Goal: Information Seeking & Learning: Learn about a topic

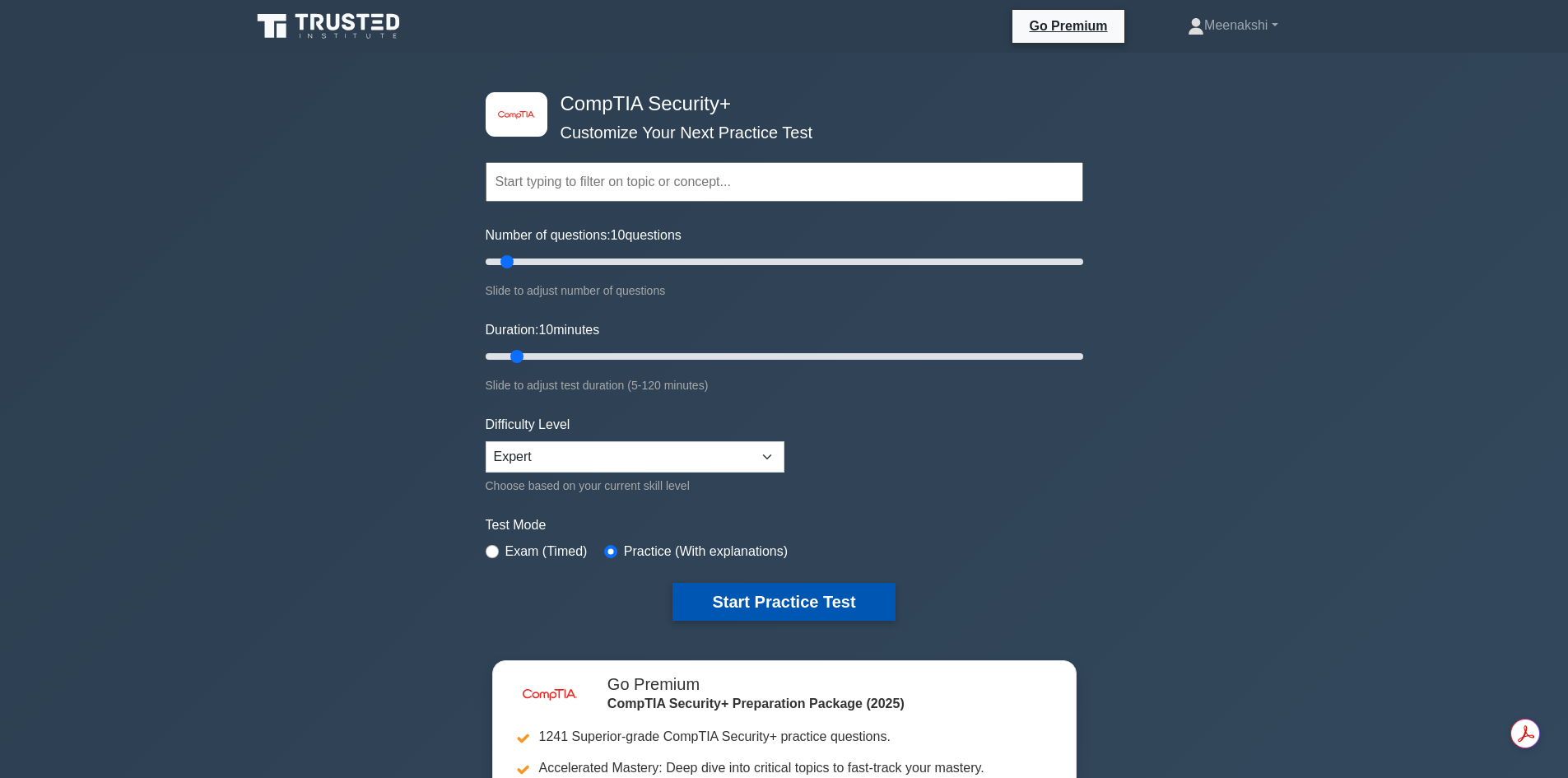
click at [803, 605] on button "Start Practice Test" at bounding box center [783, 600] width 222 height 37
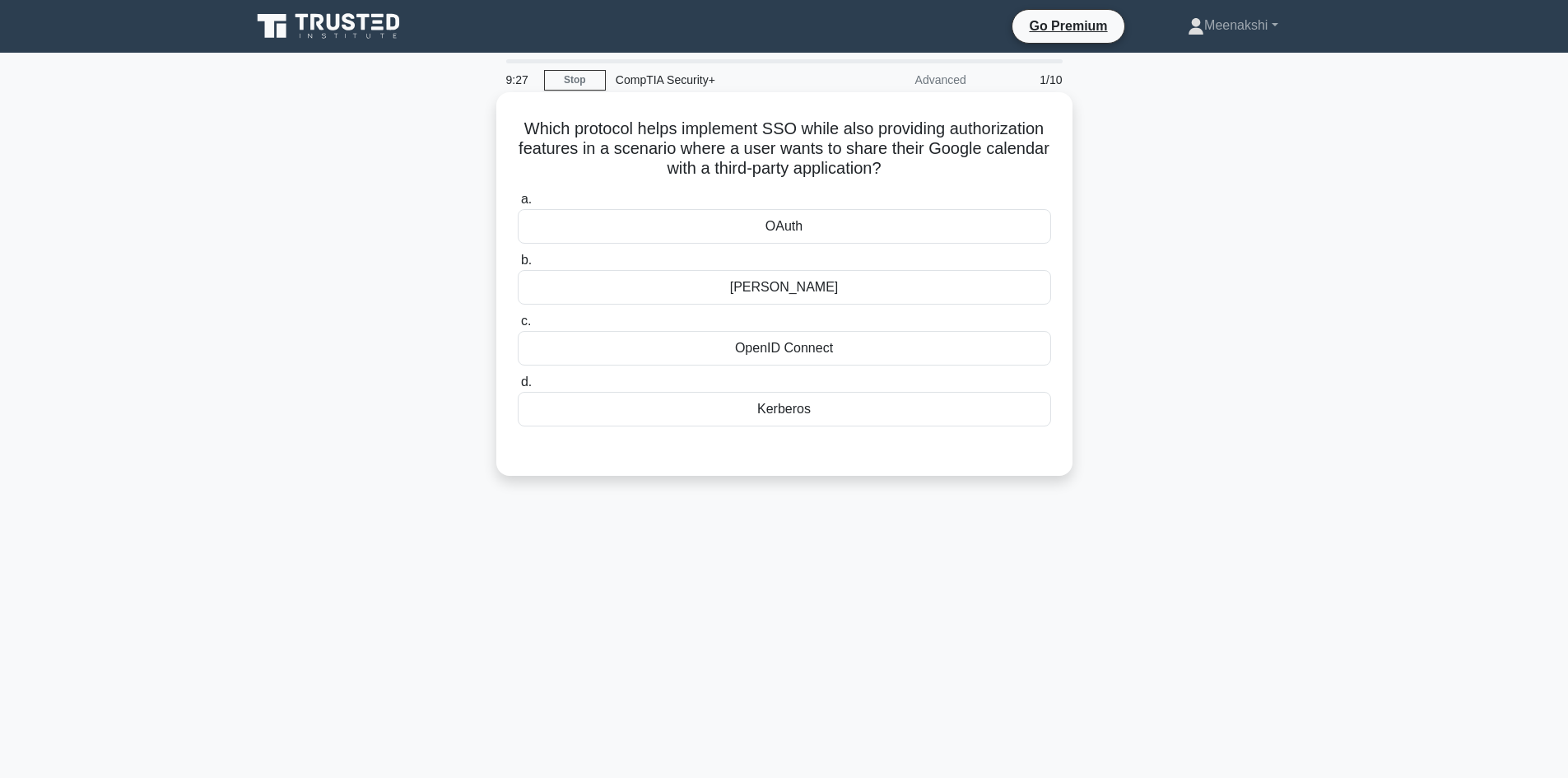
click at [836, 229] on div "OAuth" at bounding box center [784, 227] width 533 height 35
click at [518, 205] on input "a. [GEOGRAPHIC_DATA]" at bounding box center [518, 199] width 0 height 11
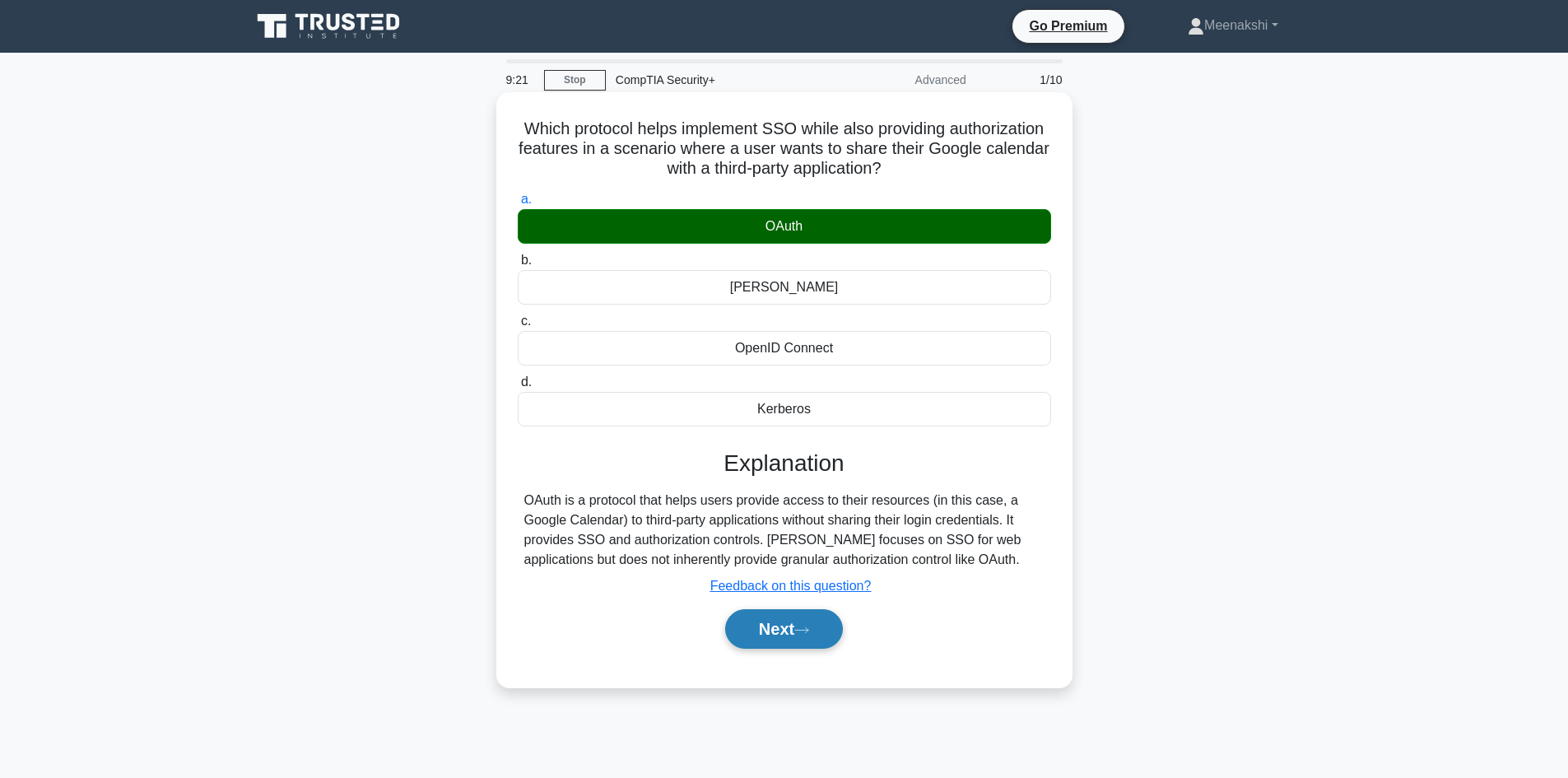
click at [778, 634] on button "Next" at bounding box center [784, 628] width 117 height 39
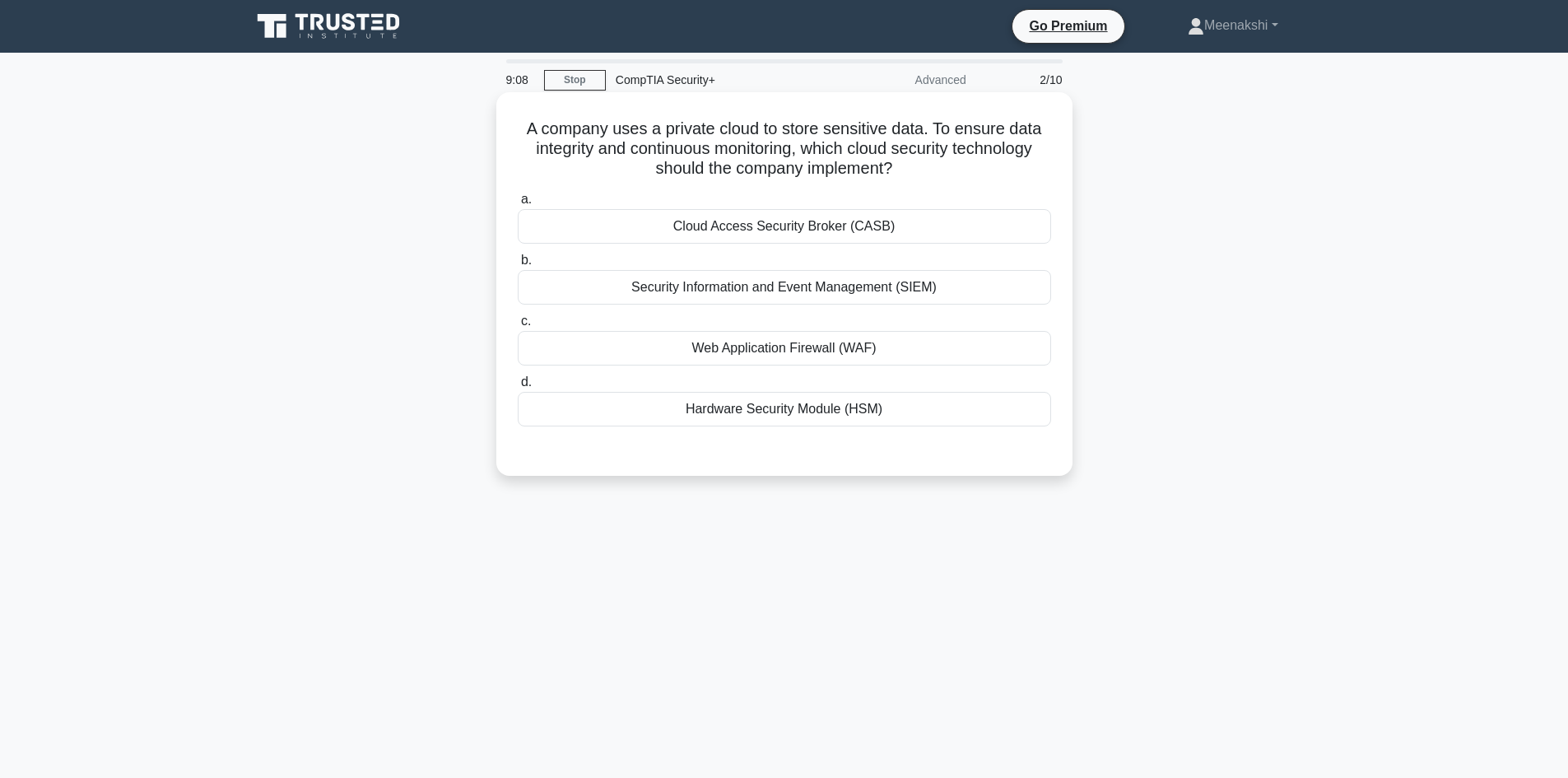
click at [854, 280] on div "Security Information and Event Management (SIEM)" at bounding box center [784, 287] width 533 height 35
click at [518, 266] on input "b. Security Information and Event Management (SIEM)" at bounding box center [518, 260] width 0 height 11
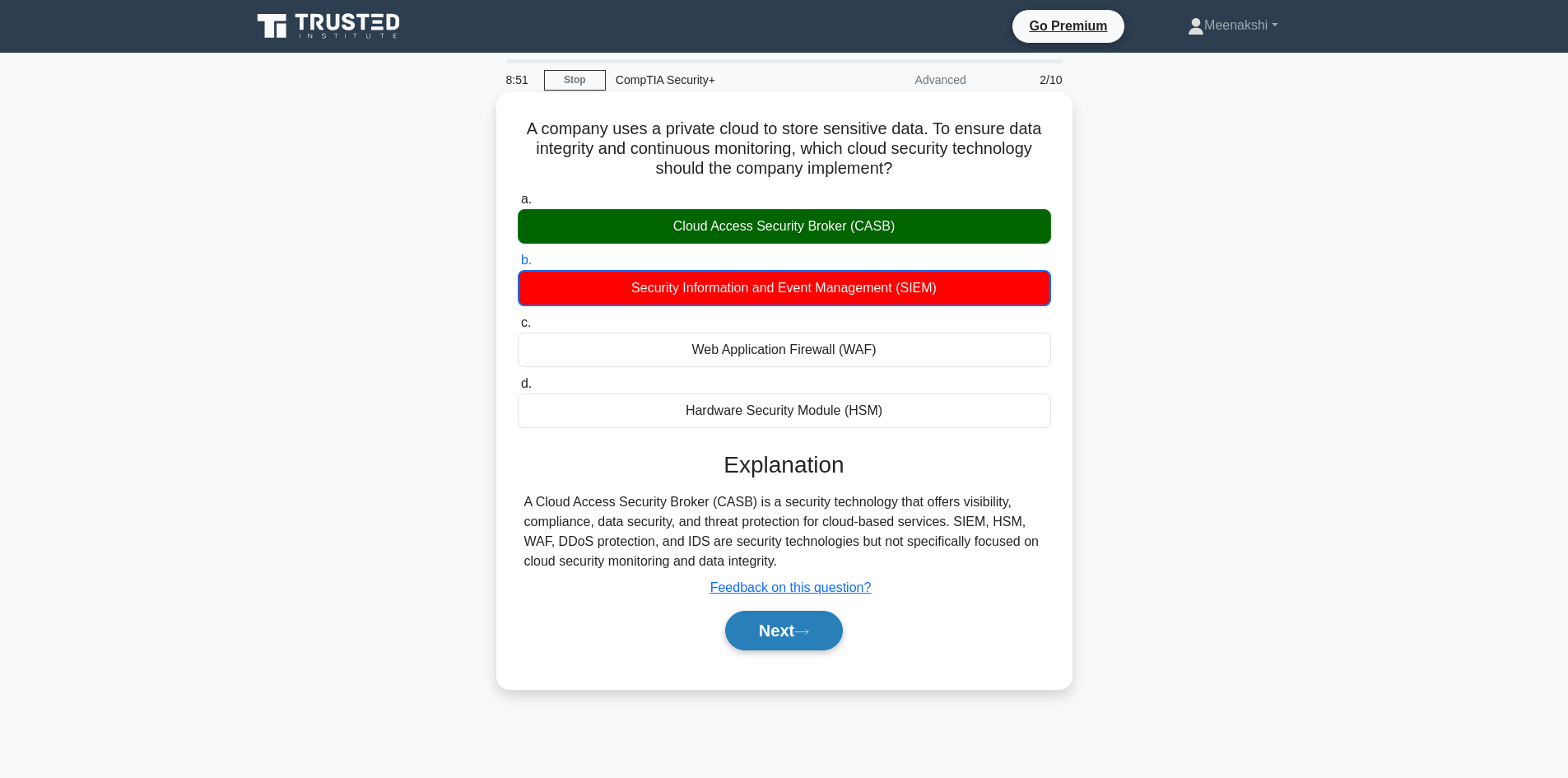
click at [806, 636] on icon at bounding box center [801, 631] width 14 height 9
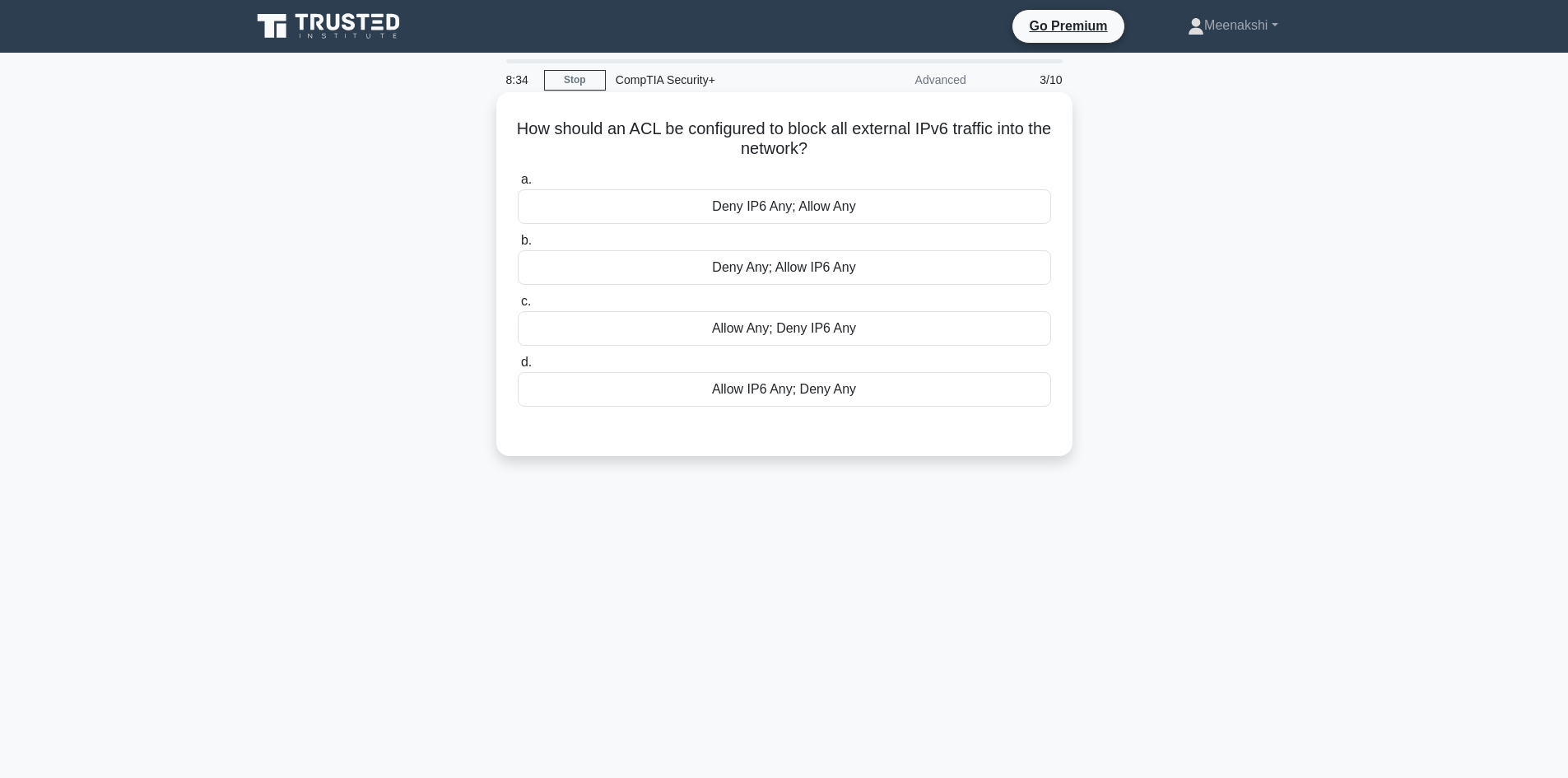
click at [783, 269] on div "Deny Any; Allow IP6 Any" at bounding box center [784, 267] width 533 height 35
click at [518, 246] on input "b. Deny Any; Allow IP6 Any" at bounding box center [518, 240] width 0 height 11
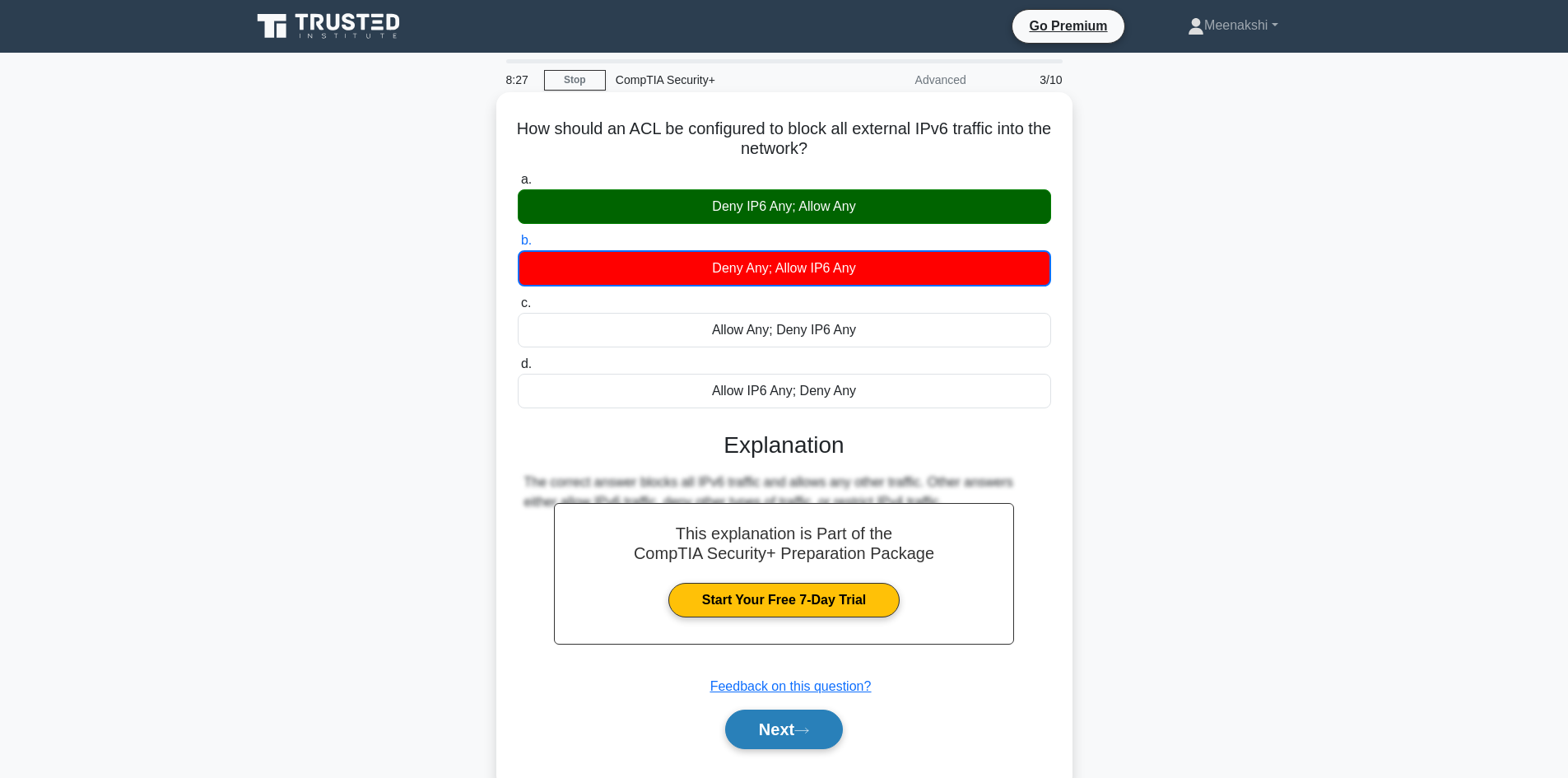
click at [798, 720] on button "Next" at bounding box center [784, 728] width 117 height 39
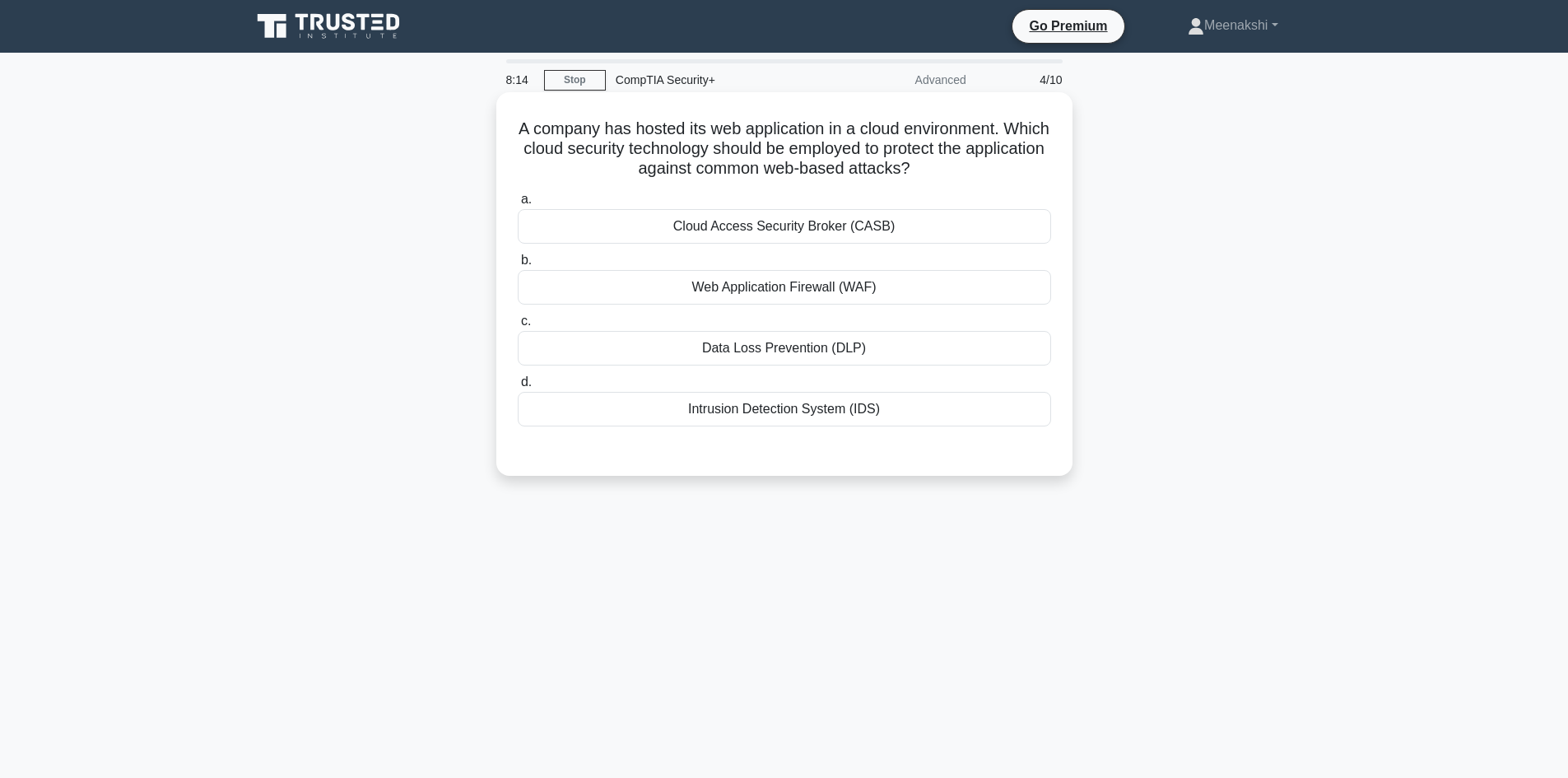
click at [926, 230] on div "Cloud Access Security Broker (CASB)" at bounding box center [784, 227] width 533 height 35
click at [518, 205] on input "a. Cloud Access Security Broker (CASB)" at bounding box center [518, 199] width 0 height 11
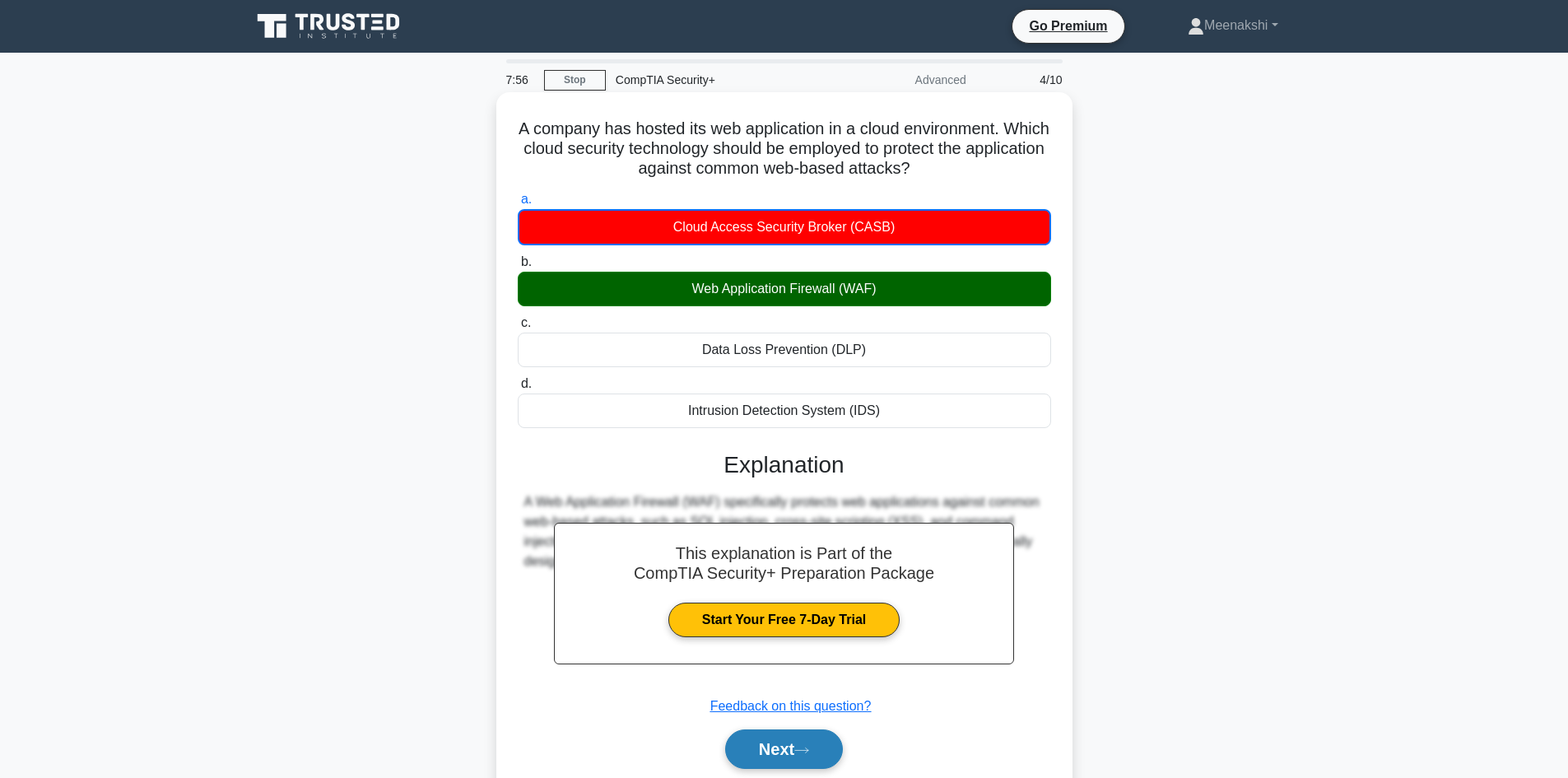
click at [807, 751] on icon at bounding box center [801, 749] width 13 height 5
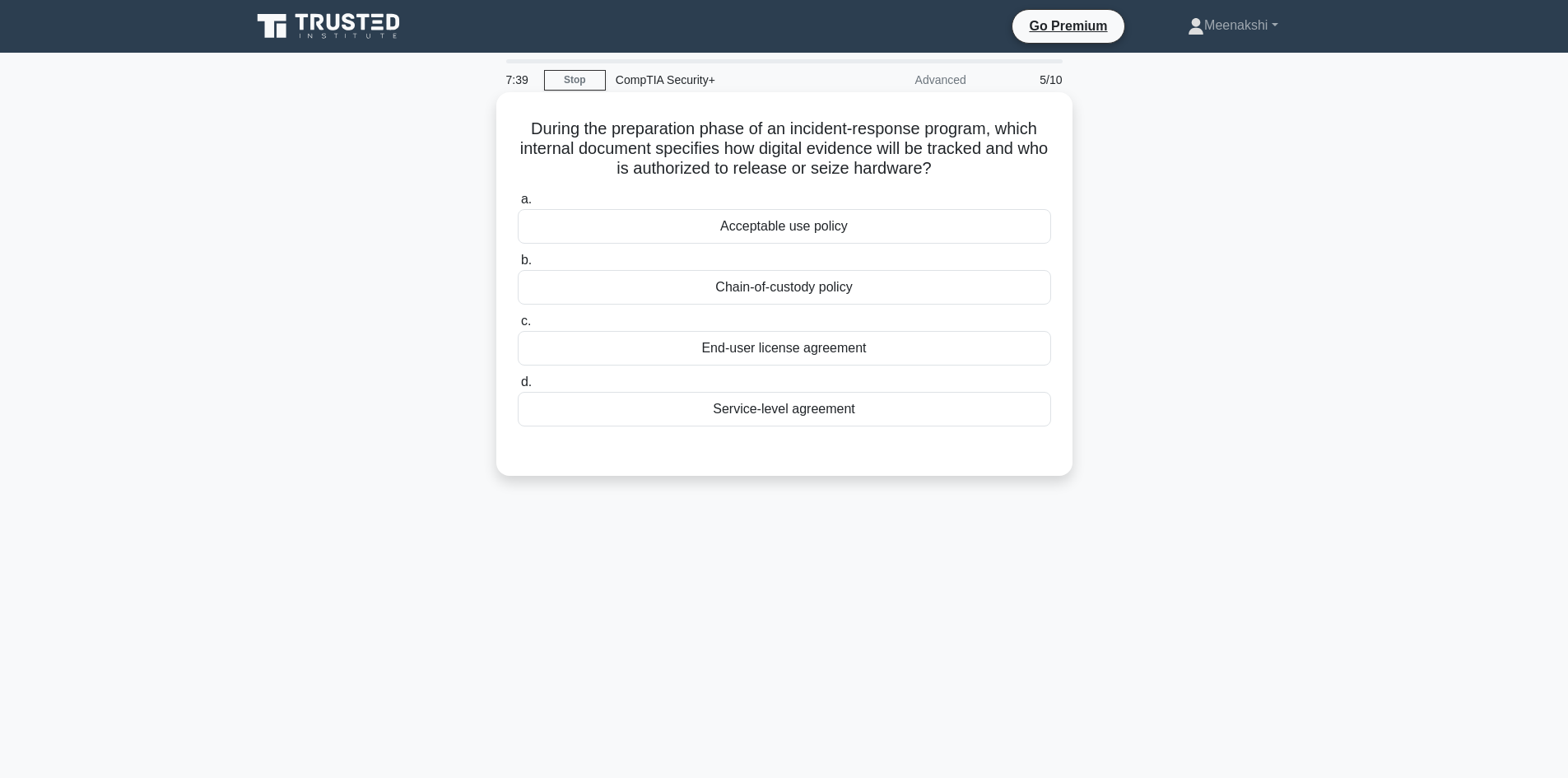
click at [809, 284] on div "Chain-of-custody policy" at bounding box center [784, 287] width 533 height 35
click at [518, 266] on input "b. Chain-of-custody policy" at bounding box center [518, 260] width 0 height 11
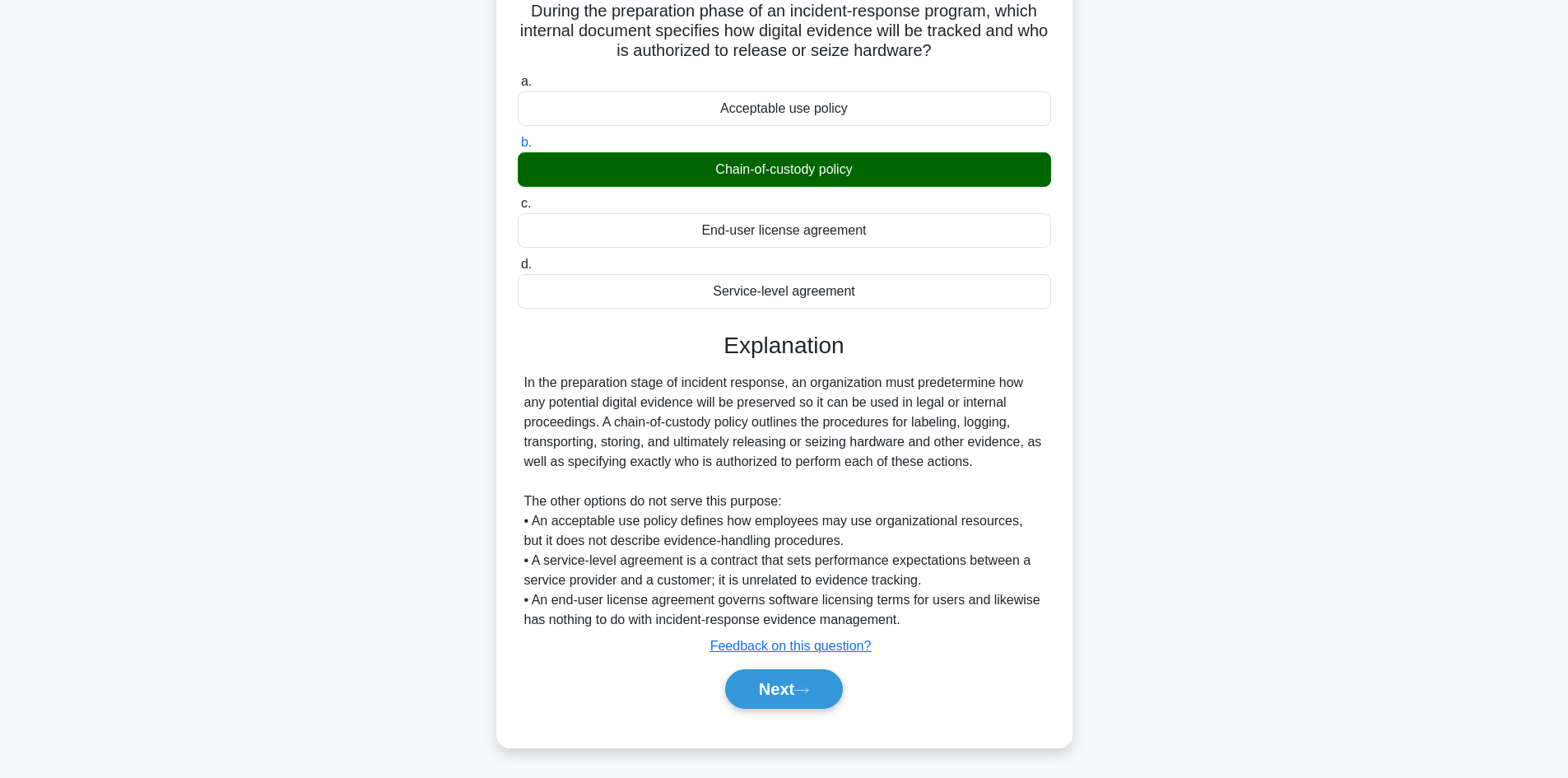
scroll to position [119, 0]
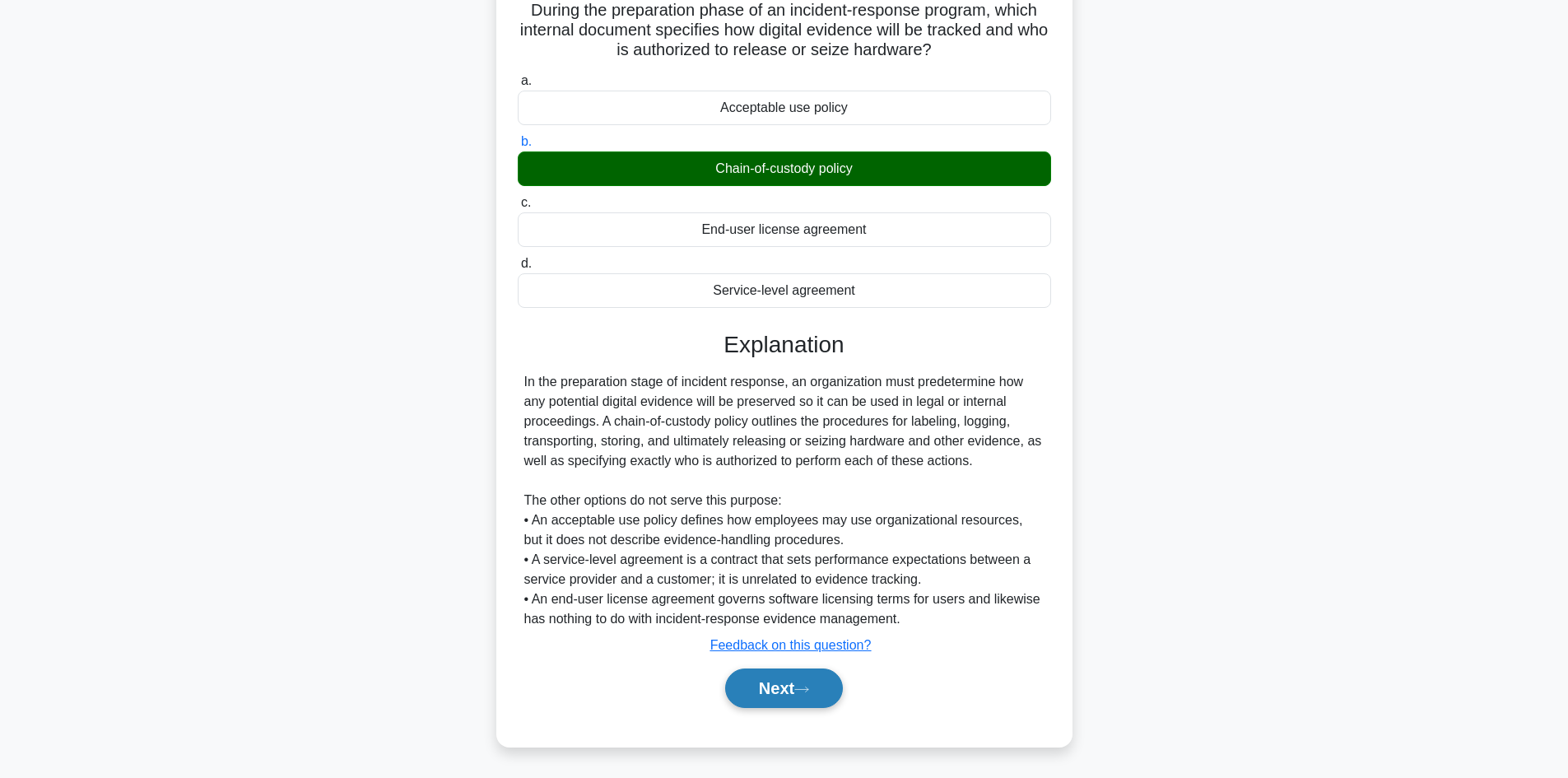
click at [772, 688] on button "Next" at bounding box center [784, 688] width 117 height 39
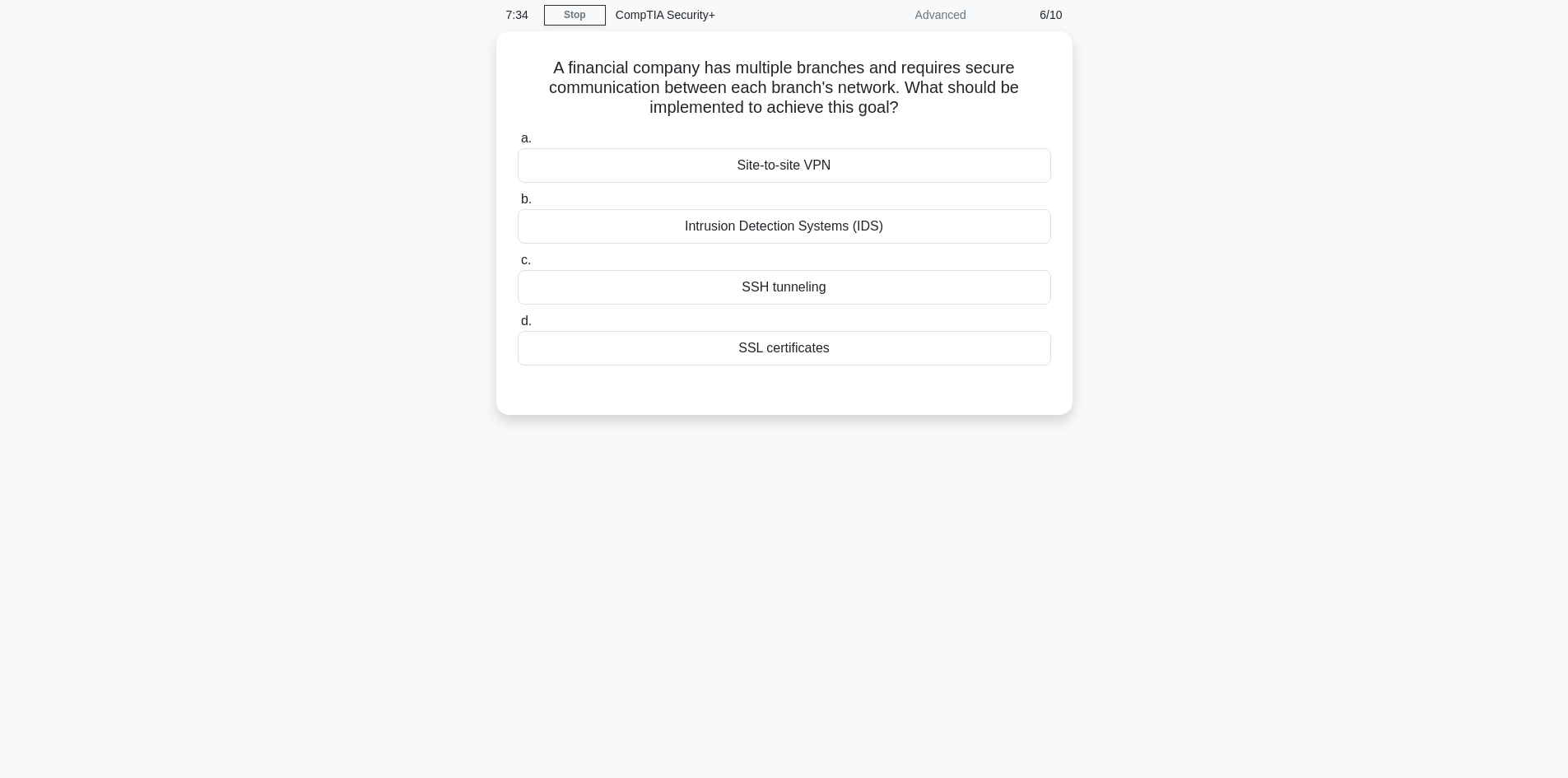
scroll to position [0, 0]
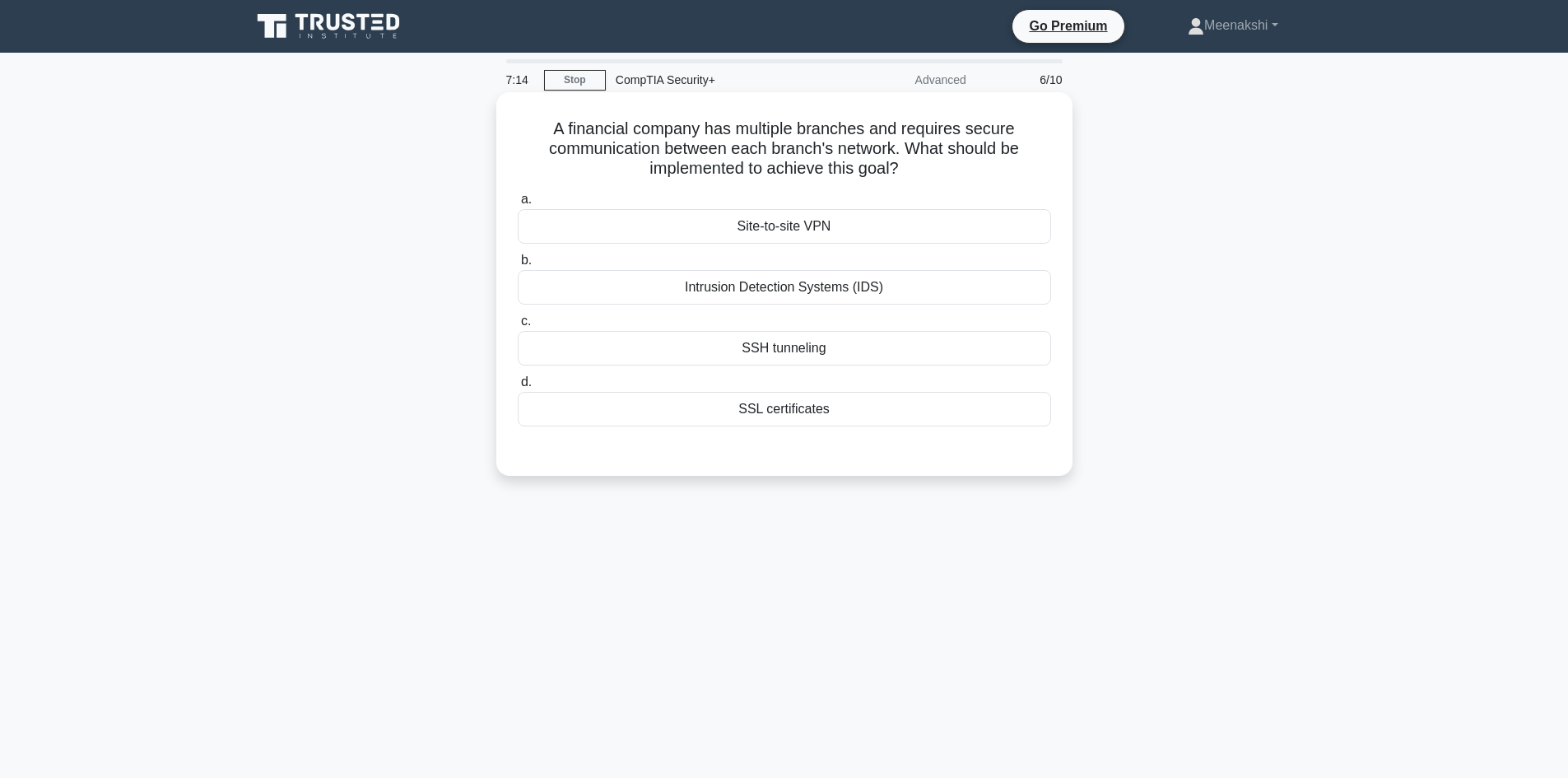
click at [803, 215] on div "Site-to-site VPN" at bounding box center [784, 227] width 533 height 35
click at [518, 205] on input "a. Site-to-site VPN" at bounding box center [518, 199] width 0 height 11
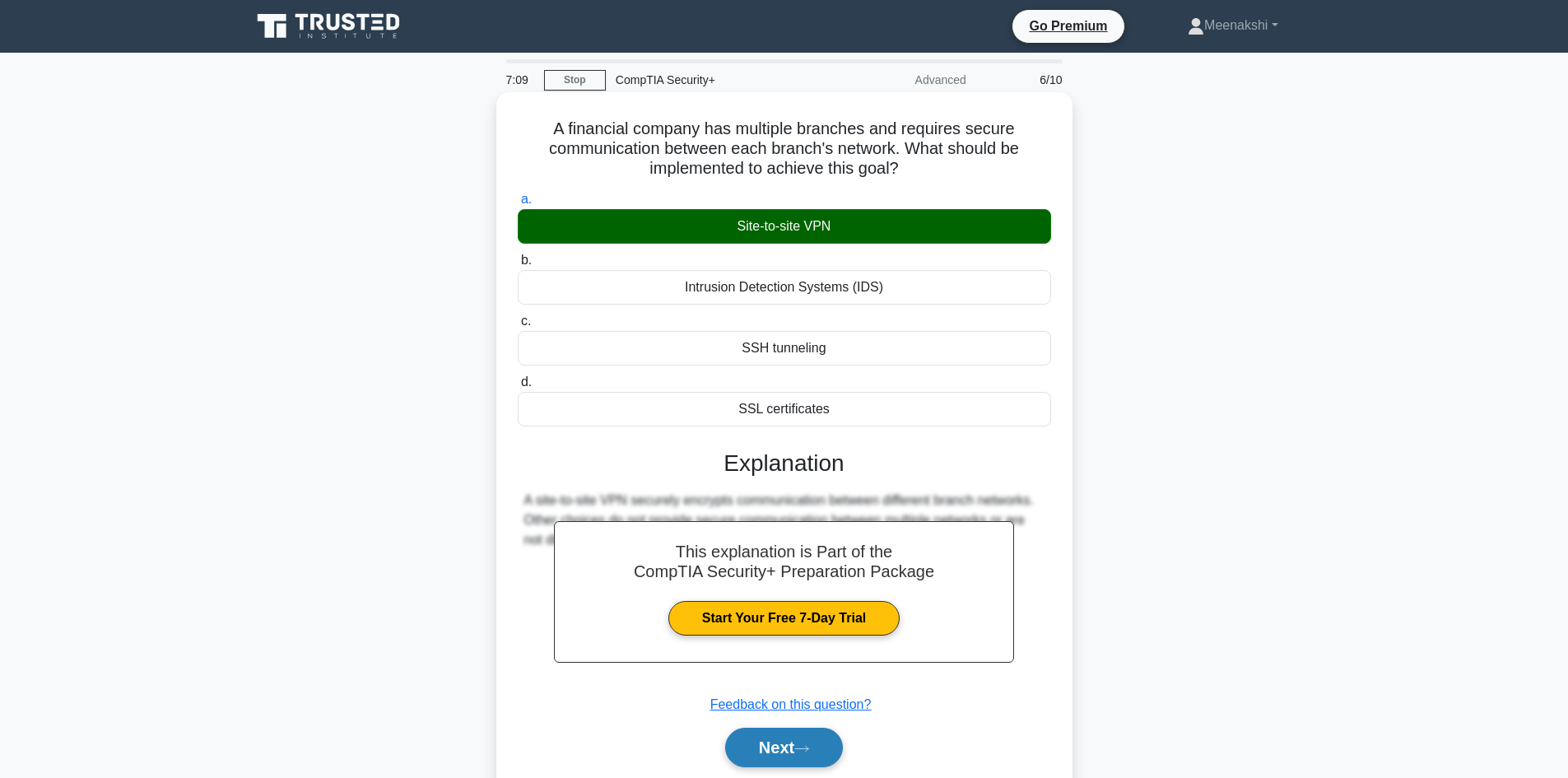
click at [799, 749] on button "Next" at bounding box center [784, 746] width 117 height 39
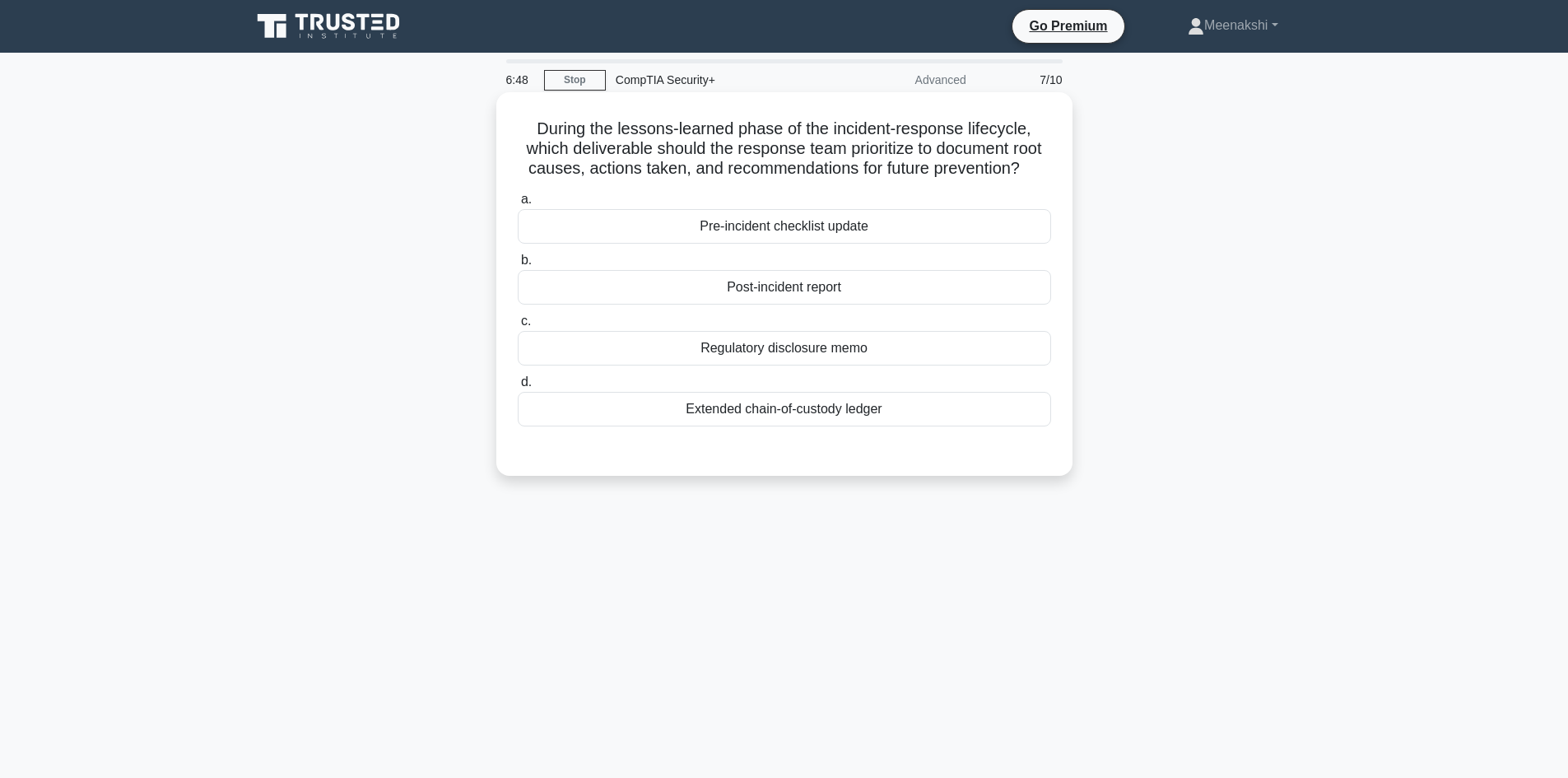
click at [876, 288] on div "Post-incident report" at bounding box center [784, 287] width 533 height 35
click at [518, 266] on input "b. Post-incident report" at bounding box center [518, 260] width 0 height 11
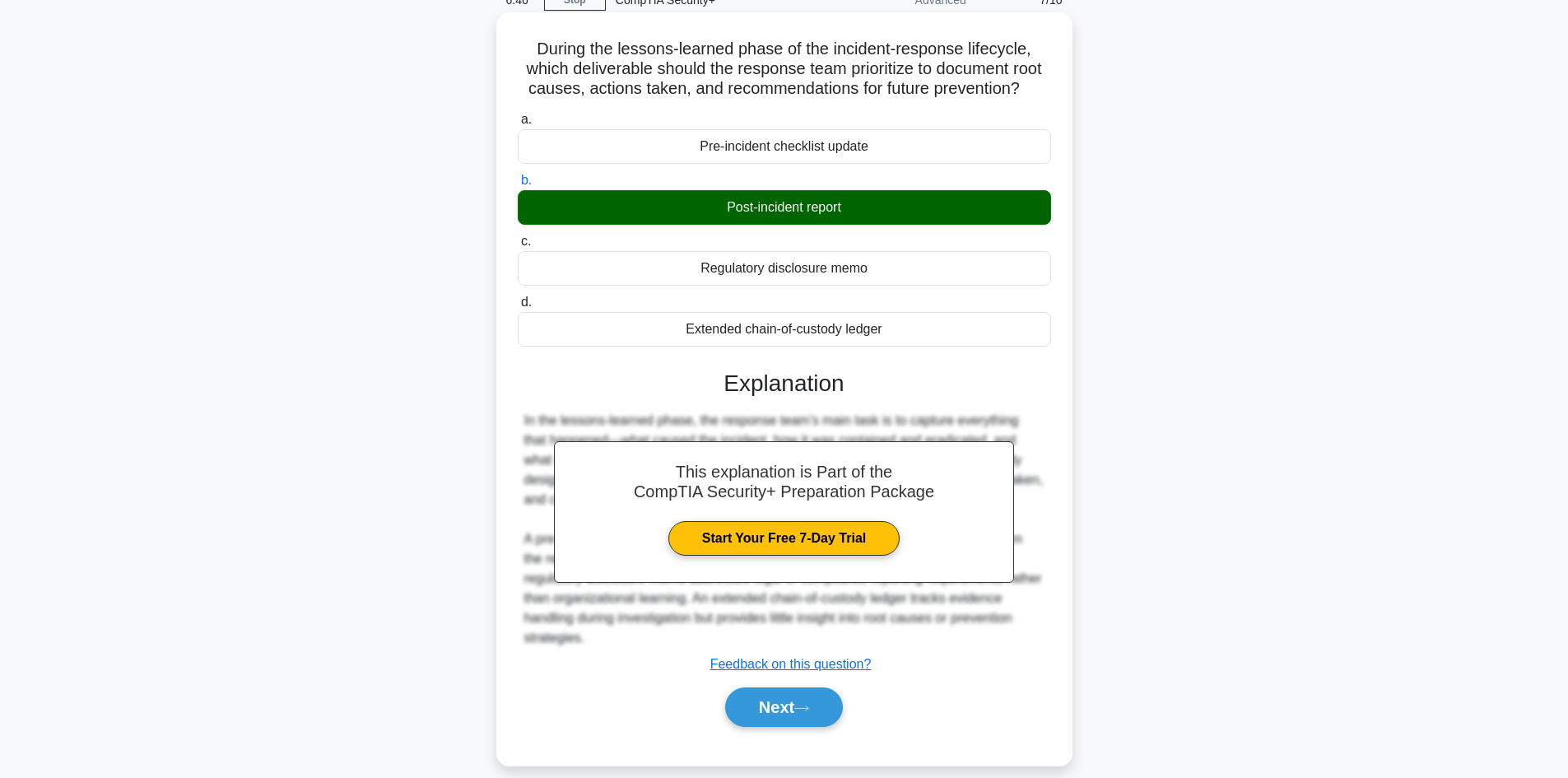
scroll to position [111, 0]
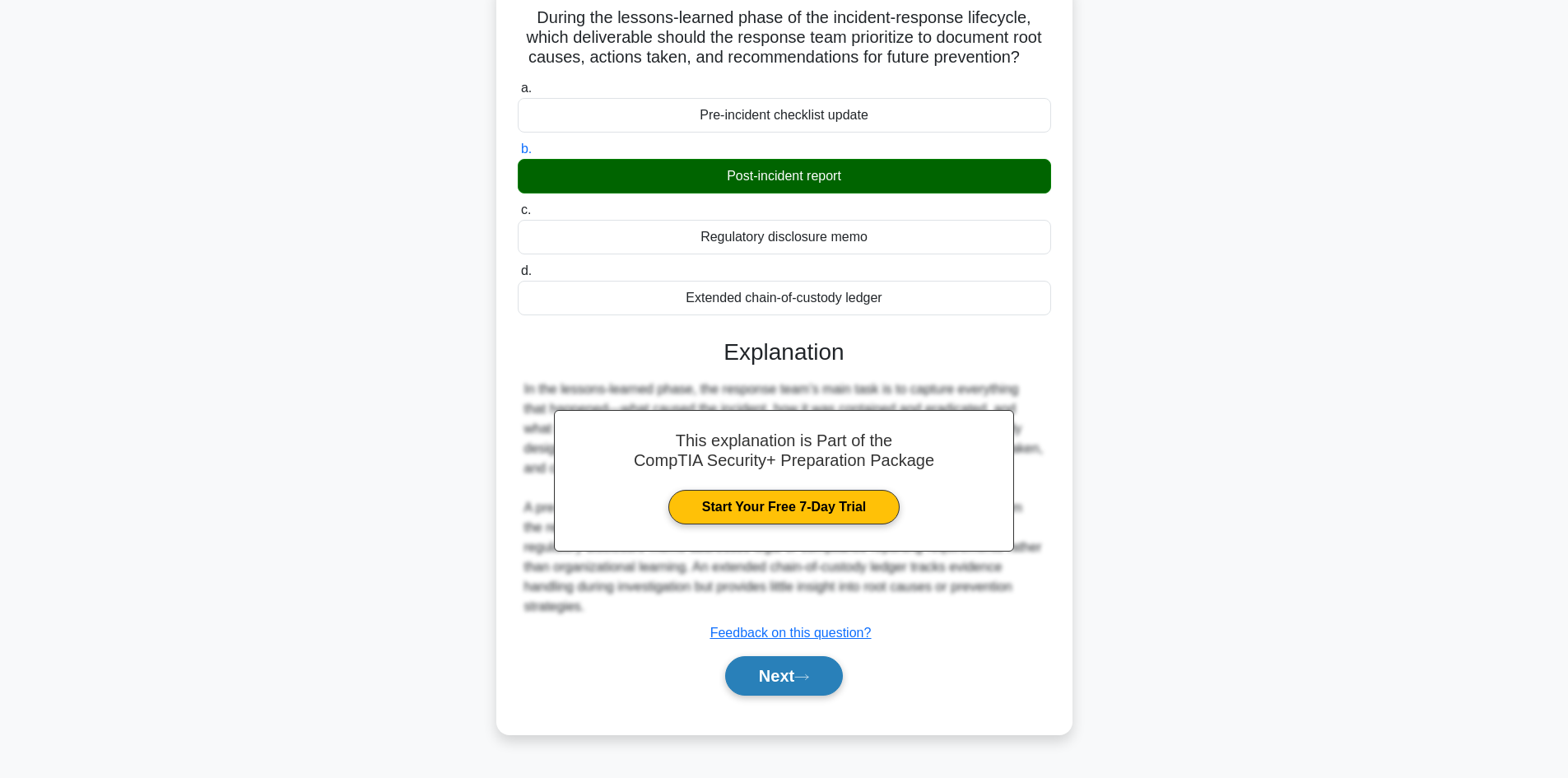
click at [779, 685] on button "Next" at bounding box center [784, 675] width 117 height 39
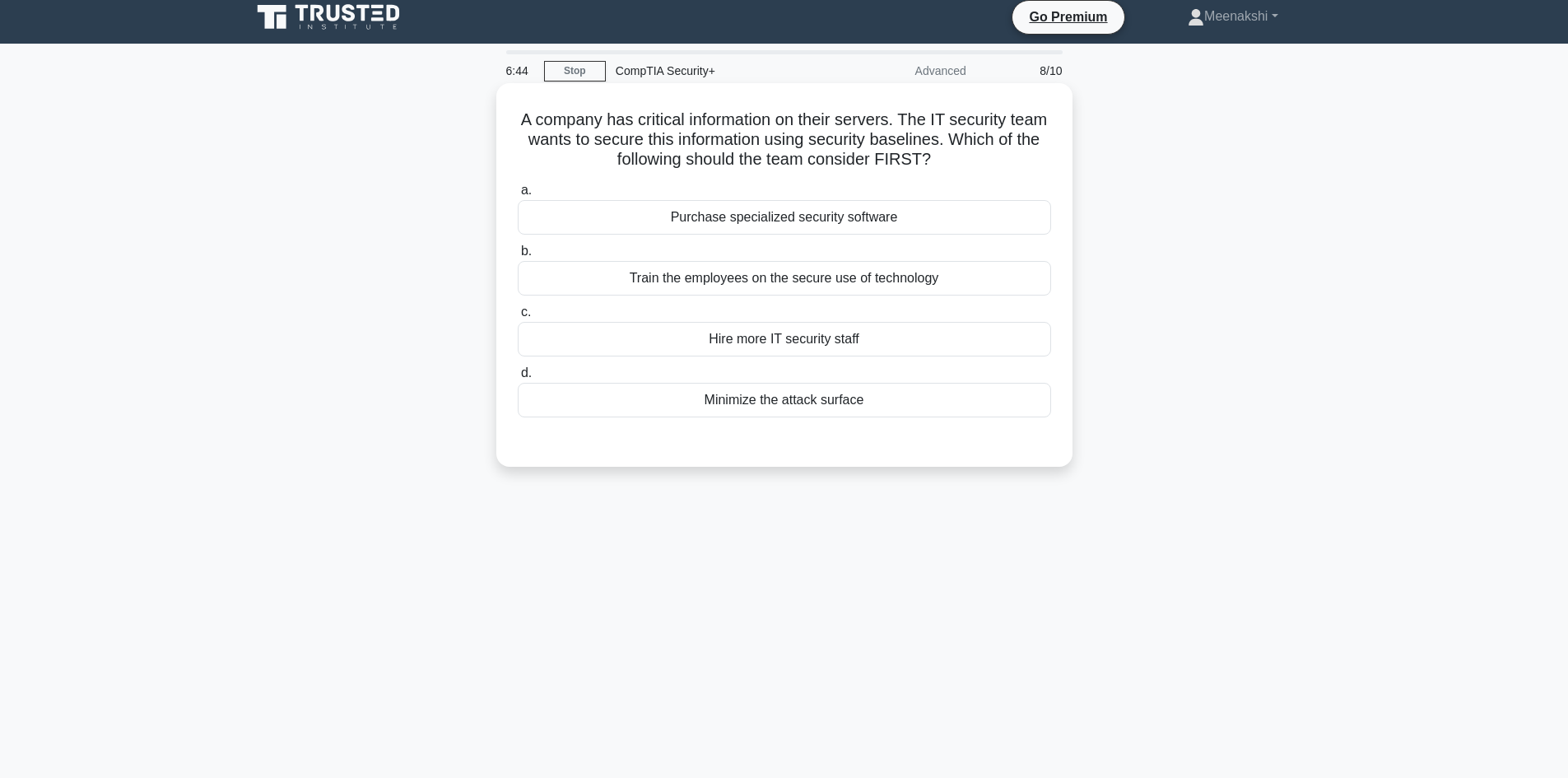
scroll to position [0, 0]
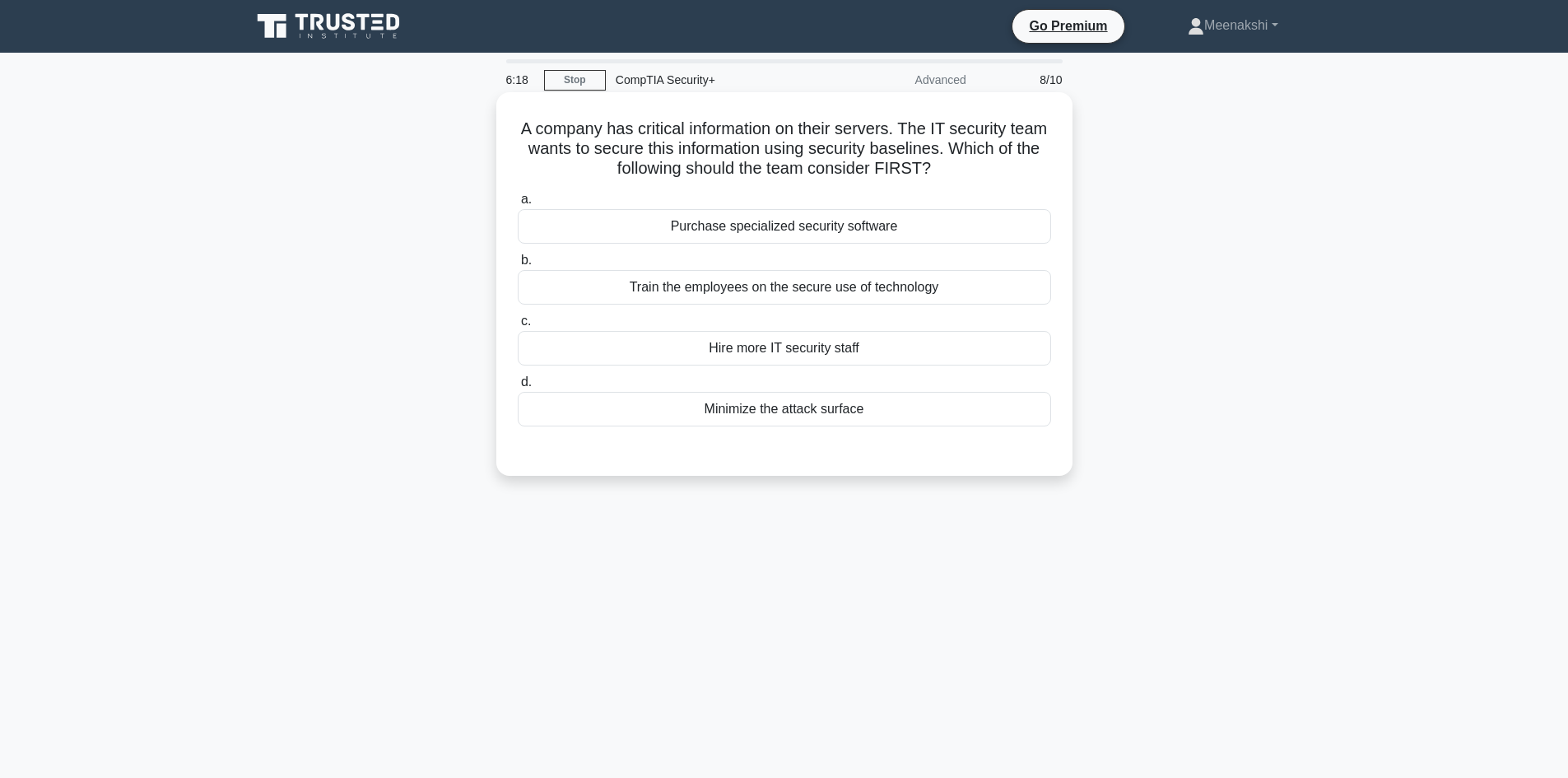
click at [852, 407] on div "Minimize the attack surface" at bounding box center [784, 409] width 533 height 35
click at [518, 387] on input "d. Minimize the attack surface" at bounding box center [518, 381] width 0 height 11
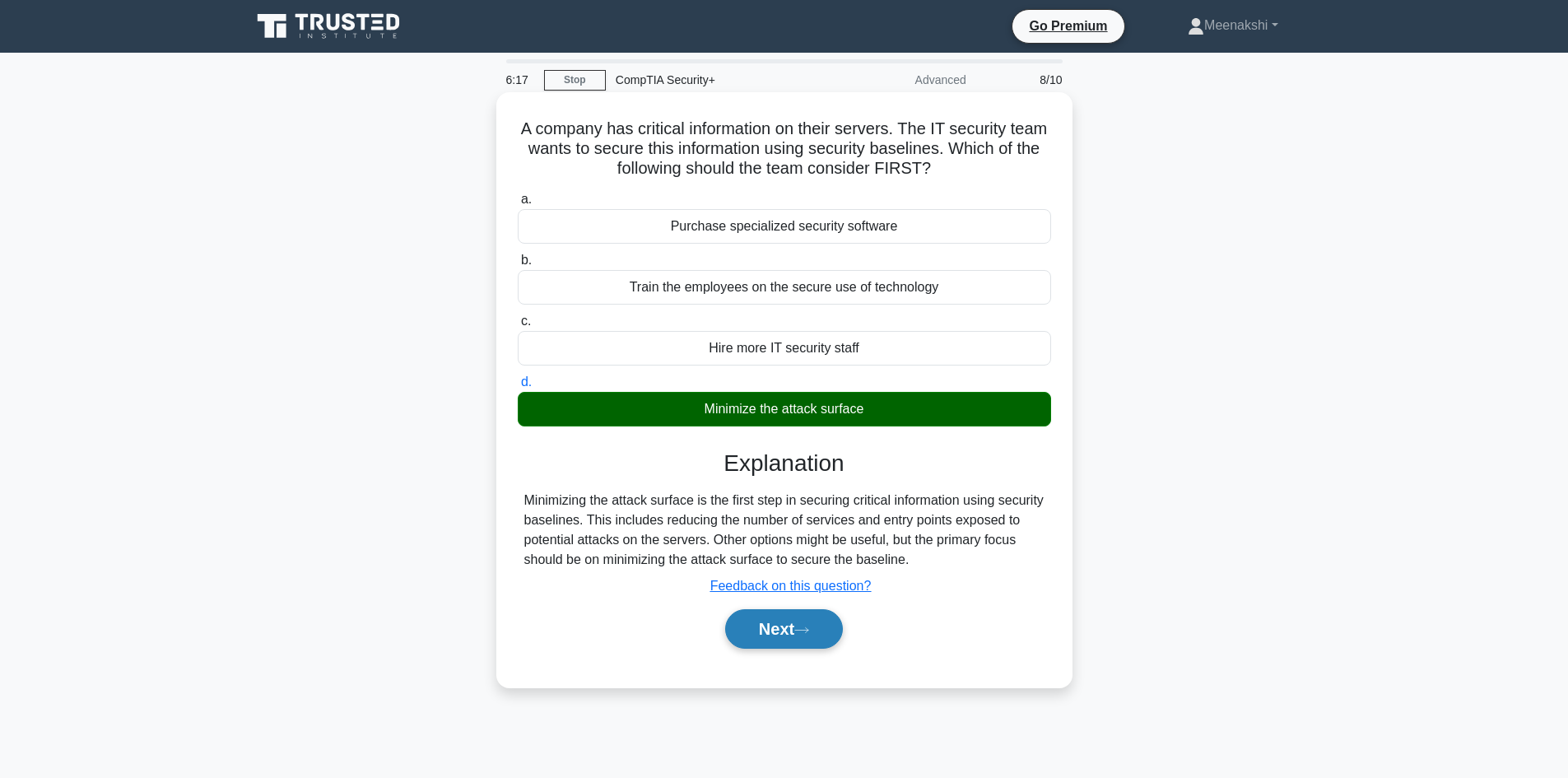
click at [795, 635] on button "Next" at bounding box center [784, 628] width 117 height 39
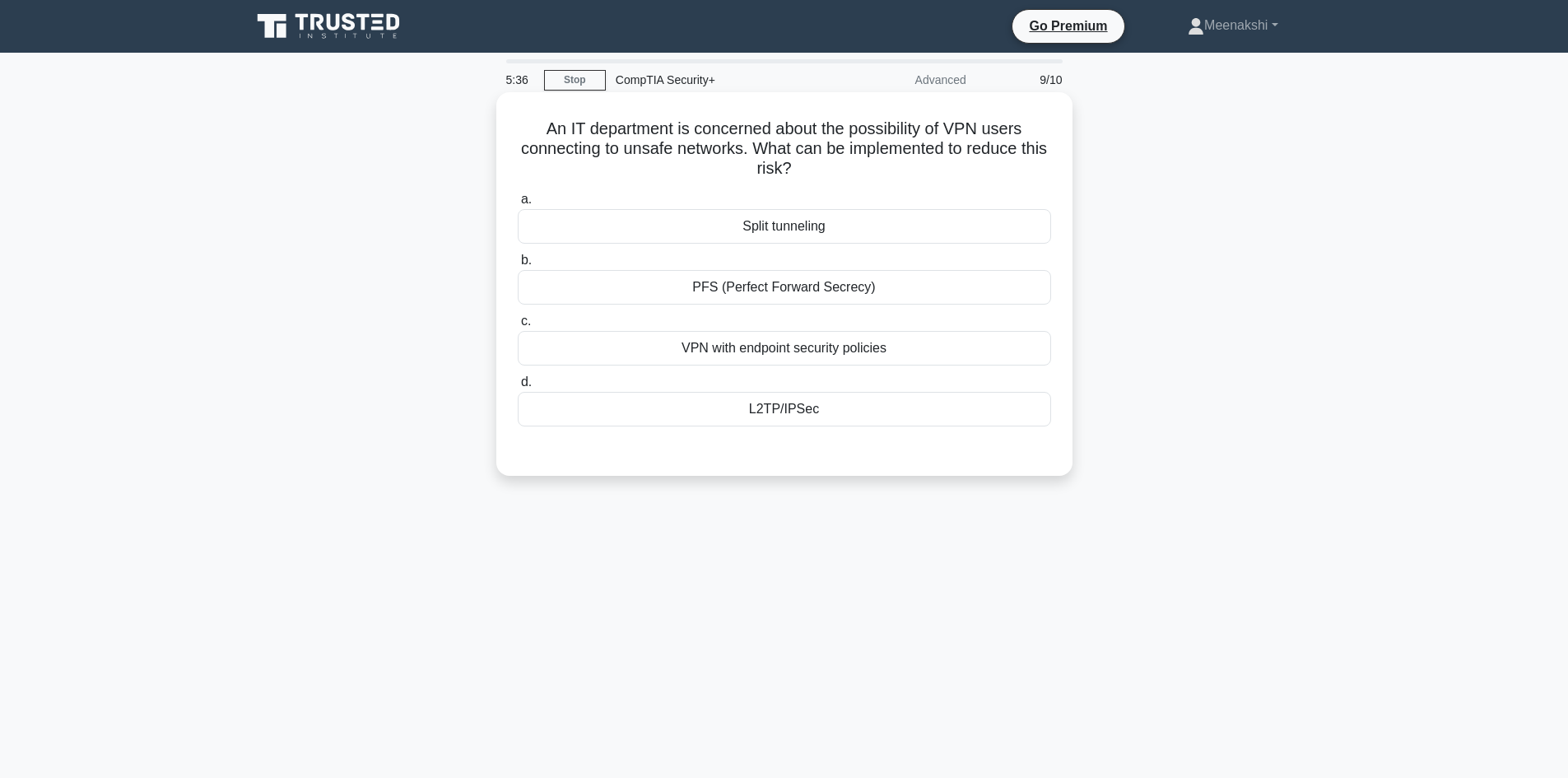
click at [891, 345] on div "VPN with endpoint security policies" at bounding box center [784, 348] width 533 height 35
click at [518, 327] on input "c. VPN with endpoint security policies" at bounding box center [518, 321] width 0 height 11
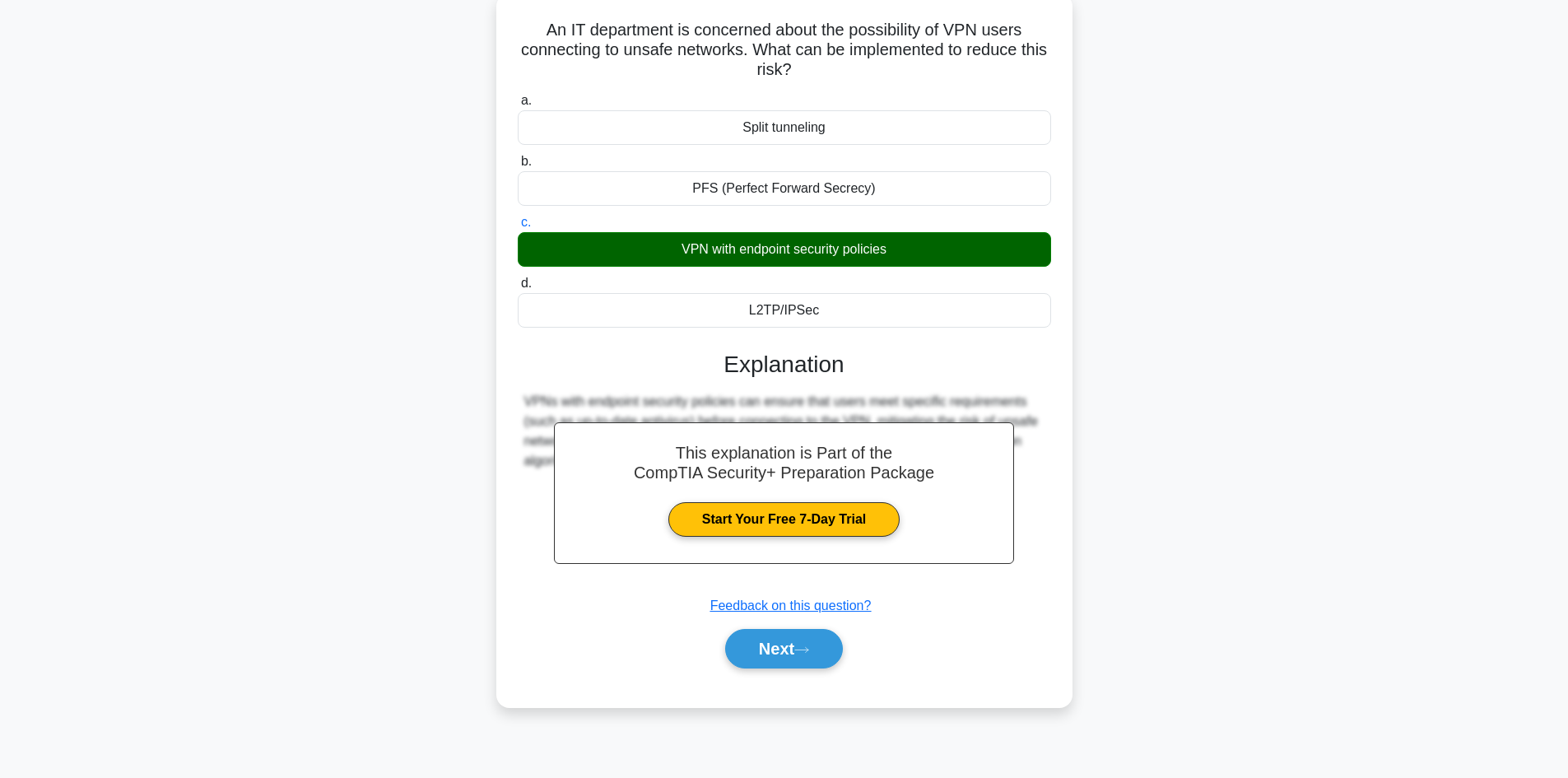
scroll to position [111, 0]
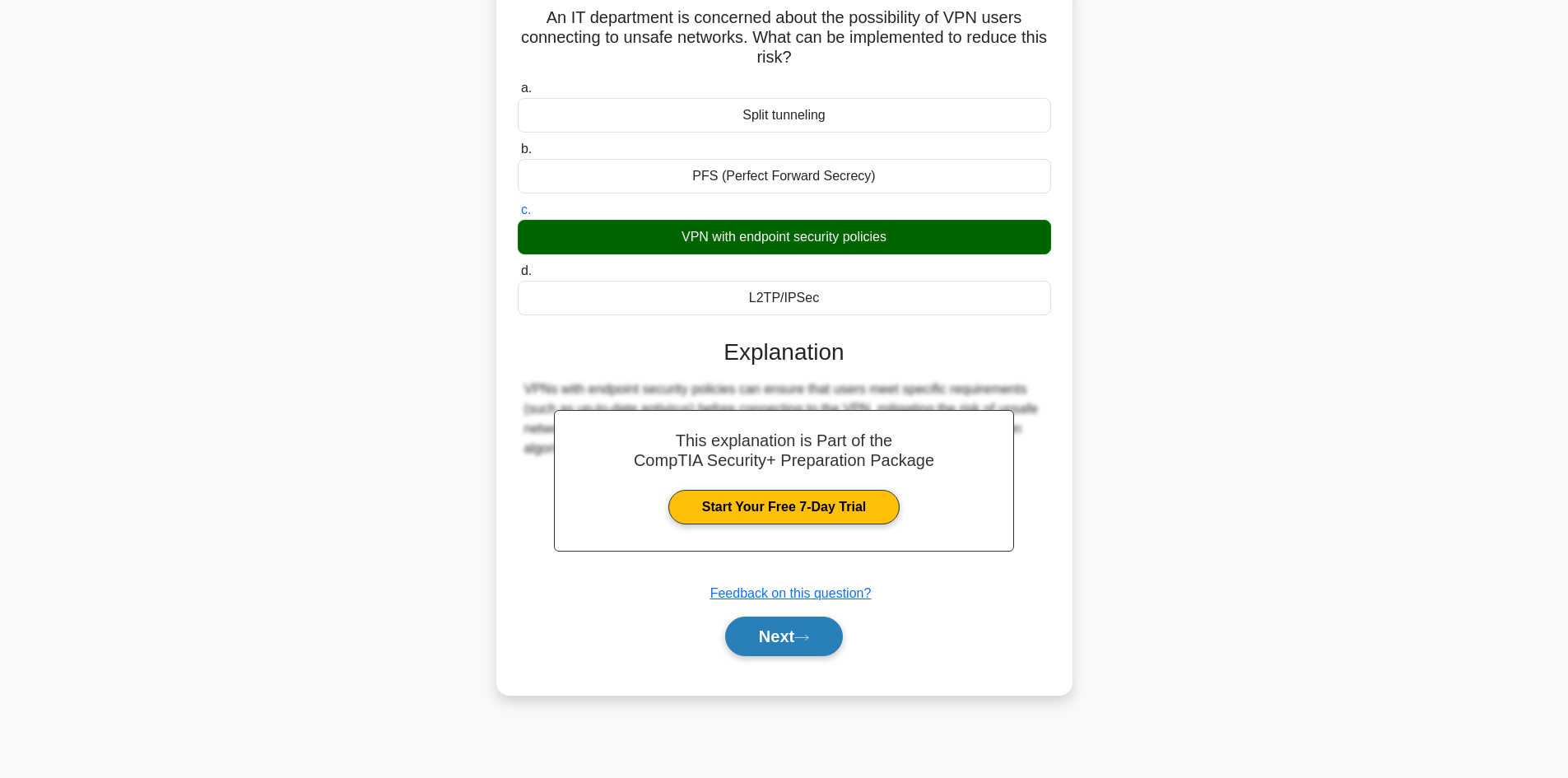
click at [761, 627] on button "Next" at bounding box center [784, 636] width 117 height 39
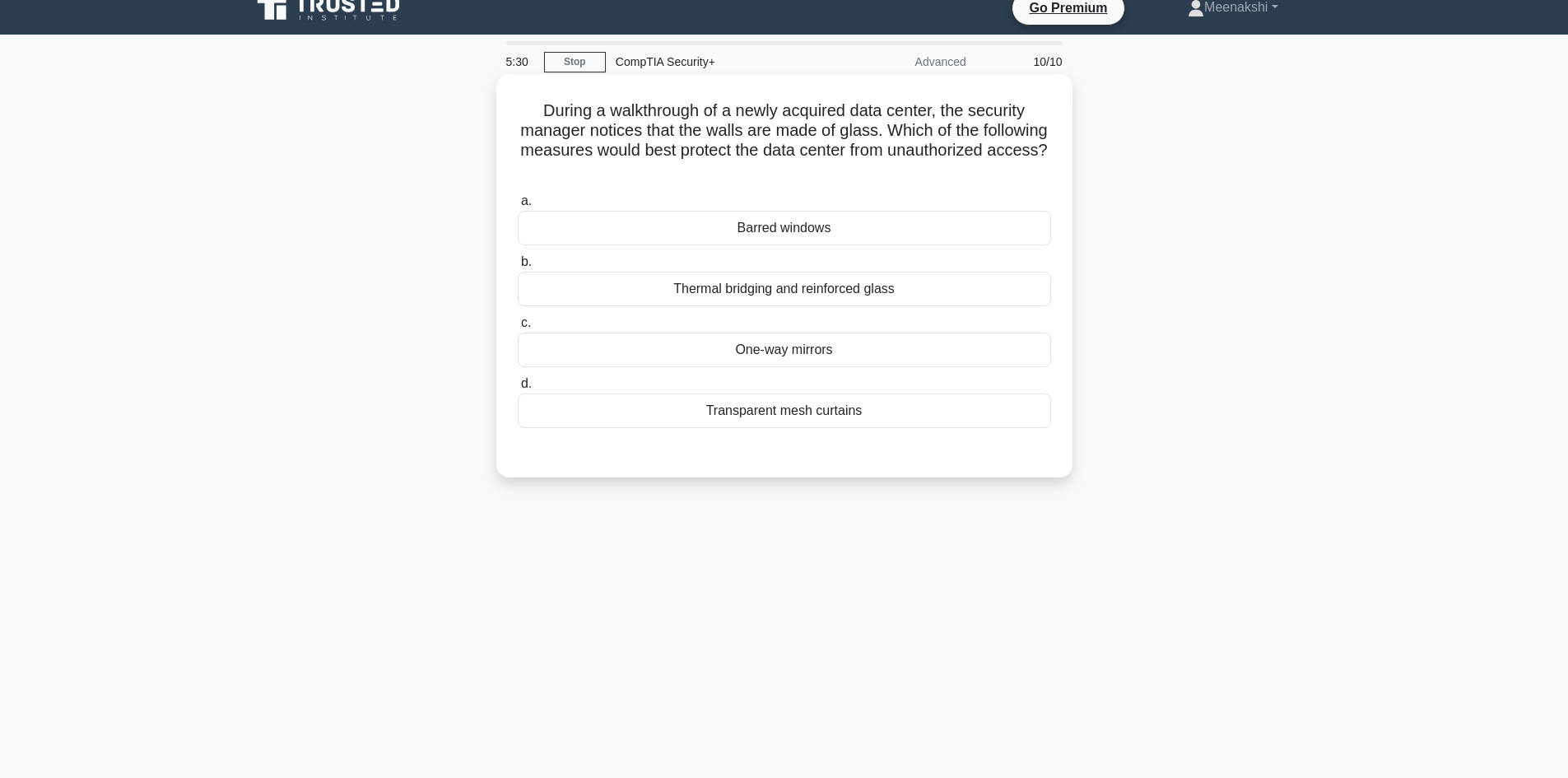
scroll to position [0, 0]
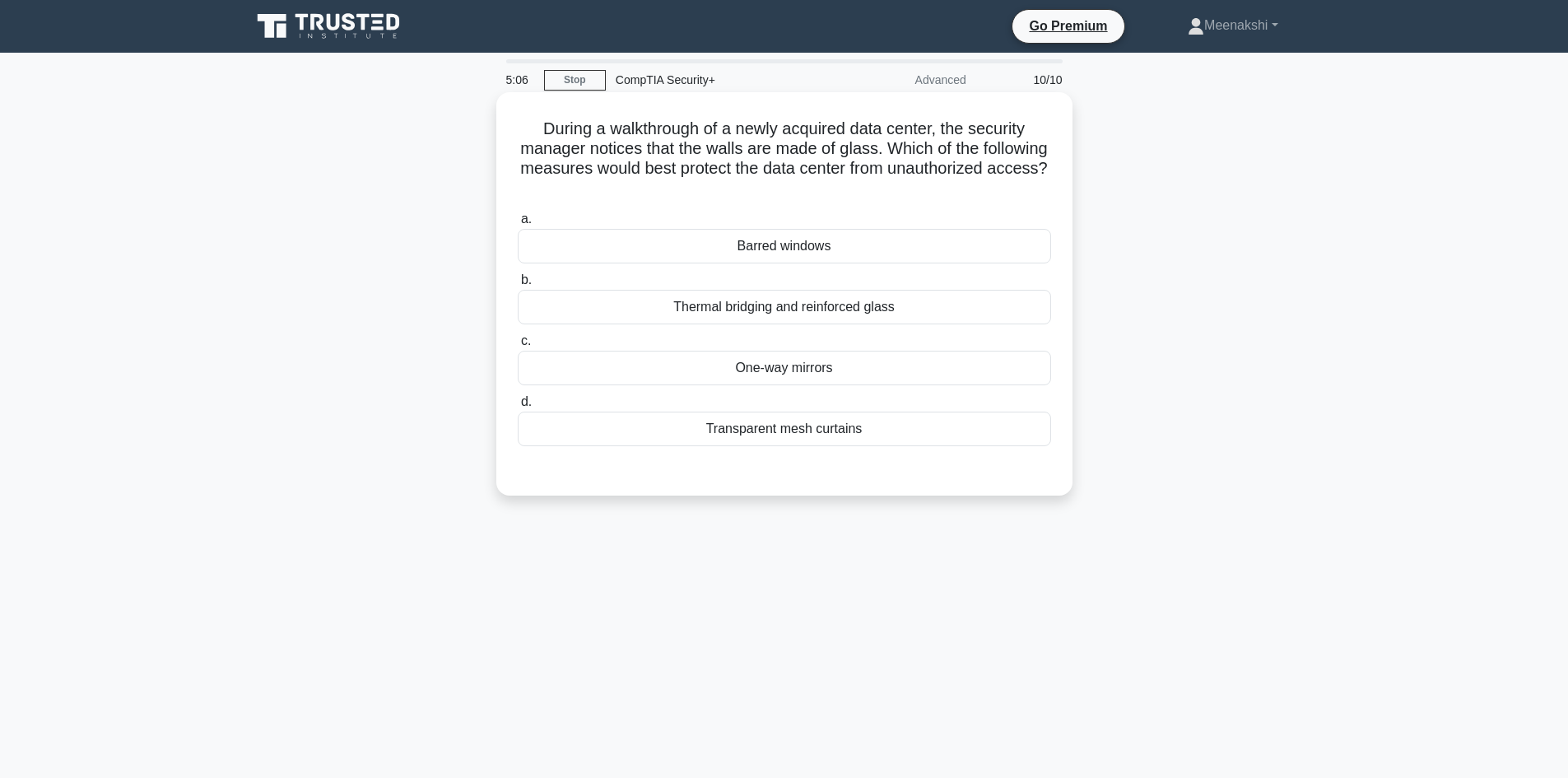
click at [814, 254] on div "Barred windows" at bounding box center [784, 246] width 533 height 35
click at [518, 225] on input "a. Barred windows" at bounding box center [518, 219] width 0 height 11
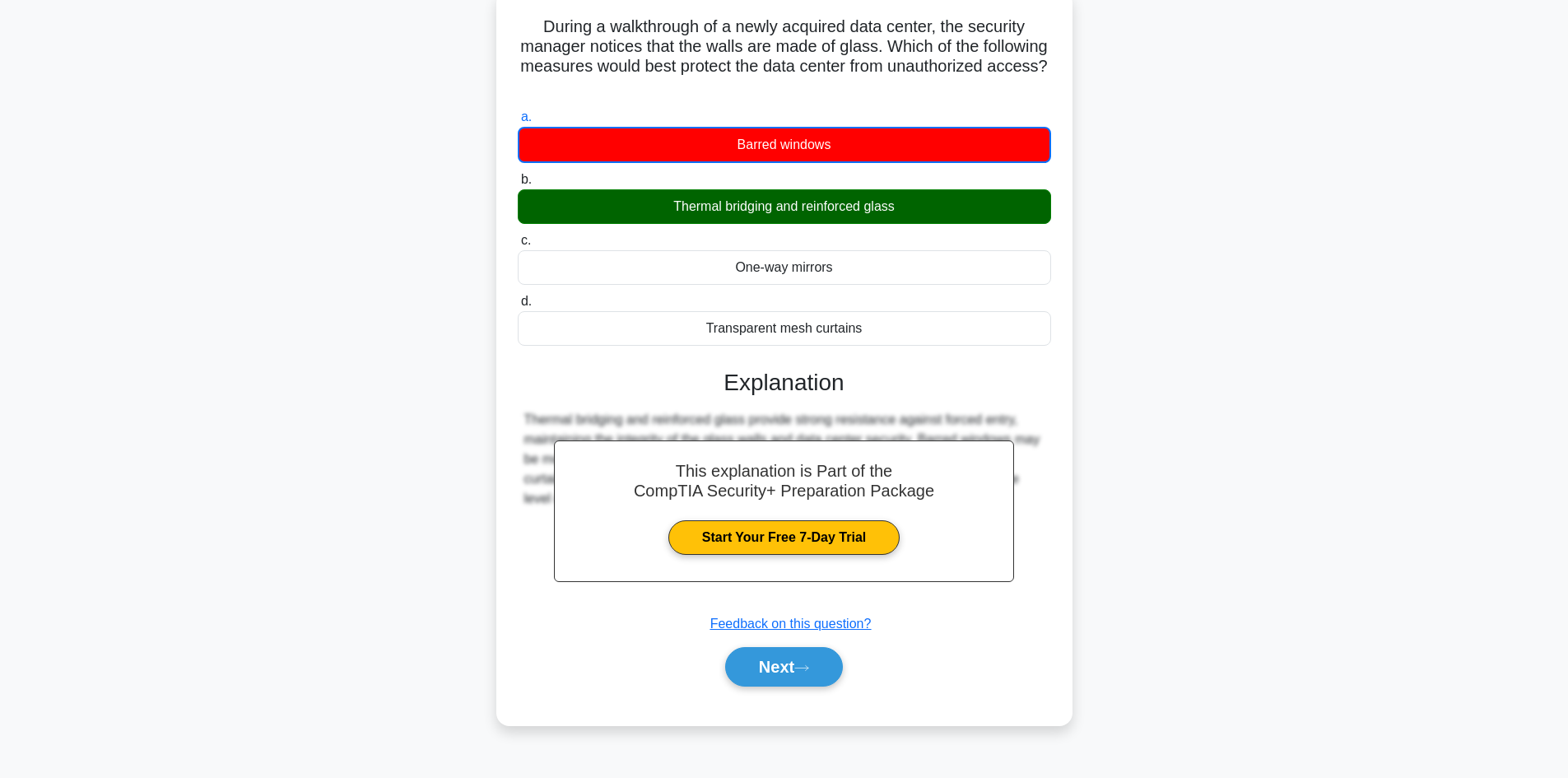
scroll to position [111, 0]
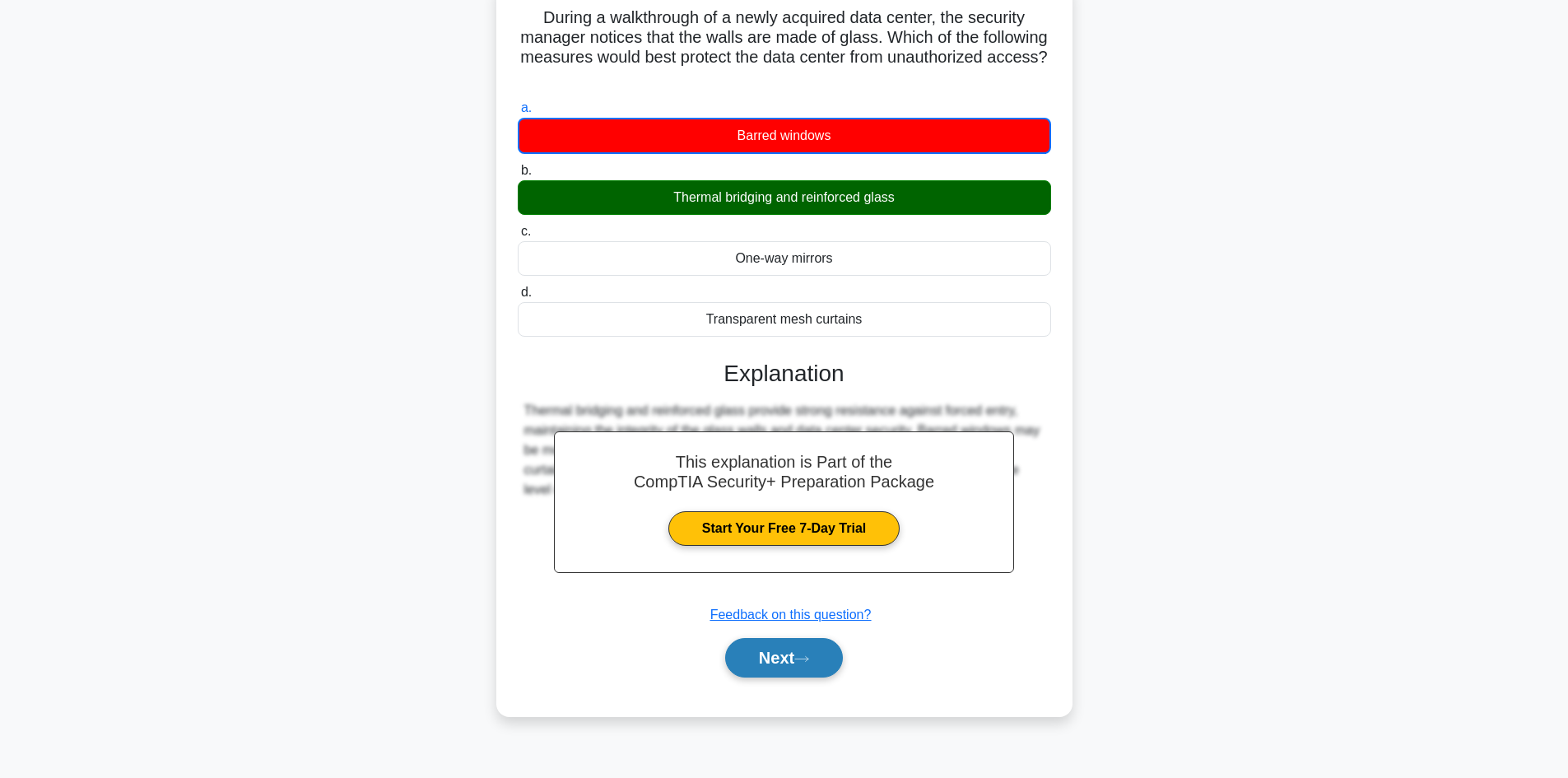
click at [809, 661] on icon at bounding box center [801, 658] width 14 height 9
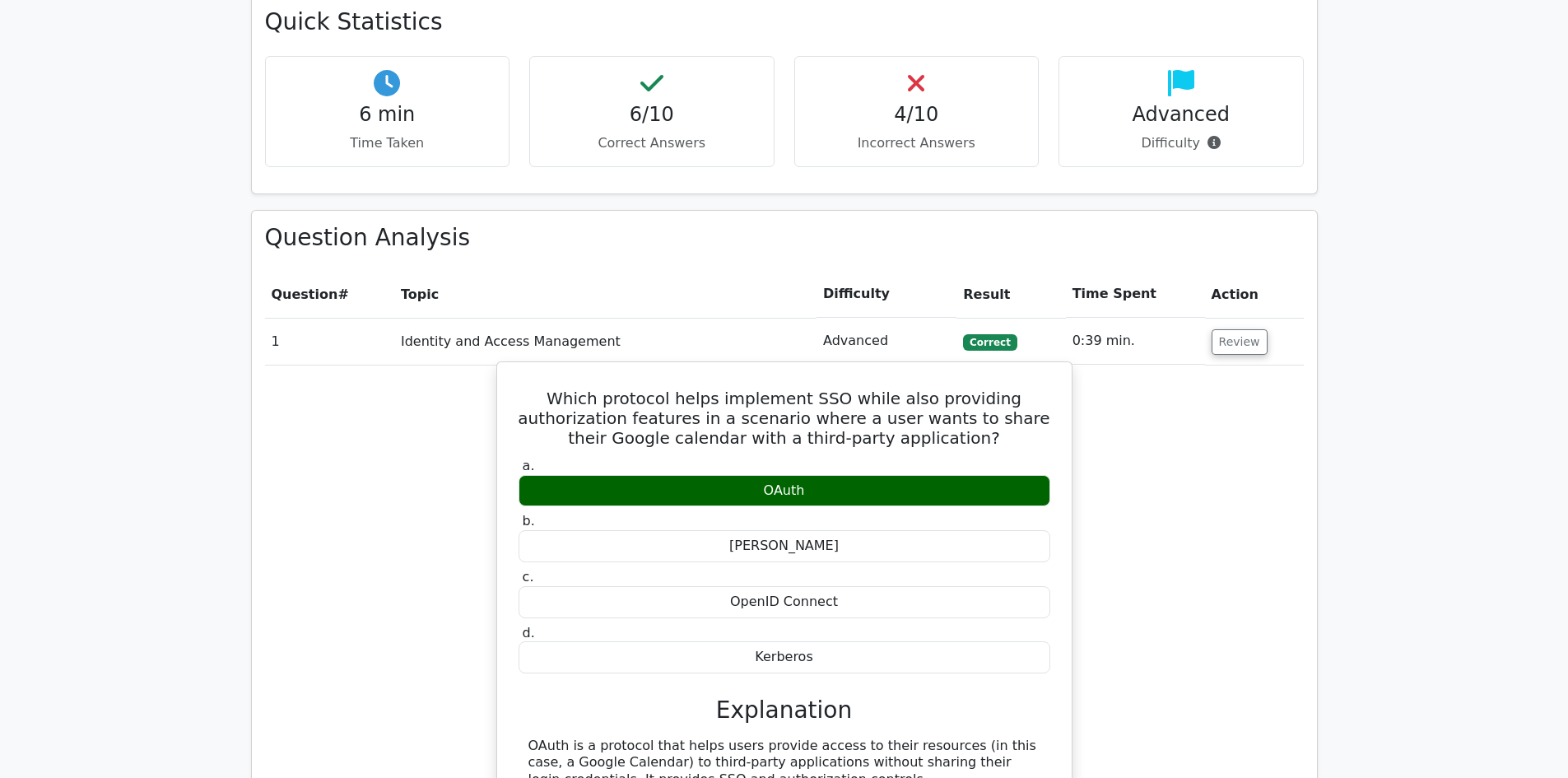
scroll to position [1070, 0]
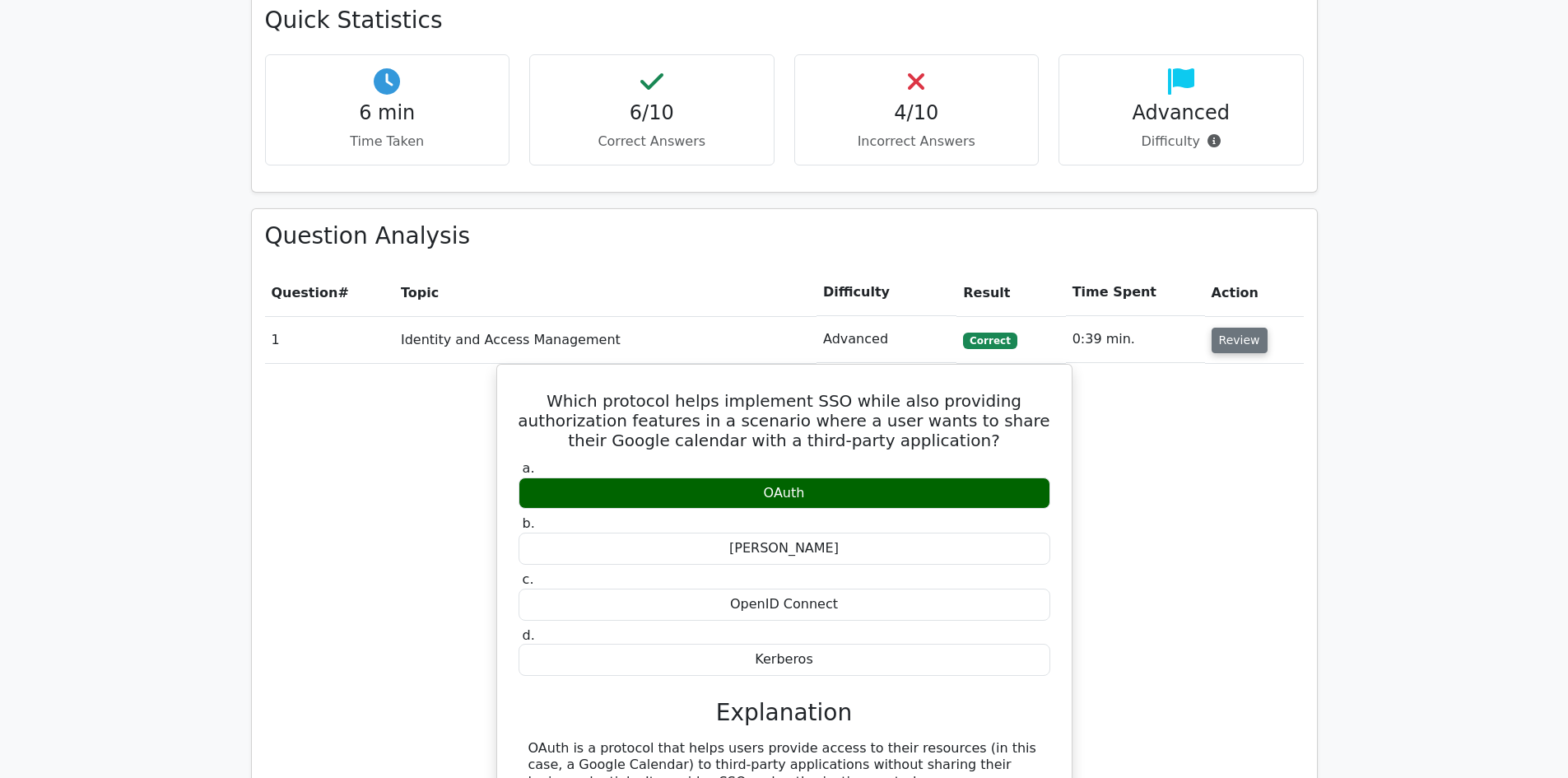
click at [1229, 328] on button "Review" at bounding box center [1239, 340] width 56 height 26
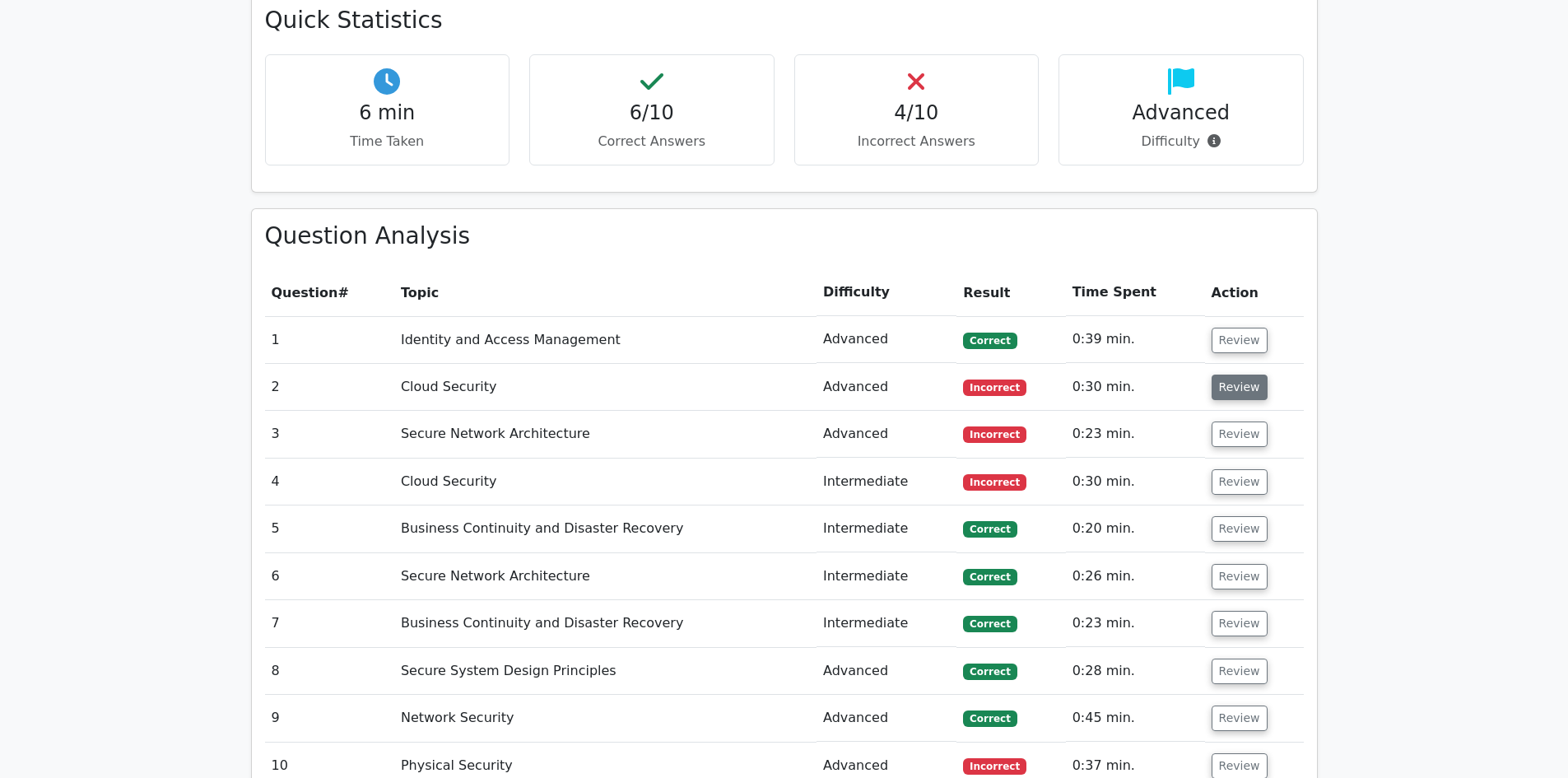
click at [1222, 375] on button "Review" at bounding box center [1239, 387] width 56 height 26
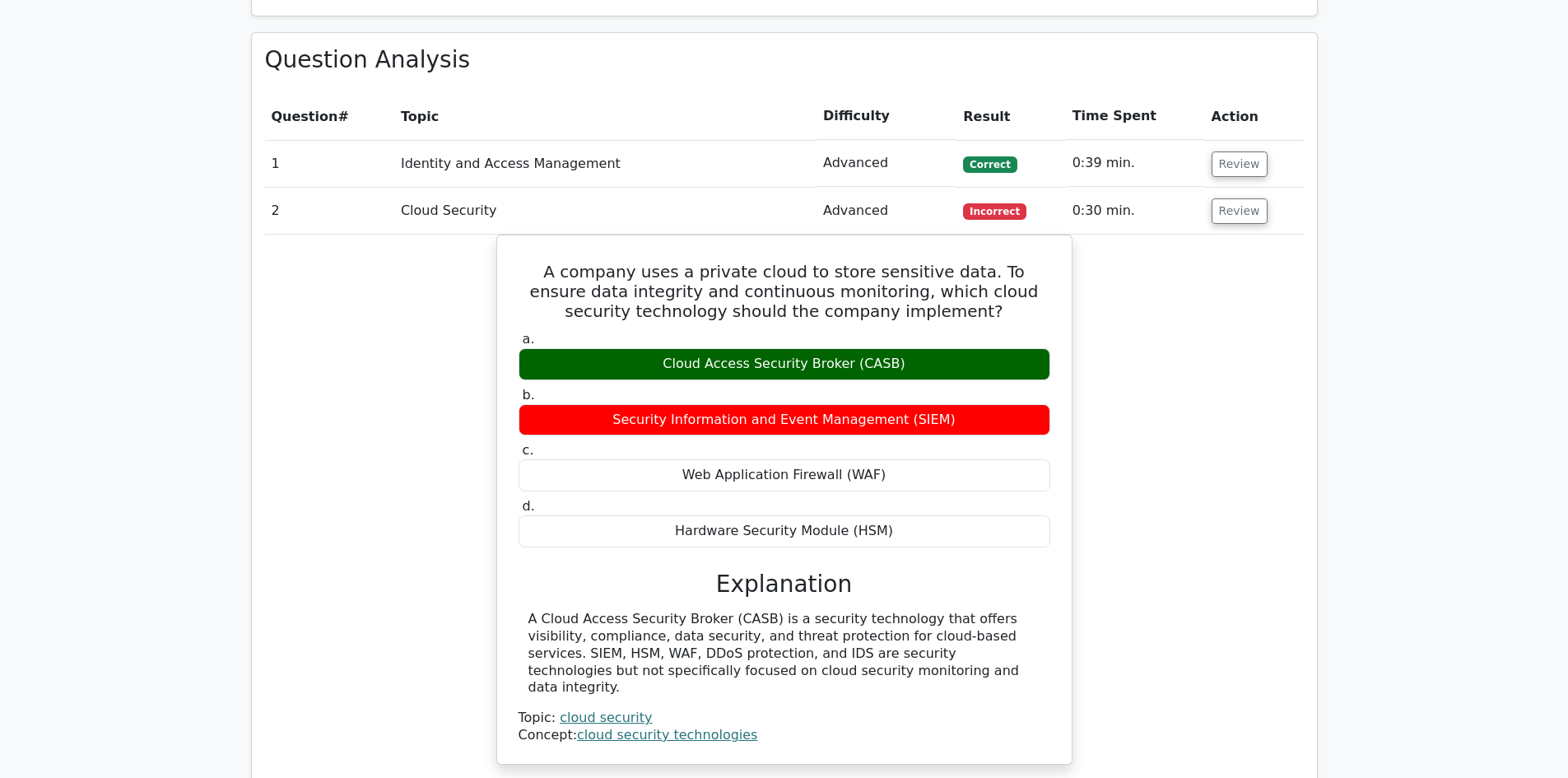
scroll to position [1317, 0]
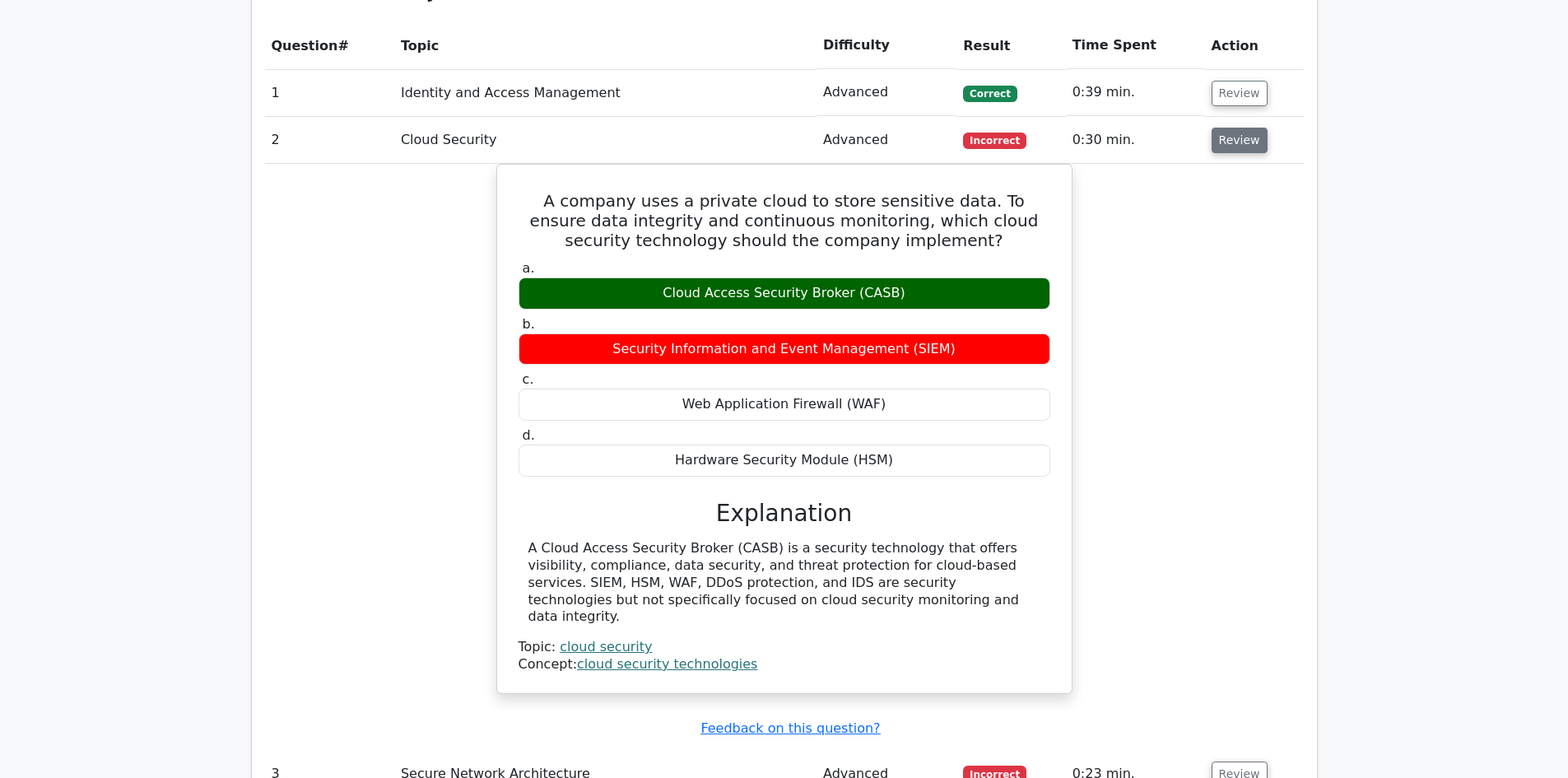
click at [1230, 128] on button "Review" at bounding box center [1239, 140] width 56 height 26
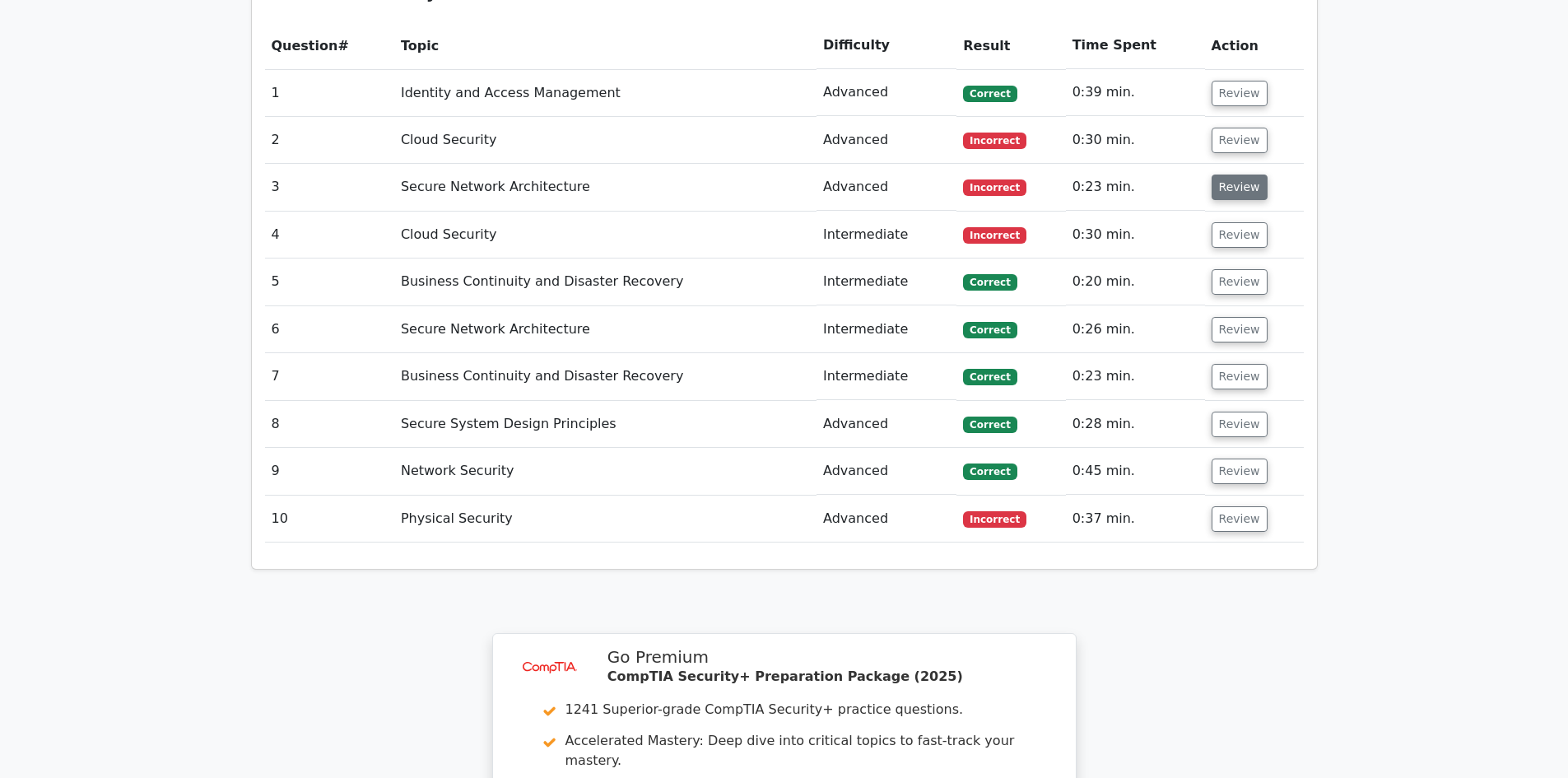
click at [1223, 175] on button "Review" at bounding box center [1239, 187] width 56 height 26
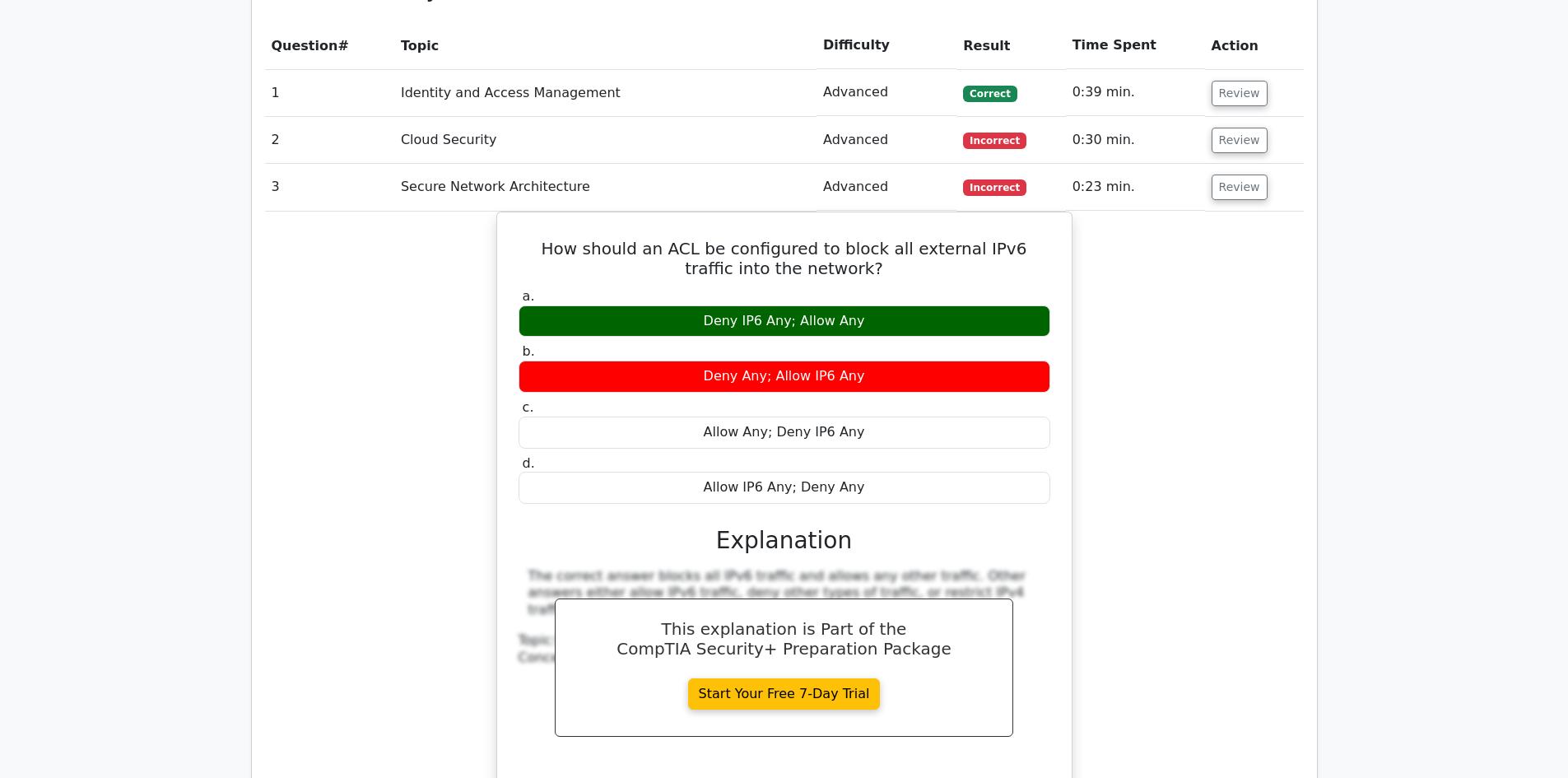
click at [1205, 163] on td "Review" at bounding box center [1254, 186] width 99 height 47
click at [1225, 175] on button "Review" at bounding box center [1239, 187] width 56 height 26
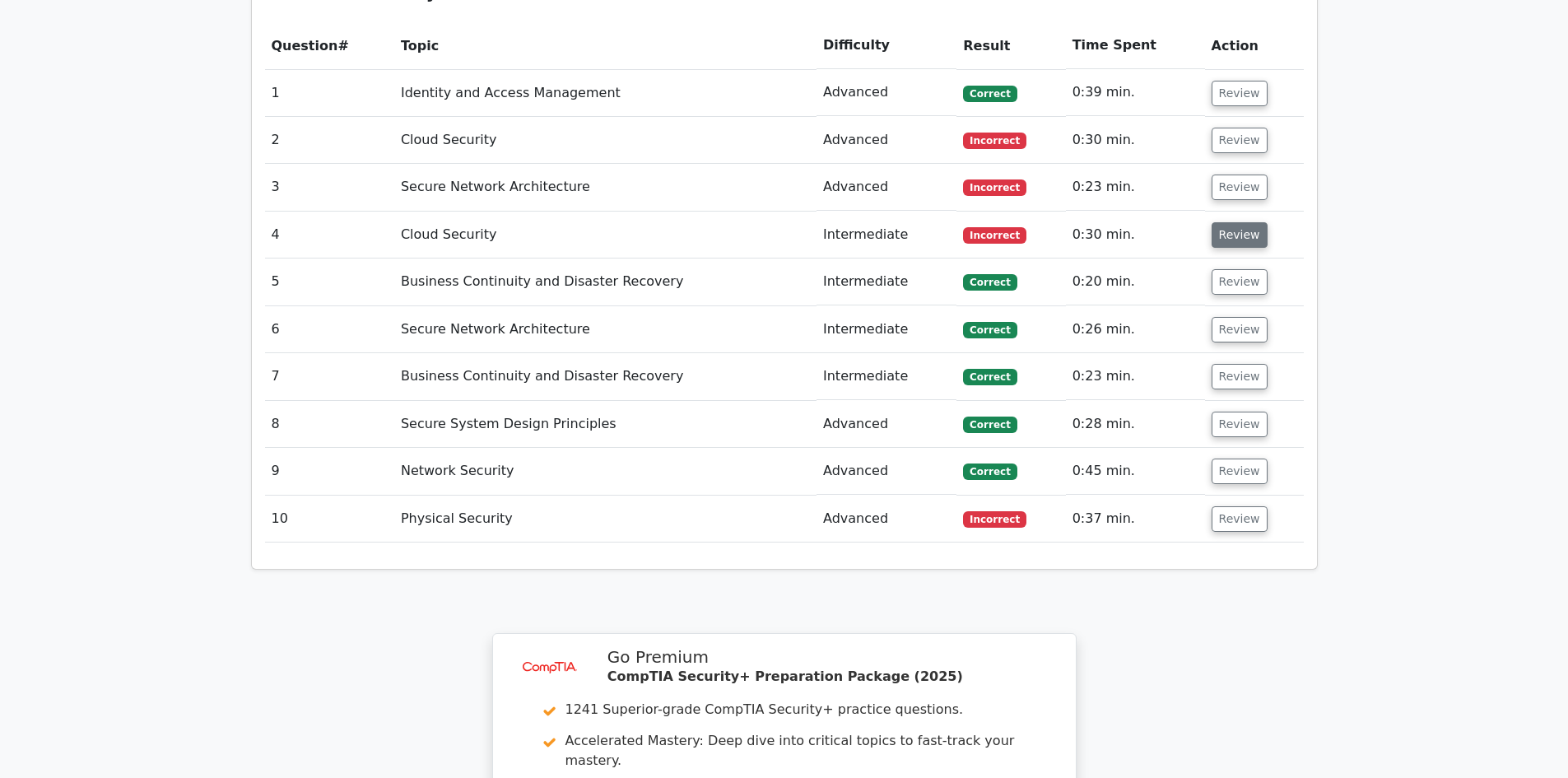
click at [1222, 222] on button "Review" at bounding box center [1239, 234] width 56 height 26
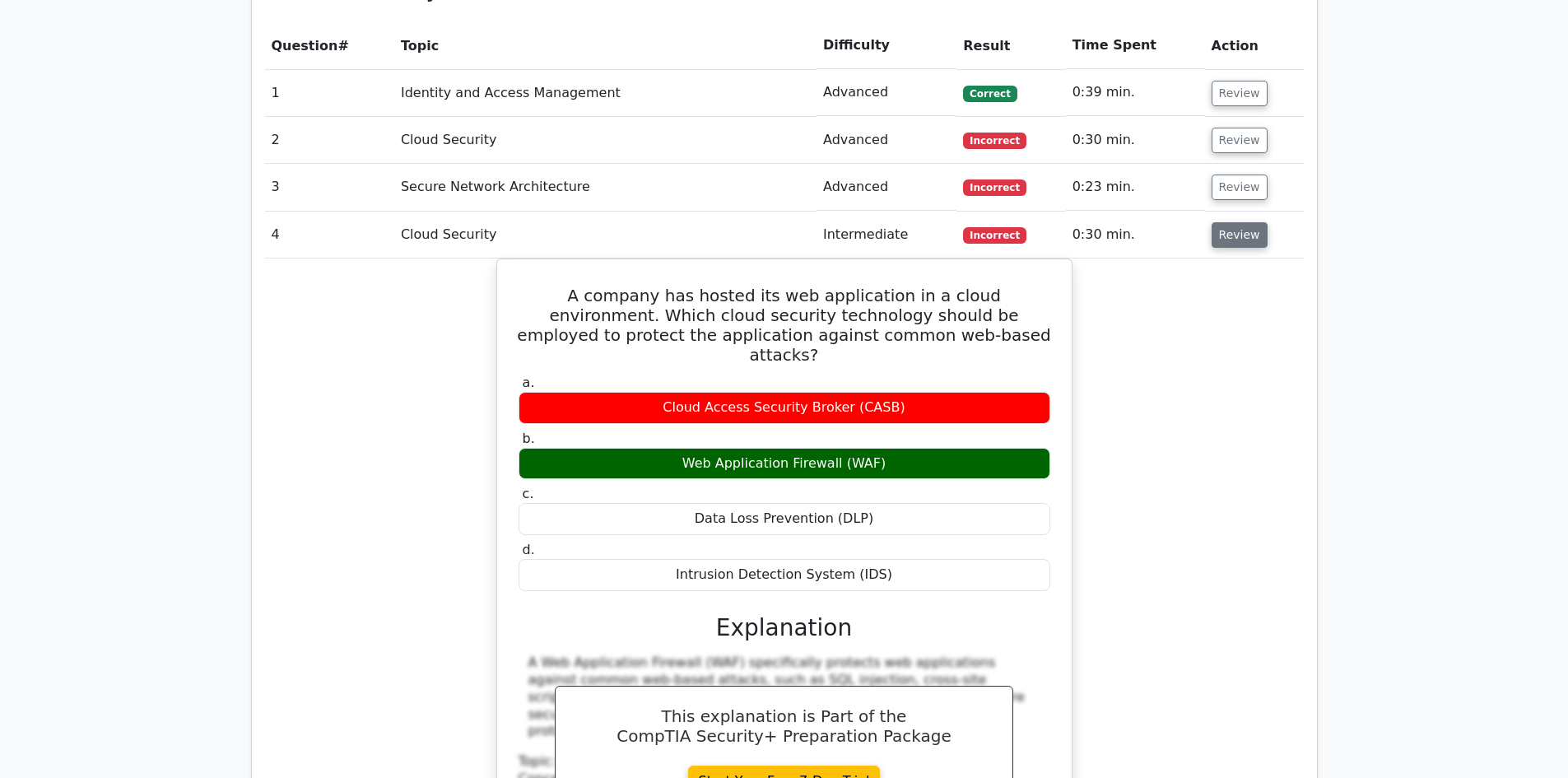
click at [1212, 222] on button "Review" at bounding box center [1239, 234] width 56 height 26
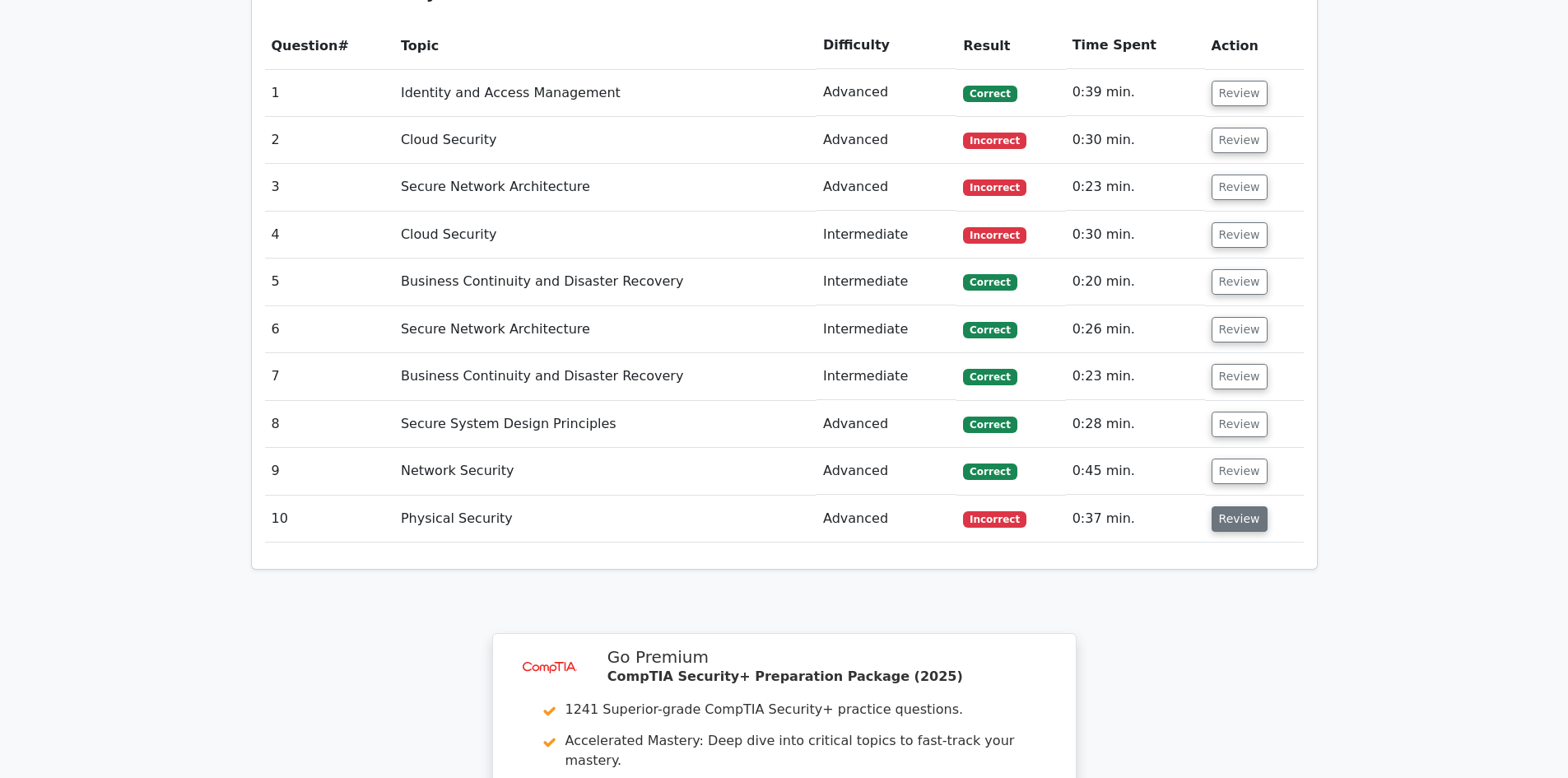
click at [1231, 506] on button "Review" at bounding box center [1239, 519] width 56 height 26
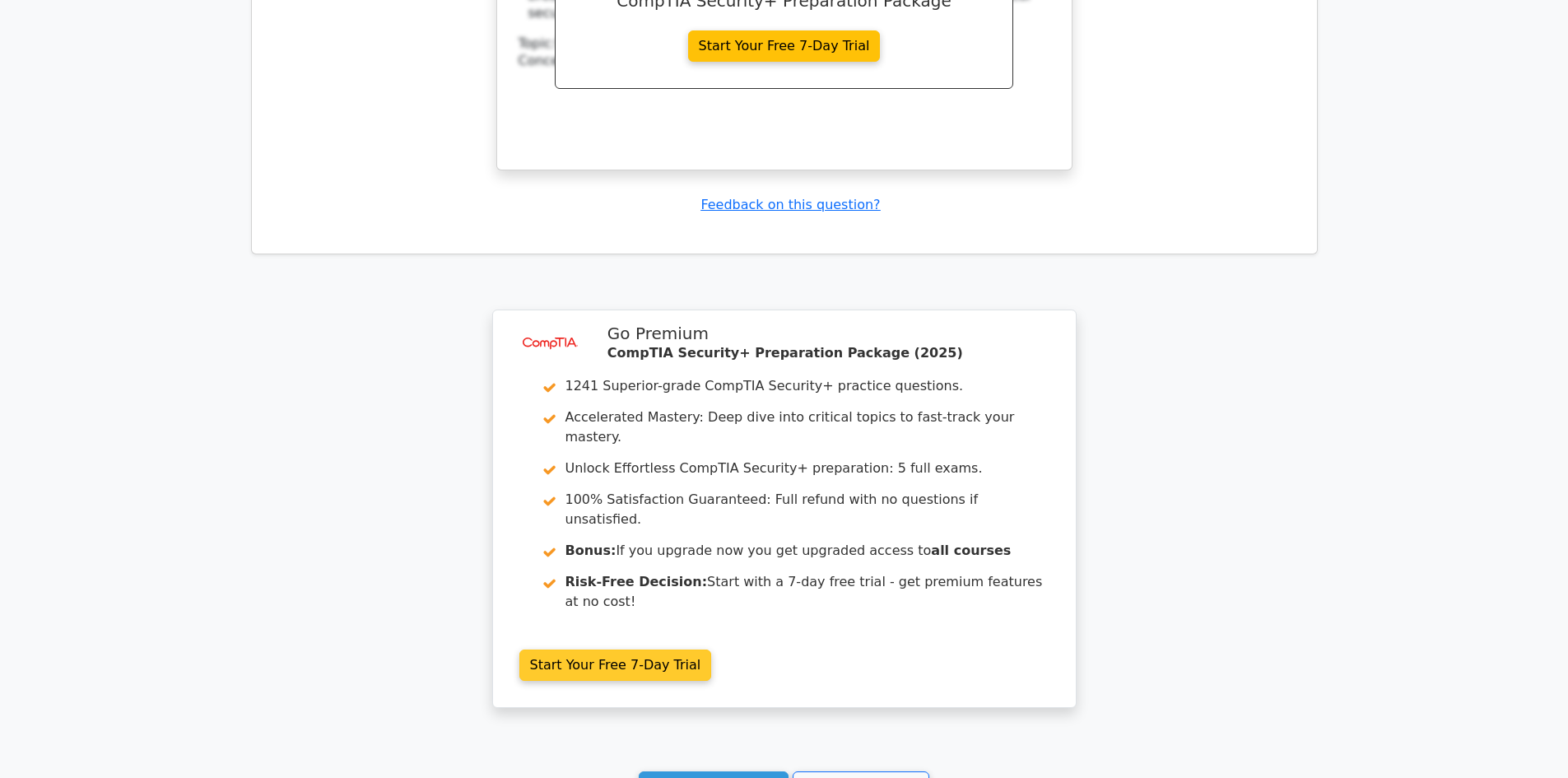
scroll to position [2386, 0]
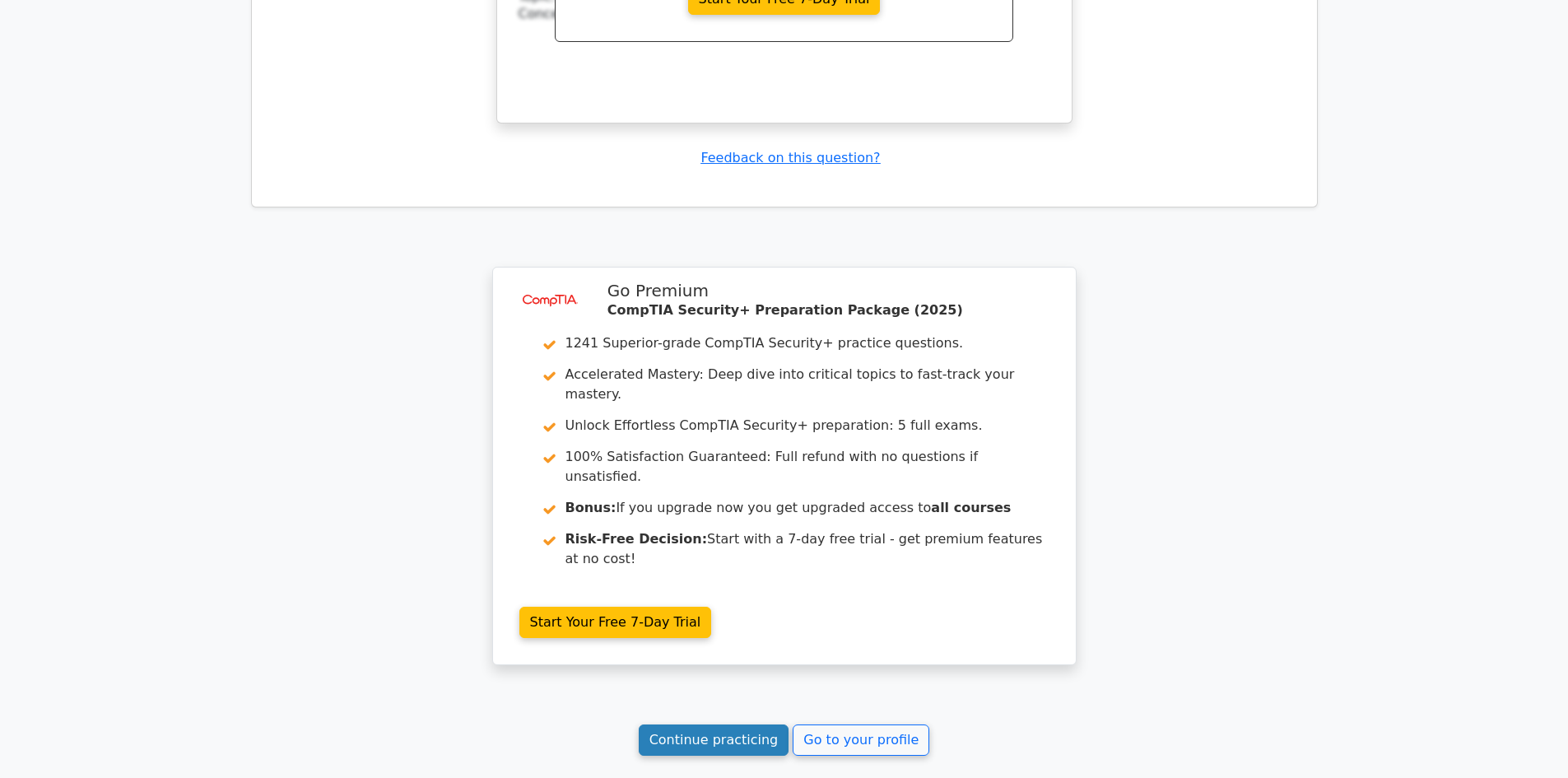
click at [735, 724] on link "Continue practicing" at bounding box center [714, 740] width 151 height 32
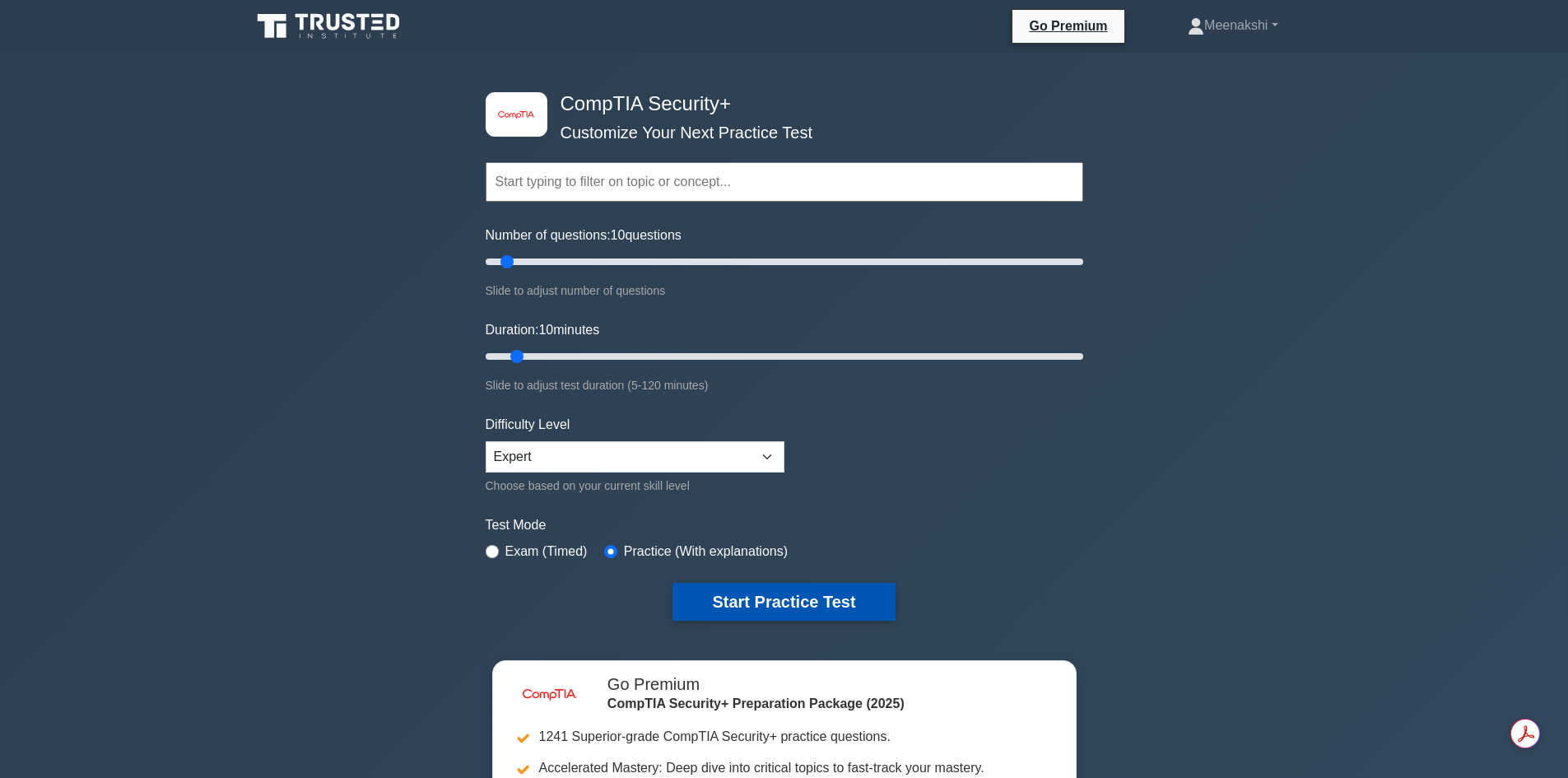
click at [763, 592] on button "Start Practice Test" at bounding box center [783, 600] width 222 height 37
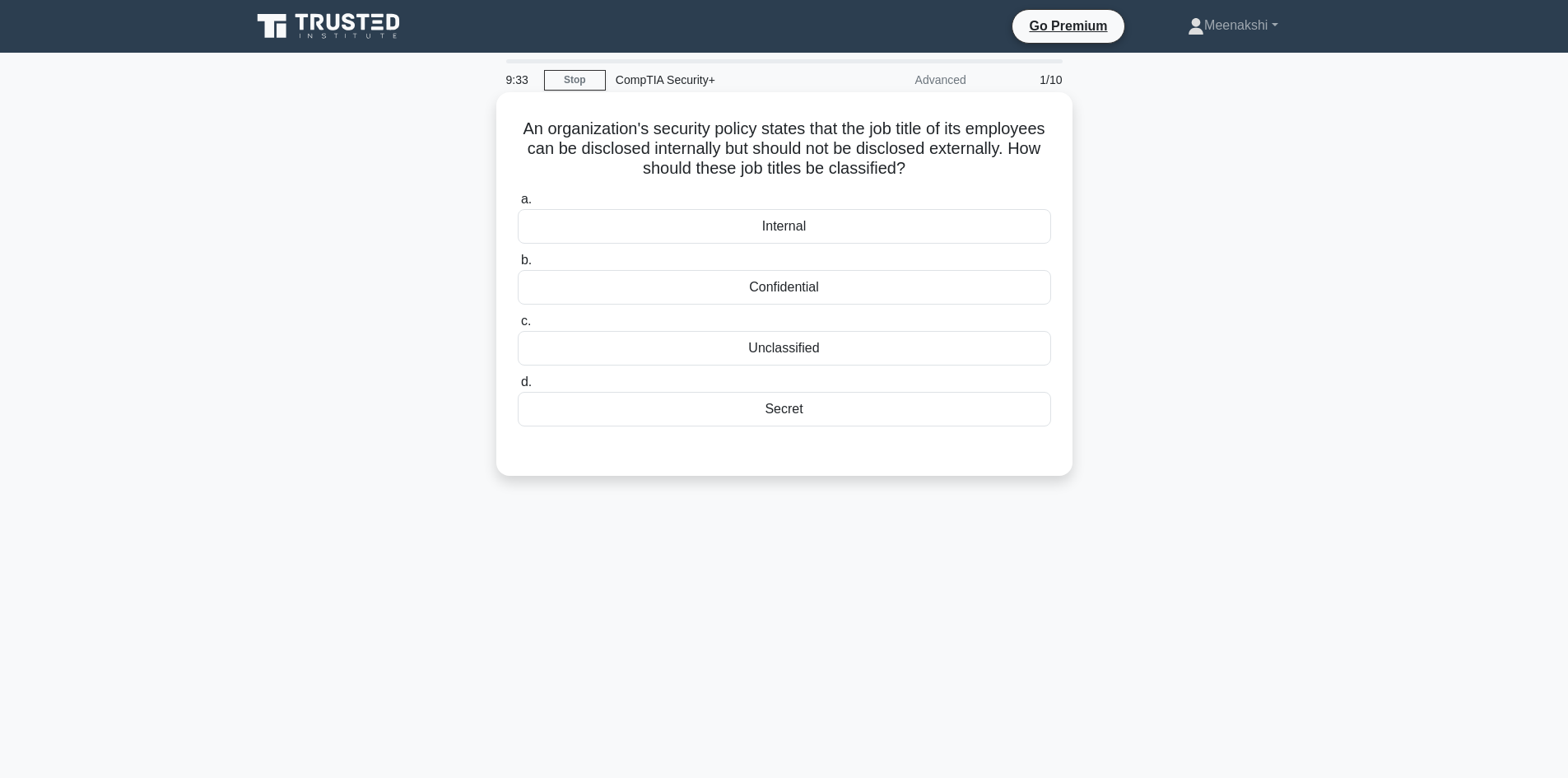
click at [789, 220] on div "Internal" at bounding box center [784, 227] width 533 height 35
click at [518, 205] on input "a. Internal" at bounding box center [518, 199] width 0 height 11
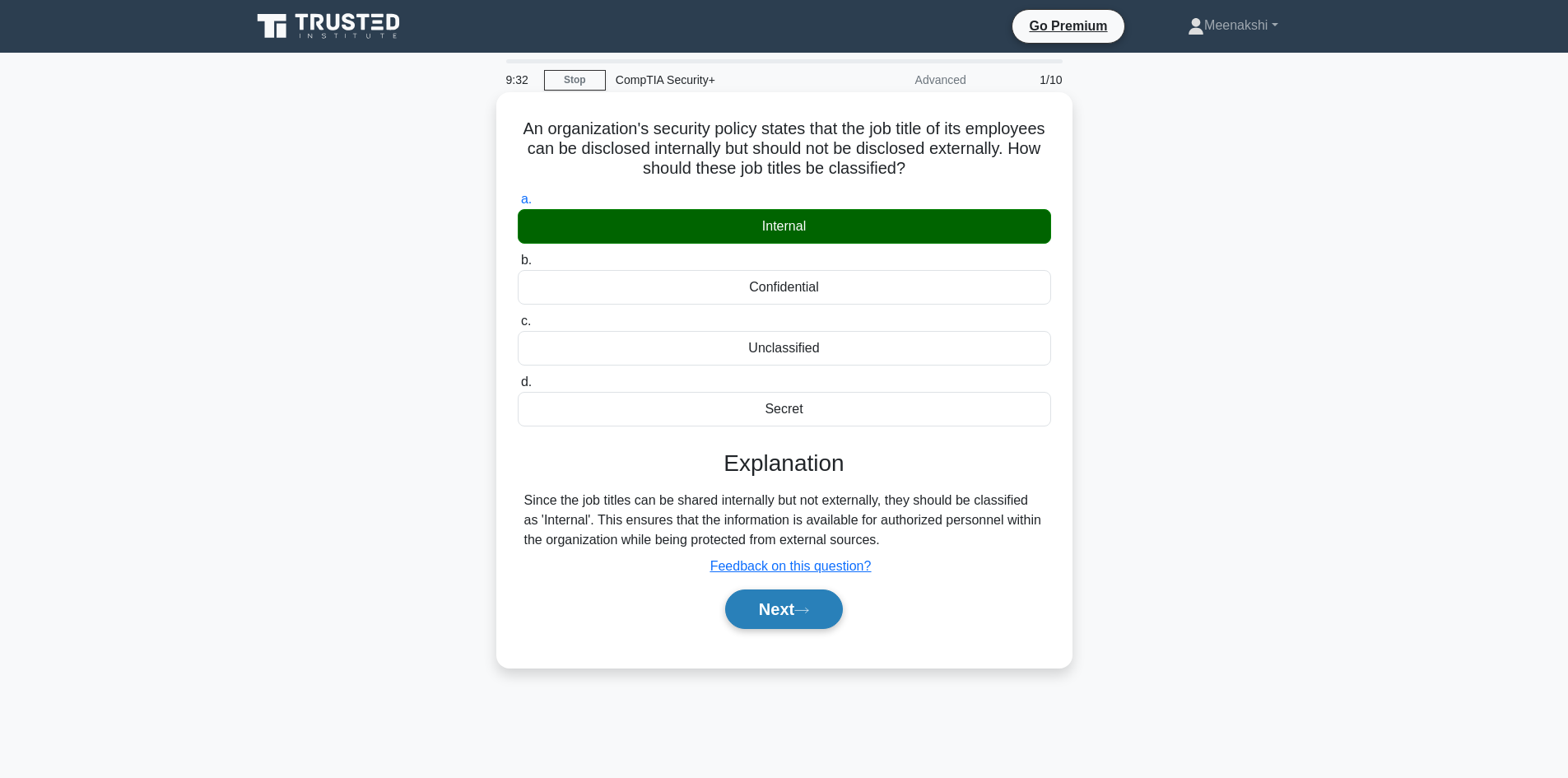
click at [800, 607] on icon at bounding box center [801, 609] width 14 height 9
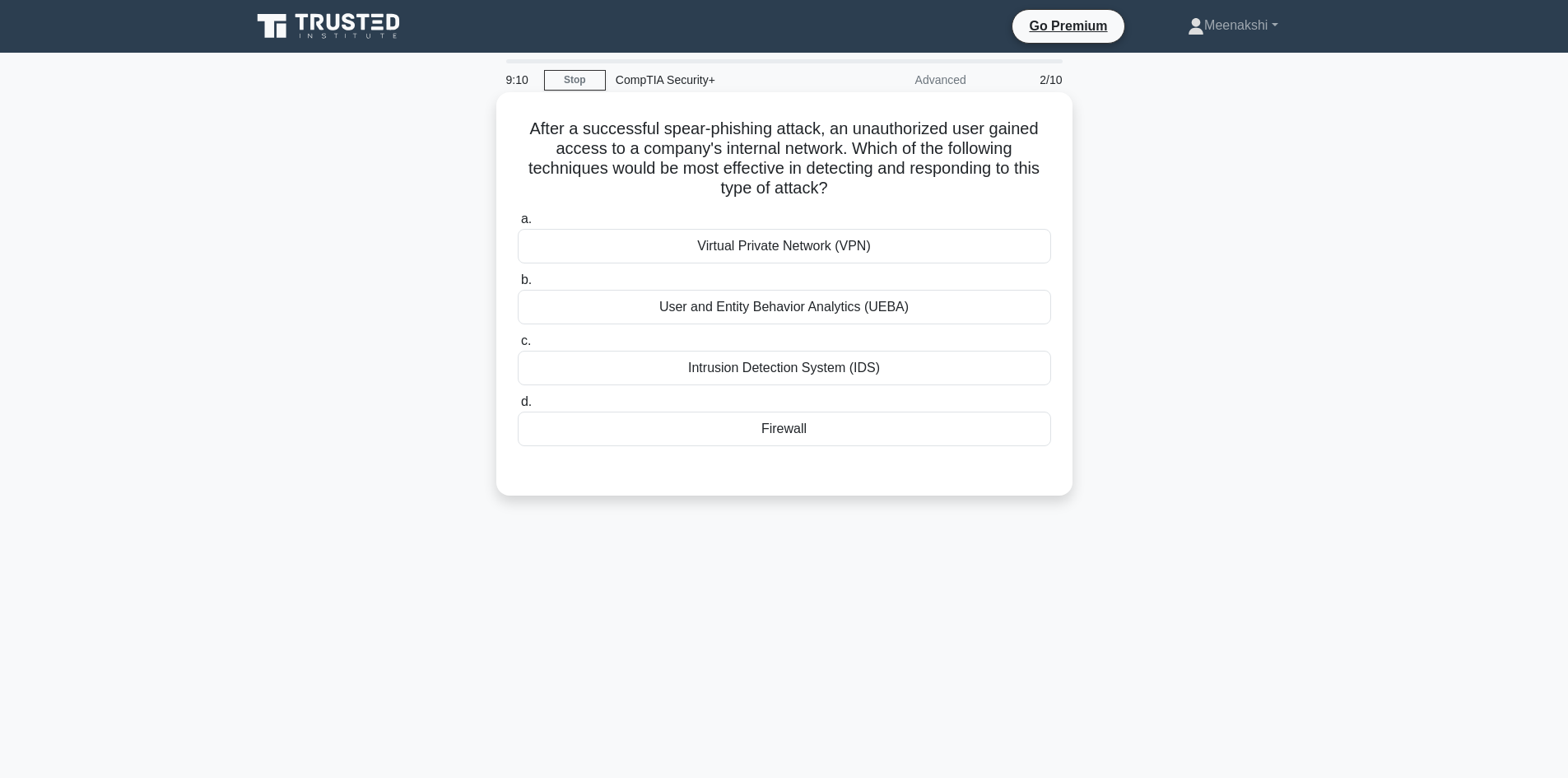
click at [795, 372] on div "Intrusion Detection System (IDS)" at bounding box center [784, 368] width 533 height 35
click at [518, 347] on input "c. Intrusion Detection System (IDS)" at bounding box center [518, 340] width 0 height 11
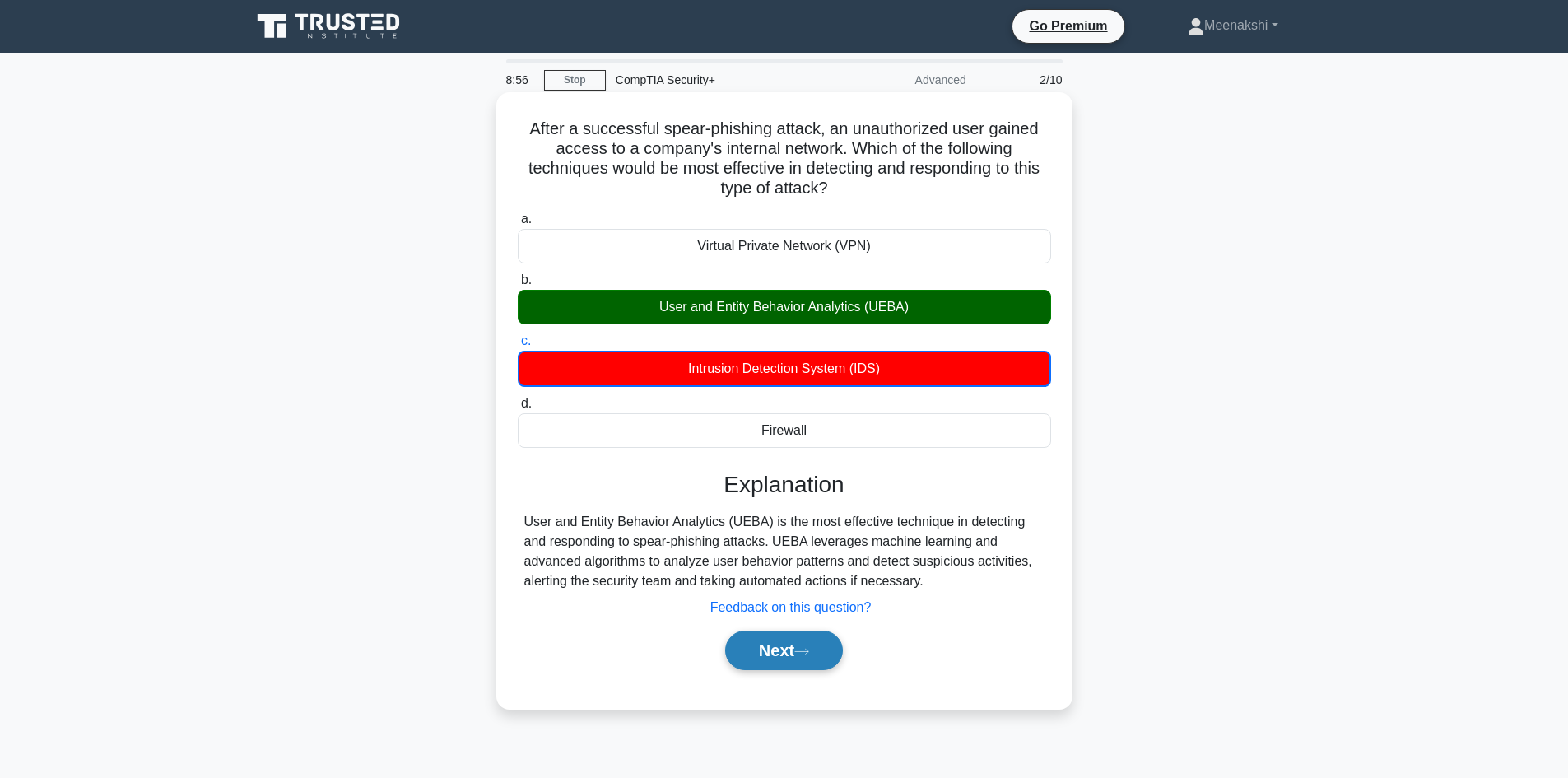
click at [790, 647] on button "Next" at bounding box center [784, 649] width 117 height 39
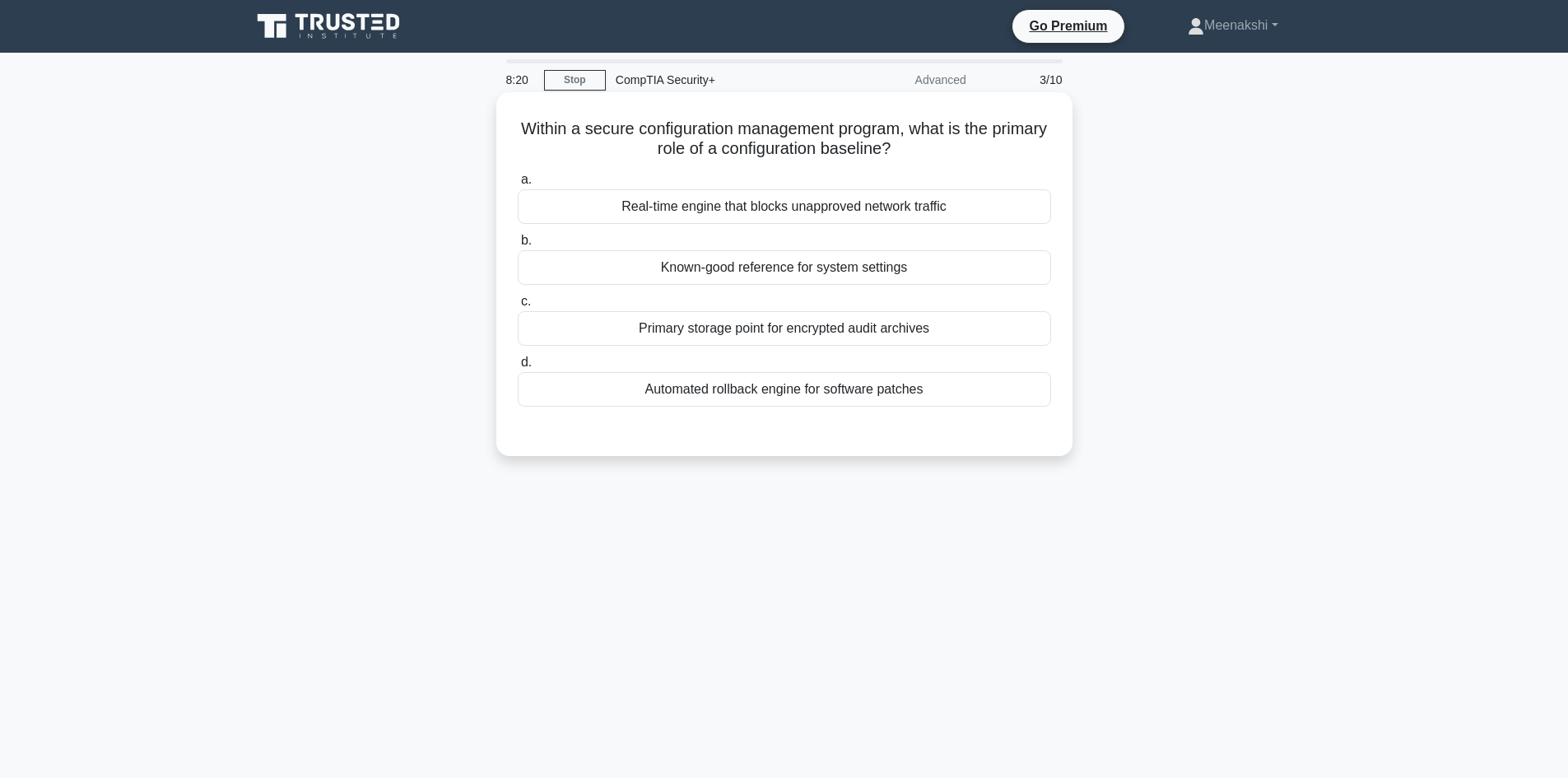
click at [878, 277] on div "Known-good reference for system settings" at bounding box center [784, 267] width 533 height 35
click at [518, 246] on input "b. Known-good reference for system settings" at bounding box center [518, 240] width 0 height 11
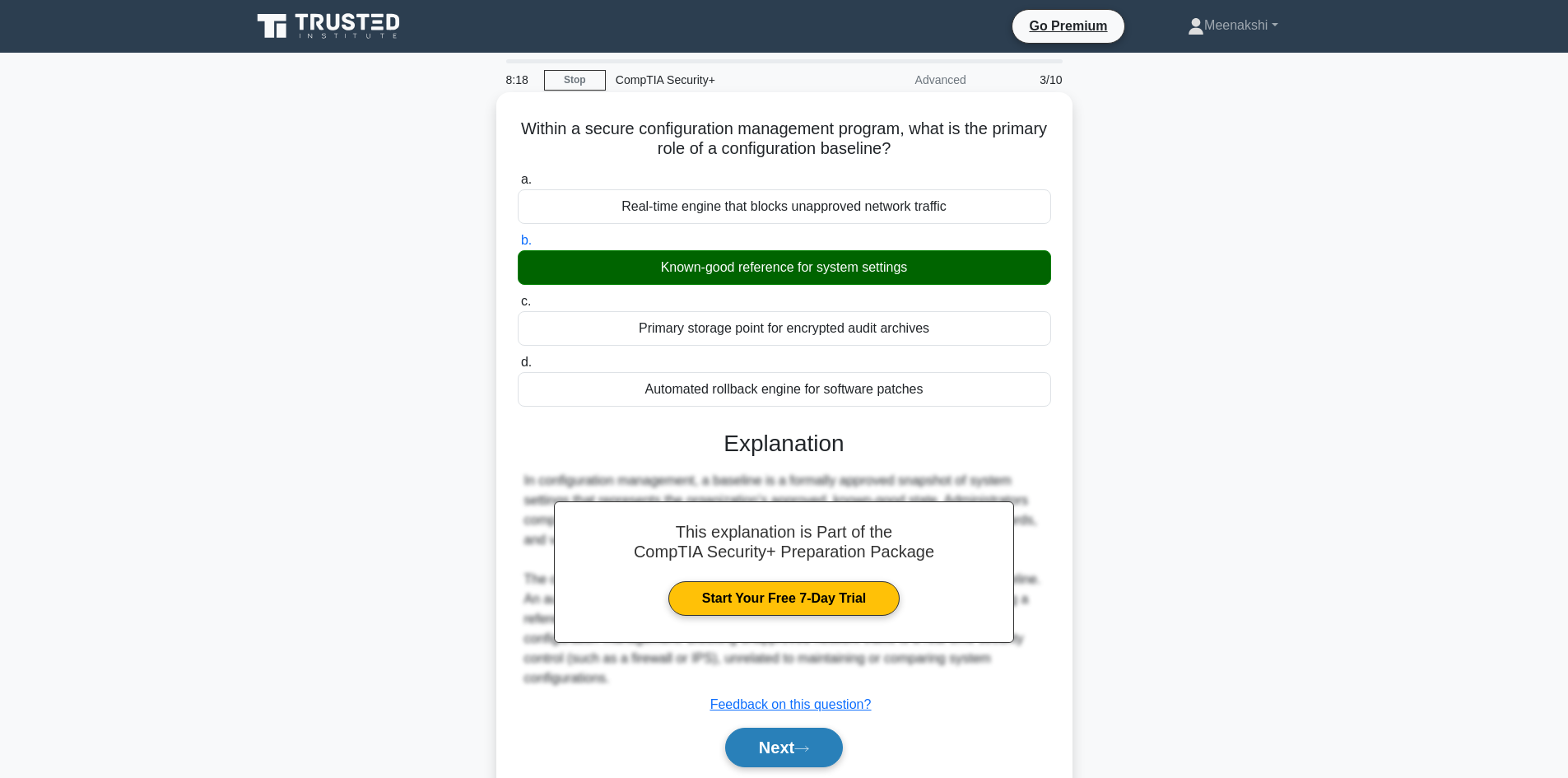
click at [794, 741] on button "Next" at bounding box center [784, 746] width 117 height 39
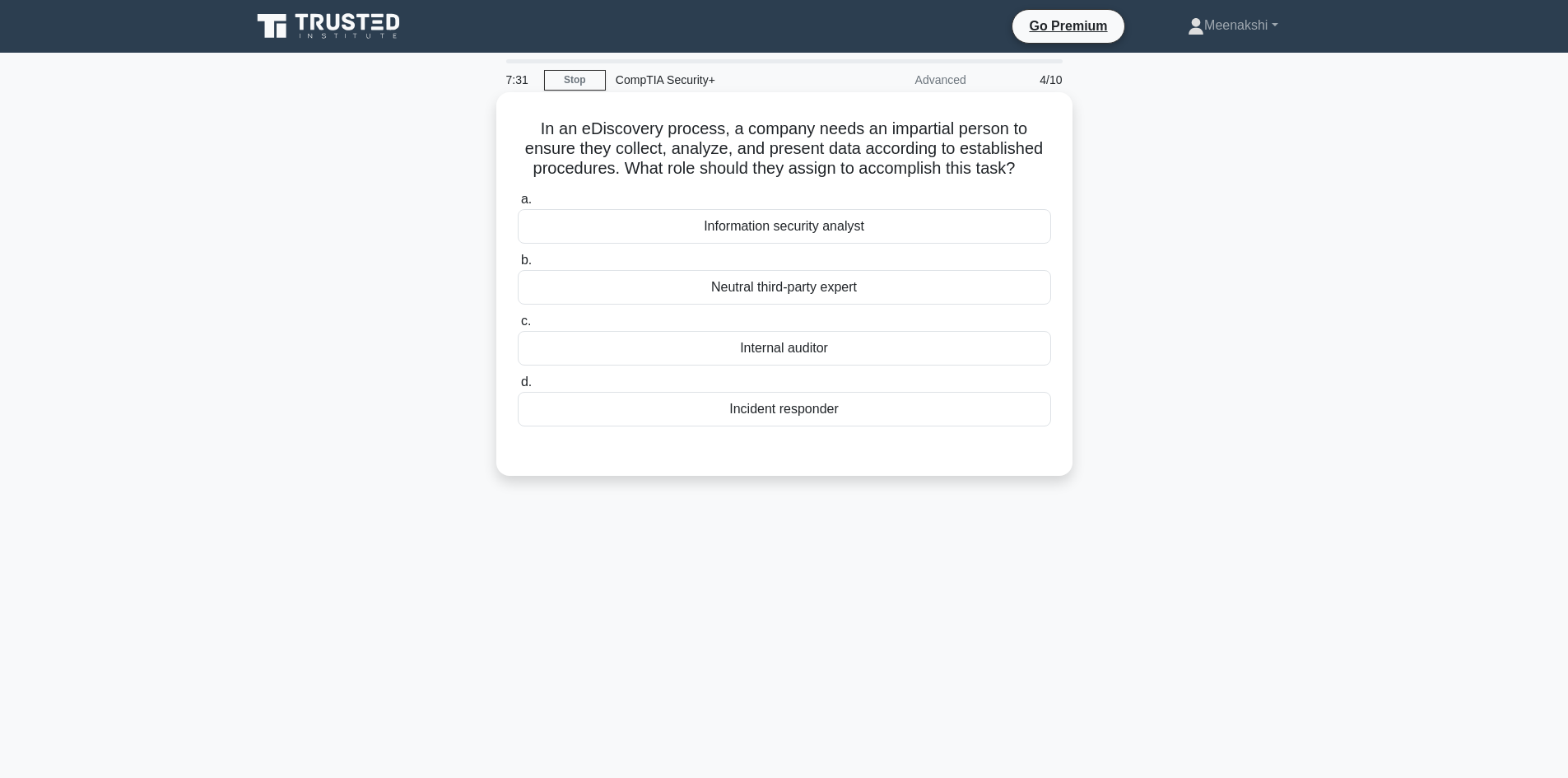
click at [919, 284] on div "Neutral third-party expert" at bounding box center [784, 287] width 533 height 35
click at [518, 266] on input "b. Neutral third-party expert" at bounding box center [518, 260] width 0 height 11
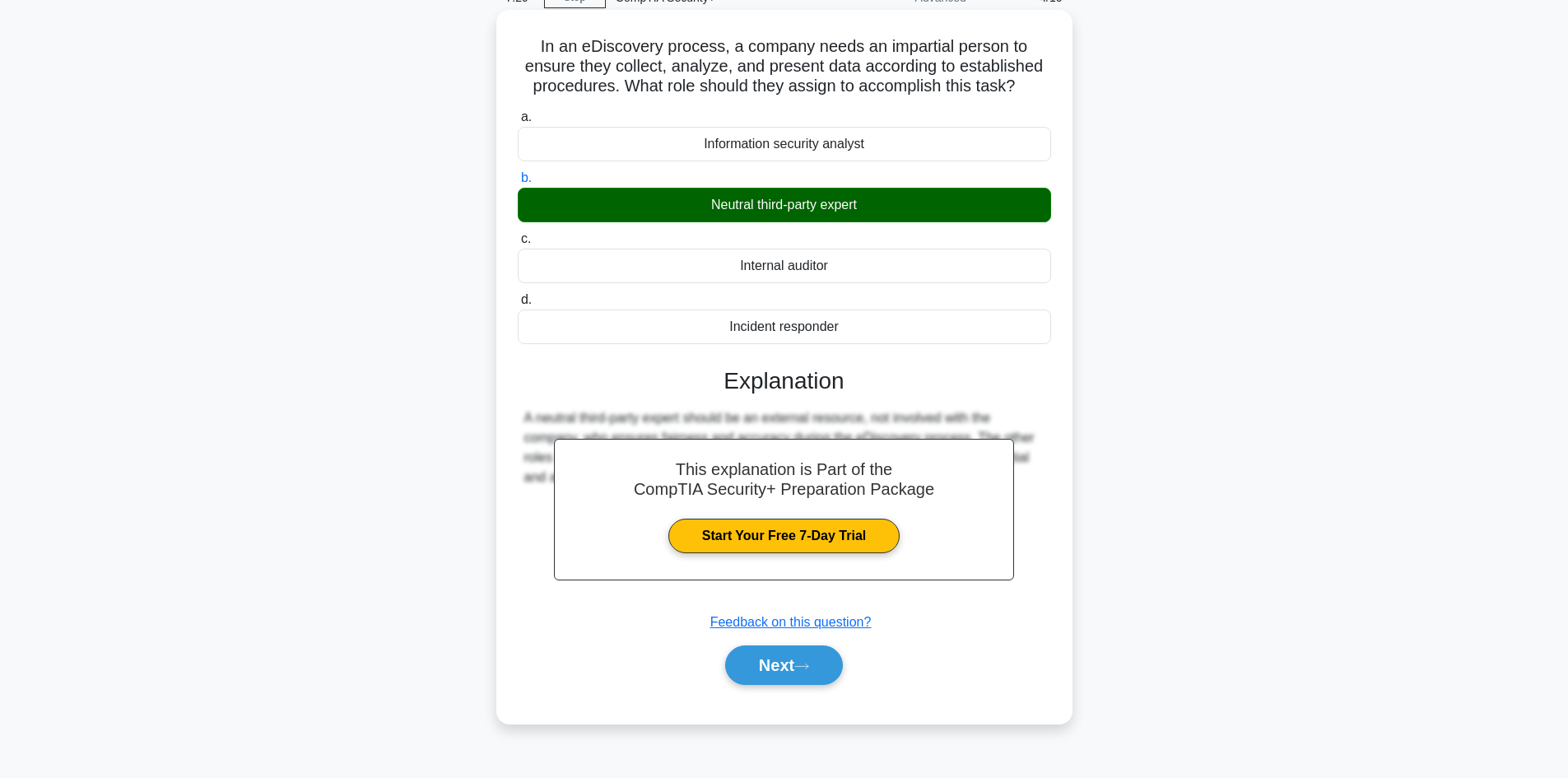
scroll to position [111, 0]
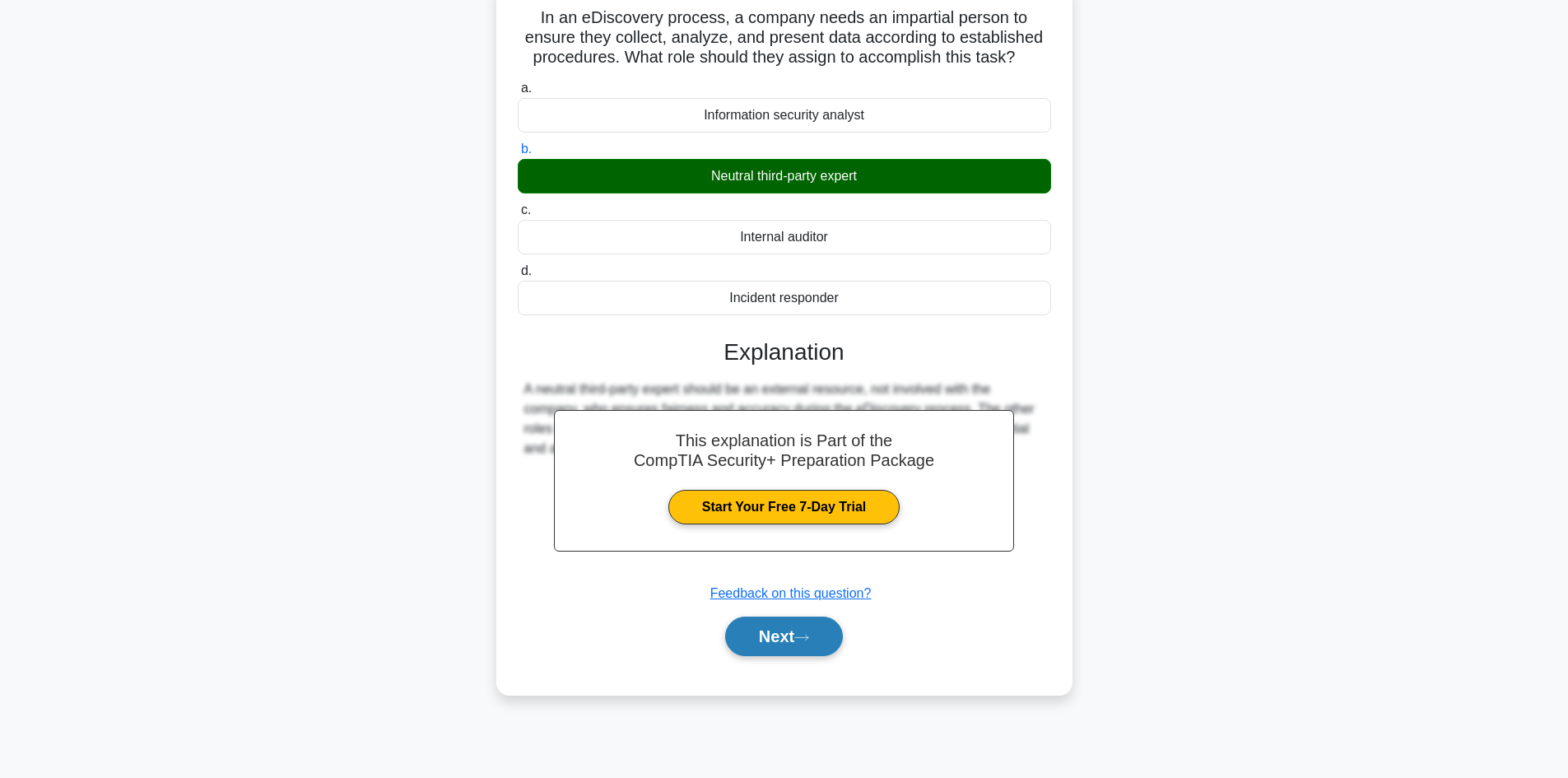
click at [803, 639] on icon at bounding box center [801, 637] width 14 height 9
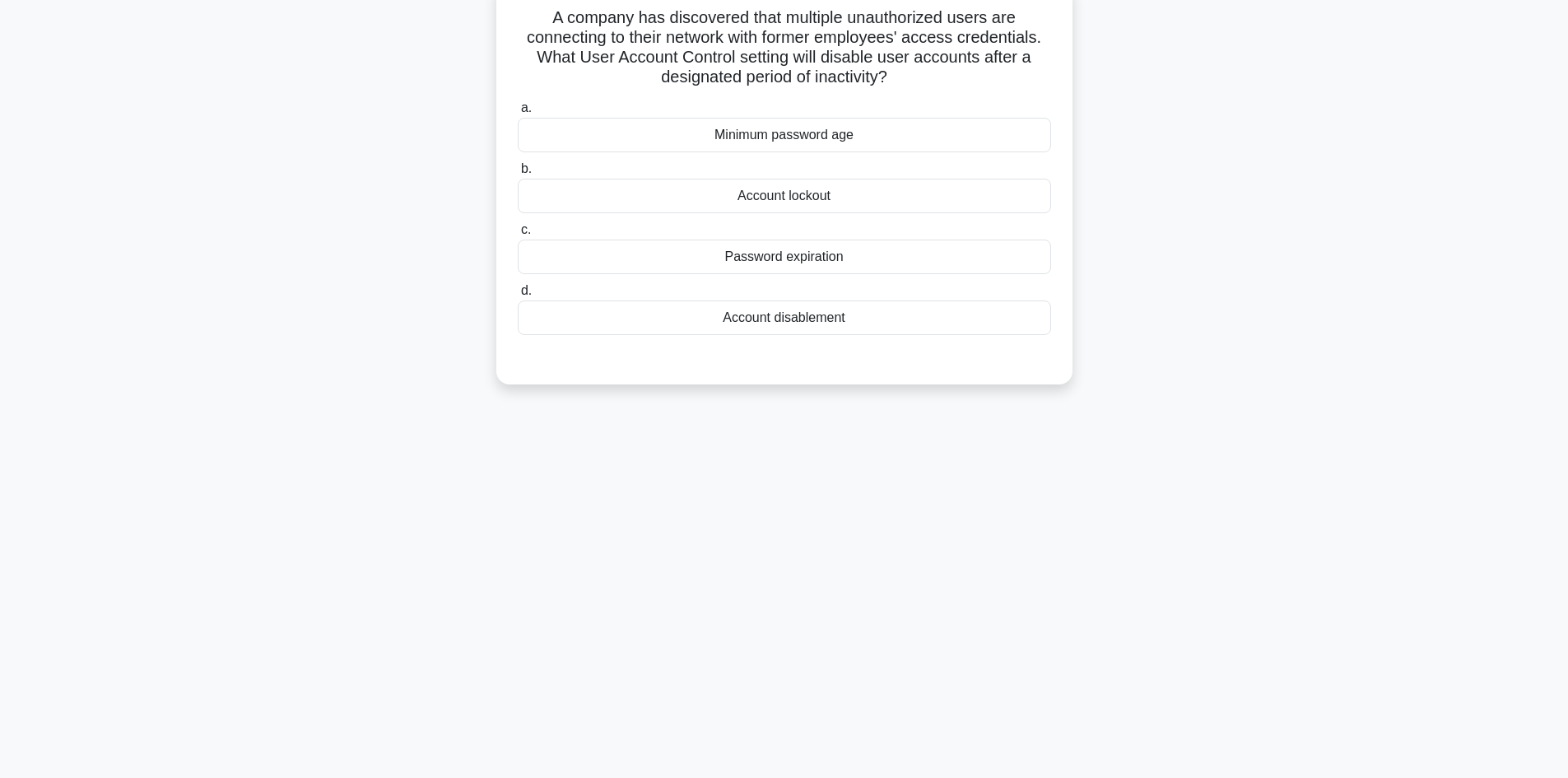
scroll to position [0, 0]
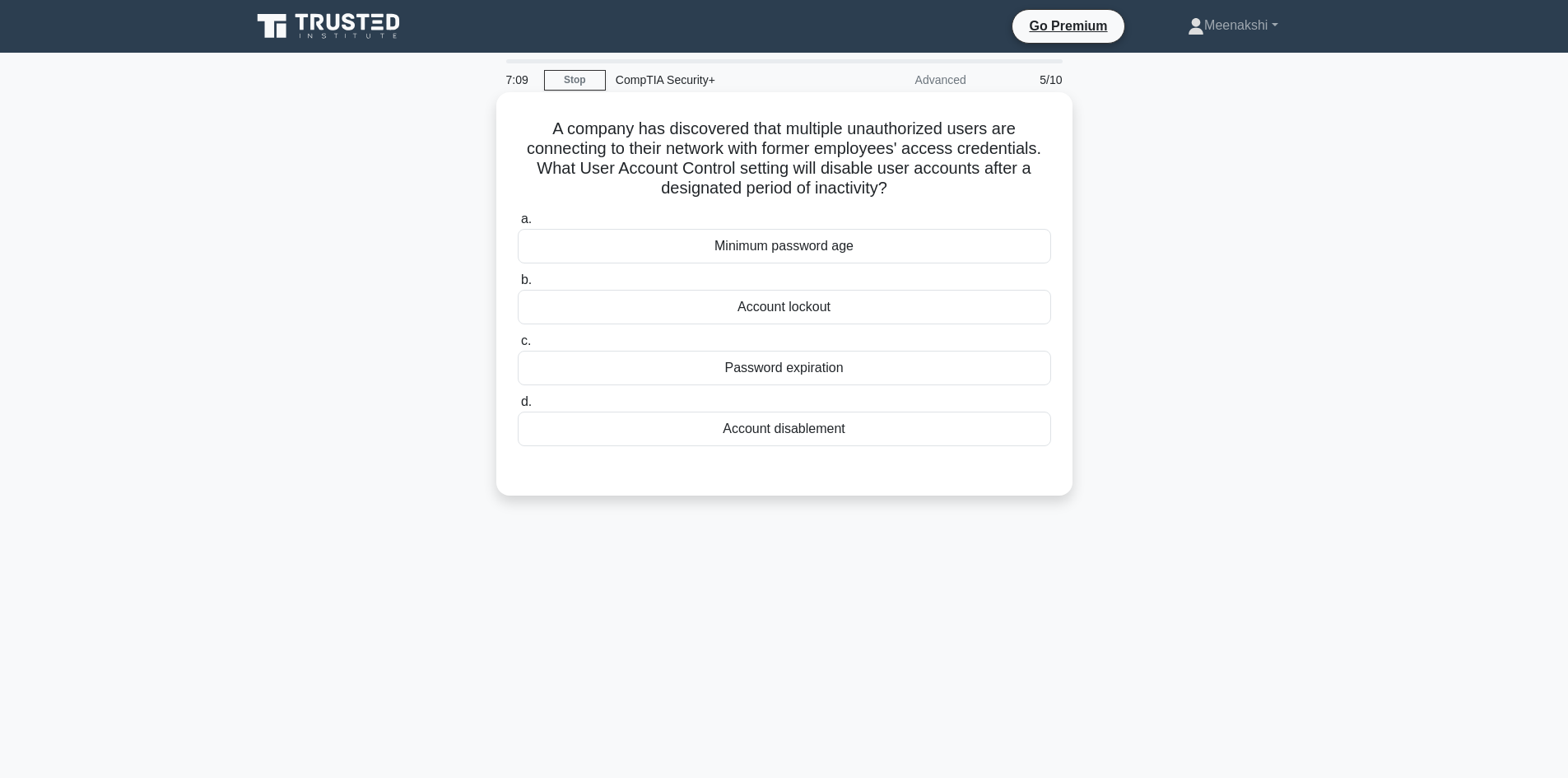
click at [796, 426] on div "Account disablement" at bounding box center [784, 428] width 533 height 35
click at [518, 407] on input "d. Account disablement" at bounding box center [518, 401] width 0 height 11
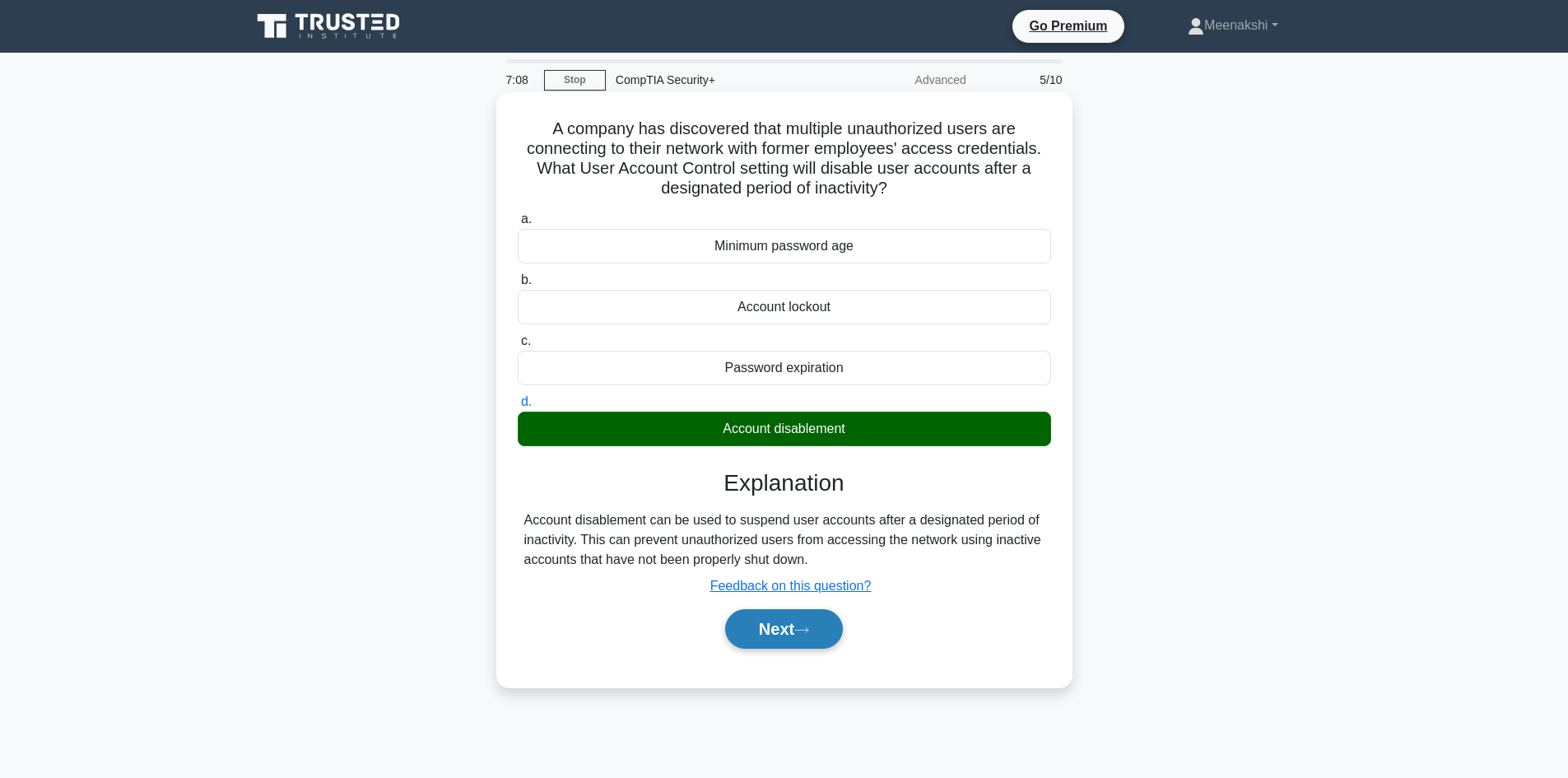
click at [791, 622] on button "Next" at bounding box center [784, 628] width 117 height 39
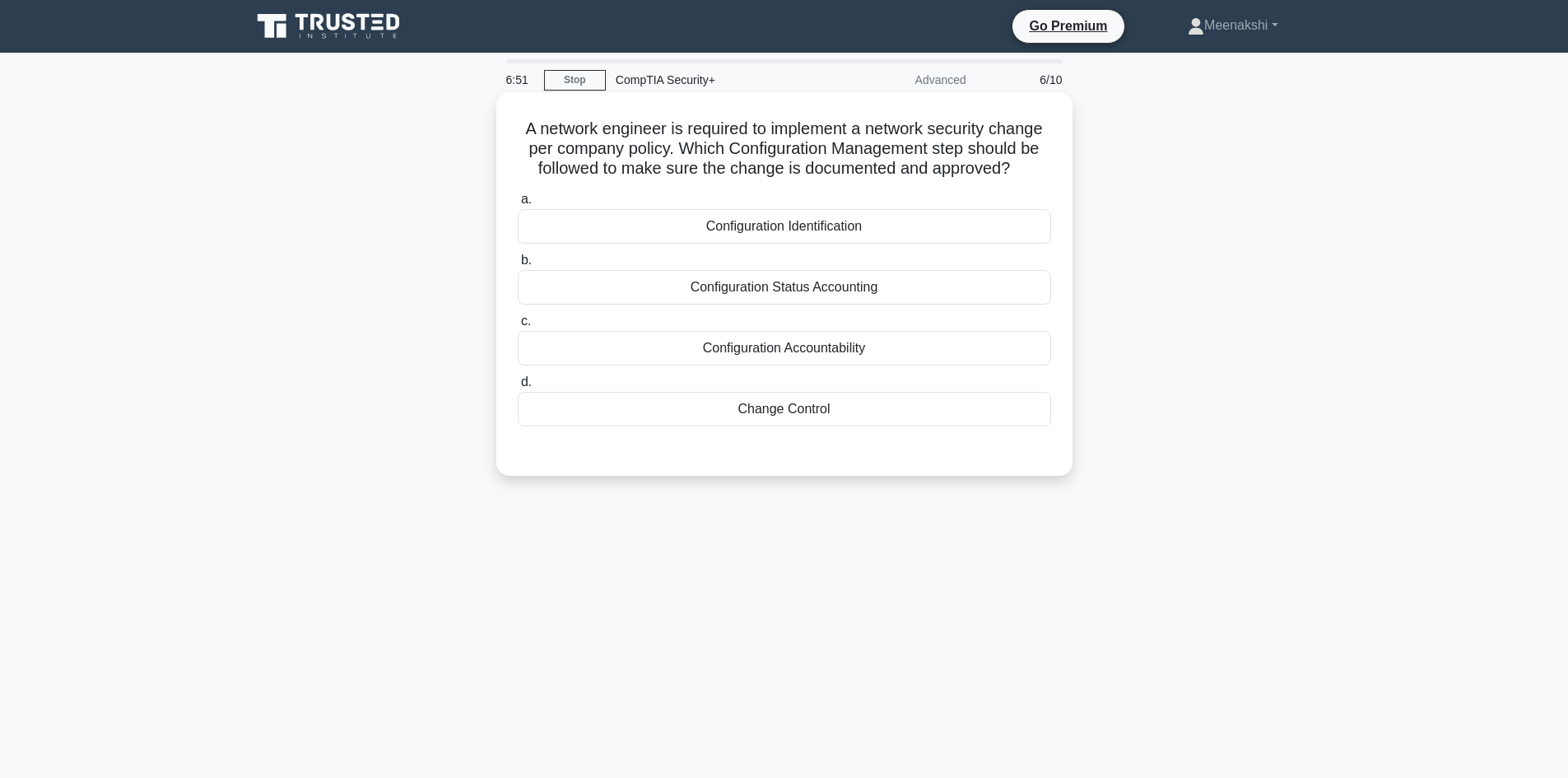
click at [794, 409] on div "Change Control" at bounding box center [784, 409] width 533 height 35
click at [518, 387] on input "d. Change Control" at bounding box center [518, 381] width 0 height 11
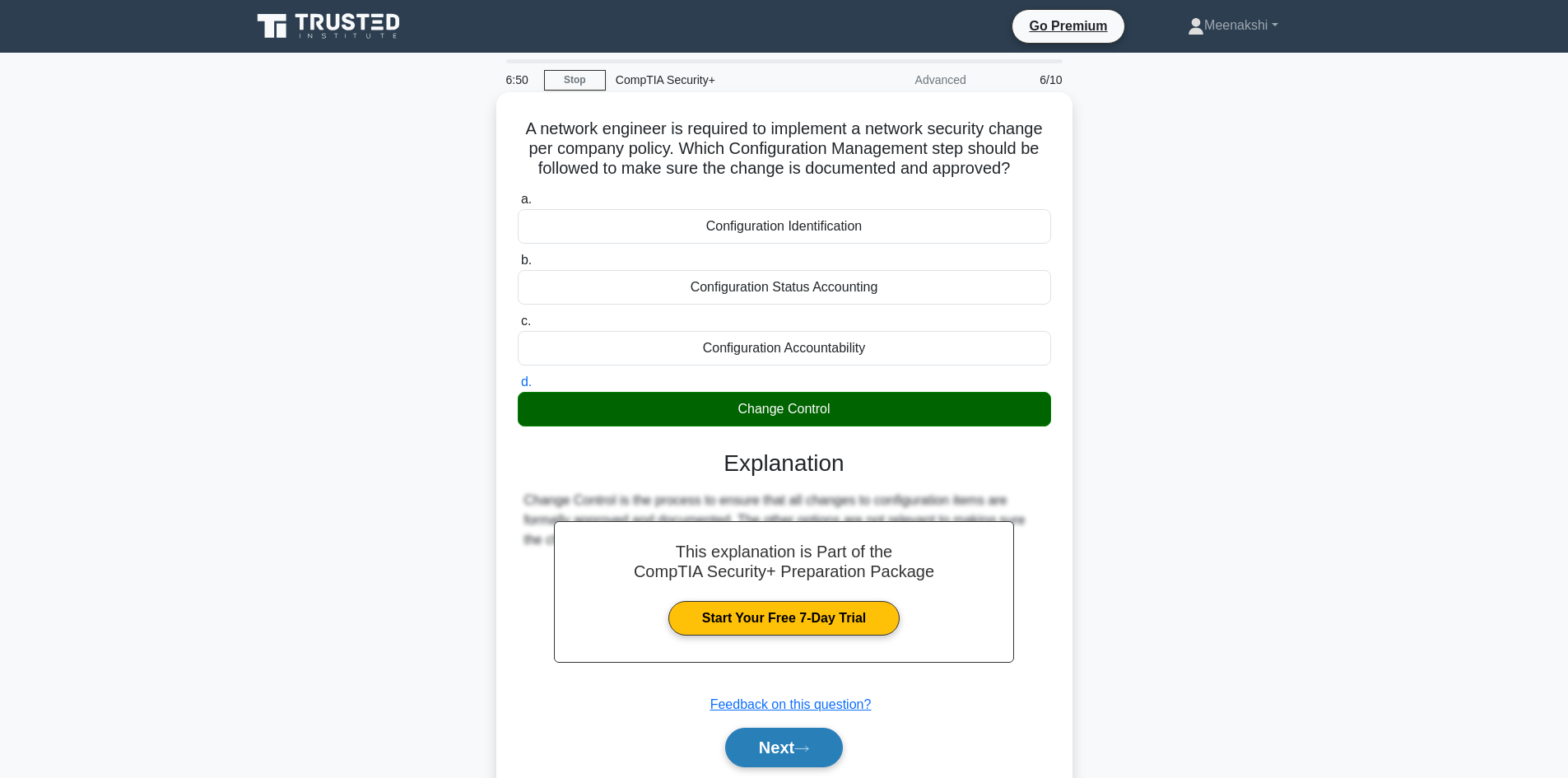
click at [767, 743] on button "Next" at bounding box center [784, 746] width 117 height 39
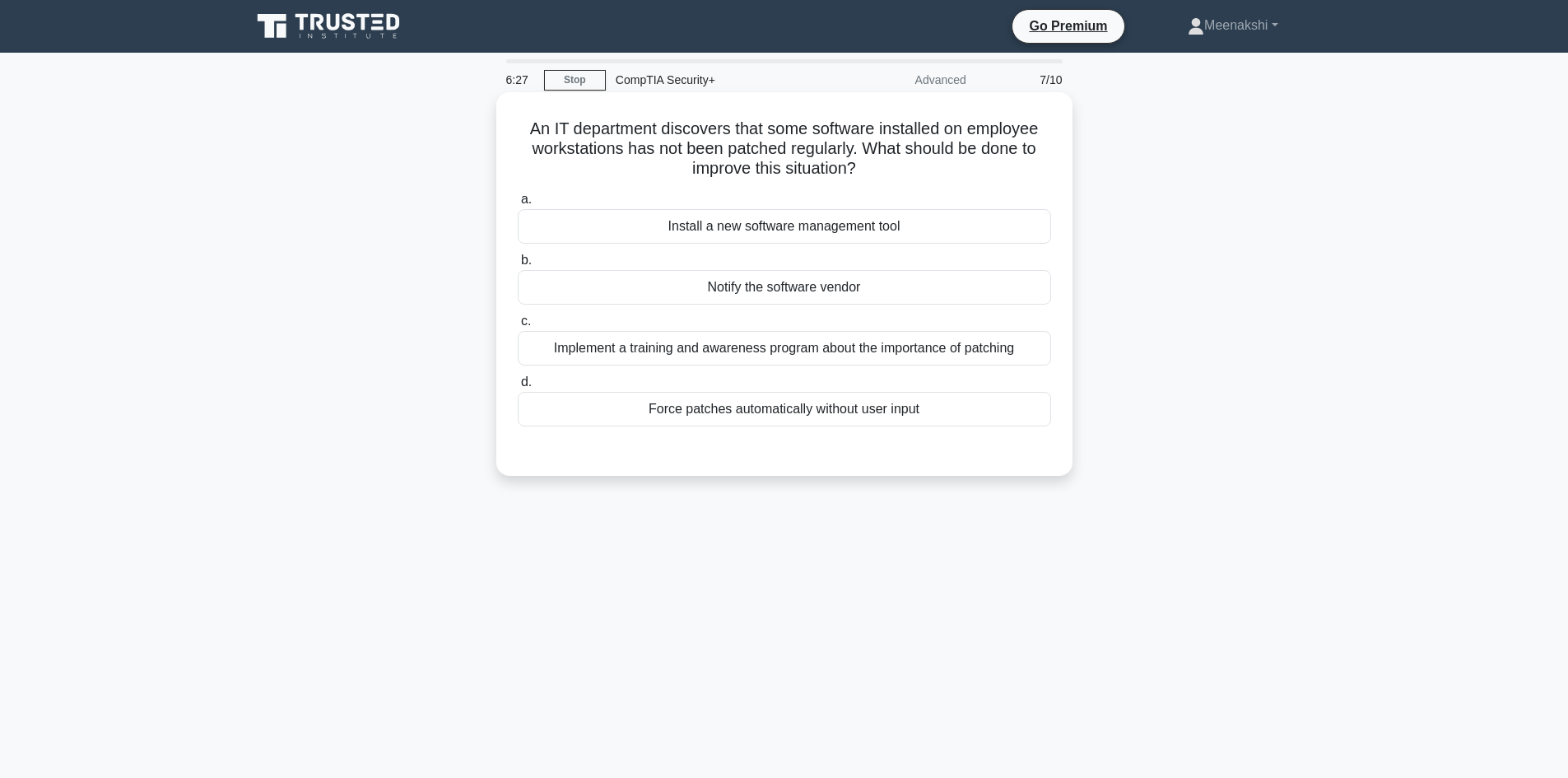
click at [769, 410] on div "Force patches automatically without user input" at bounding box center [784, 409] width 533 height 35
click at [518, 387] on input "d. Force patches automatically without user input" at bounding box center [518, 381] width 0 height 11
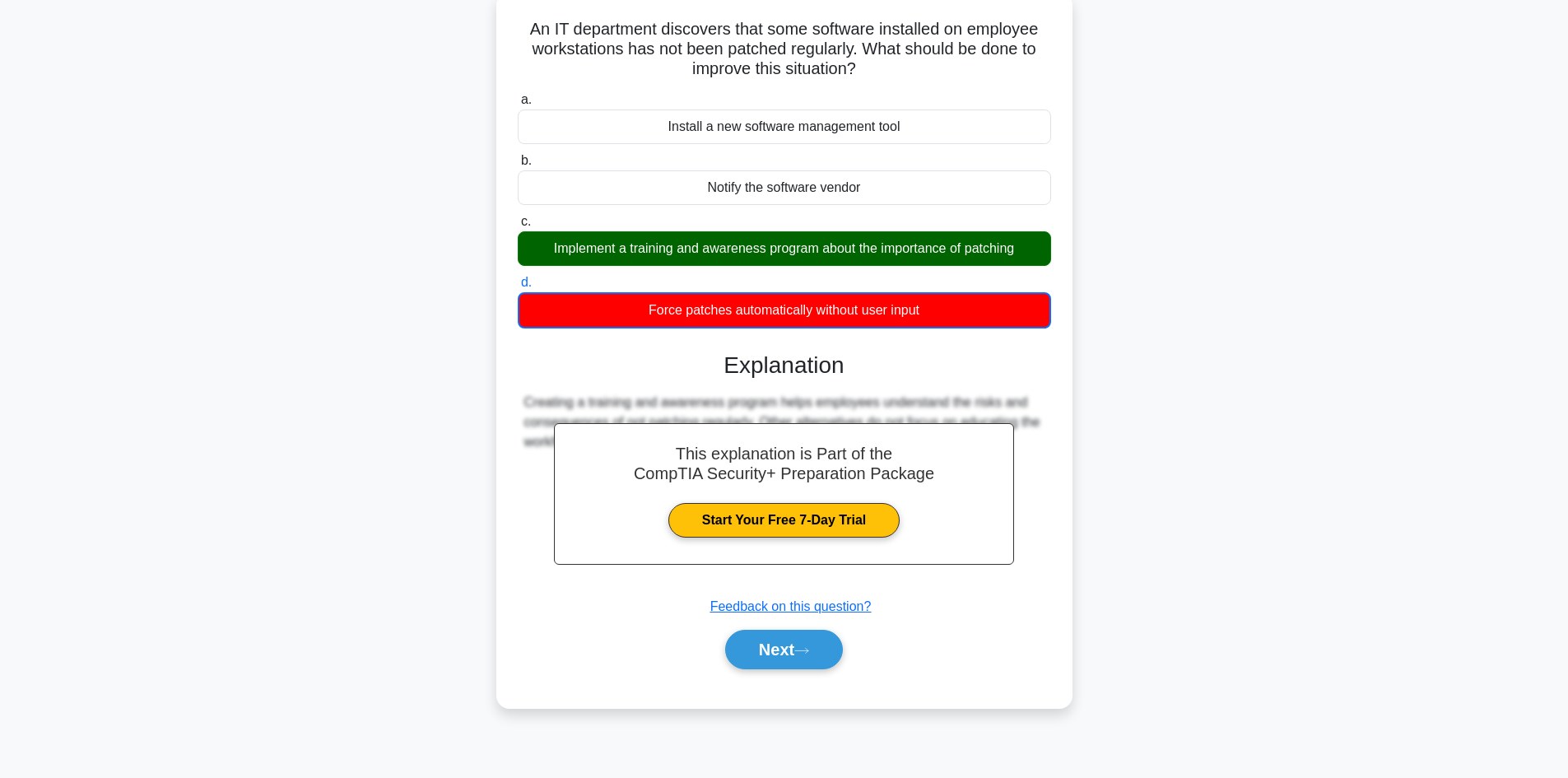
scroll to position [111, 0]
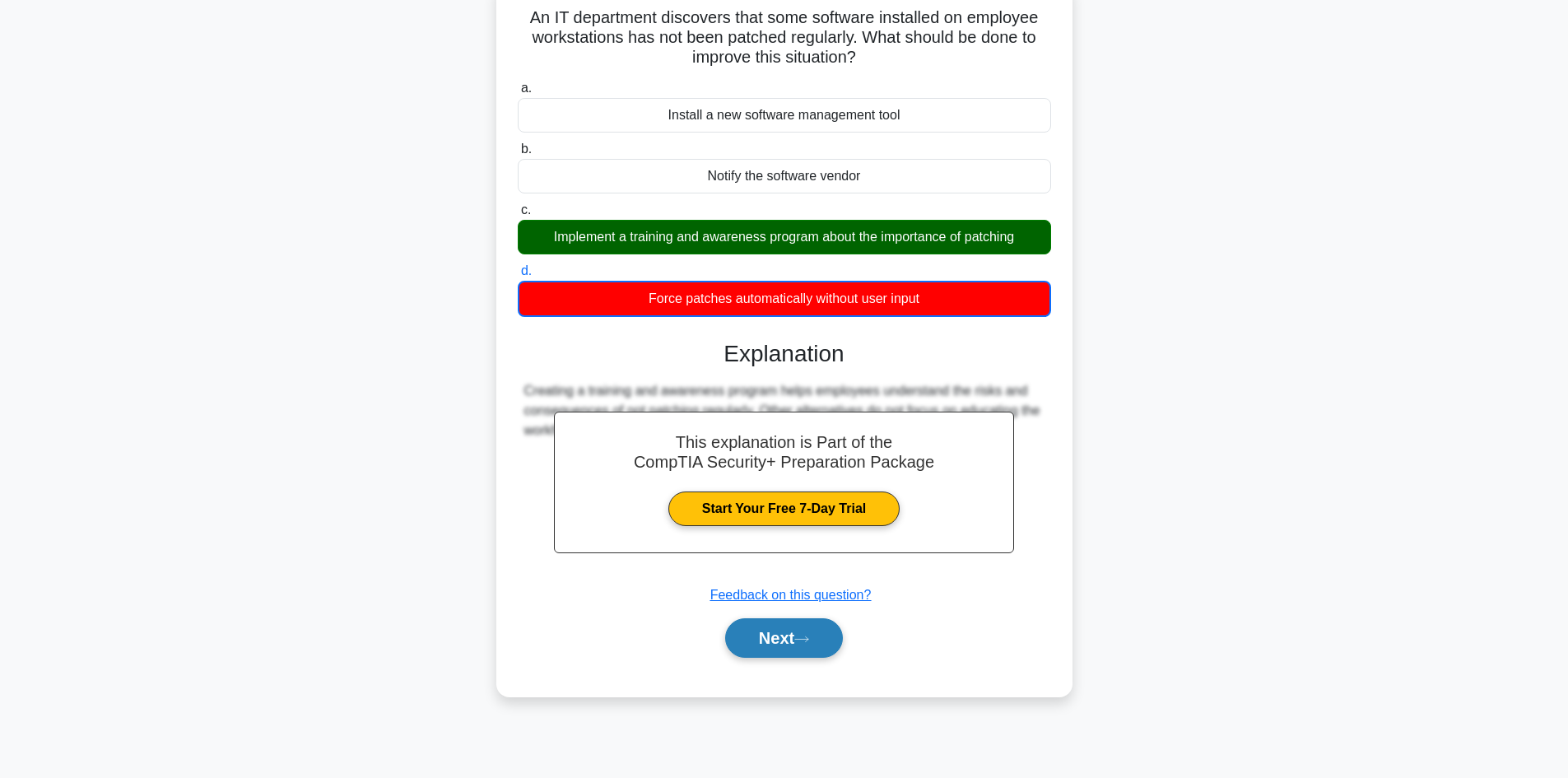
click at [784, 638] on button "Next" at bounding box center [784, 637] width 117 height 39
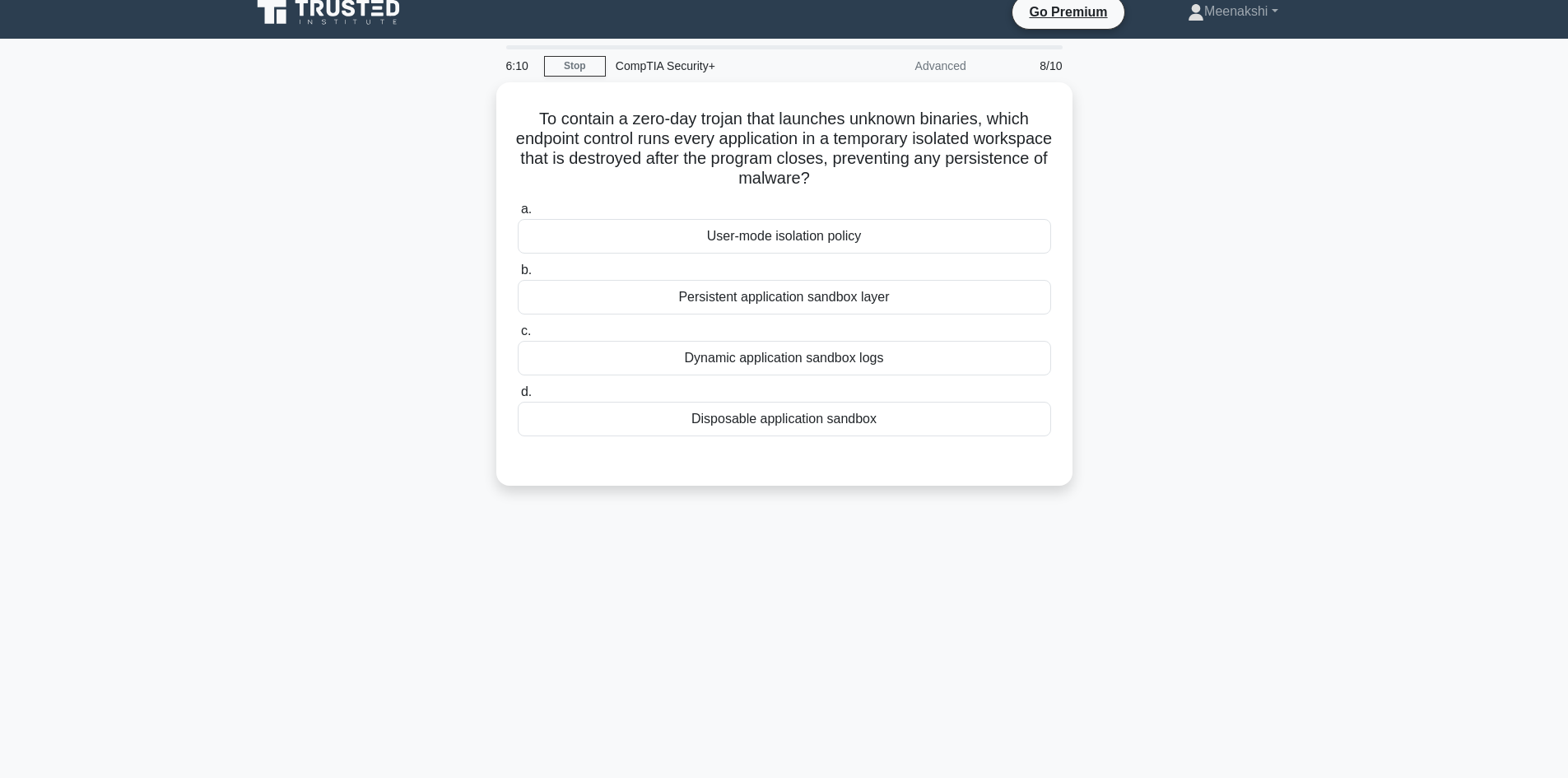
scroll to position [0, 0]
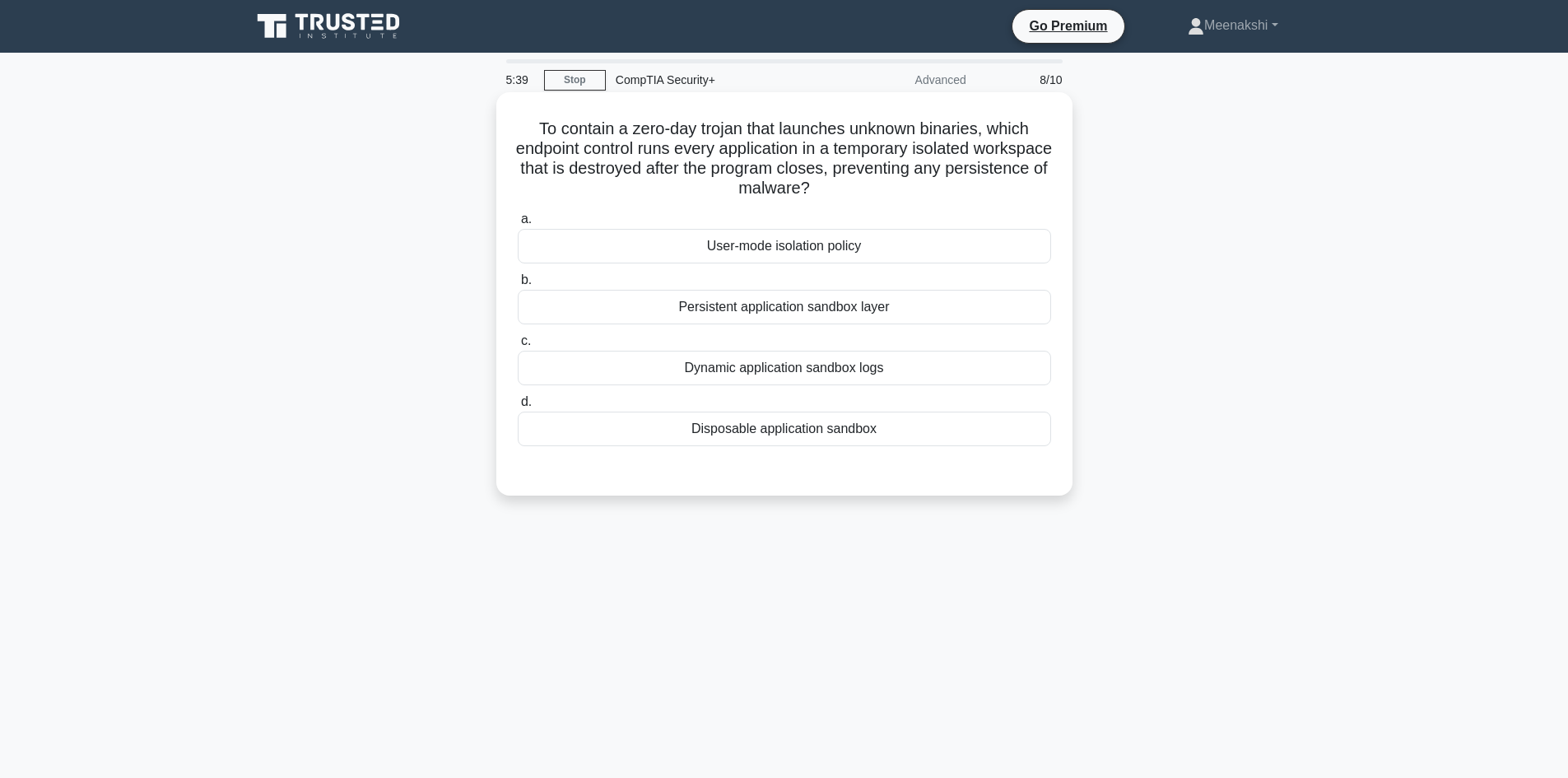
click at [800, 247] on div "User-mode isolation policy" at bounding box center [784, 246] width 533 height 35
click at [518, 225] on input "a. User-mode isolation policy" at bounding box center [518, 219] width 0 height 11
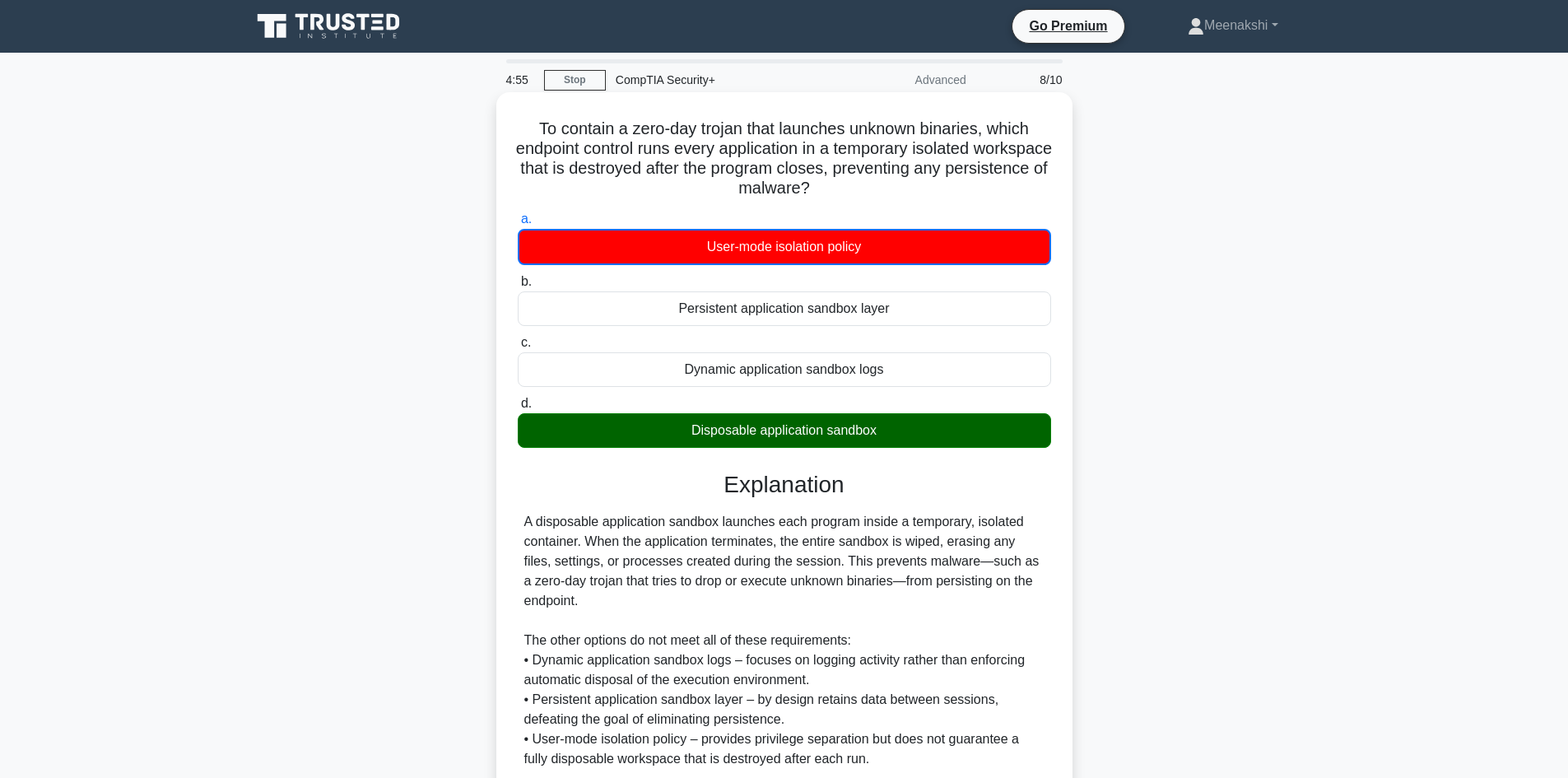
drag, startPoint x: 532, startPoint y: 124, endPoint x: 883, endPoint y: 185, distance: 356.3
click at [883, 185] on h5 "To contain a zero-day trojan that launches unknown binaries, which endpoint con…" at bounding box center [784, 158] width 537 height 81
copy h5 "To contain a zero-day trojan that launches unknown binaries, which endpoint con…"
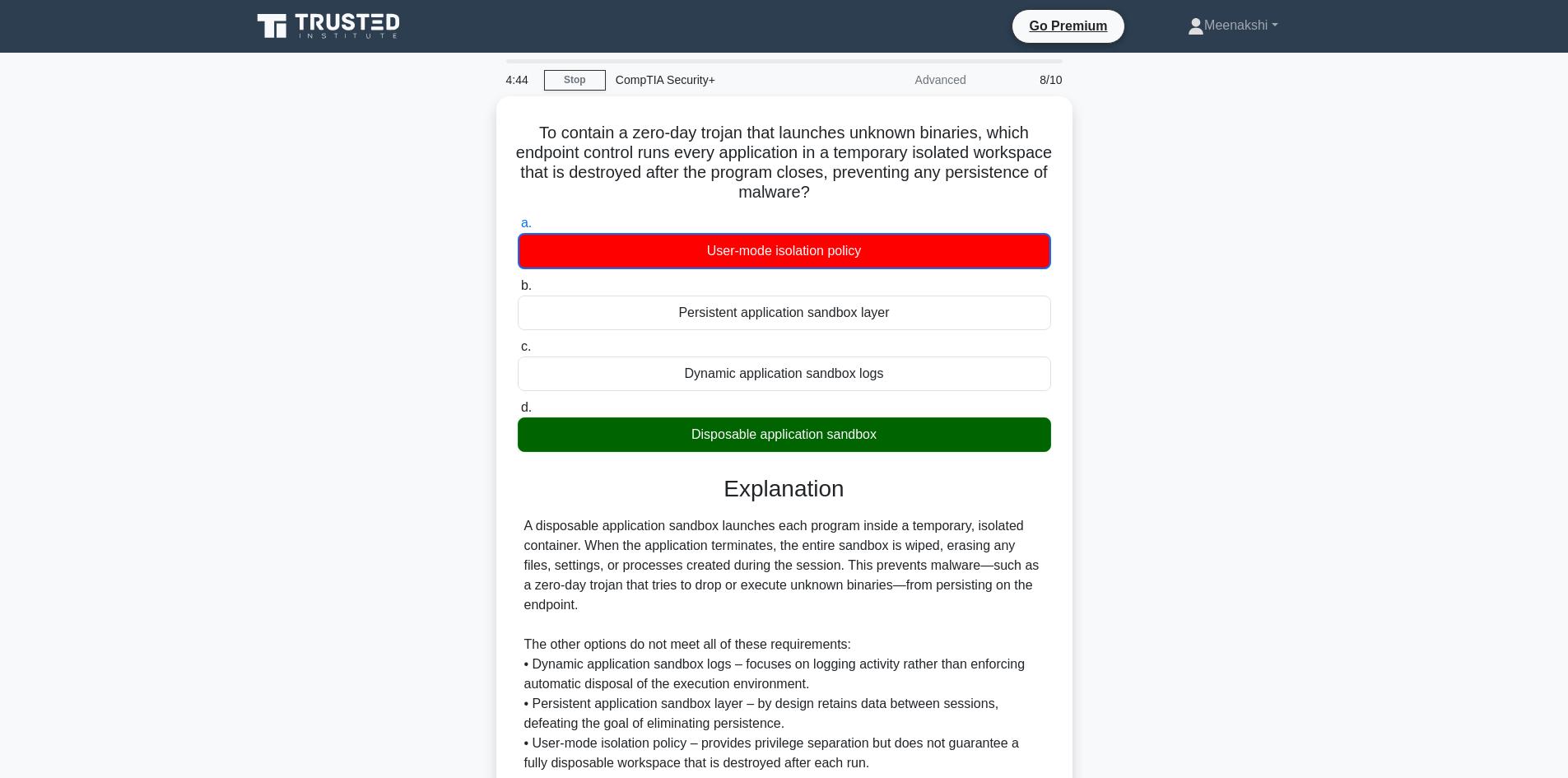
click at [1332, 445] on main "4:44 Stop CompTIA Security+ Advanced 8/10 To contain a zero-day trojan that lau…" at bounding box center [784, 484] width 1568 height 863
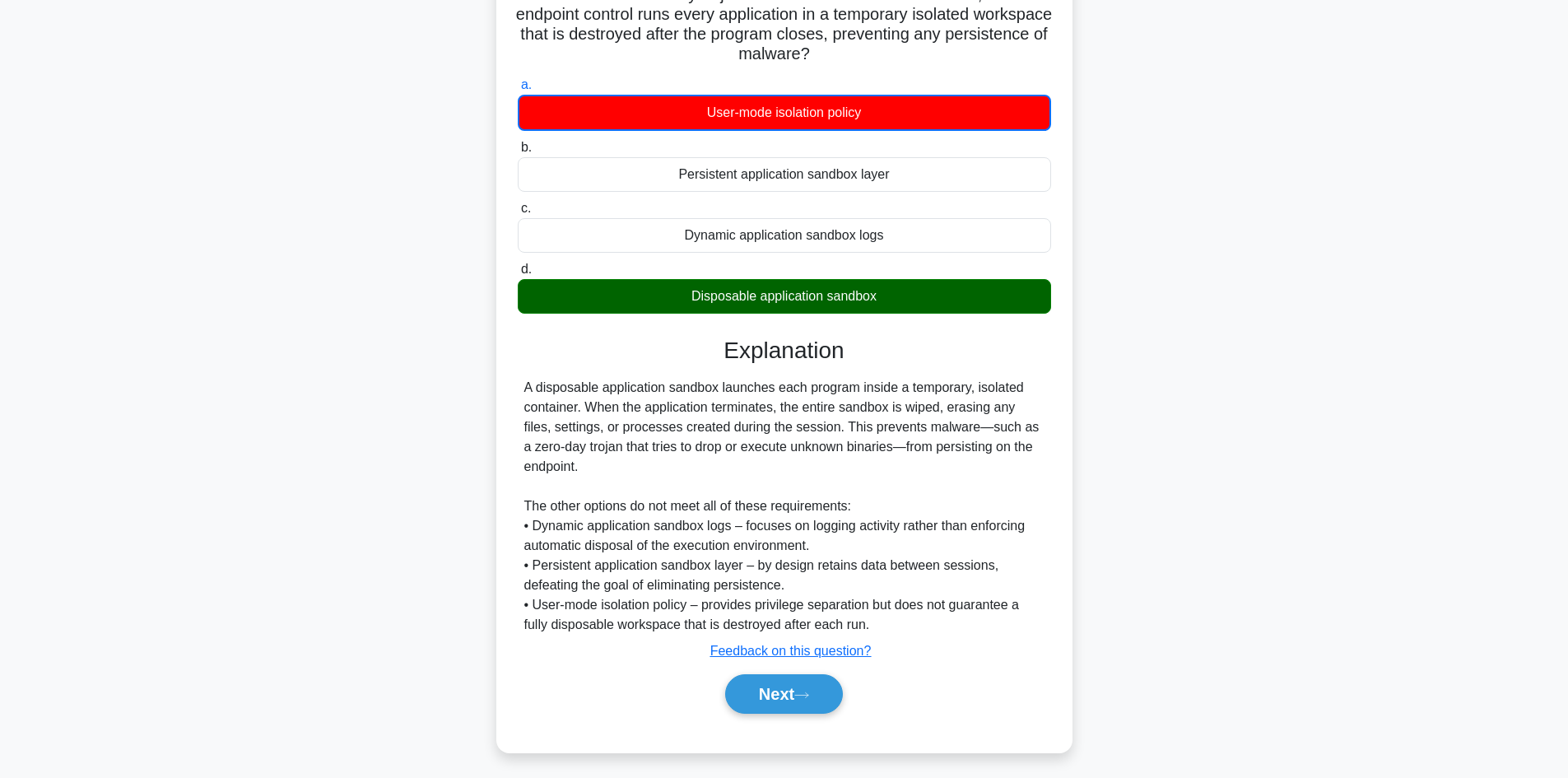
scroll to position [140, 0]
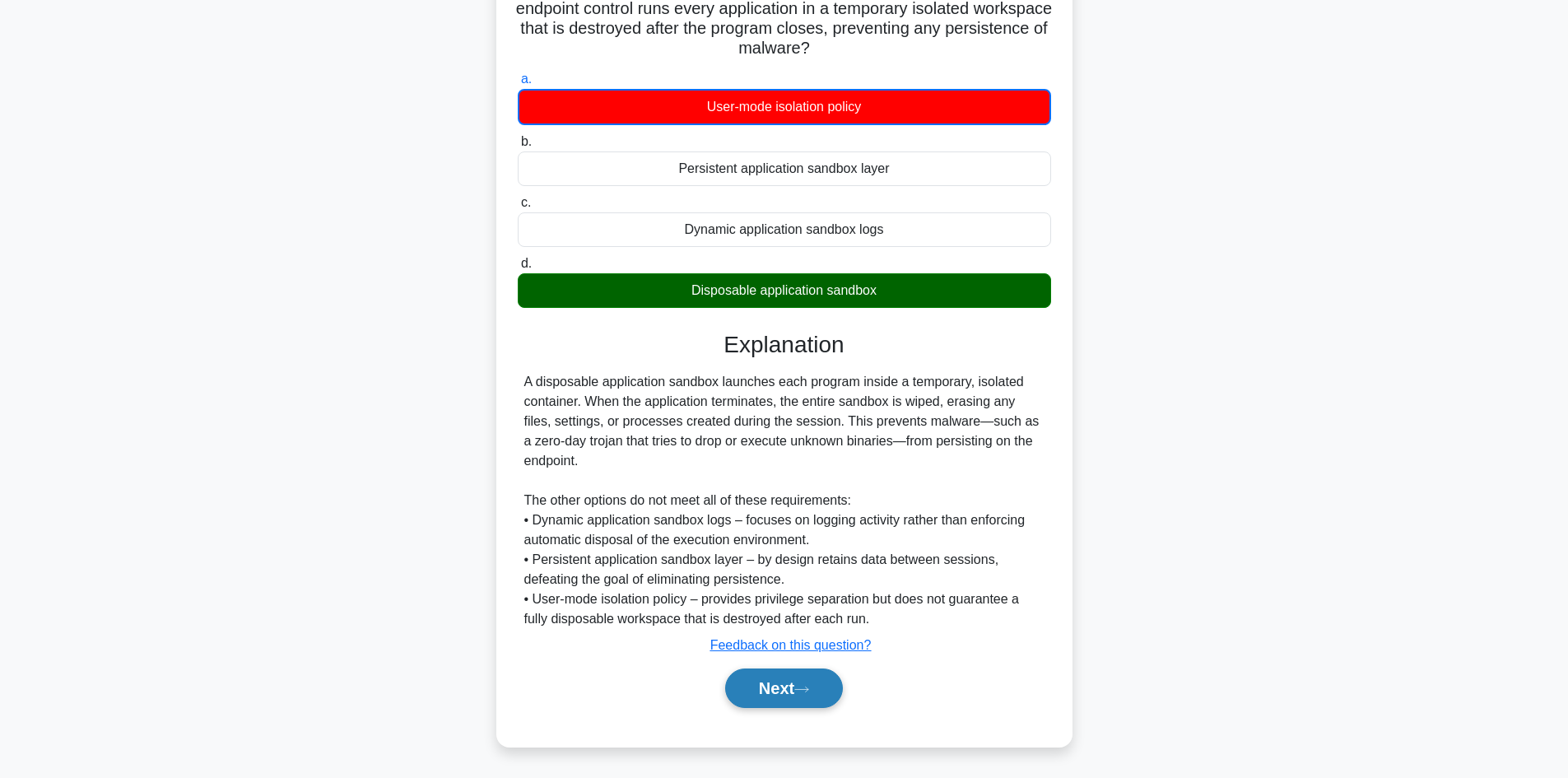
click at [759, 690] on button "Next" at bounding box center [784, 688] width 117 height 39
click at [771, 680] on button "Next" at bounding box center [784, 688] width 117 height 39
click at [786, 692] on button "Next" at bounding box center [784, 688] width 117 height 39
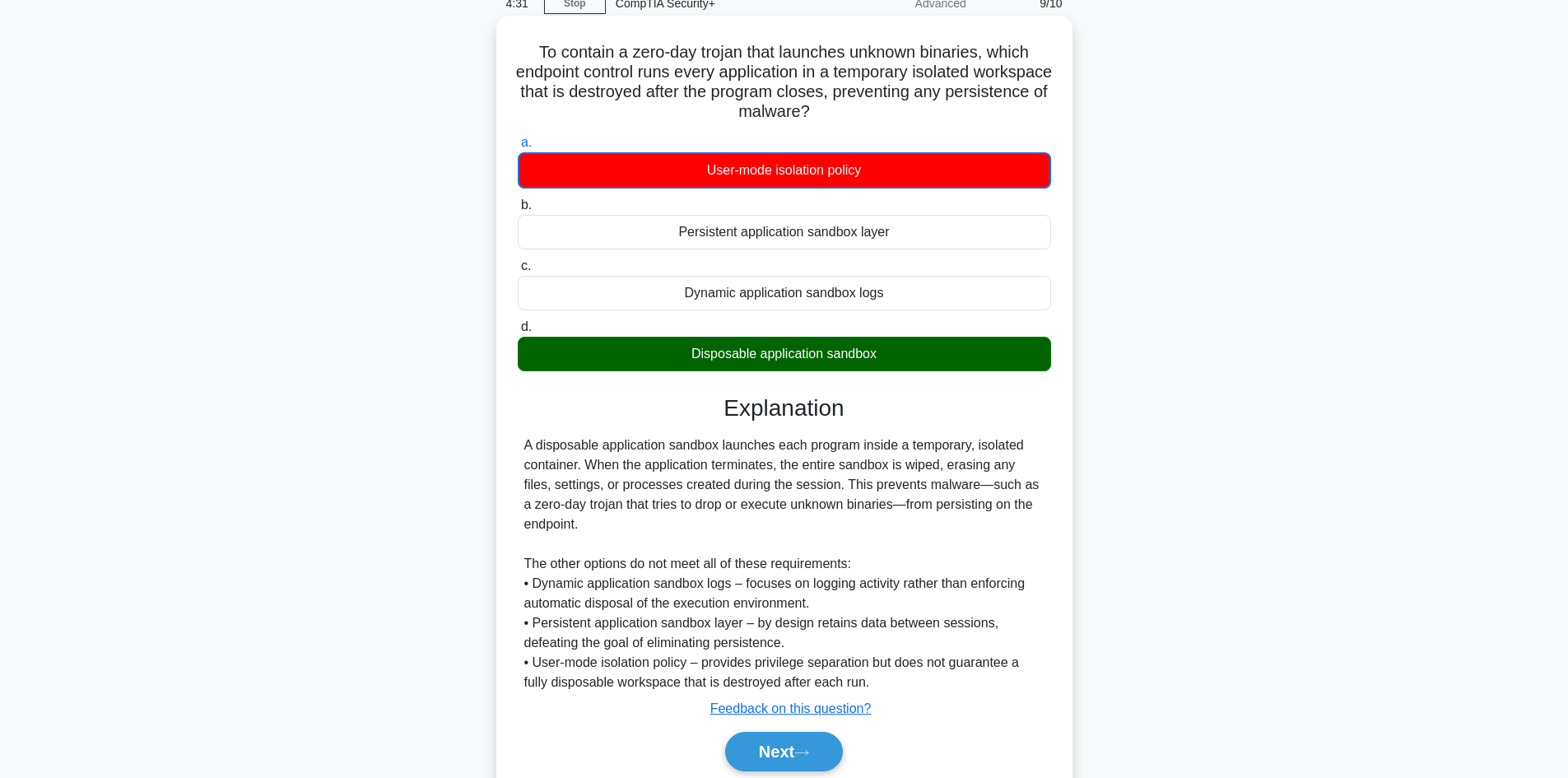
scroll to position [0, 0]
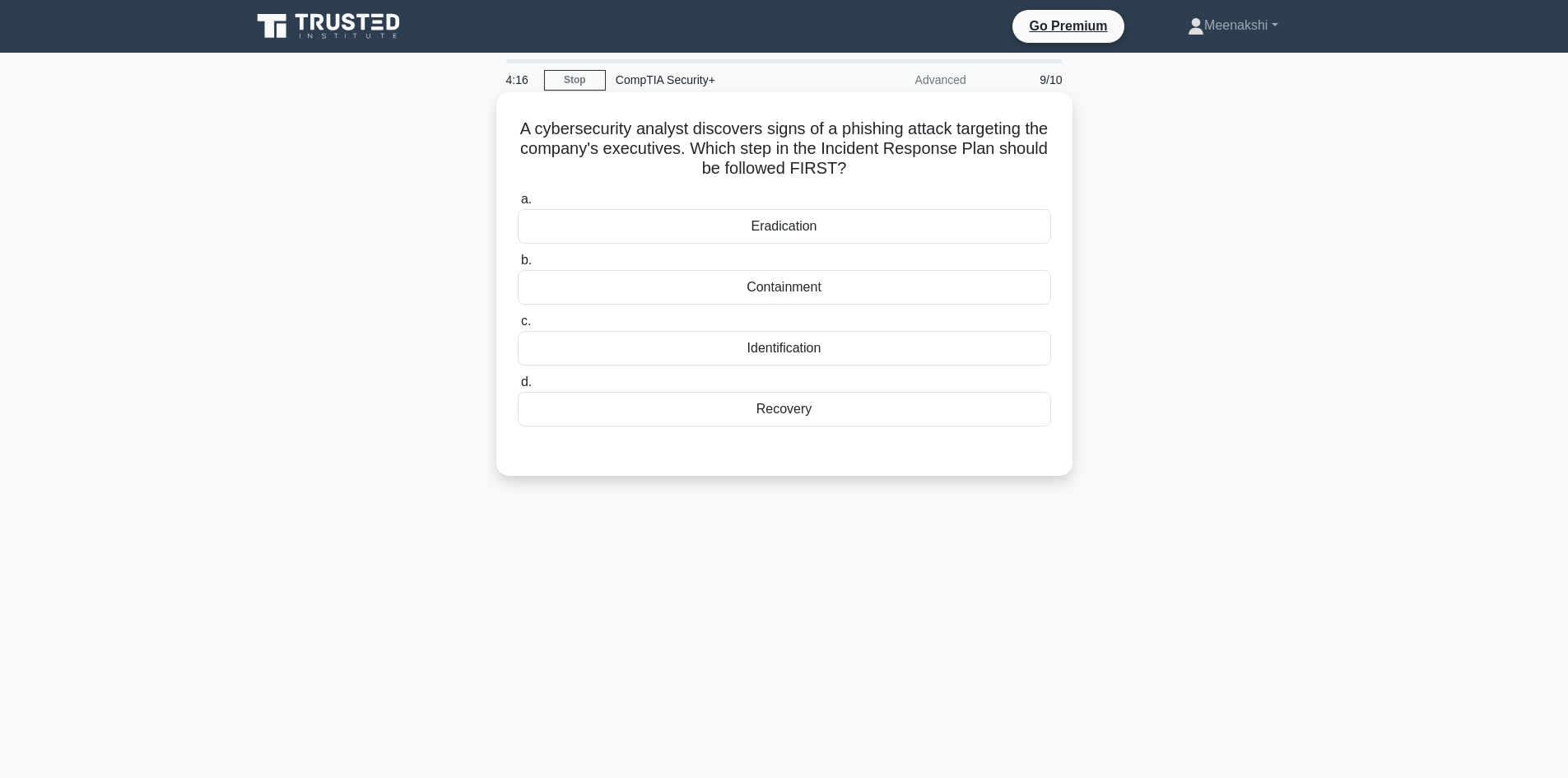
click at [791, 294] on div "Containment" at bounding box center [784, 287] width 533 height 35
click at [518, 266] on input "b. Containment" at bounding box center [518, 260] width 0 height 11
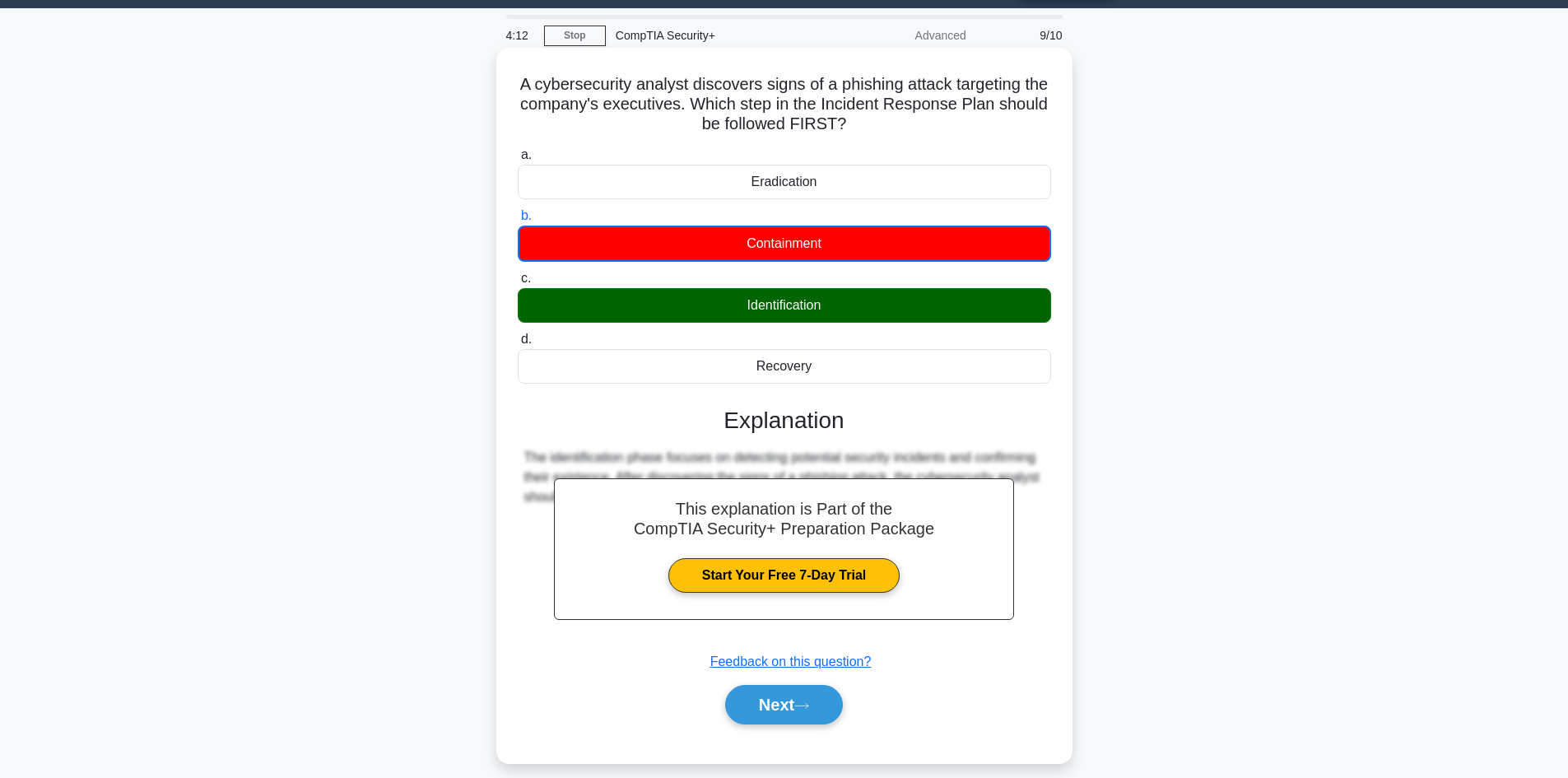
scroll to position [111, 0]
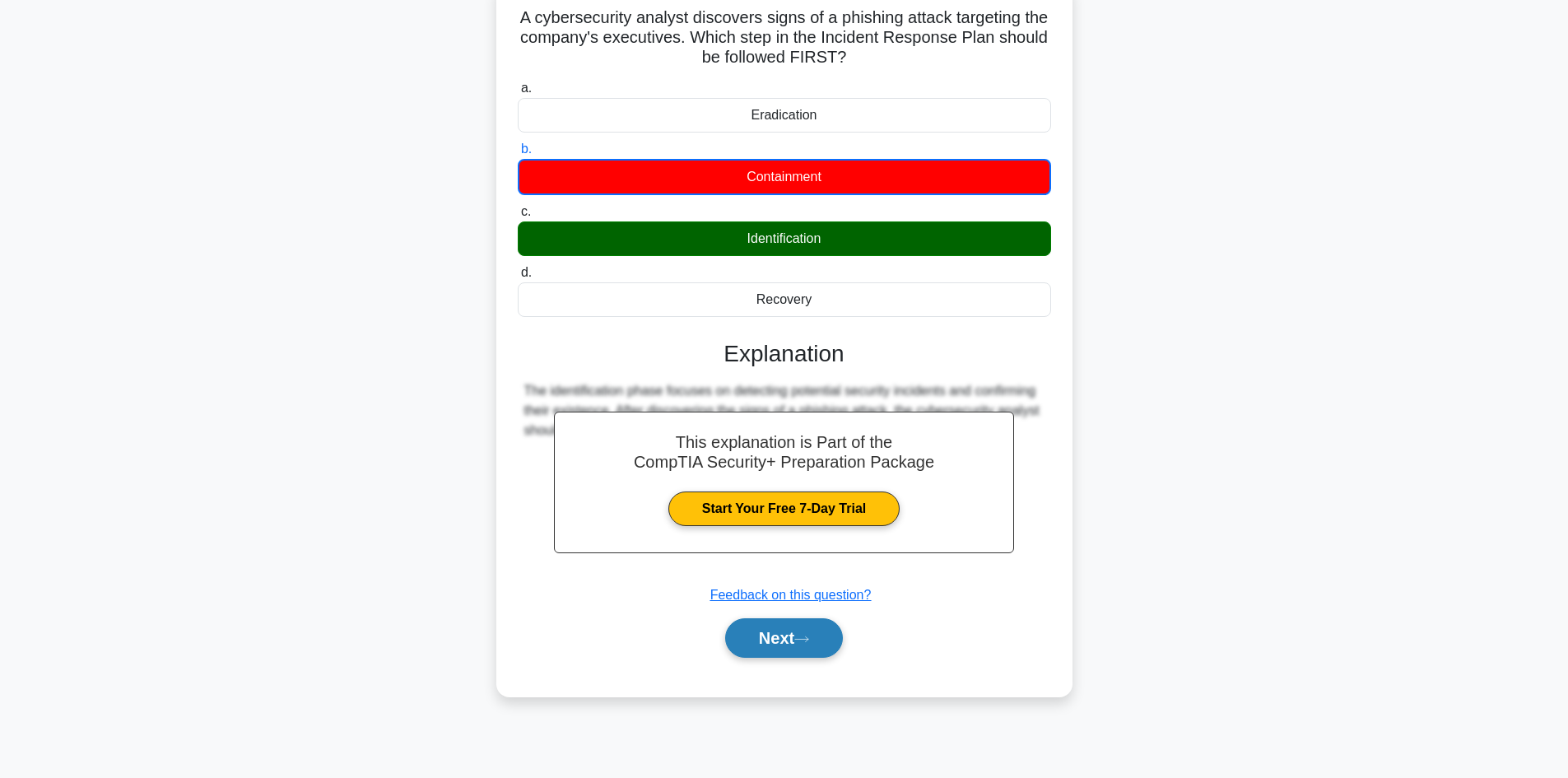
click at [784, 634] on button "Next" at bounding box center [784, 637] width 117 height 39
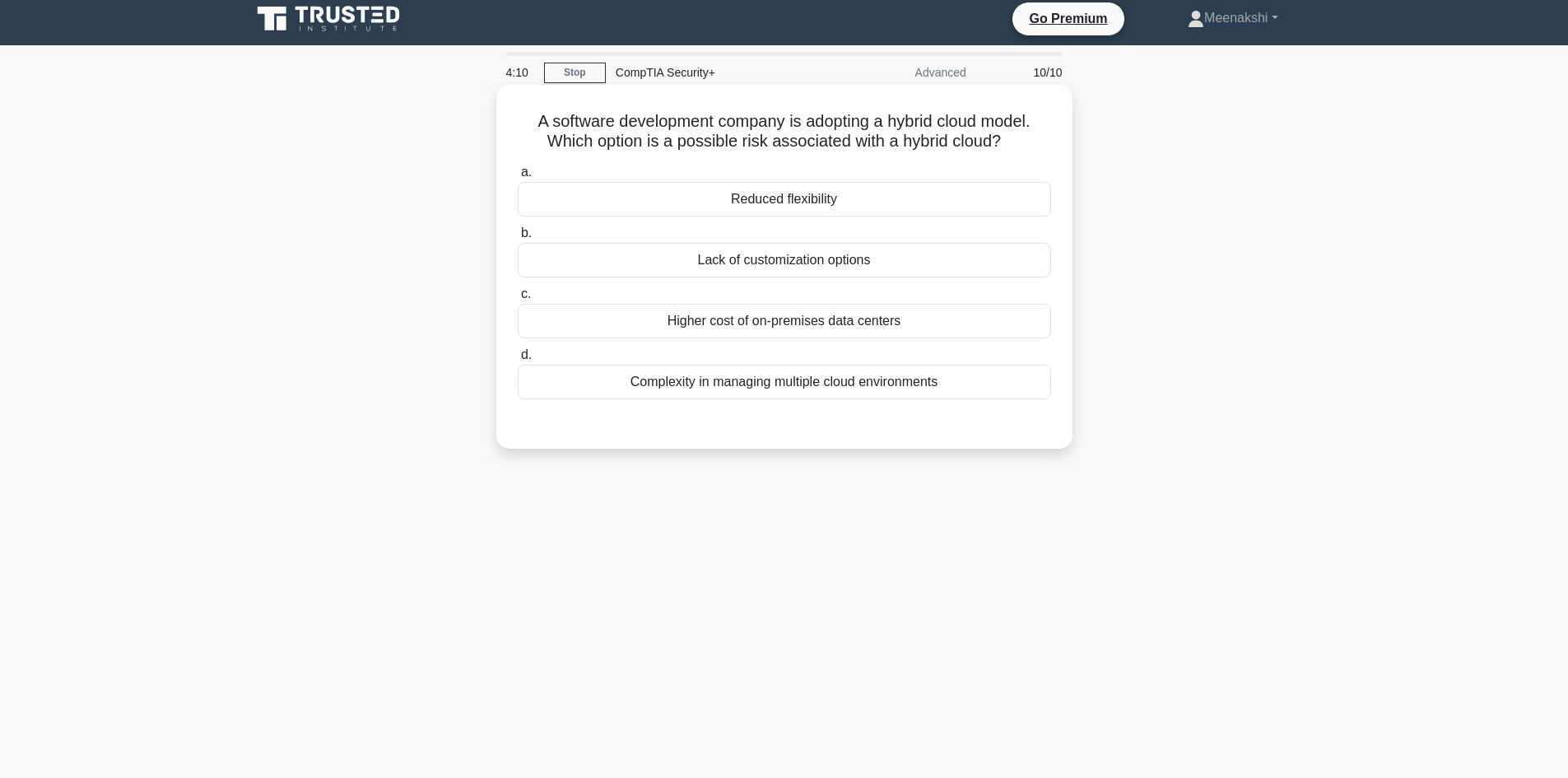
scroll to position [0, 0]
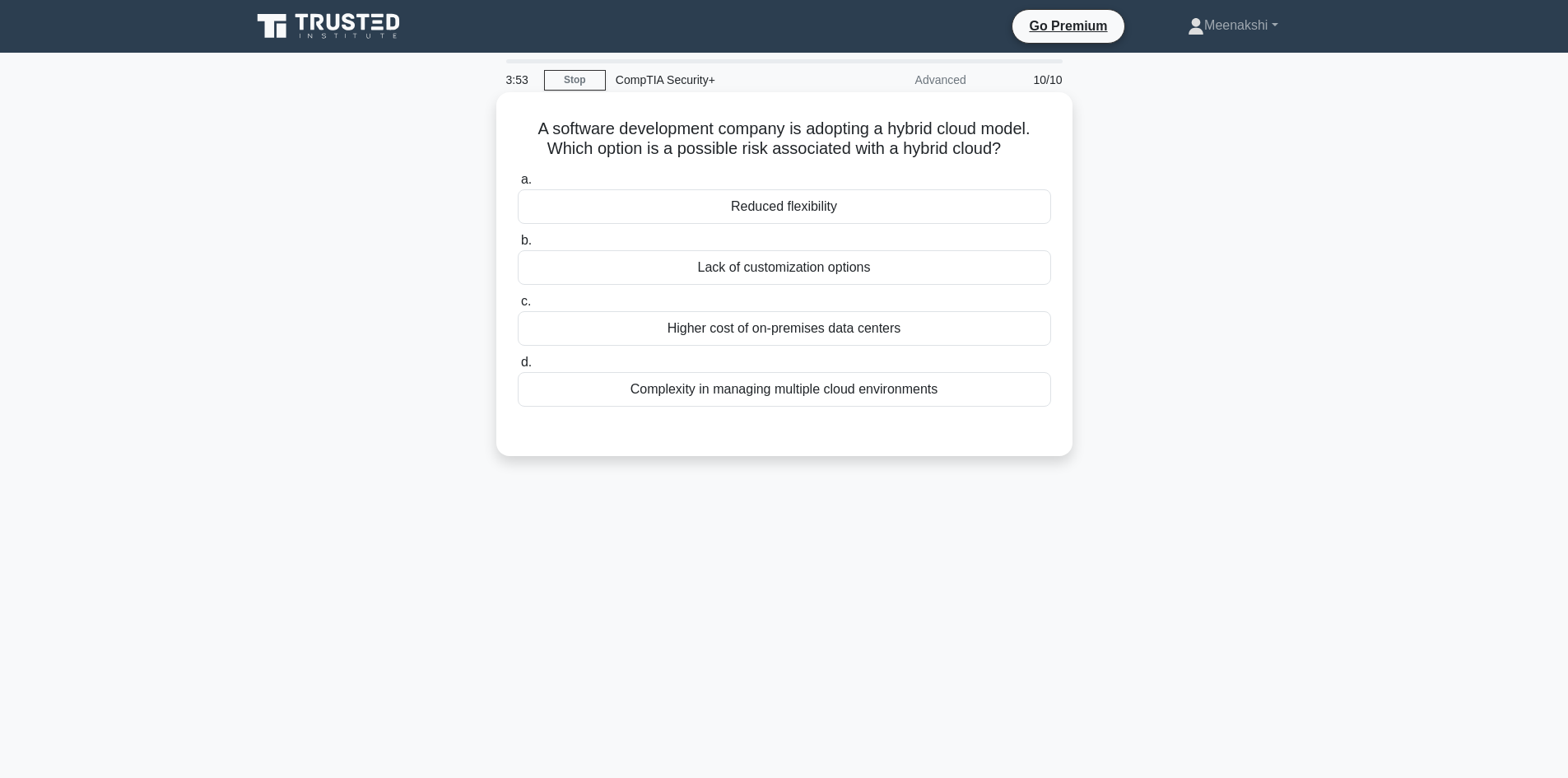
click at [891, 386] on div "Complexity in managing multiple cloud environments" at bounding box center [784, 389] width 533 height 35
click at [518, 368] on input "d. Complexity in managing multiple cloud environments" at bounding box center [518, 362] width 0 height 11
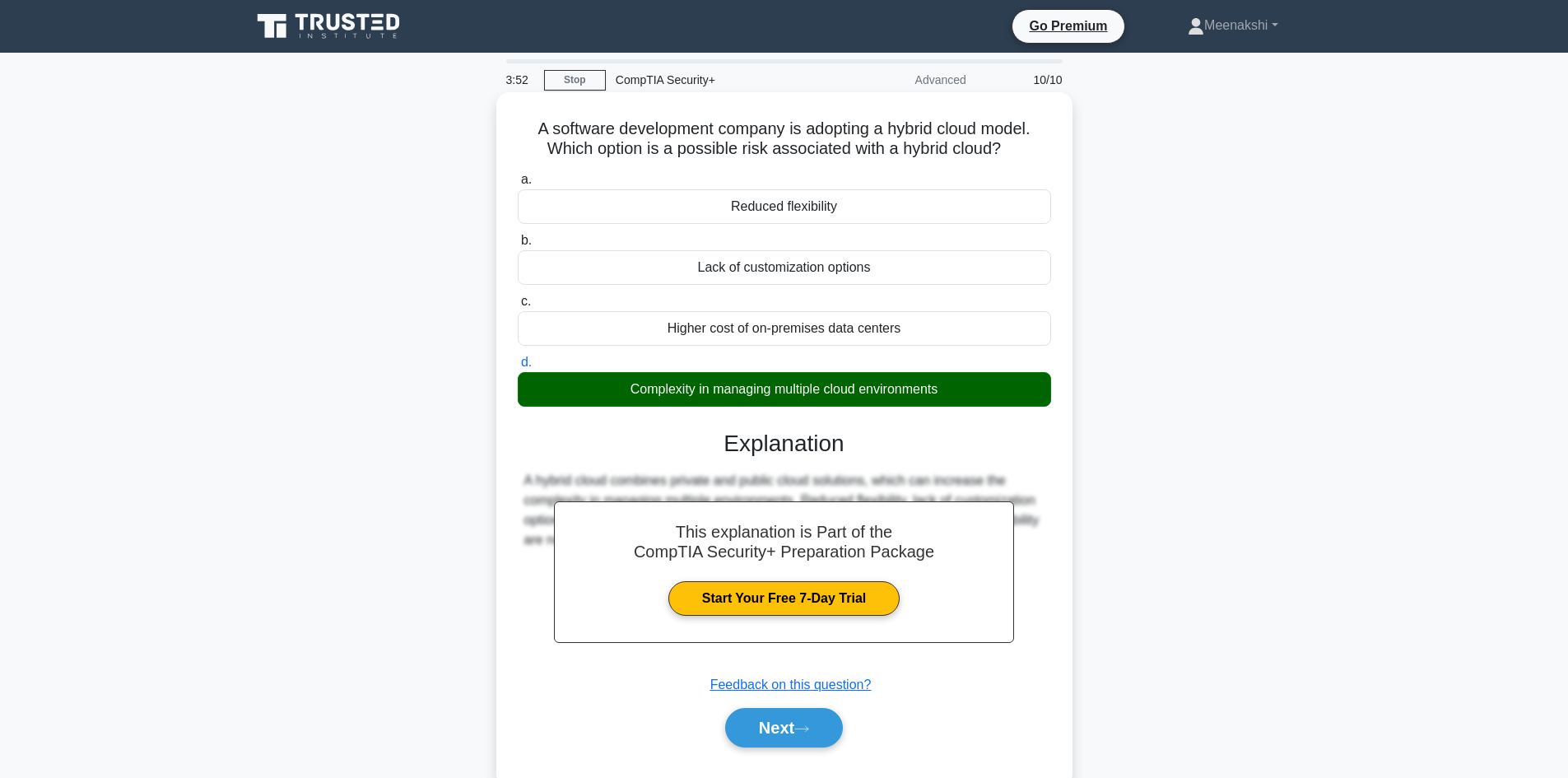
scroll to position [83, 0]
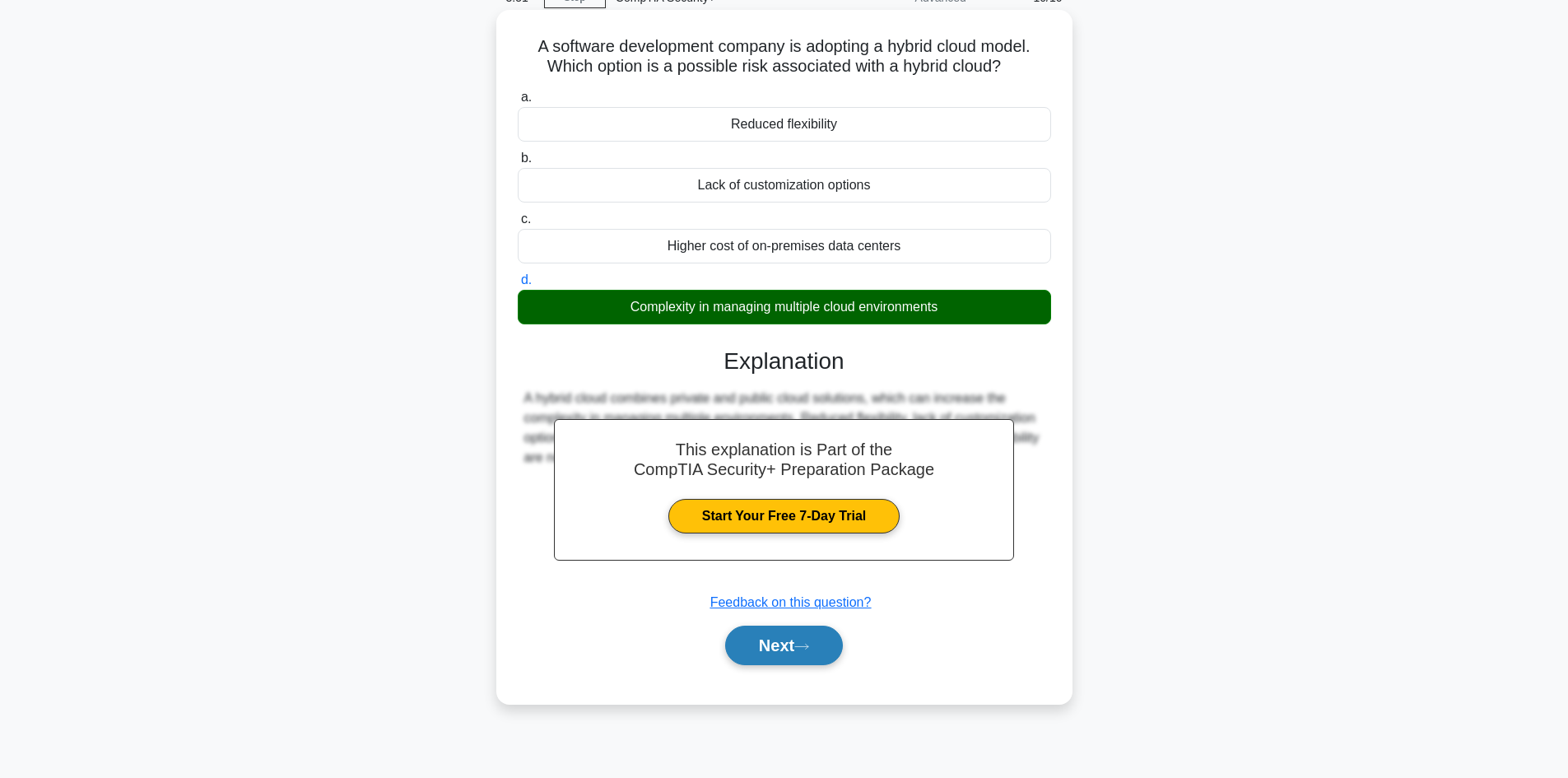
click at [805, 640] on button "Next" at bounding box center [784, 644] width 117 height 39
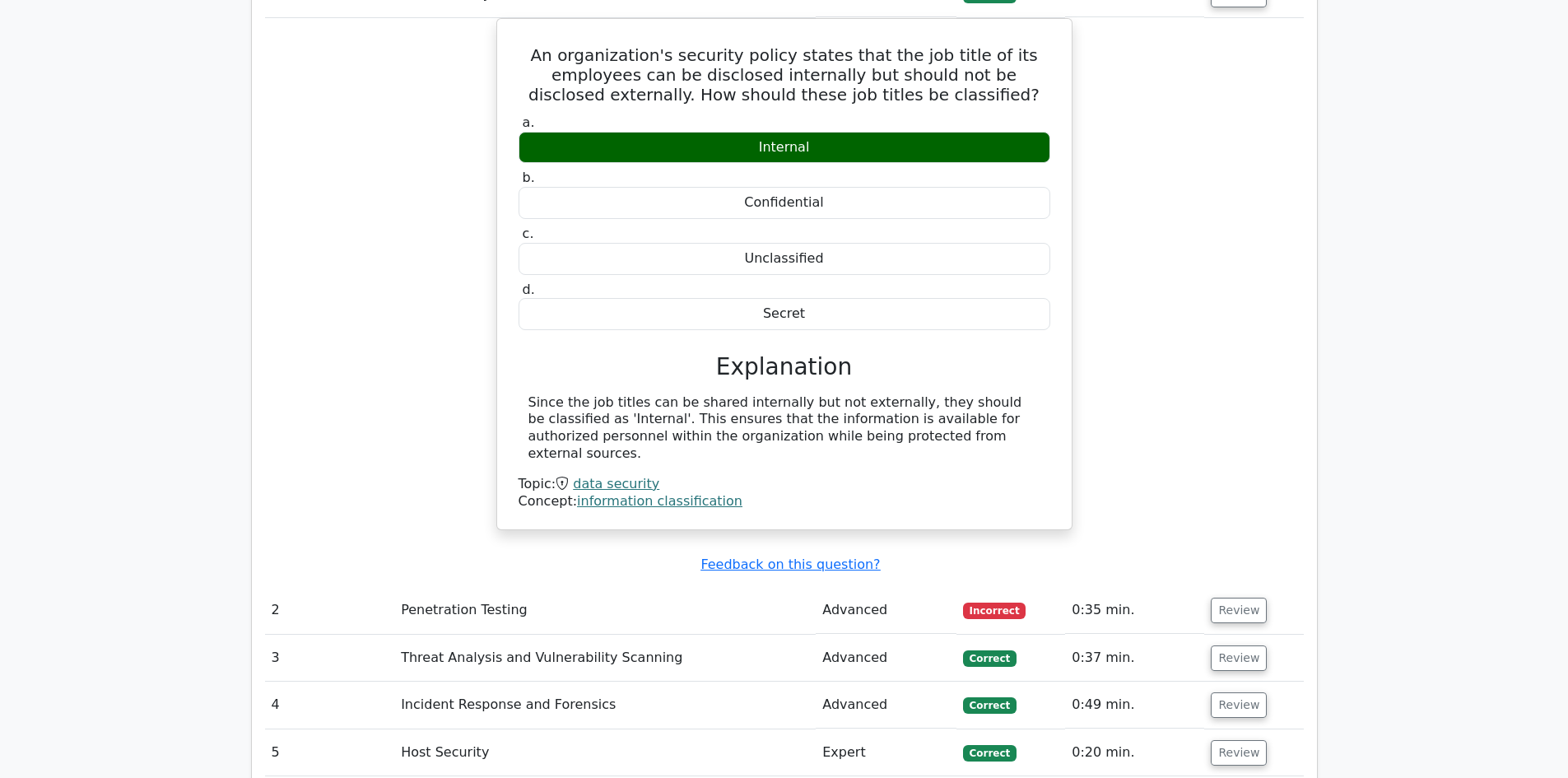
scroll to position [1564, 0]
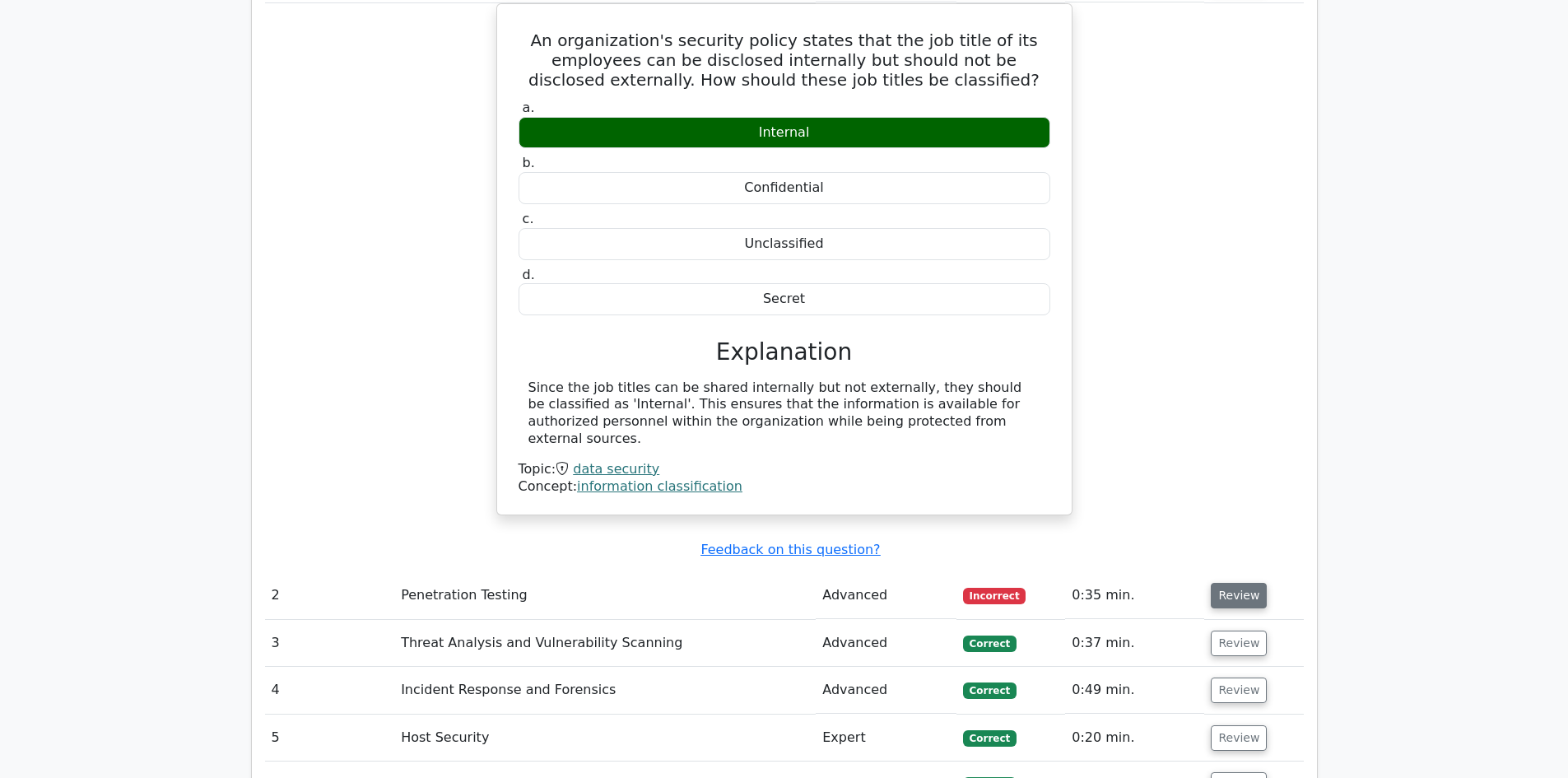
click at [1251, 582] on button "Review" at bounding box center [1238, 595] width 56 height 26
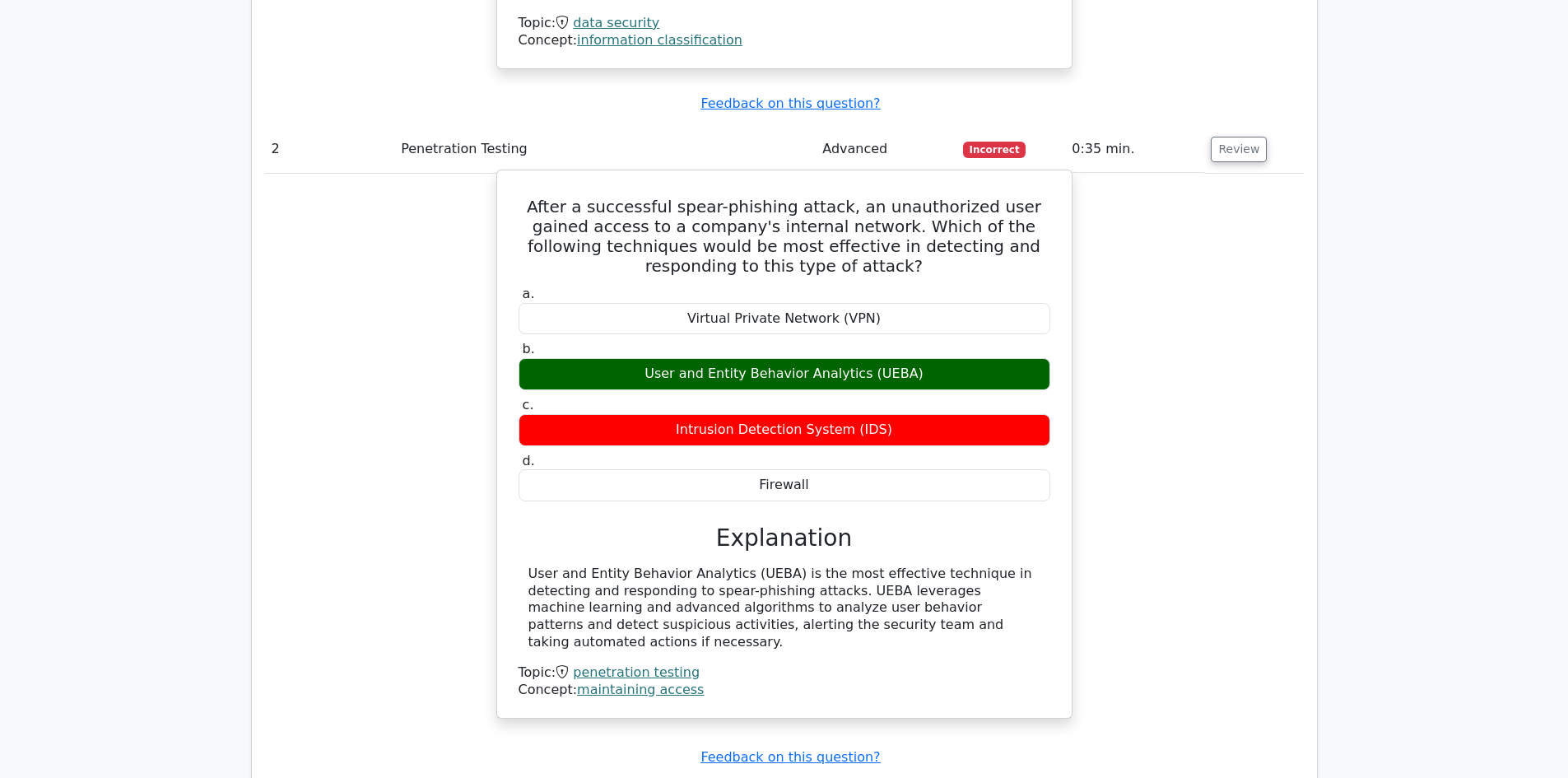
scroll to position [1975, 0]
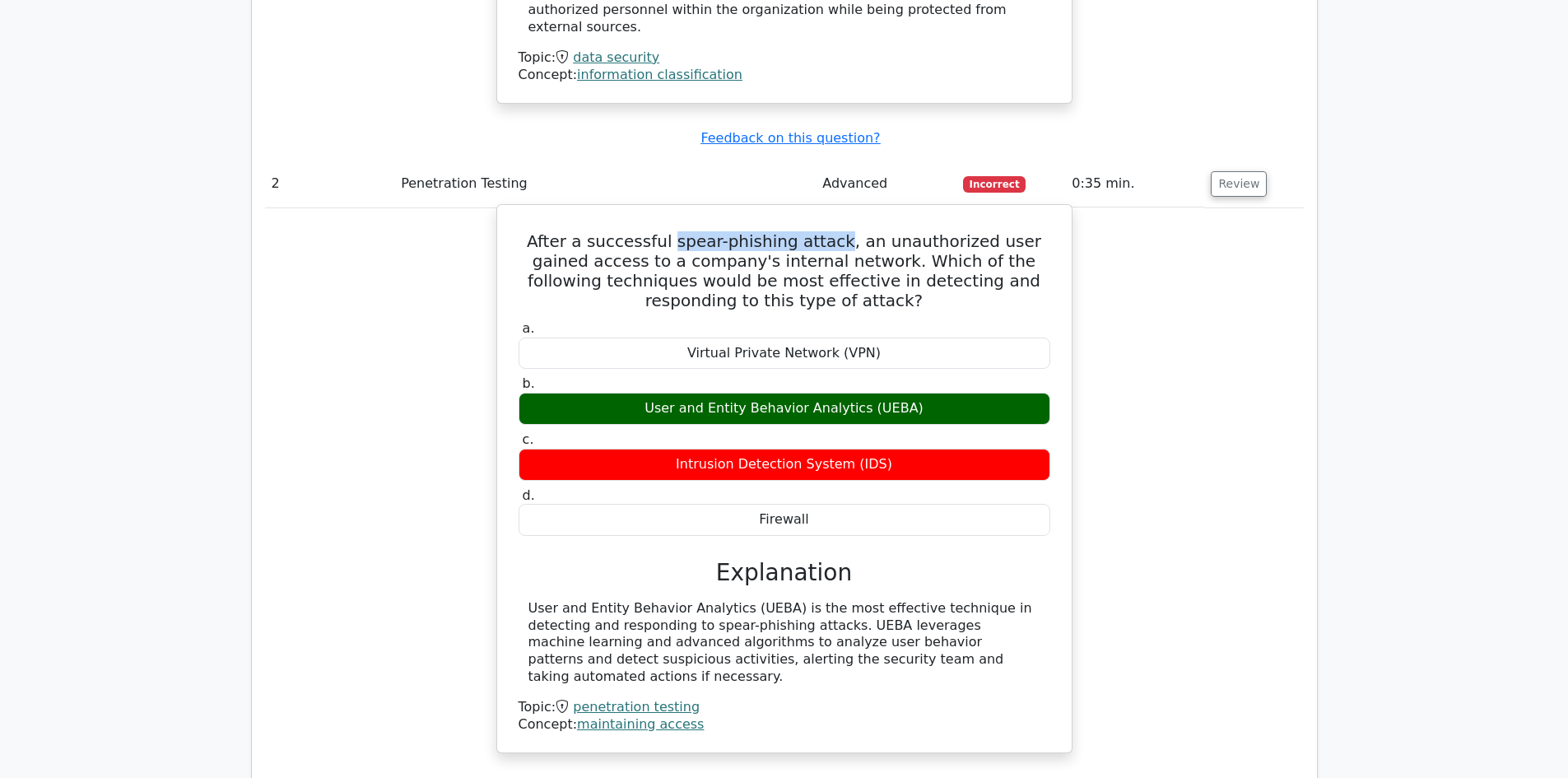
drag, startPoint x: 659, startPoint y: 165, endPoint x: 821, endPoint y: 173, distance: 162.2
click at [819, 231] on h5 "After a successful spear-phishing attack, an unauthorized user gained access to…" at bounding box center [784, 271] width 535 height 79
copy h5 "spear-phishing attack"
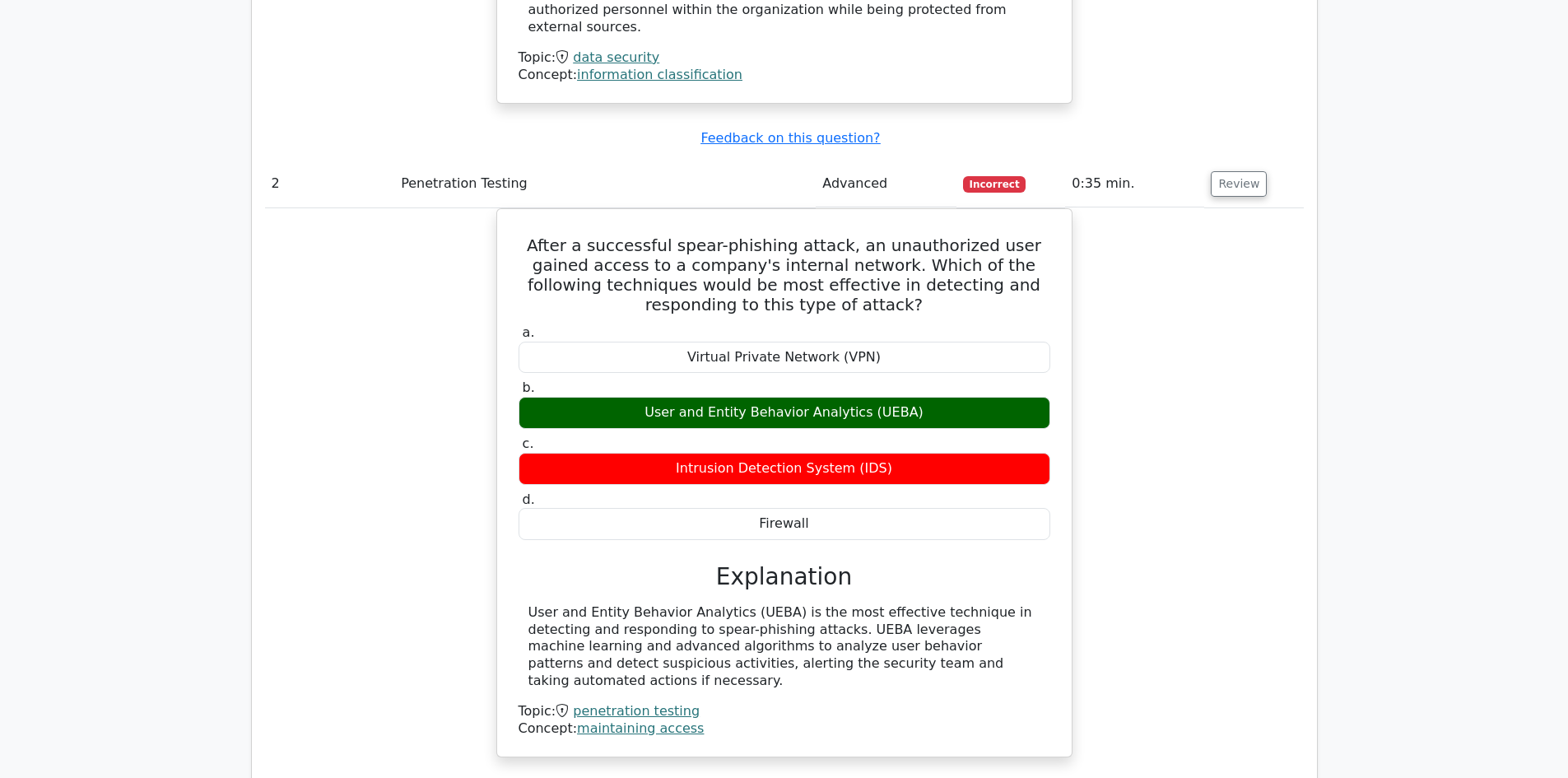
click at [1102, 302] on div "After a successful spear-phishing attack, an unauthorized user gained access to…" at bounding box center [784, 493] width 1039 height 570
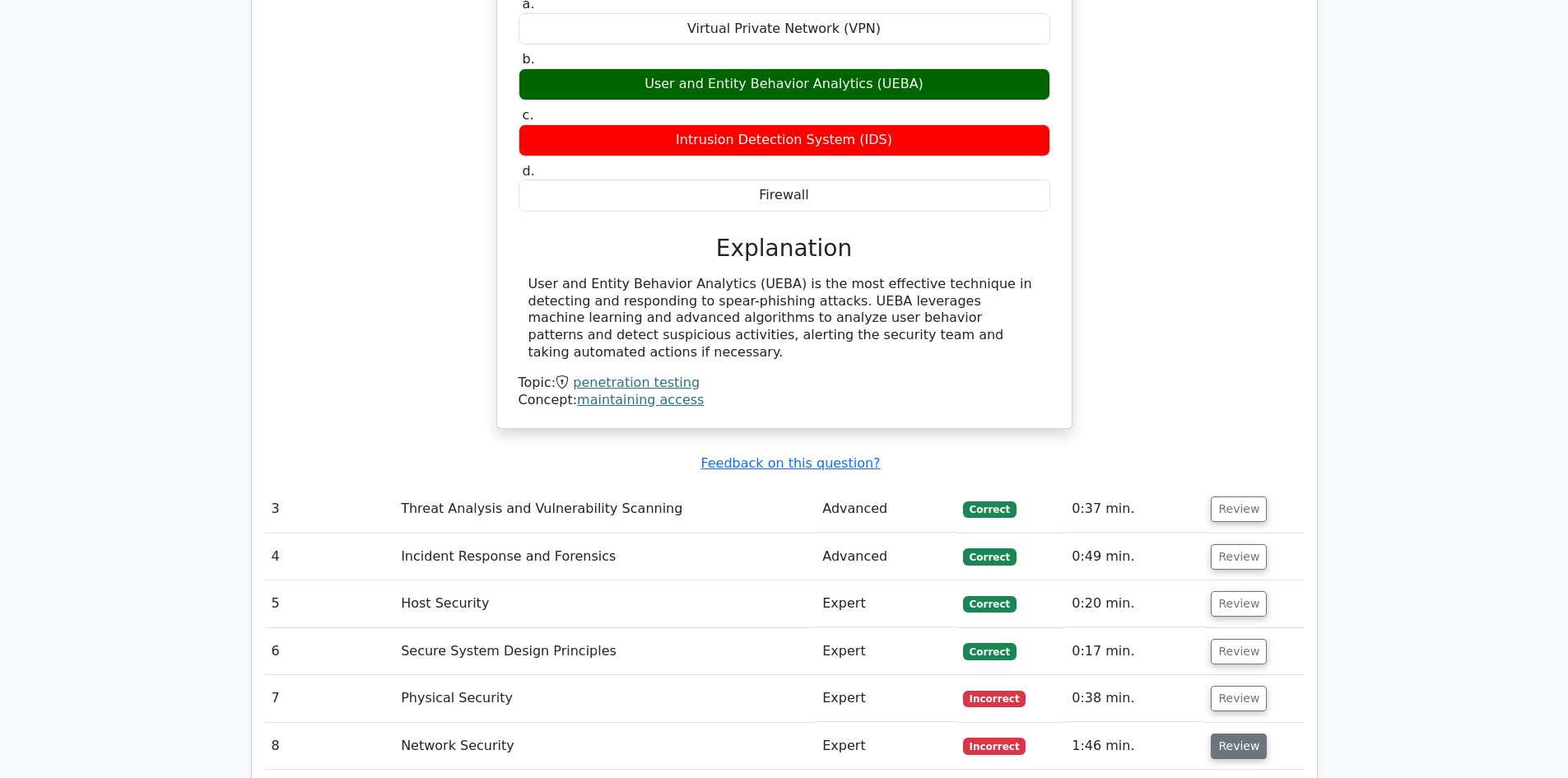
scroll to position [2304, 0]
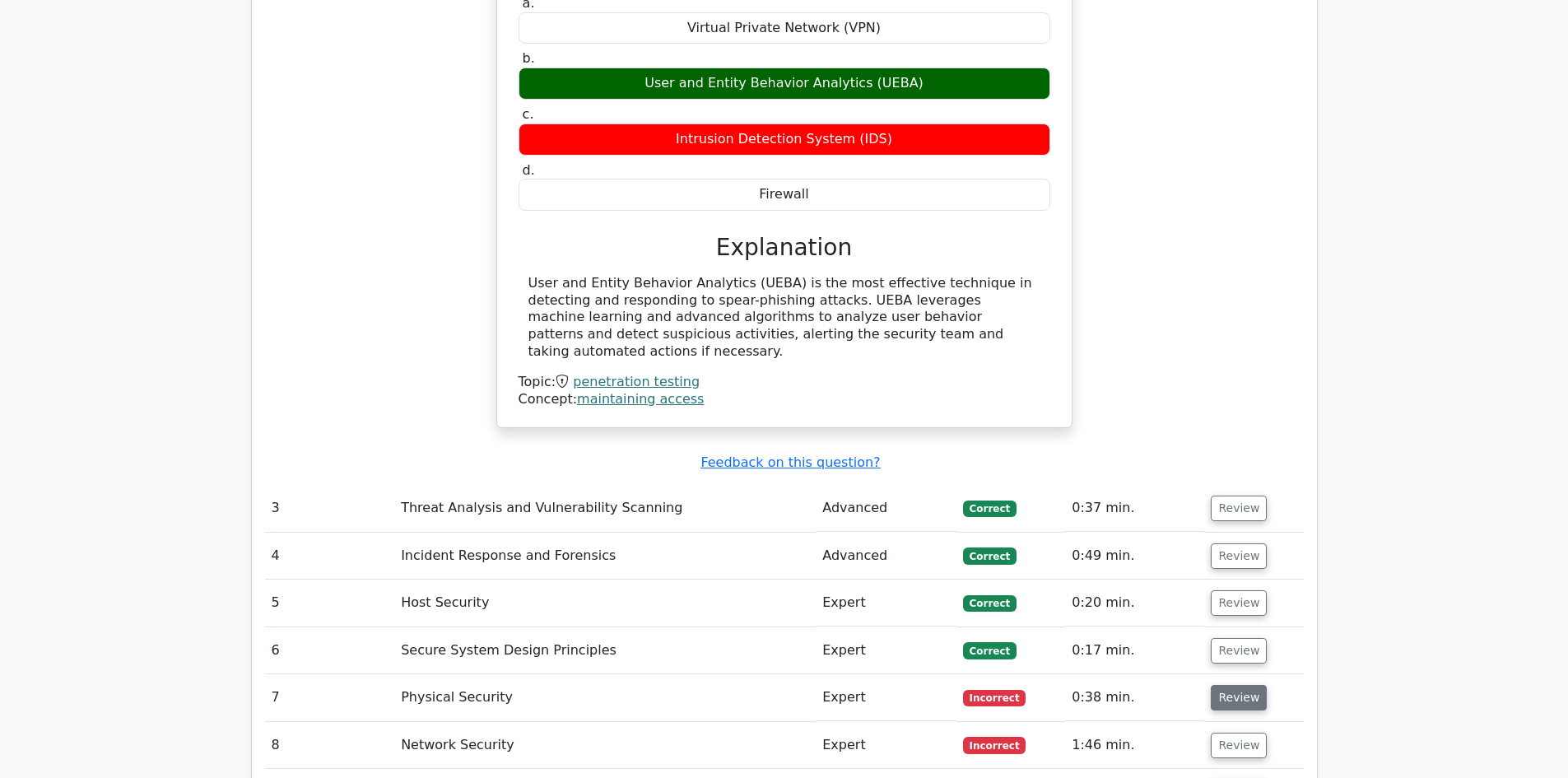
click at [1241, 685] on button "Review" at bounding box center [1238, 697] width 56 height 26
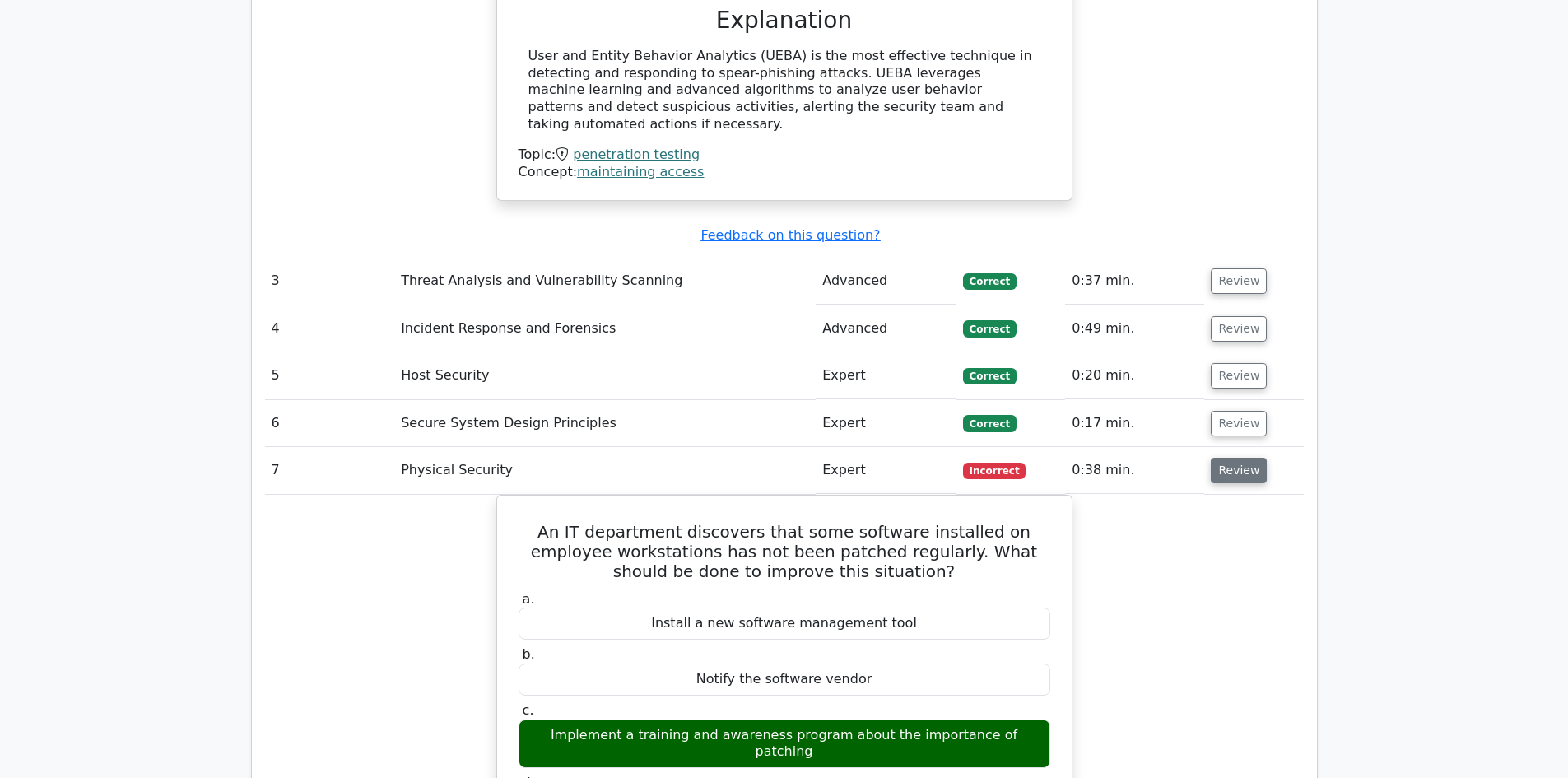
scroll to position [2551, 0]
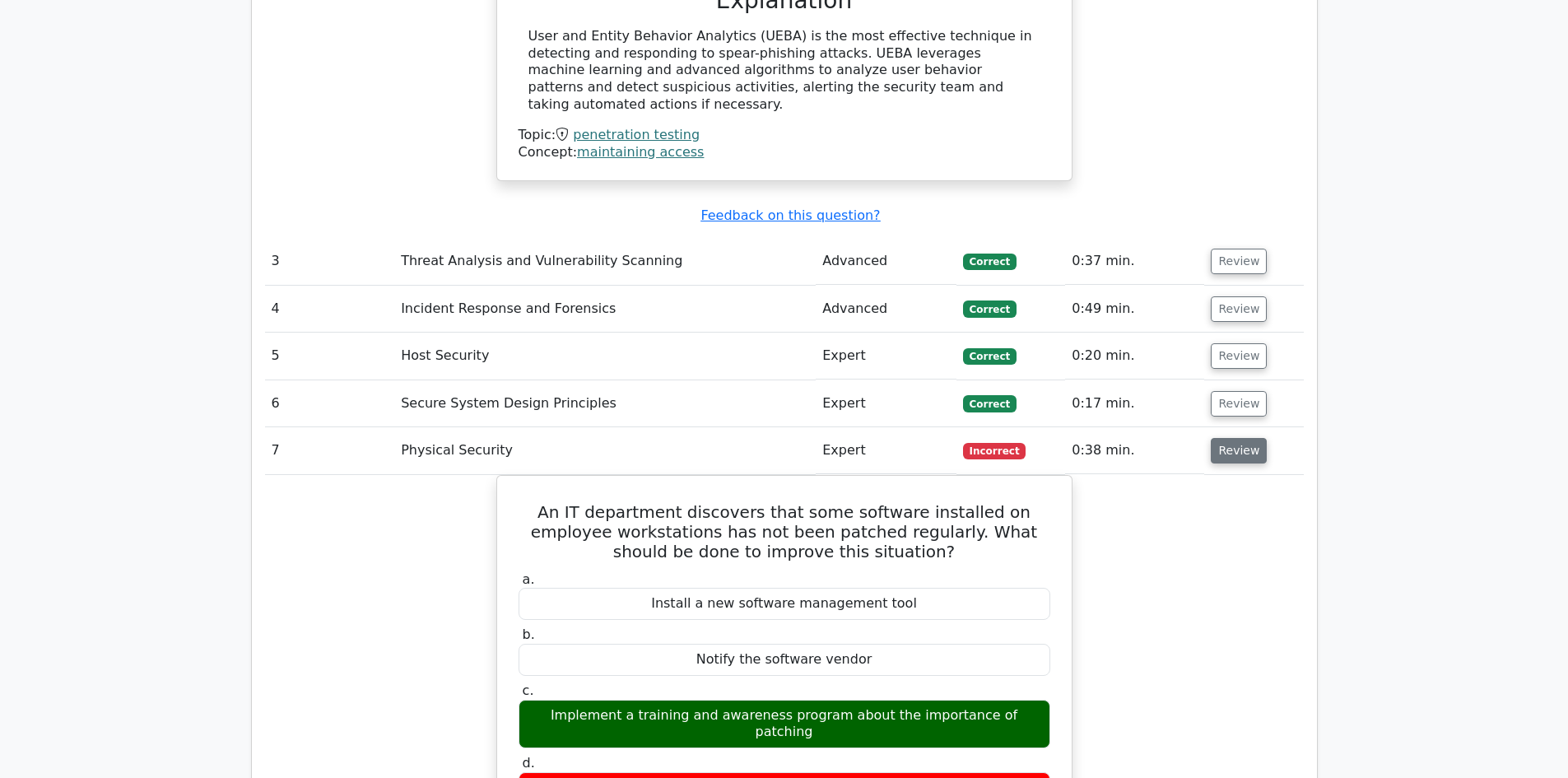
click at [1237, 438] on button "Review" at bounding box center [1238, 450] width 56 height 26
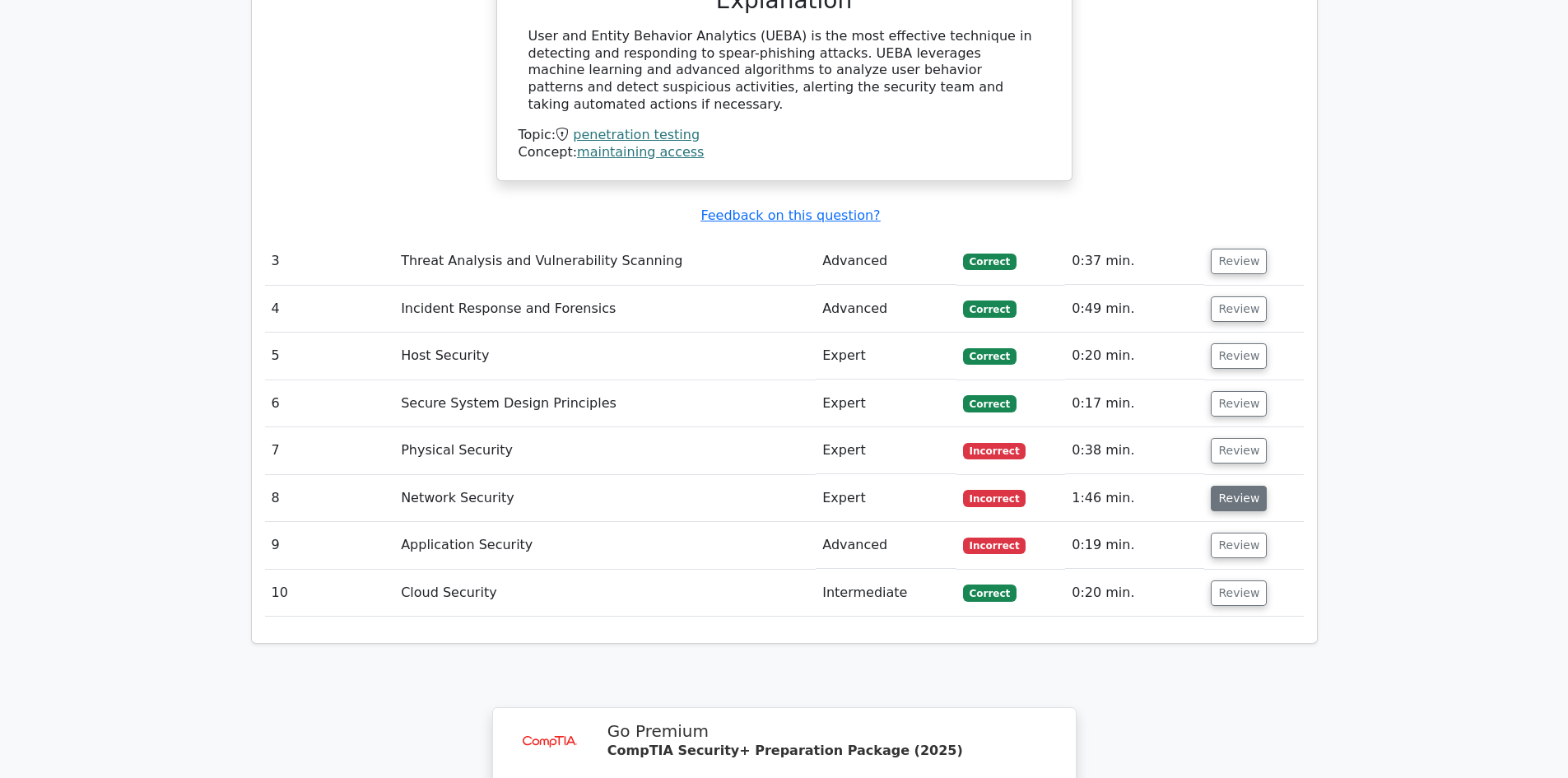
click at [1226, 485] on button "Review" at bounding box center [1238, 498] width 56 height 26
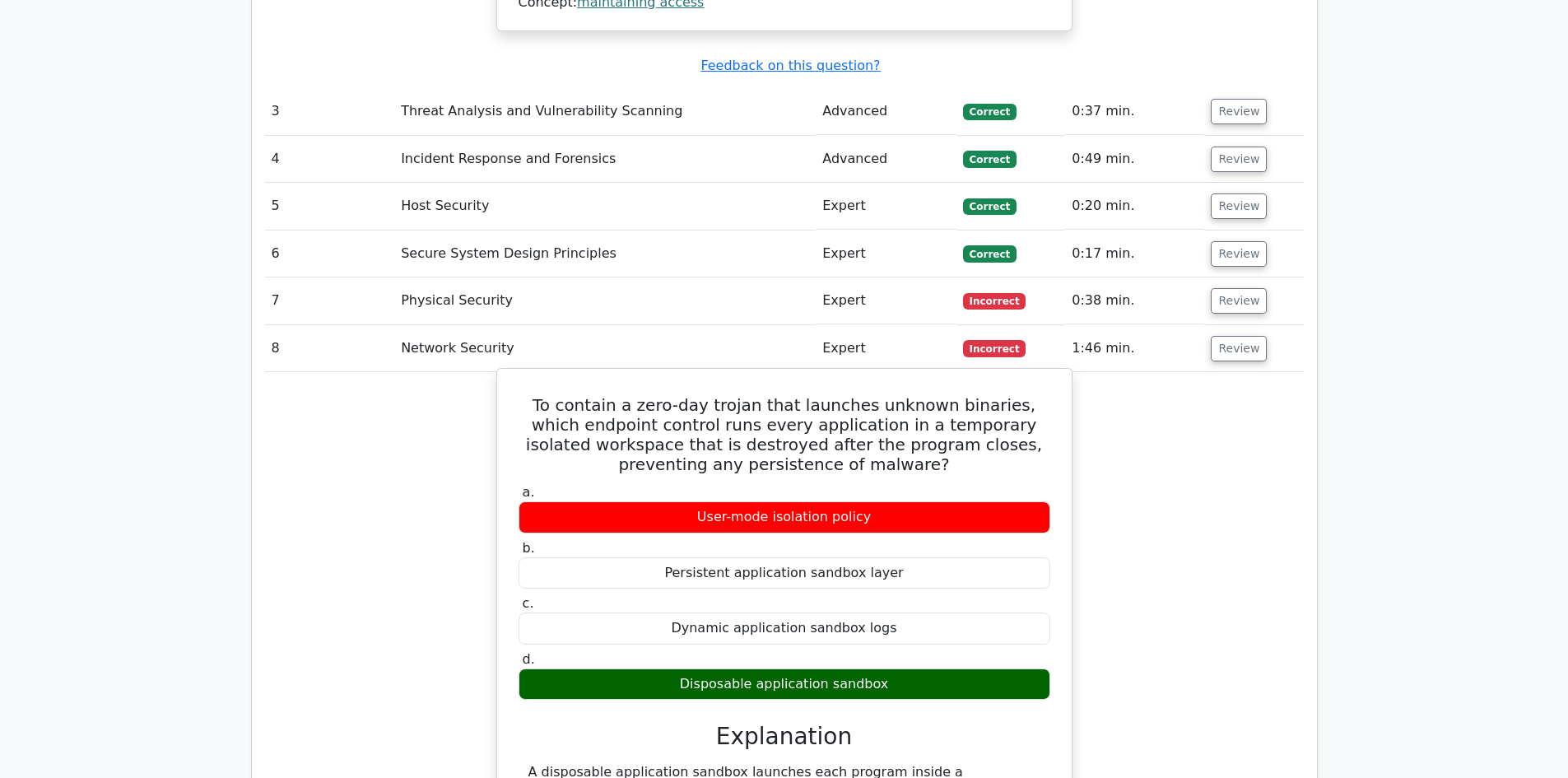
scroll to position [2715, 0]
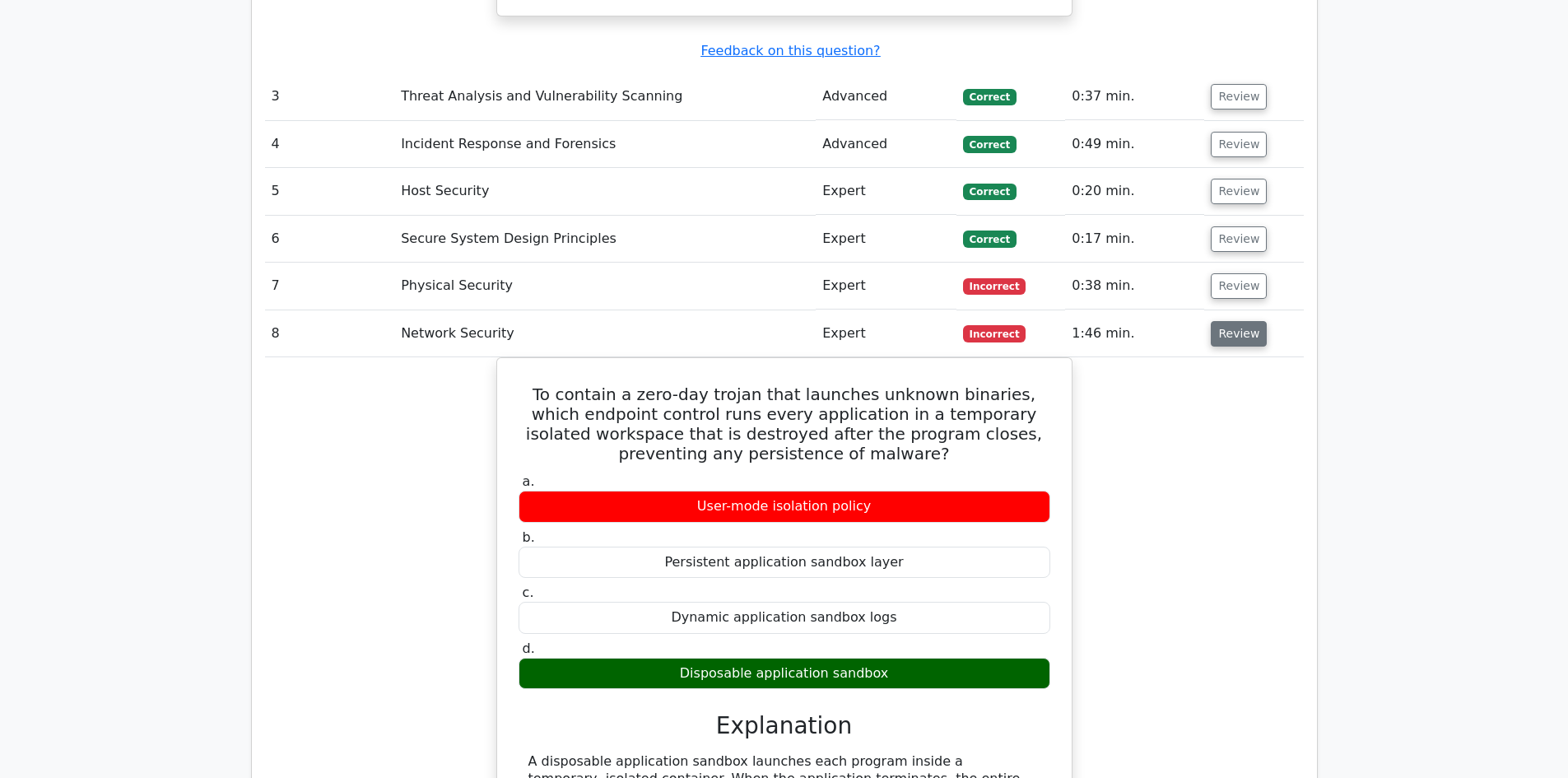
click at [1224, 321] on button "Review" at bounding box center [1238, 333] width 56 height 26
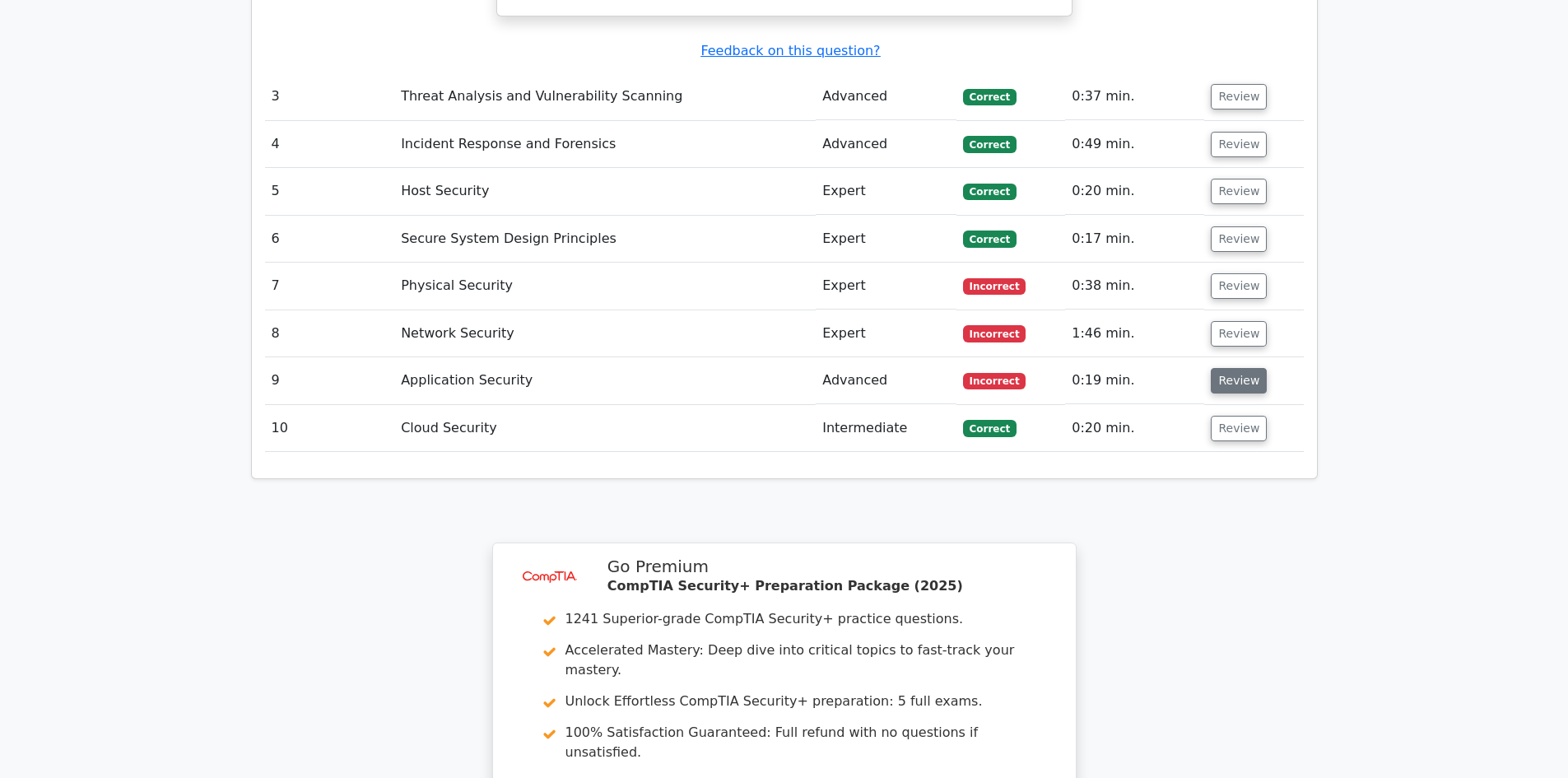
click at [1231, 368] on button "Review" at bounding box center [1238, 380] width 56 height 26
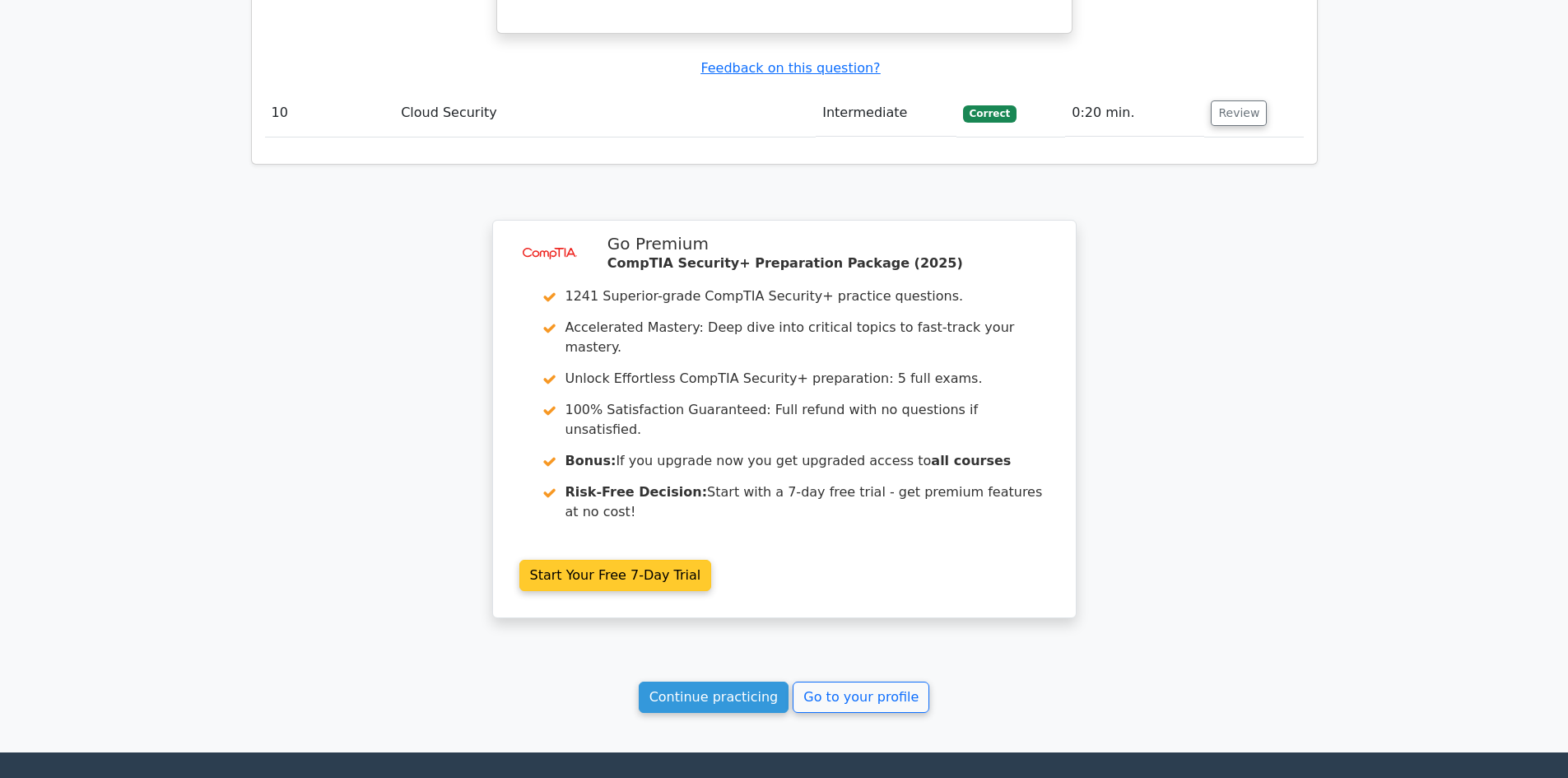
scroll to position [3746, 0]
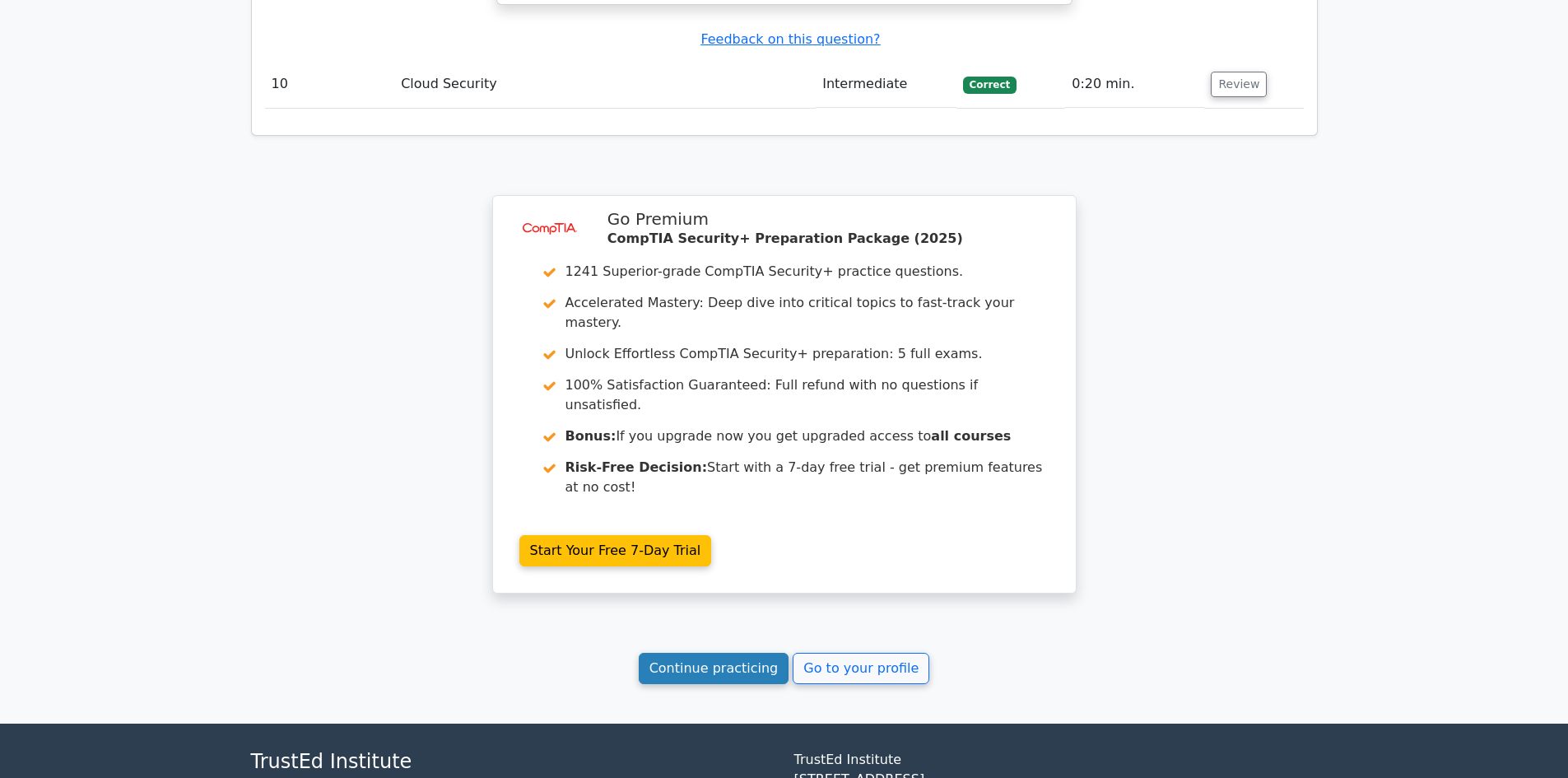
click at [729, 652] on link "Continue practicing" at bounding box center [714, 668] width 151 height 32
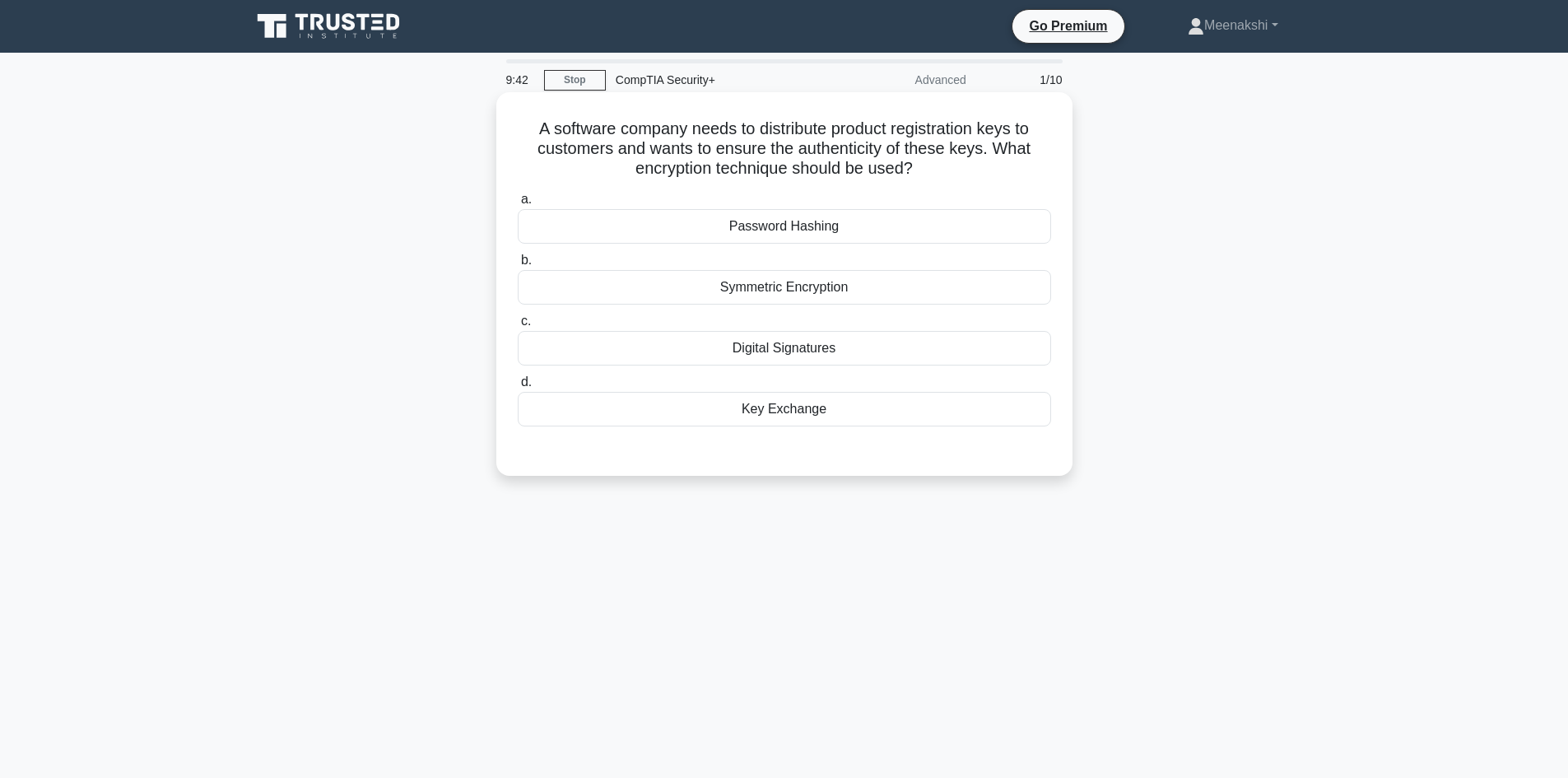
click at [796, 352] on div "Digital Signatures" at bounding box center [784, 348] width 533 height 35
click at [518, 327] on input "c. Digital Signatures" at bounding box center [518, 321] width 0 height 11
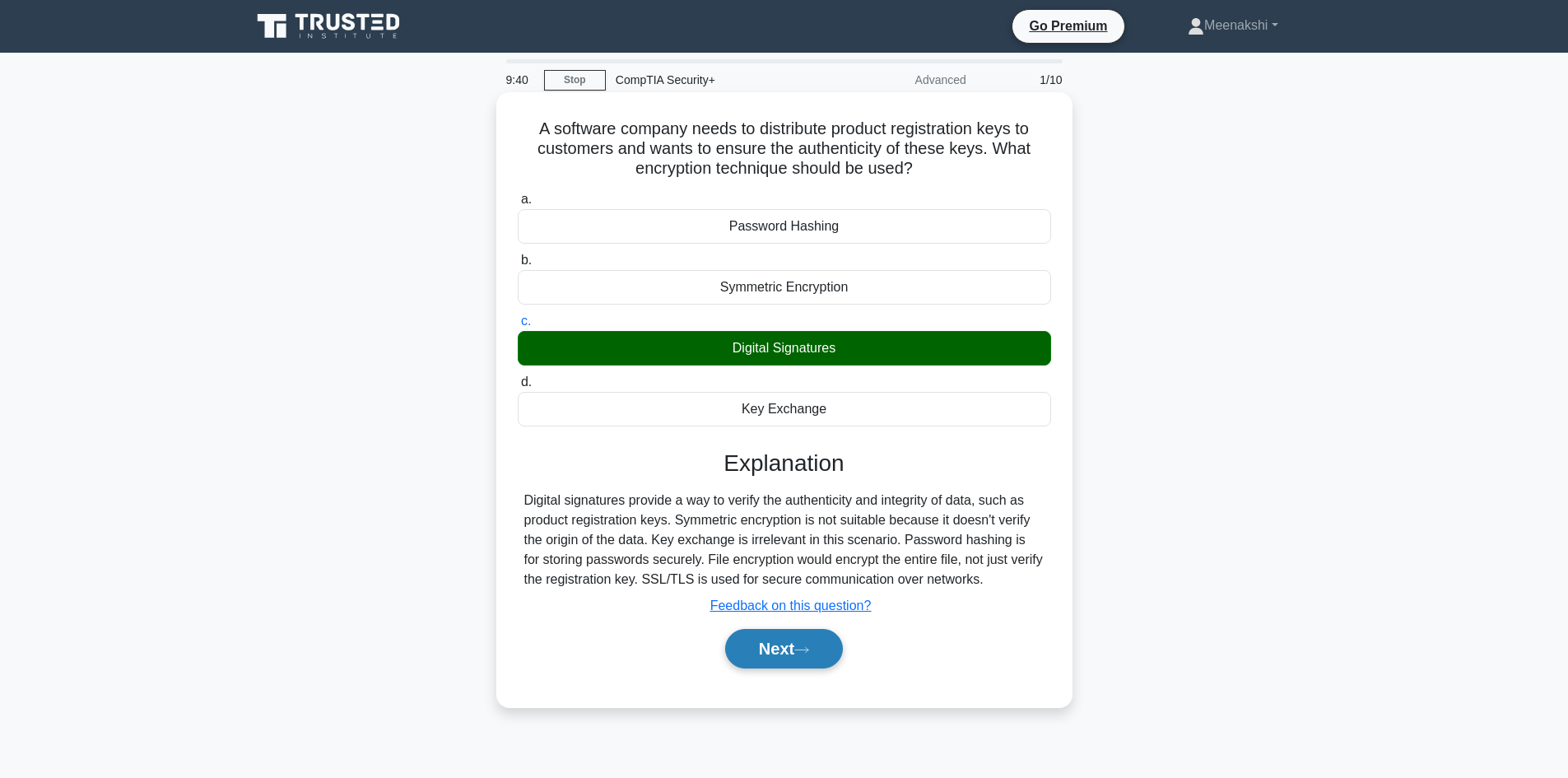
click at [798, 648] on button "Next" at bounding box center [784, 647] width 117 height 39
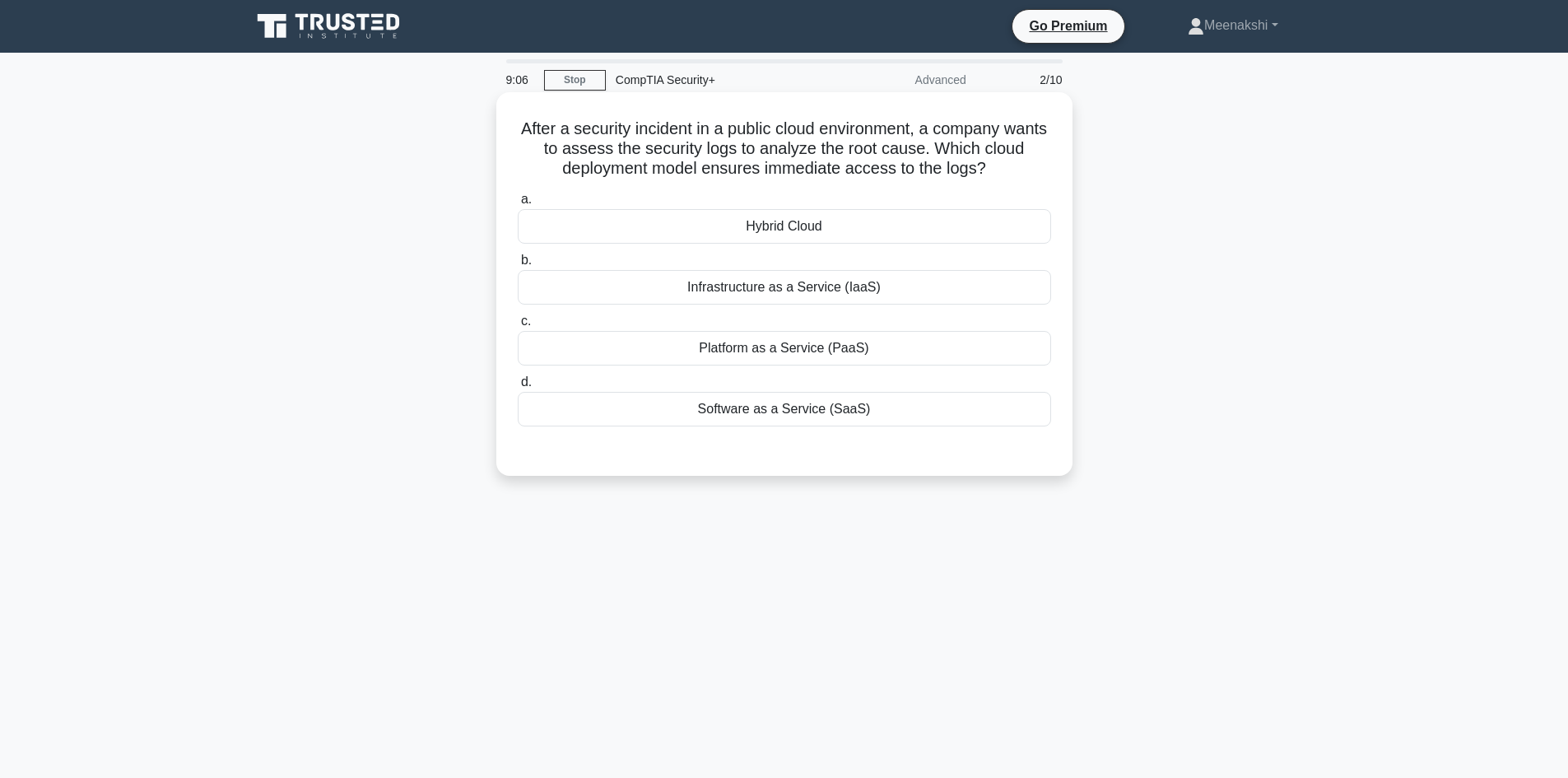
click at [772, 408] on div "Software as a Service (SaaS)" at bounding box center [784, 409] width 533 height 35
click at [518, 387] on input "d. Software as a Service (SaaS)" at bounding box center [518, 381] width 0 height 11
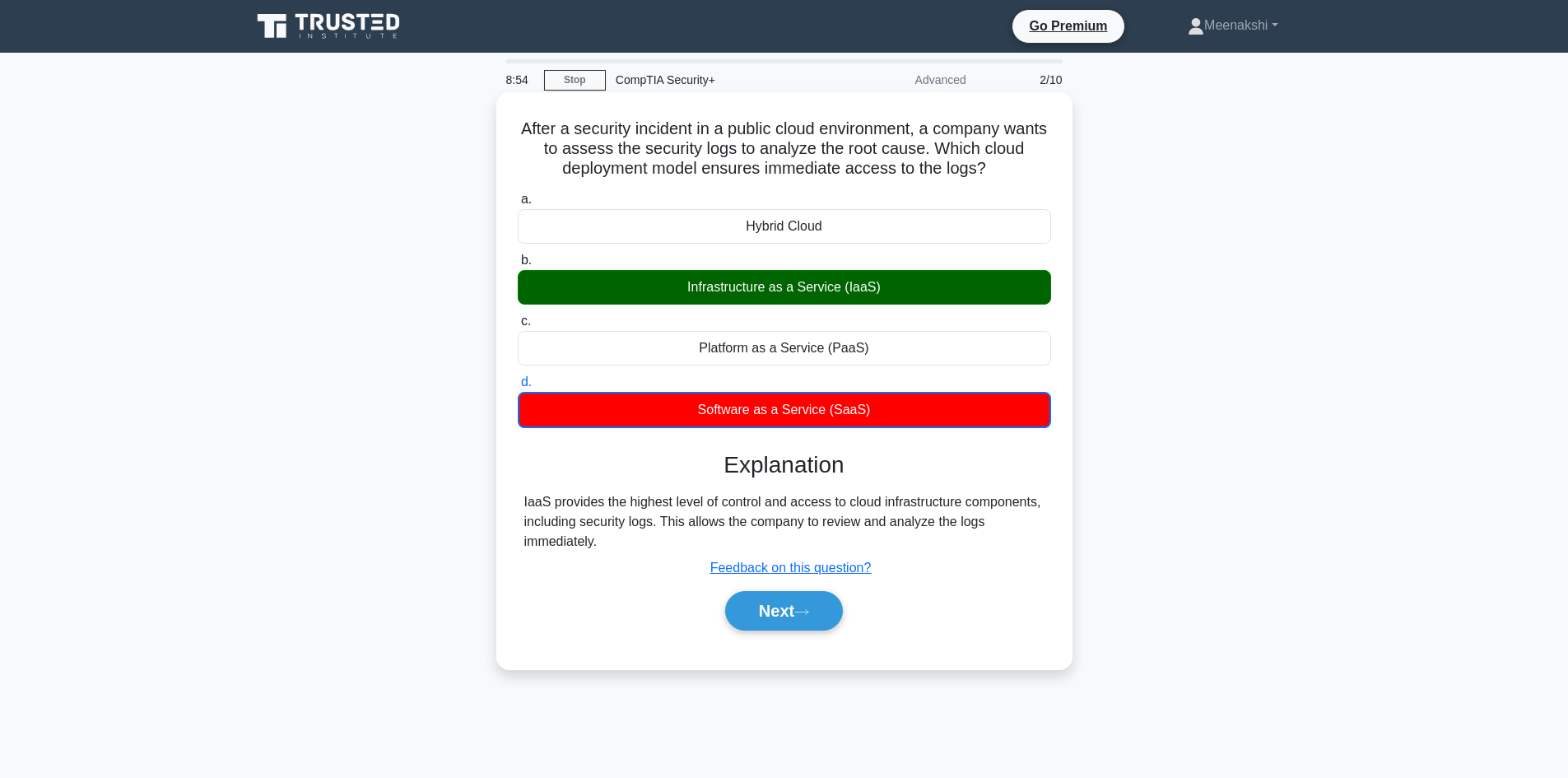
click at [703, 289] on div "Infrastructure as a Service (IaaS)" at bounding box center [784, 287] width 533 height 35
click at [518, 266] on input "b. Infrastructure as a Service (IaaS)" at bounding box center [518, 260] width 0 height 11
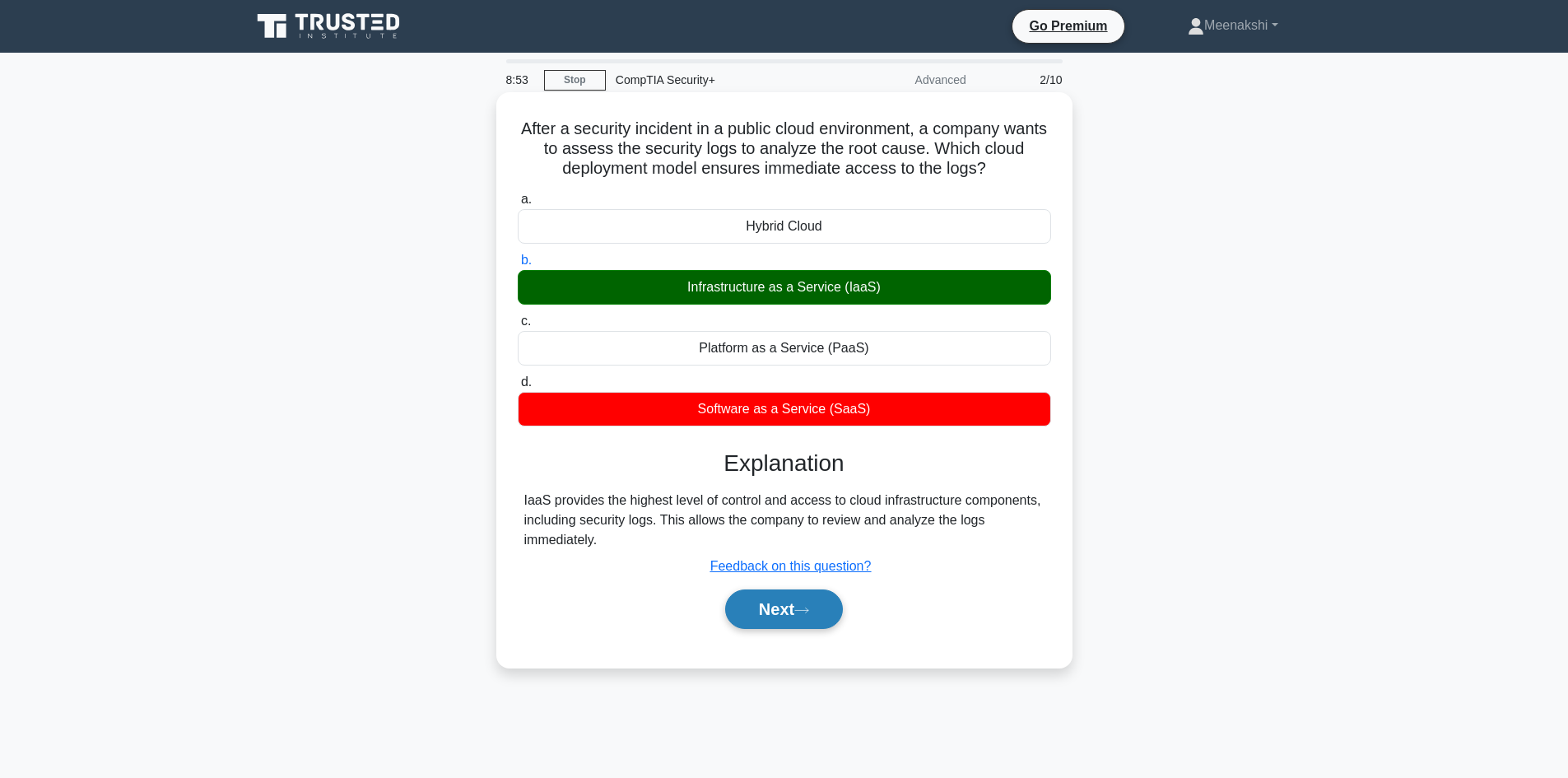
click at [778, 605] on button "Next" at bounding box center [784, 608] width 117 height 39
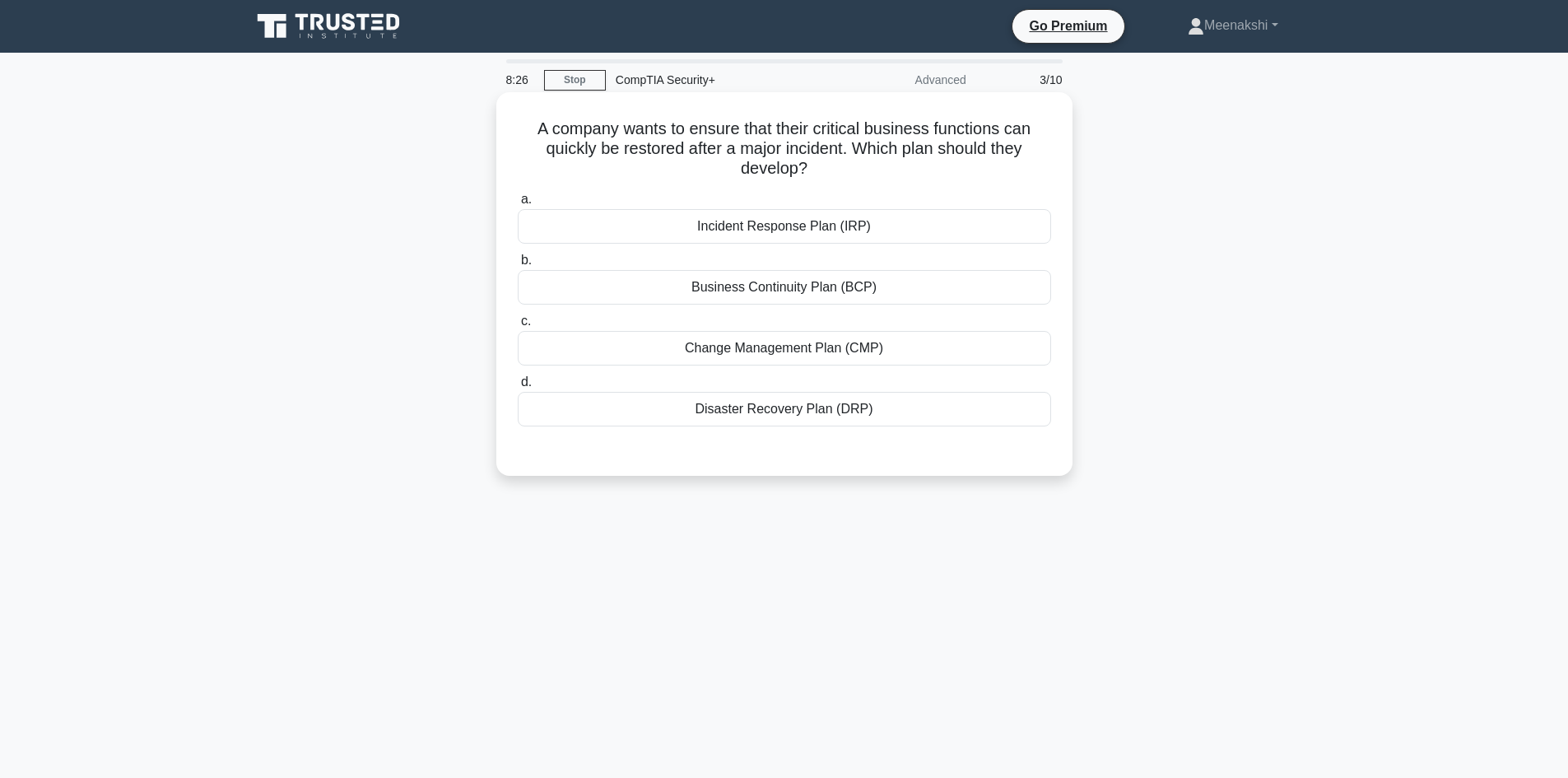
click at [800, 289] on div "Business Continuity Plan (BCP)" at bounding box center [784, 287] width 533 height 35
click at [518, 266] on input "b. Business Continuity Plan (BCP)" at bounding box center [518, 260] width 0 height 11
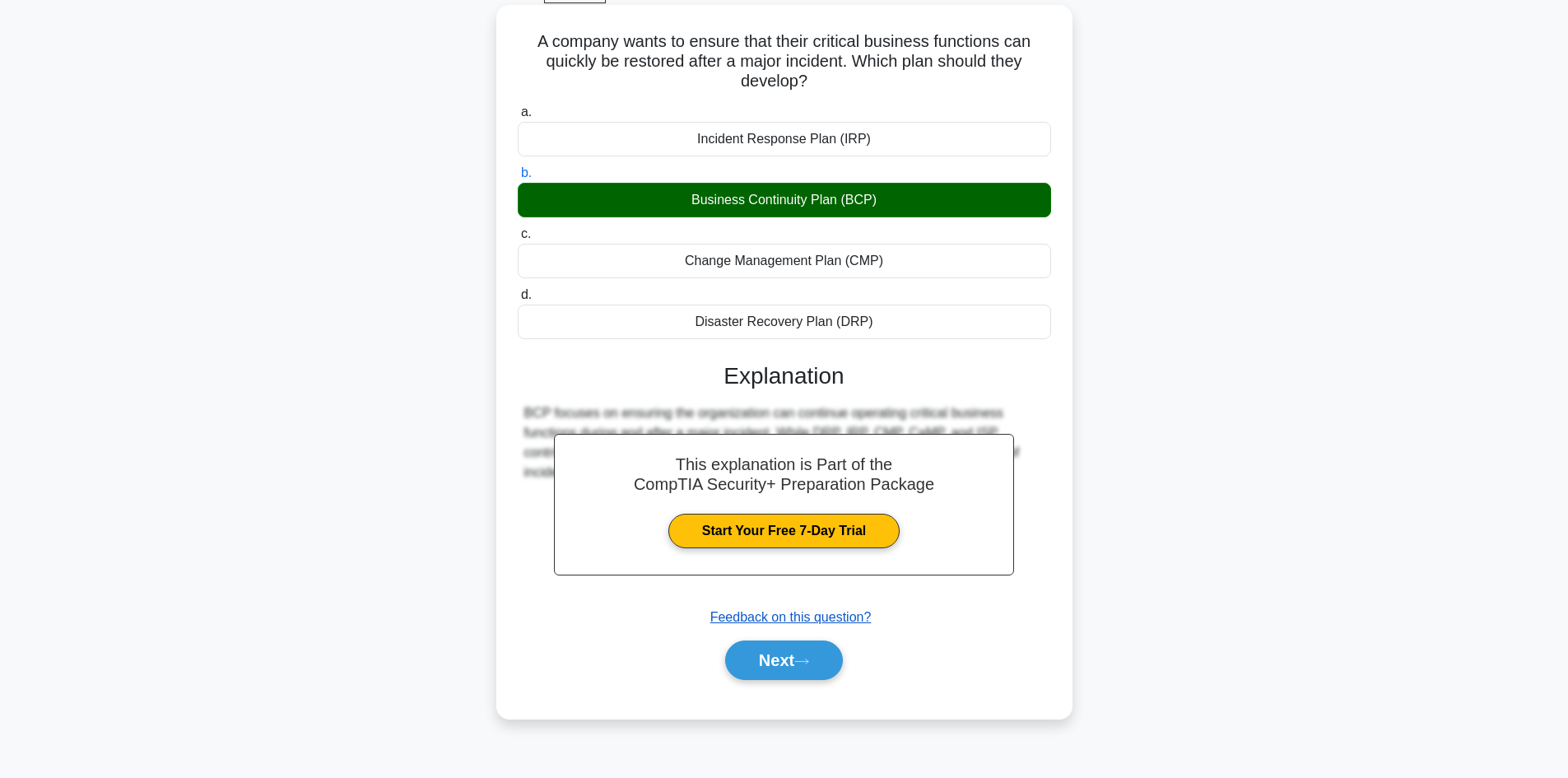
scroll to position [111, 0]
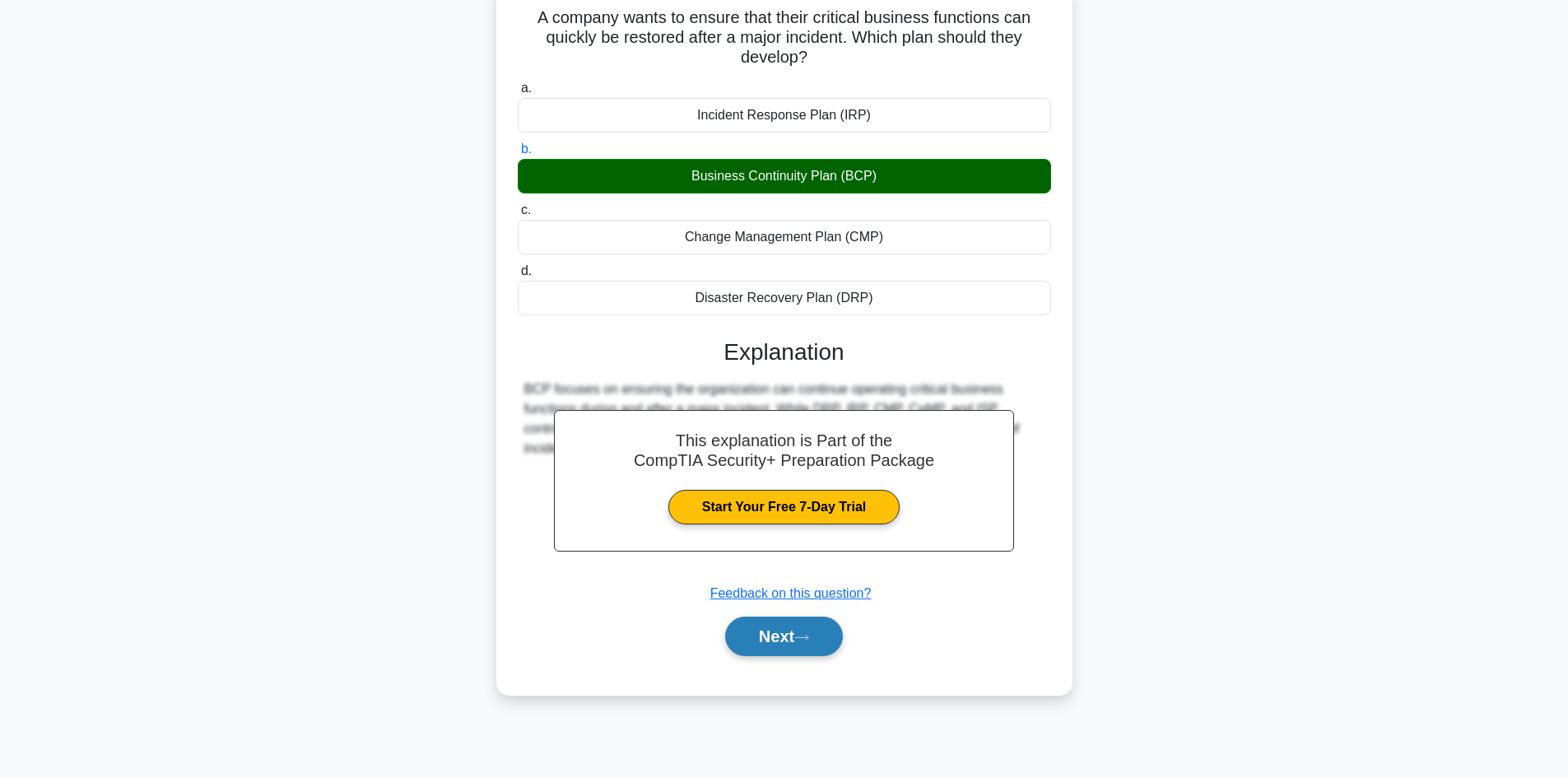
click at [770, 639] on button "Next" at bounding box center [784, 636] width 117 height 39
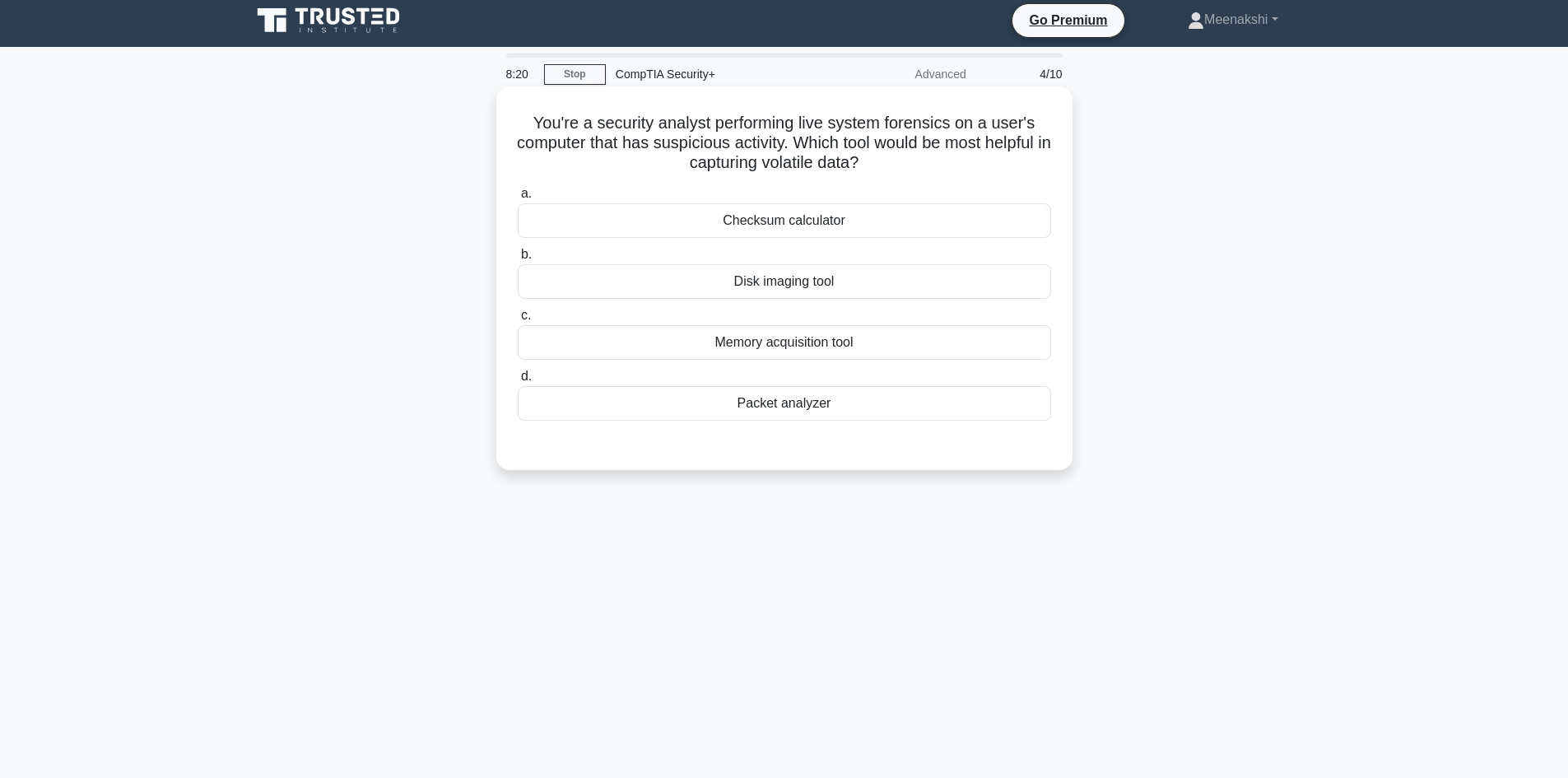
scroll to position [0, 0]
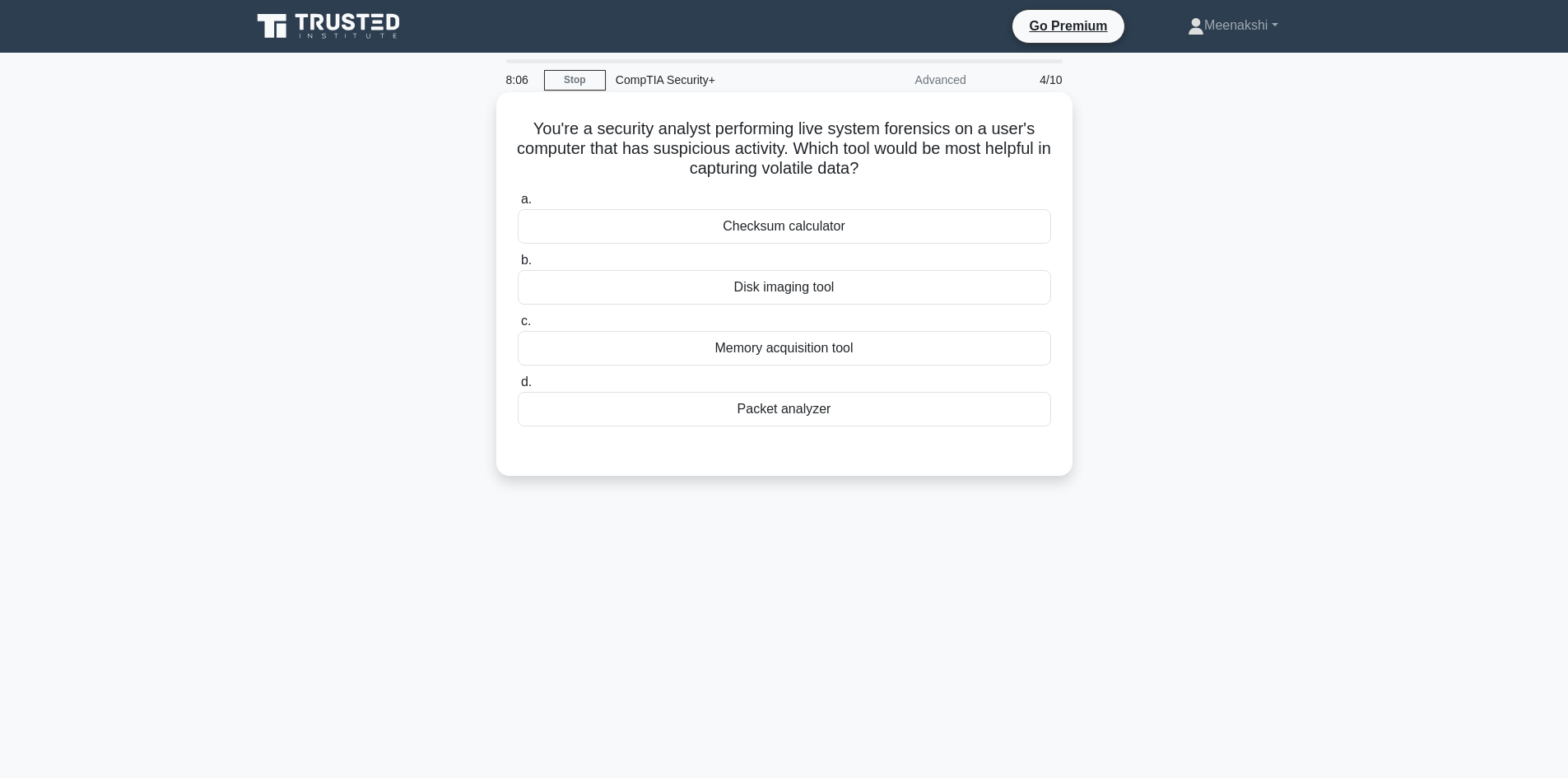
click at [785, 410] on div "Packet analyzer" at bounding box center [784, 409] width 533 height 35
click at [518, 387] on input "d. Packet analyzer" at bounding box center [518, 381] width 0 height 11
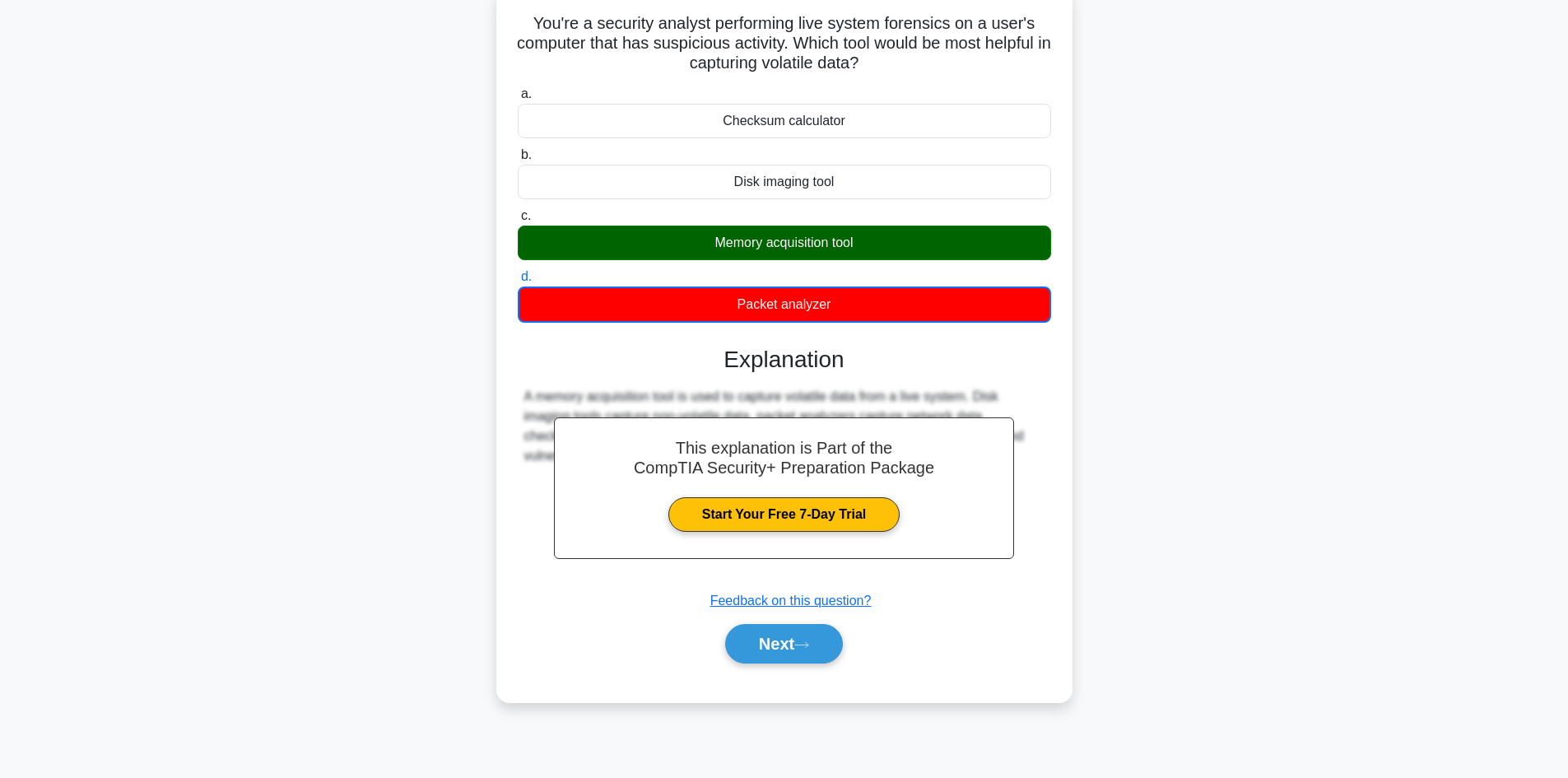
scroll to position [111, 0]
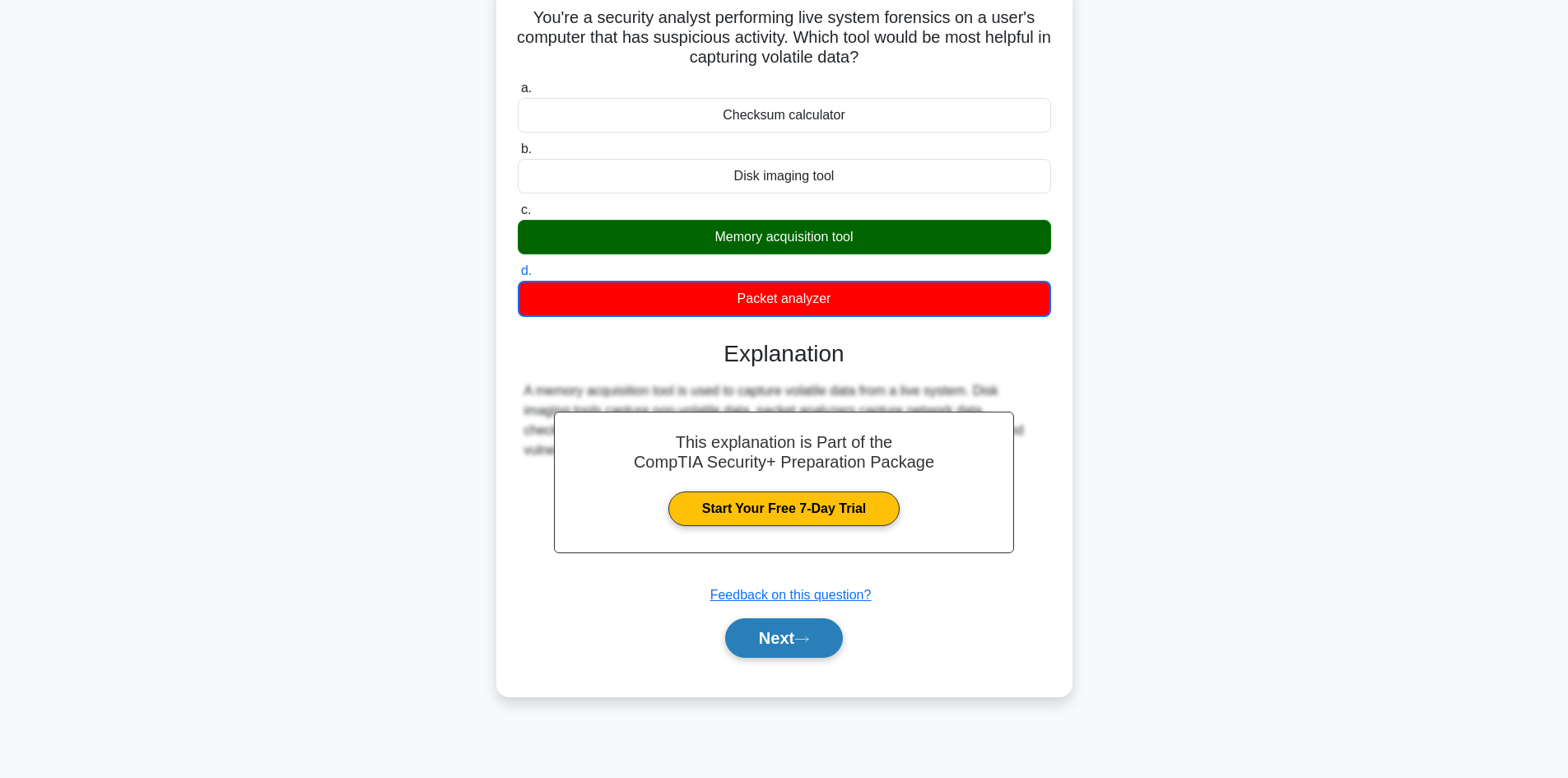
click at [782, 642] on button "Next" at bounding box center [784, 637] width 117 height 39
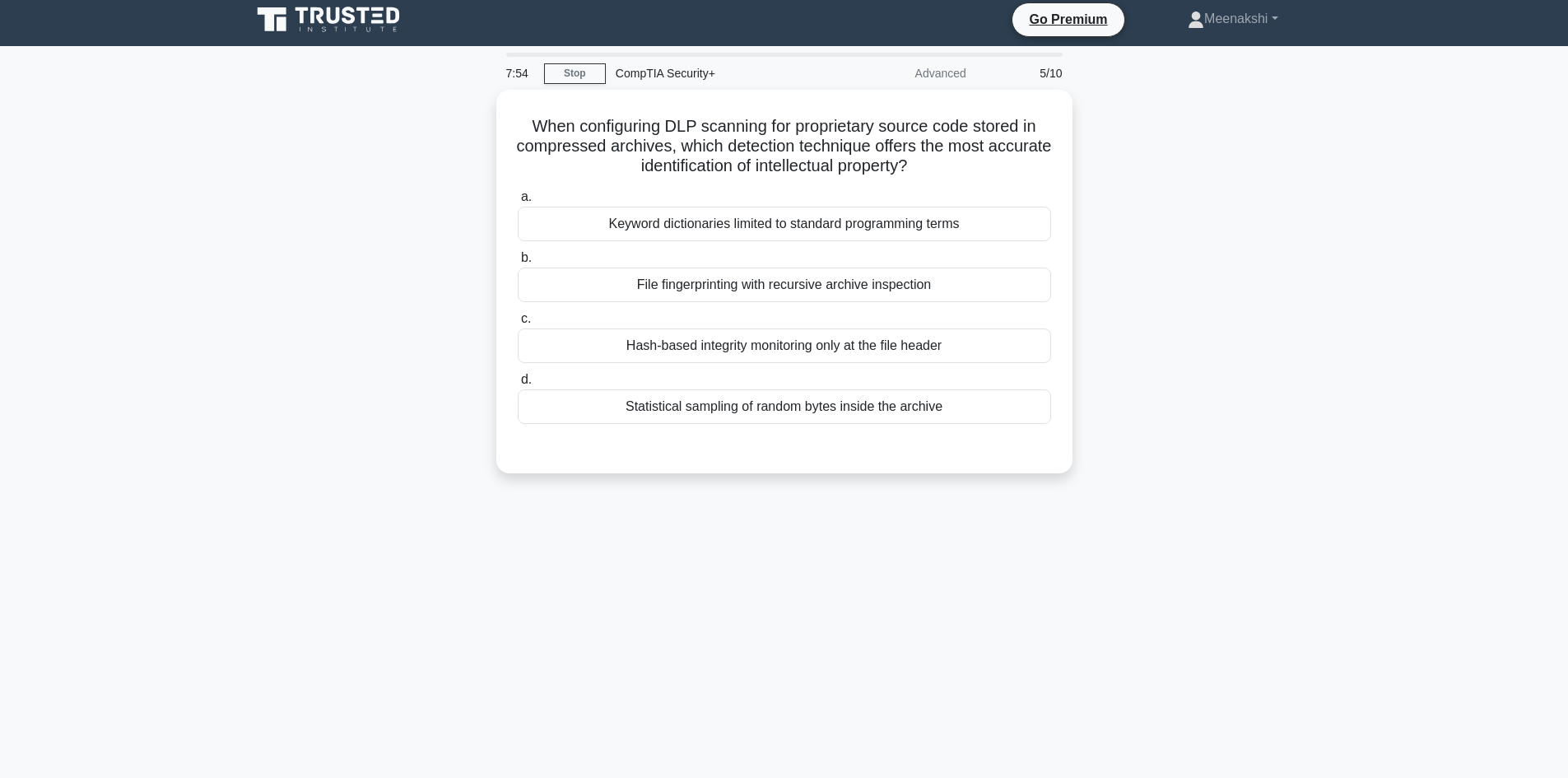
scroll to position [0, 0]
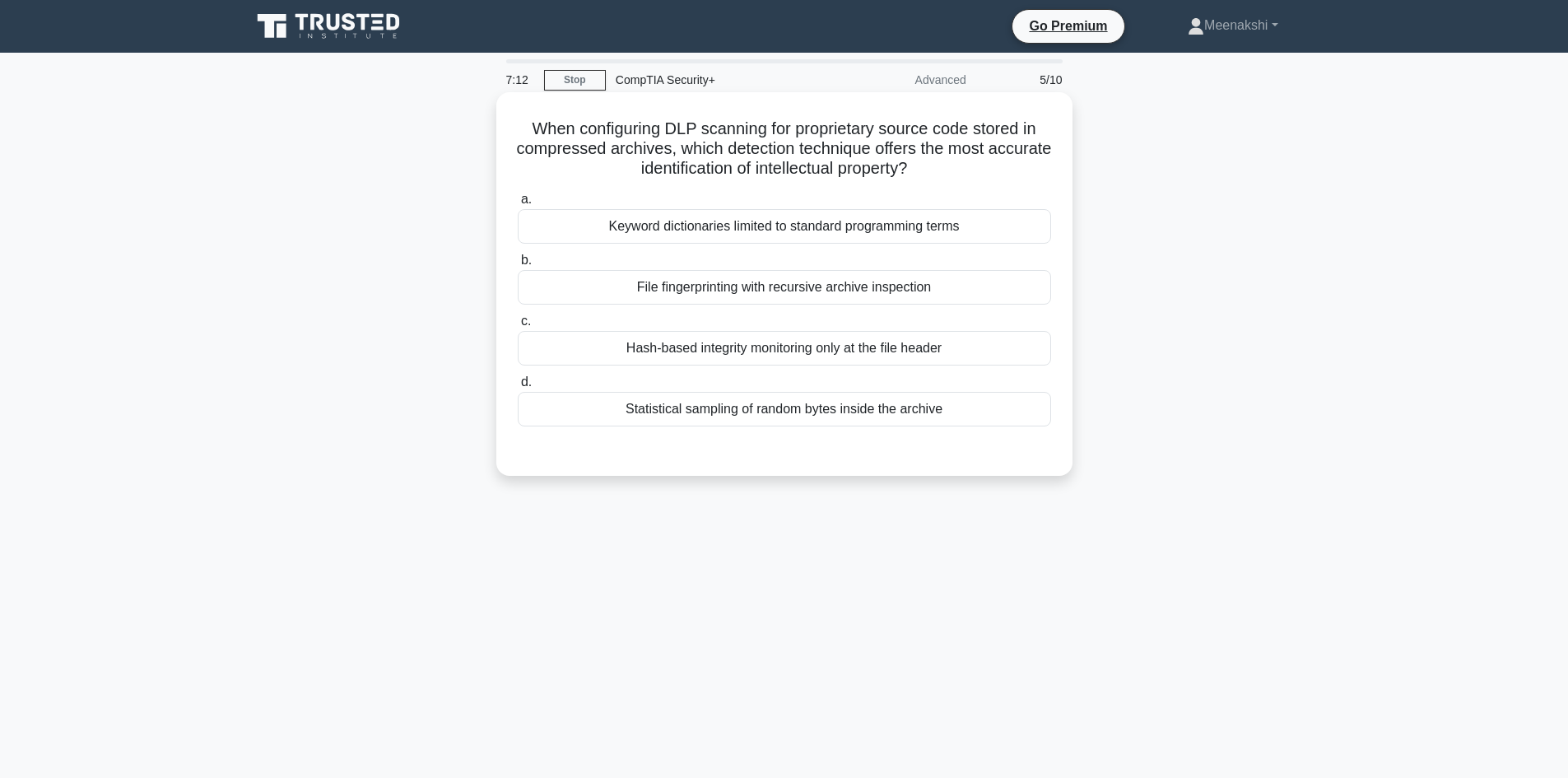
click at [872, 296] on div "File fingerprinting with recursive archive inspection" at bounding box center [784, 287] width 533 height 35
click at [518, 266] on input "b. File fingerprinting with recursive archive inspection" at bounding box center [518, 260] width 0 height 11
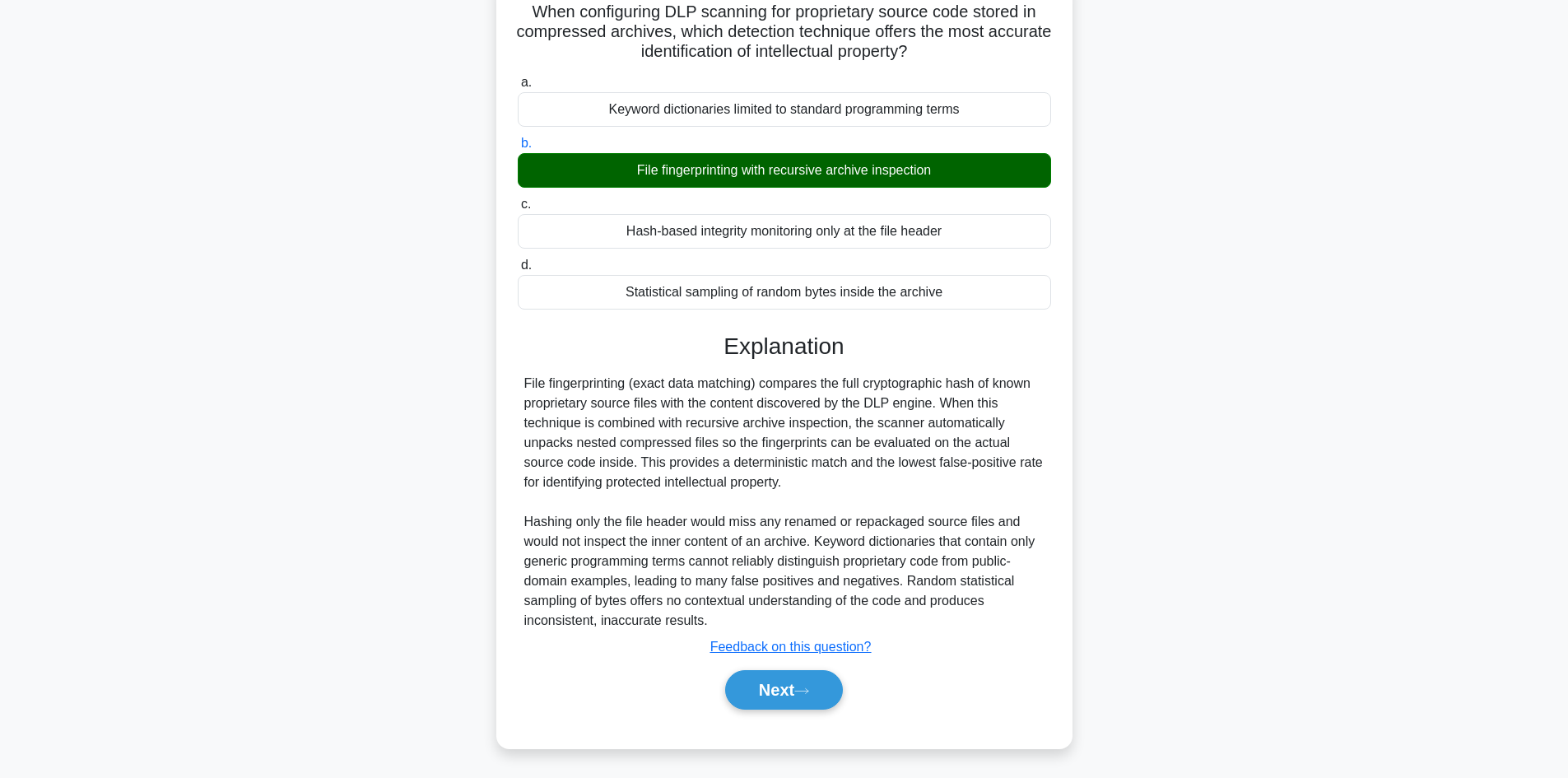
scroll to position [119, 0]
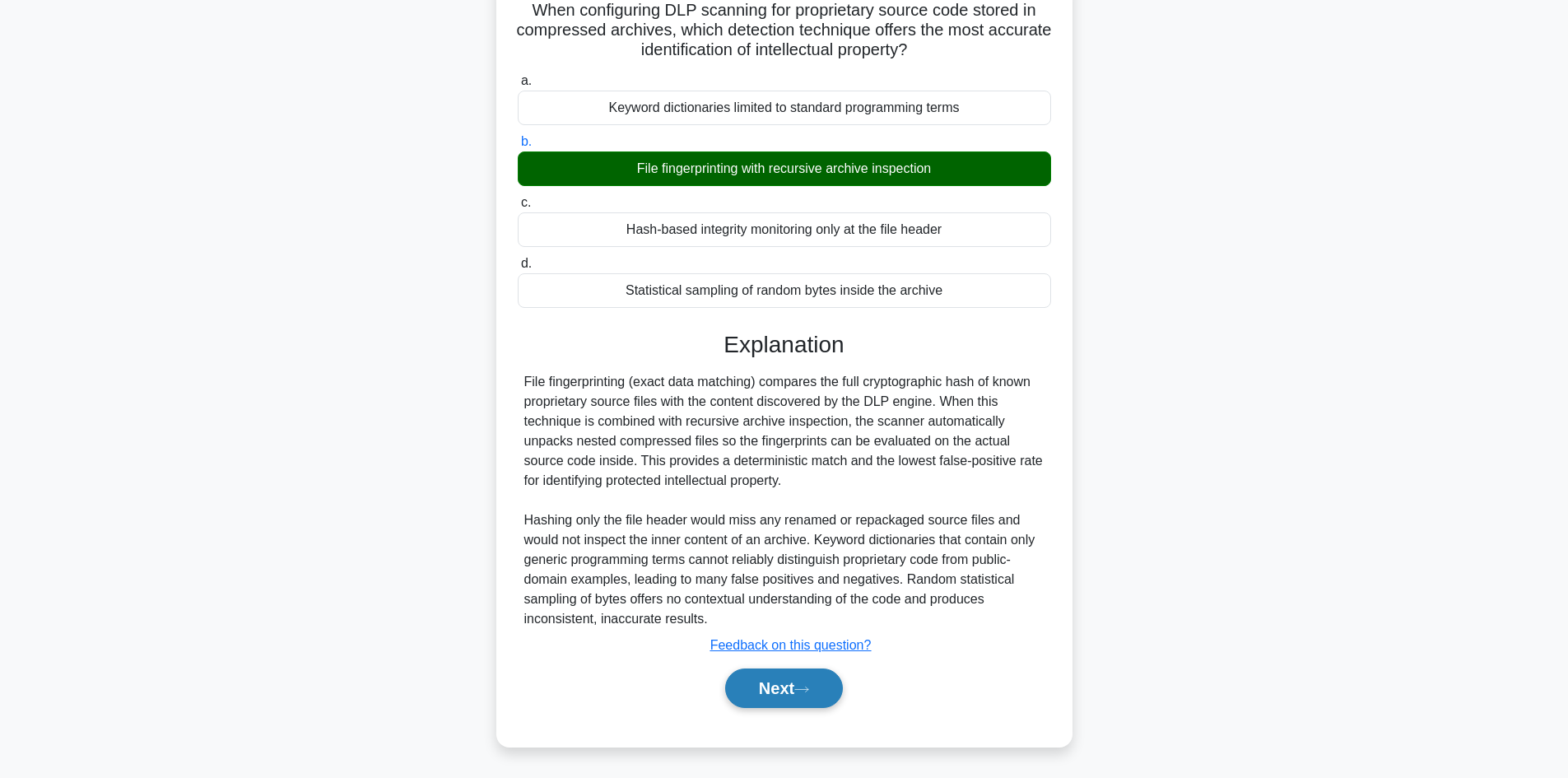
click at [781, 690] on button "Next" at bounding box center [784, 688] width 117 height 39
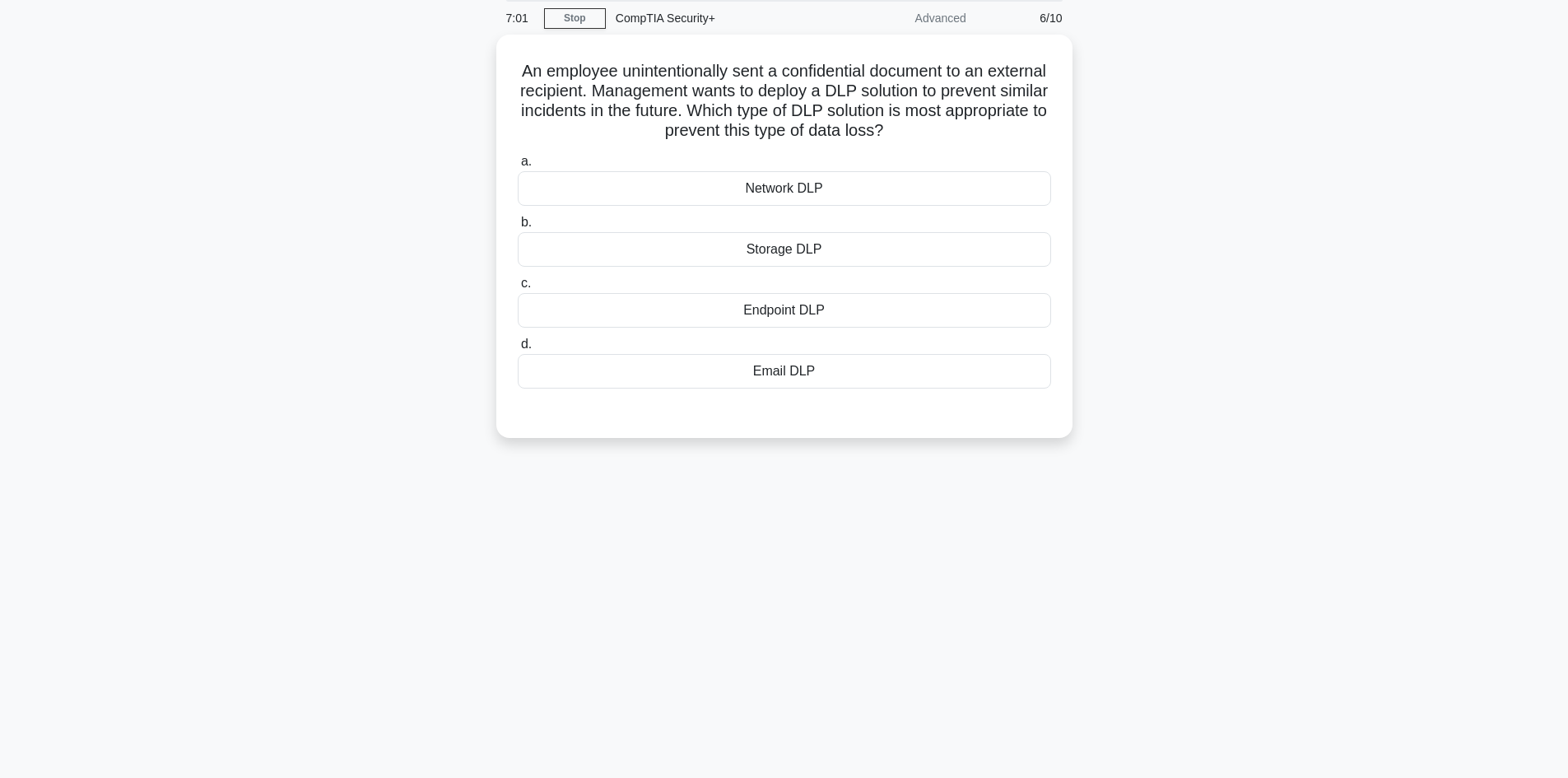
scroll to position [0, 0]
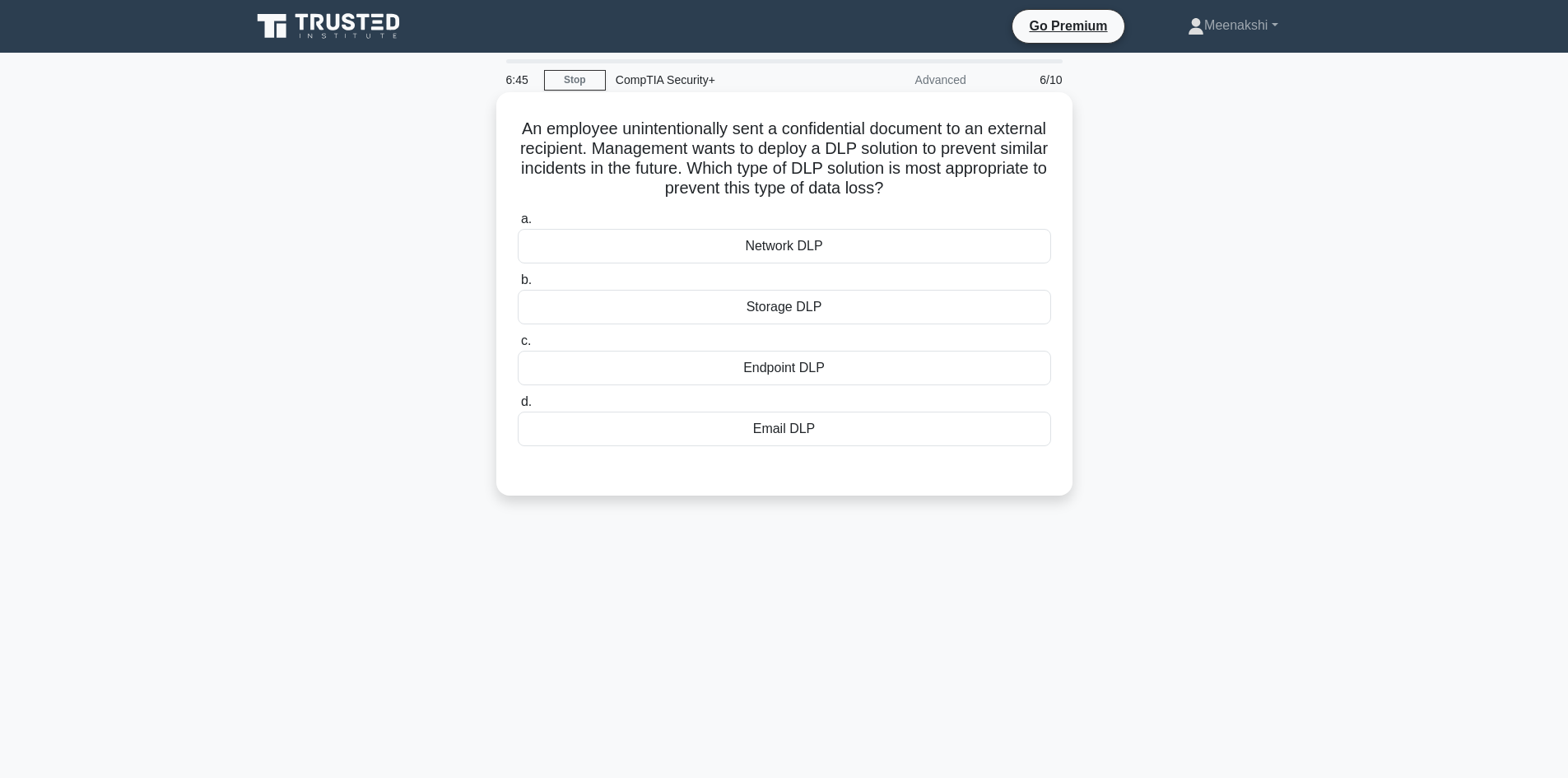
click at [799, 428] on div "Email DLP" at bounding box center [784, 428] width 533 height 35
click at [518, 407] on input "d. Email DLP" at bounding box center [518, 401] width 0 height 11
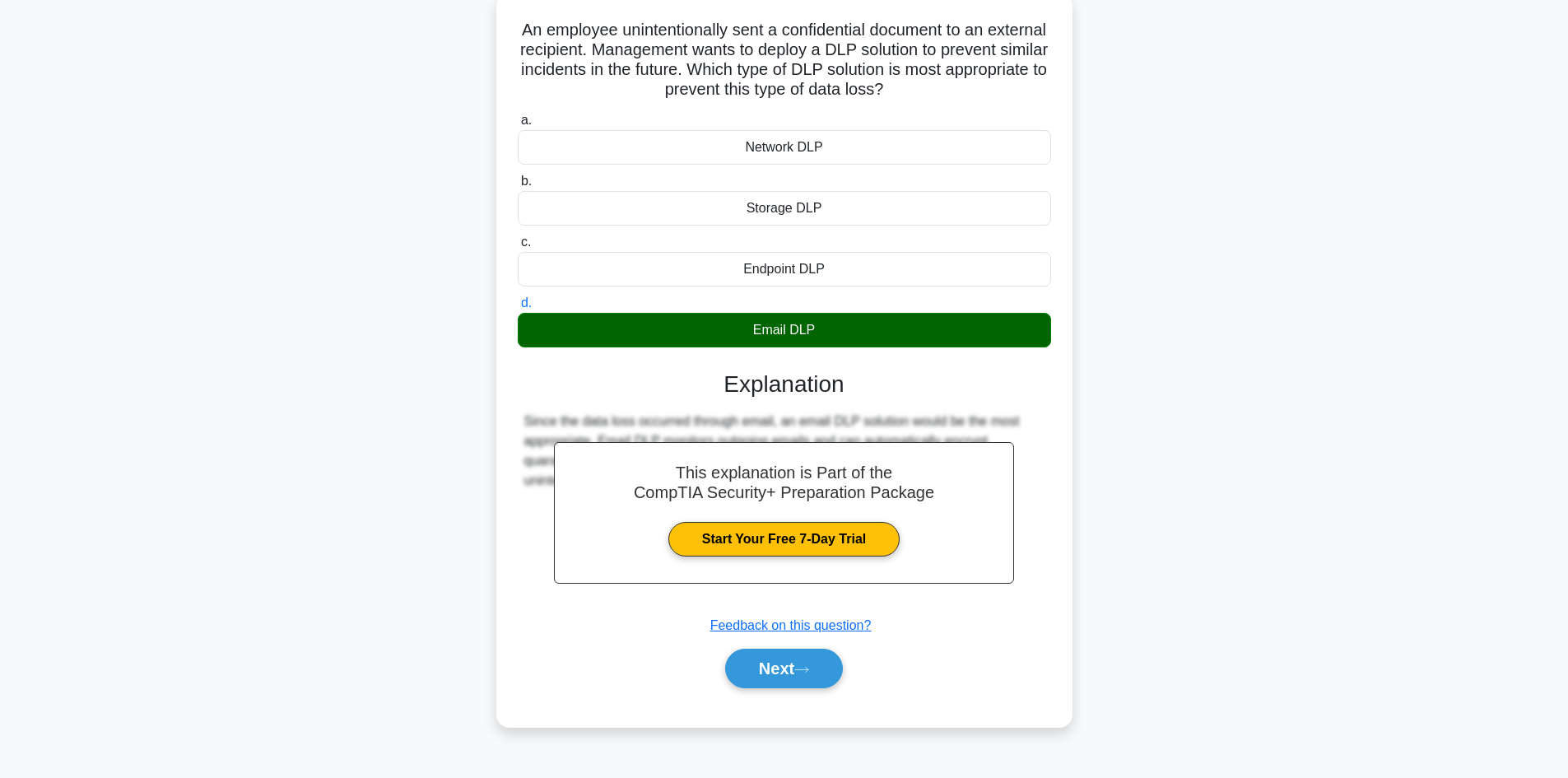
scroll to position [111, 0]
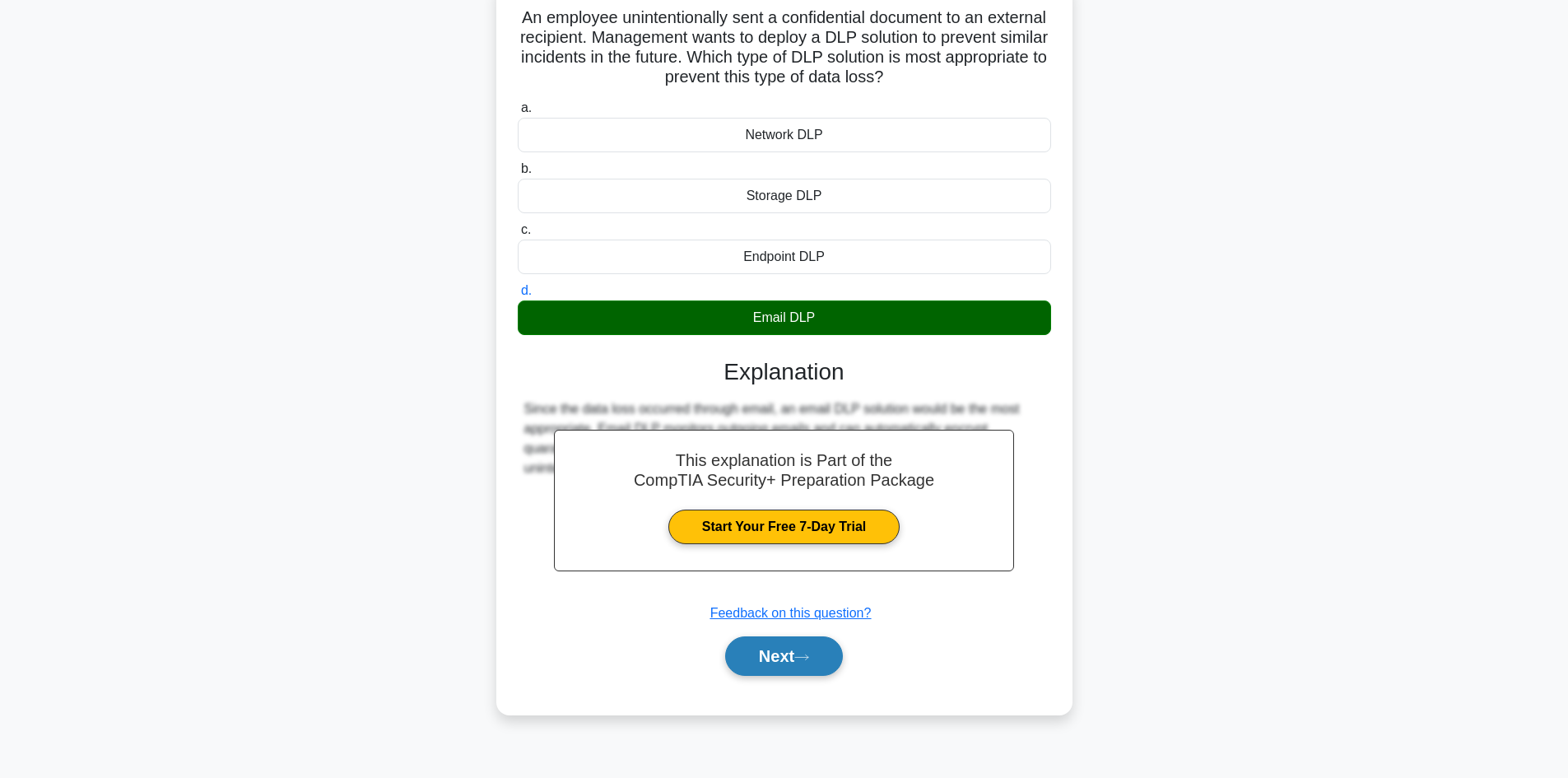
click at [779, 651] on button "Next" at bounding box center [784, 655] width 117 height 39
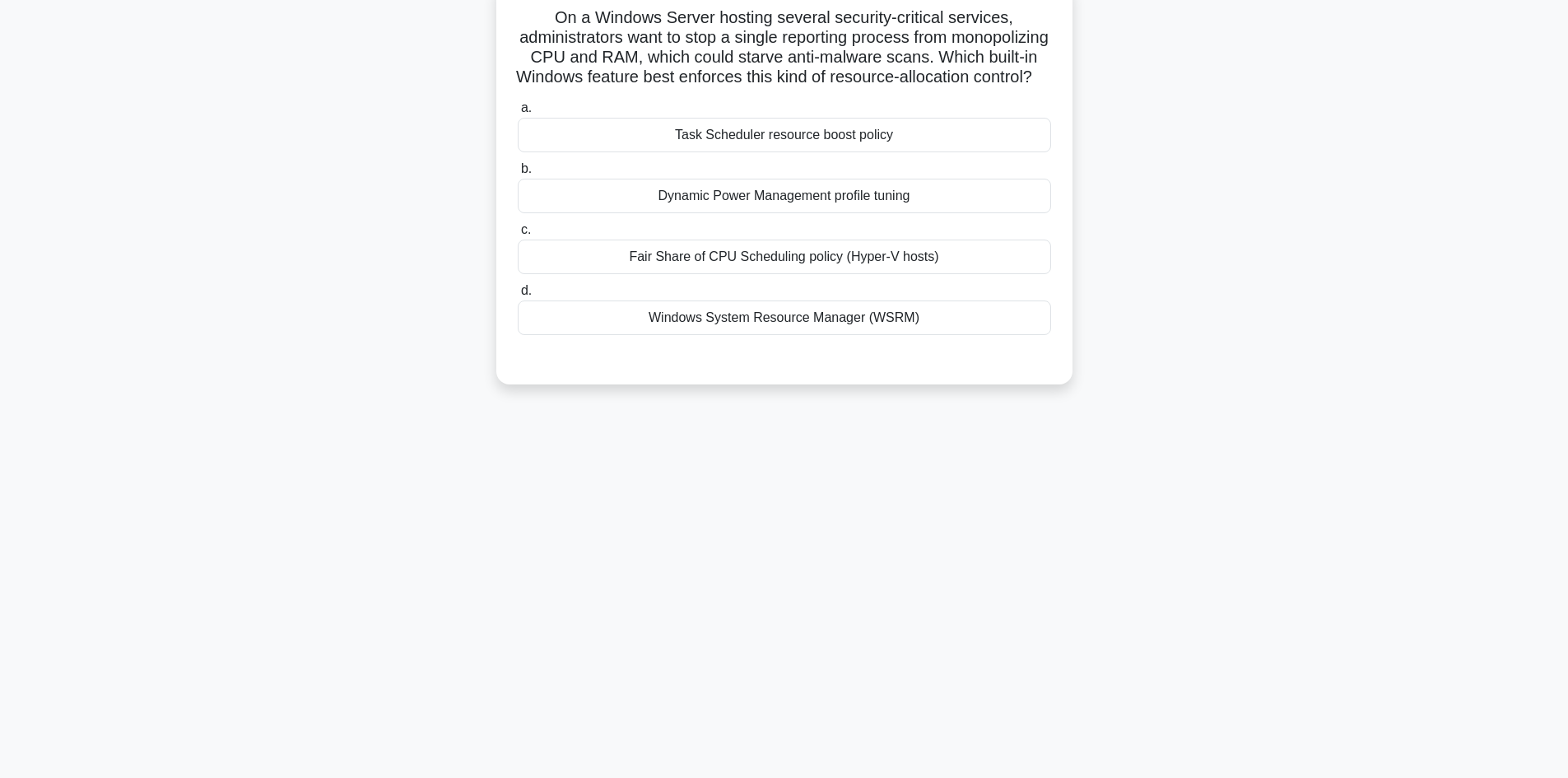
click at [801, 335] on div "Windows System Resource Manager (WSRM)" at bounding box center [784, 318] width 533 height 35
click at [518, 296] on input "d. Windows System Resource Manager (WSRM)" at bounding box center [518, 290] width 0 height 11
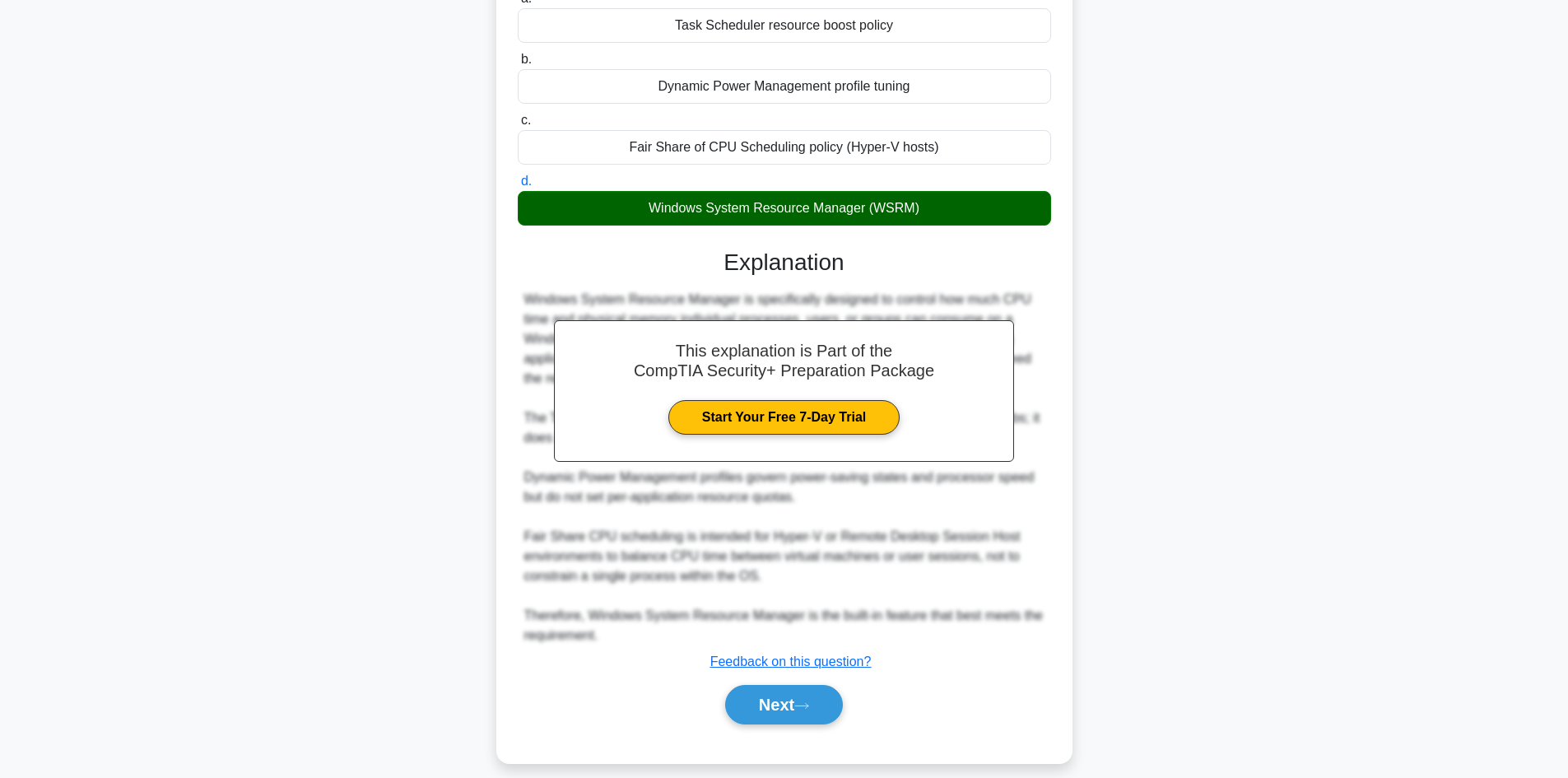
scroll to position [257, 0]
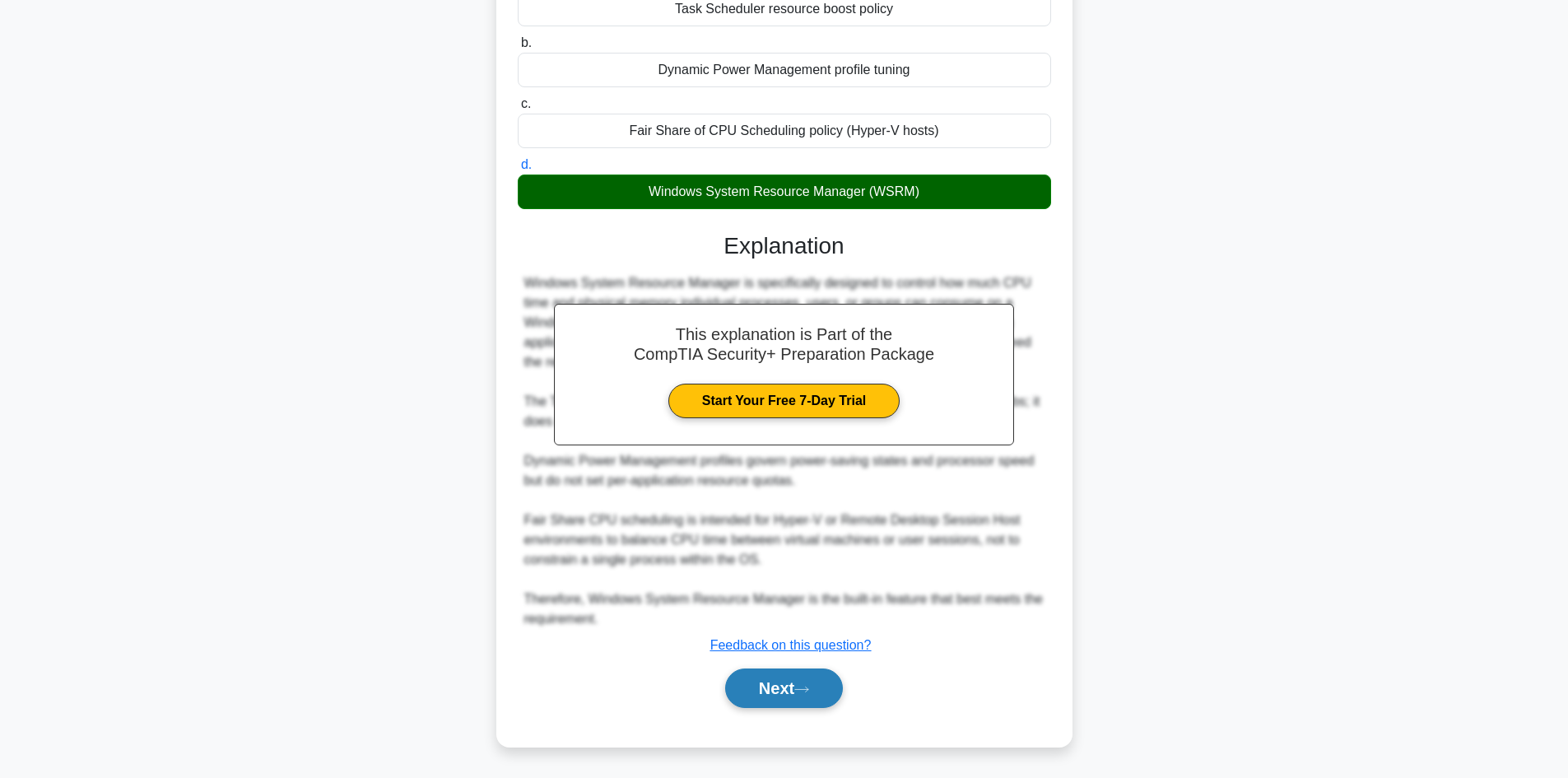
click at [779, 683] on button "Next" at bounding box center [784, 688] width 117 height 39
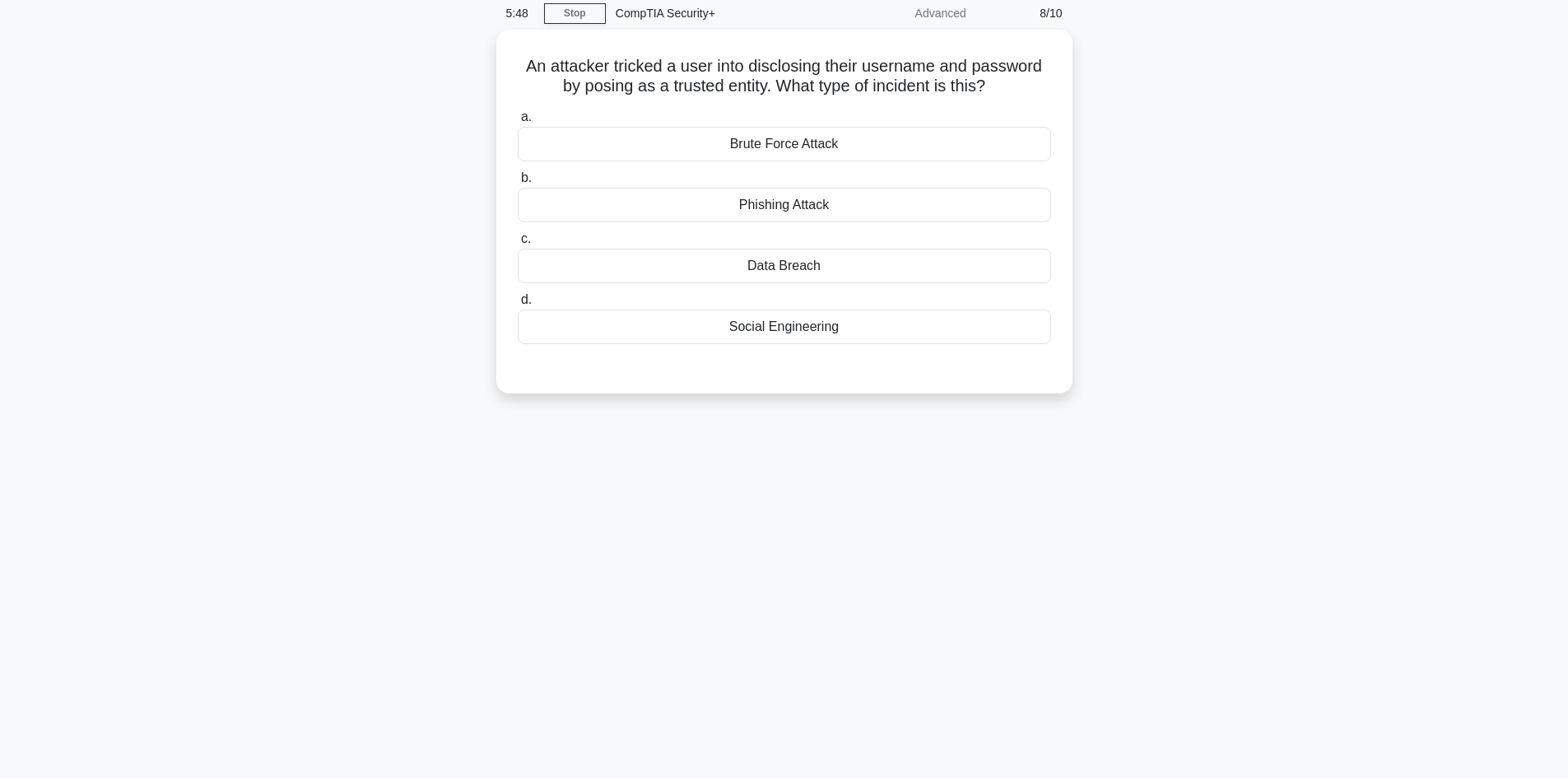
scroll to position [0, 0]
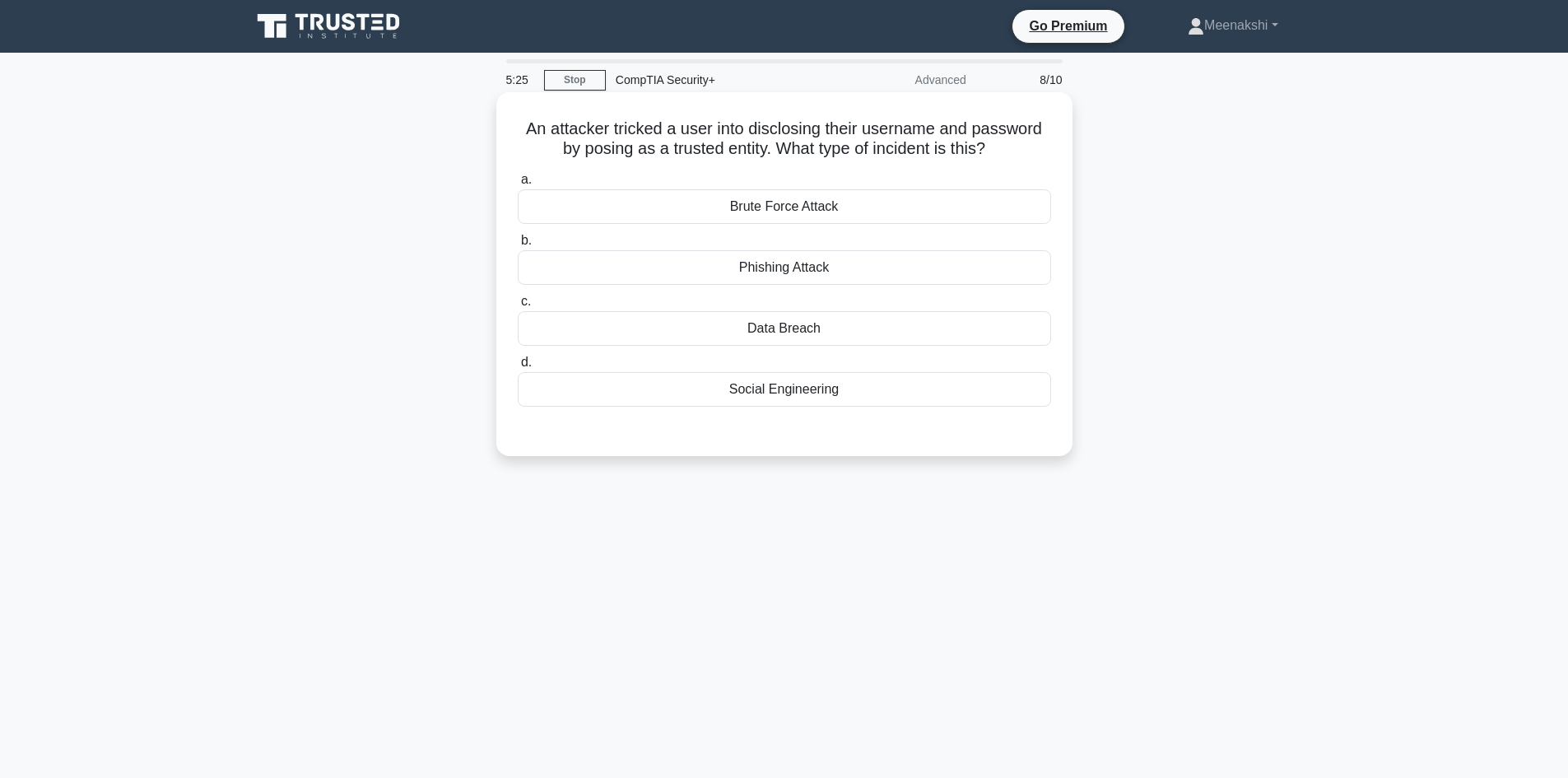
click at [822, 401] on div "Social Engineering" at bounding box center [784, 389] width 533 height 35
click at [518, 368] on input "d. Social Engineering" at bounding box center [518, 362] width 0 height 11
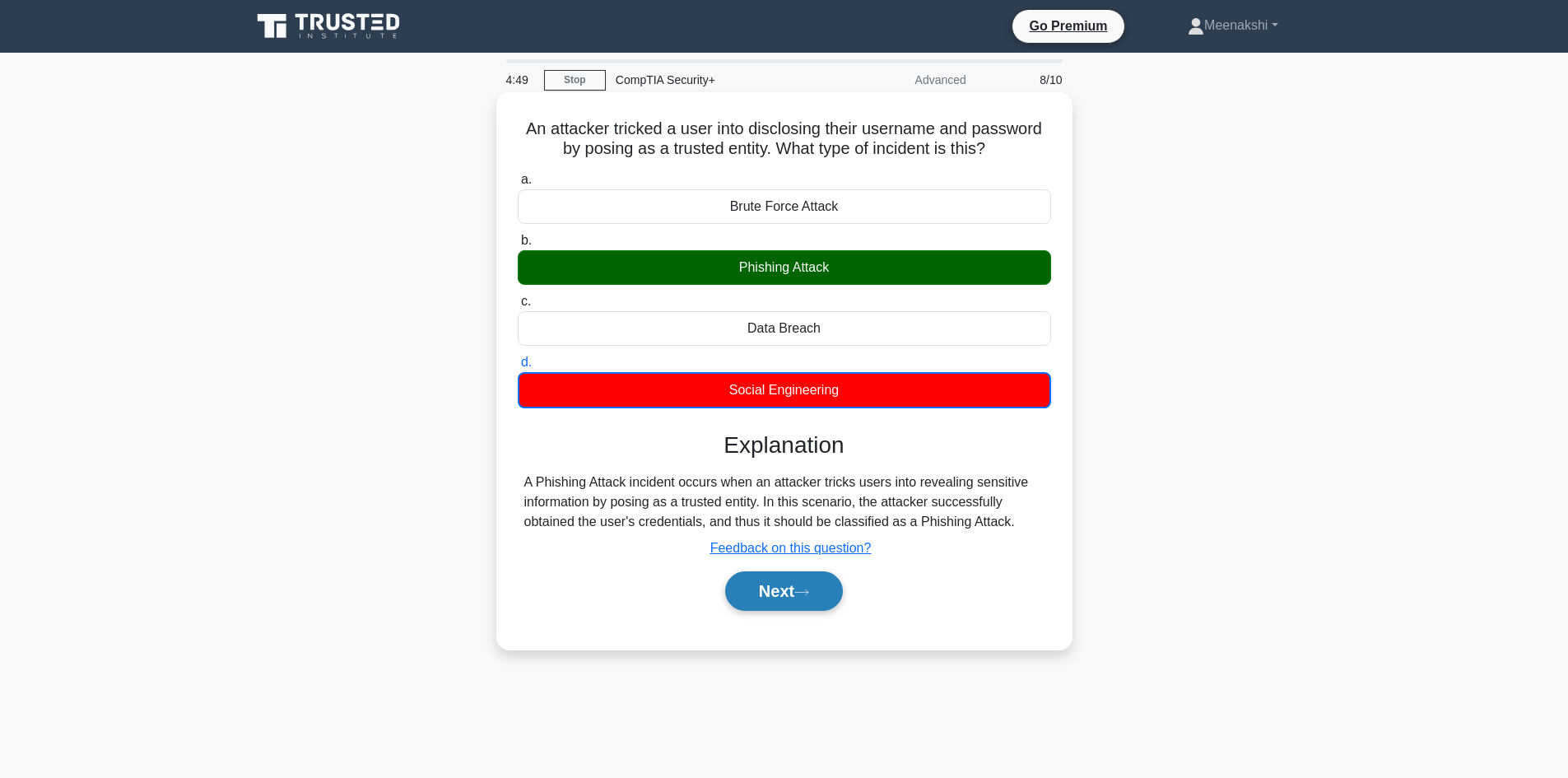
click at [801, 591] on icon at bounding box center [801, 592] width 14 height 9
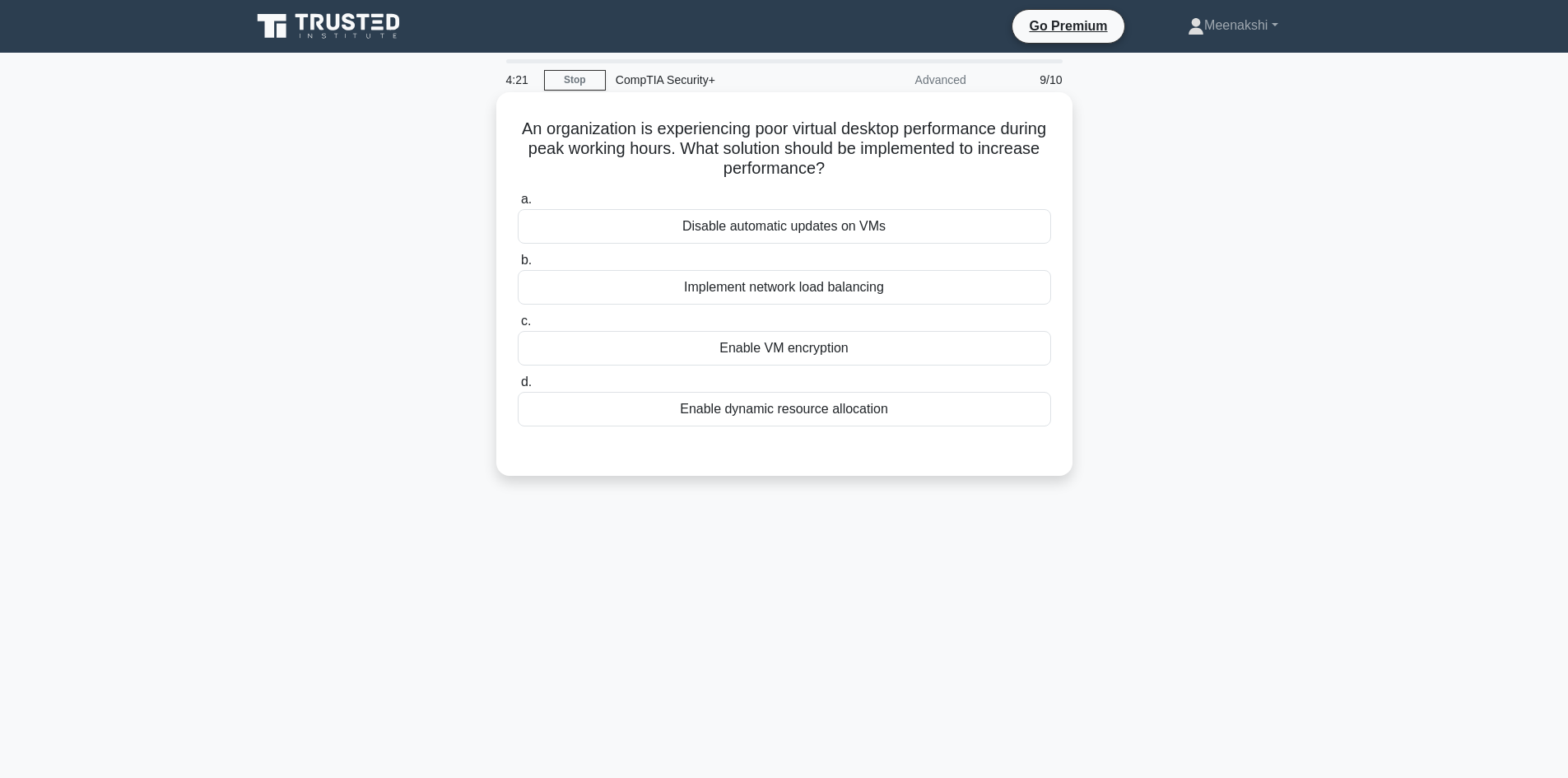
click at [755, 294] on div "Implement network load balancing" at bounding box center [784, 287] width 533 height 35
click at [518, 266] on input "b. Implement network load balancing" at bounding box center [518, 260] width 0 height 11
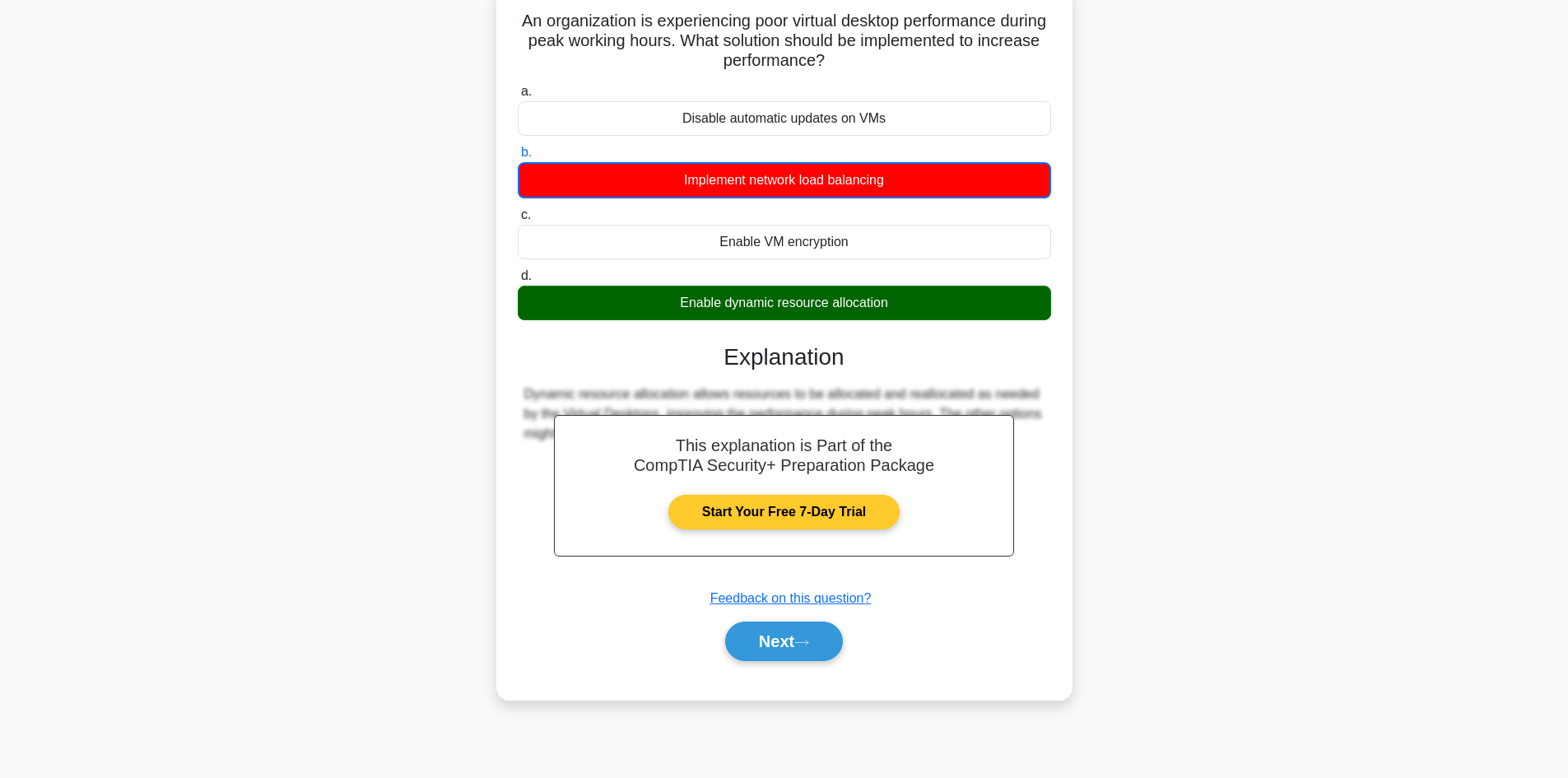
scroll to position [111, 0]
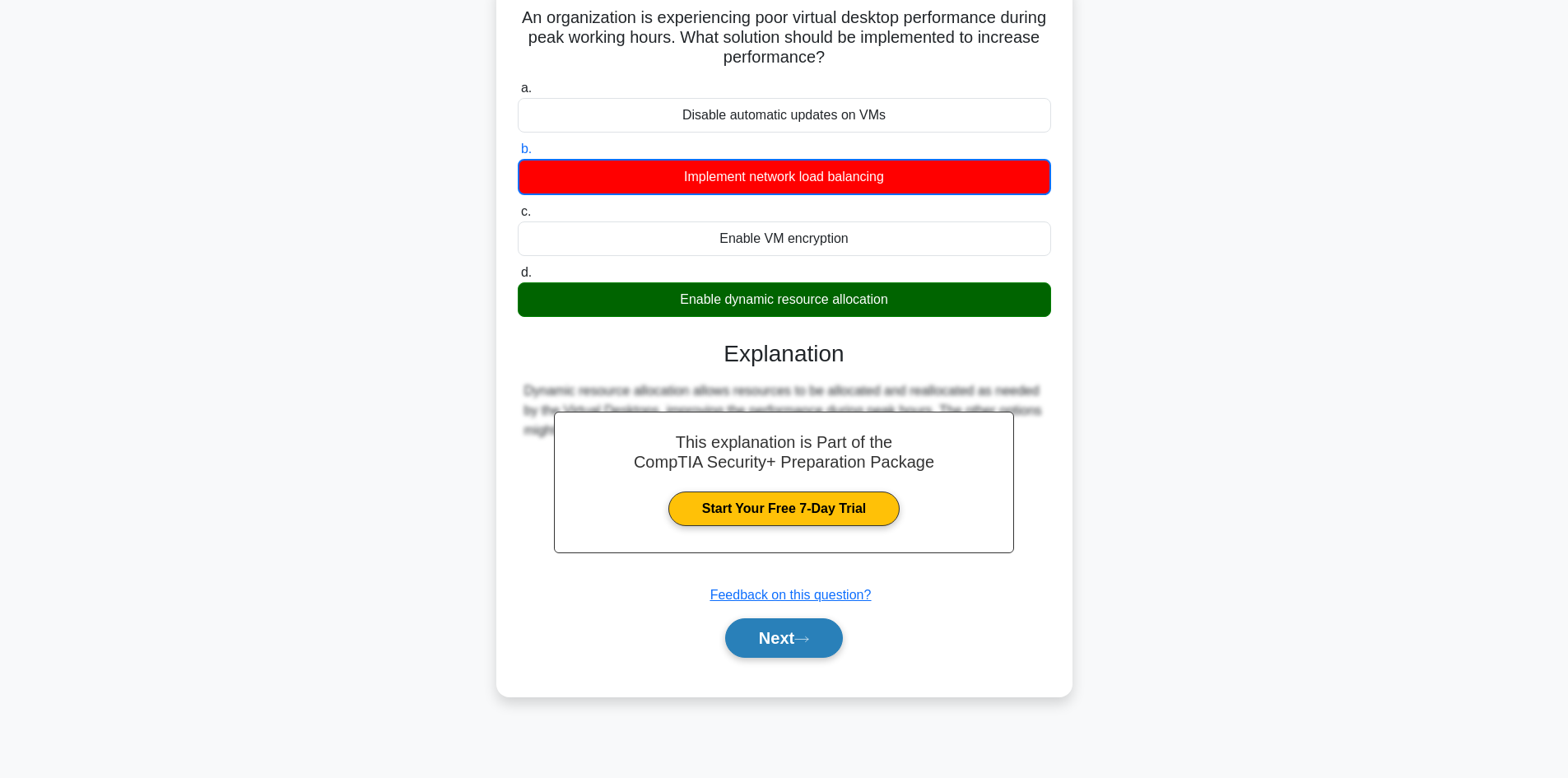
click at [778, 644] on button "Next" at bounding box center [784, 637] width 117 height 39
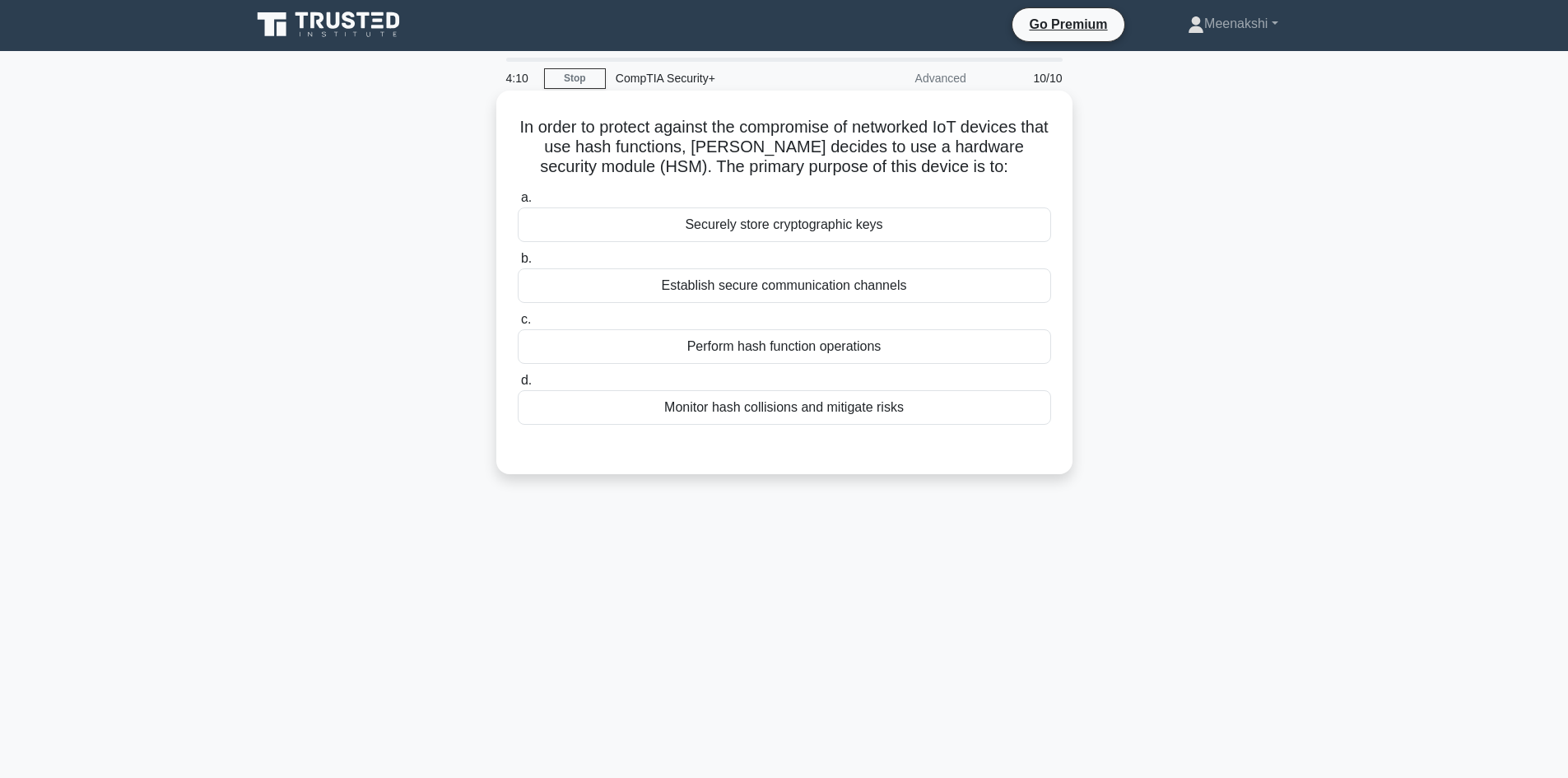
scroll to position [0, 0]
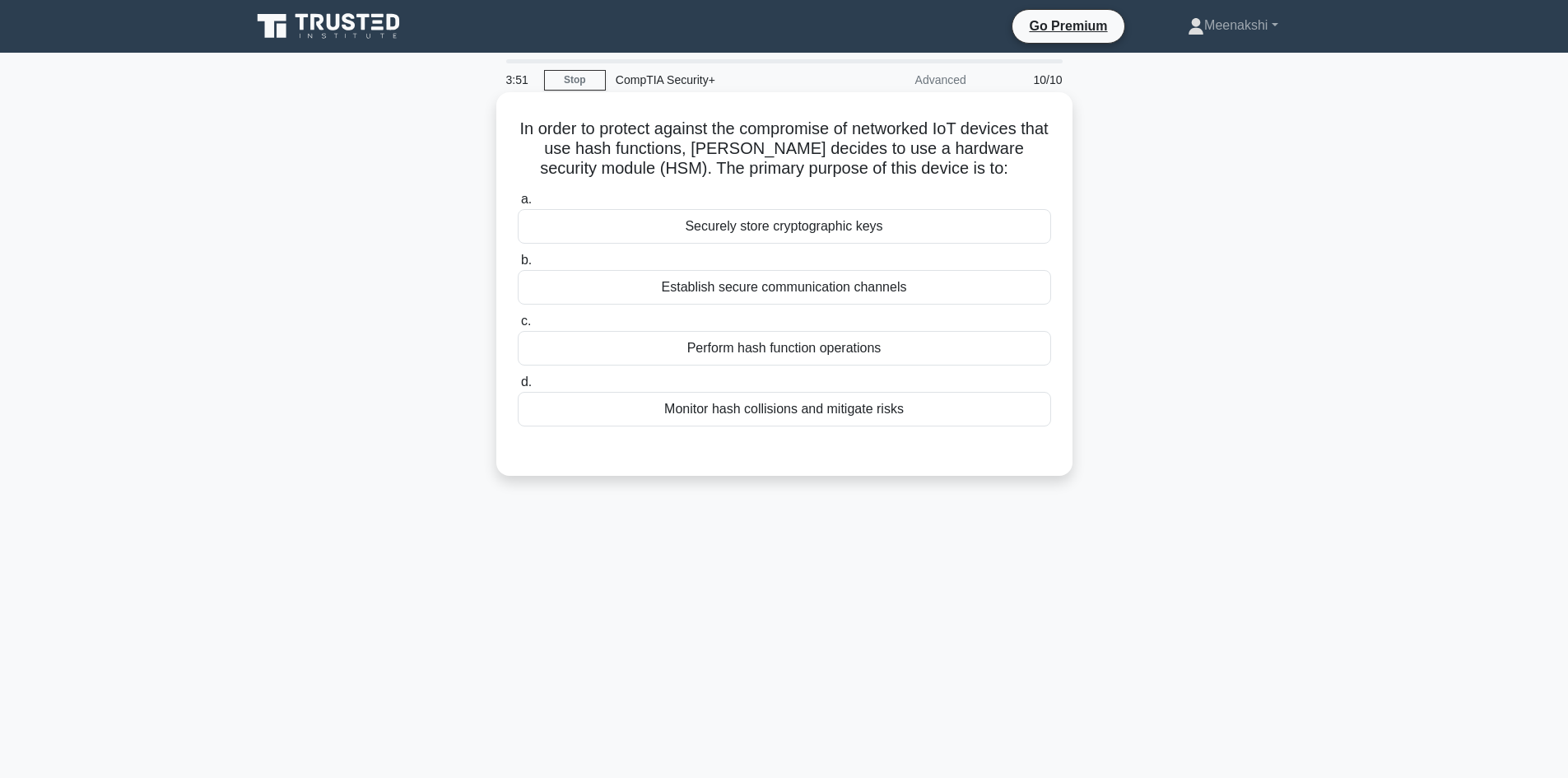
click at [732, 275] on div "Establish secure communication channels" at bounding box center [784, 287] width 533 height 35
click at [518, 266] on input "b. Establish secure communication channels" at bounding box center [518, 260] width 0 height 11
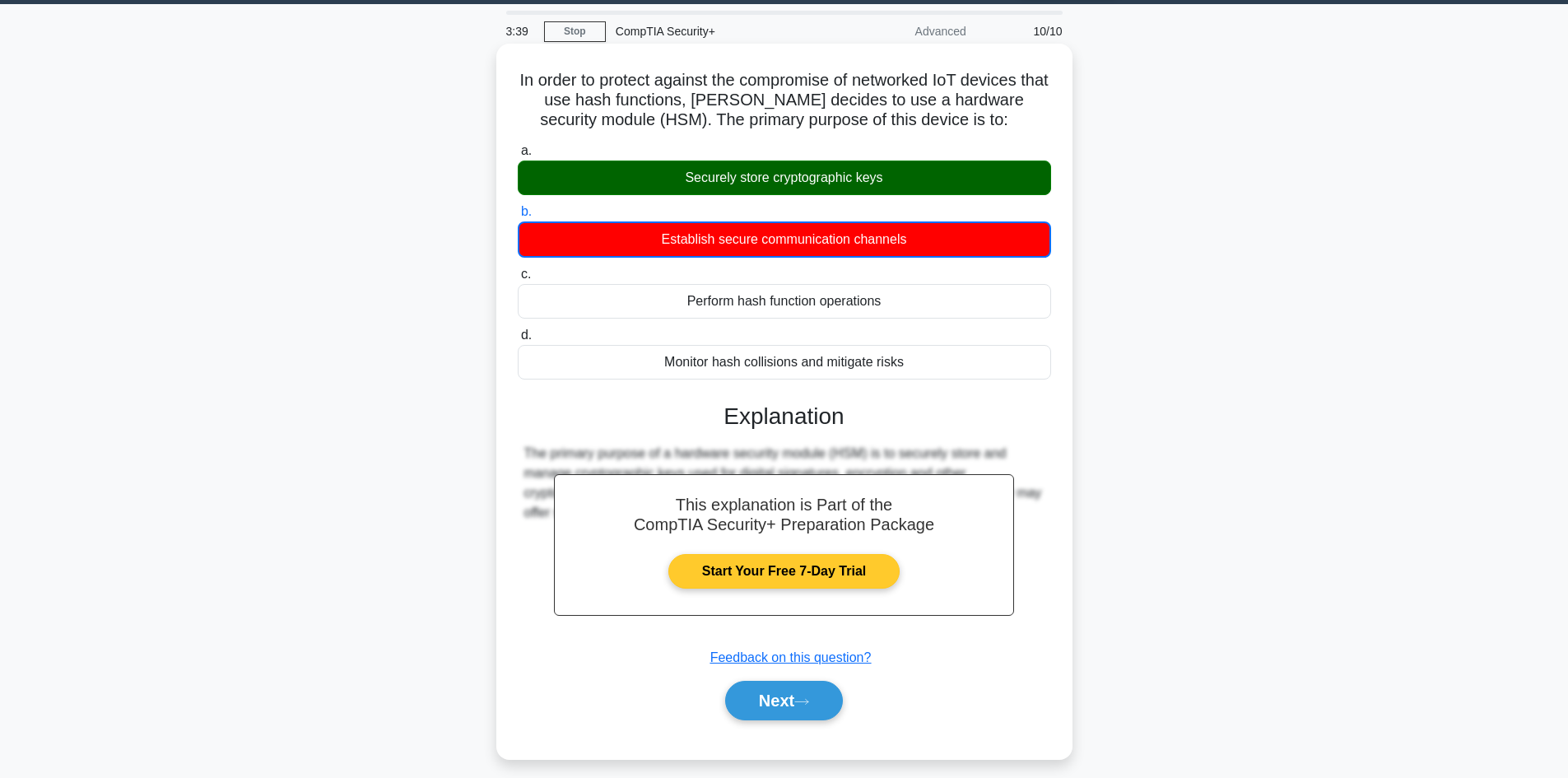
scroll to position [111, 0]
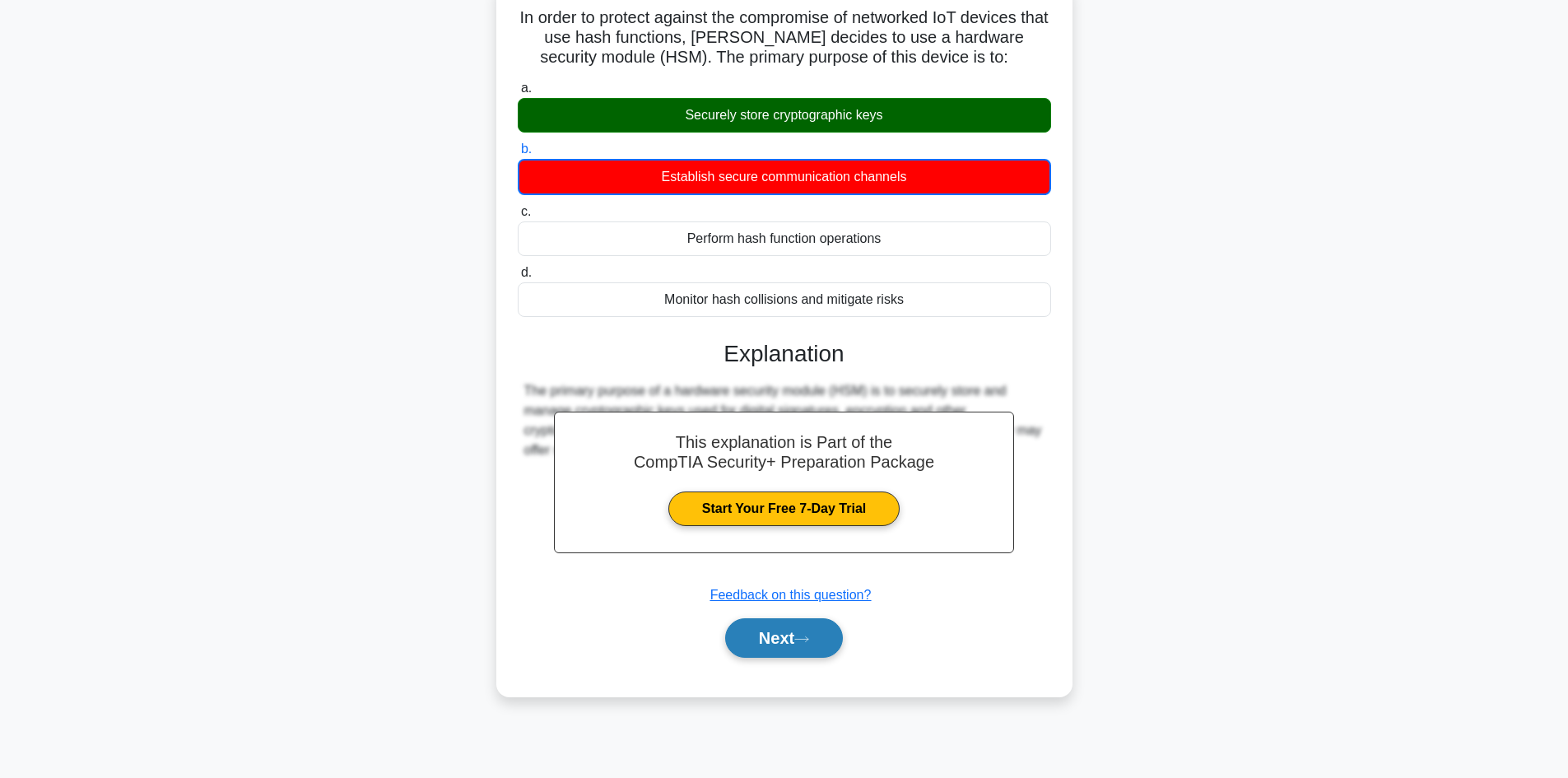
click at [785, 620] on button "Next" at bounding box center [784, 637] width 117 height 39
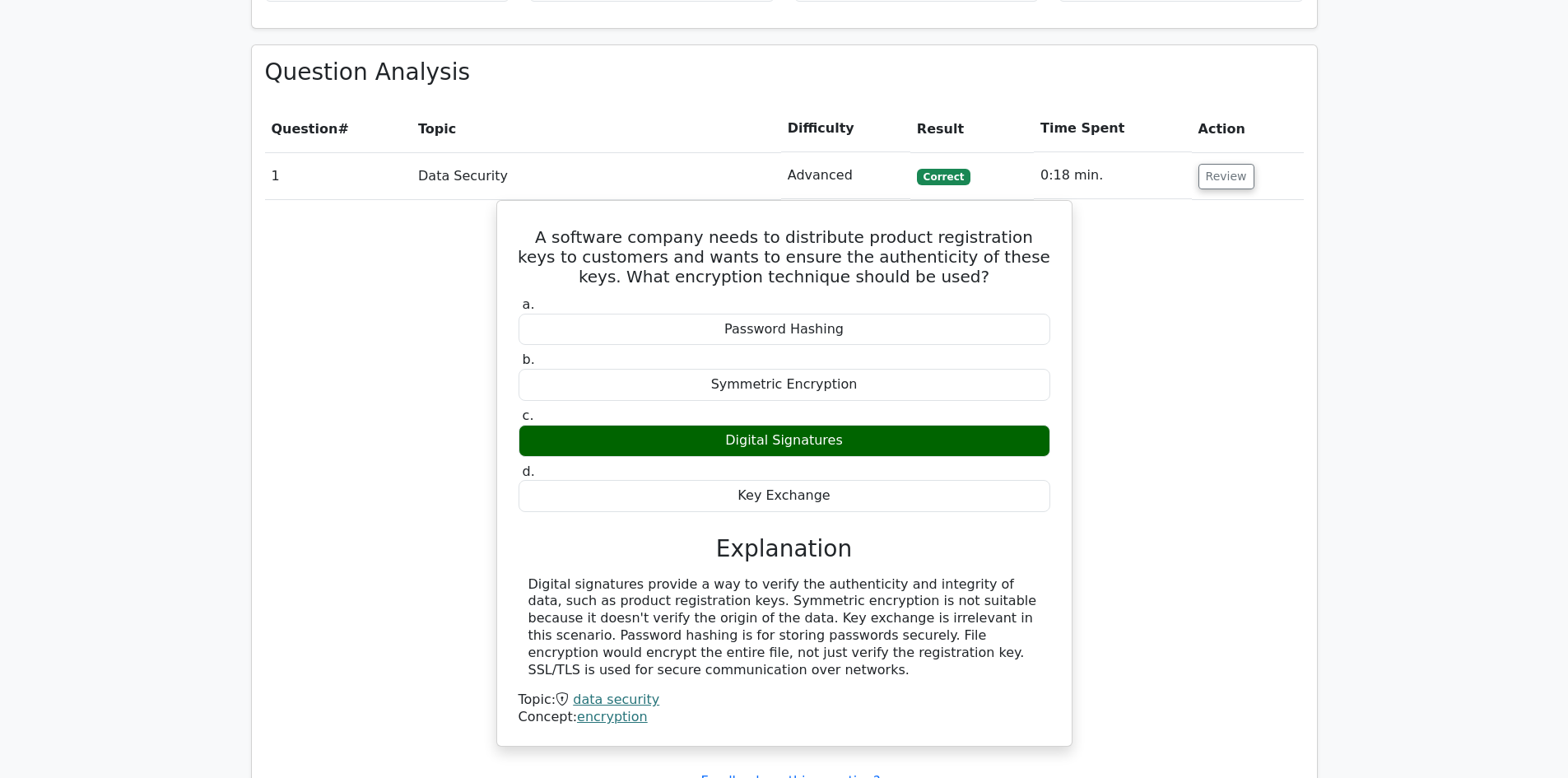
scroll to position [1234, 0]
click at [1222, 163] on button "Review" at bounding box center [1226, 176] width 56 height 26
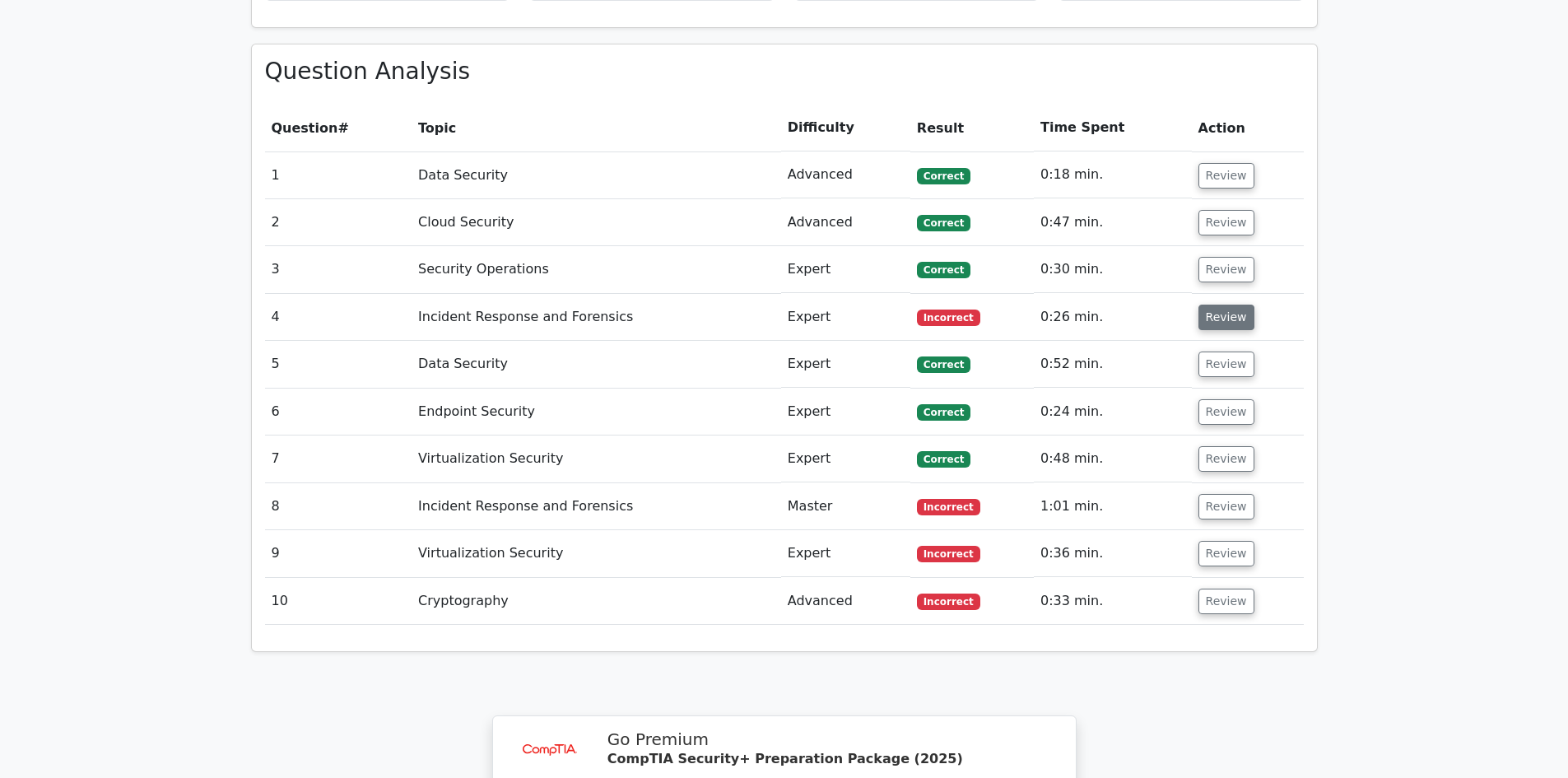
click at [1211, 304] on button "Review" at bounding box center [1226, 317] width 56 height 26
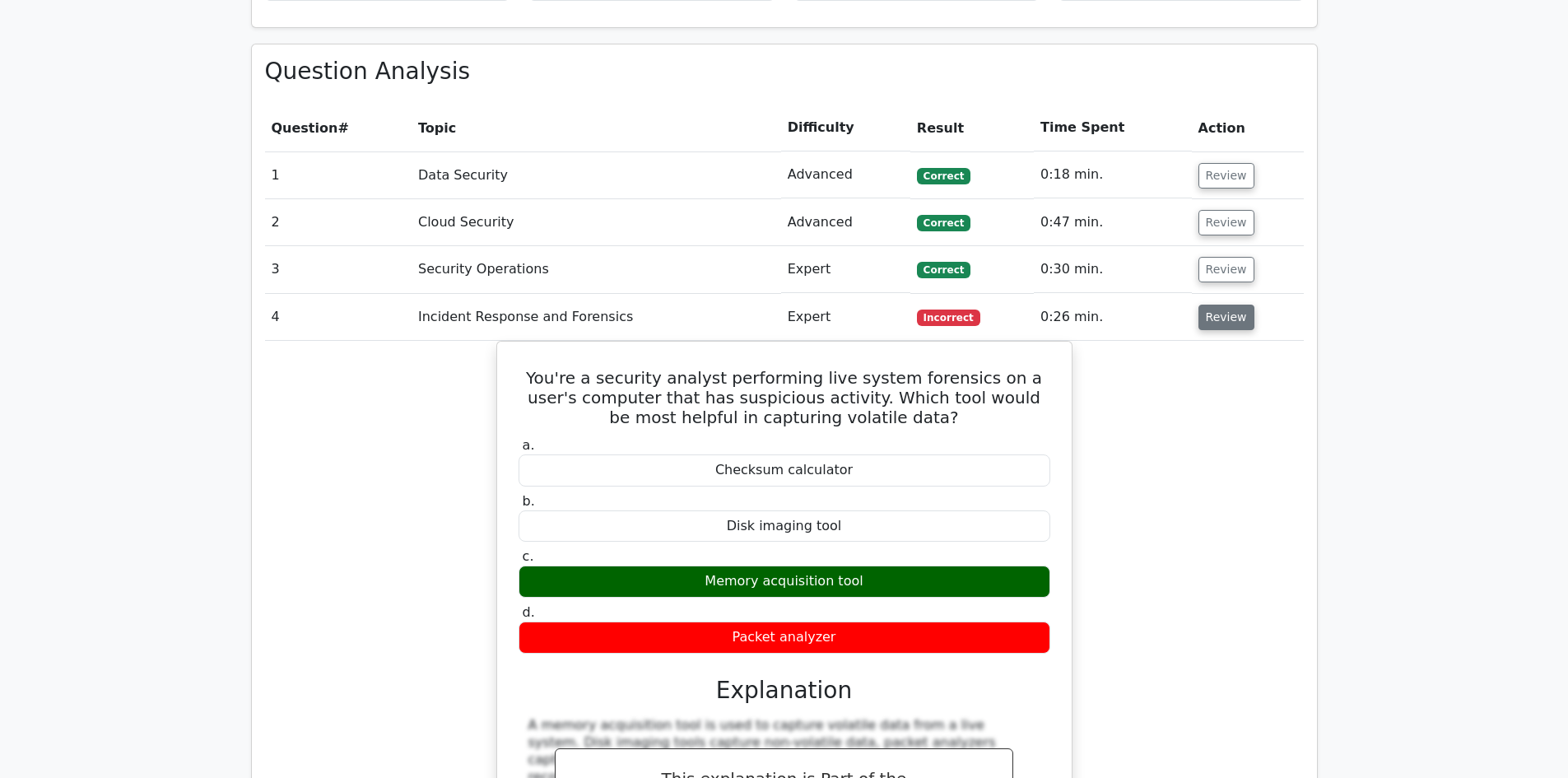
click at [1225, 304] on button "Review" at bounding box center [1226, 317] width 56 height 26
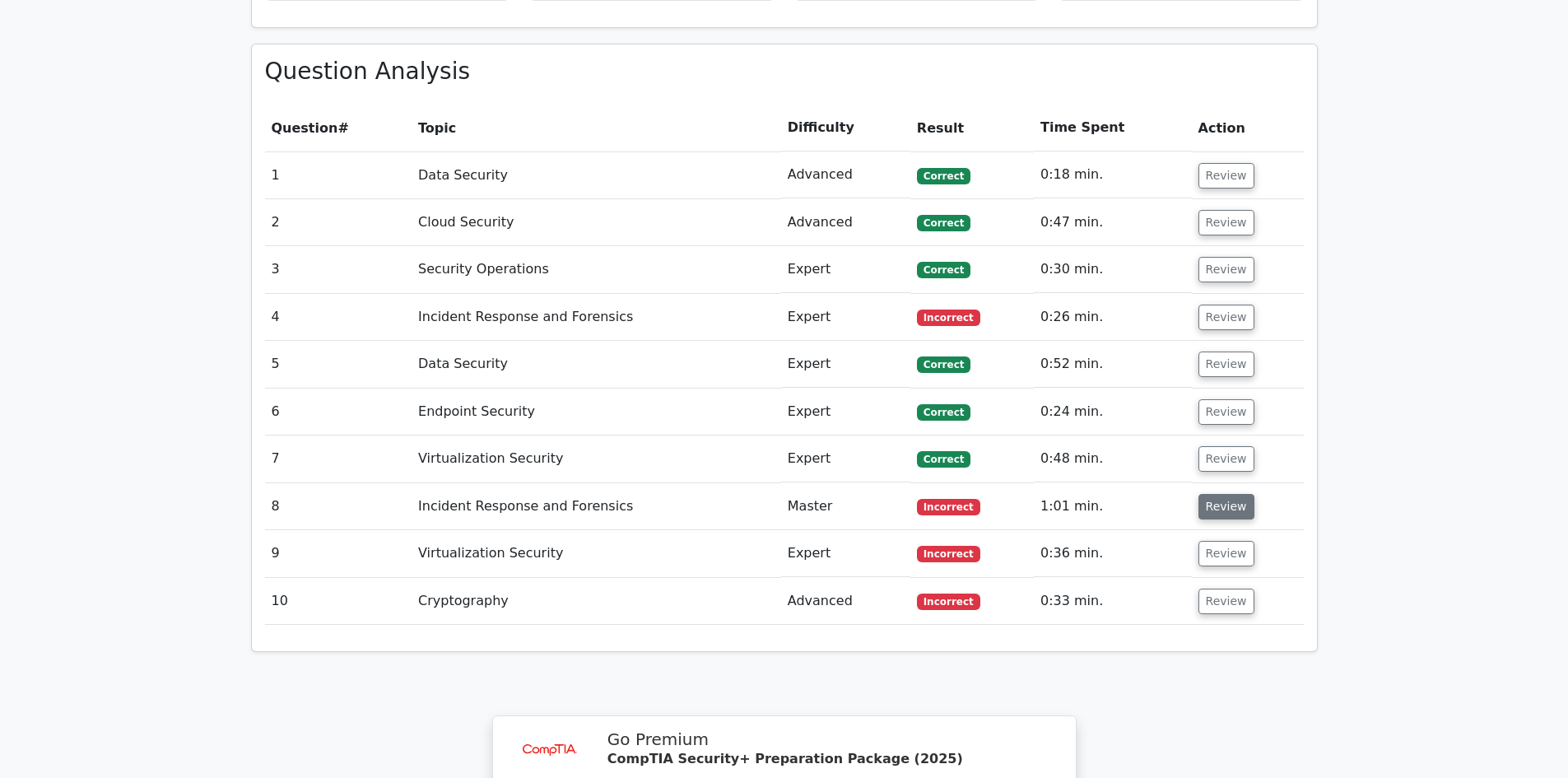
click at [1213, 494] on button "Review" at bounding box center [1226, 506] width 56 height 26
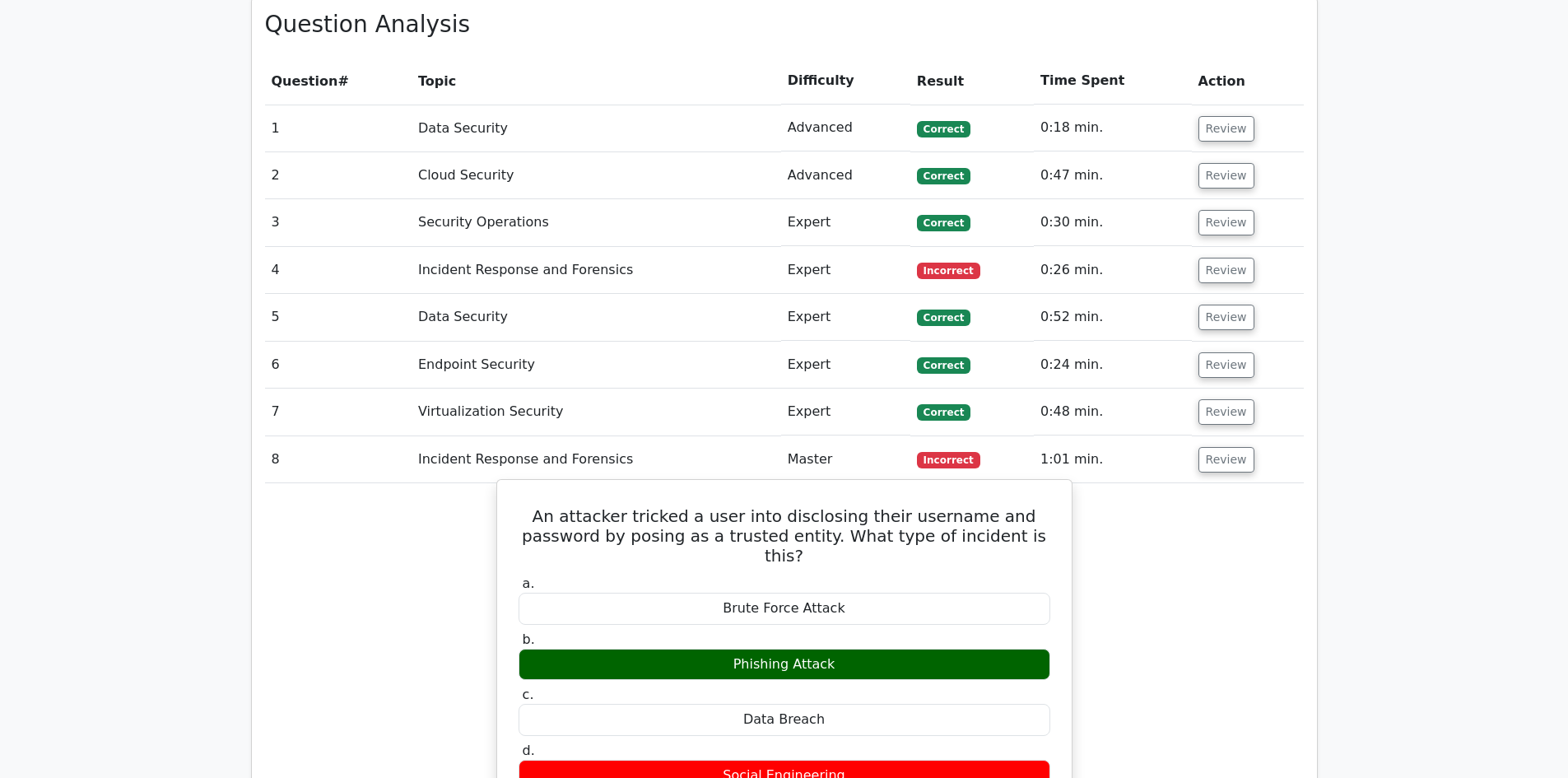
scroll to position [1317, 0]
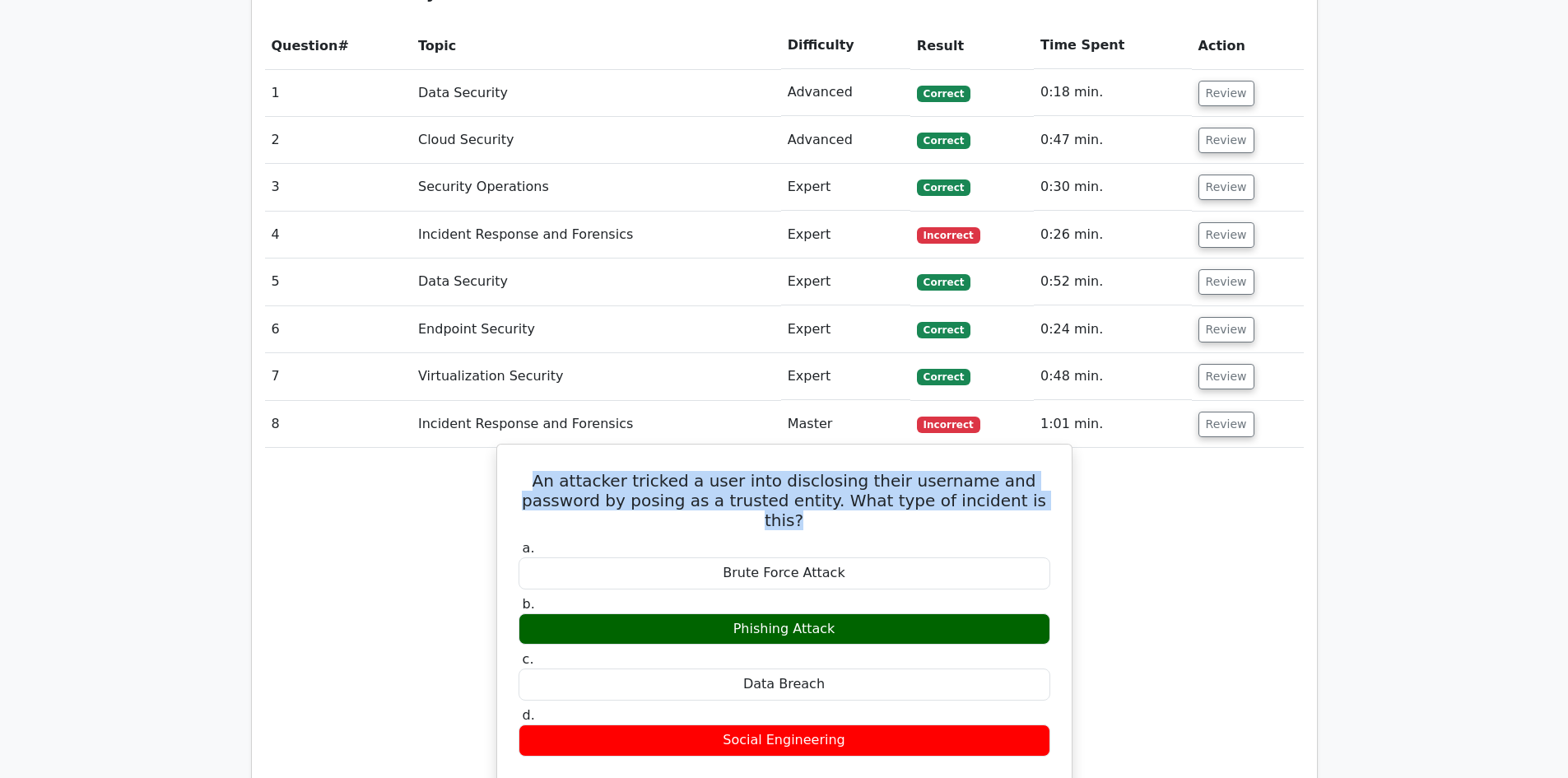
drag, startPoint x: 526, startPoint y: 422, endPoint x: 1012, endPoint y: 449, distance: 486.7
click at [1012, 471] on h5 "An attacker tricked a user into disclosing their username and password by posin…" at bounding box center [784, 500] width 535 height 60
copy h5 "An attacker tricked a user into disclosing their username and password by posin…"
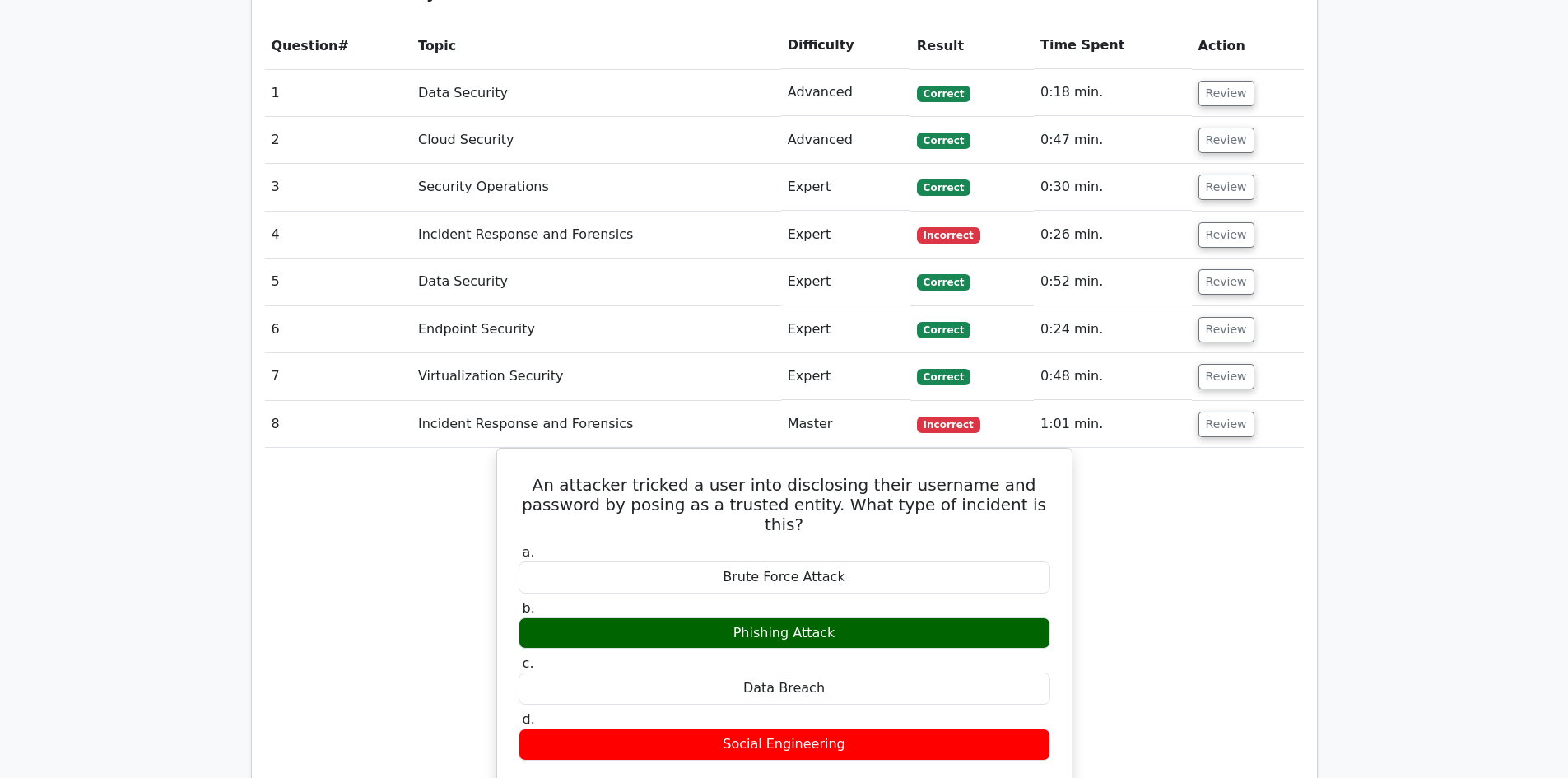
click at [1205, 512] on div "An attacker tricked a user into disclosing their username and password by posin…" at bounding box center [784, 714] width 1039 height 532
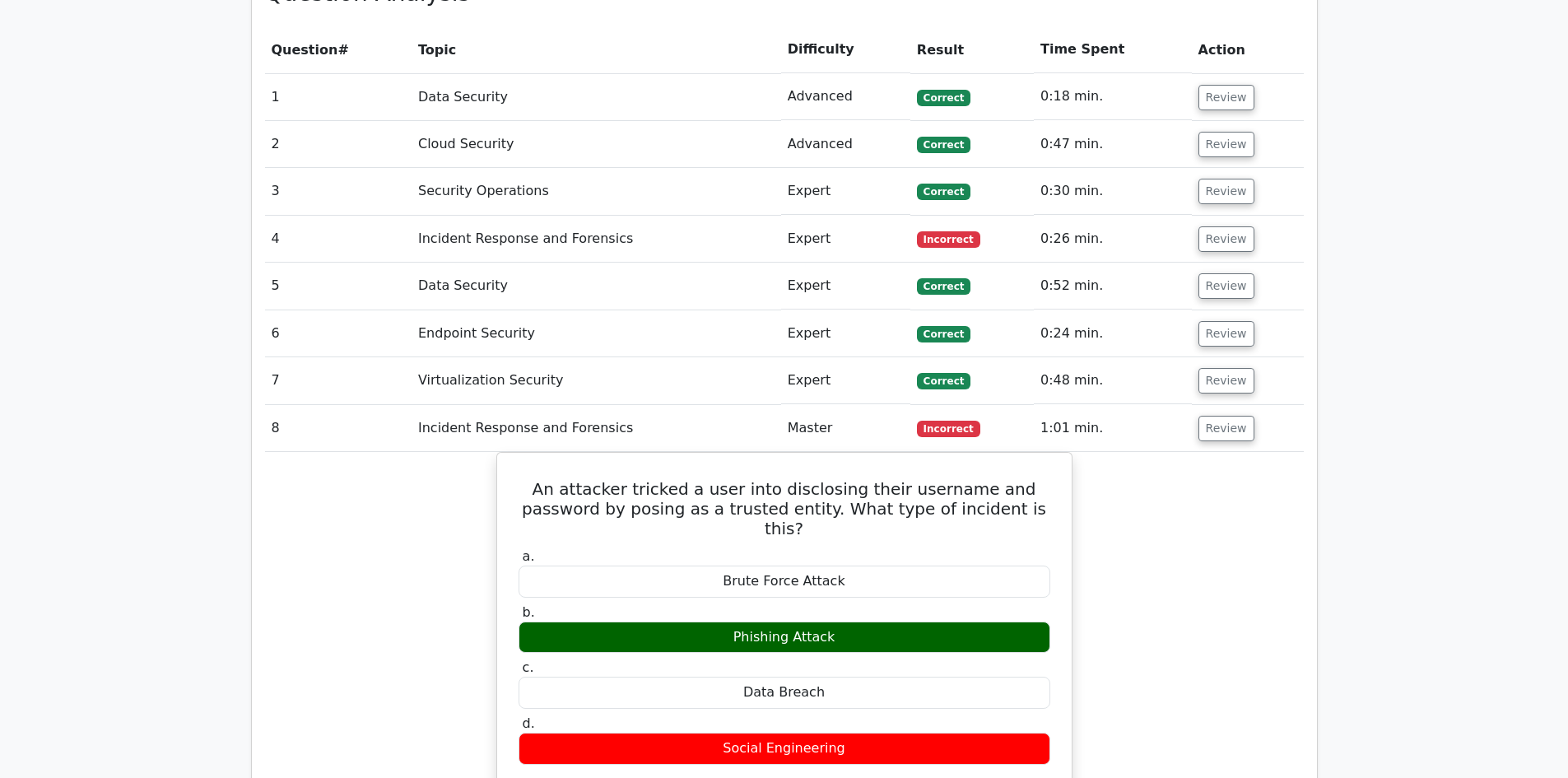
click at [1323, 738] on div "Question Analysis Question # Topic Difficulty Result Time Spent Action 1 Data S…" at bounding box center [784, 564] width 1087 height 1197
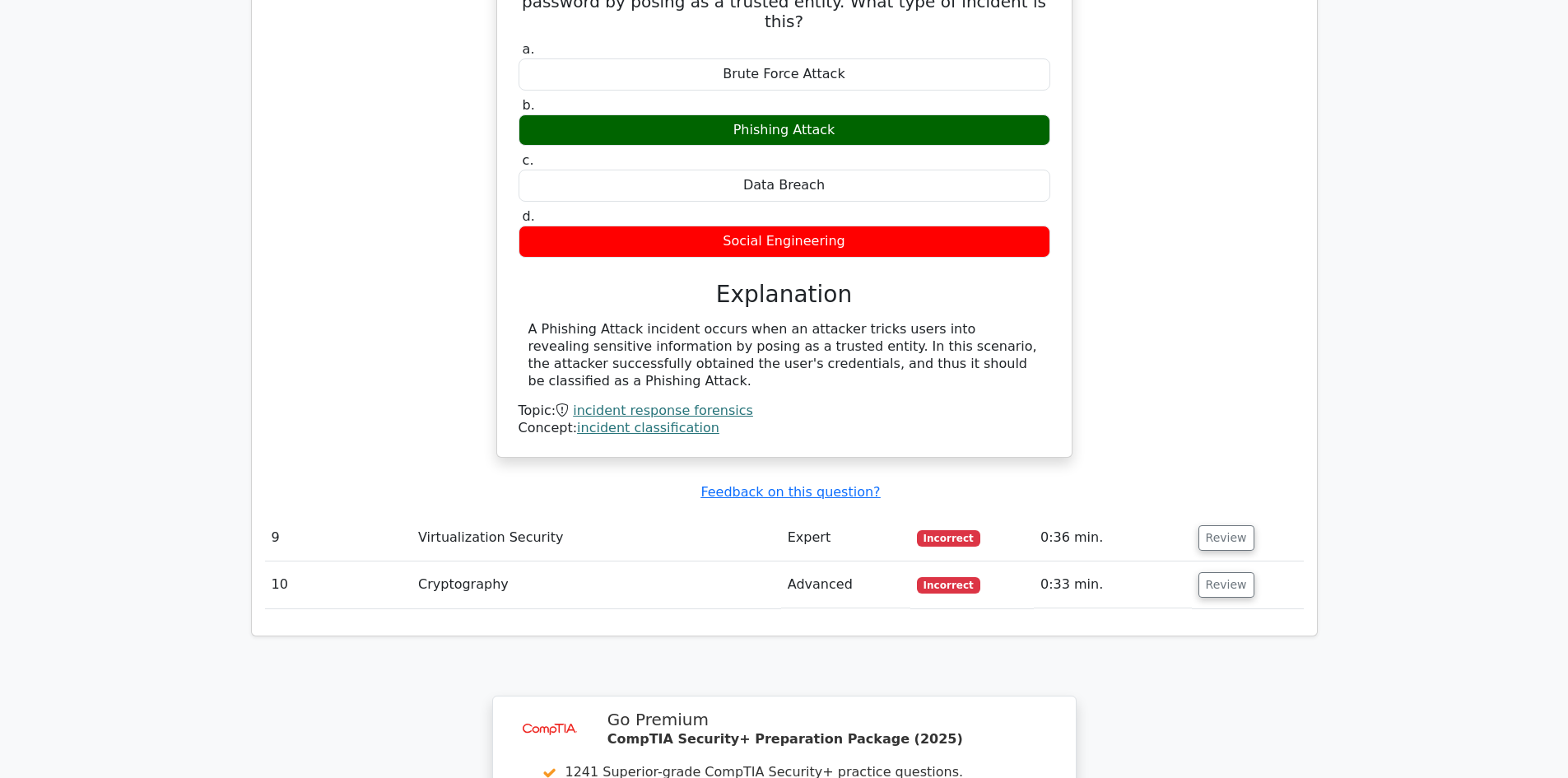
scroll to position [1892, 0]
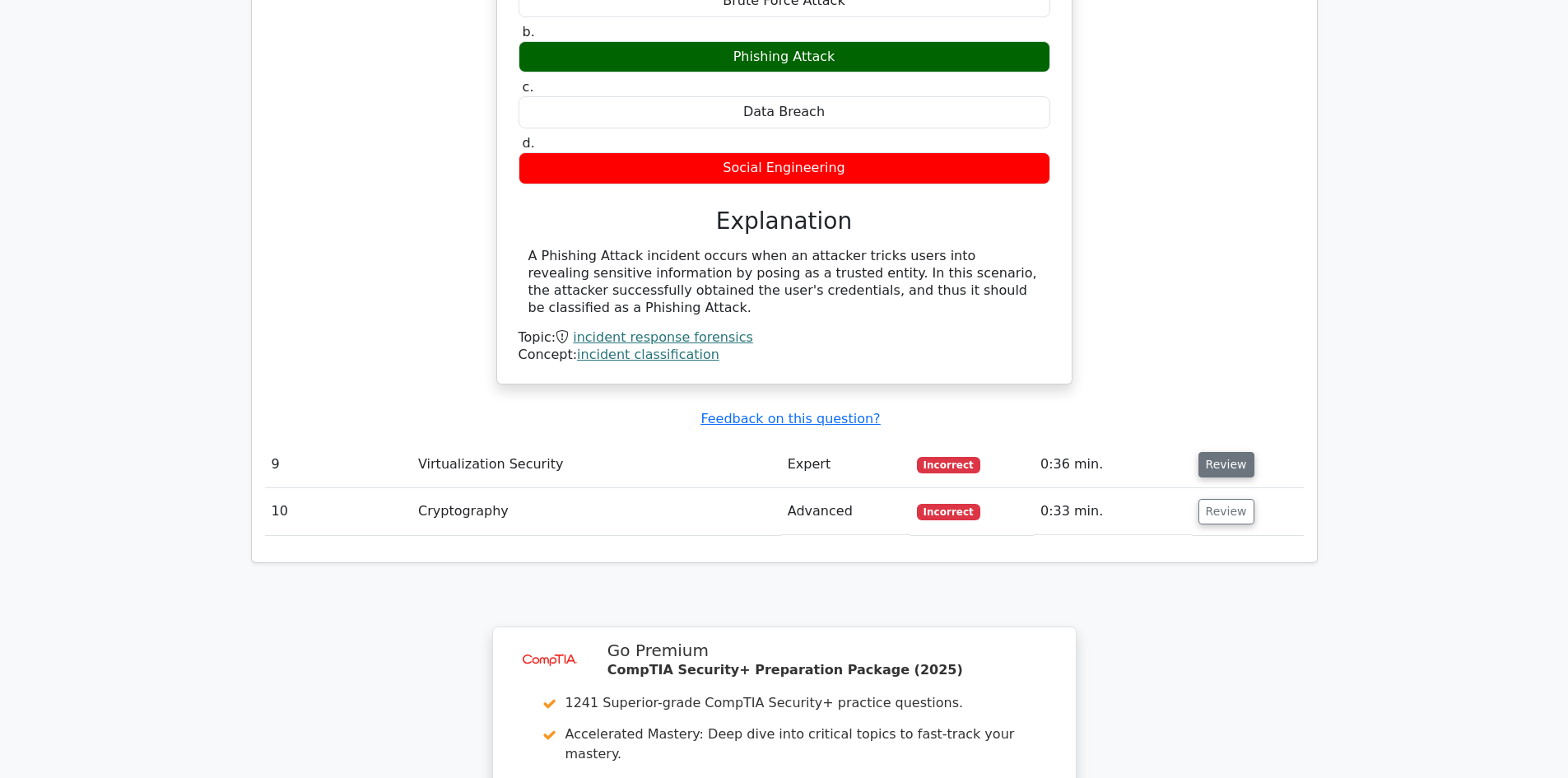
click at [1223, 451] on button "Review" at bounding box center [1226, 464] width 56 height 26
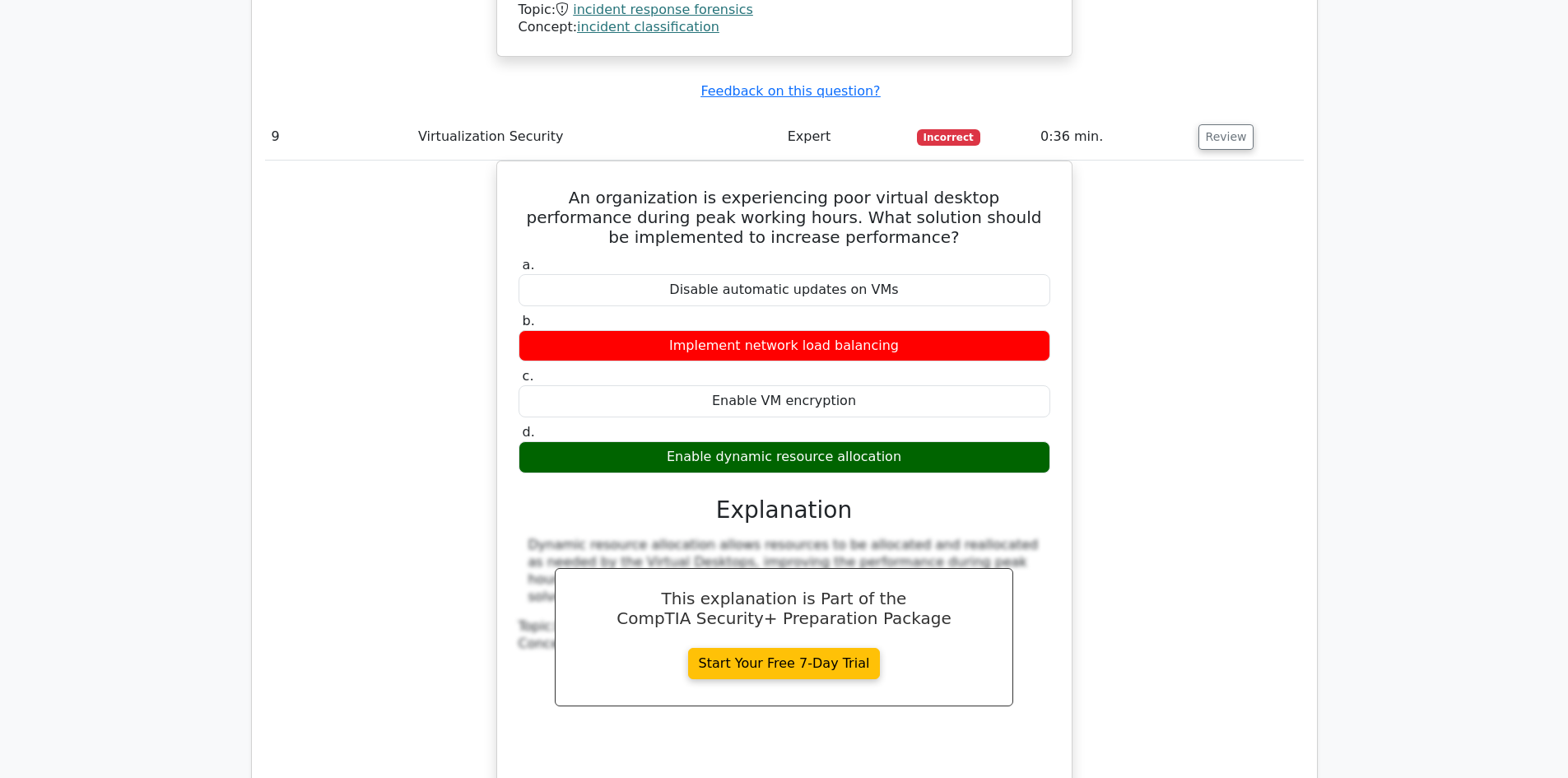
scroll to position [2222, 0]
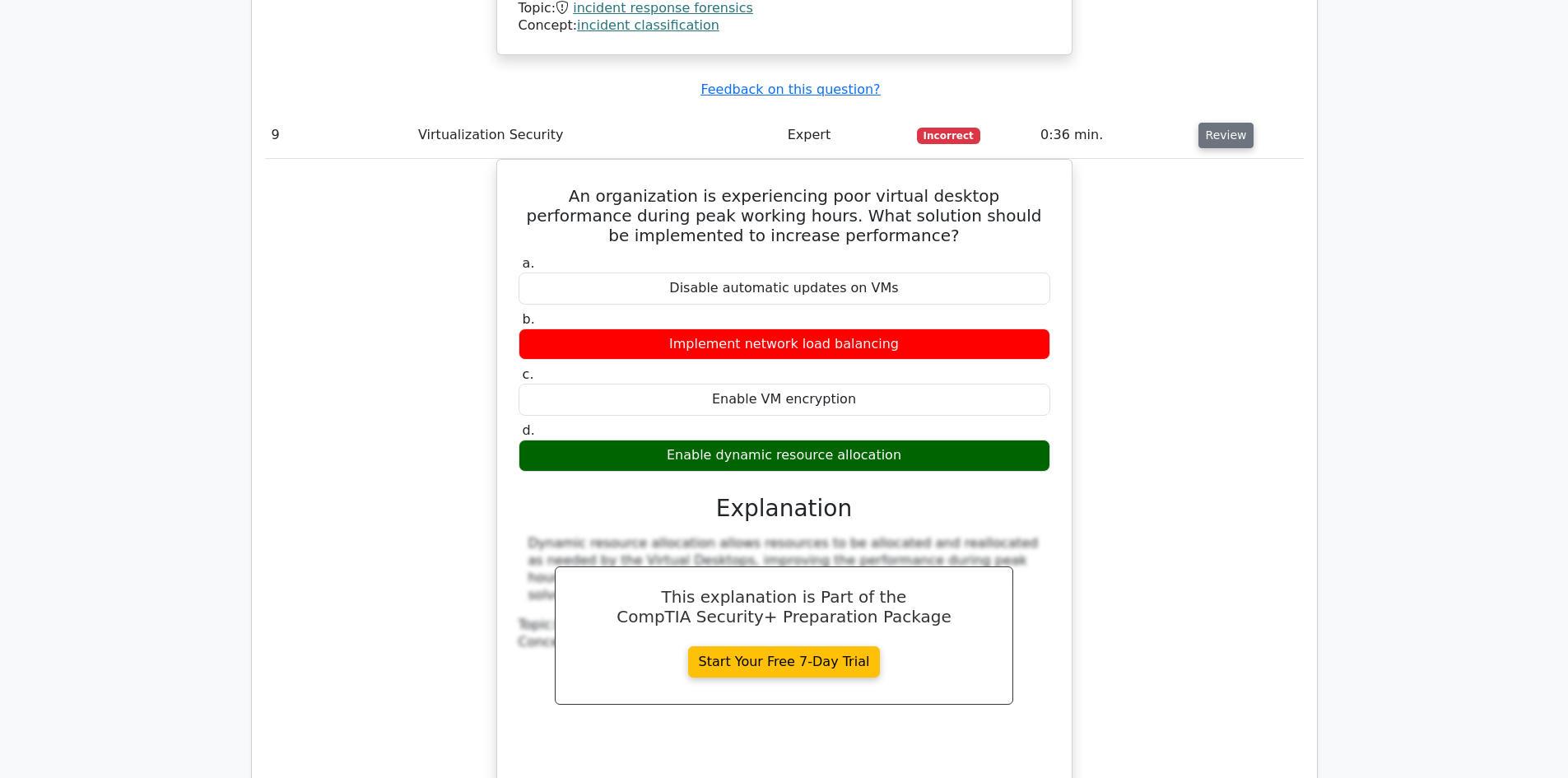
click at [1215, 123] on button "Review" at bounding box center [1226, 135] width 56 height 26
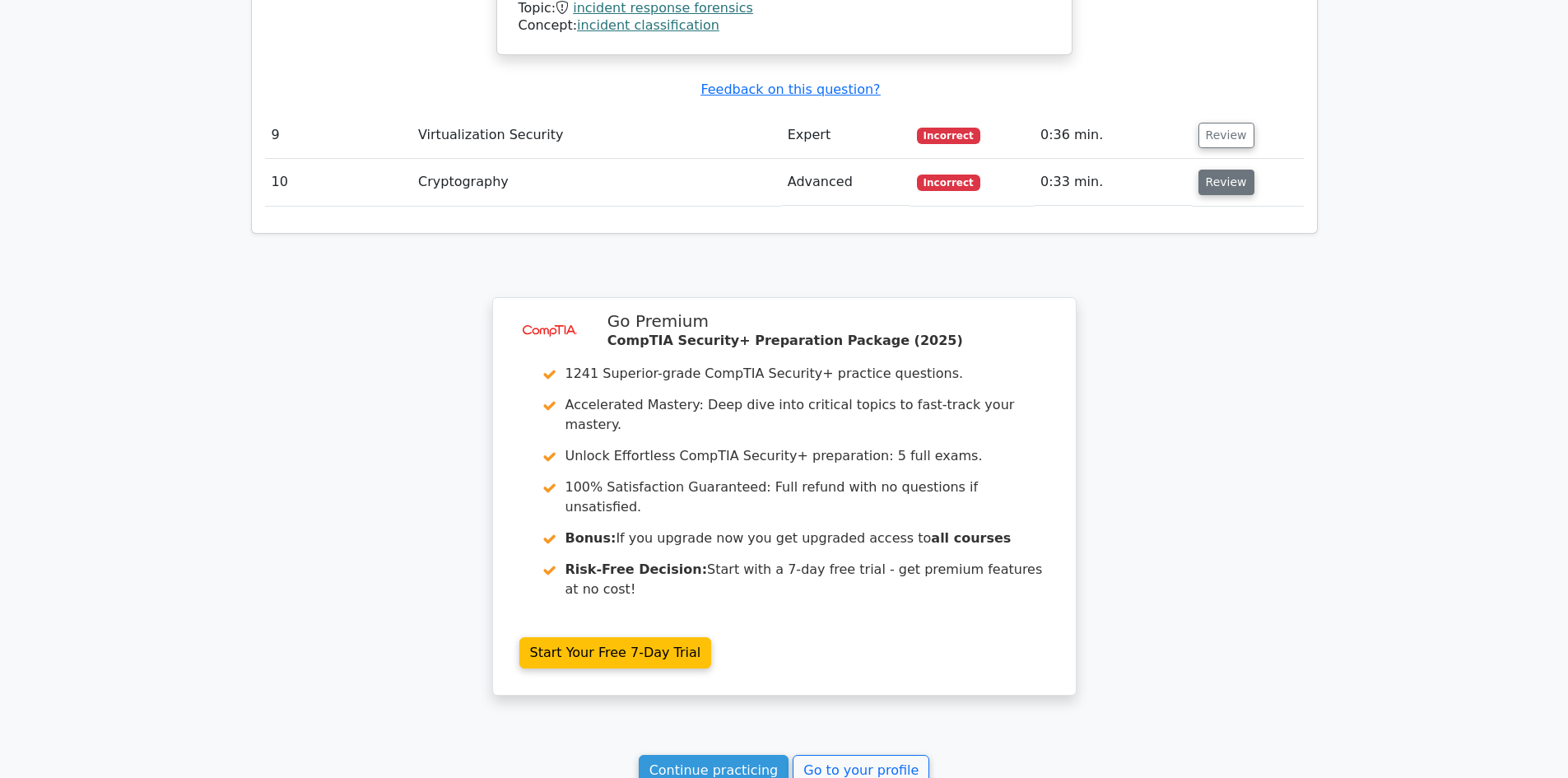
click at [1214, 169] on button "Review" at bounding box center [1226, 182] width 56 height 26
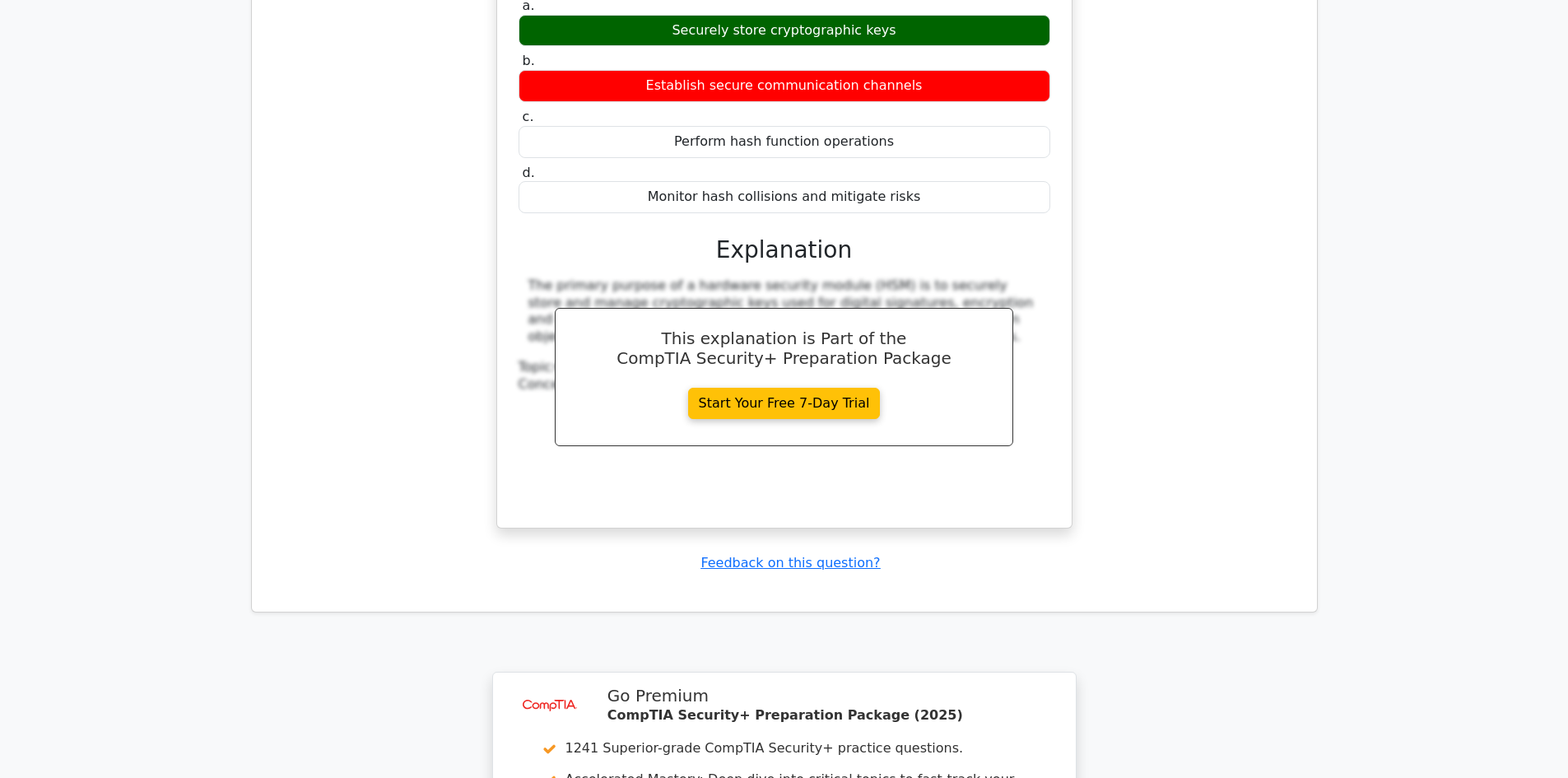
scroll to position [2962, 0]
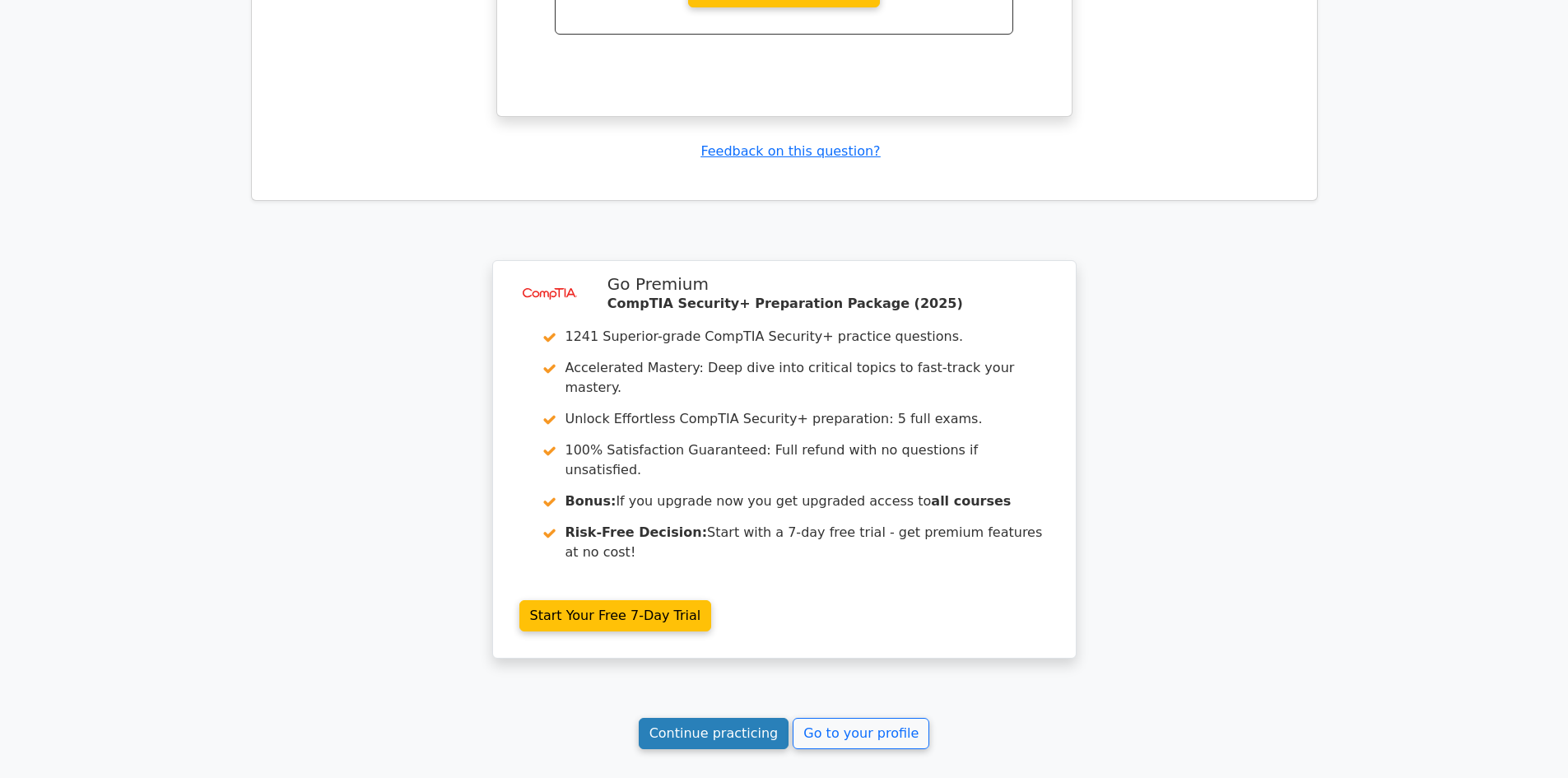
click at [727, 717] on link "Continue practicing" at bounding box center [714, 733] width 151 height 32
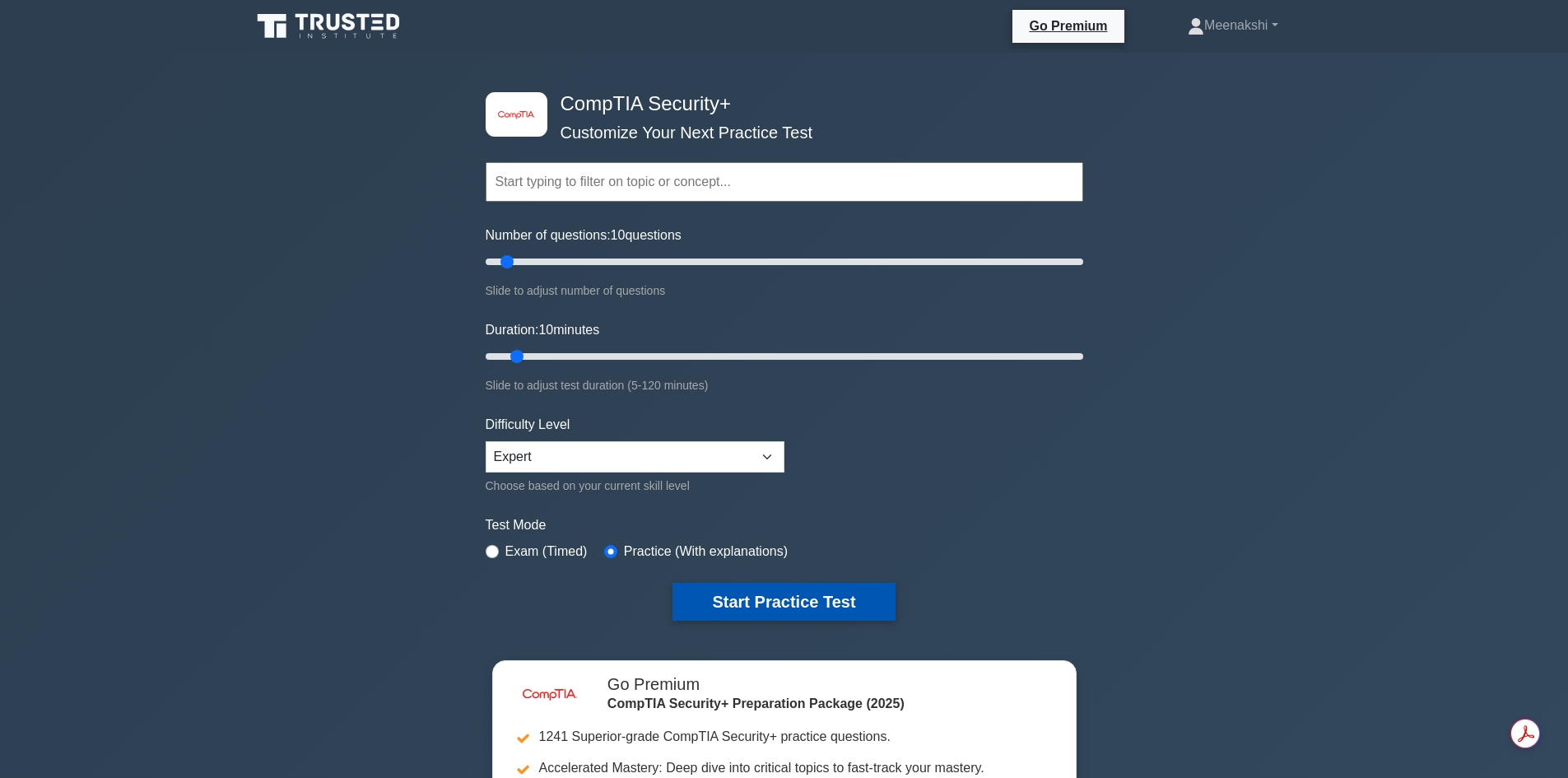
click at [814, 604] on button "Start Practice Test" at bounding box center [783, 600] width 222 height 37
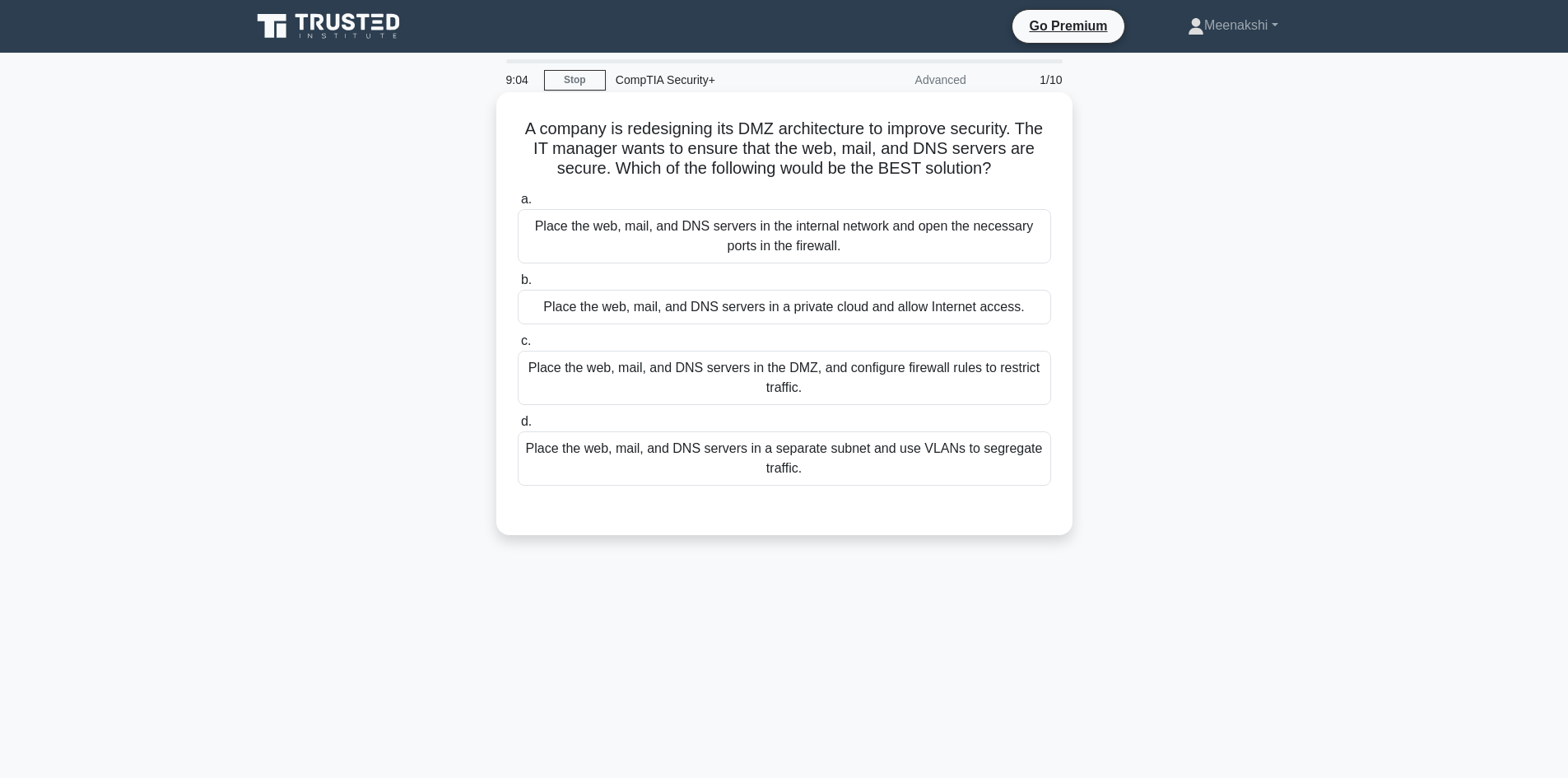
click at [1001, 450] on div "Place the web, mail, and DNS servers in a separate subnet and use VLANs to segr…" at bounding box center [784, 458] width 533 height 55
click at [518, 427] on input "d. Place the web, mail, and DNS servers in a separate subnet and use VLANs to s…" at bounding box center [518, 421] width 0 height 11
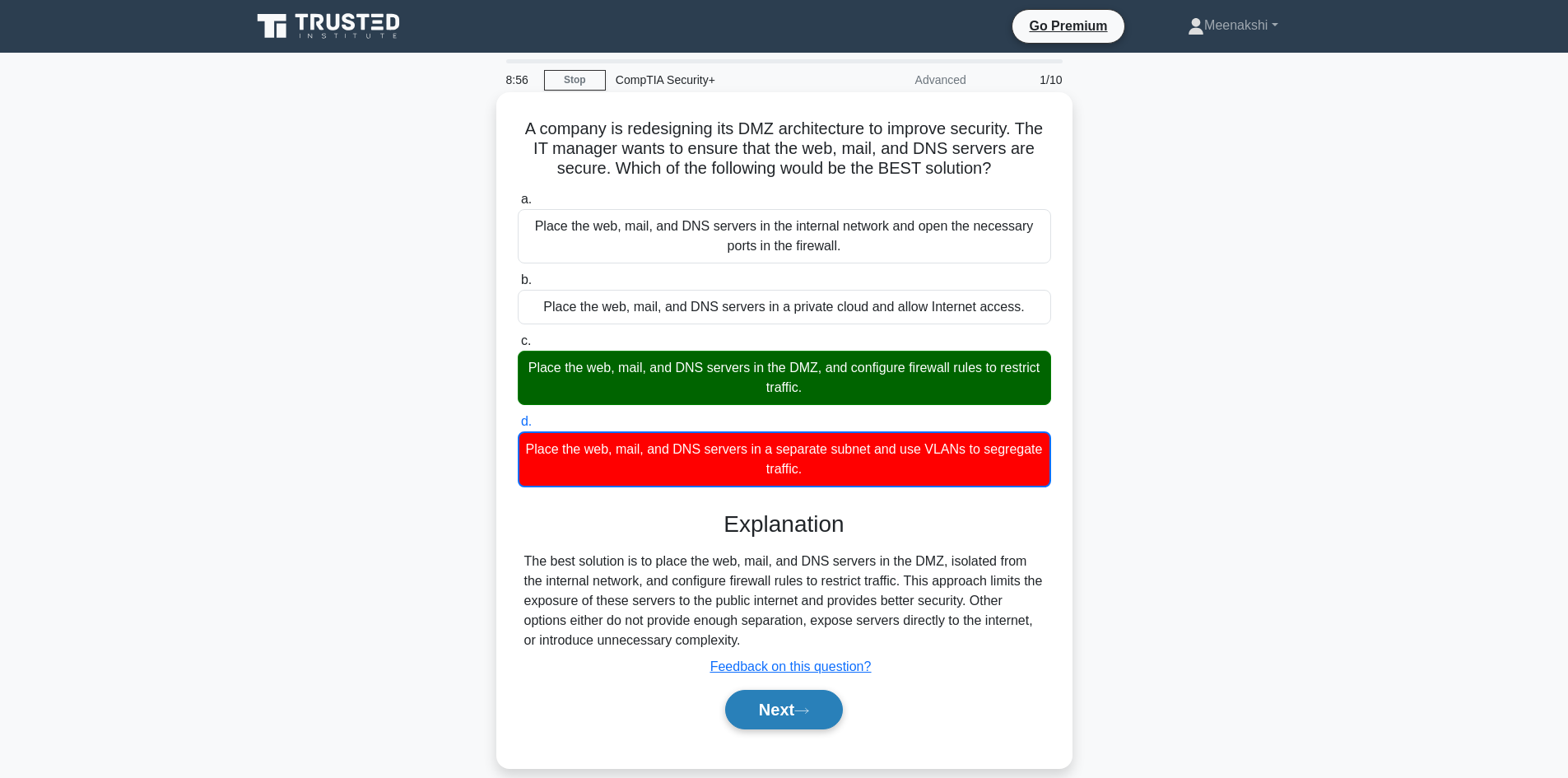
click at [776, 702] on button "Next" at bounding box center [784, 709] width 117 height 39
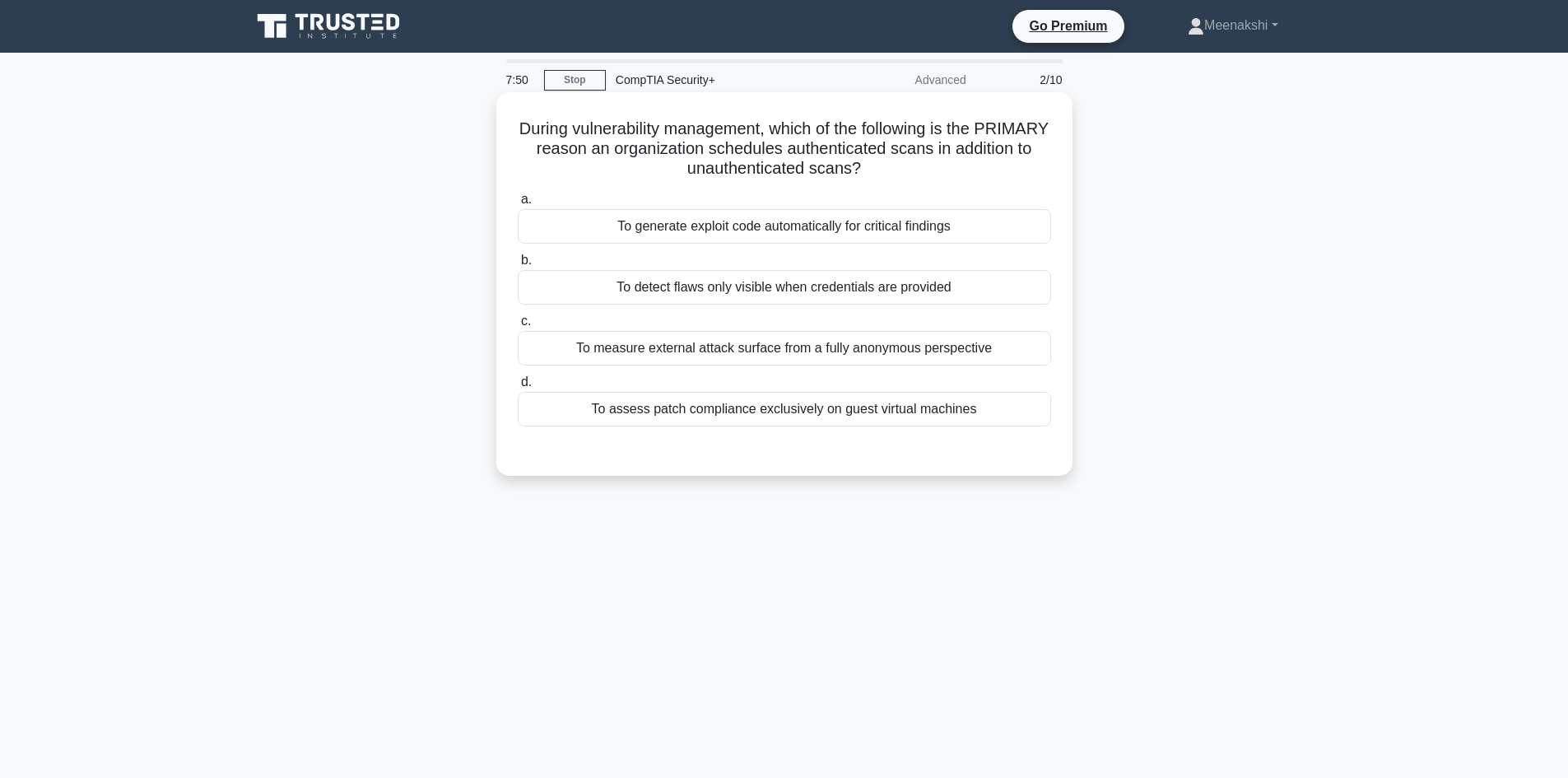
click at [857, 351] on div "To measure external attack surface from a fully anonymous perspective" at bounding box center [784, 348] width 533 height 35
click at [518, 327] on input "c. To measure external attack surface from a fully anonymous perspective" at bounding box center [518, 321] width 0 height 11
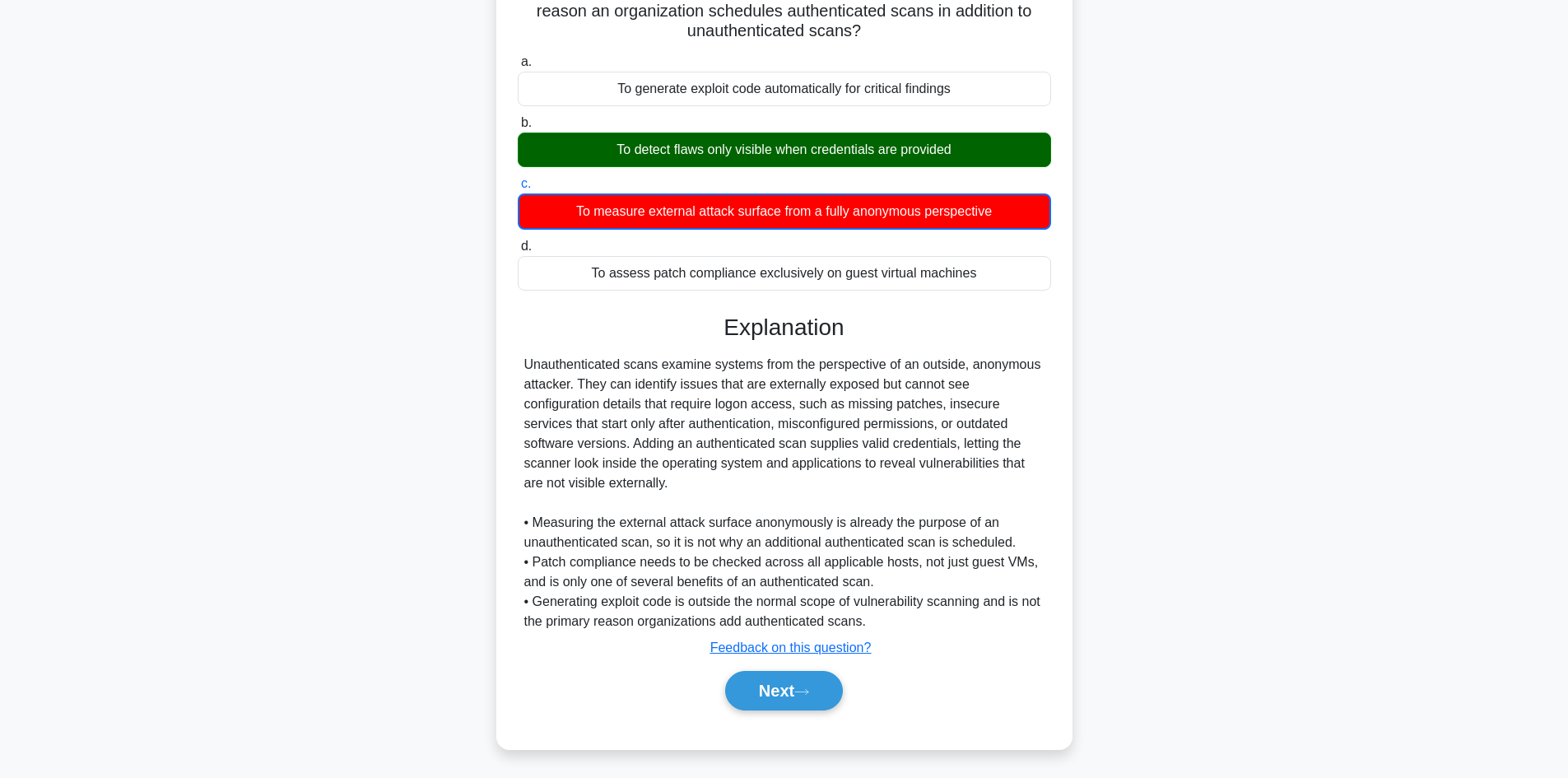
scroll to position [140, 0]
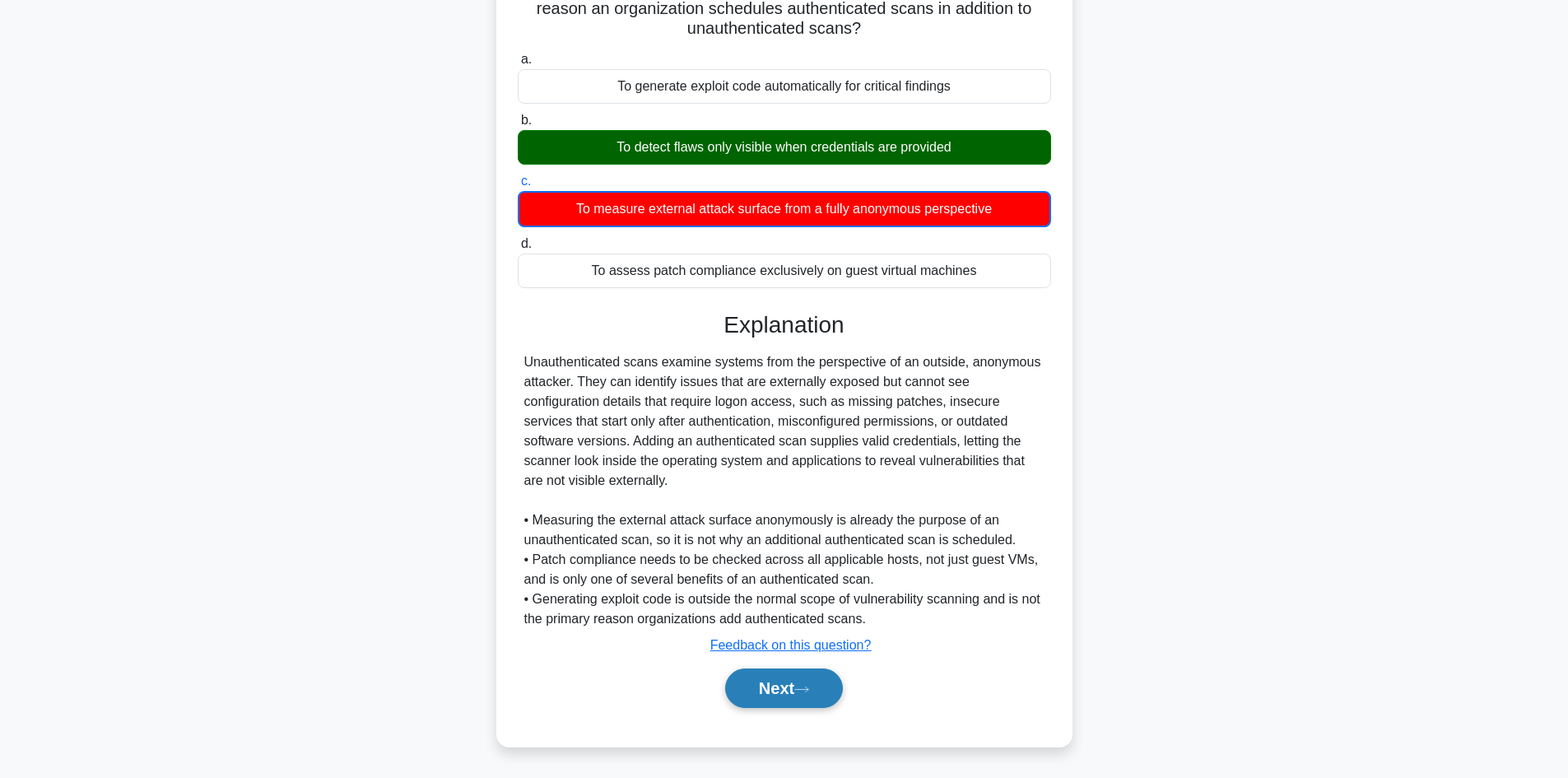
click at [792, 689] on button "Next" at bounding box center [784, 688] width 117 height 39
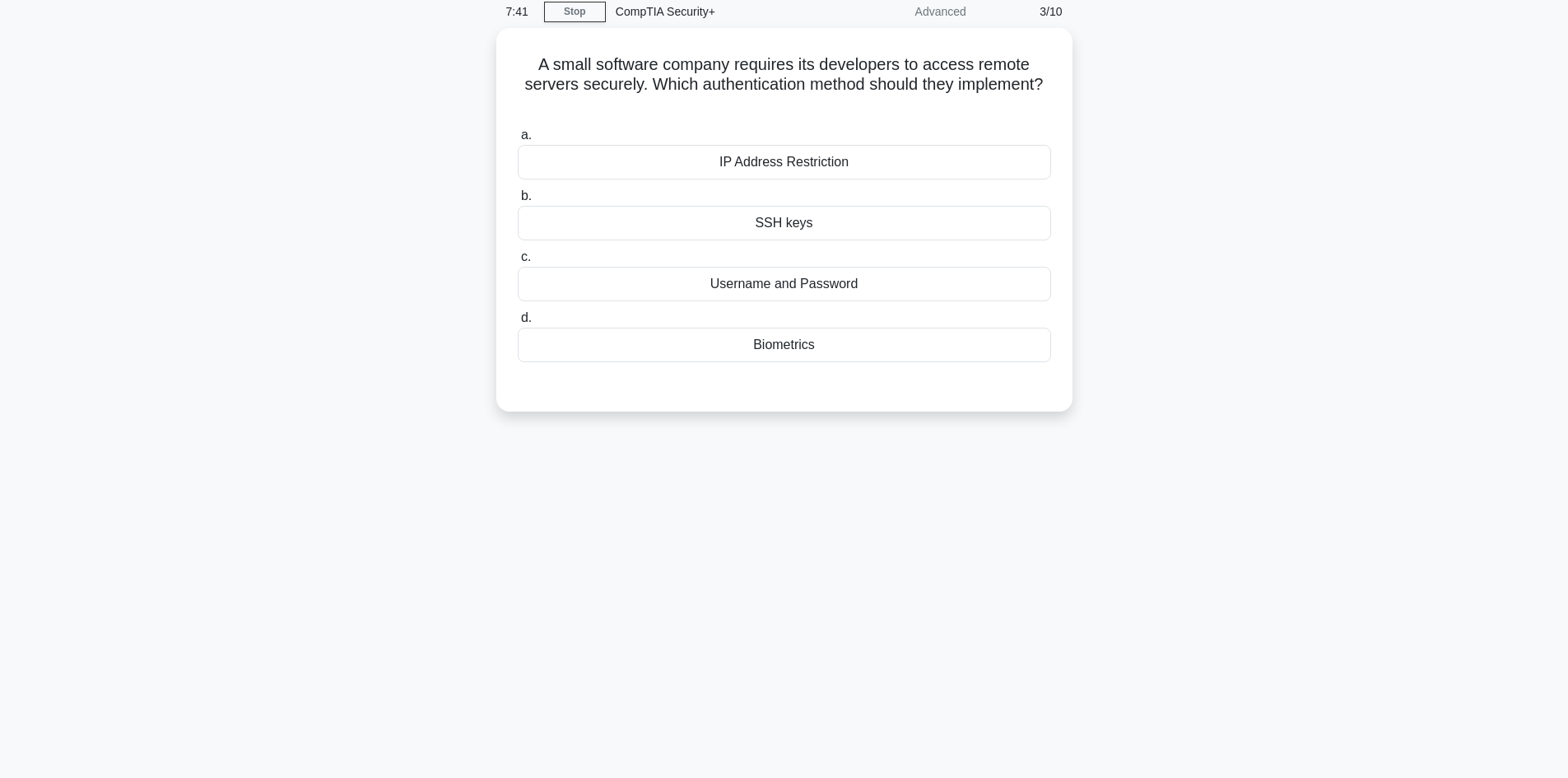
scroll to position [0, 0]
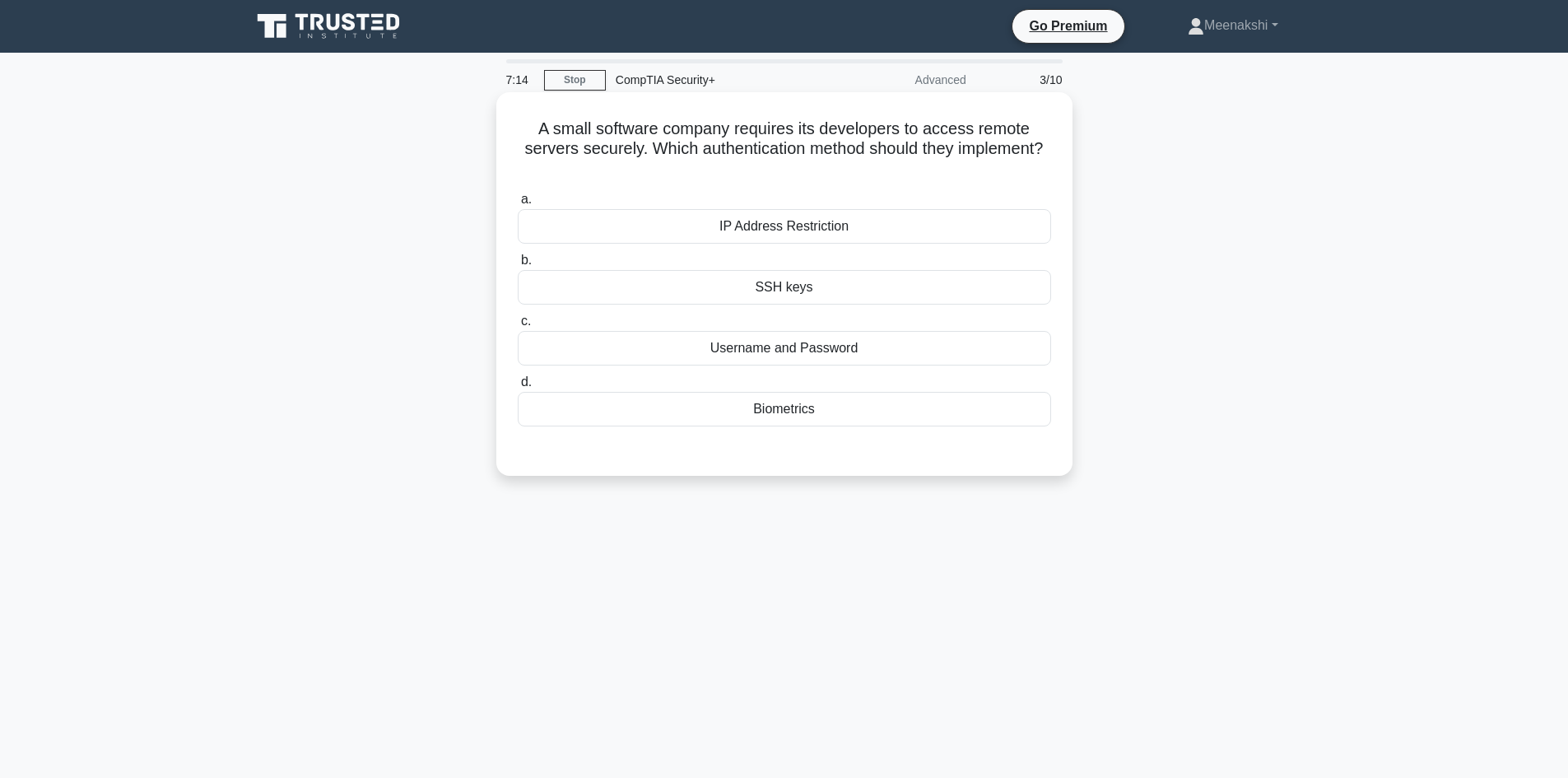
click at [773, 296] on div "SSH keys" at bounding box center [784, 287] width 533 height 35
click at [518, 266] on input "b. SSH keys" at bounding box center [518, 260] width 0 height 11
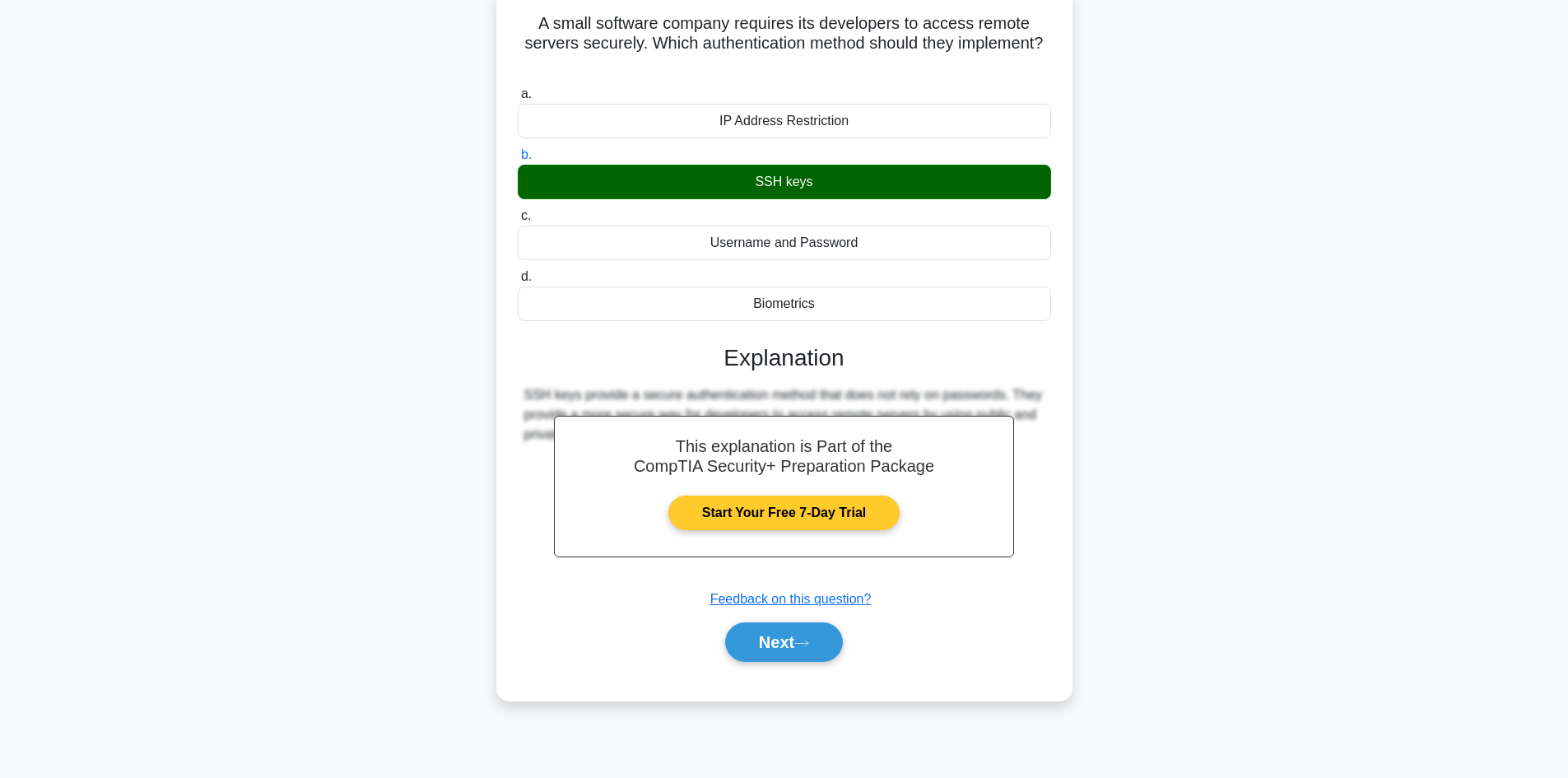
scroll to position [111, 0]
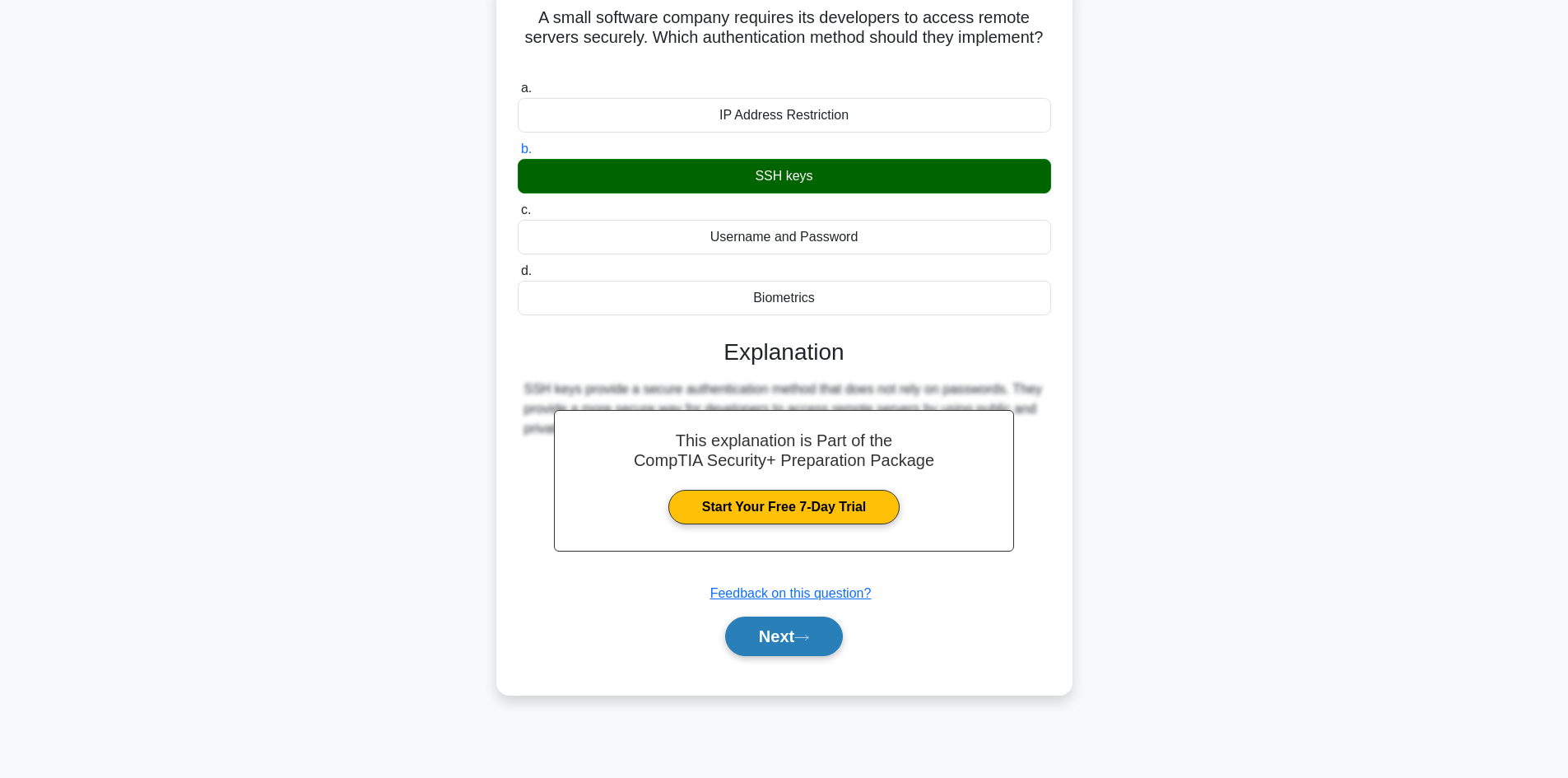
click at [789, 651] on button "Next" at bounding box center [784, 636] width 117 height 39
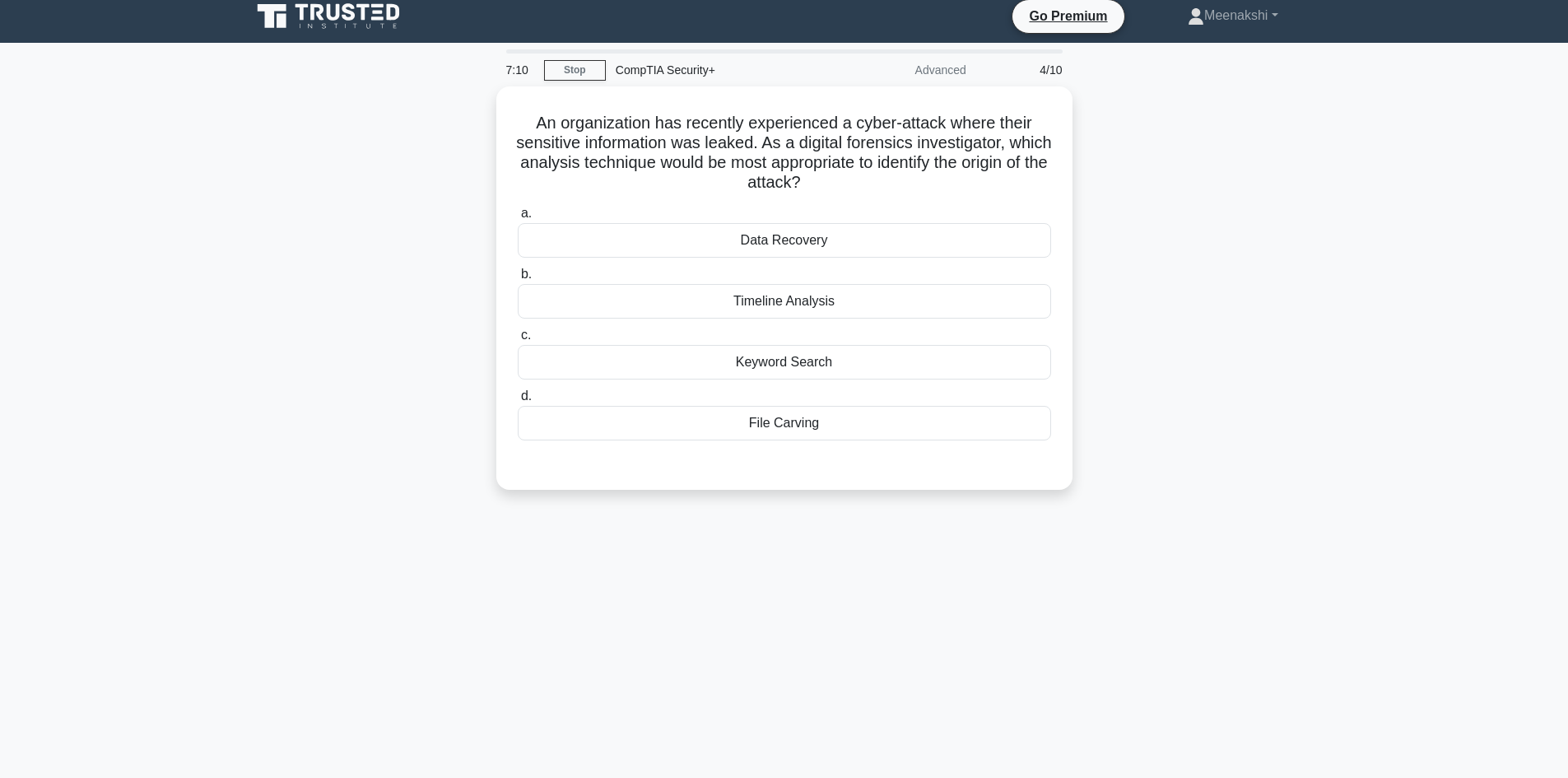
scroll to position [0, 0]
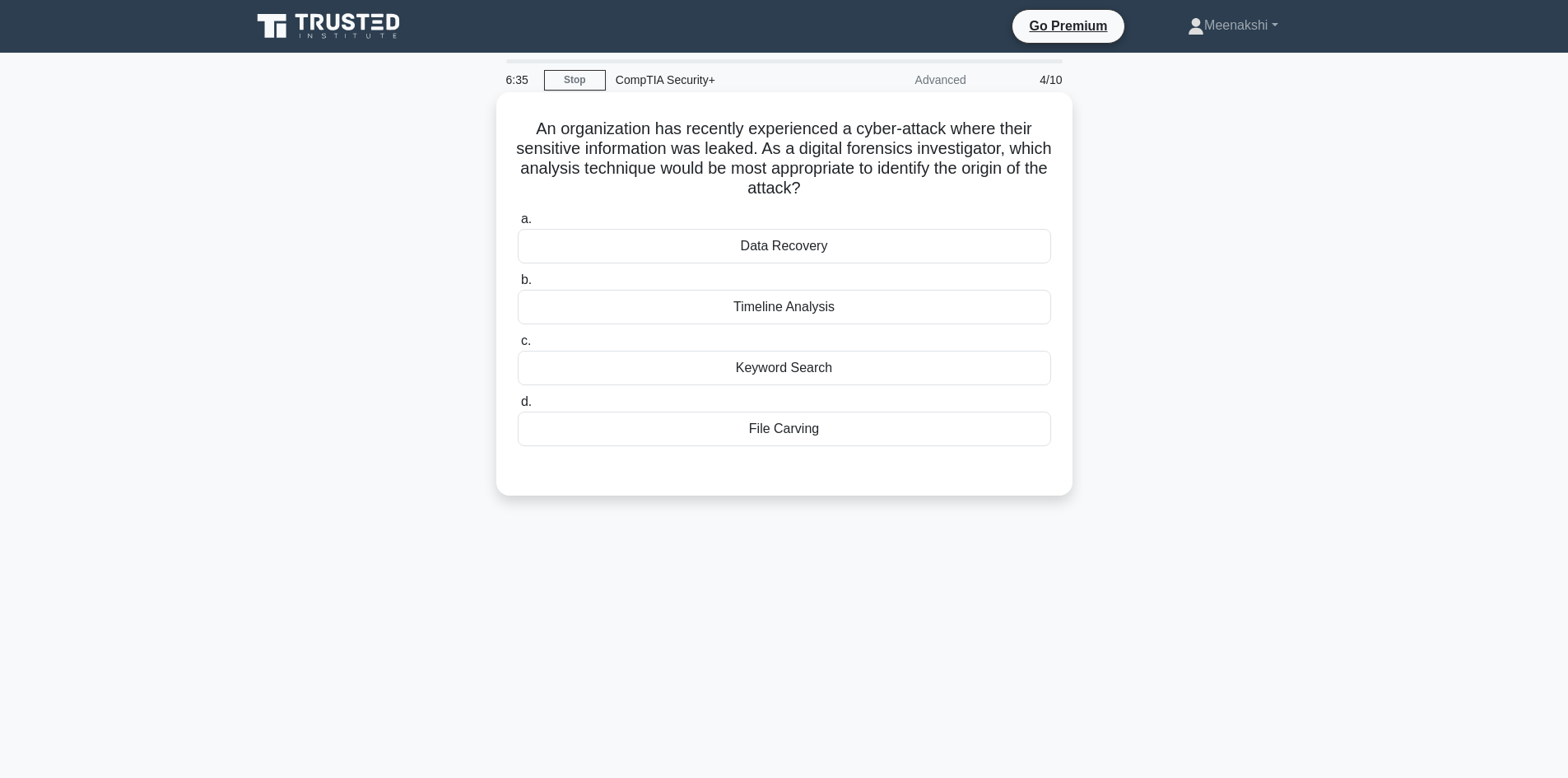
click at [787, 303] on div "Timeline Analysis" at bounding box center [784, 307] width 533 height 35
click at [518, 285] on input "b. Timeline Analysis" at bounding box center [518, 280] width 0 height 11
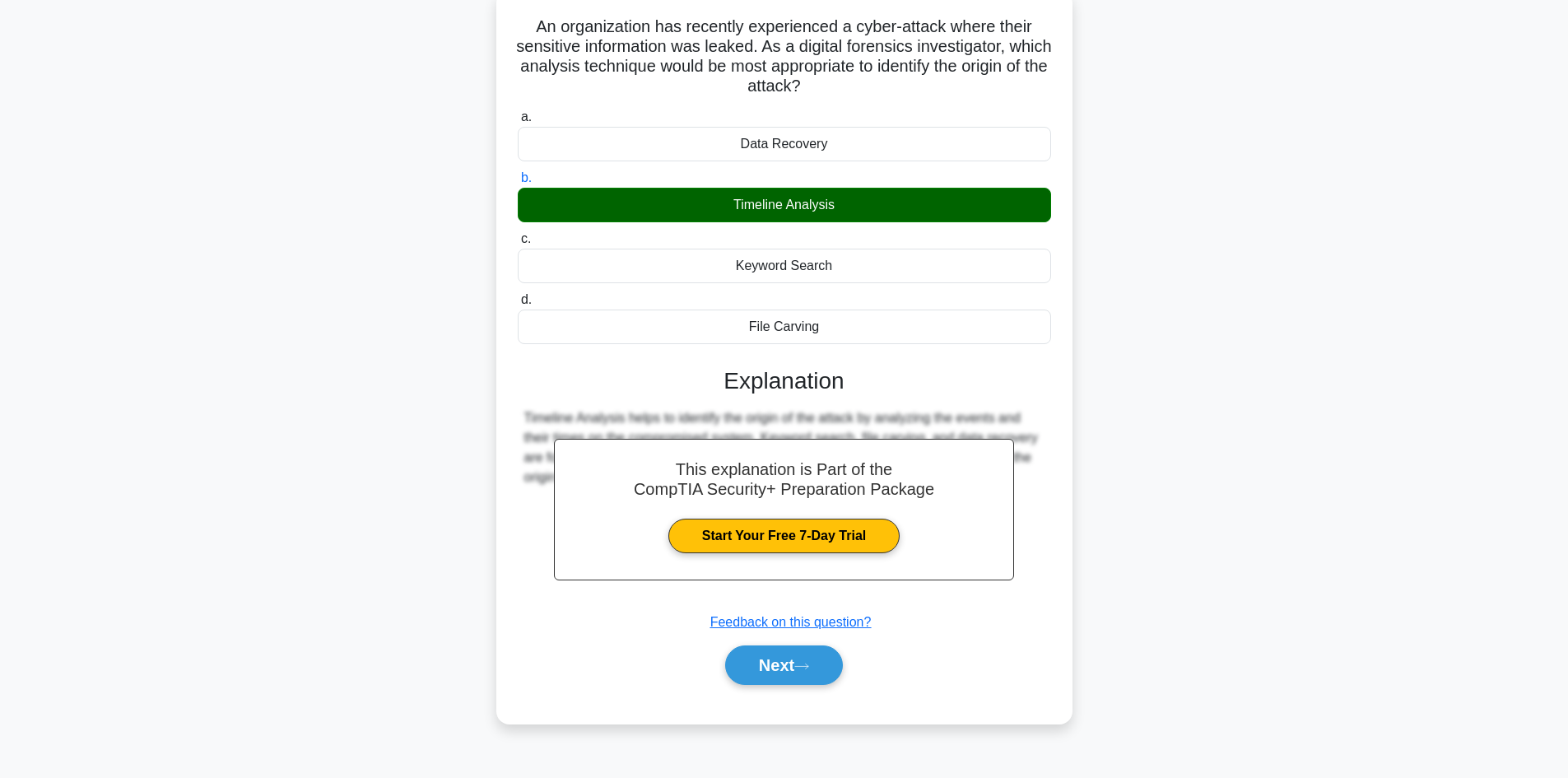
scroll to position [111, 0]
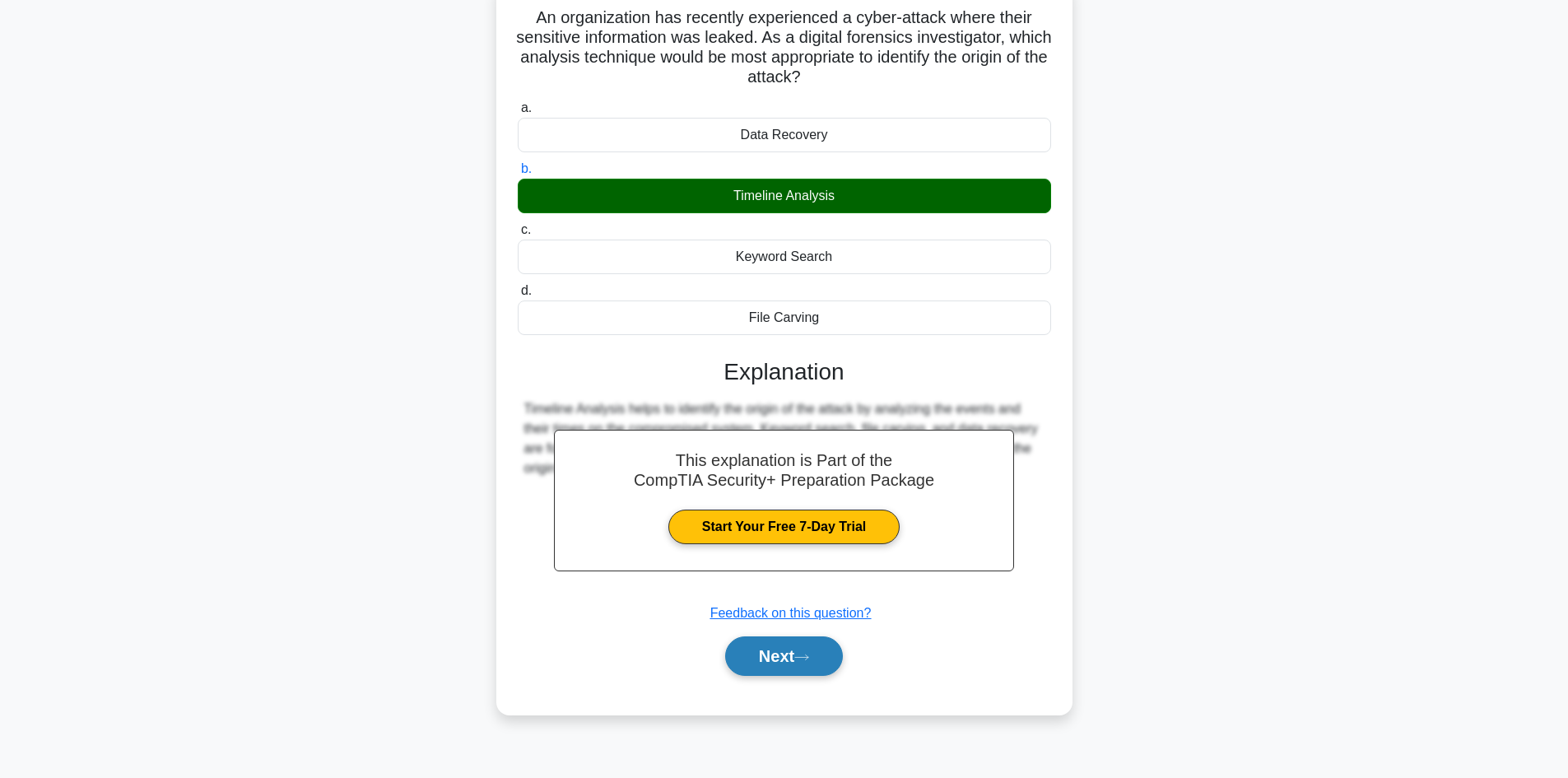
click at [762, 658] on button "Next" at bounding box center [784, 655] width 117 height 39
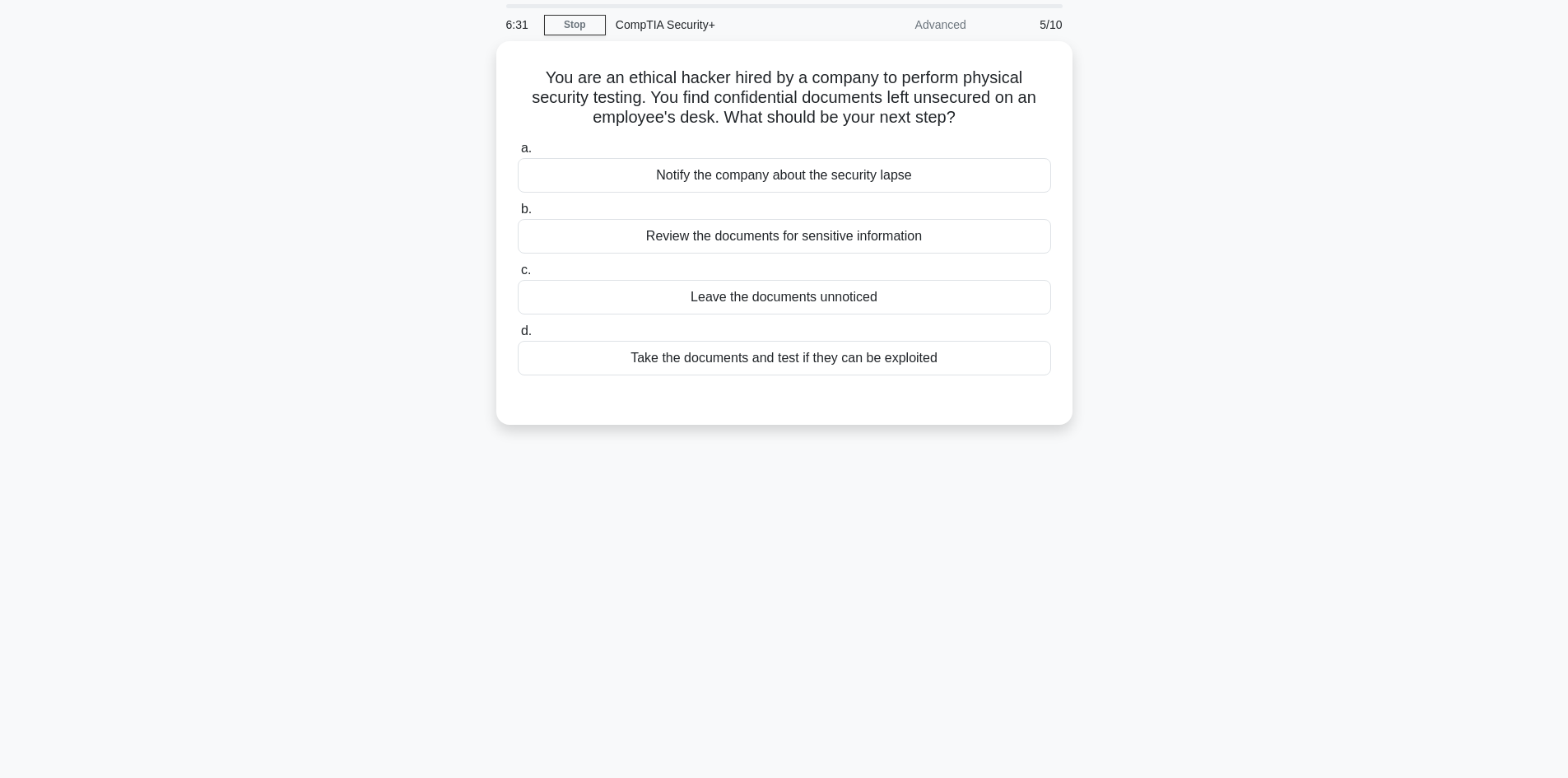
scroll to position [0, 0]
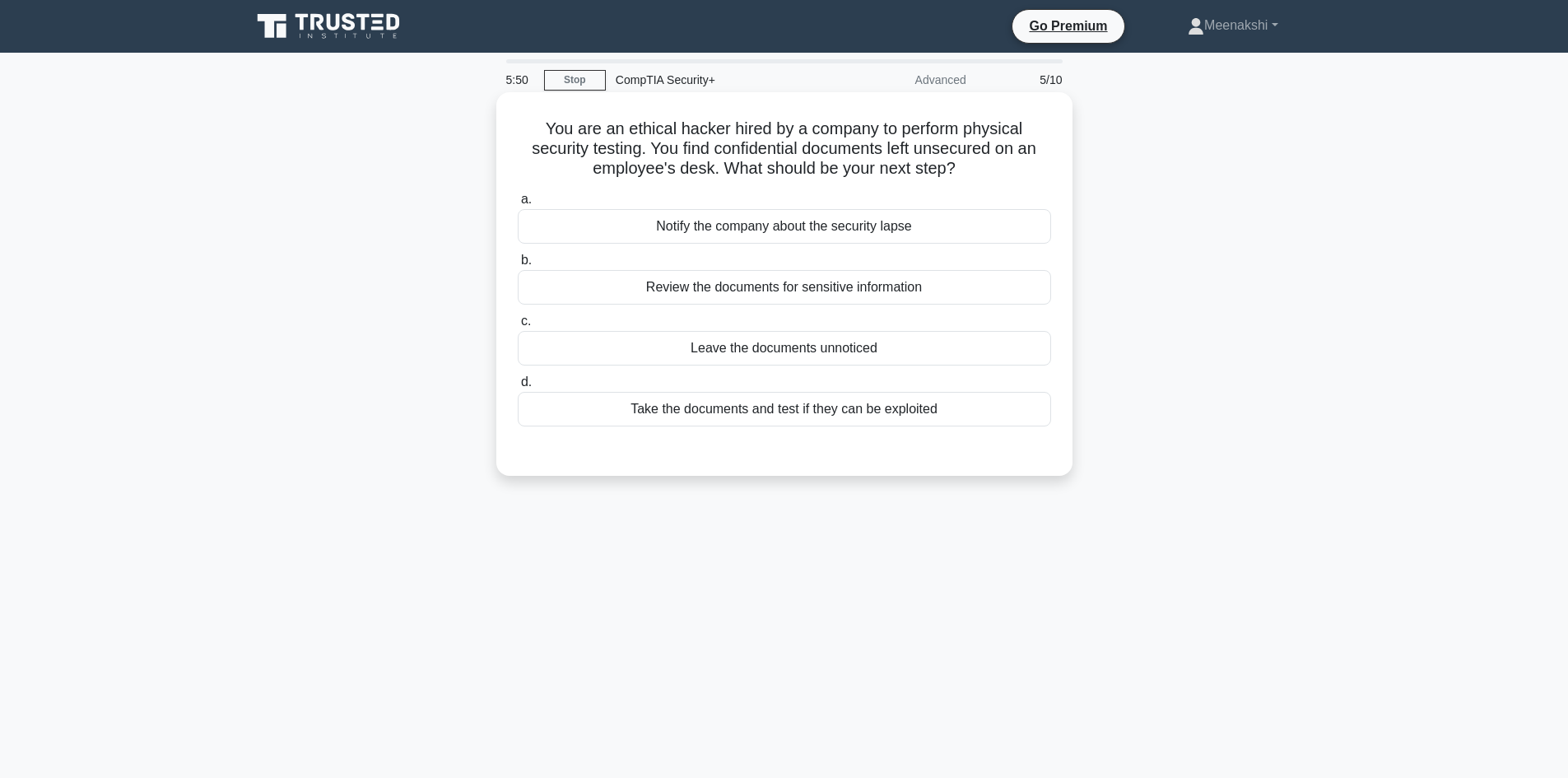
click at [727, 225] on div "Notify the company about the security lapse" at bounding box center [784, 227] width 533 height 35
click at [518, 205] on input "a. Notify the company about the security lapse" at bounding box center [518, 199] width 0 height 11
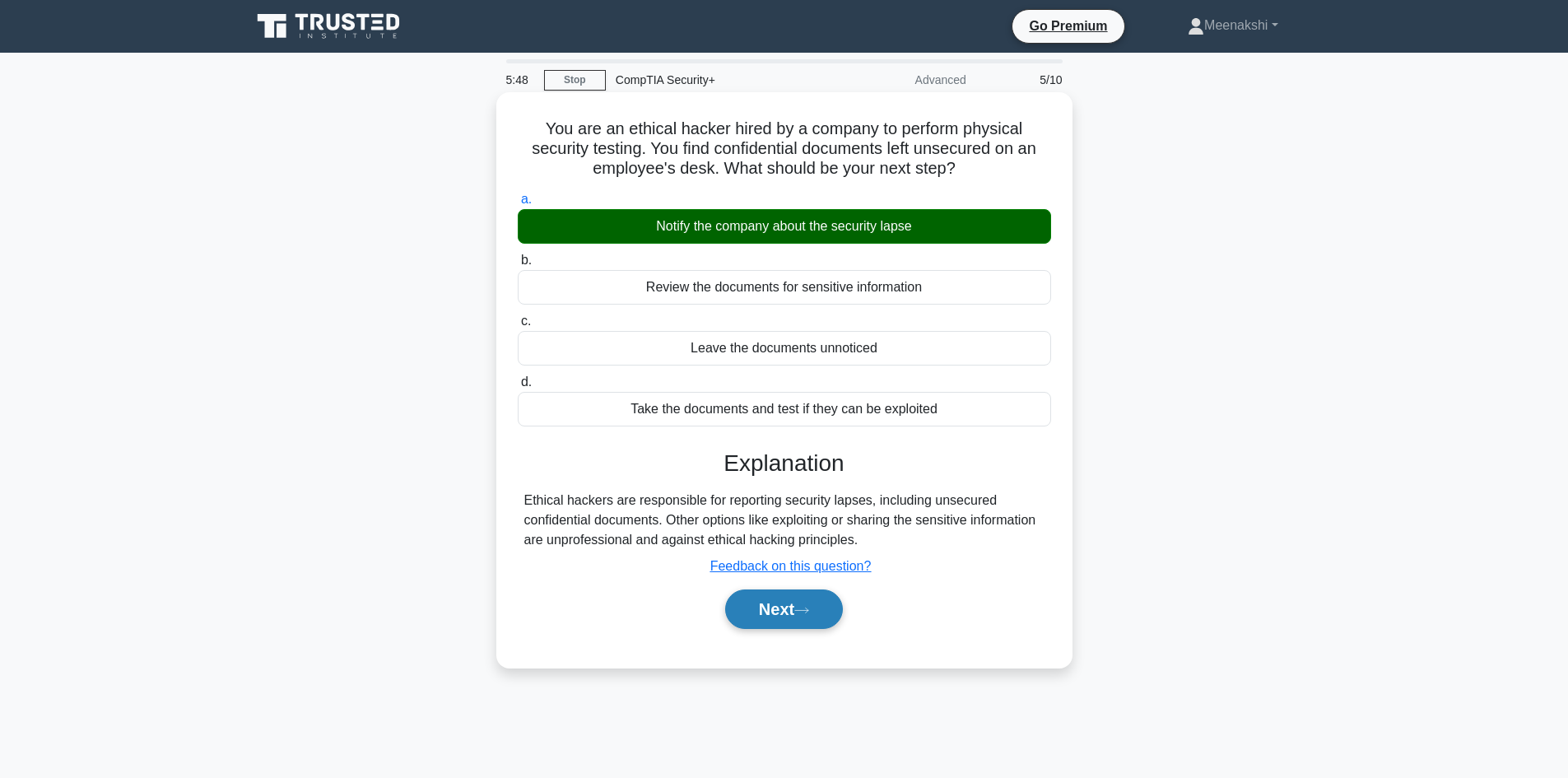
click at [778, 595] on button "Next" at bounding box center [784, 608] width 117 height 39
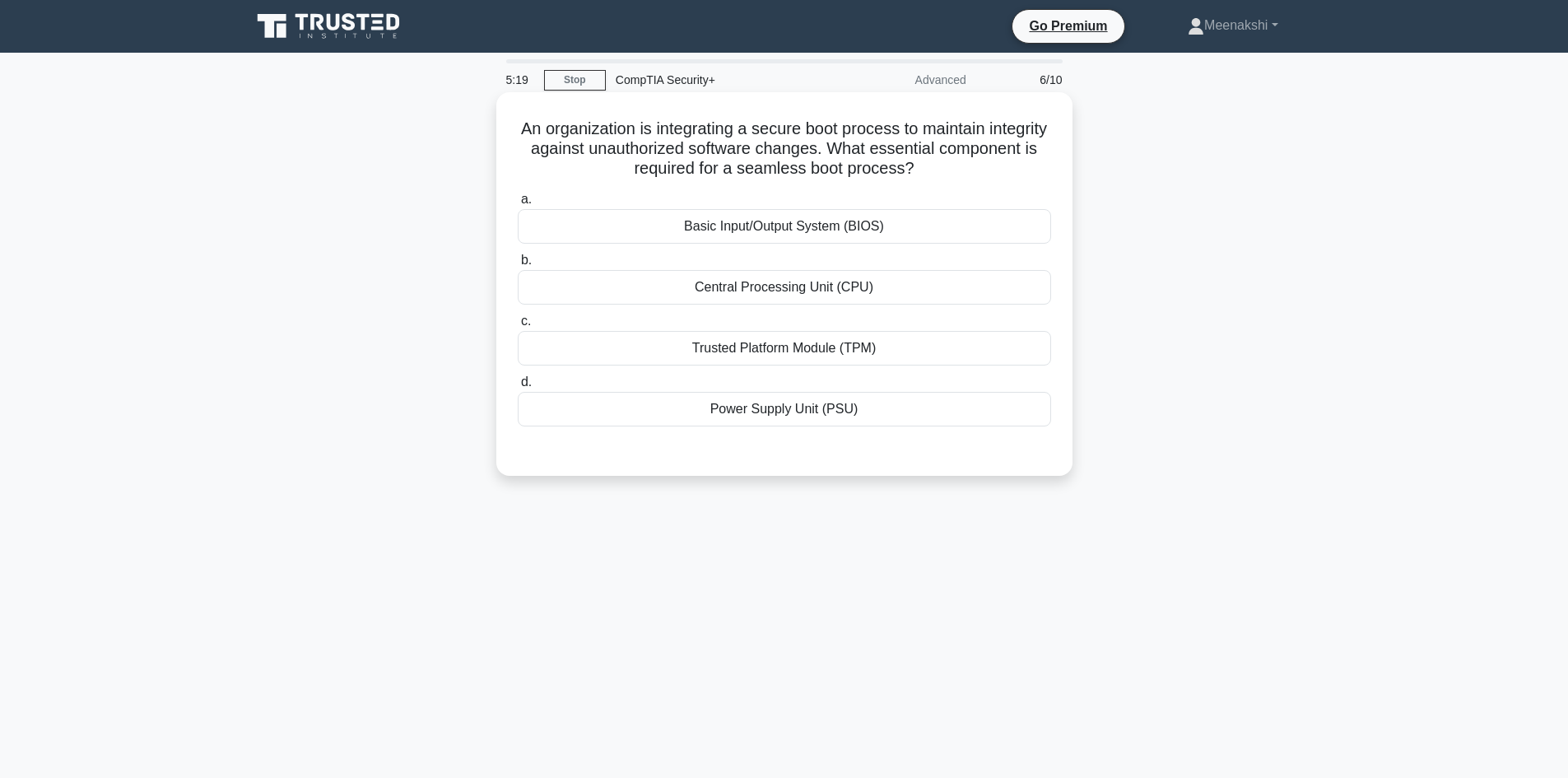
click at [823, 228] on div "Basic Input/Output System (BIOS)" at bounding box center [784, 227] width 533 height 35
click at [518, 205] on input "a. Basic Input/Output System (BIOS)" at bounding box center [518, 199] width 0 height 11
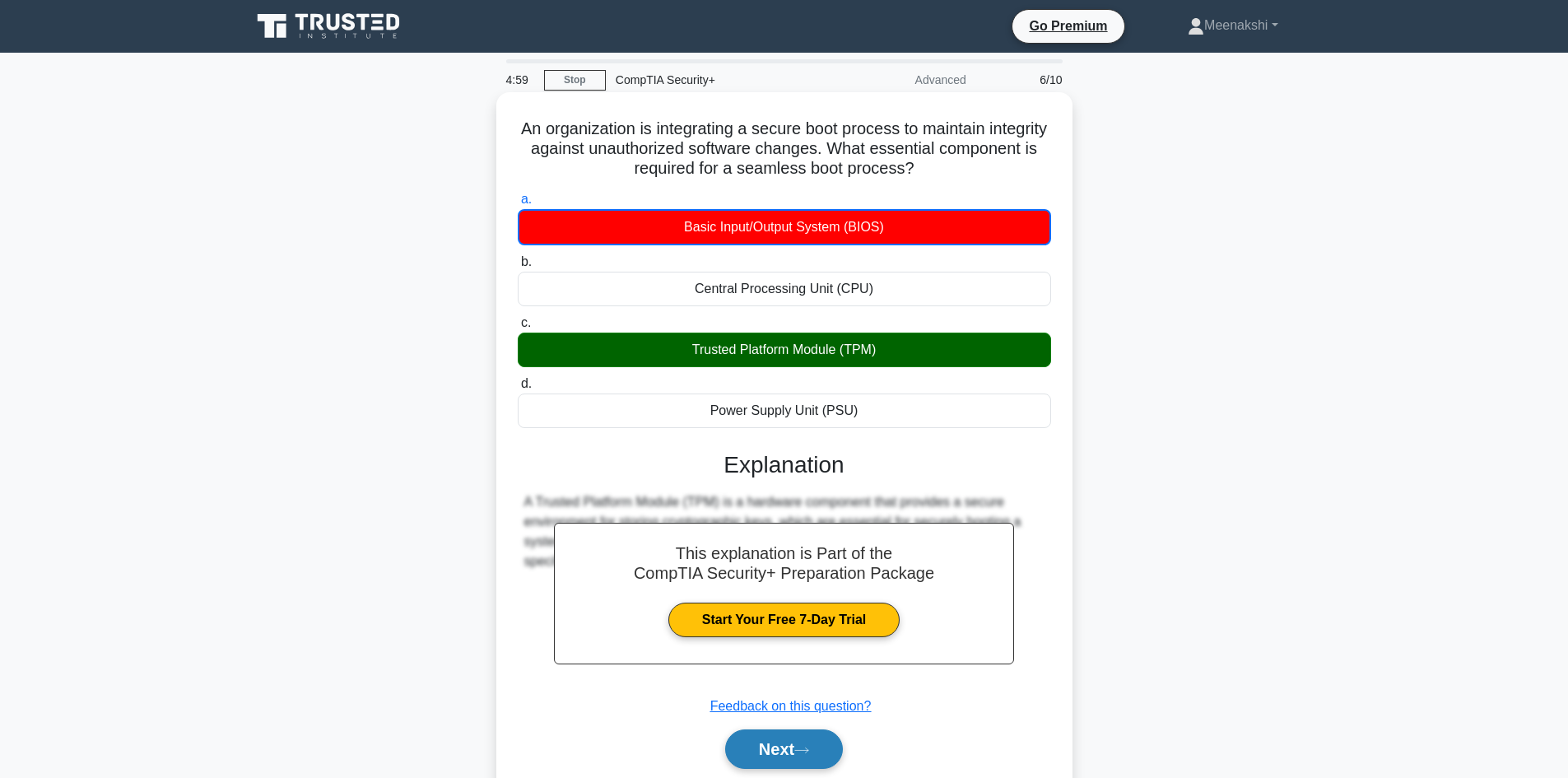
click at [802, 748] on icon at bounding box center [801, 749] width 14 height 9
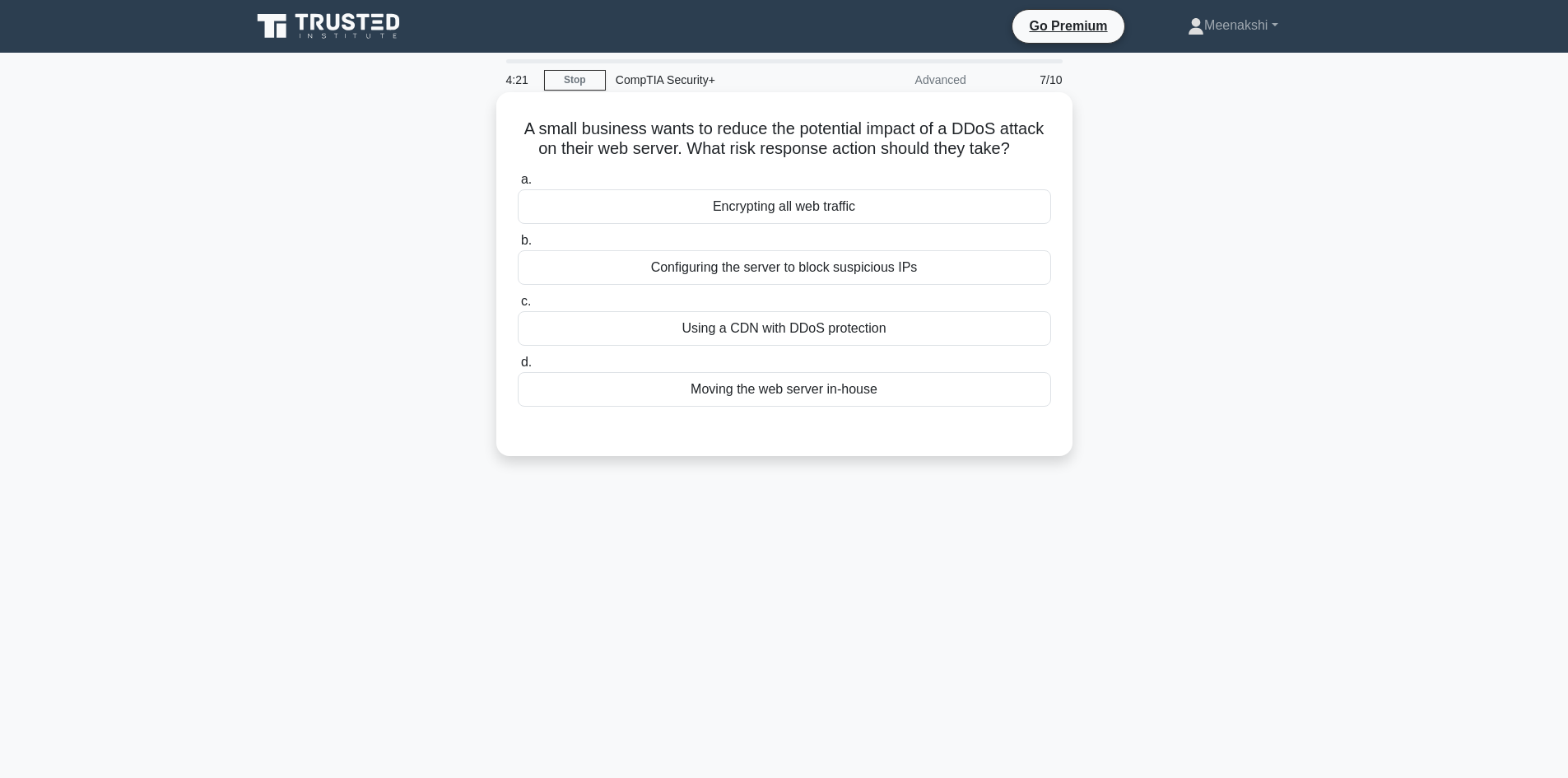
click at [805, 328] on div "Using a CDN with DDoS protection" at bounding box center [784, 328] width 533 height 35
click at [518, 307] on input "c. Using a CDN with DDoS protection" at bounding box center [518, 301] width 0 height 11
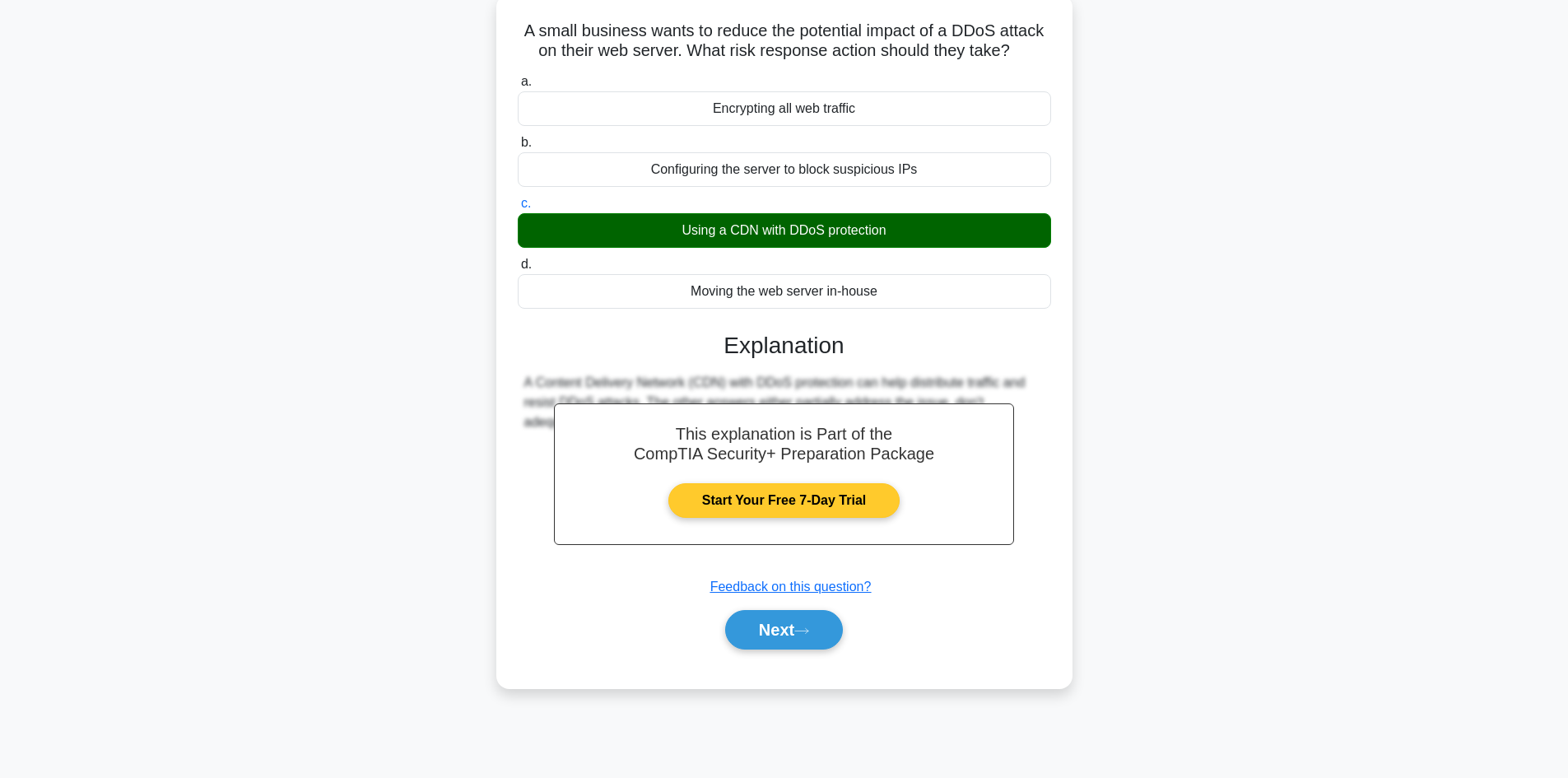
scroll to position [111, 0]
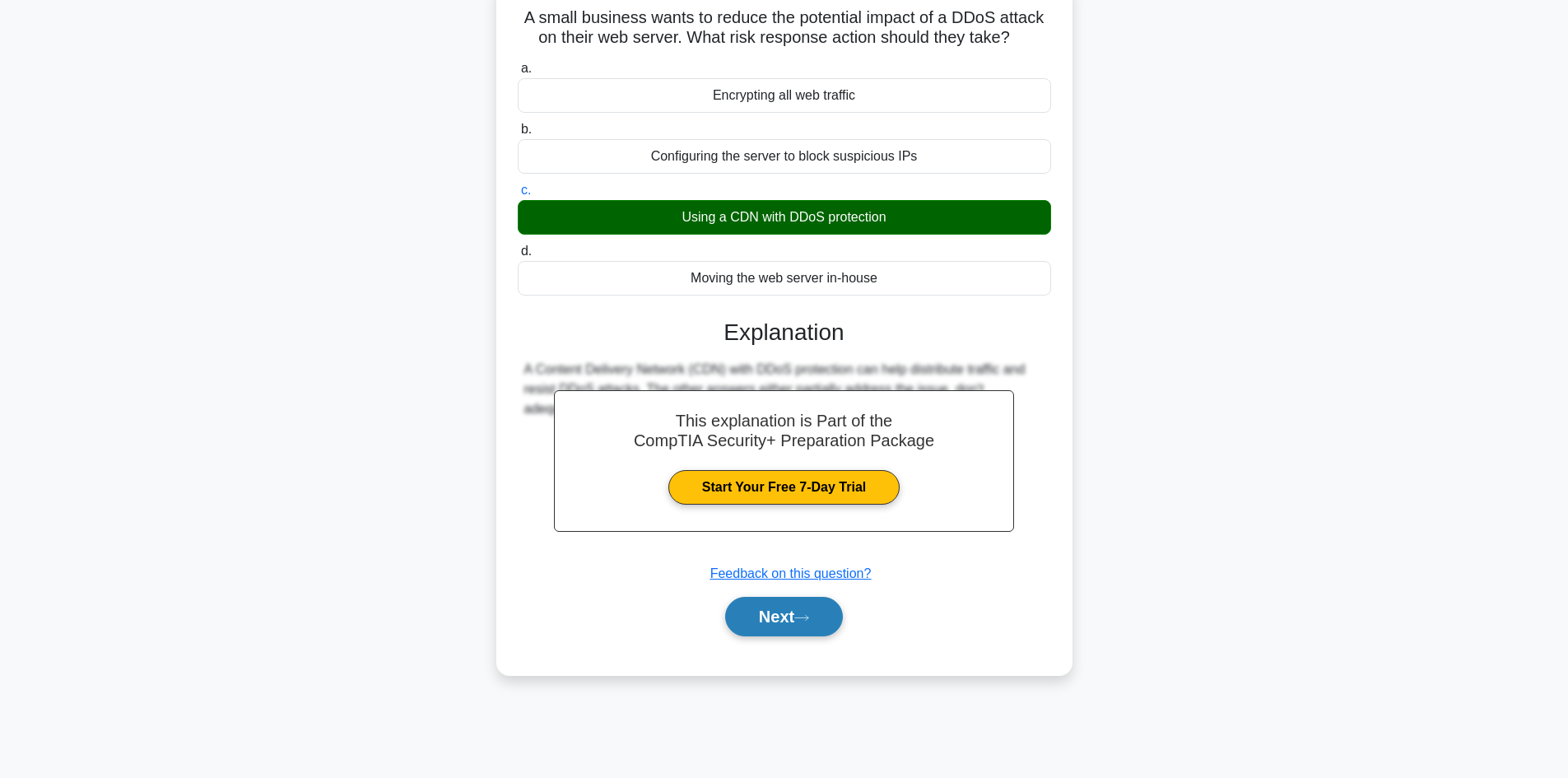
click at [783, 610] on button "Next" at bounding box center [784, 616] width 117 height 39
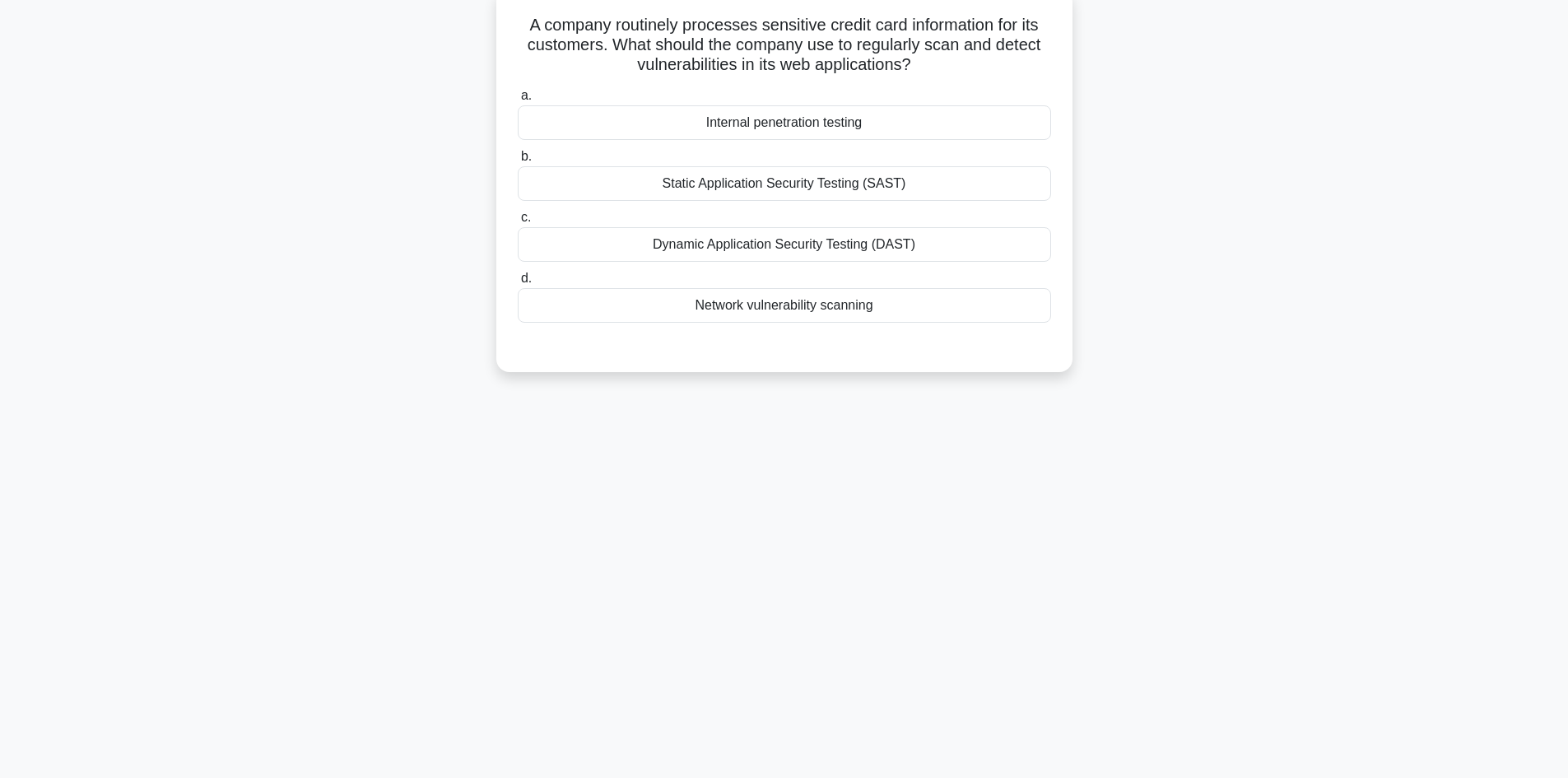
scroll to position [0, 0]
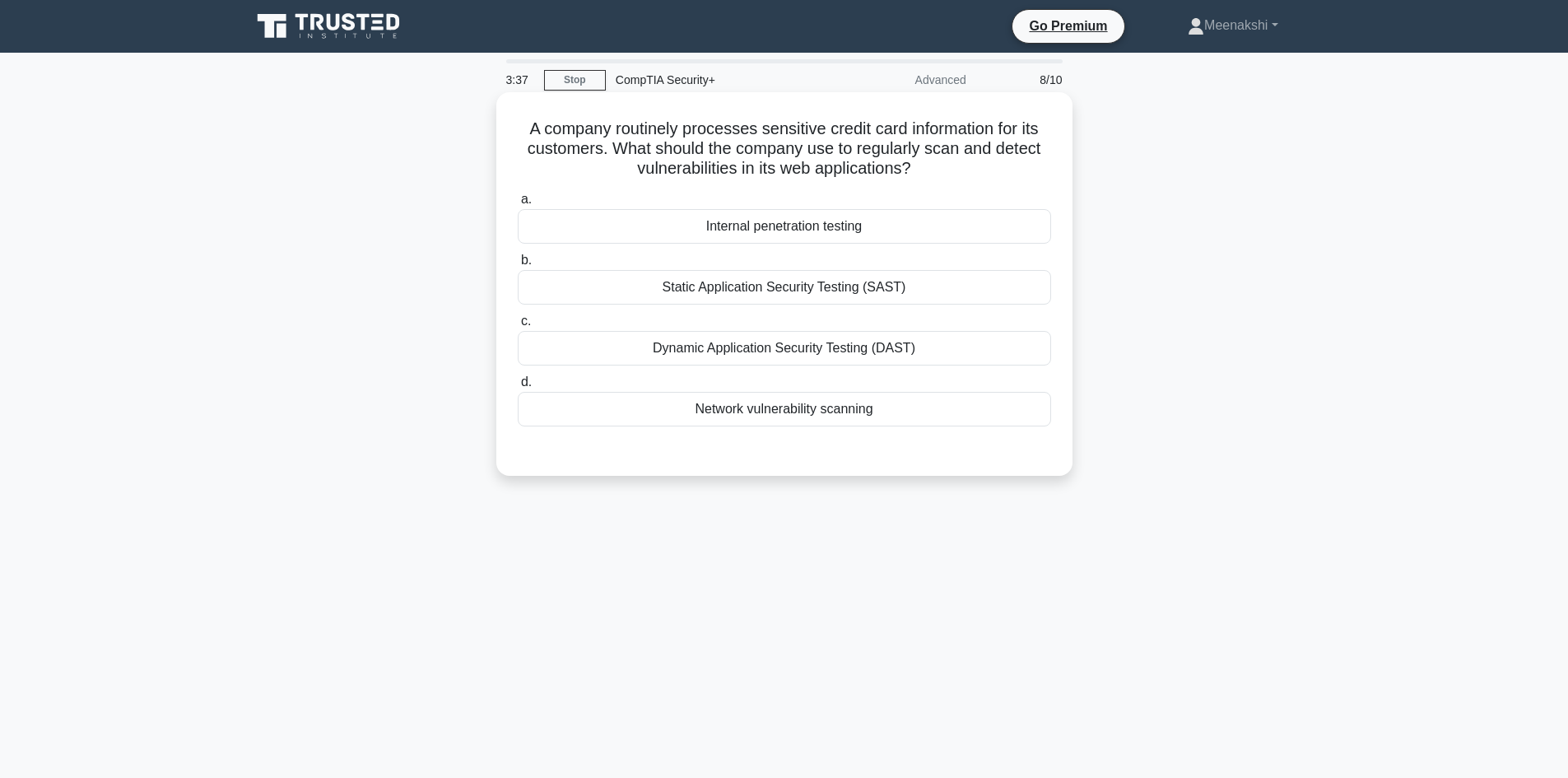
click at [796, 408] on div "Network vulnerability scanning" at bounding box center [784, 409] width 533 height 35
click at [518, 387] on input "d. Network vulnerability scanning" at bounding box center [518, 381] width 0 height 11
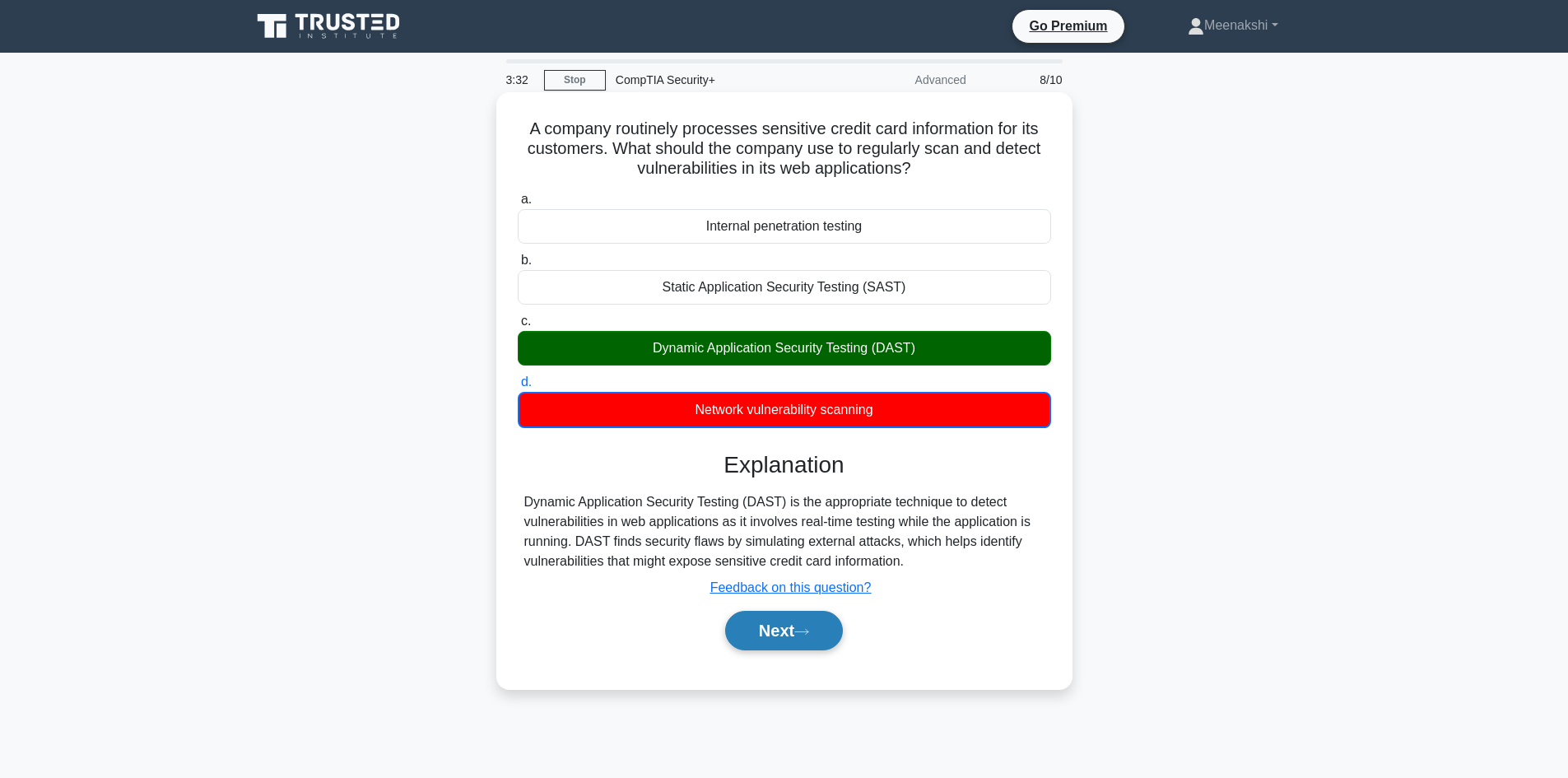
click at [777, 628] on button "Next" at bounding box center [784, 630] width 117 height 39
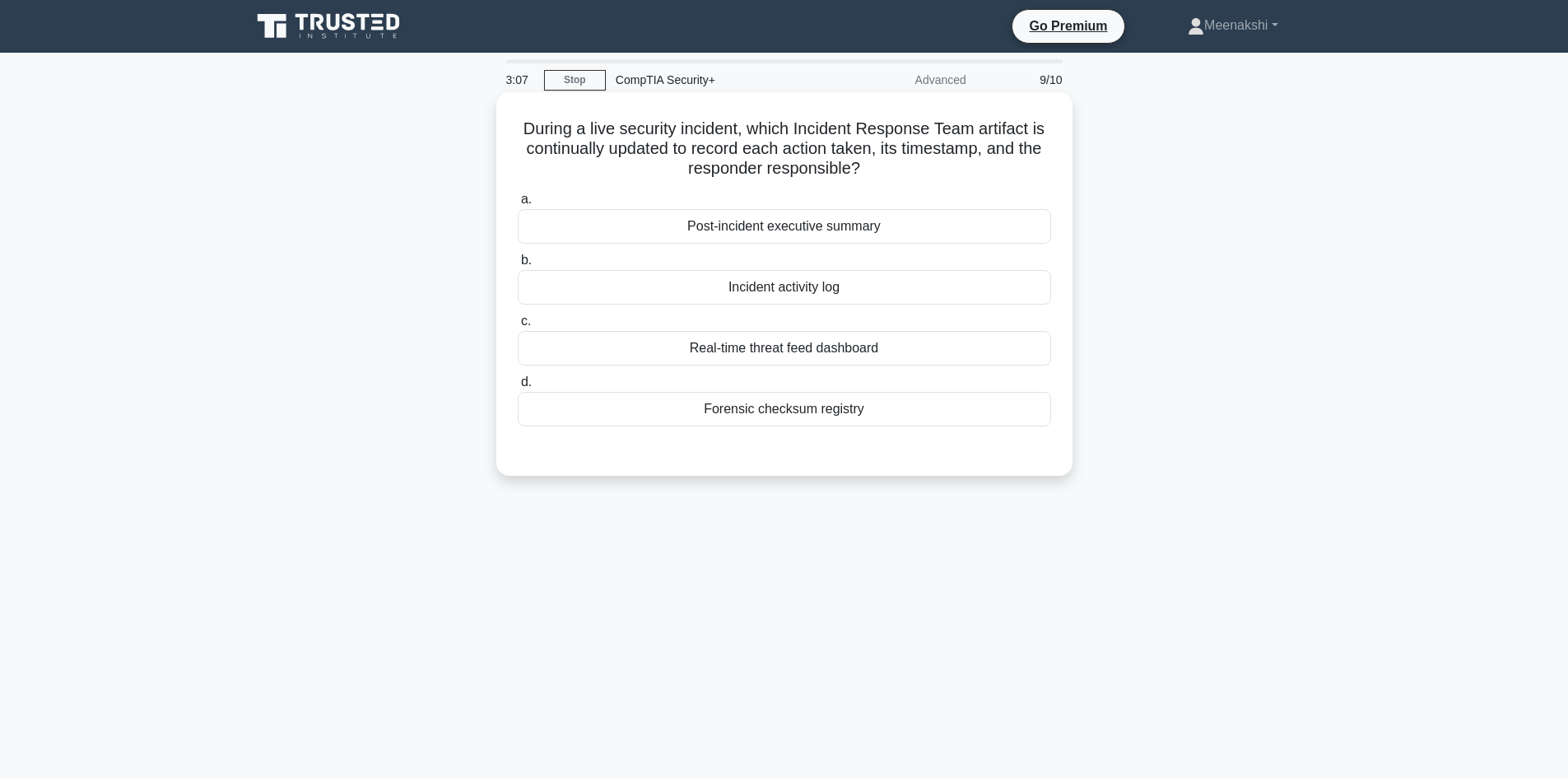
click at [828, 346] on div "Real-time threat feed dashboard" at bounding box center [784, 348] width 533 height 35
click at [518, 327] on input "c. Real-time threat feed dashboard" at bounding box center [518, 321] width 0 height 11
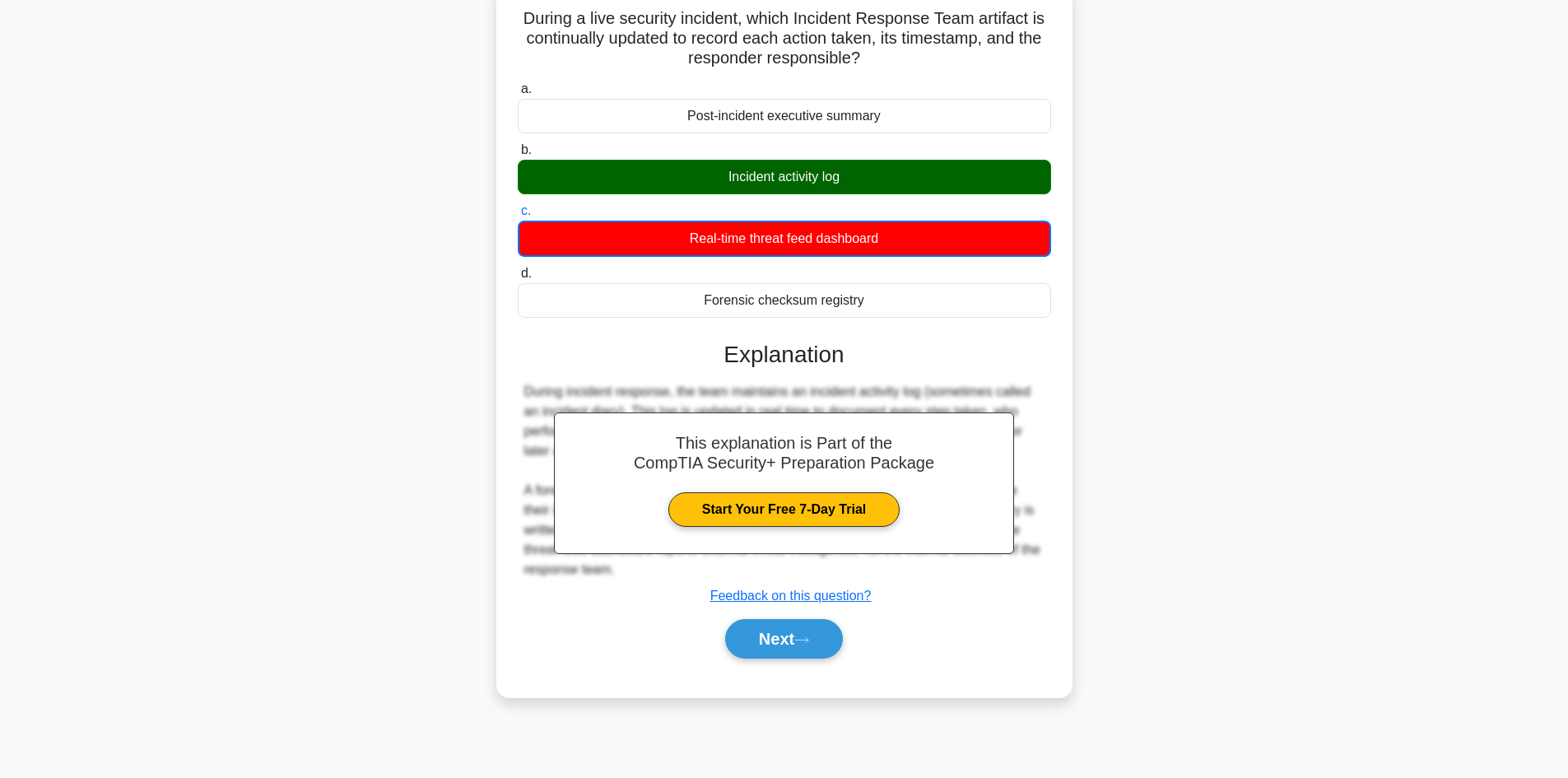
scroll to position [111, 0]
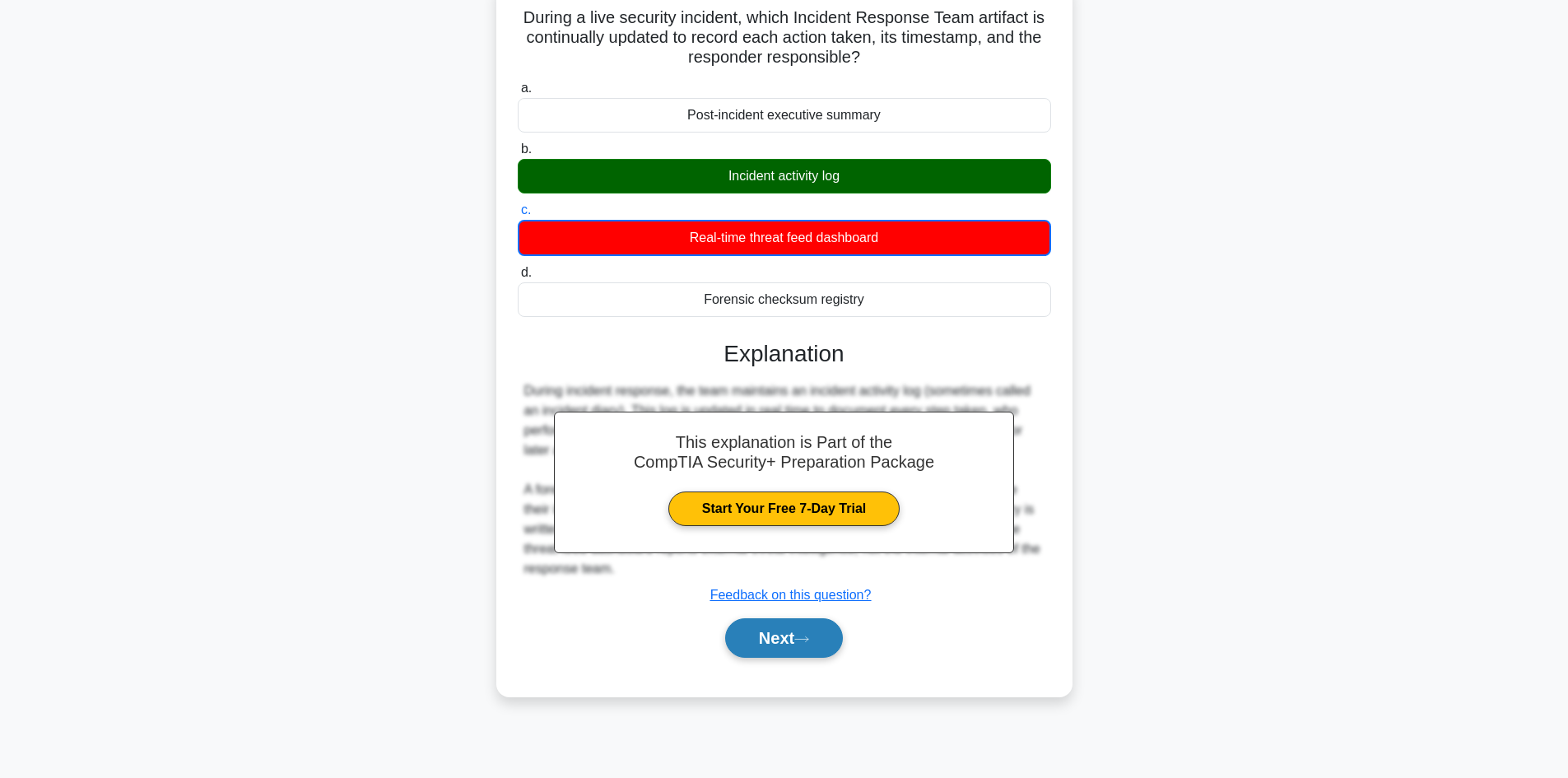
click at [798, 642] on button "Next" at bounding box center [784, 637] width 117 height 39
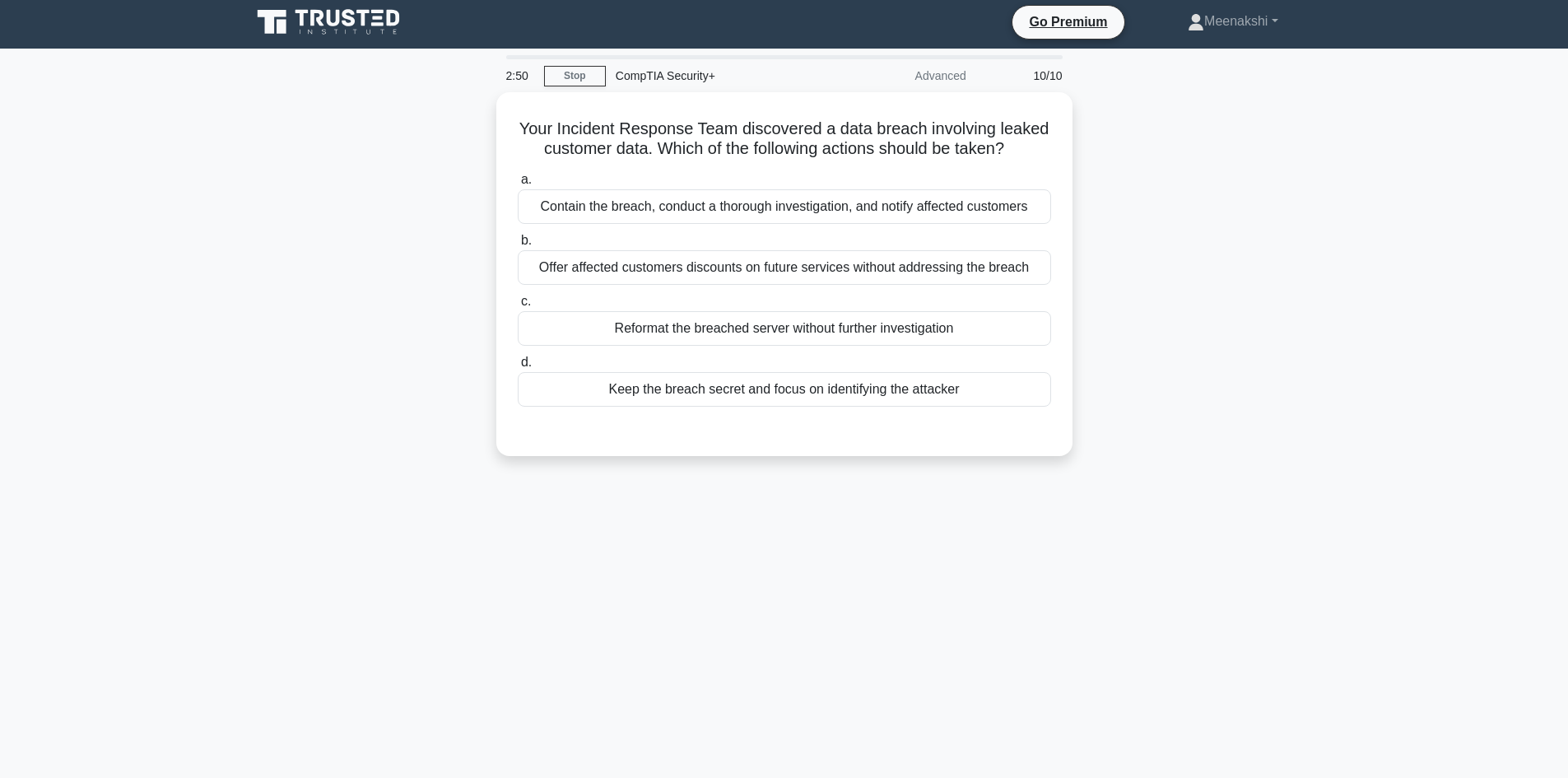
scroll to position [0, 0]
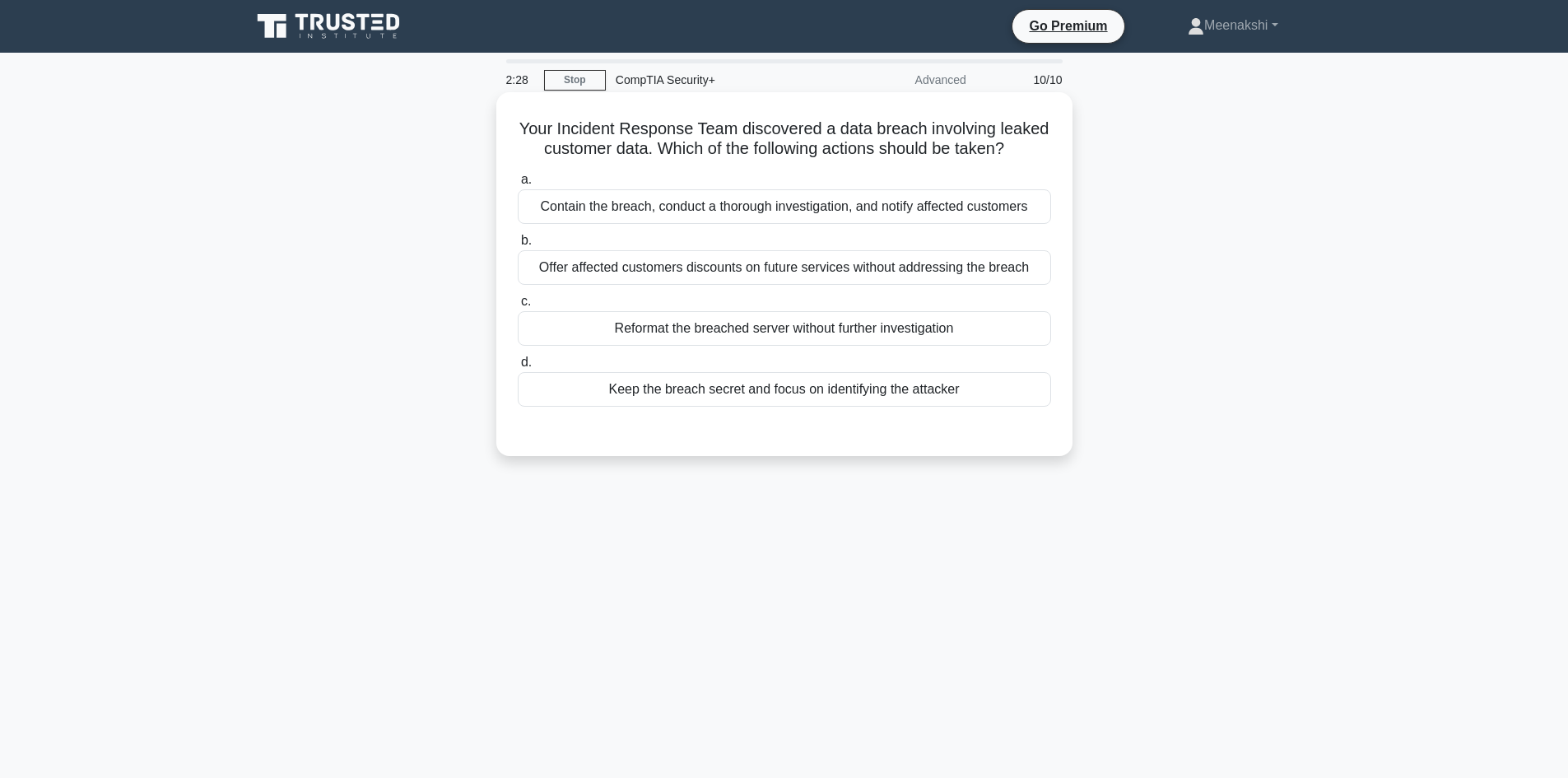
click at [1017, 211] on div "Contain the breach, conduct a thorough investigation, and notify affected custo…" at bounding box center [784, 207] width 533 height 35
click at [518, 185] on input "a. Contain the breach, conduct a thorough investigation, and notify affected cu…" at bounding box center [518, 180] width 0 height 11
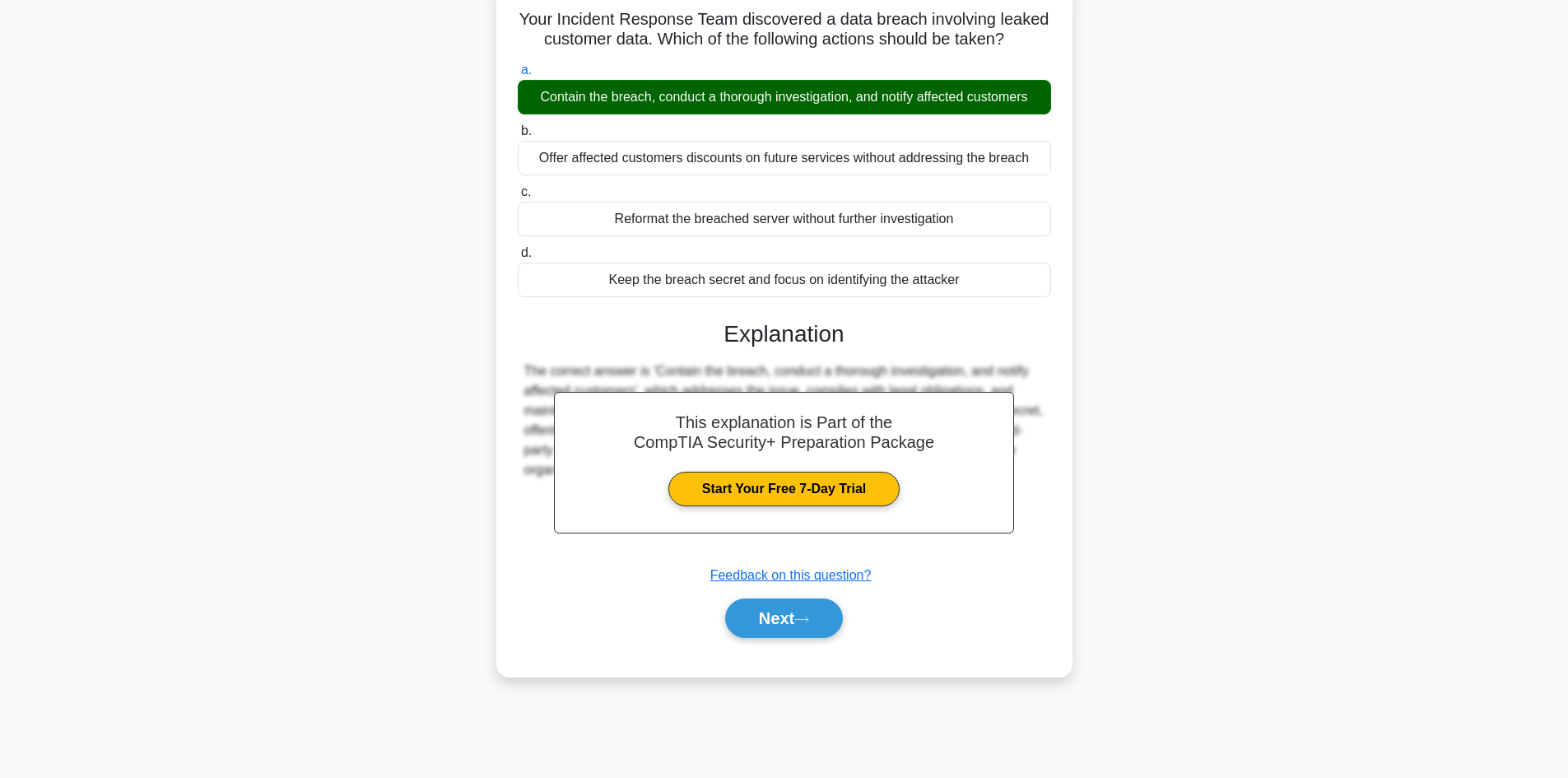
scroll to position [111, 0]
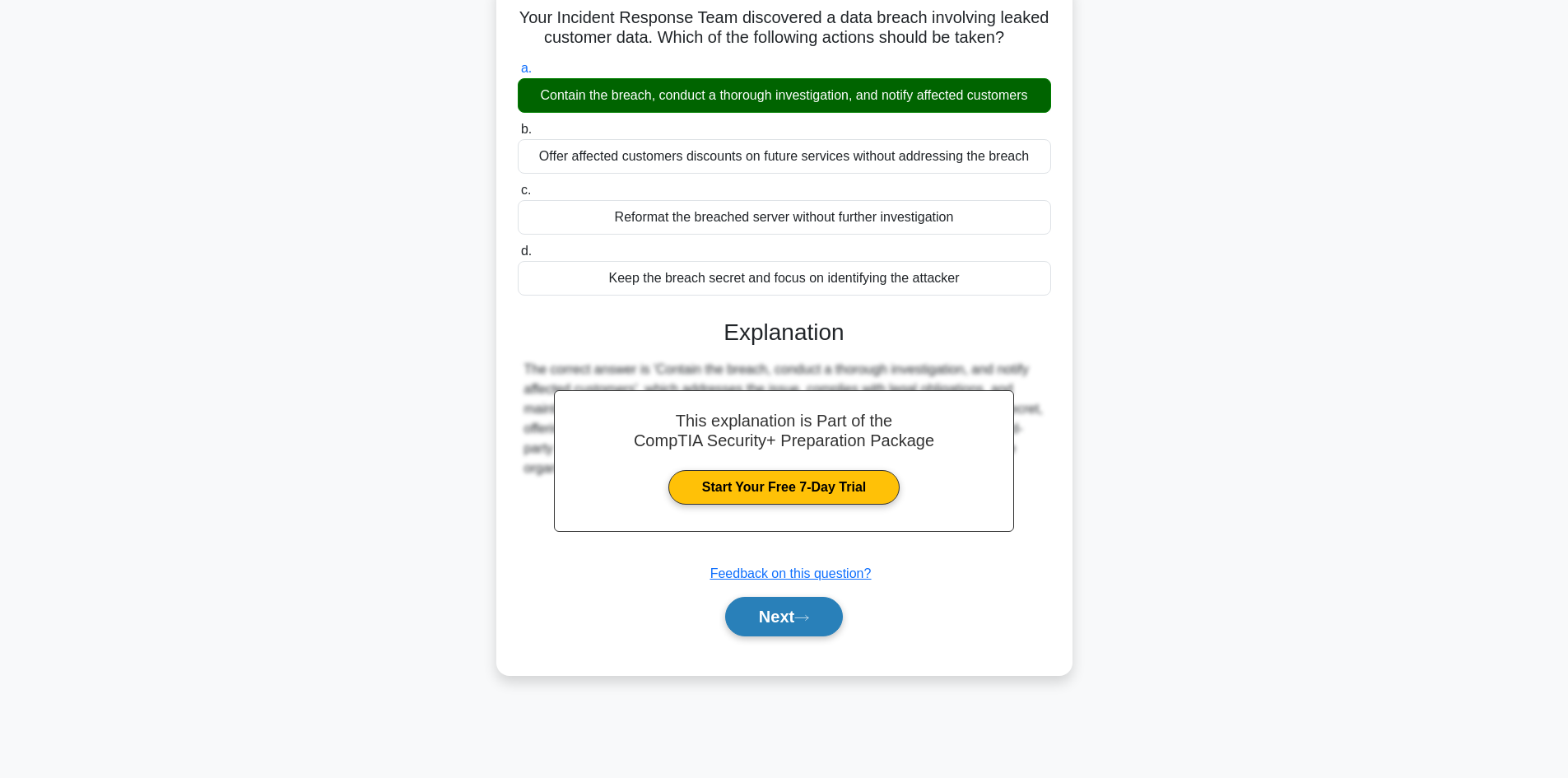
click at [775, 607] on button "Next" at bounding box center [784, 616] width 117 height 39
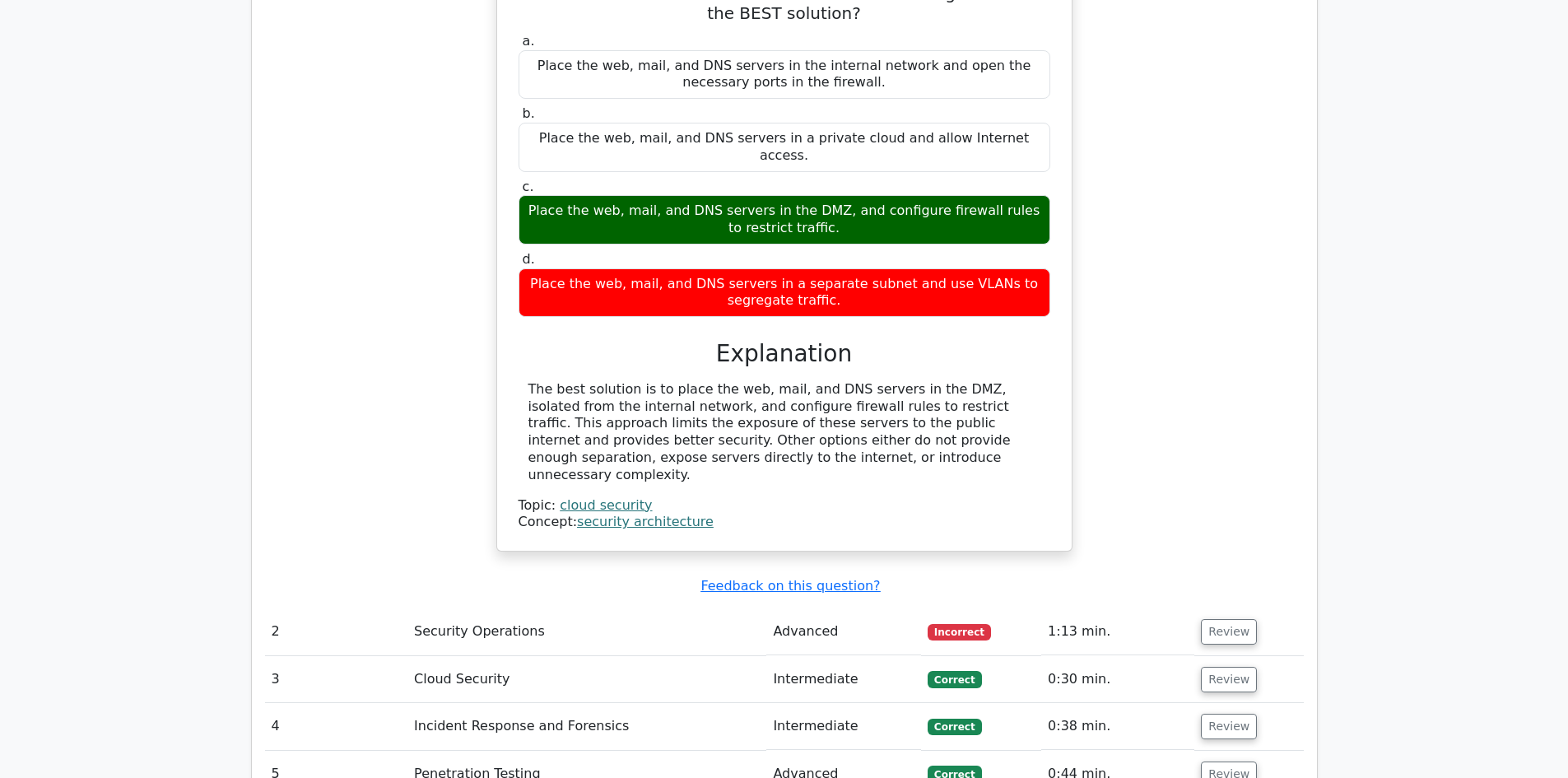
scroll to position [1481, 0]
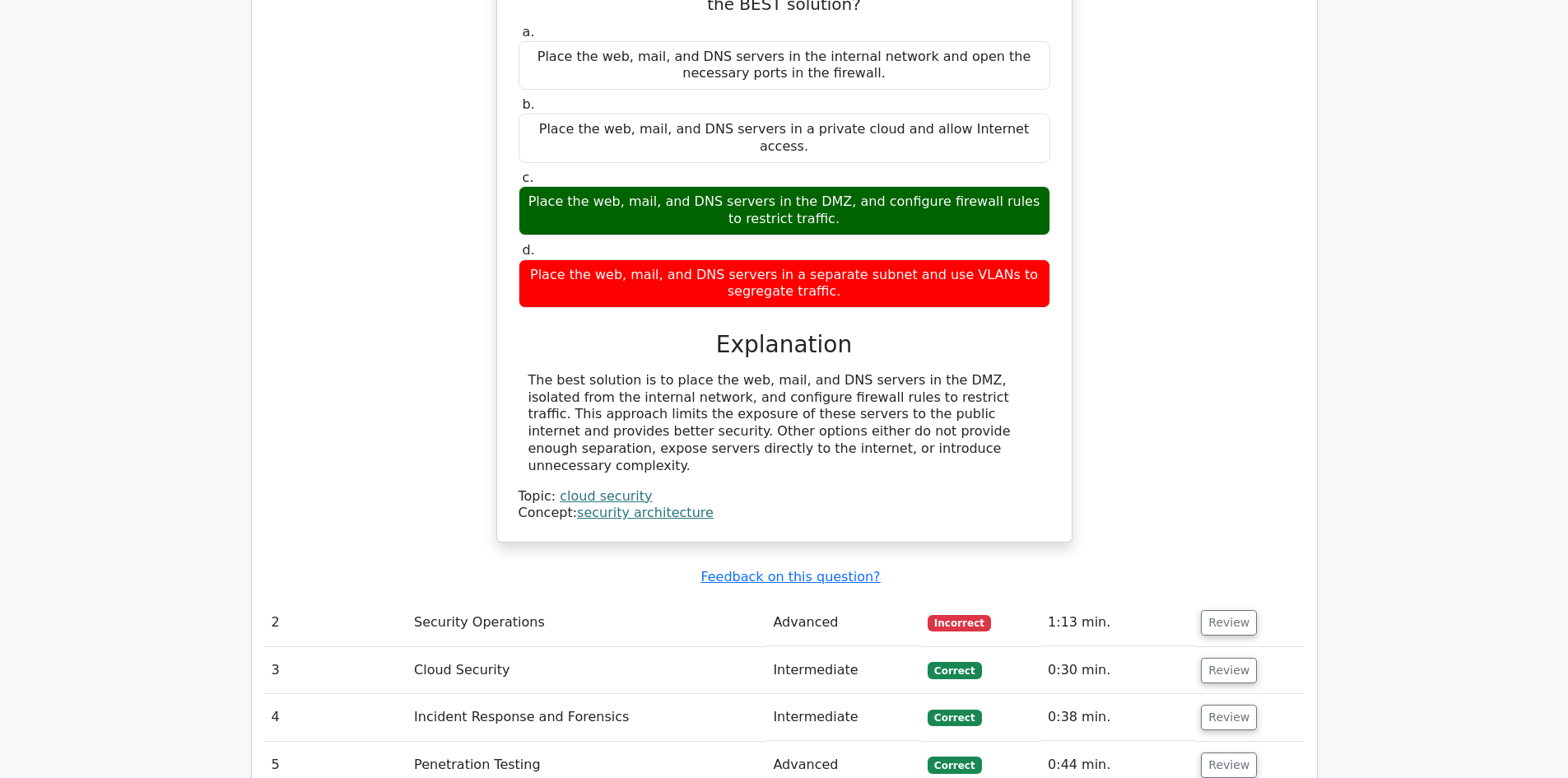
click at [961, 615] on span "Incorrect" at bounding box center [959, 622] width 63 height 16
click at [1215, 610] on button "Review" at bounding box center [1229, 622] width 56 height 26
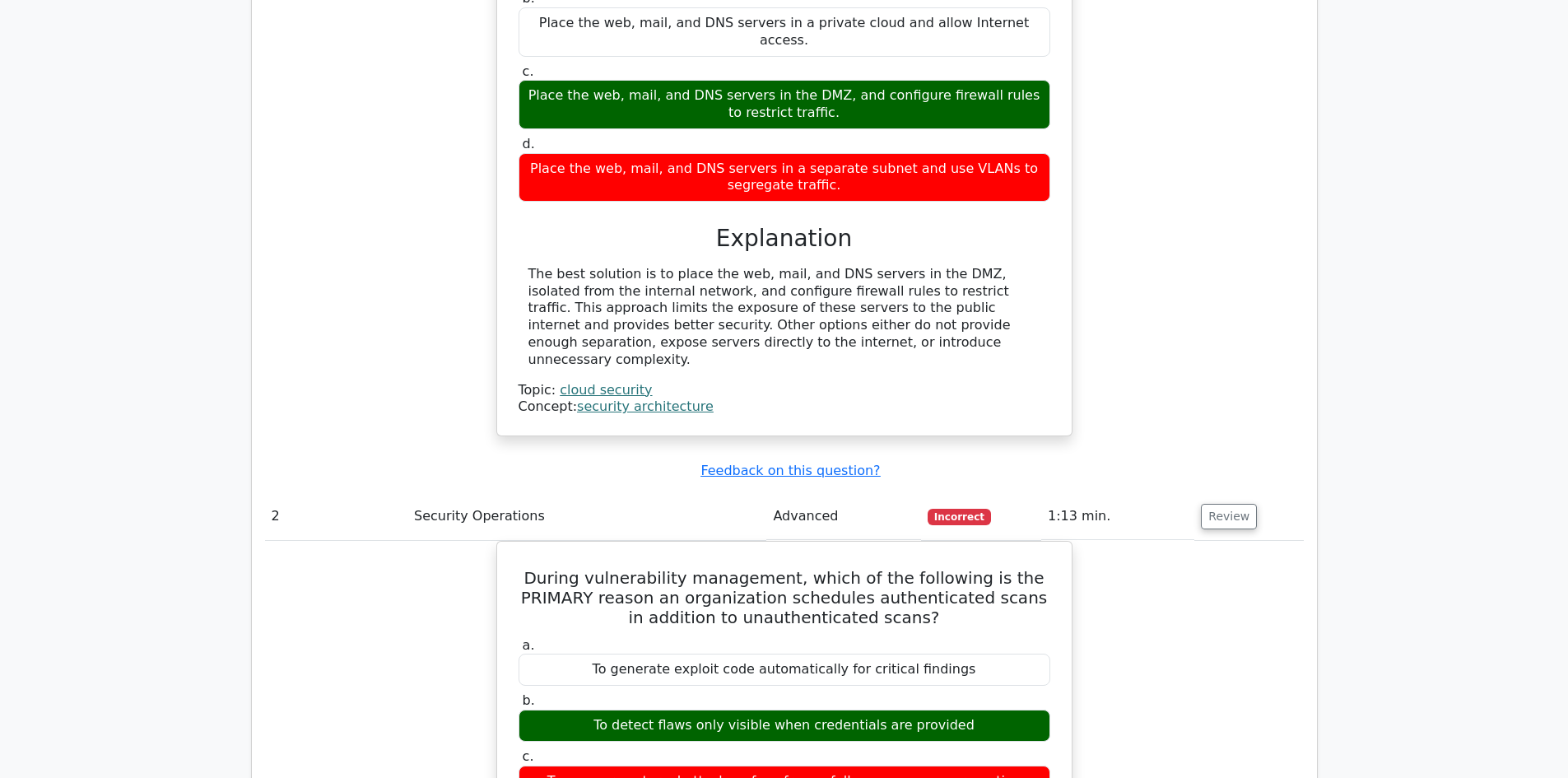
scroll to position [1645, 0]
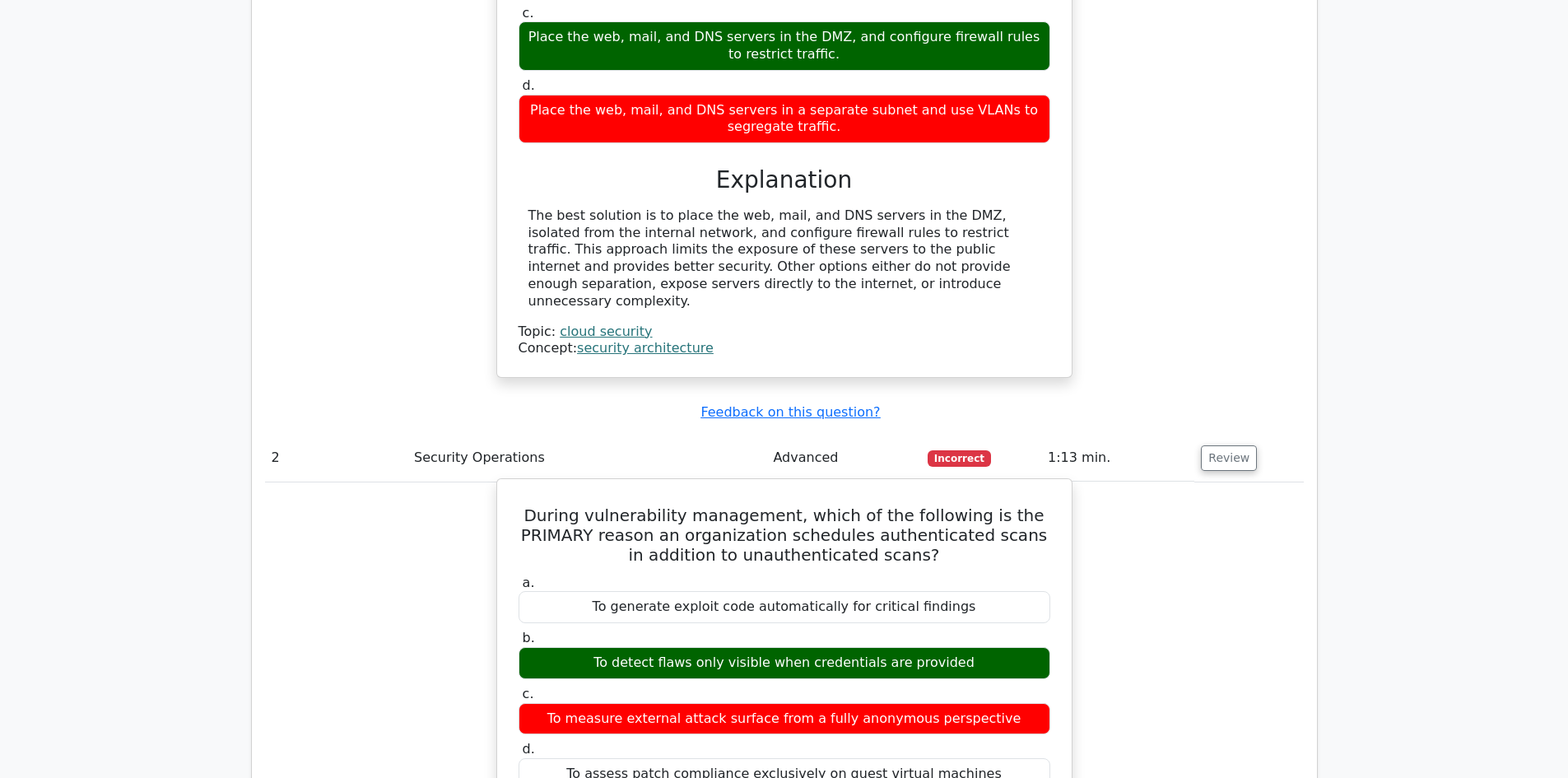
click at [732, 646] on div "To detect flaws only visible when credentials are provided" at bounding box center [784, 662] width 531 height 32
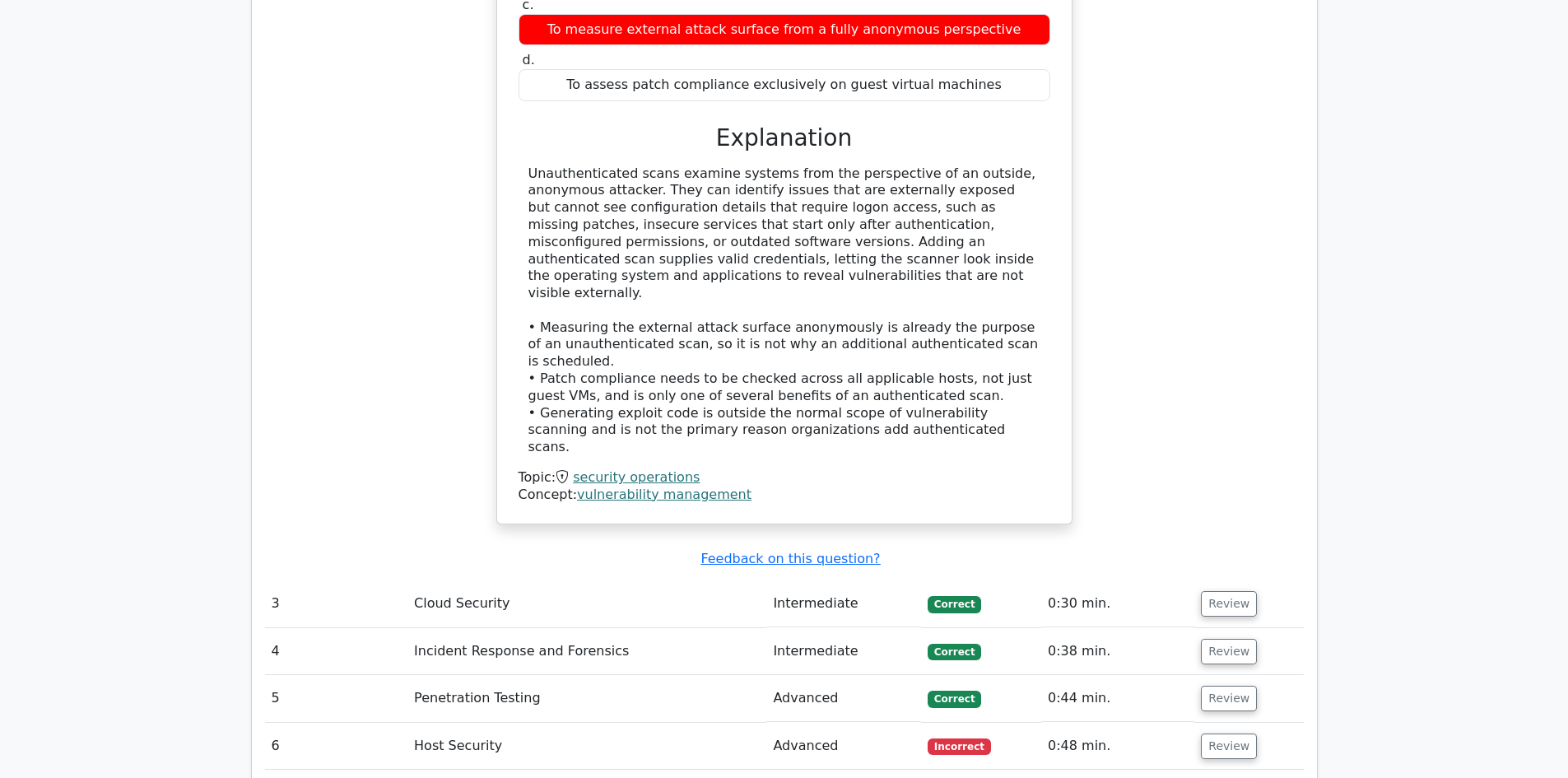
scroll to position [2386, 0]
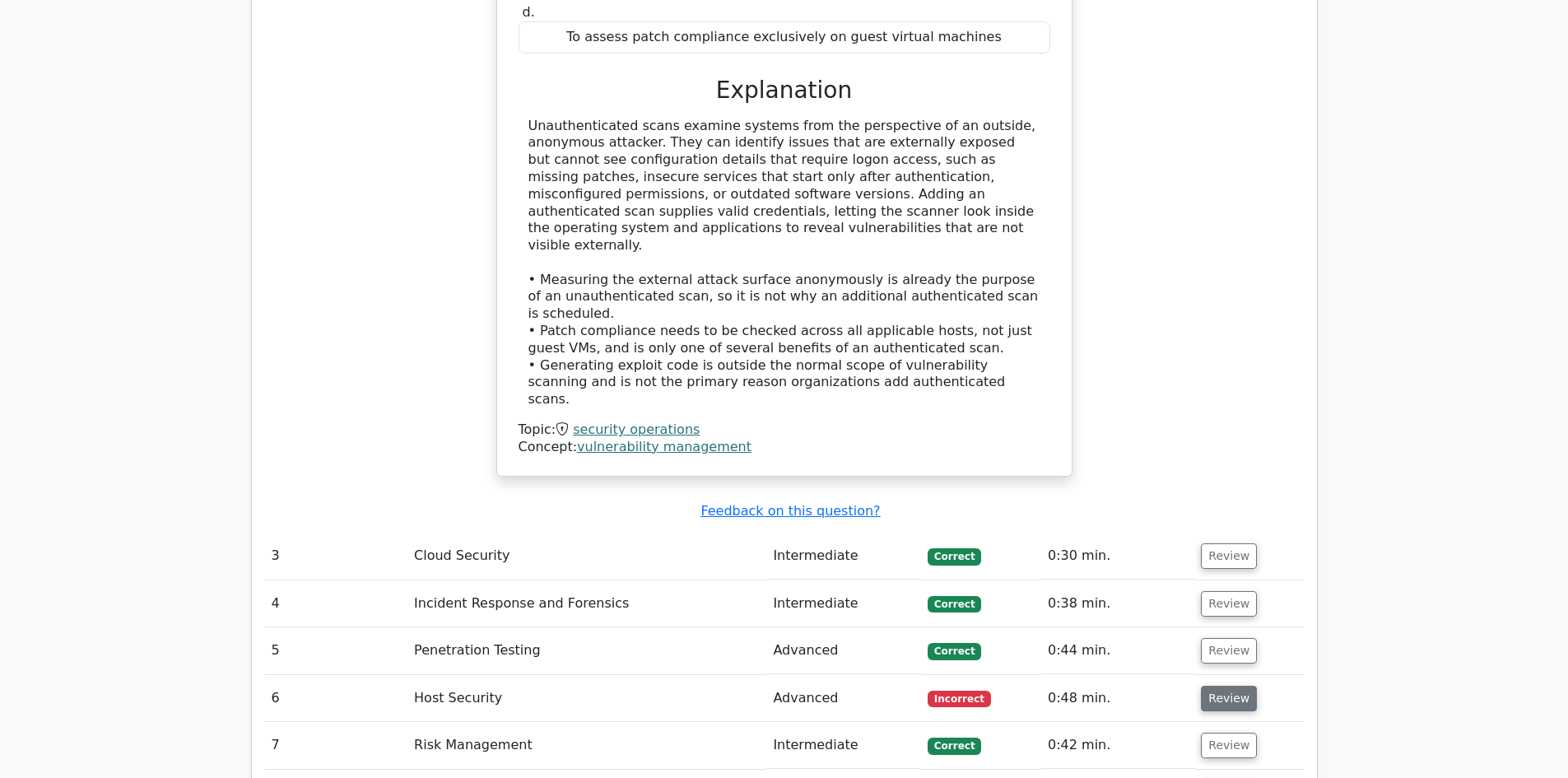
click at [1236, 686] on button "Review" at bounding box center [1229, 698] width 56 height 26
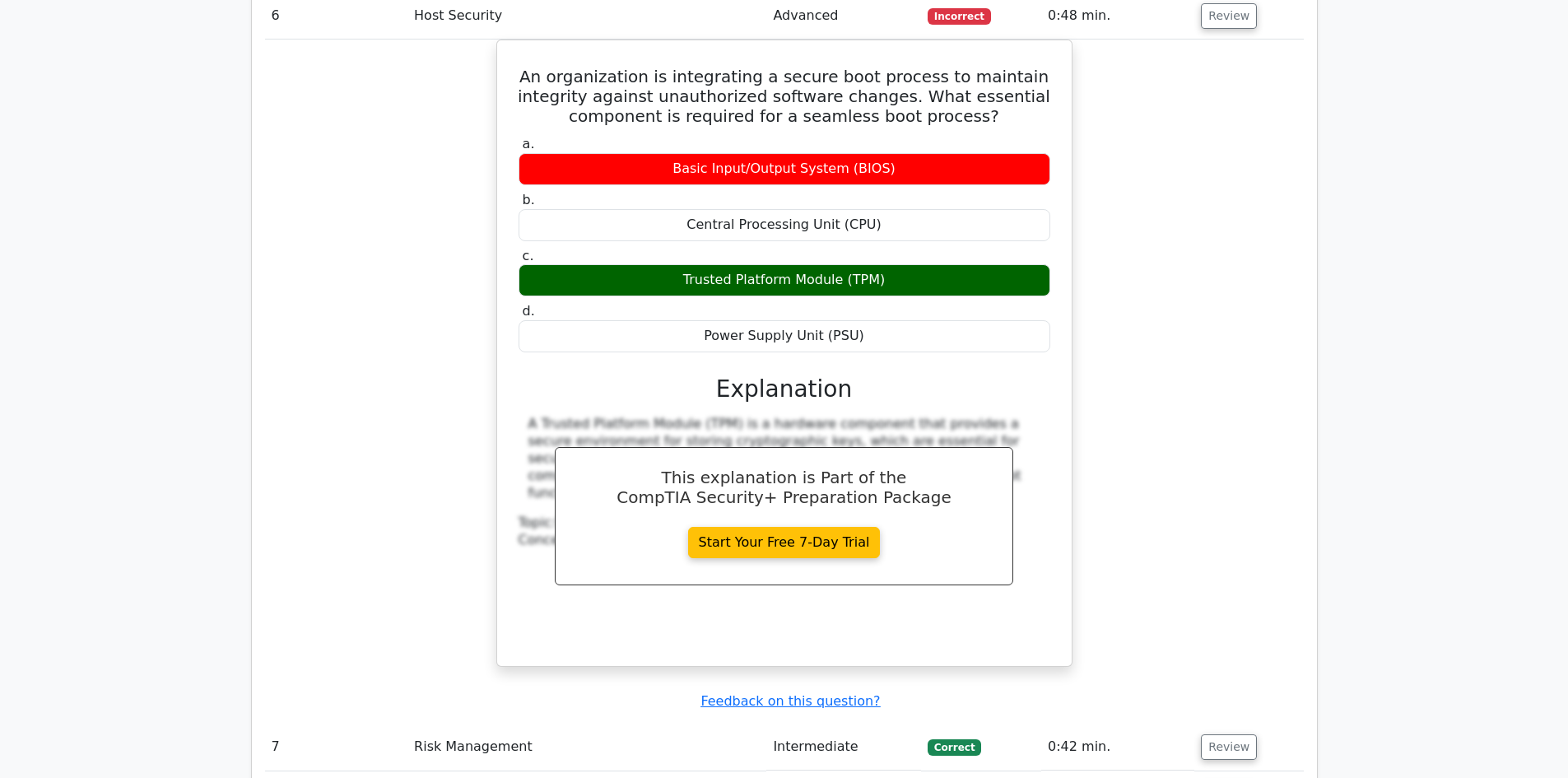
scroll to position [3126, 0]
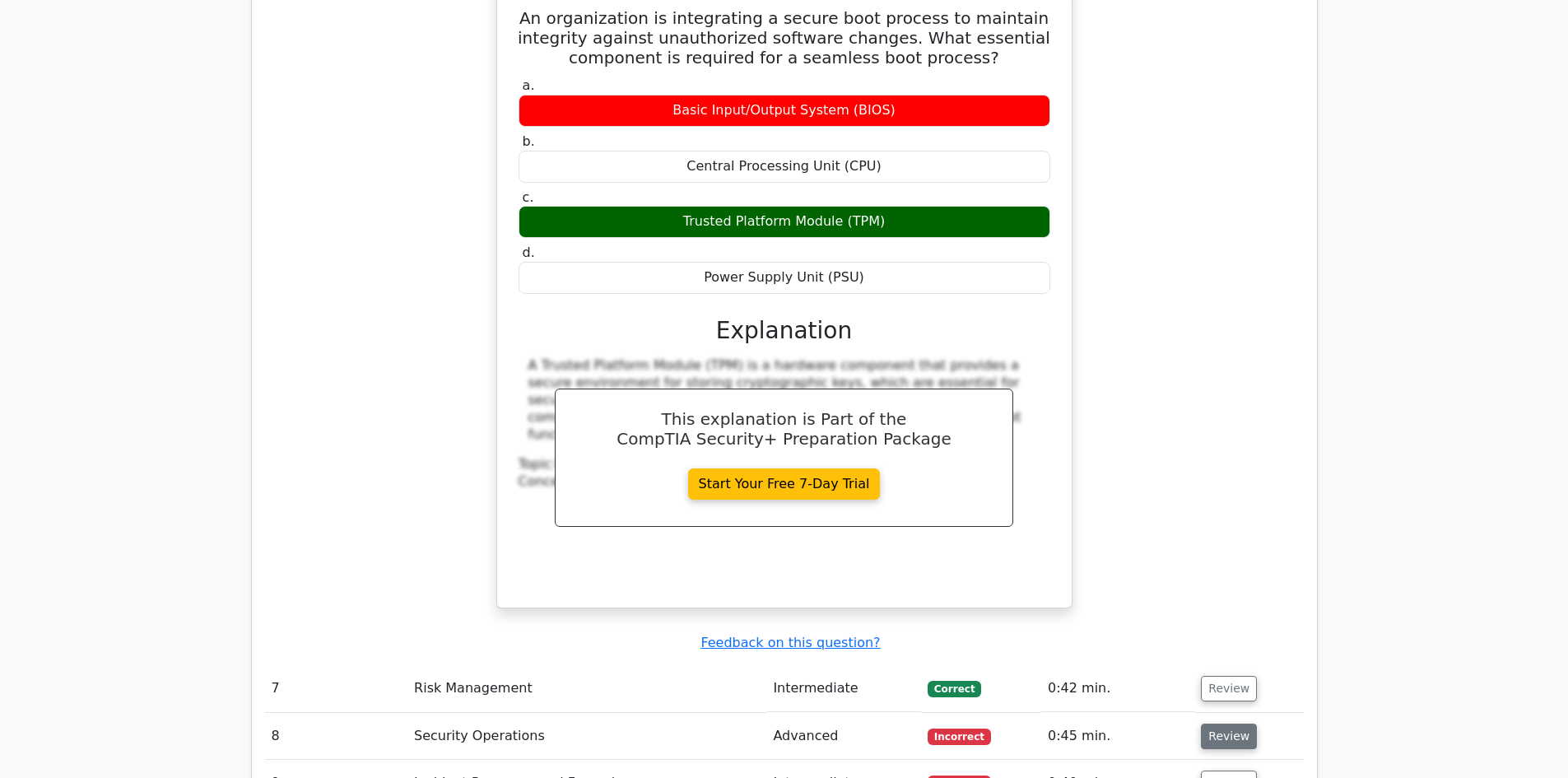
click at [1213, 723] on button "Review" at bounding box center [1229, 736] width 56 height 26
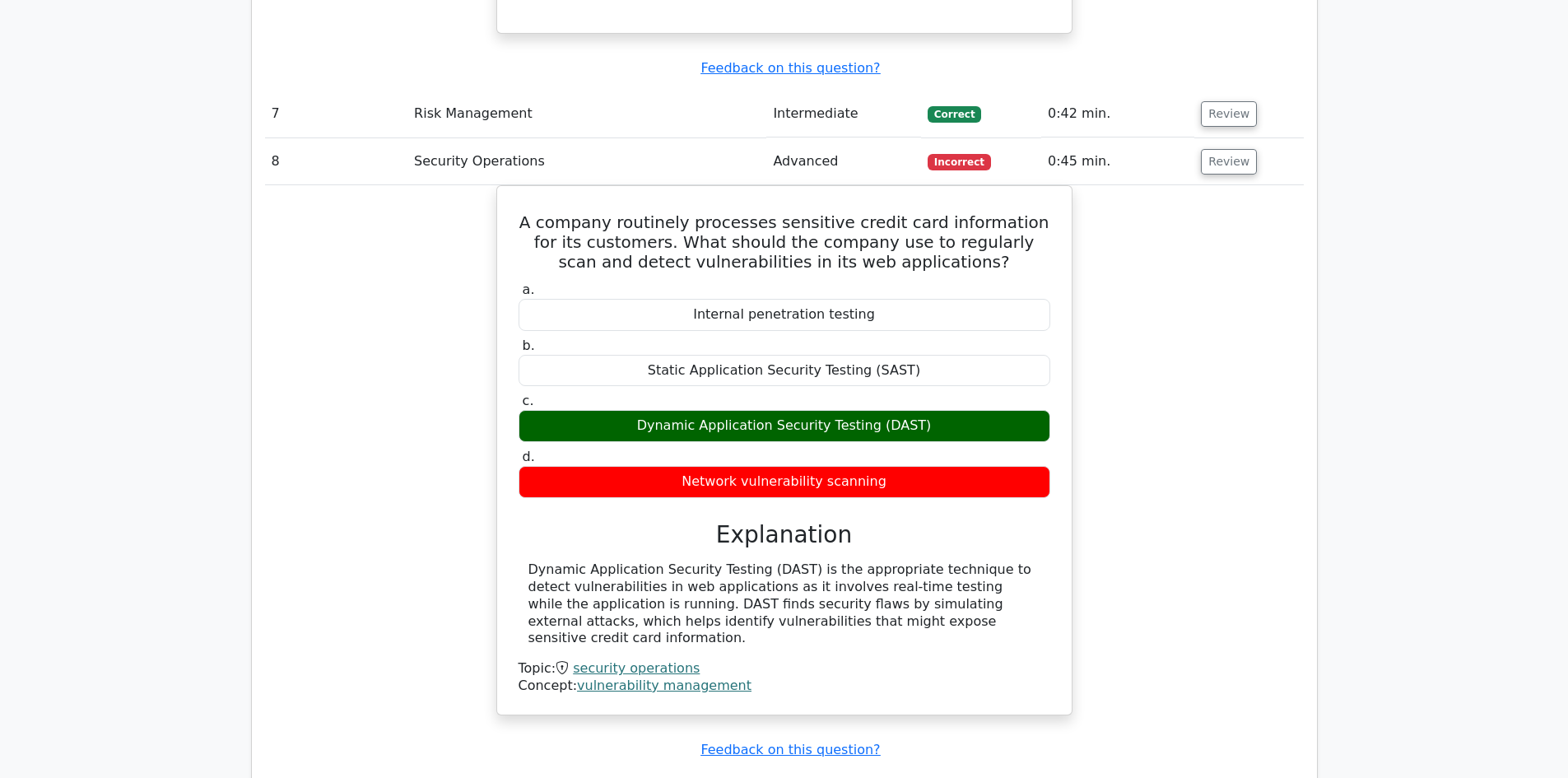
scroll to position [3703, 0]
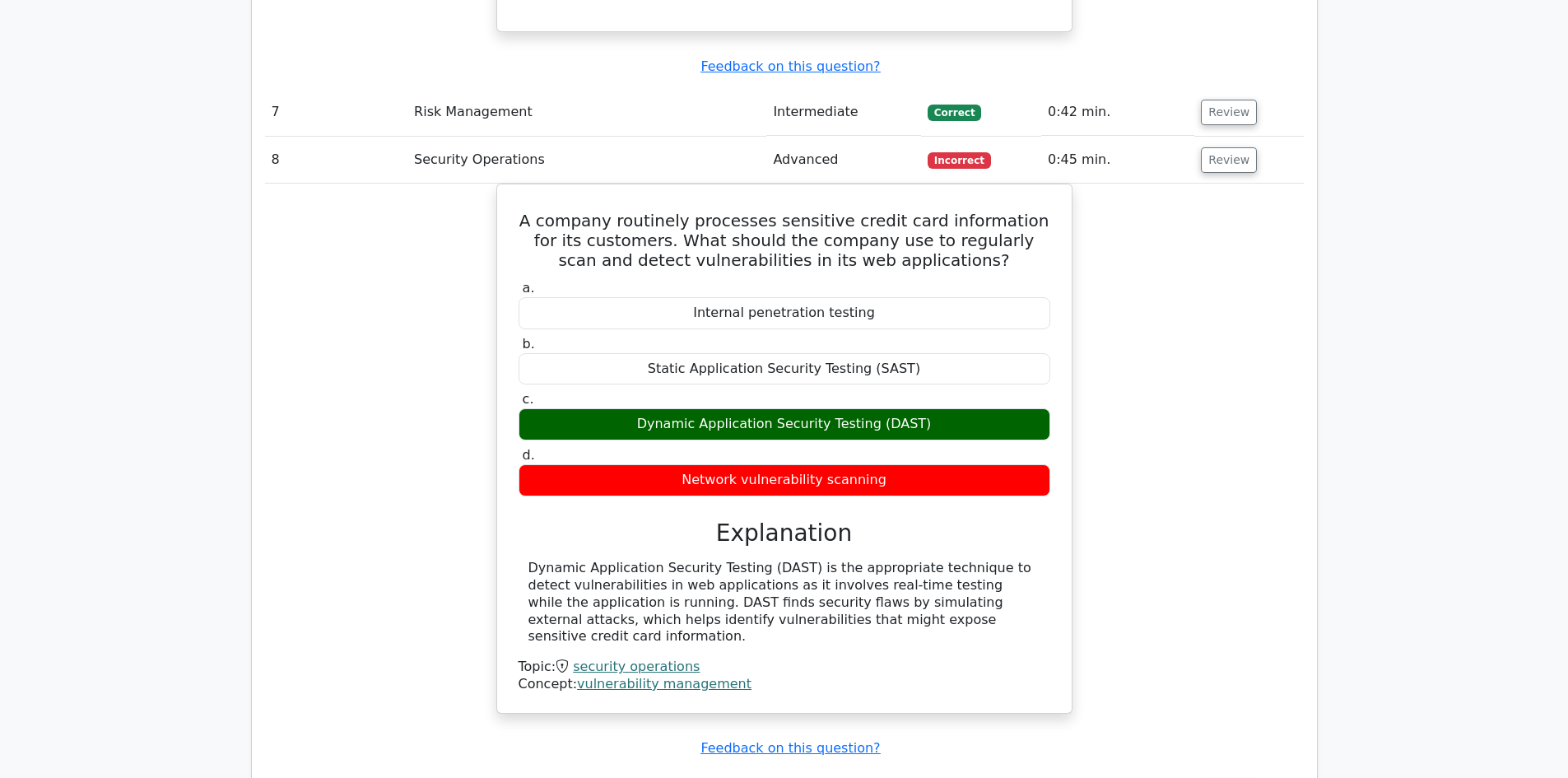
click at [1223, 777] on button "Review" at bounding box center [1229, 793] width 56 height 26
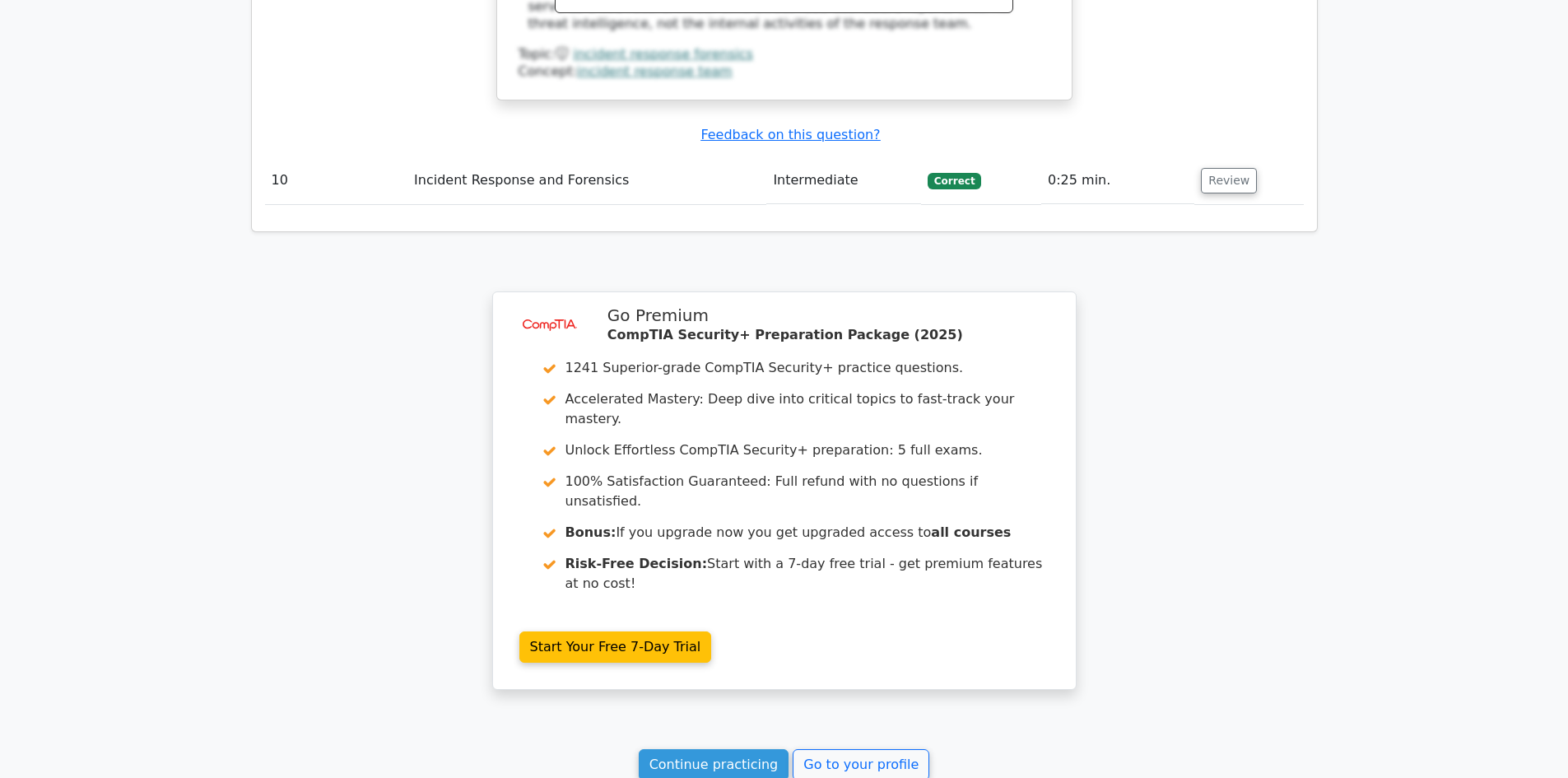
scroll to position [5058, 0]
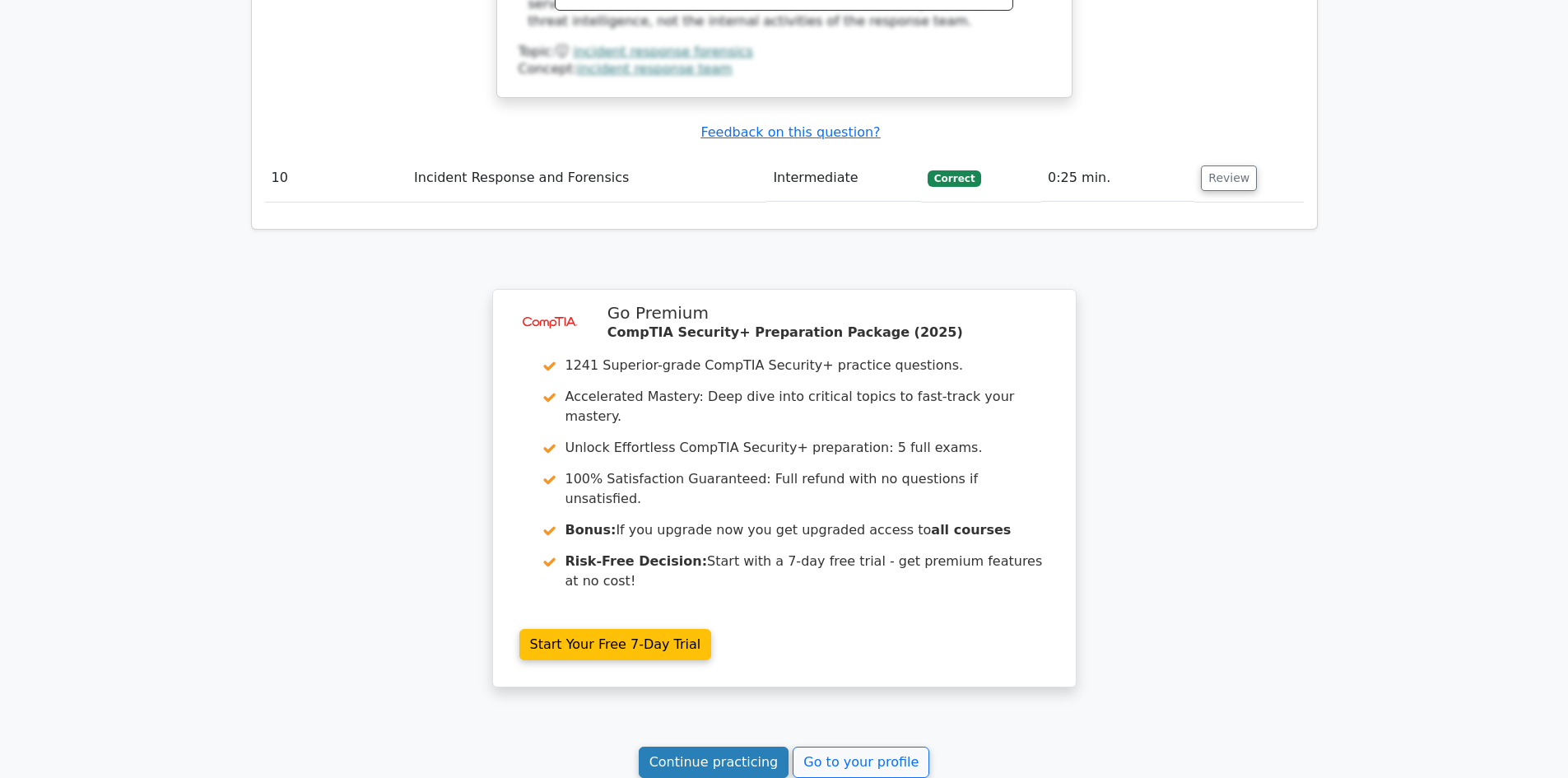
click at [727, 746] on link "Continue practicing" at bounding box center [714, 762] width 151 height 32
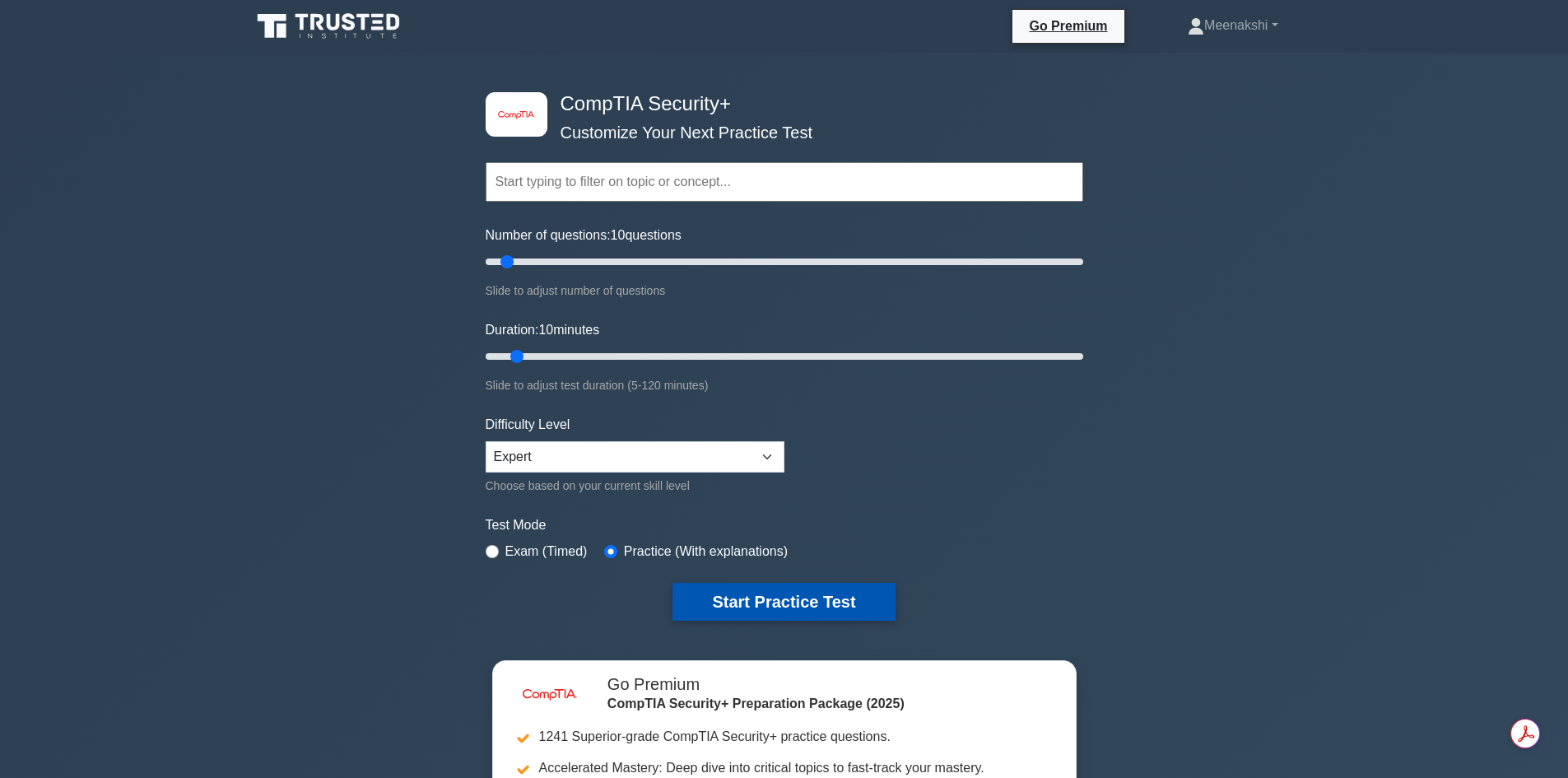
click at [771, 603] on button "Start Practice Test" at bounding box center [783, 600] width 222 height 37
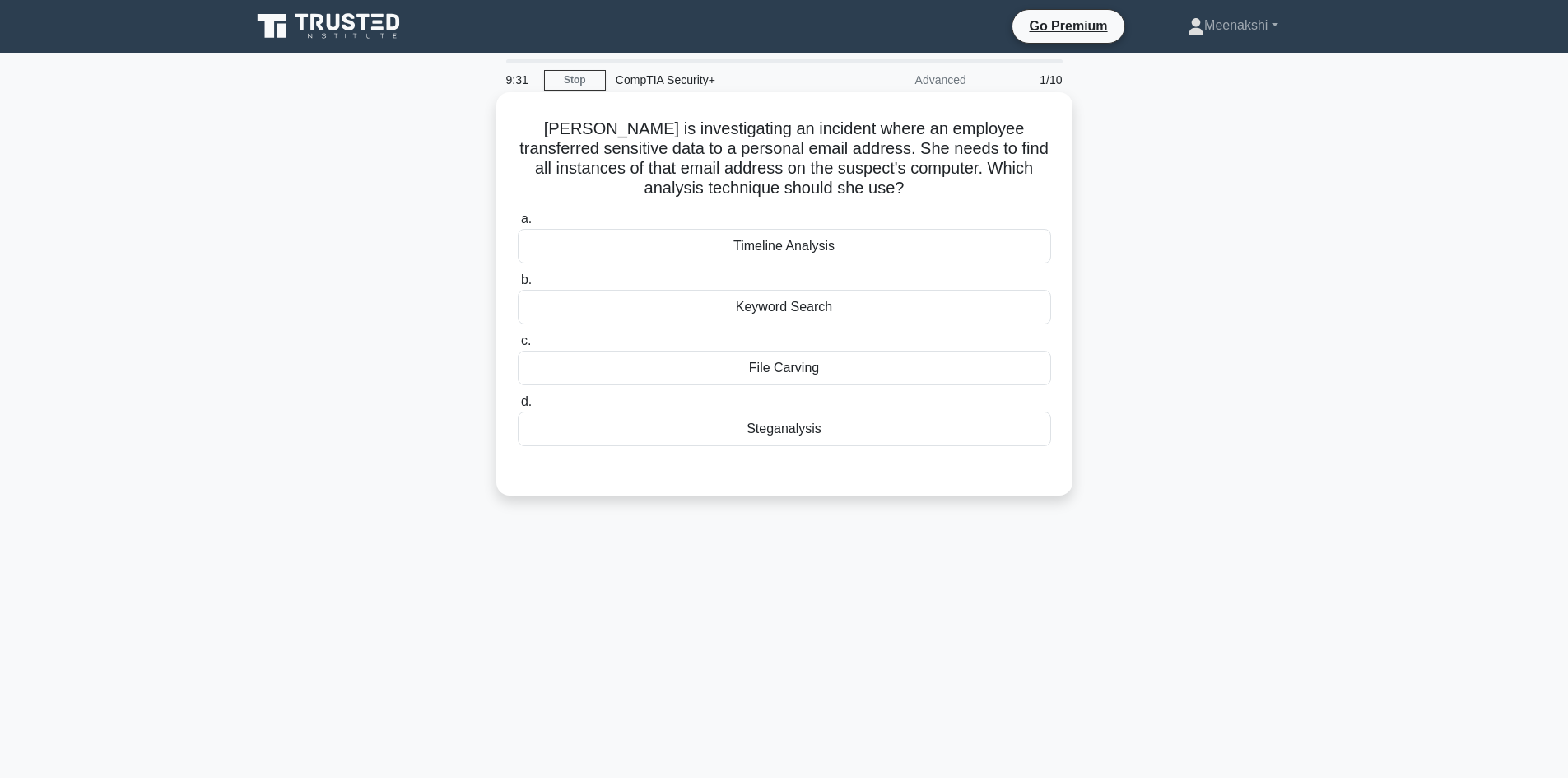
click at [803, 244] on div "Timeline Analysis" at bounding box center [784, 246] width 533 height 35
click at [518, 225] on input "a. Timeline Analysis" at bounding box center [518, 219] width 0 height 11
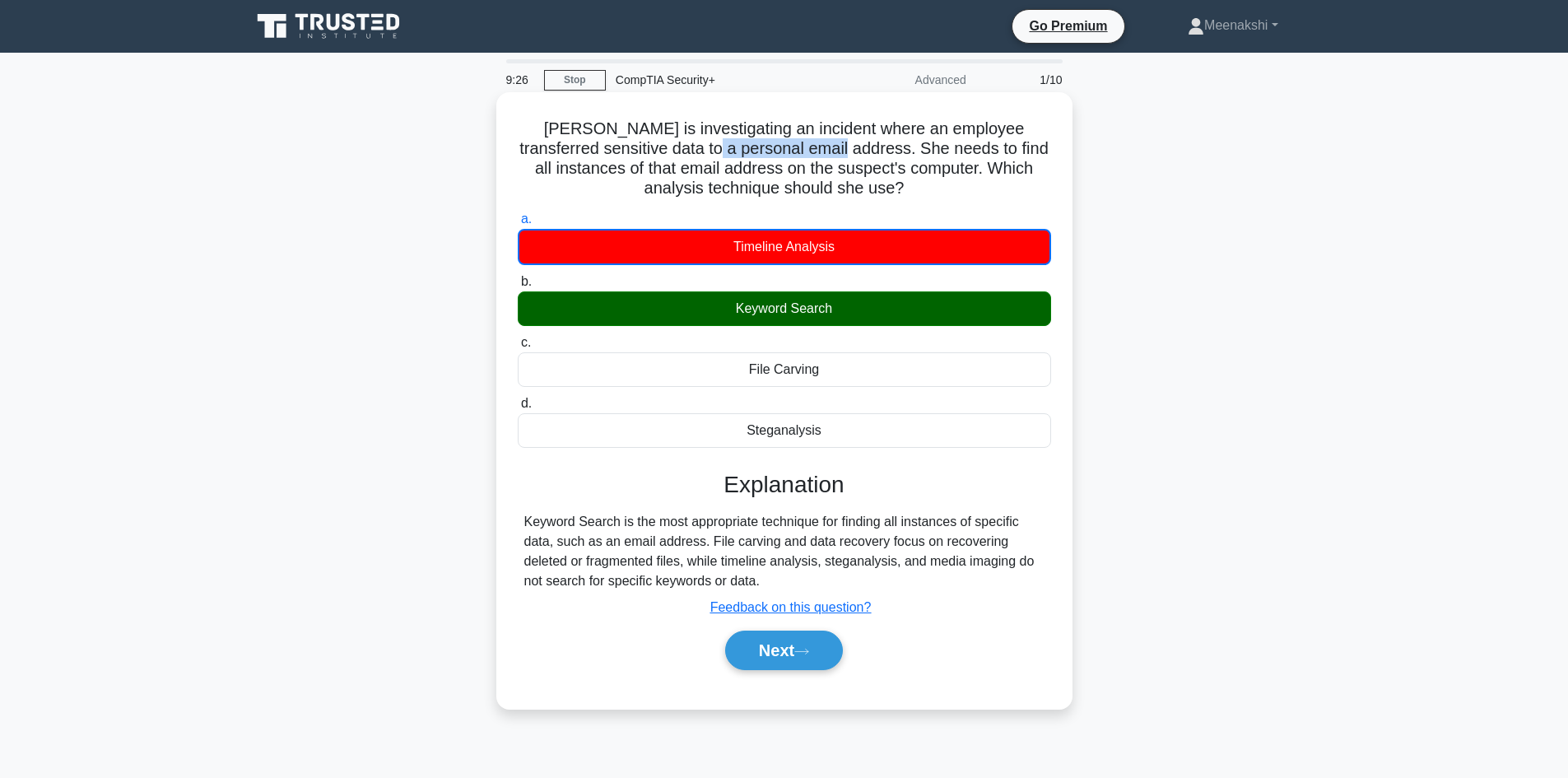
drag, startPoint x: 744, startPoint y: 156, endPoint x: 860, endPoint y: 152, distance: 116.1
click at [860, 152] on h5 "Annie is investigating an incident where an employee transferred sensitive data…" at bounding box center [784, 158] width 537 height 81
click at [809, 656] on icon at bounding box center [801, 650] width 14 height 9
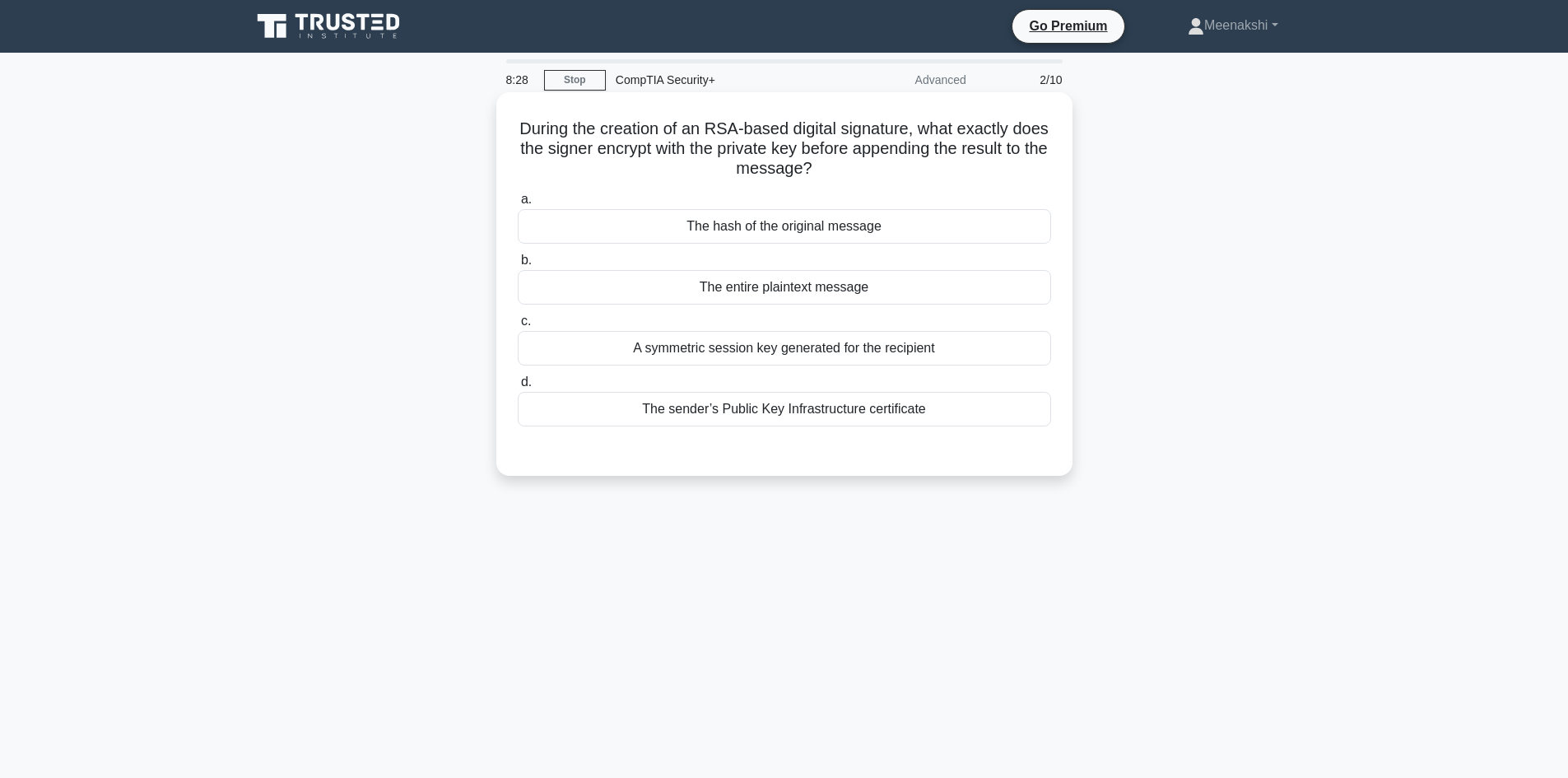
click at [917, 353] on div "A symmetric session key generated for the recipient" at bounding box center [784, 348] width 533 height 35
click at [518, 327] on input "c. A symmetric session key generated for the recipient" at bounding box center [518, 321] width 0 height 11
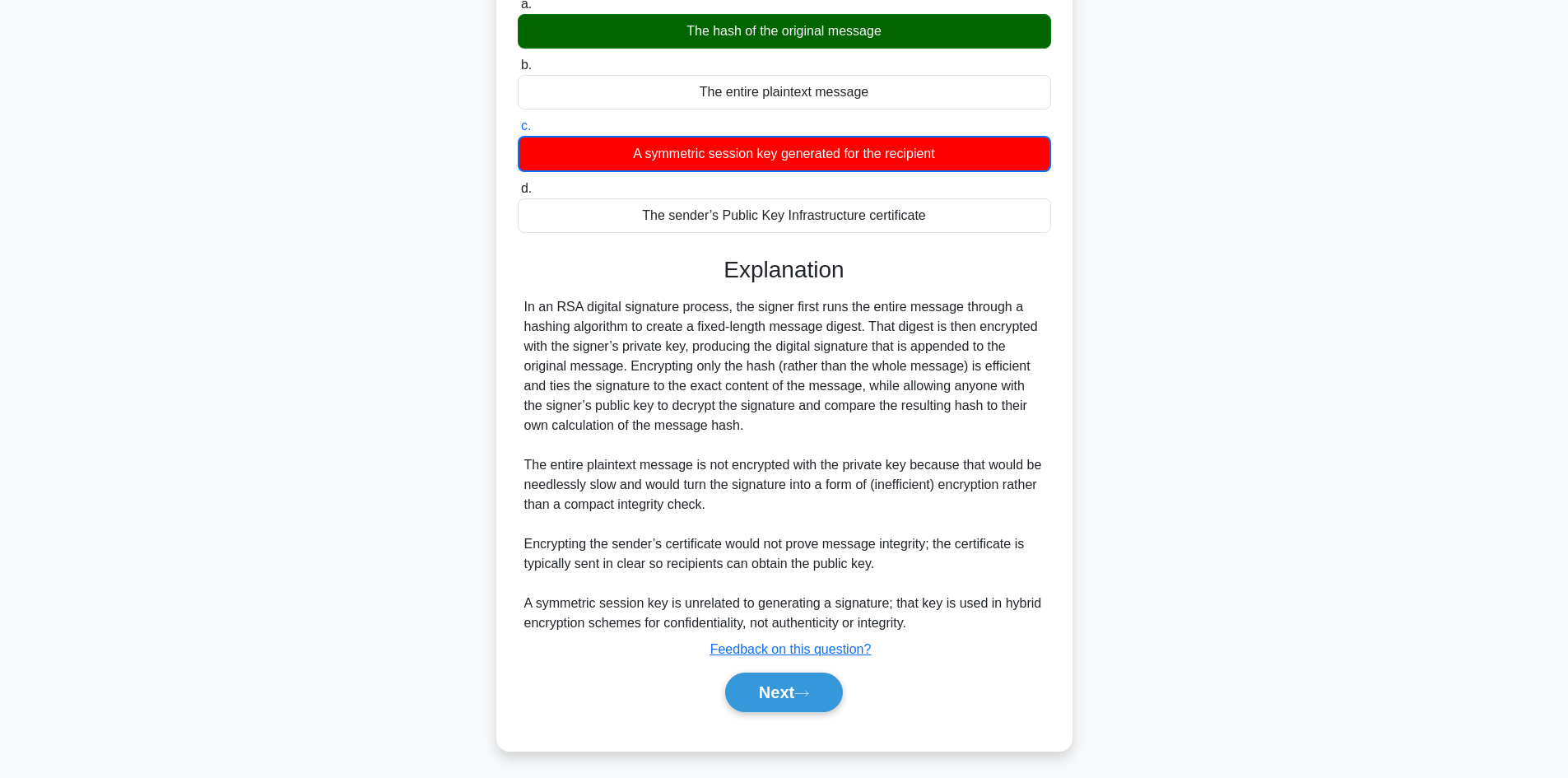
scroll to position [200, 0]
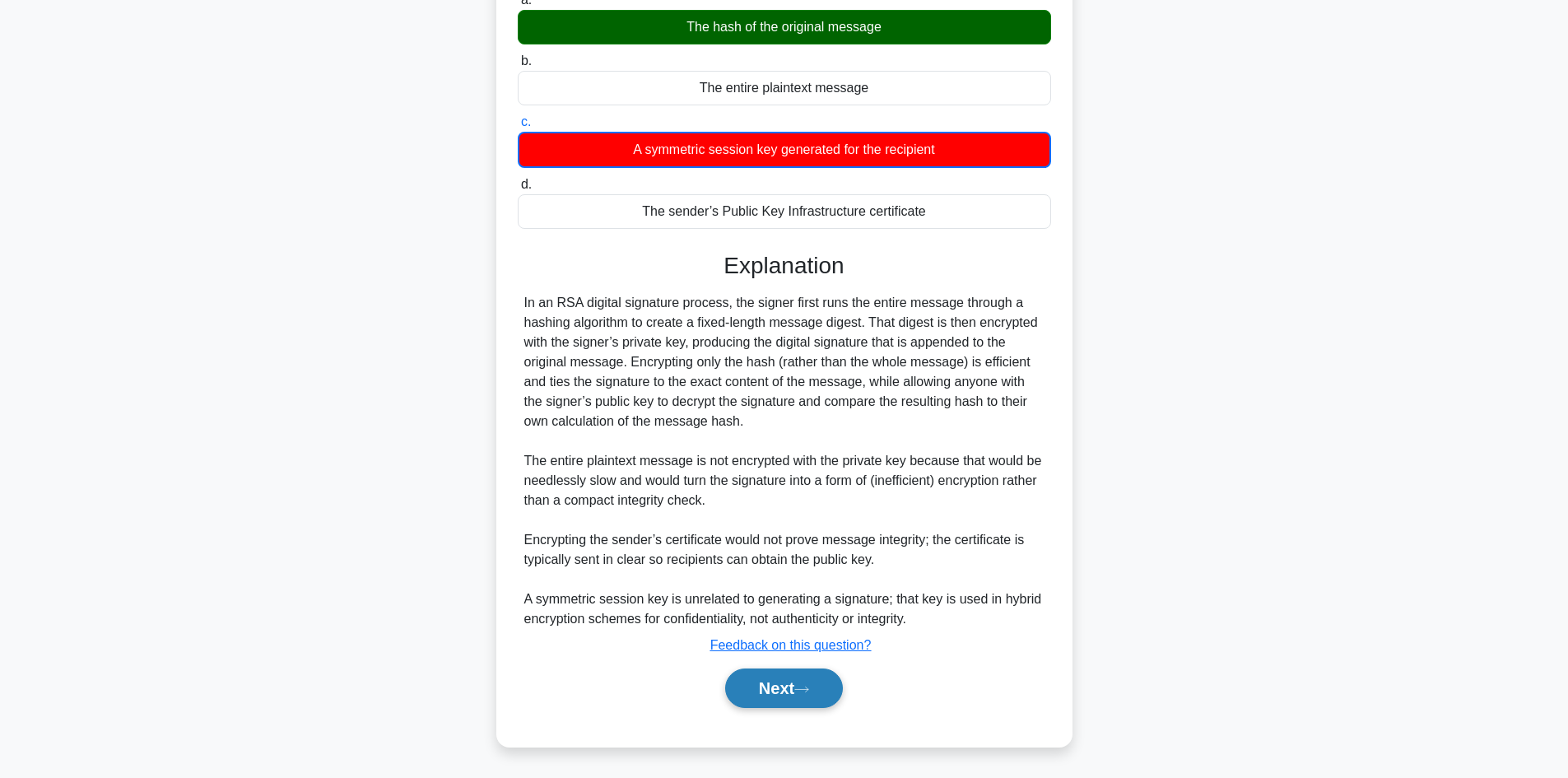
click at [784, 691] on button "Next" at bounding box center [784, 688] width 117 height 39
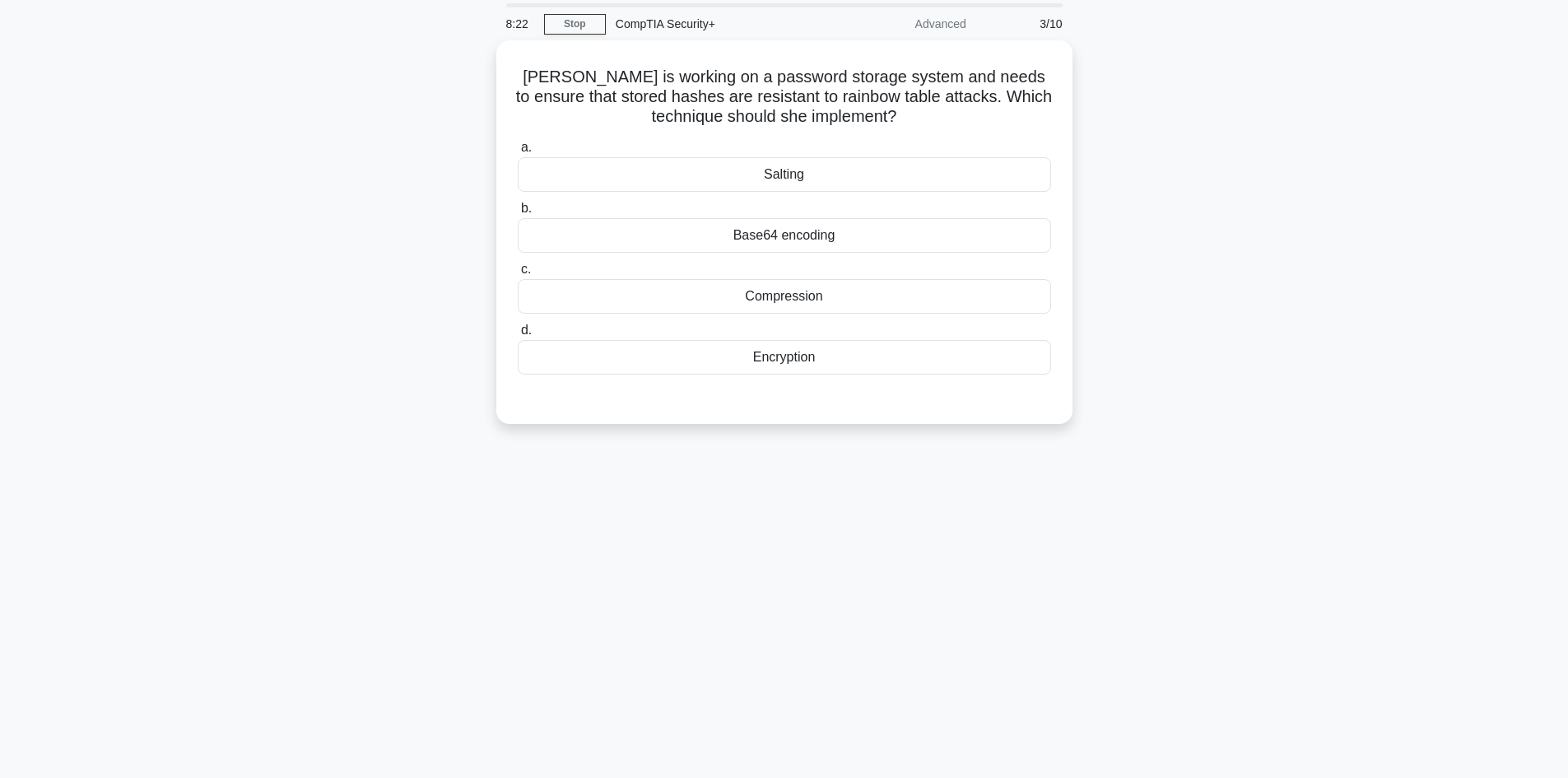
scroll to position [0, 0]
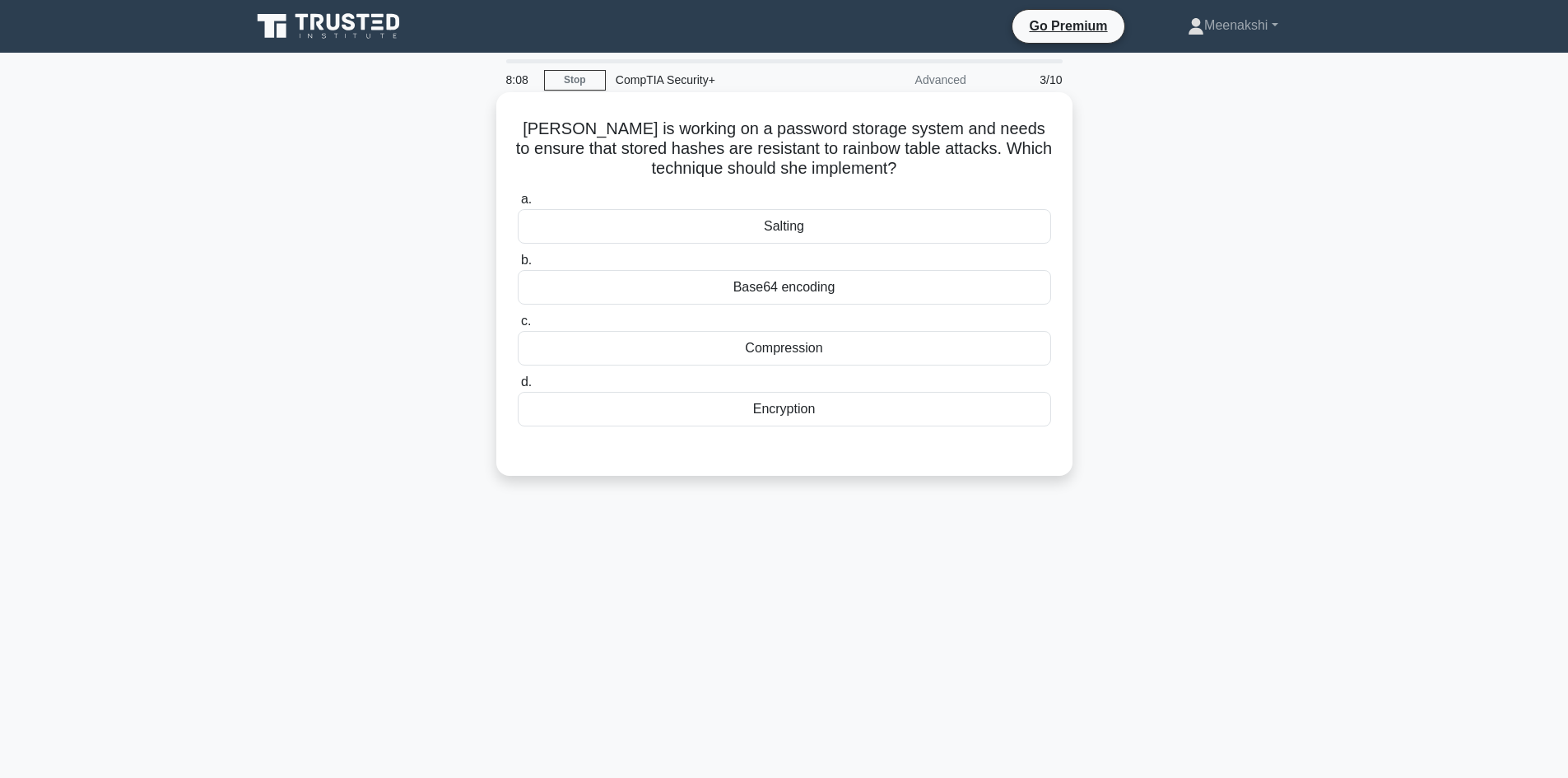
click at [809, 228] on div "Salting" at bounding box center [784, 227] width 533 height 35
click at [518, 205] on input "a. Salting" at bounding box center [518, 199] width 0 height 11
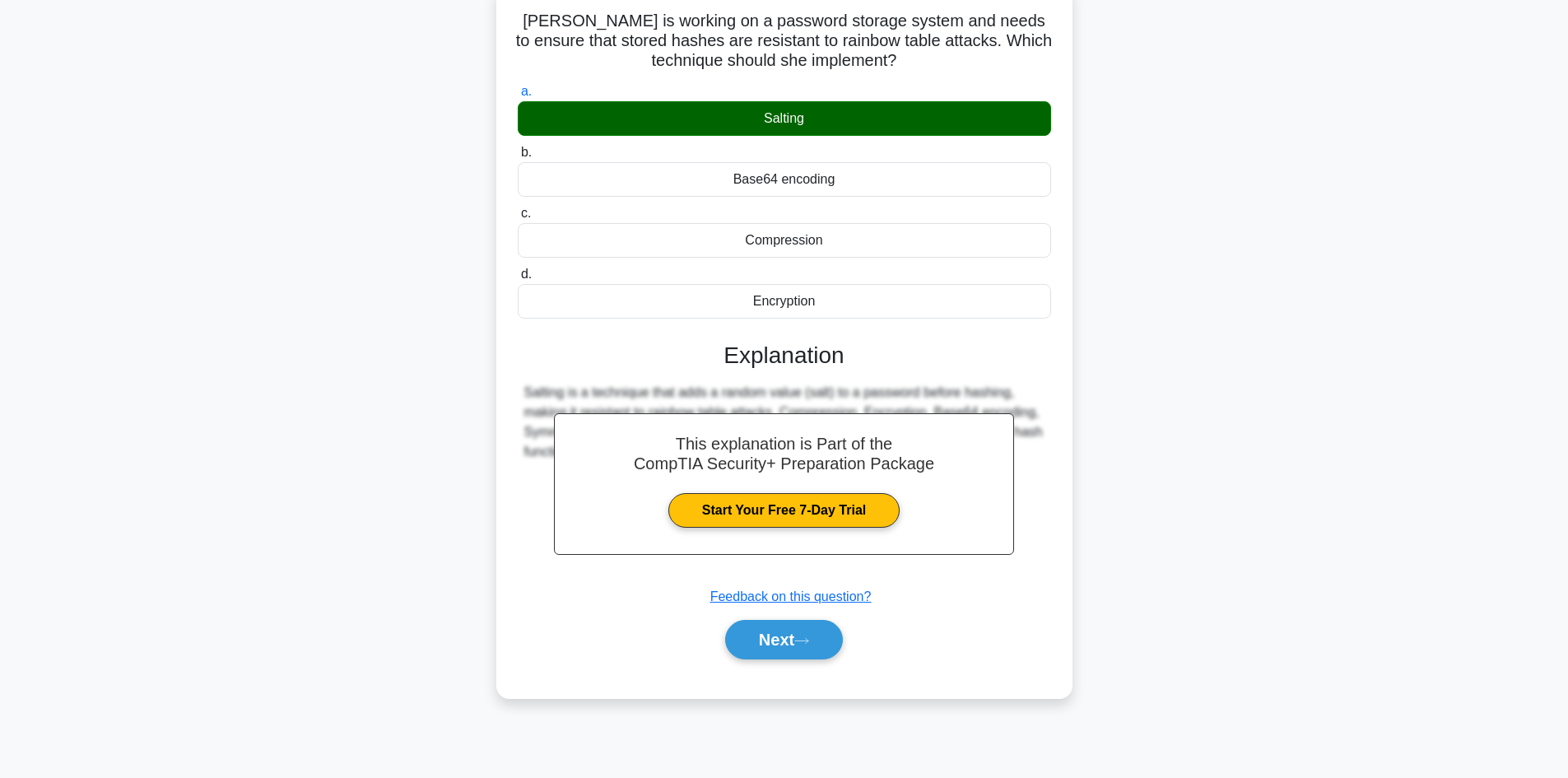
scroll to position [111, 0]
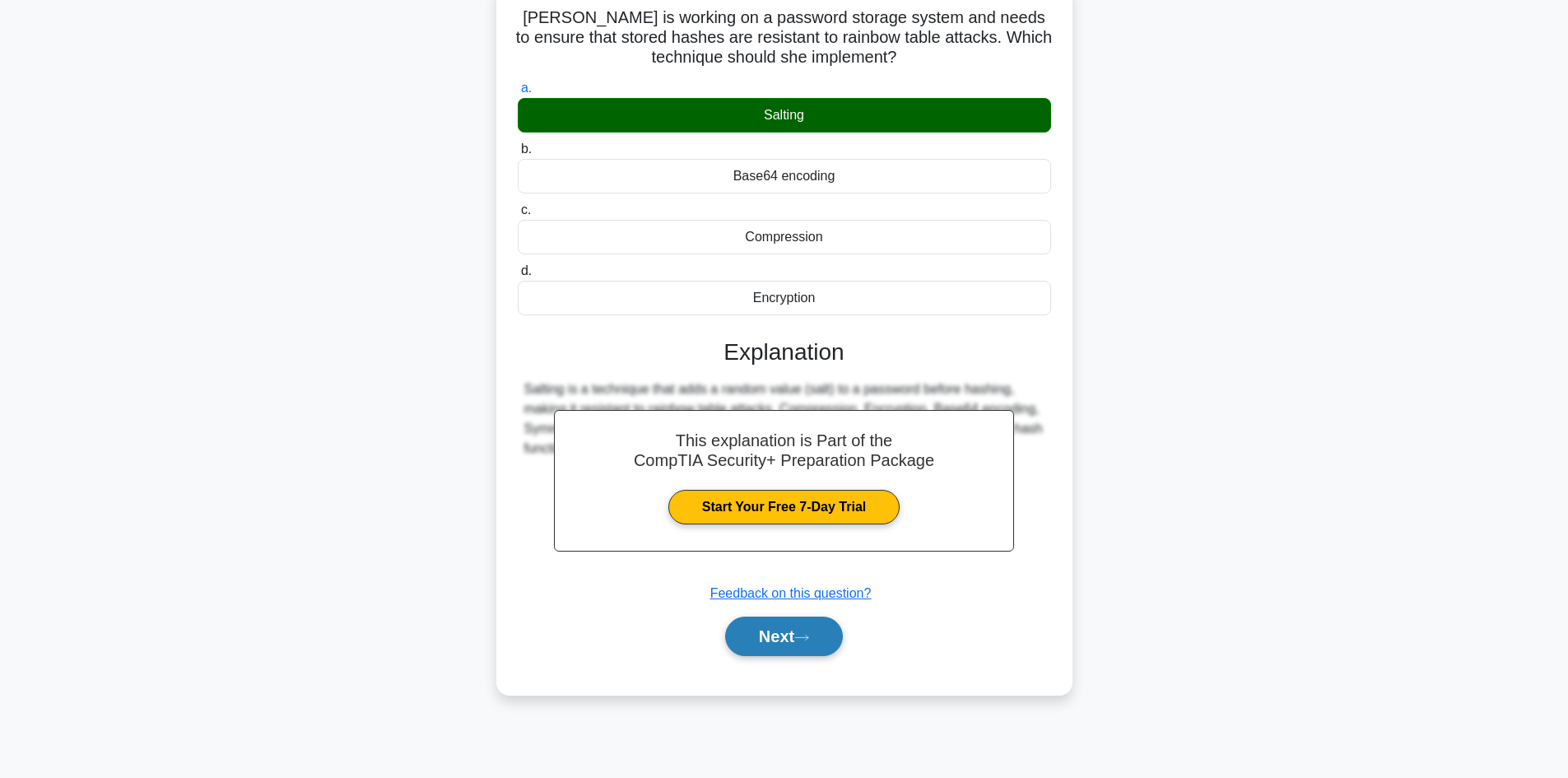
click at [773, 641] on button "Next" at bounding box center [784, 636] width 117 height 39
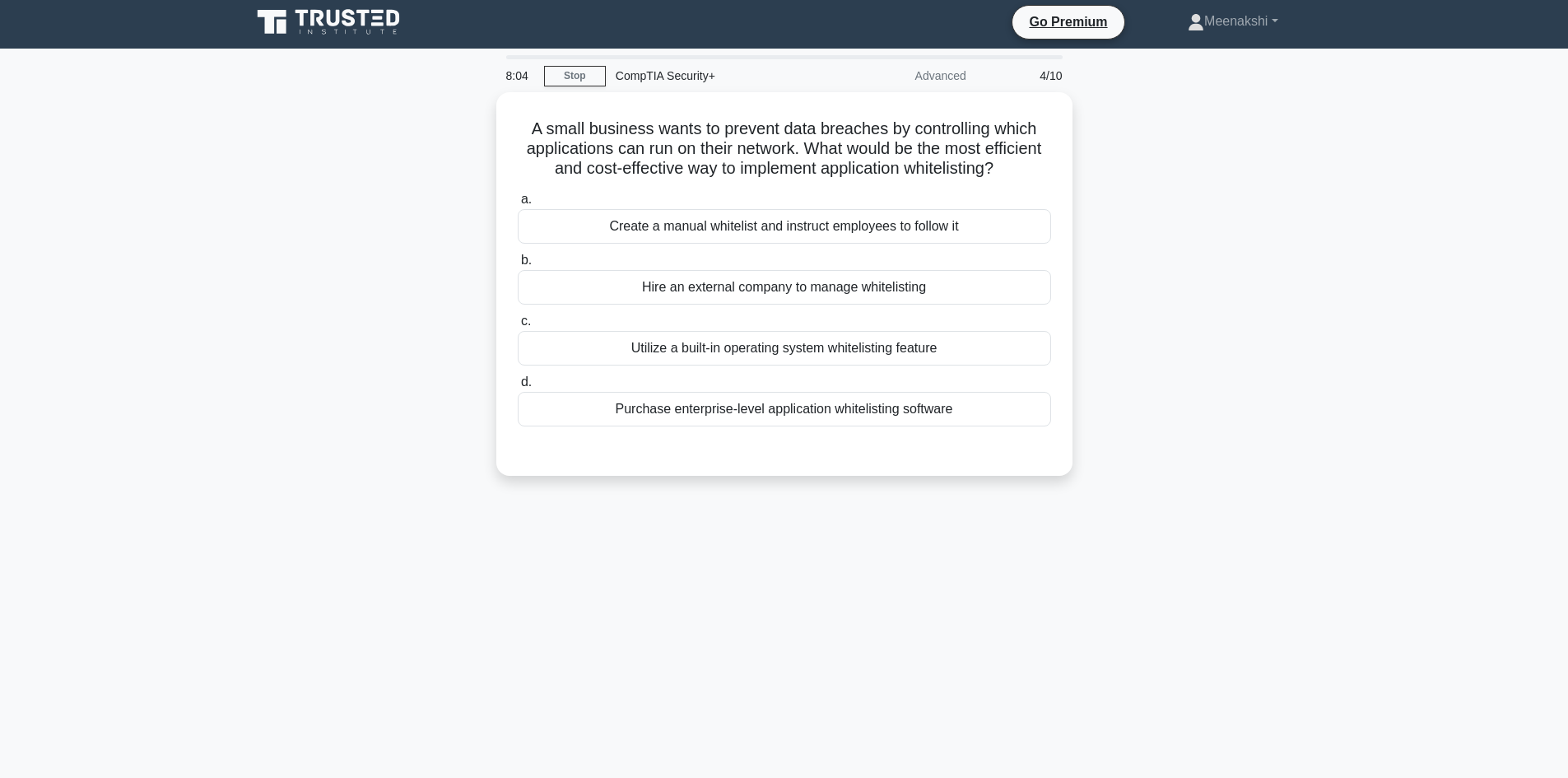
scroll to position [0, 0]
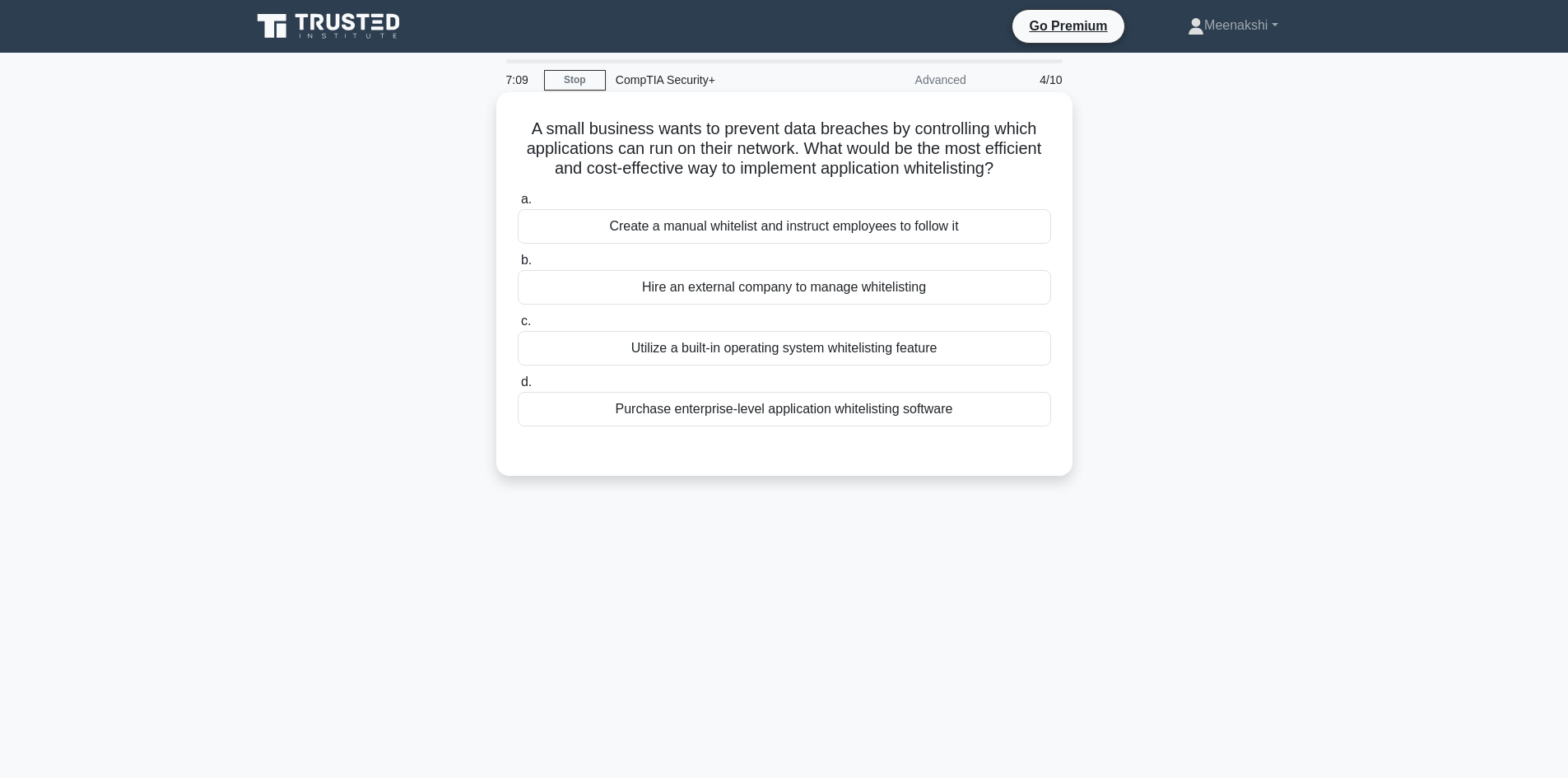
click at [812, 365] on div "Utilize a built-in operating system whitelisting feature" at bounding box center [784, 348] width 533 height 35
click at [518, 327] on input "c. Utilize a built-in operating system whitelisting feature" at bounding box center [518, 321] width 0 height 11
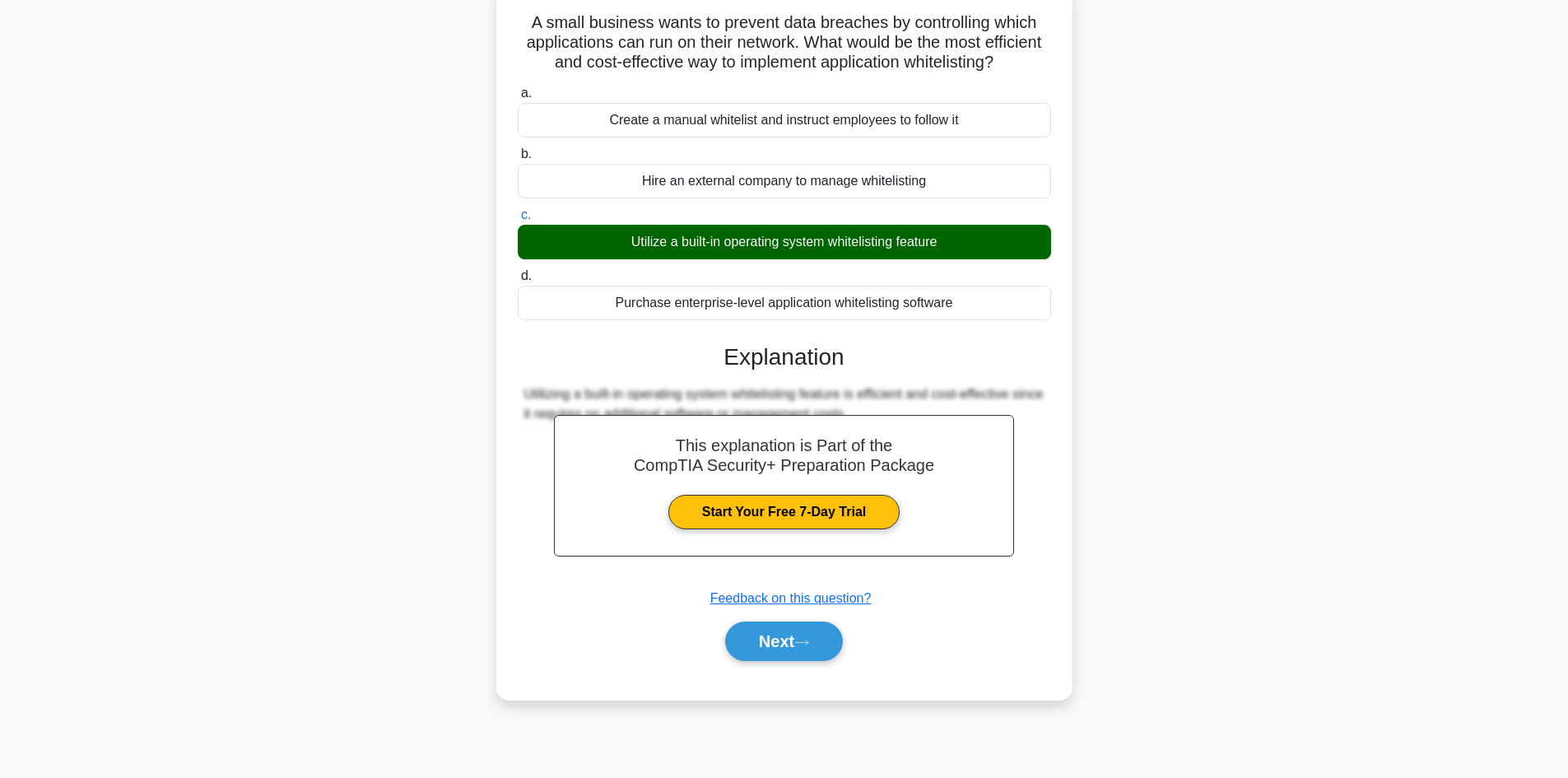
scroll to position [111, 0]
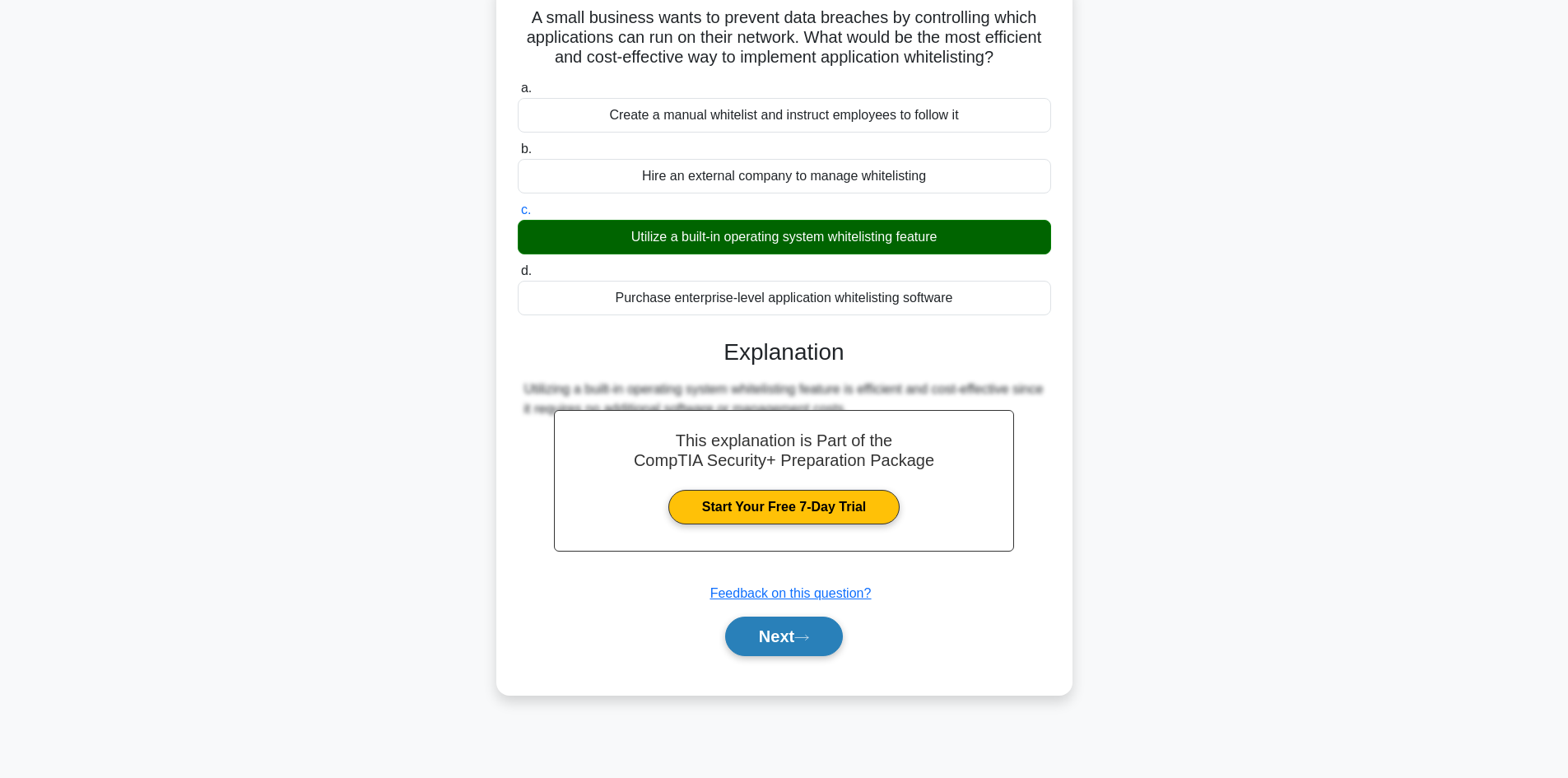
click at [794, 656] on button "Next" at bounding box center [784, 636] width 117 height 39
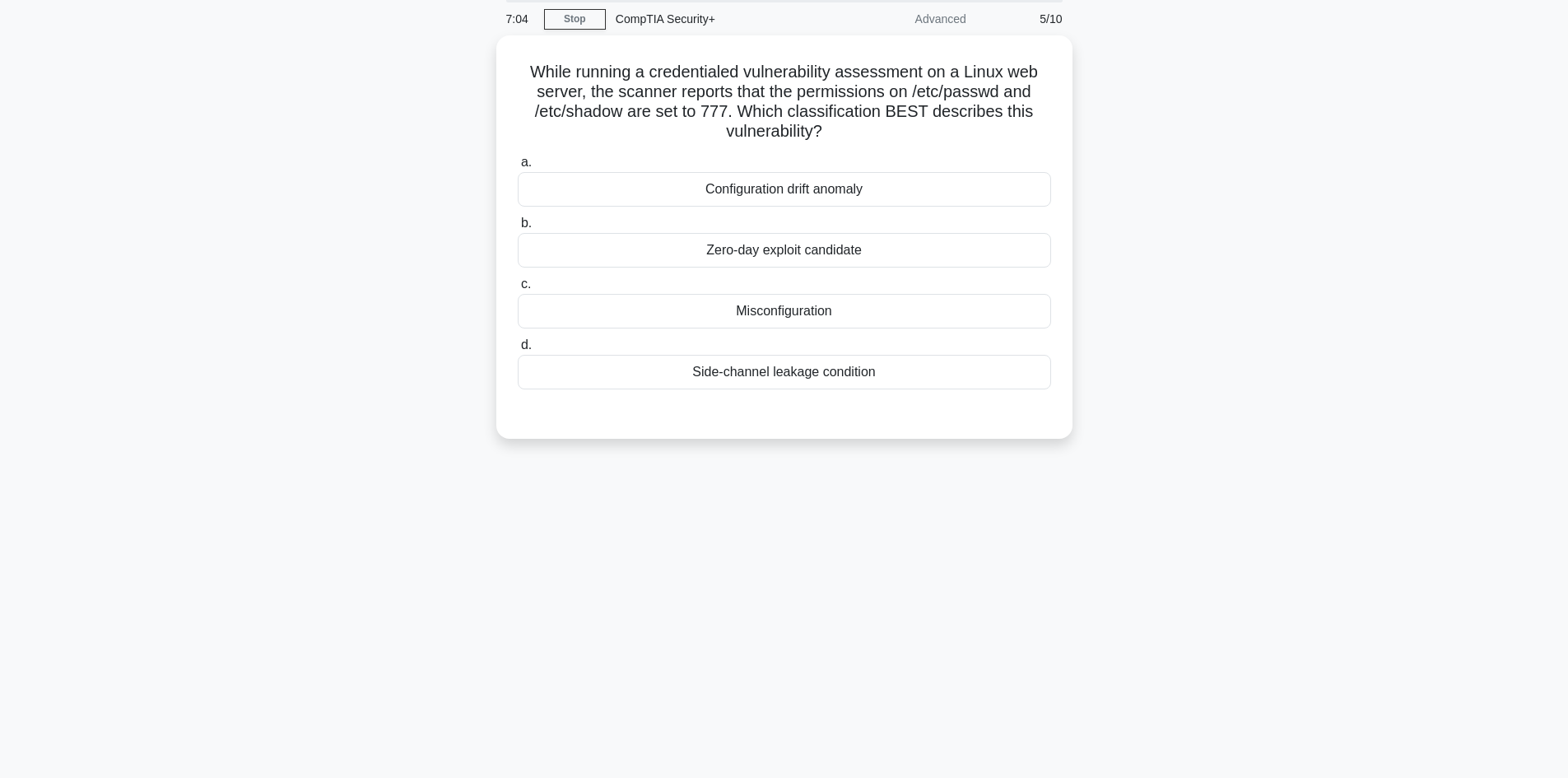
scroll to position [0, 0]
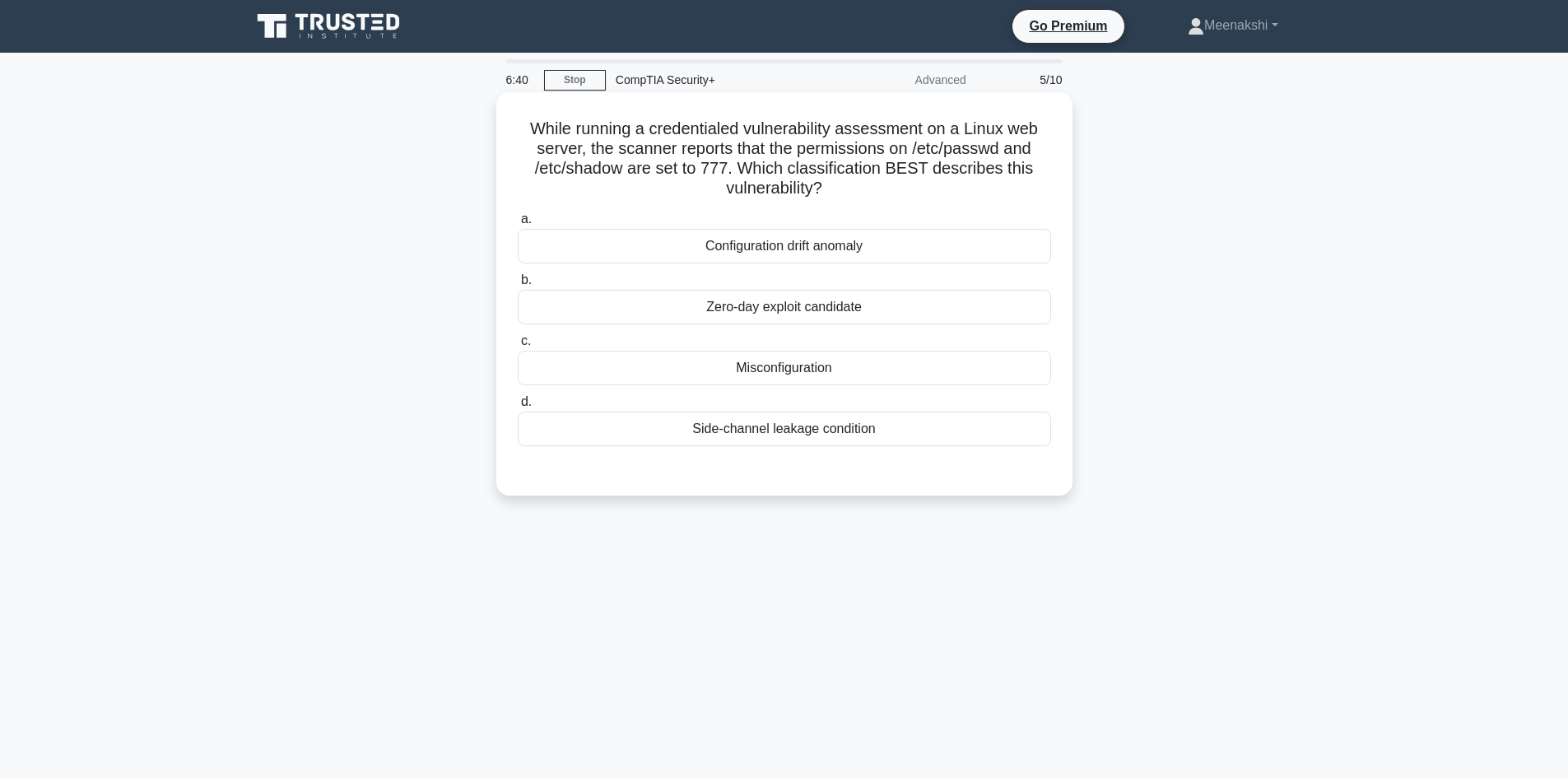
click at [801, 370] on div "Misconfiguration" at bounding box center [784, 368] width 533 height 35
click at [518, 347] on input "c. Misconfiguration" at bounding box center [518, 340] width 0 height 11
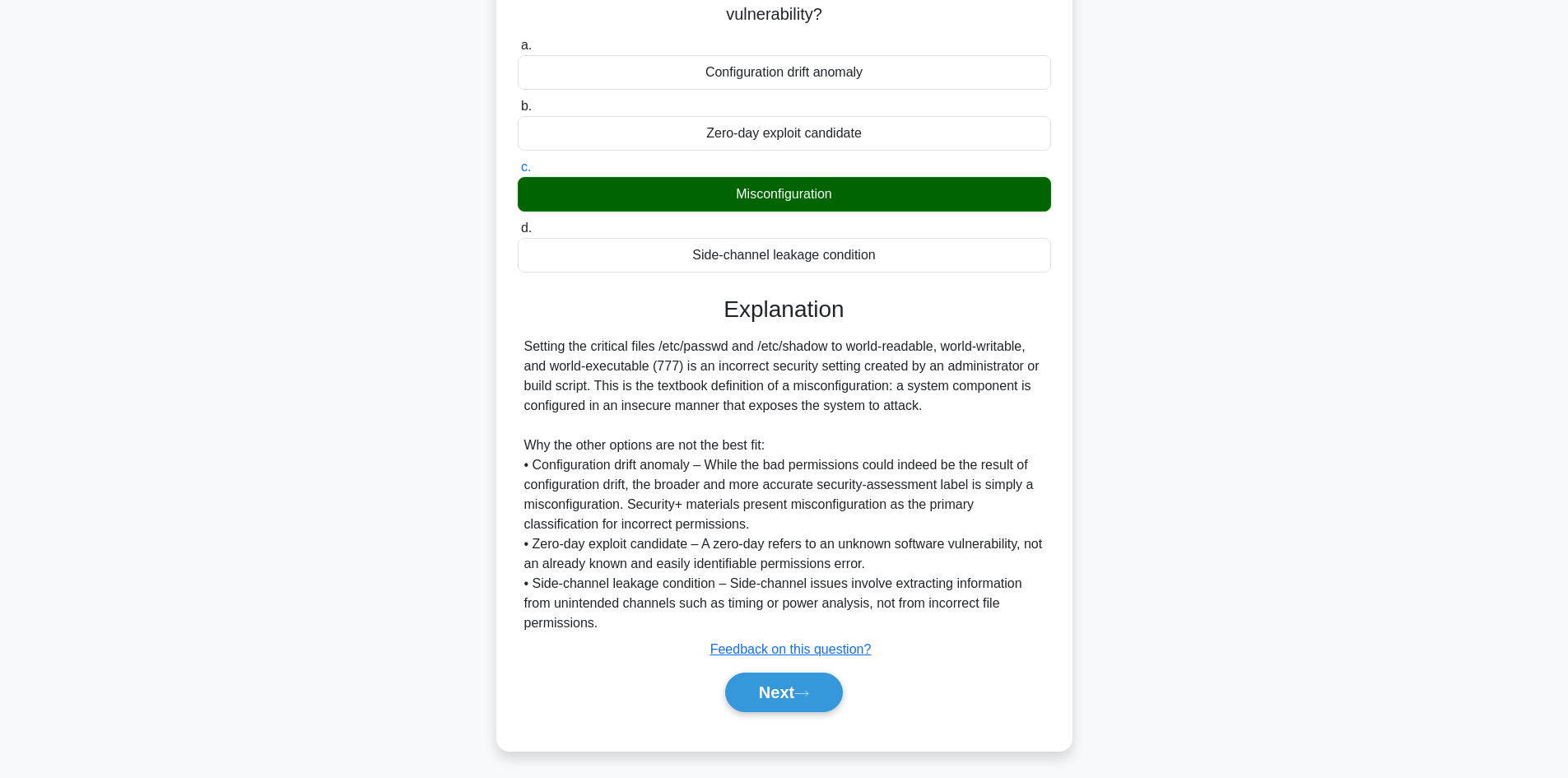
scroll to position [179, 0]
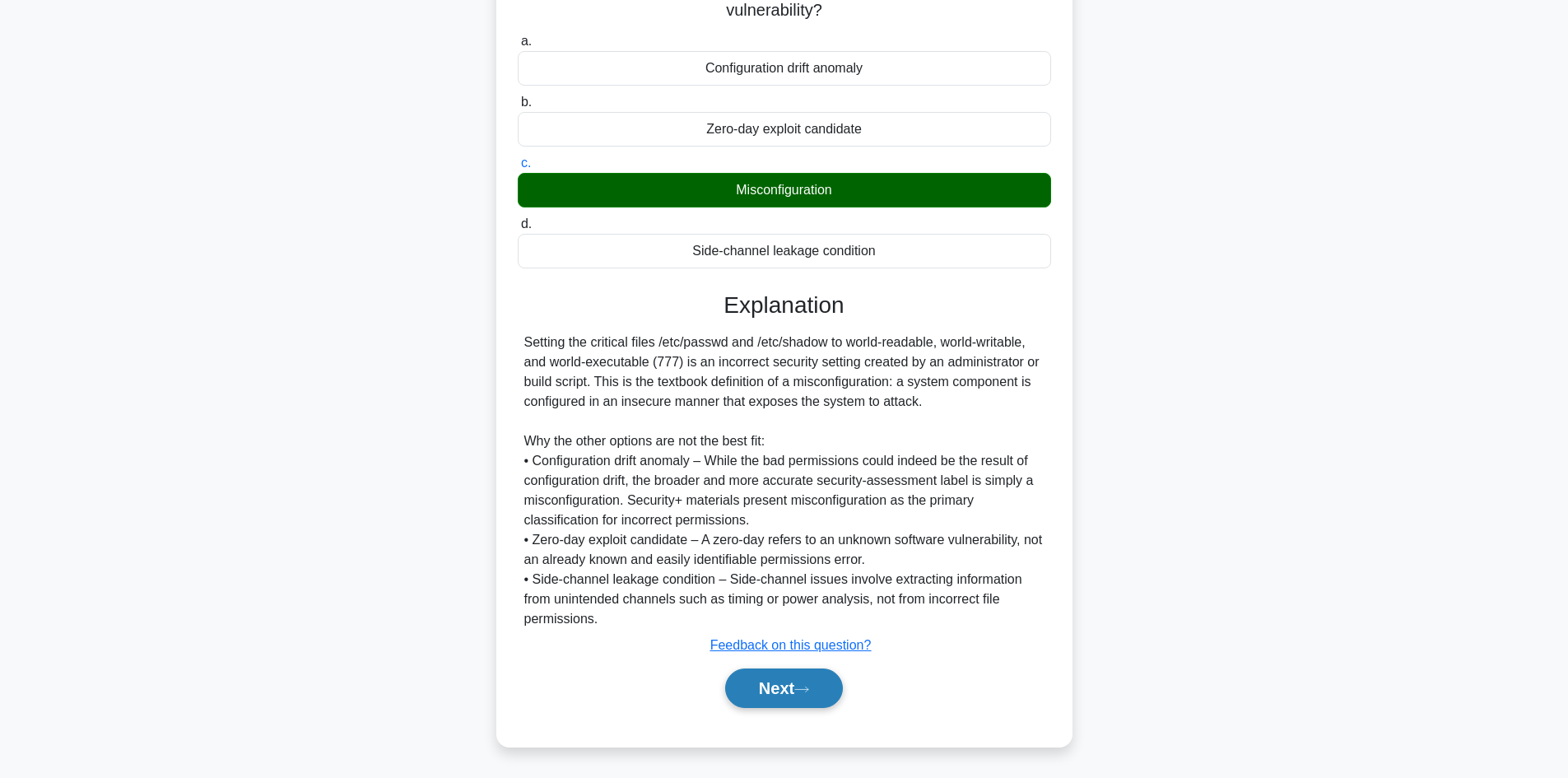
click at [793, 693] on button "Next" at bounding box center [784, 688] width 117 height 39
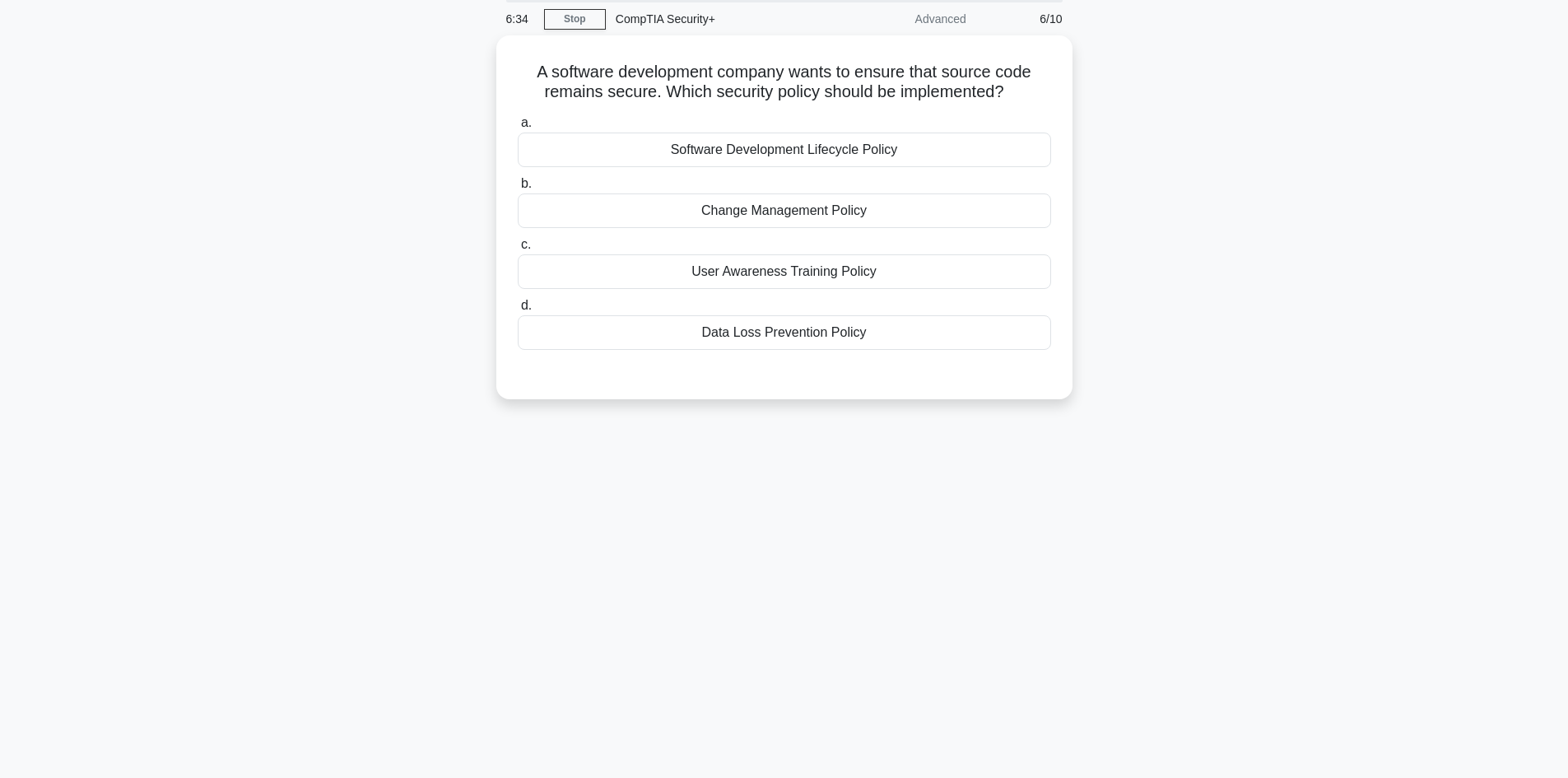
scroll to position [0, 0]
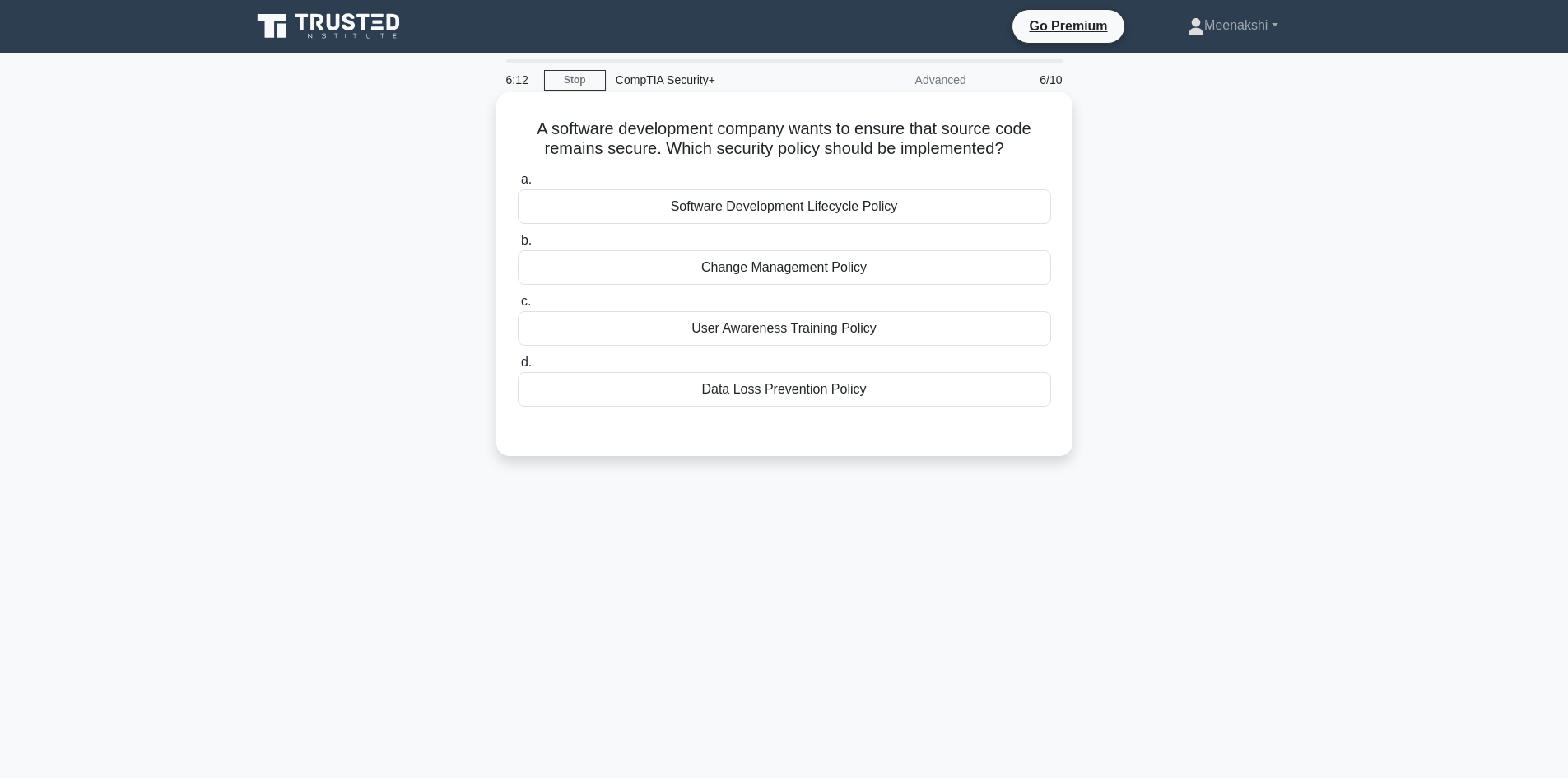
click at [785, 209] on div "Software Development Lifecycle Policy" at bounding box center [784, 207] width 533 height 35
click at [518, 185] on input "a. Software Development Lifecycle Policy" at bounding box center [518, 180] width 0 height 11
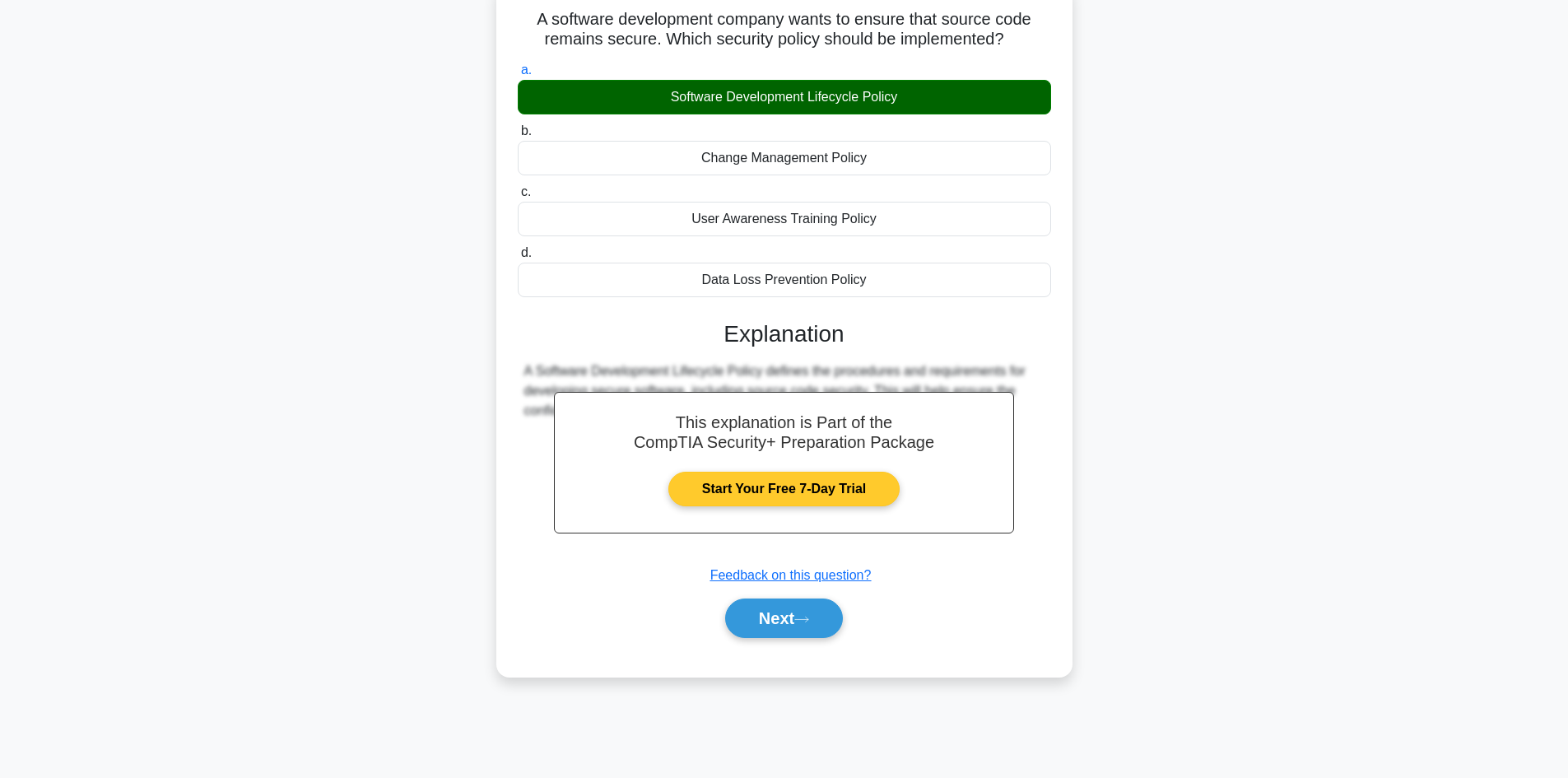
scroll to position [111, 0]
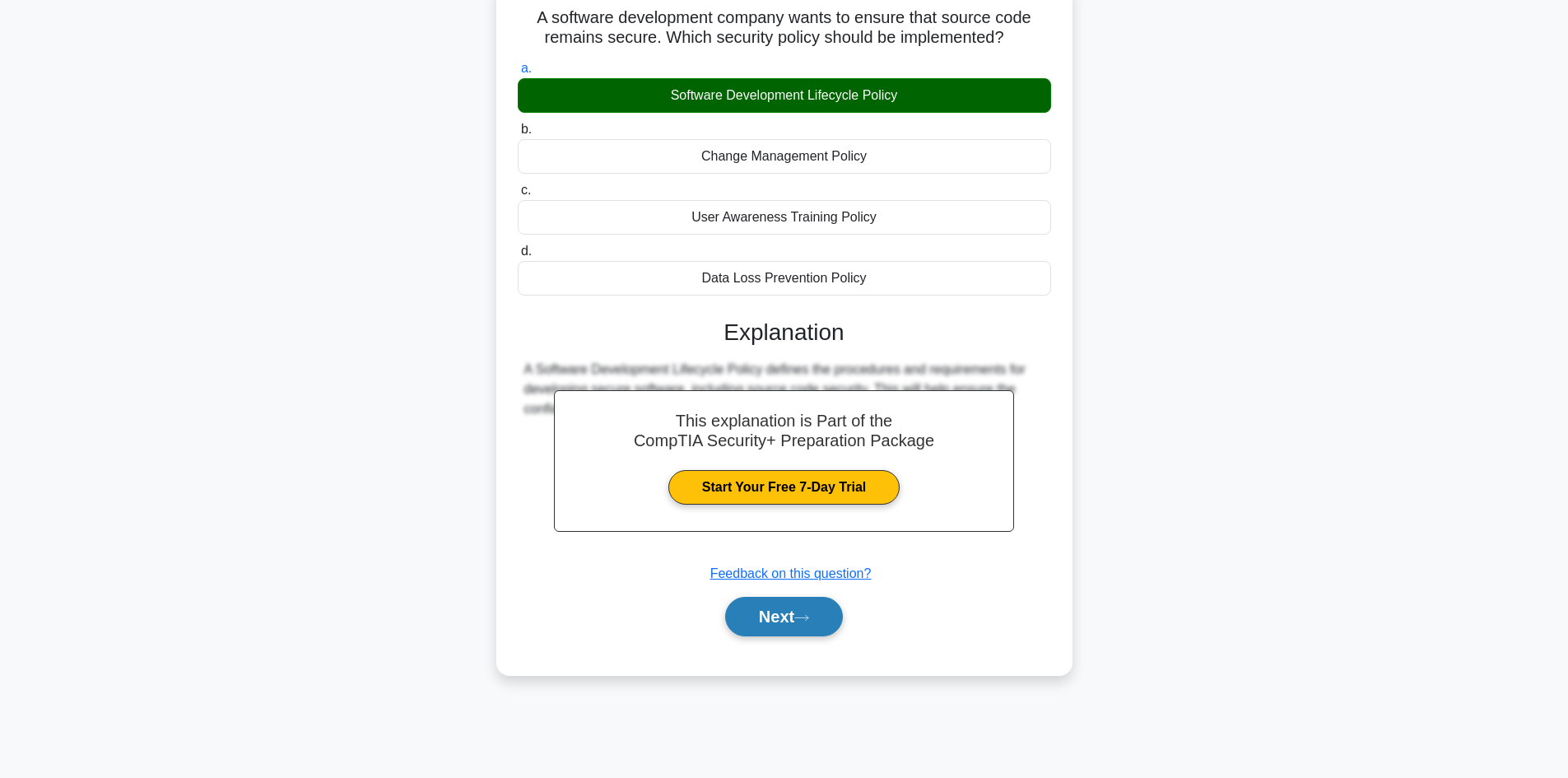
click at [783, 606] on button "Next" at bounding box center [784, 616] width 117 height 39
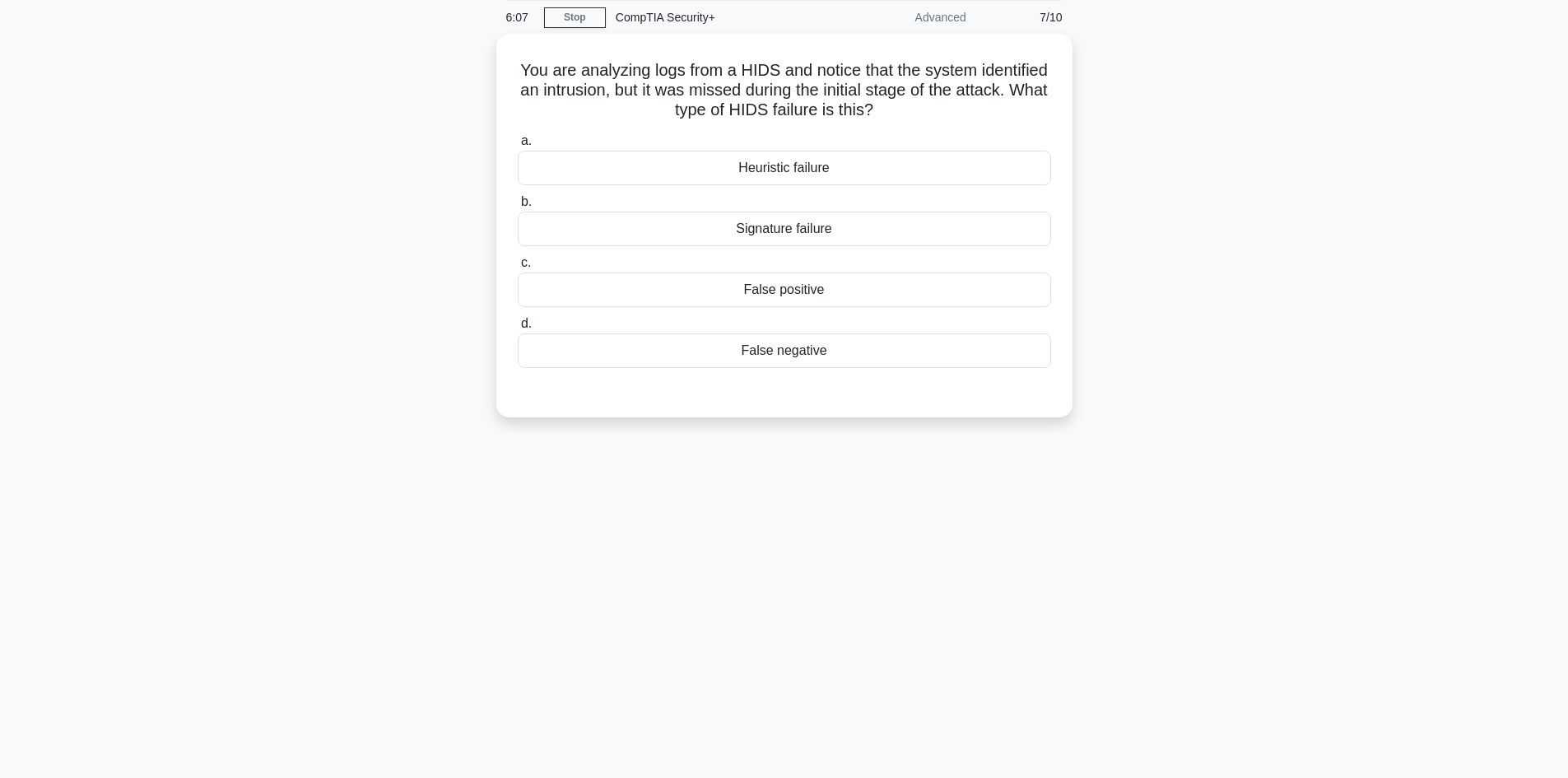
scroll to position [0, 0]
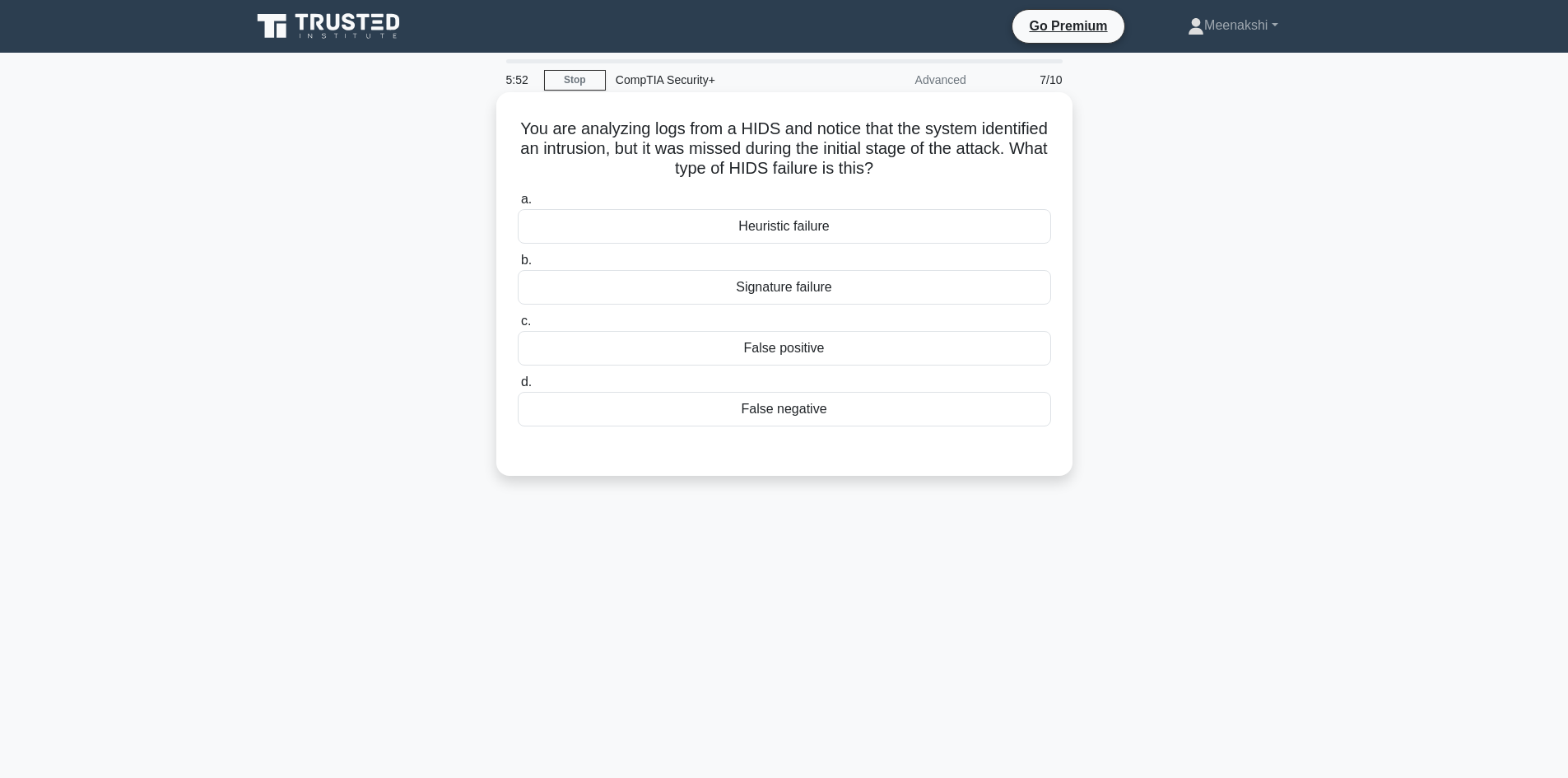
click at [767, 417] on div "False negative" at bounding box center [784, 409] width 533 height 35
click at [518, 387] on input "d. False negative" at bounding box center [518, 381] width 0 height 11
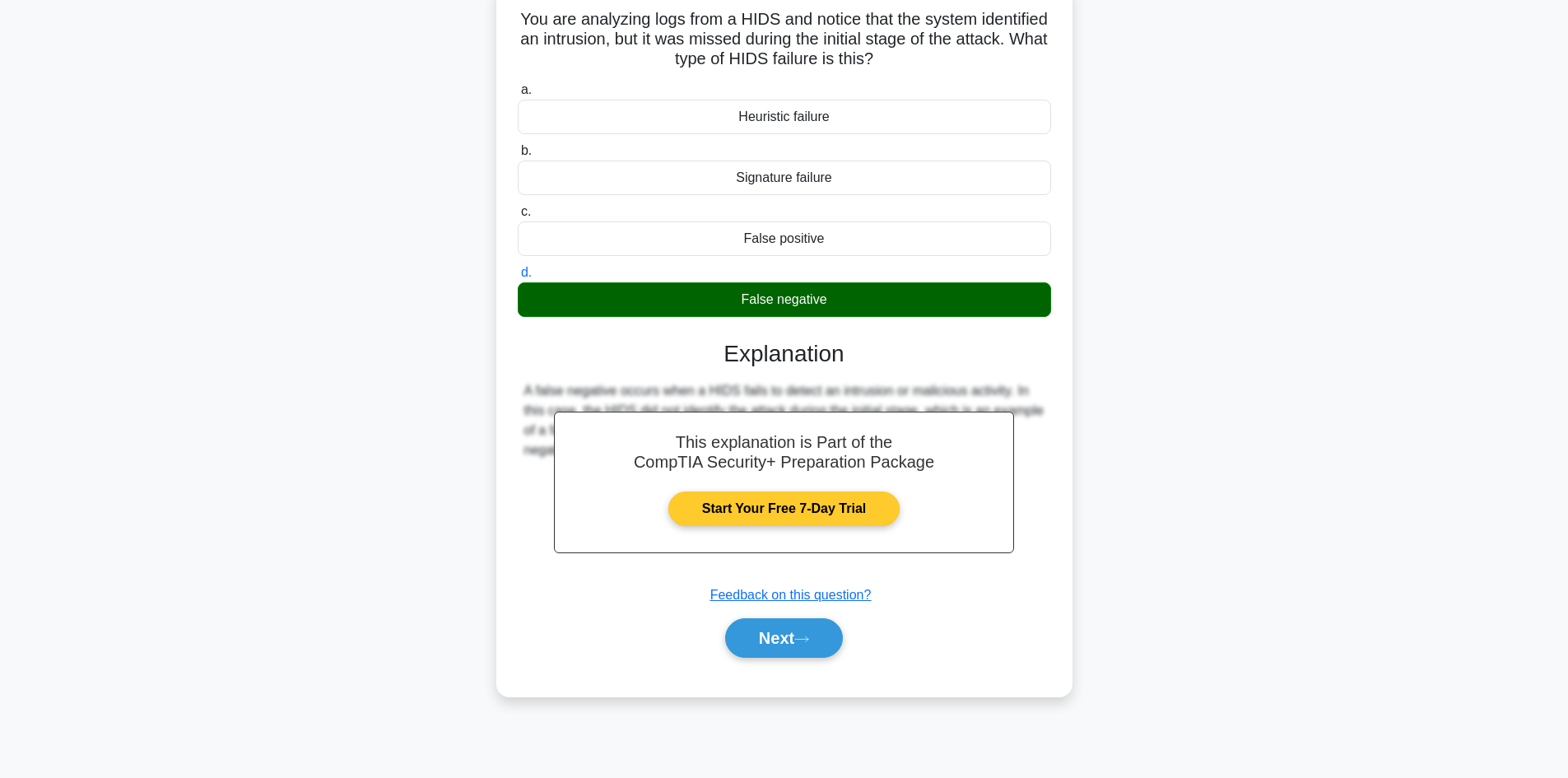
scroll to position [111, 0]
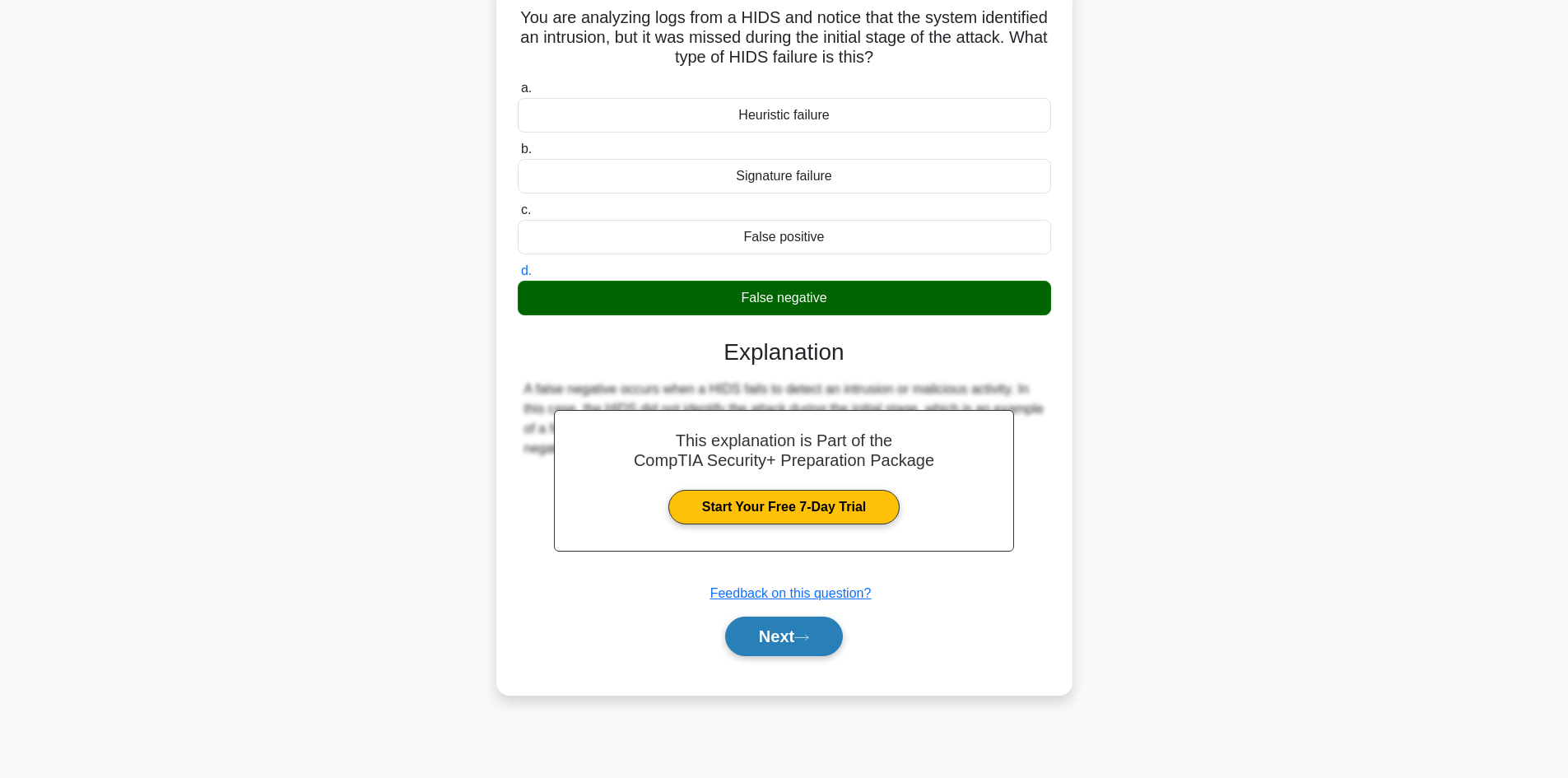
click at [795, 644] on button "Next" at bounding box center [784, 636] width 117 height 39
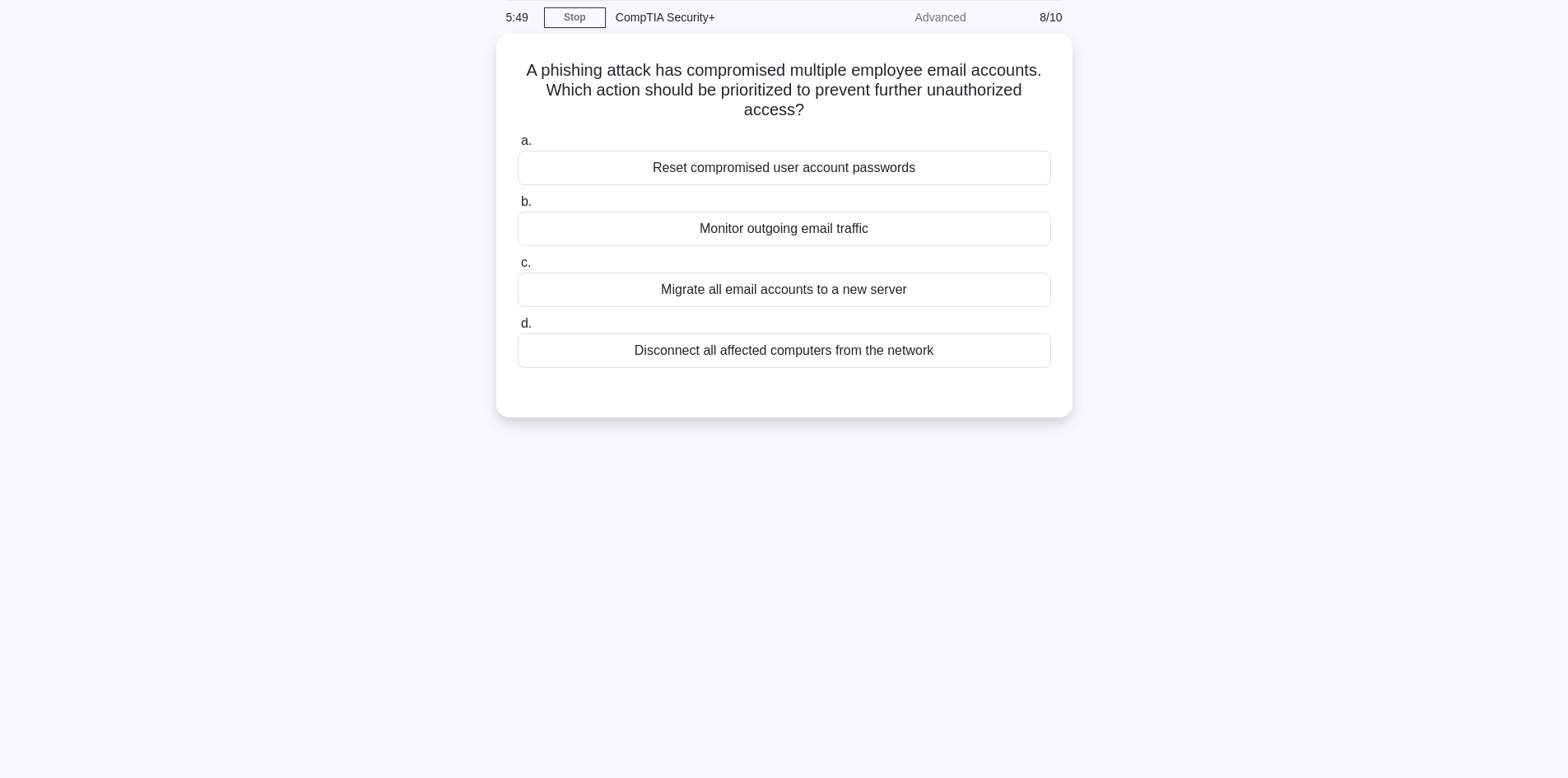
scroll to position [0, 0]
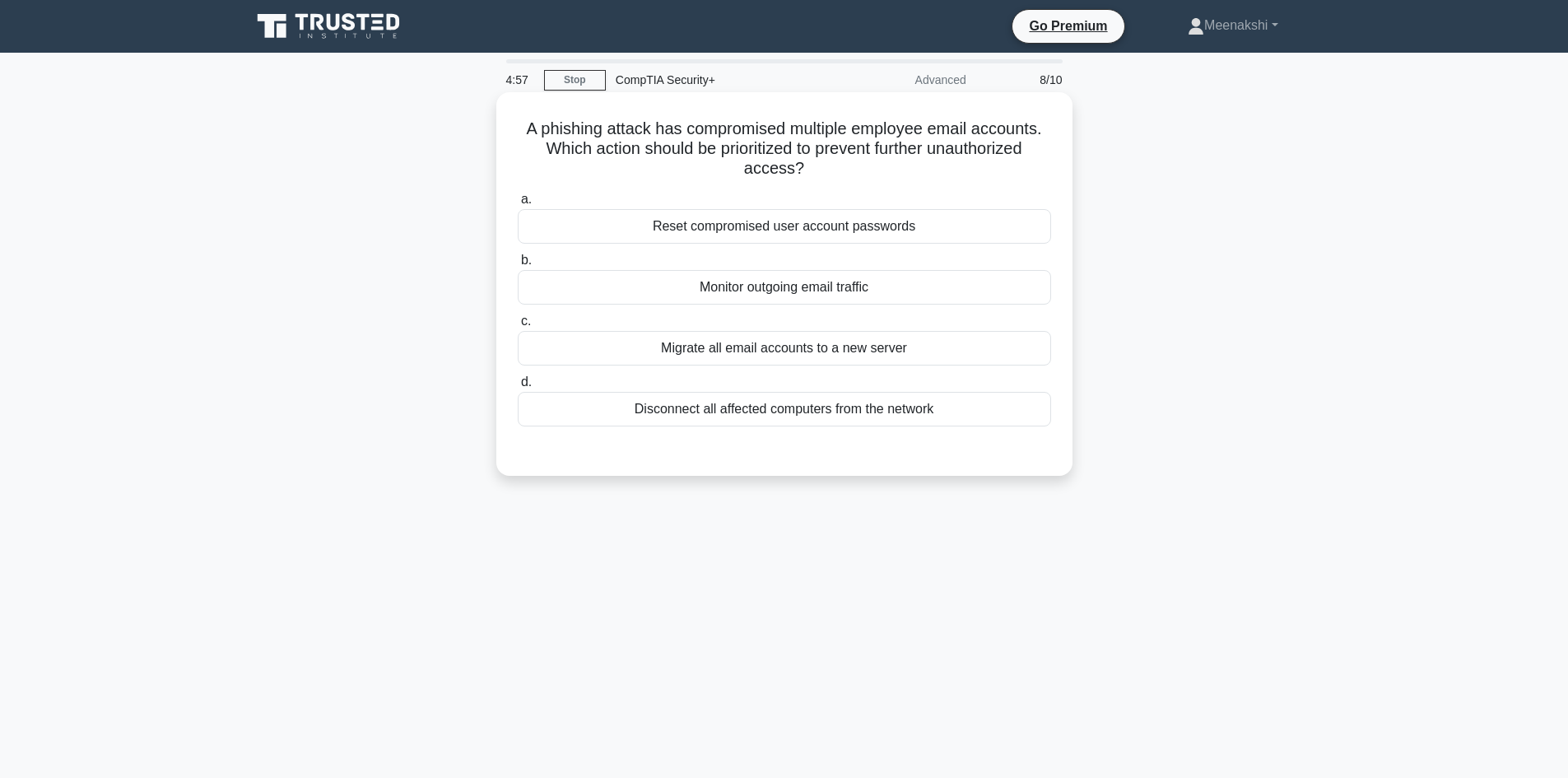
click at [841, 413] on div "Disconnect all affected computers from the network" at bounding box center [784, 409] width 533 height 35
click at [518, 387] on input "d. Disconnect all affected computers from the network" at bounding box center [518, 381] width 0 height 11
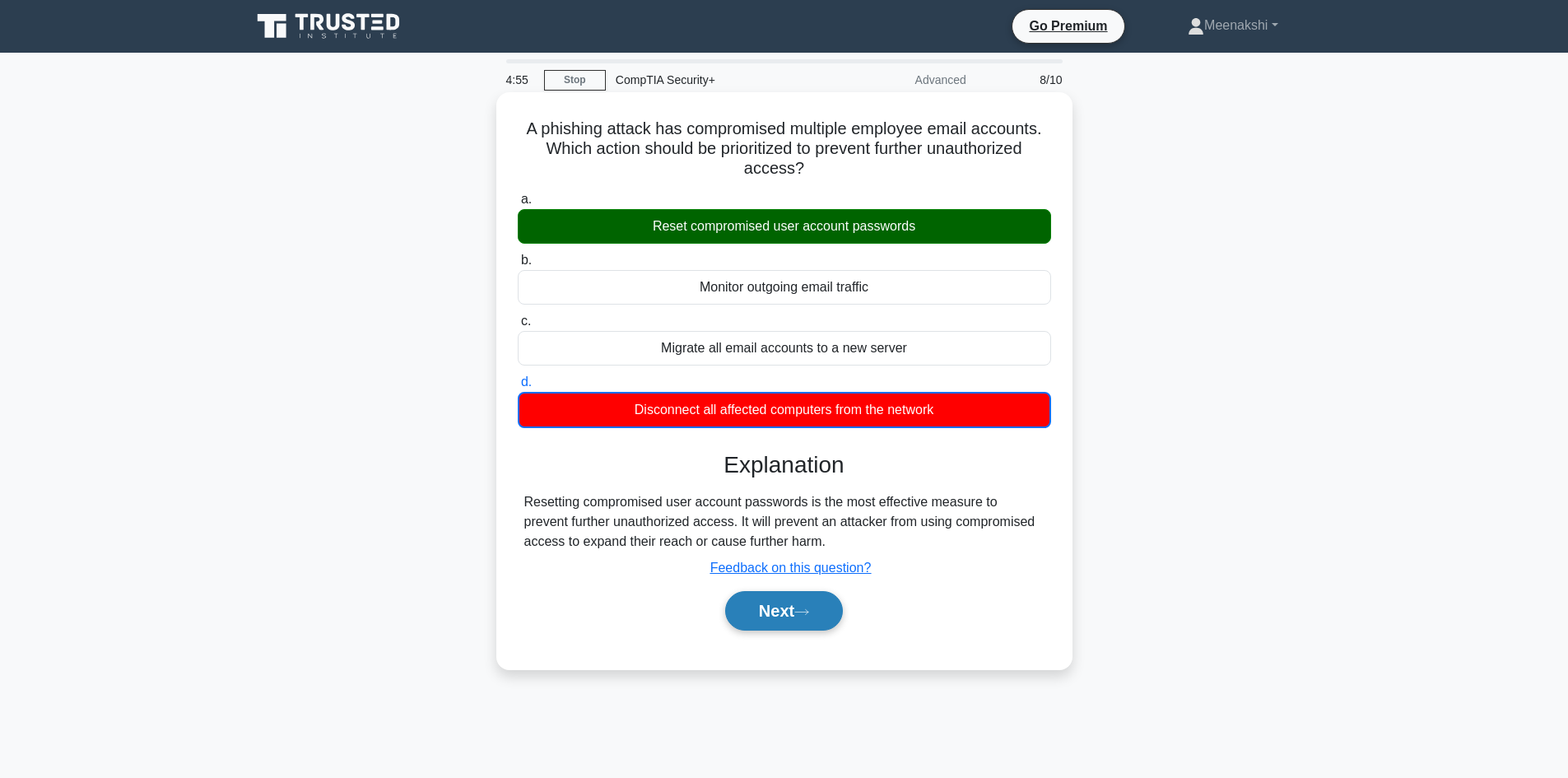
click at [790, 600] on button "Next" at bounding box center [784, 610] width 117 height 39
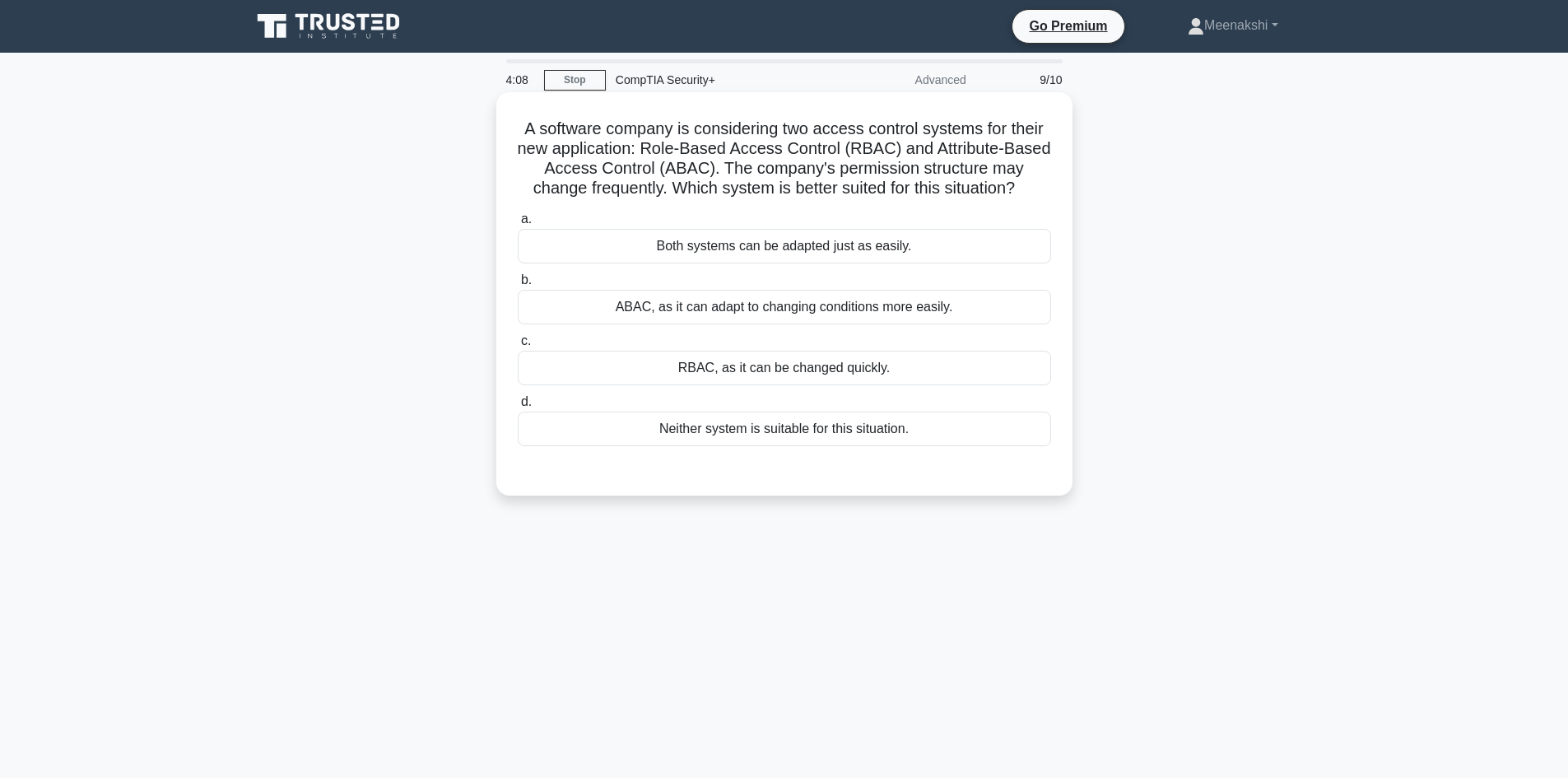
click at [809, 429] on div "Neither system is suitable for this situation." at bounding box center [784, 428] width 533 height 35
click at [518, 407] on input "d. Neither system is suitable for this situation." at bounding box center [518, 401] width 0 height 11
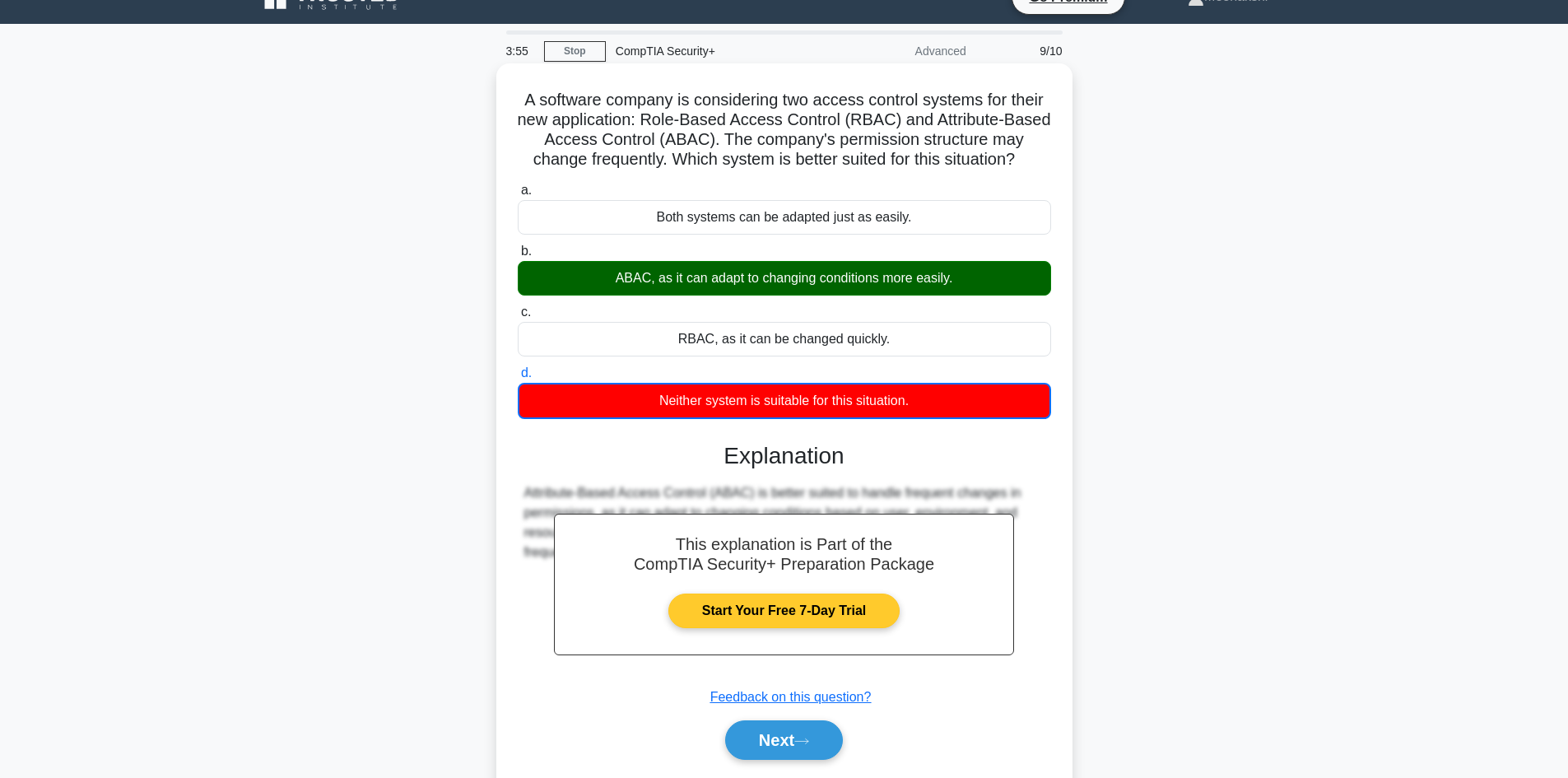
scroll to position [111, 0]
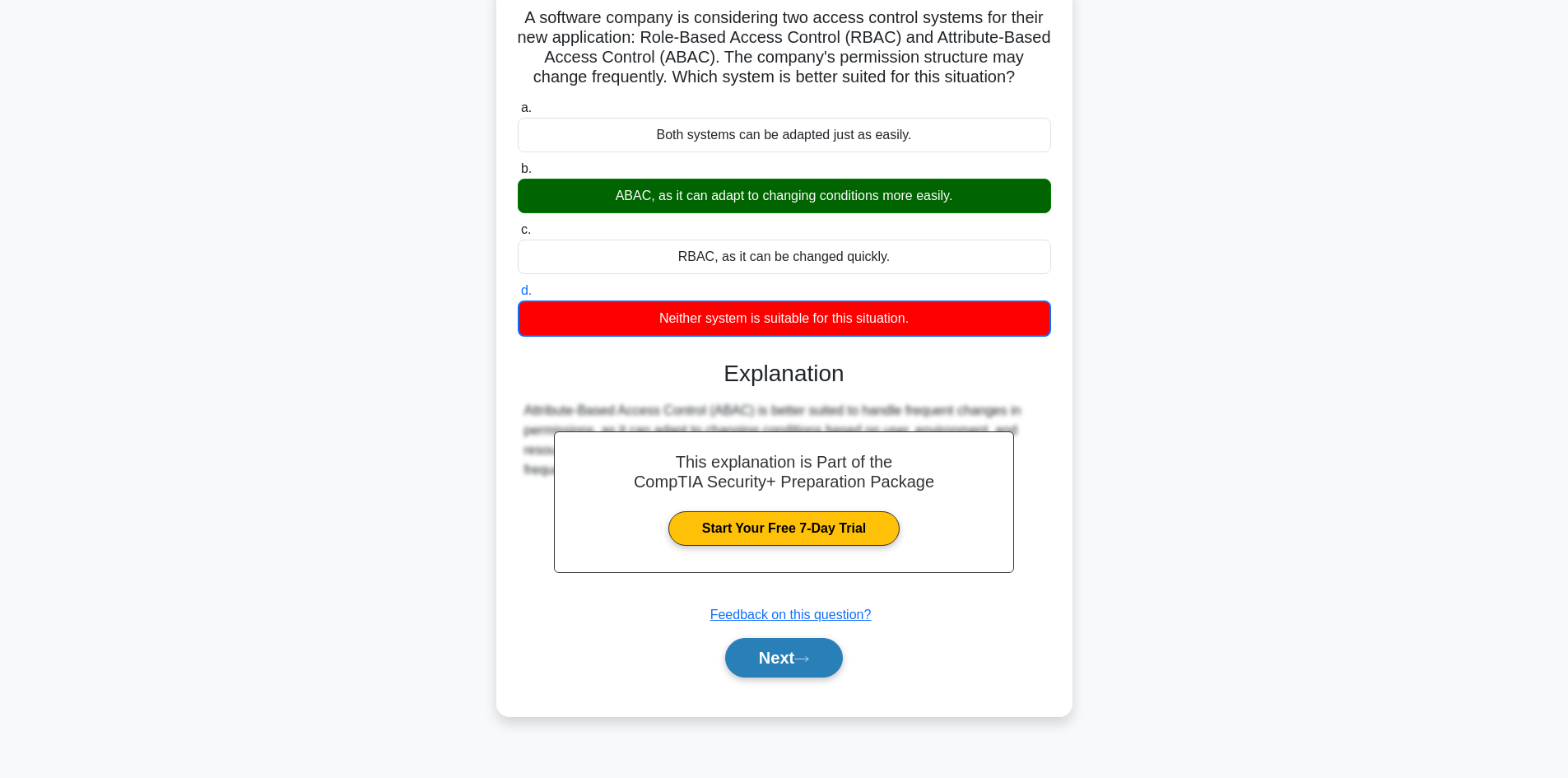
click at [772, 660] on button "Next" at bounding box center [784, 657] width 117 height 39
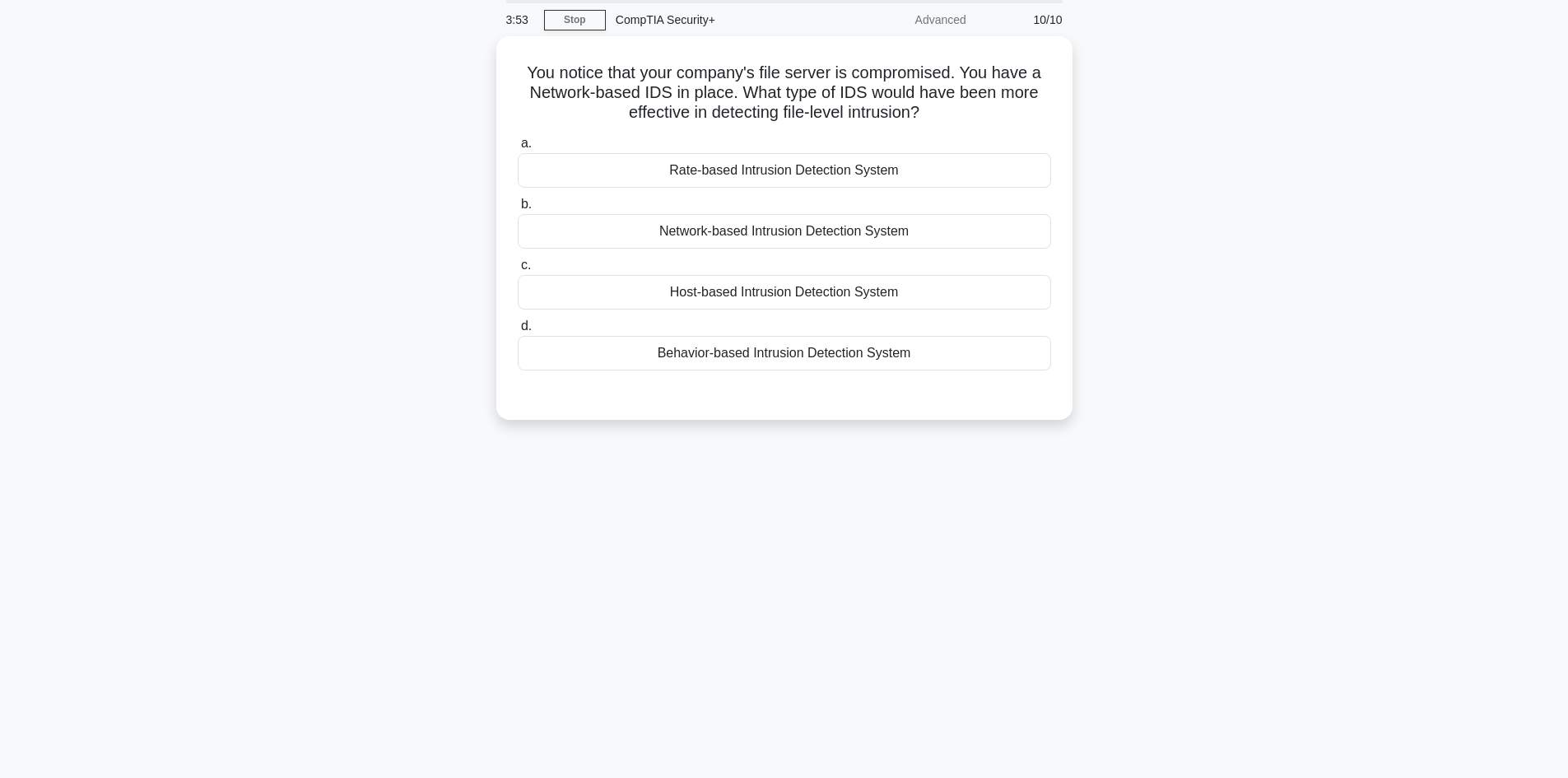
scroll to position [0, 0]
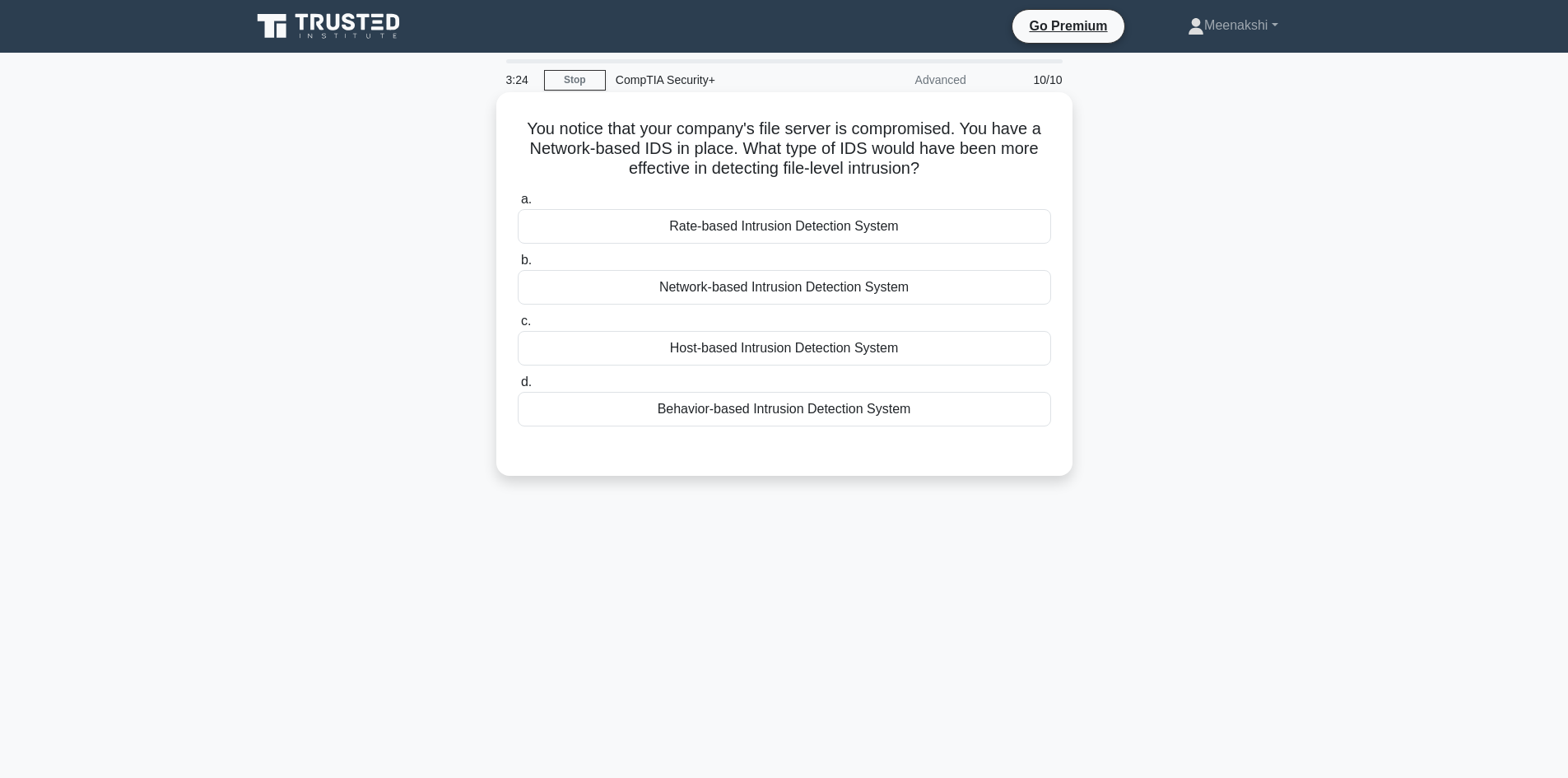
click at [857, 353] on div "Host-based Intrusion Detection System" at bounding box center [784, 348] width 533 height 35
click at [518, 327] on input "c. Host-based Intrusion Detection System" at bounding box center [518, 321] width 0 height 11
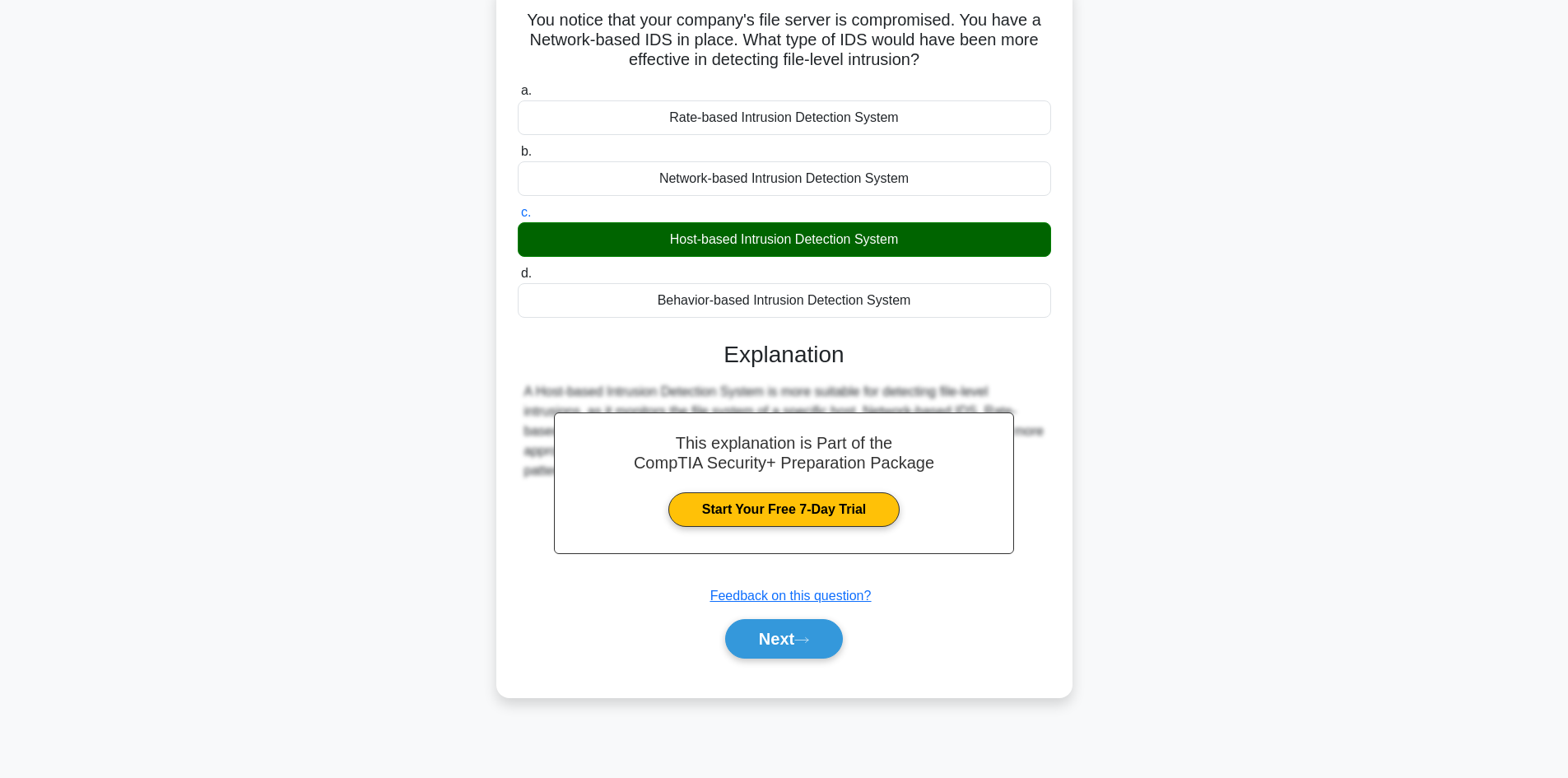
scroll to position [111, 0]
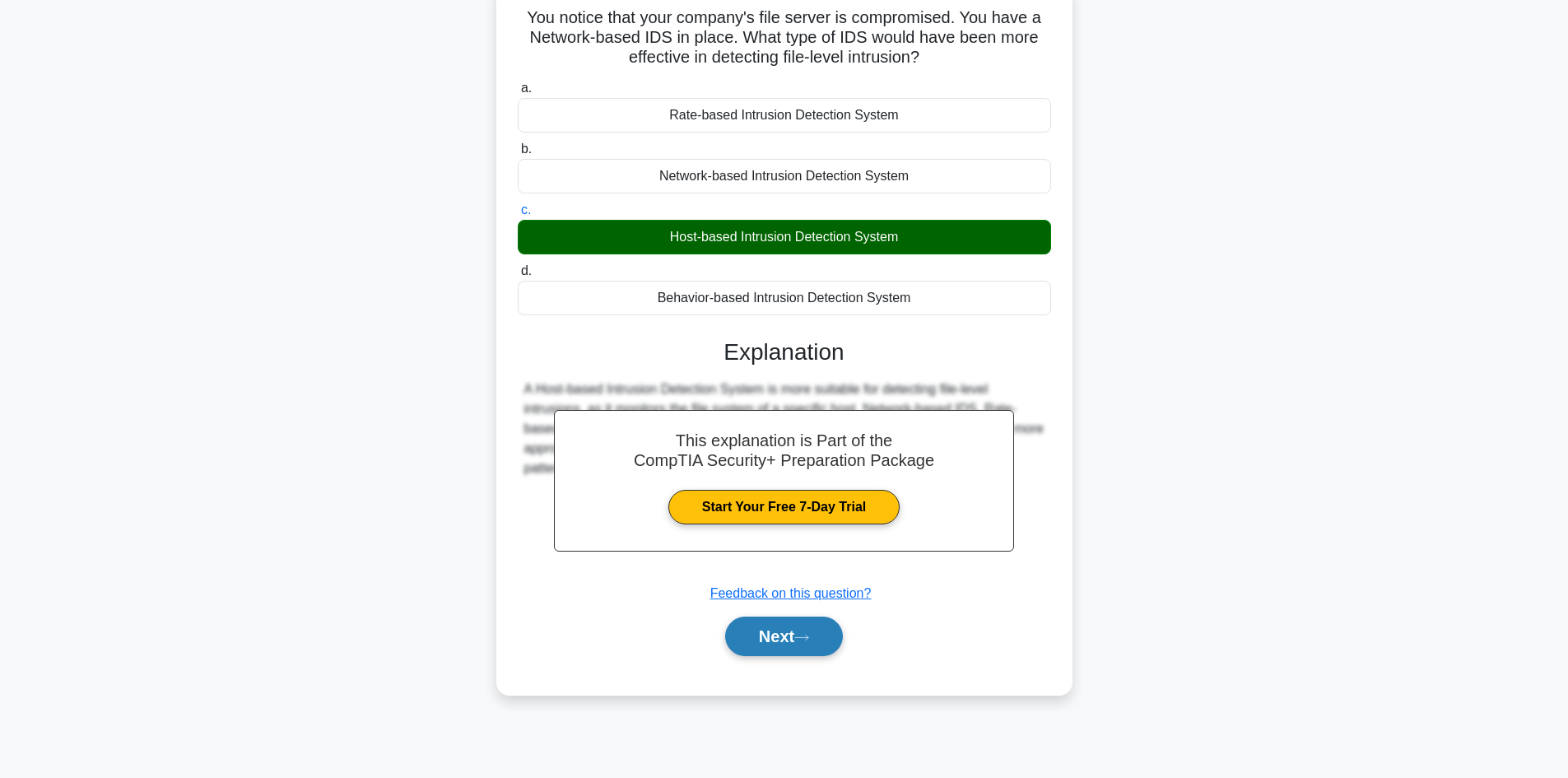
click at [795, 637] on button "Next" at bounding box center [784, 636] width 117 height 39
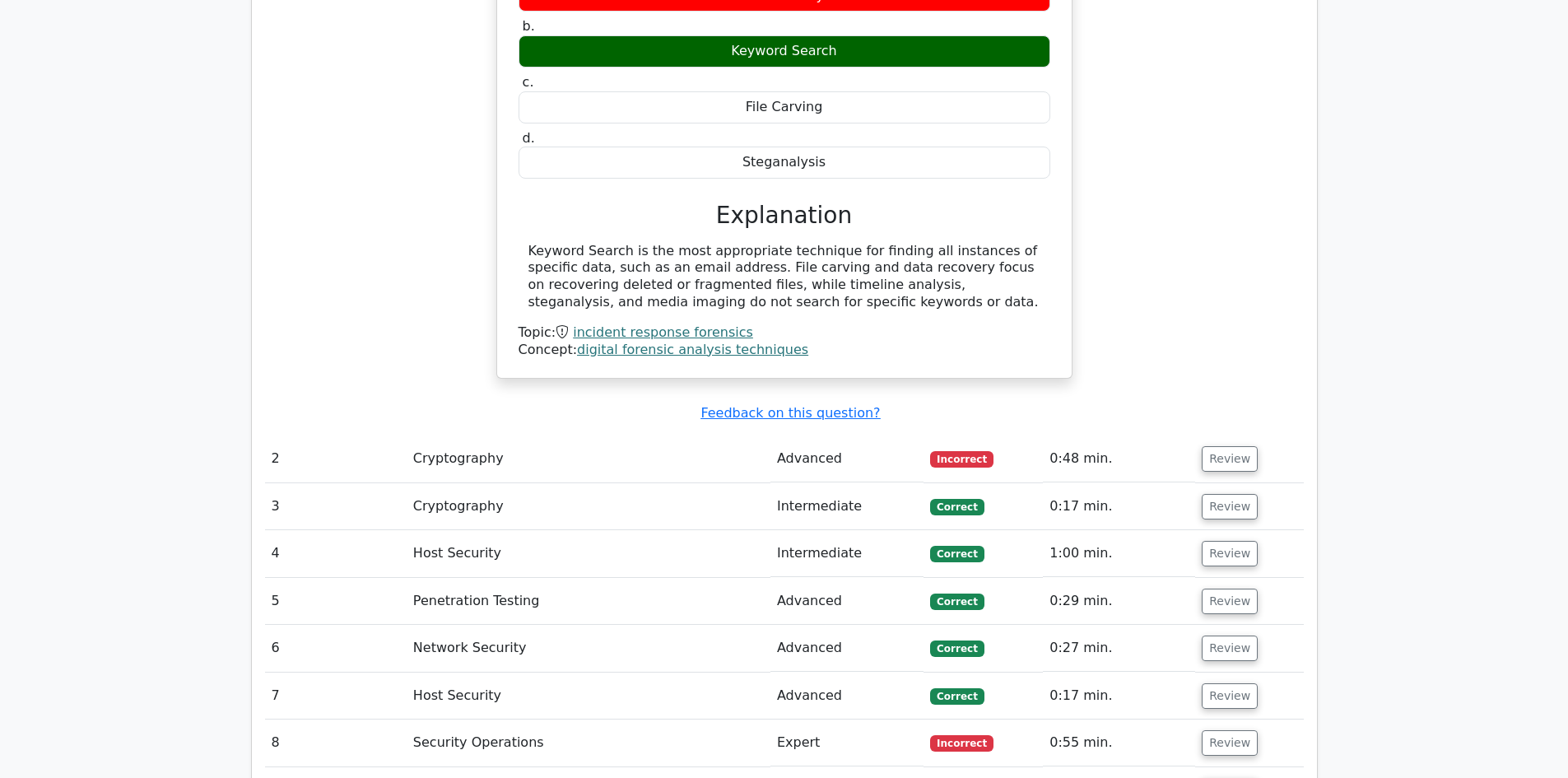
scroll to position [1811, 0]
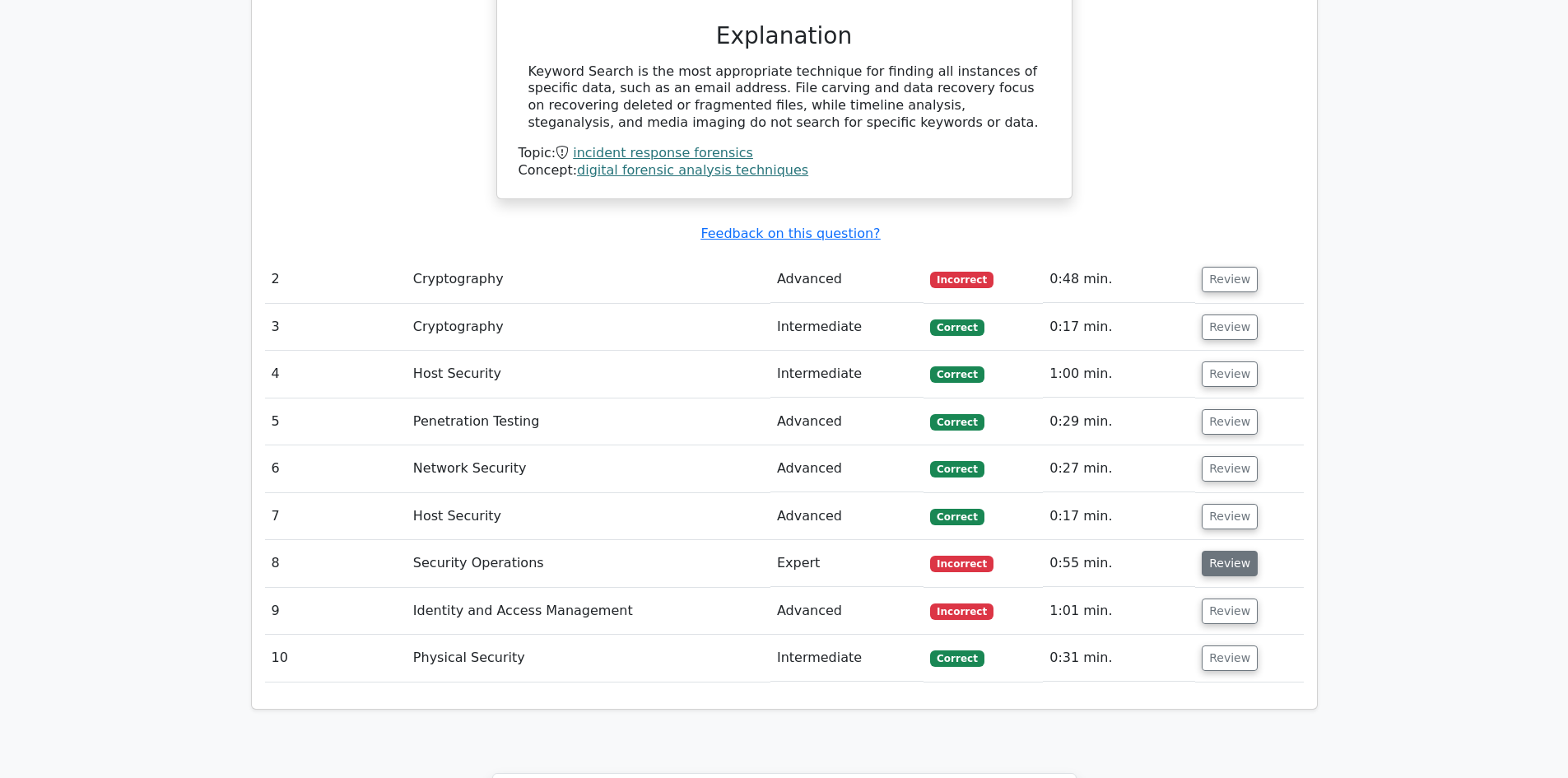
click at [1222, 550] on button "Review" at bounding box center [1230, 563] width 56 height 26
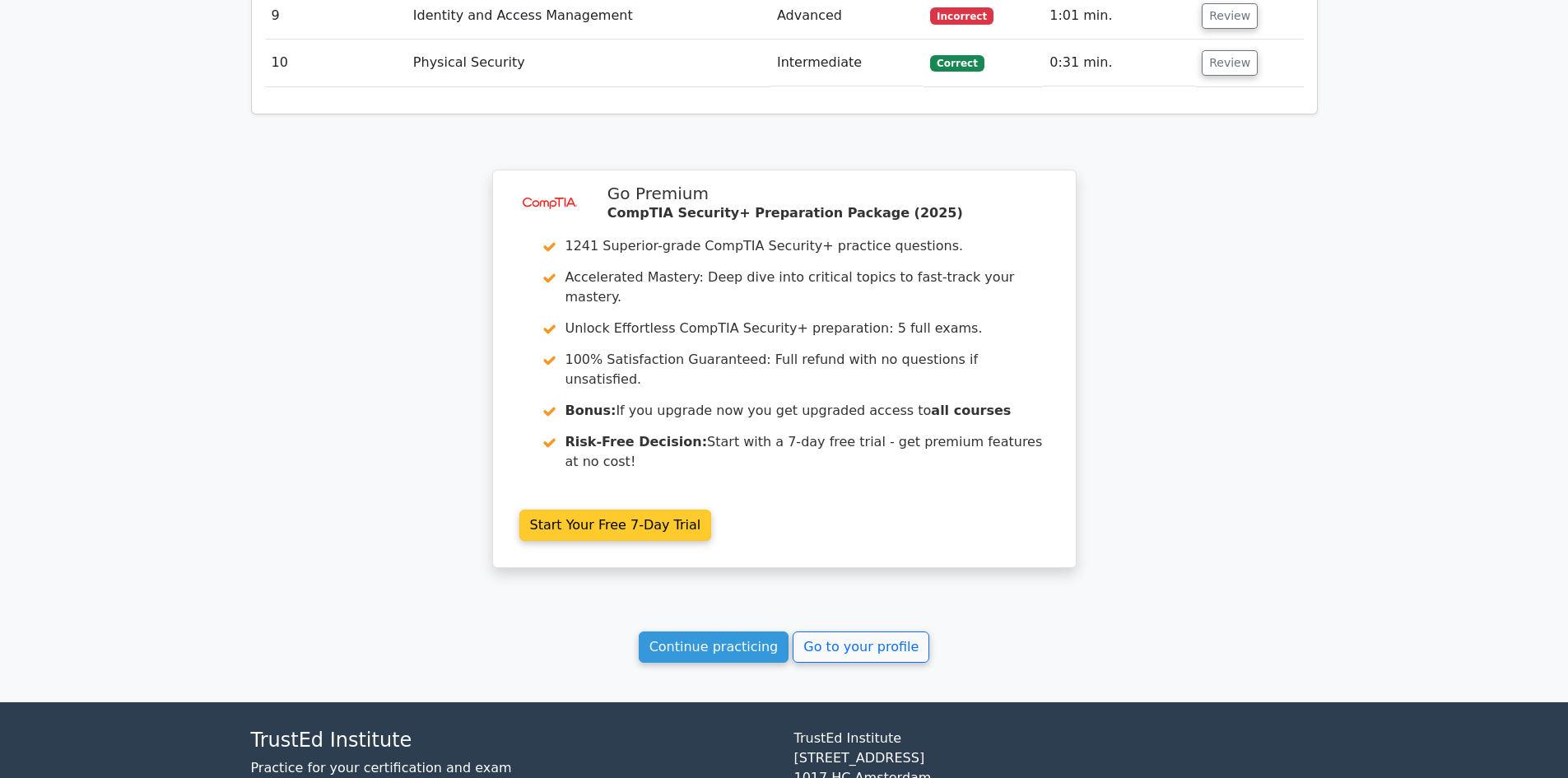
scroll to position [2962, 0]
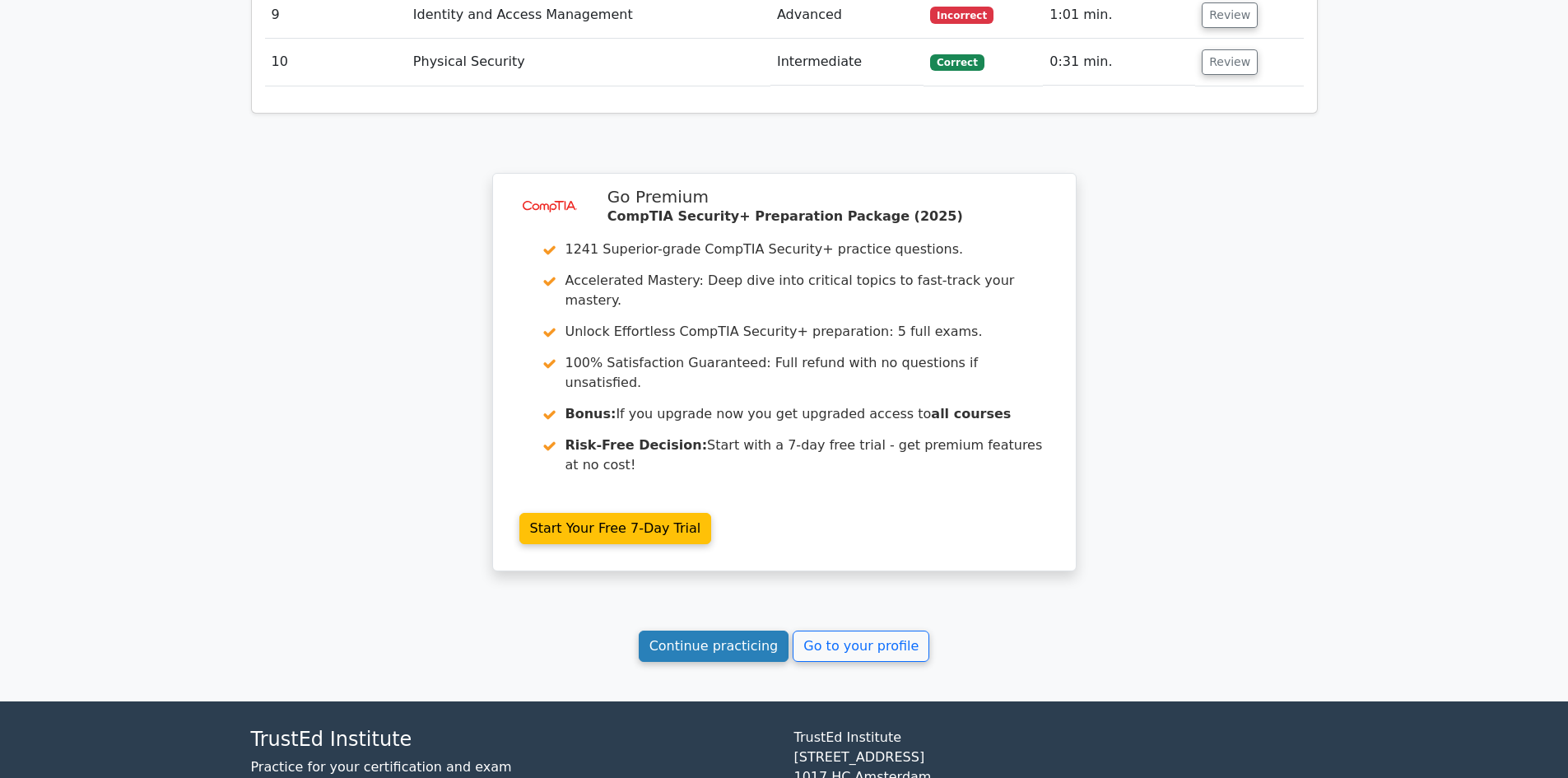
click at [710, 630] on link "Continue practicing" at bounding box center [714, 645] width 151 height 32
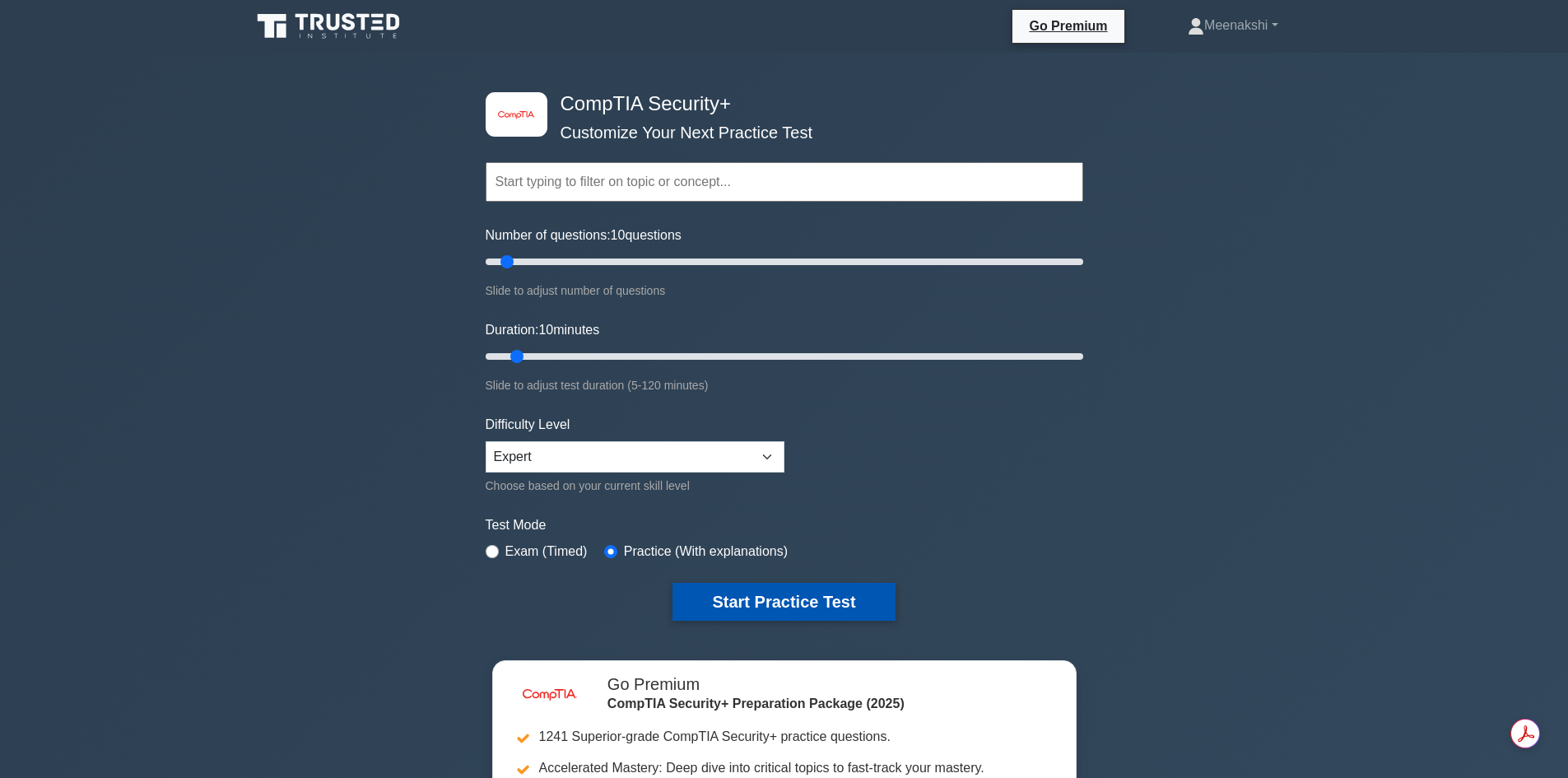
click at [817, 588] on button "Start Practice Test" at bounding box center [783, 600] width 222 height 37
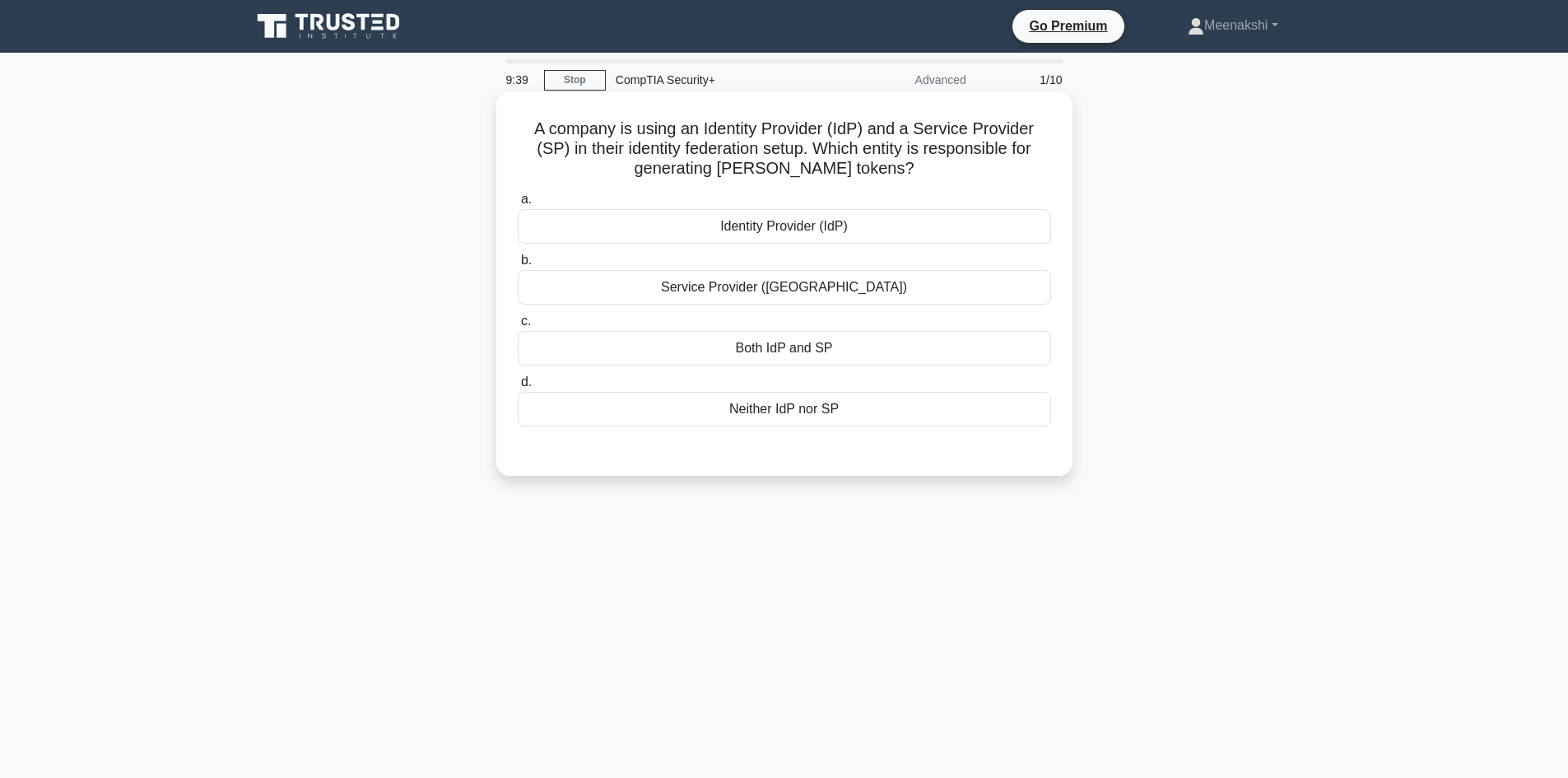
click at [799, 349] on div "Both IdP and SP" at bounding box center [784, 348] width 533 height 35
click at [518, 327] on input "c. Both IdP and SP" at bounding box center [518, 321] width 0 height 11
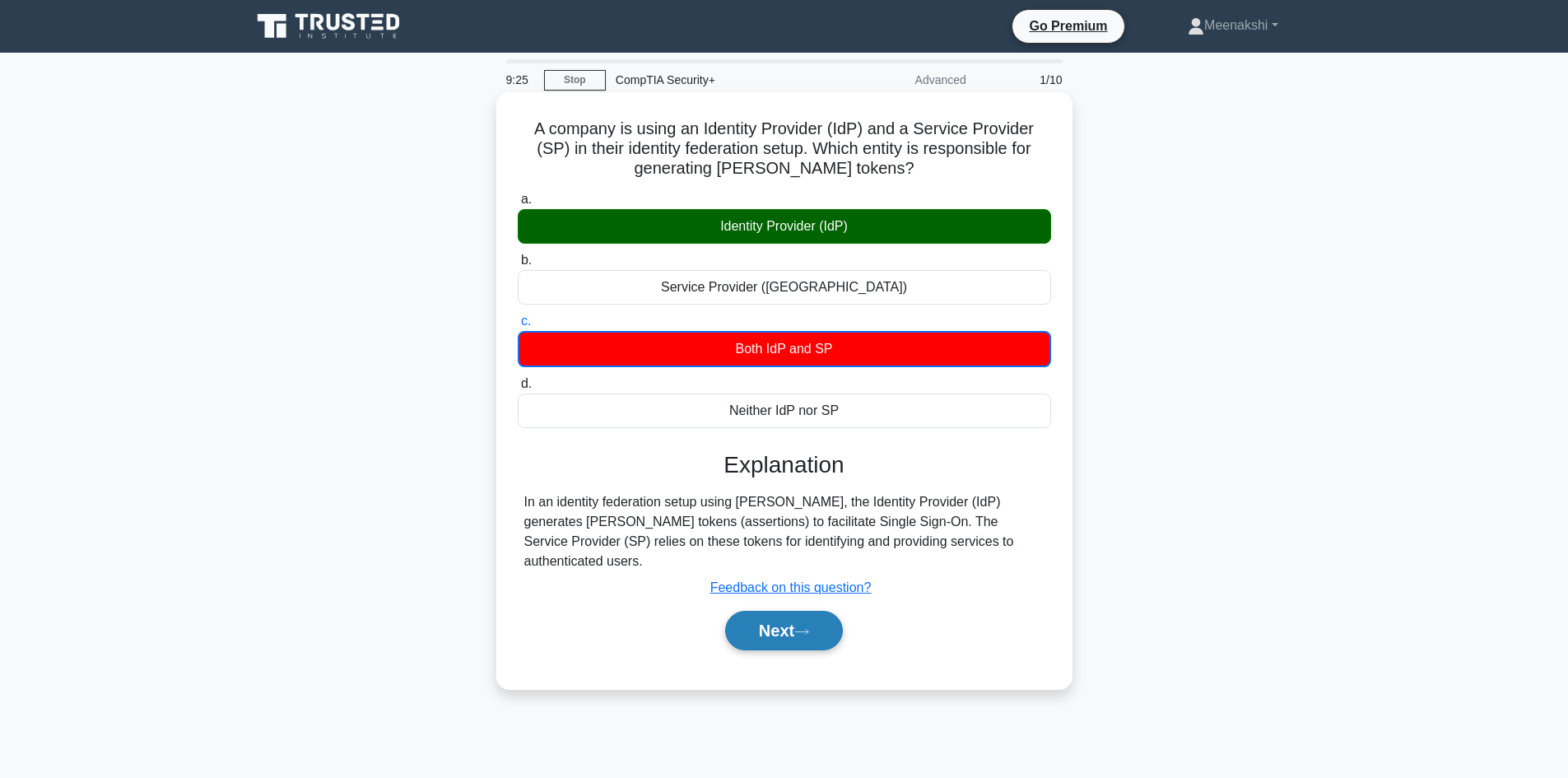
click at [772, 616] on button "Next" at bounding box center [784, 630] width 117 height 39
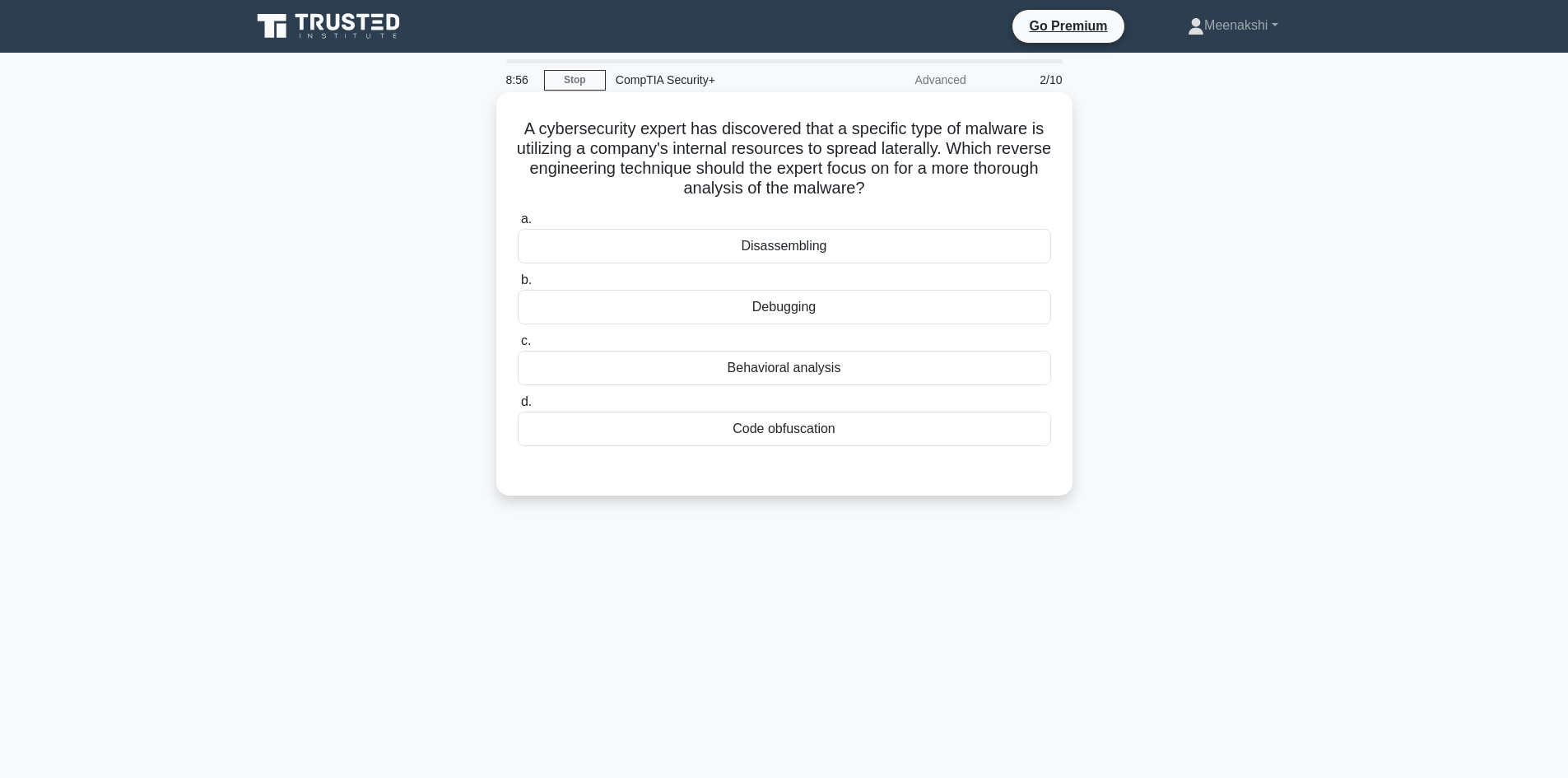
click at [790, 309] on div "Debugging" at bounding box center [784, 307] width 533 height 35
click at [518, 285] on input "b. Debugging" at bounding box center [518, 280] width 0 height 11
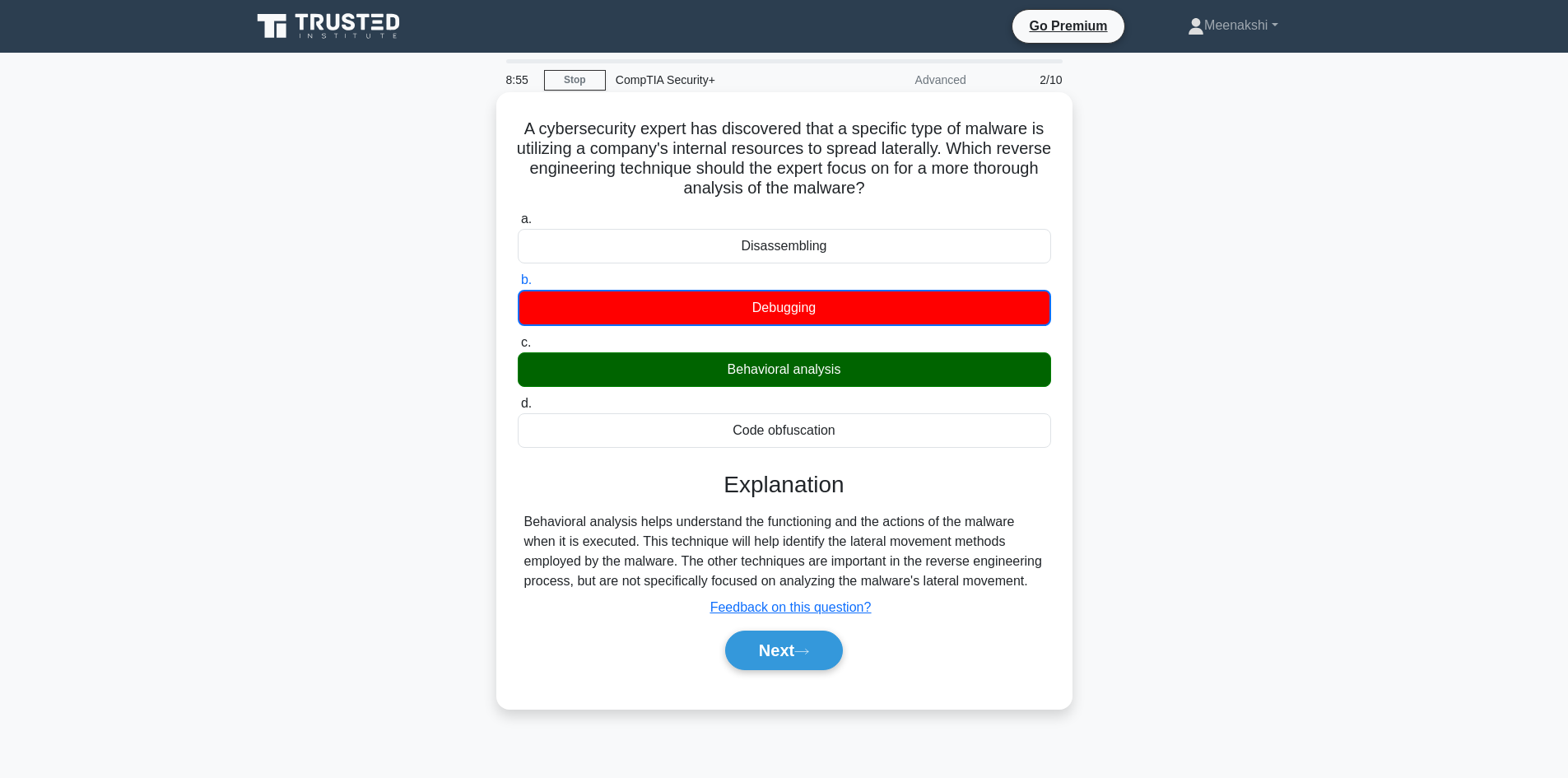
click at [769, 372] on div "Behavioral analysis" at bounding box center [784, 370] width 533 height 35
click at [518, 348] on input "c. Behavioral analysis" at bounding box center [518, 342] width 0 height 11
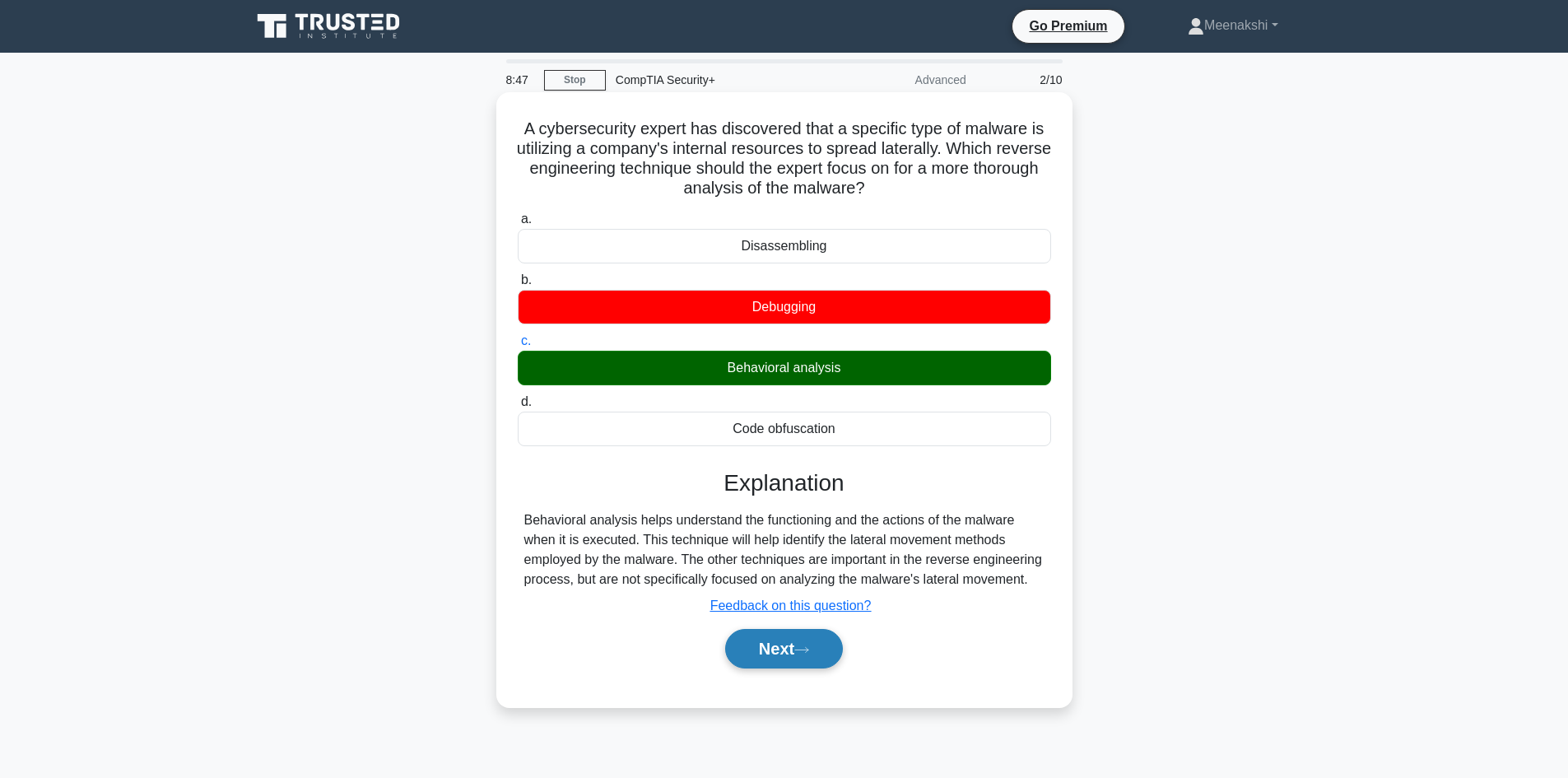
click at [783, 652] on button "Next" at bounding box center [784, 647] width 117 height 39
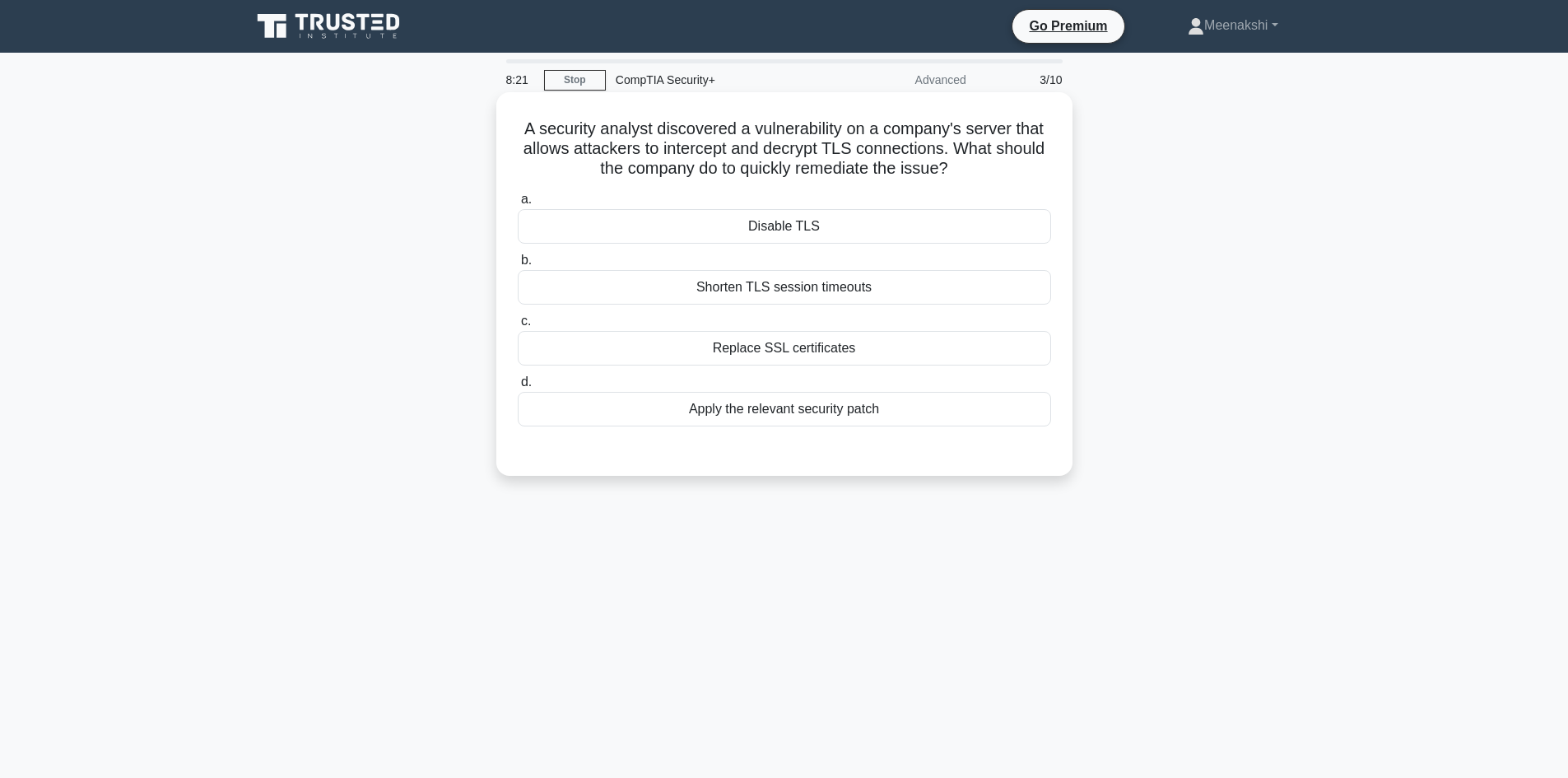
click at [814, 353] on div "Replace SSL certificates" at bounding box center [784, 348] width 533 height 35
click at [518, 327] on input "c. Replace SSL certificates" at bounding box center [518, 321] width 0 height 11
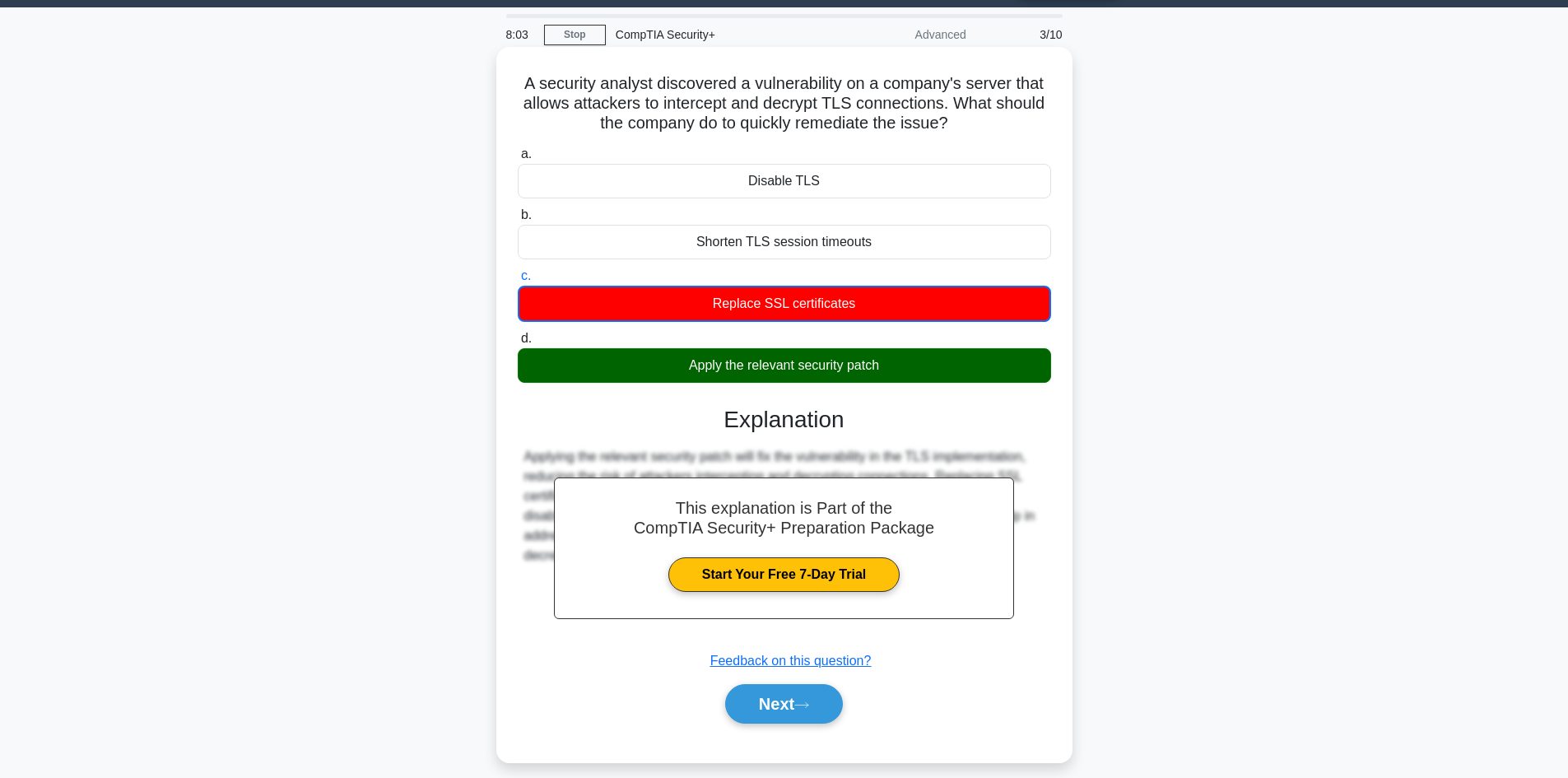
scroll to position [111, 0]
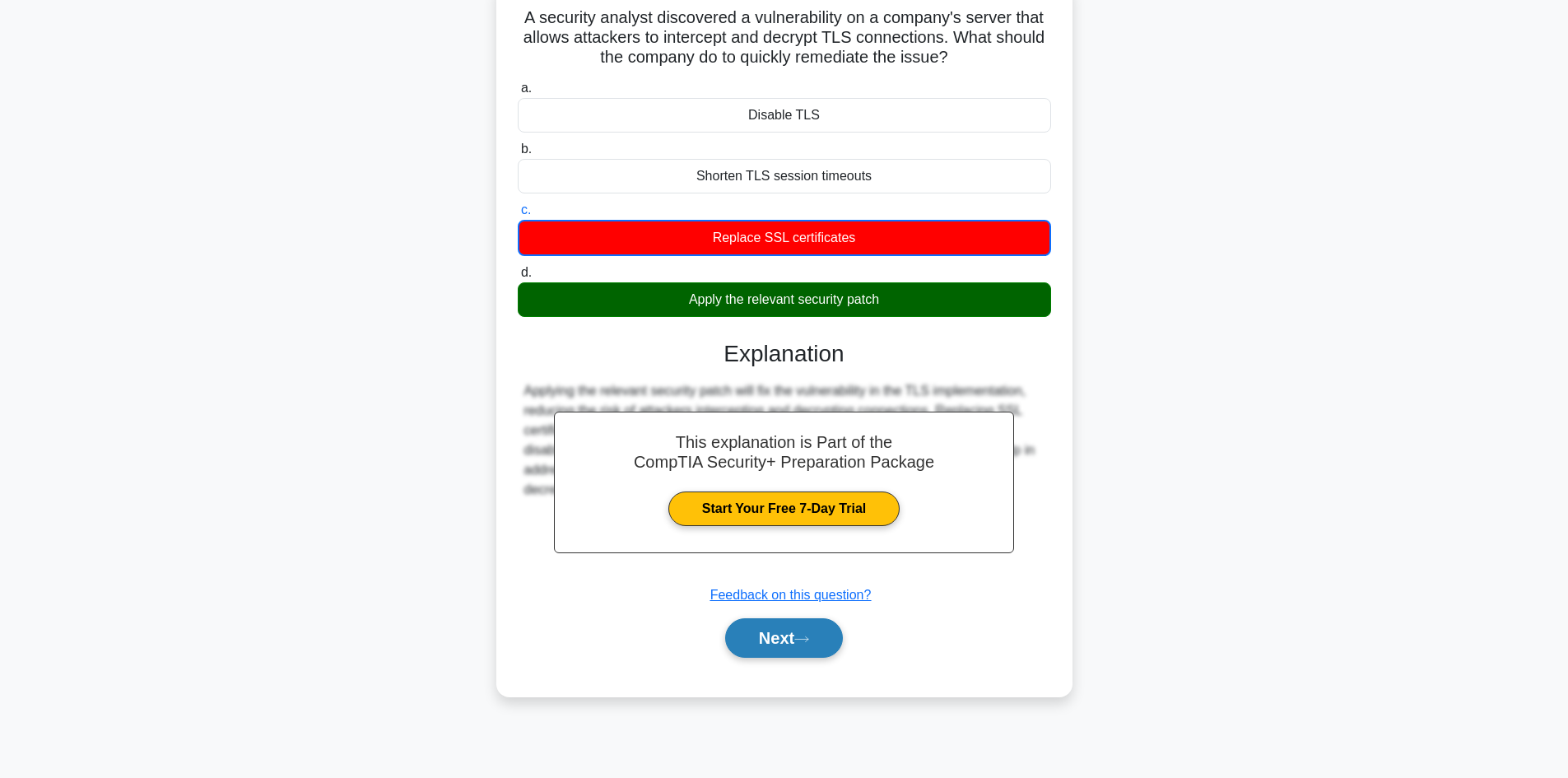
click at [796, 634] on button "Next" at bounding box center [784, 637] width 117 height 39
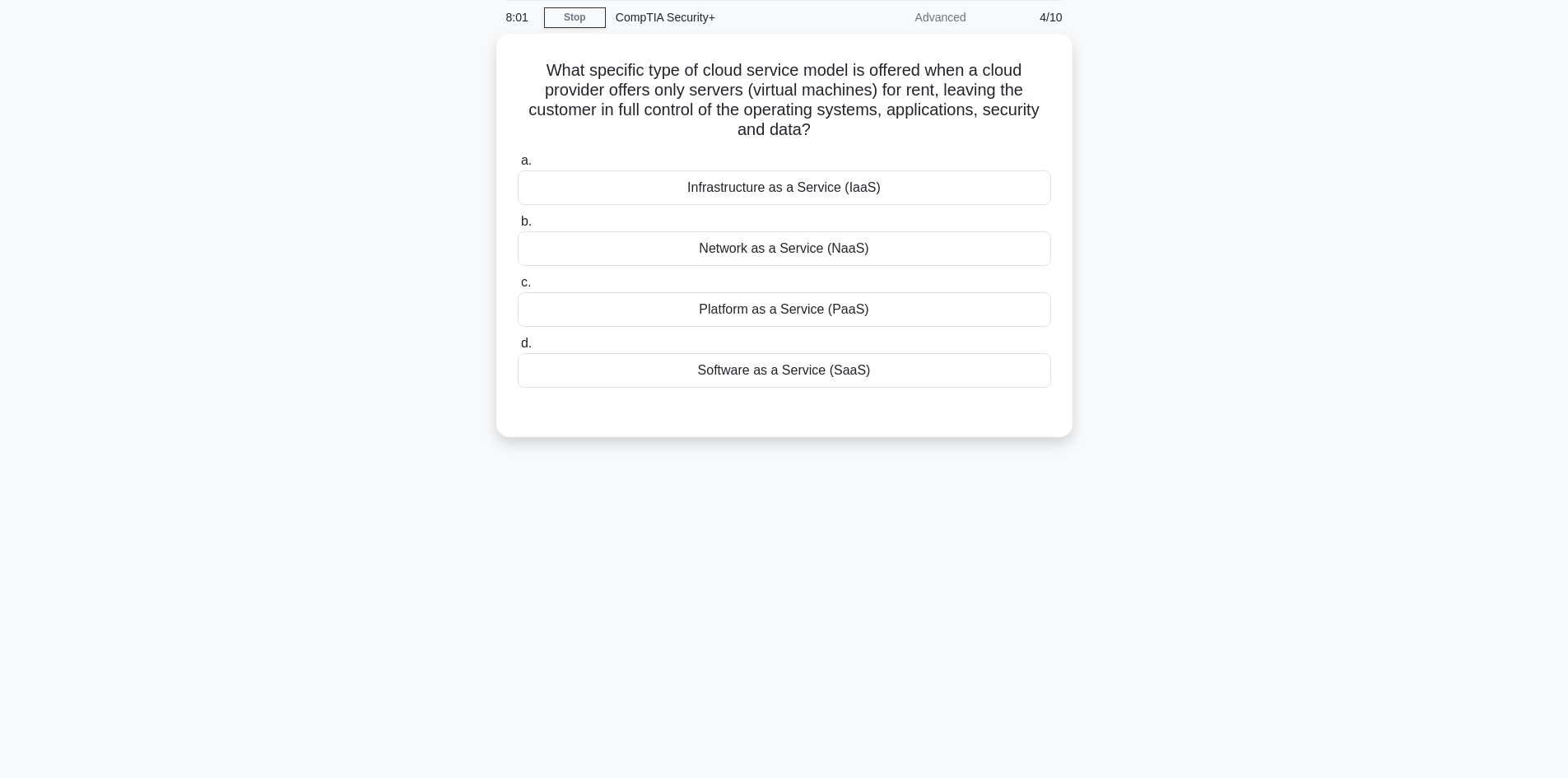
scroll to position [0, 0]
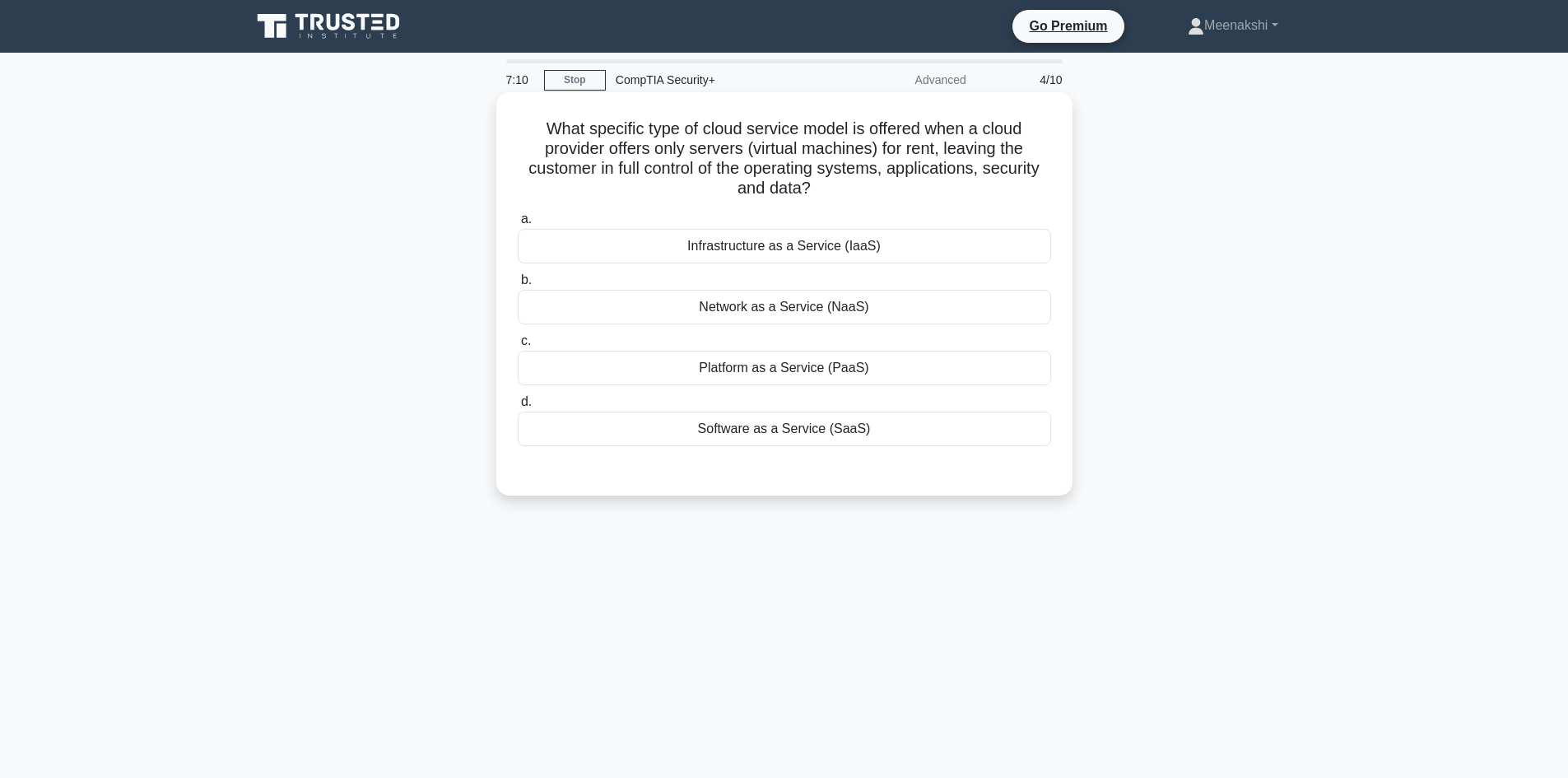
click at [848, 364] on div "Platform as a Service (PaaS)" at bounding box center [784, 368] width 533 height 35
click at [518, 347] on input "c. Platform as a Service (PaaS)" at bounding box center [518, 340] width 0 height 11
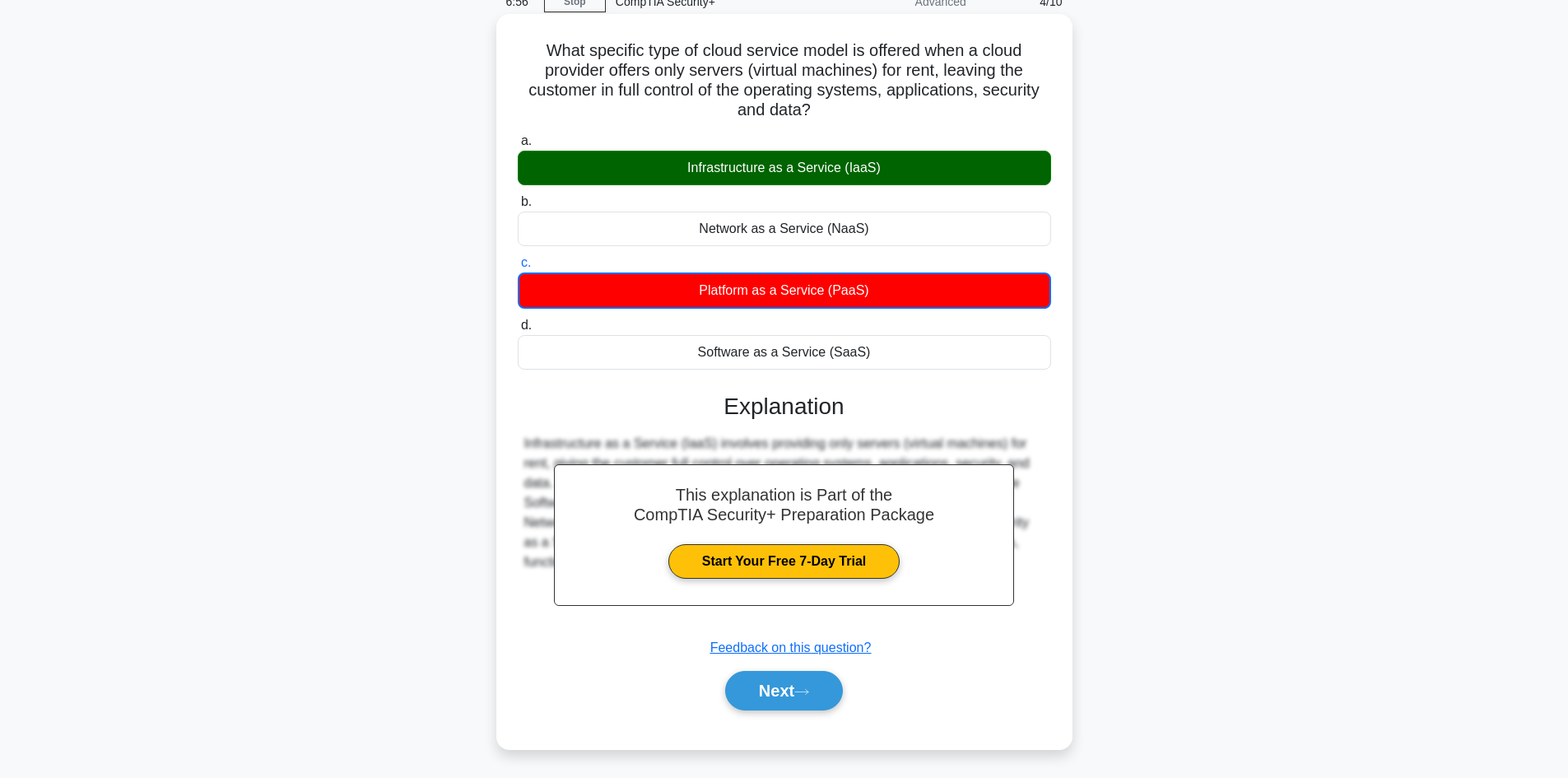
scroll to position [111, 0]
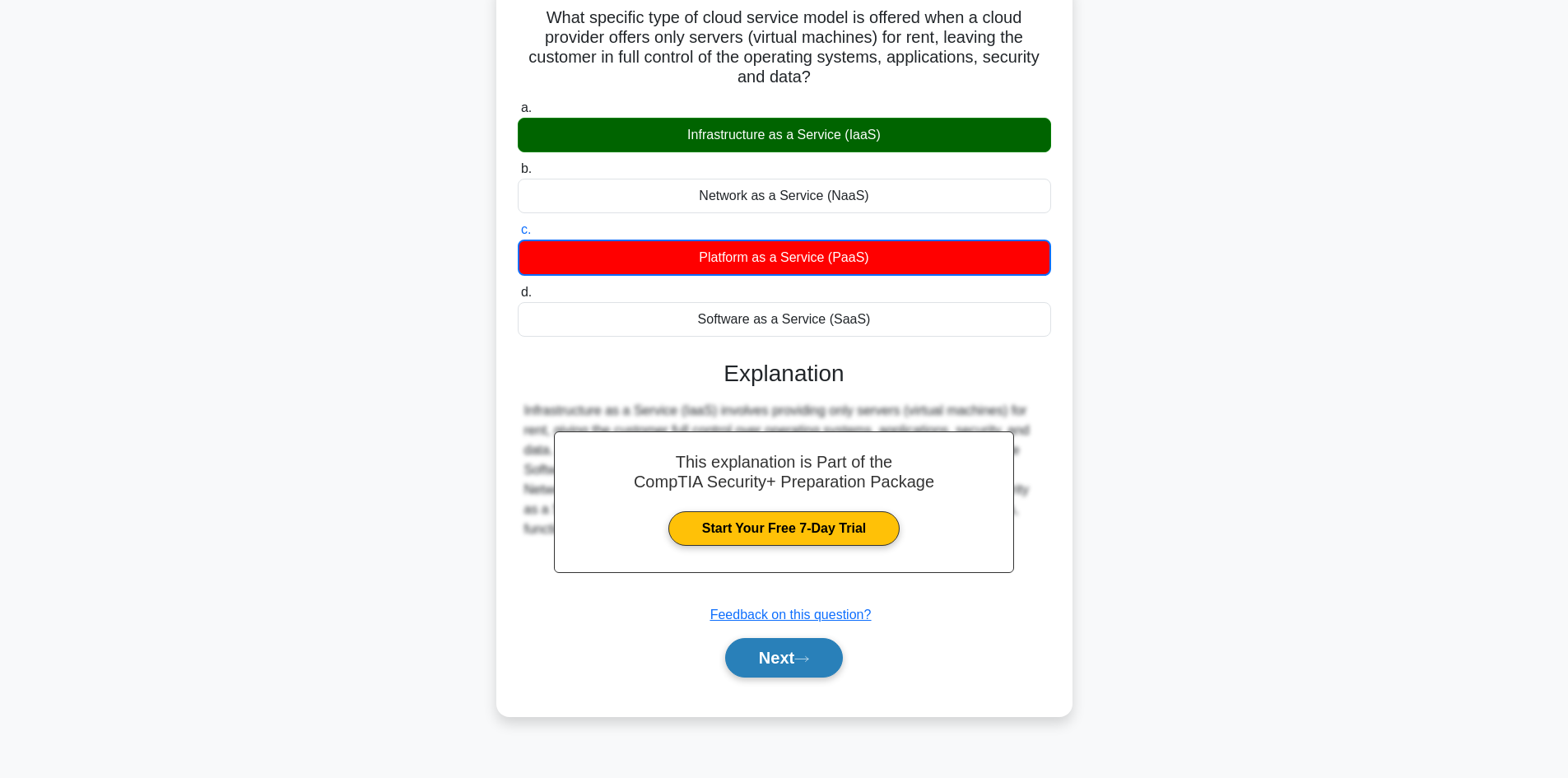
click at [789, 669] on button "Next" at bounding box center [784, 657] width 117 height 39
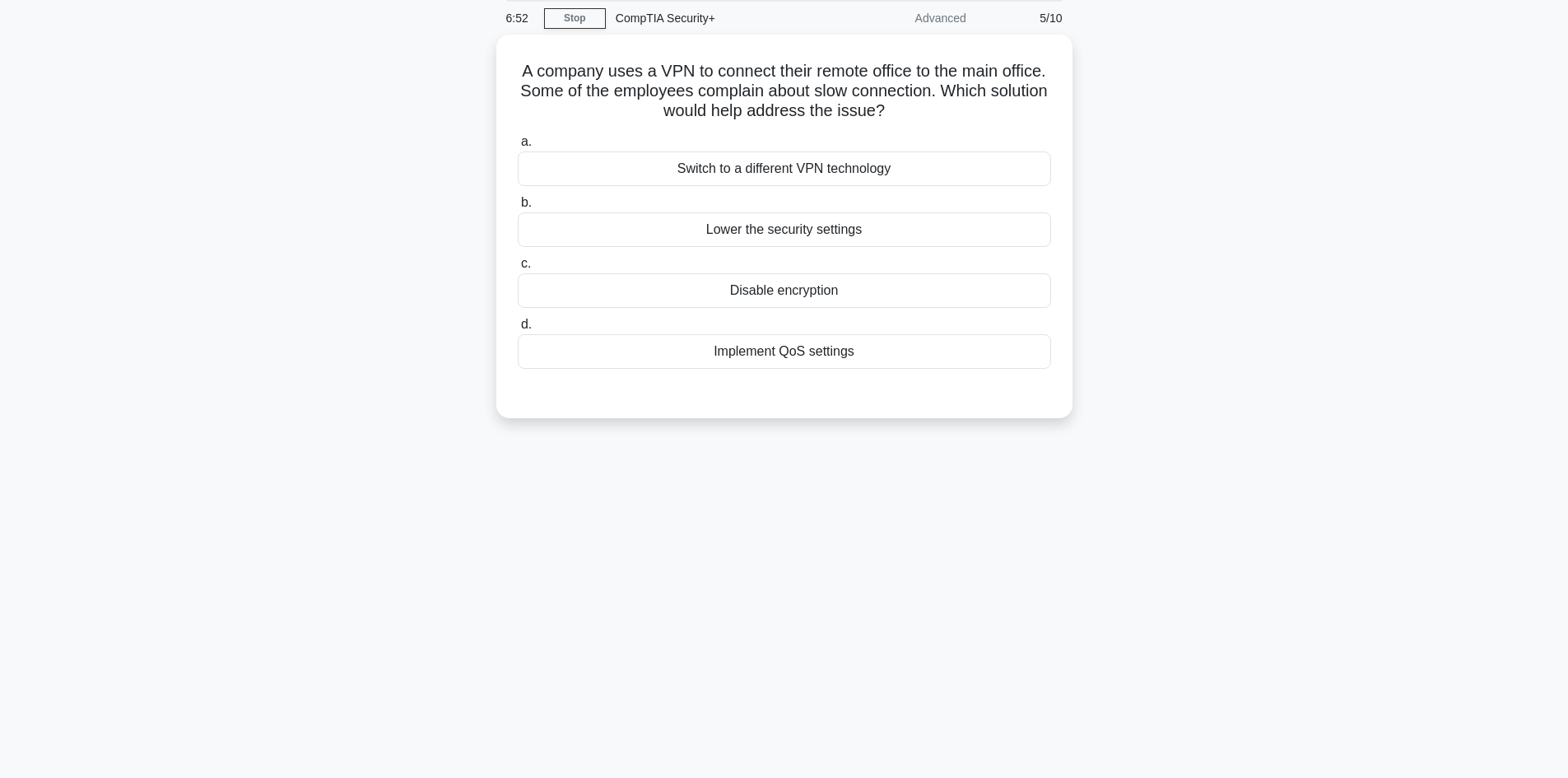
scroll to position [0, 0]
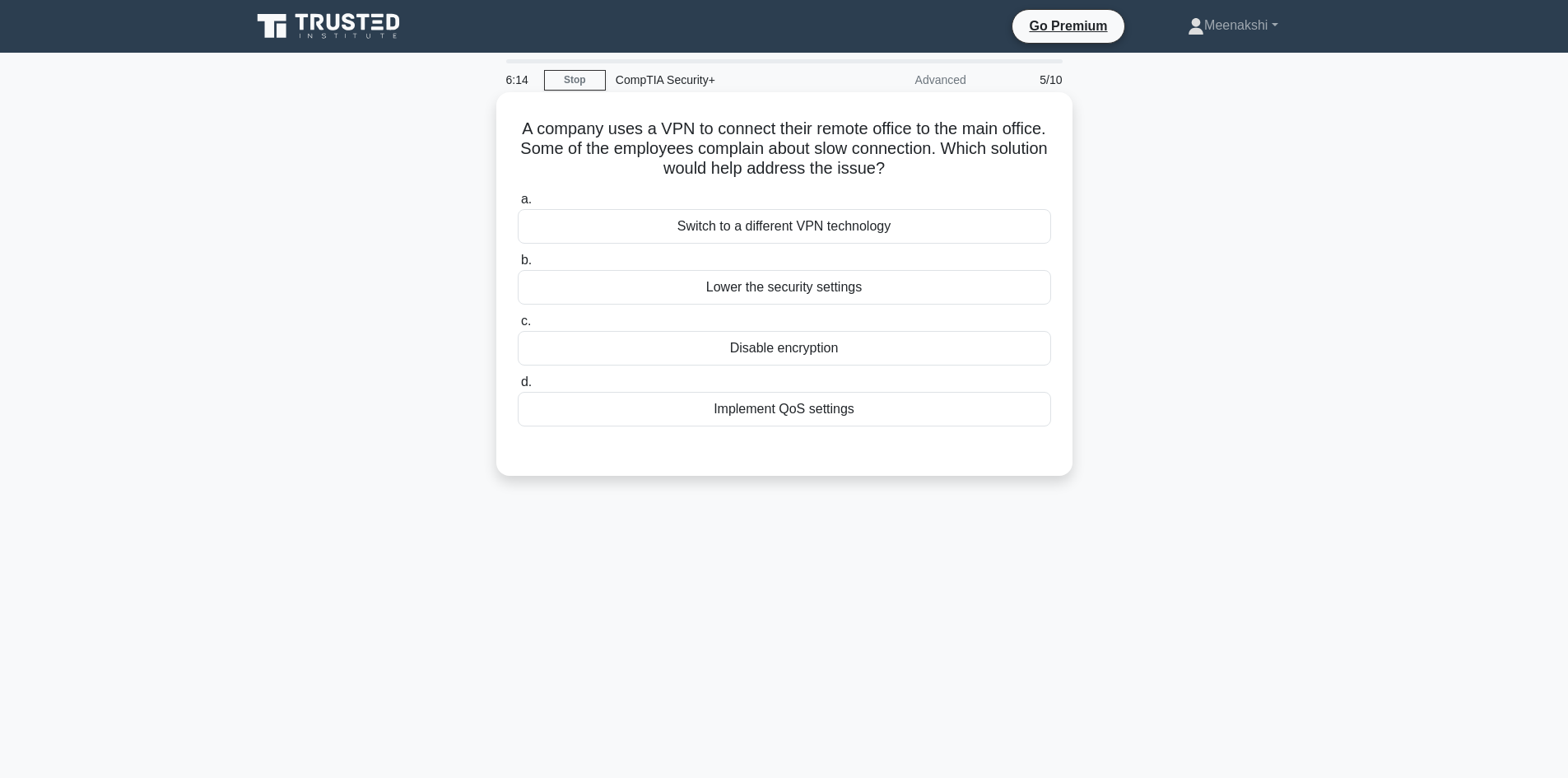
click at [780, 404] on div "Implement QoS settings" at bounding box center [784, 409] width 533 height 35
click at [518, 387] on input "d. Implement QoS settings" at bounding box center [518, 381] width 0 height 11
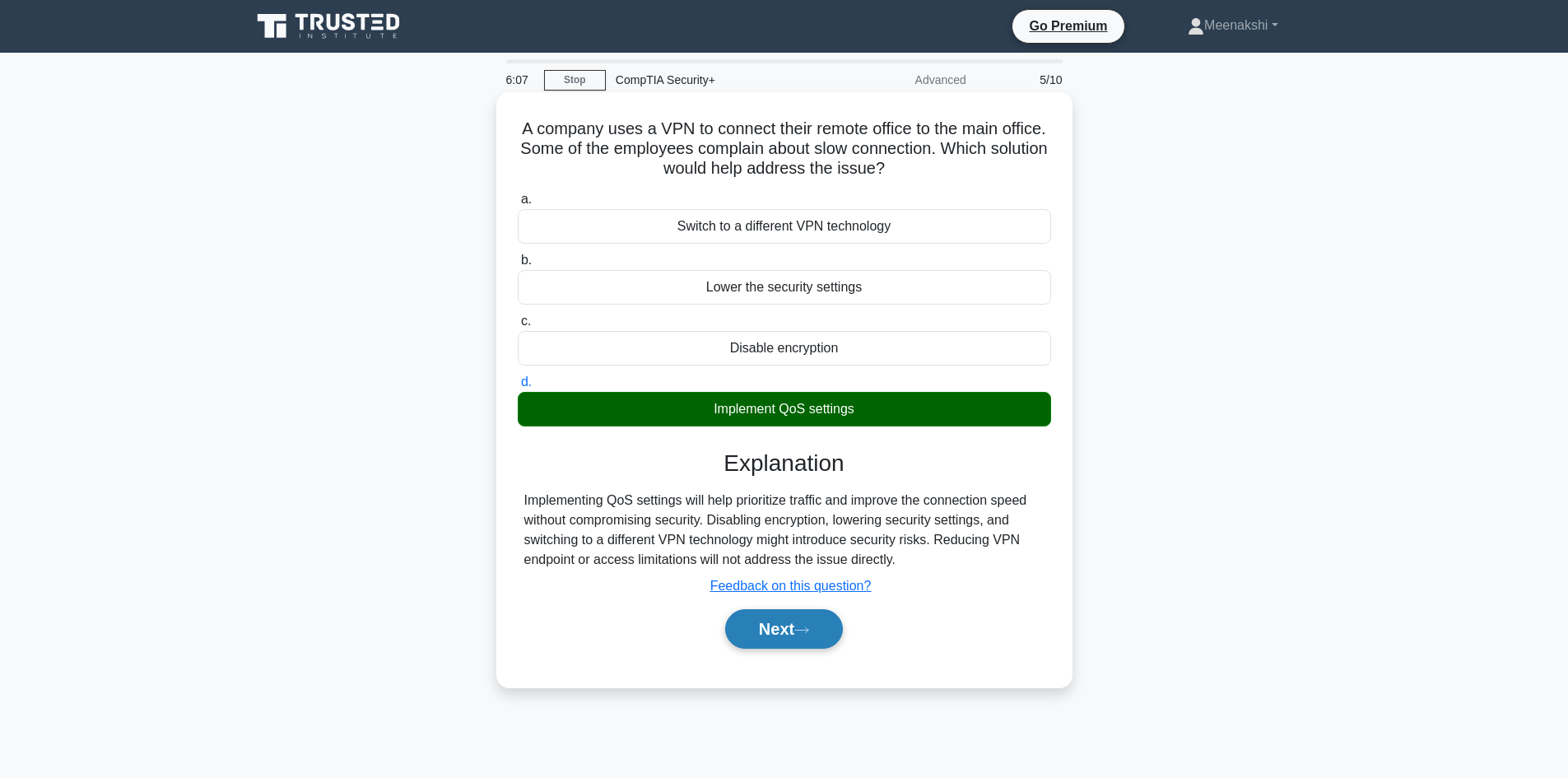
click at [801, 620] on button "Next" at bounding box center [784, 628] width 117 height 39
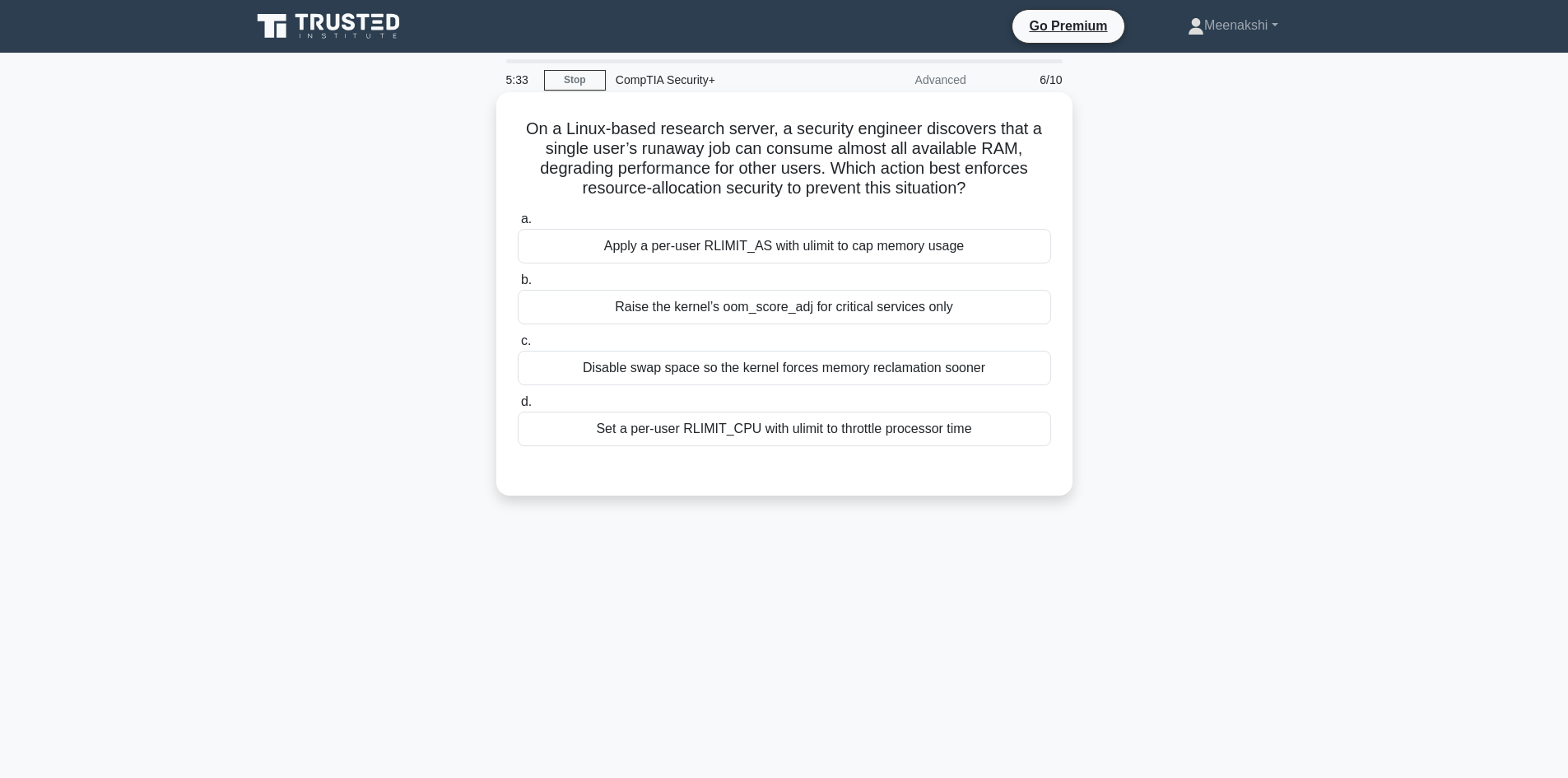
click at [928, 252] on div "Apply a per-user RLIMIT_AS with ulimit to cap memory usage" at bounding box center [784, 246] width 533 height 35
click at [518, 225] on input "a. Apply a per-user RLIMIT_AS with ulimit to cap memory usage" at bounding box center [518, 219] width 0 height 11
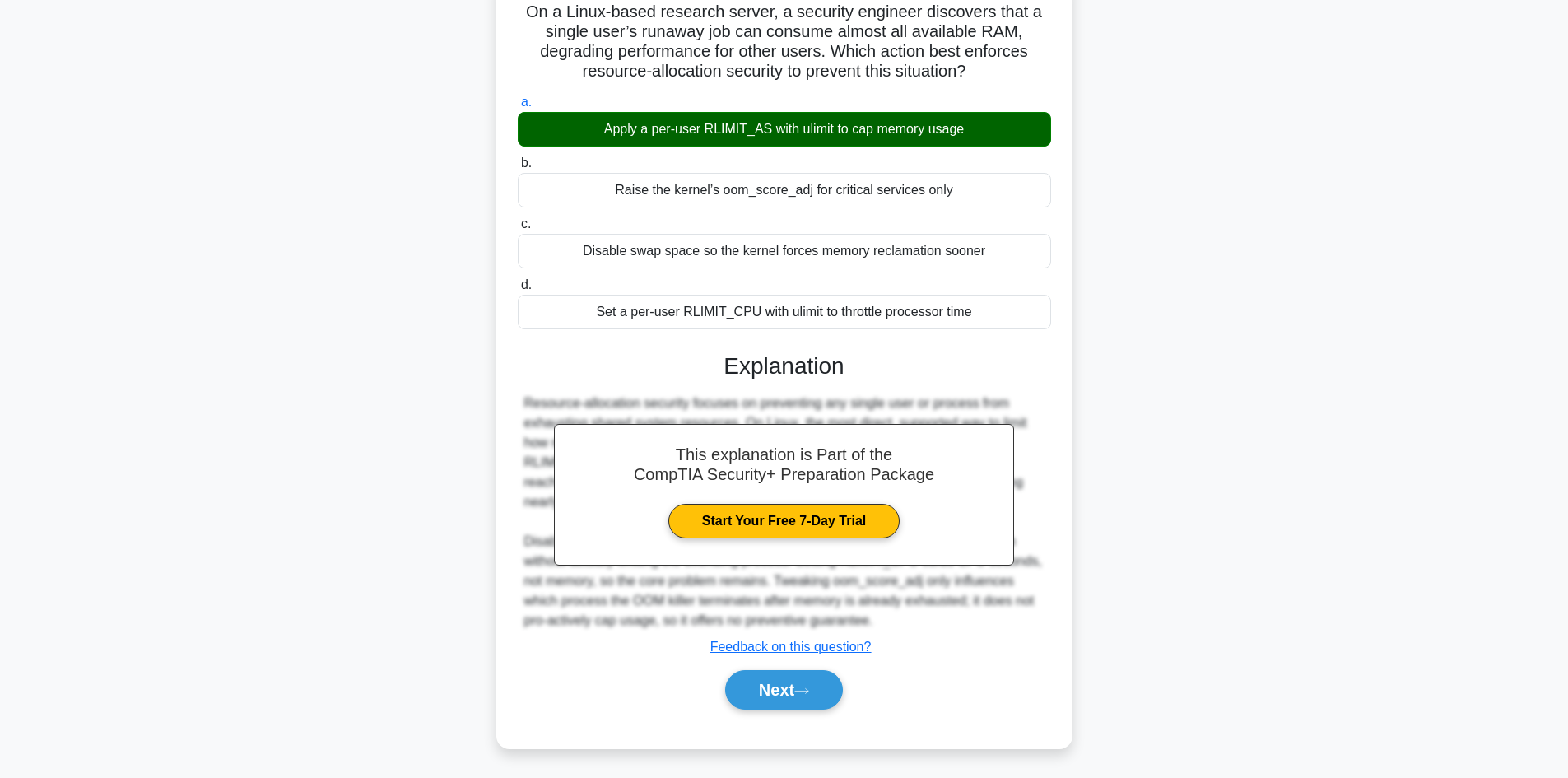
scroll to position [119, 0]
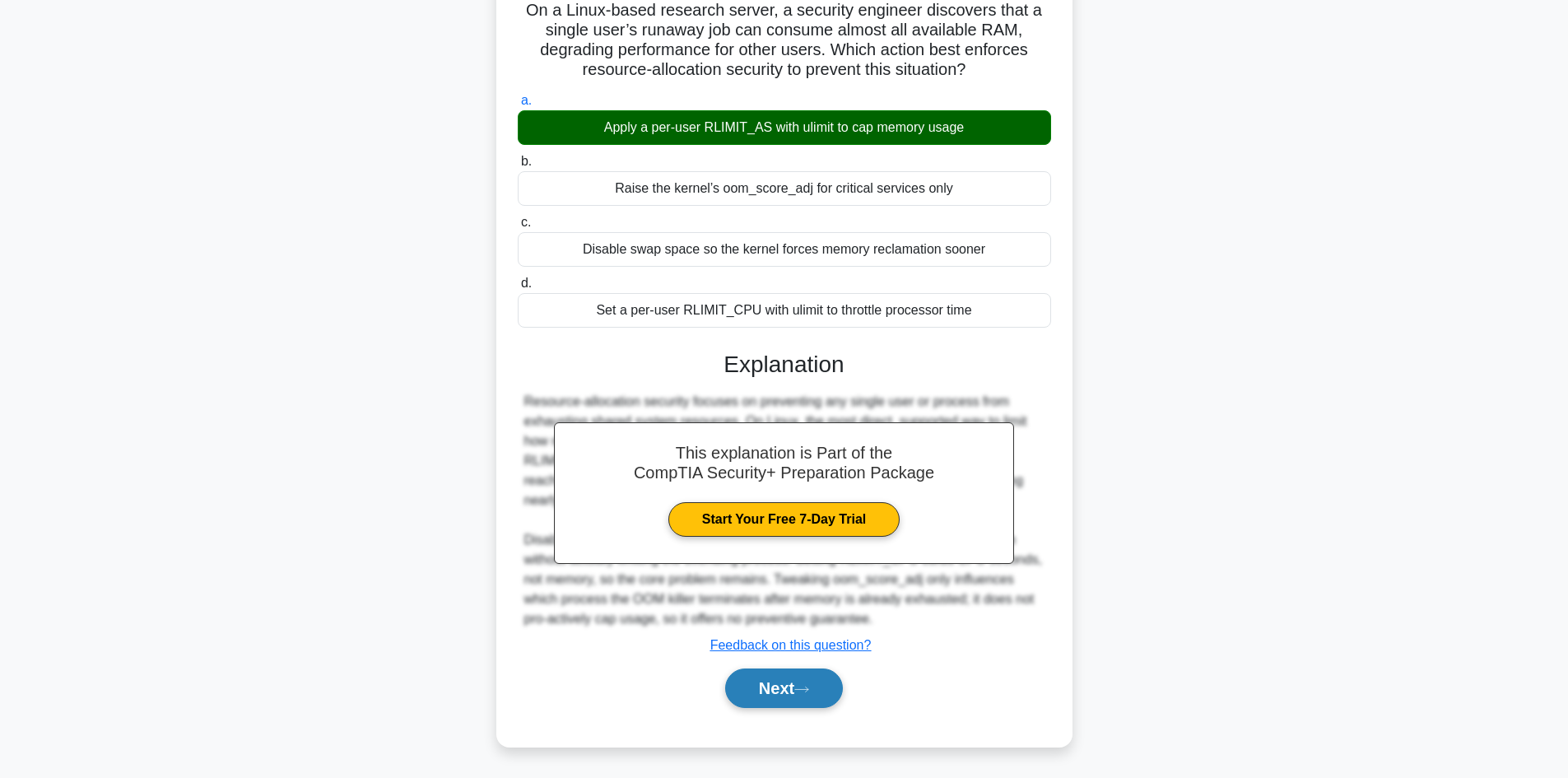
click at [777, 678] on button "Next" at bounding box center [784, 688] width 117 height 39
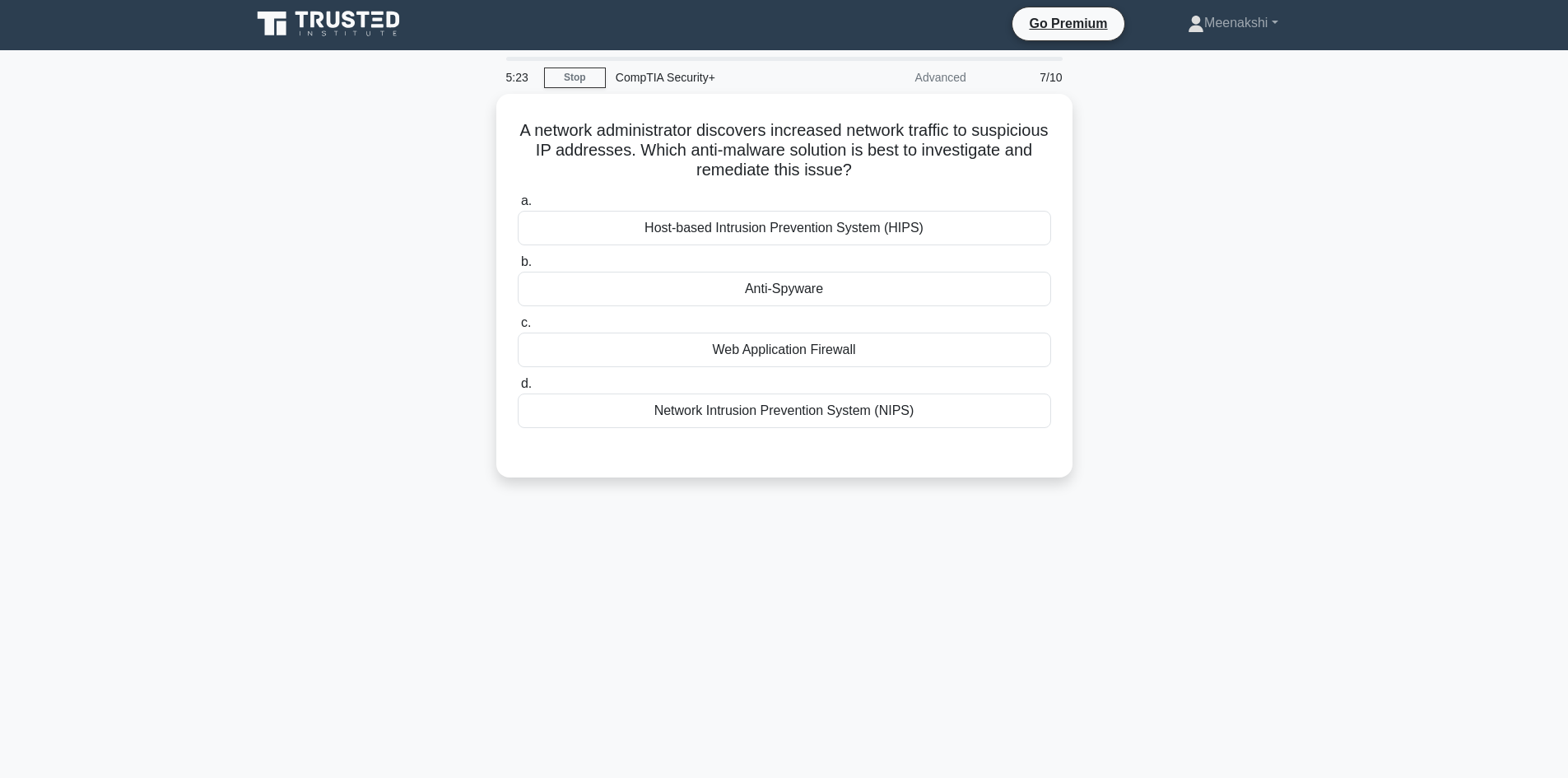
scroll to position [0, 0]
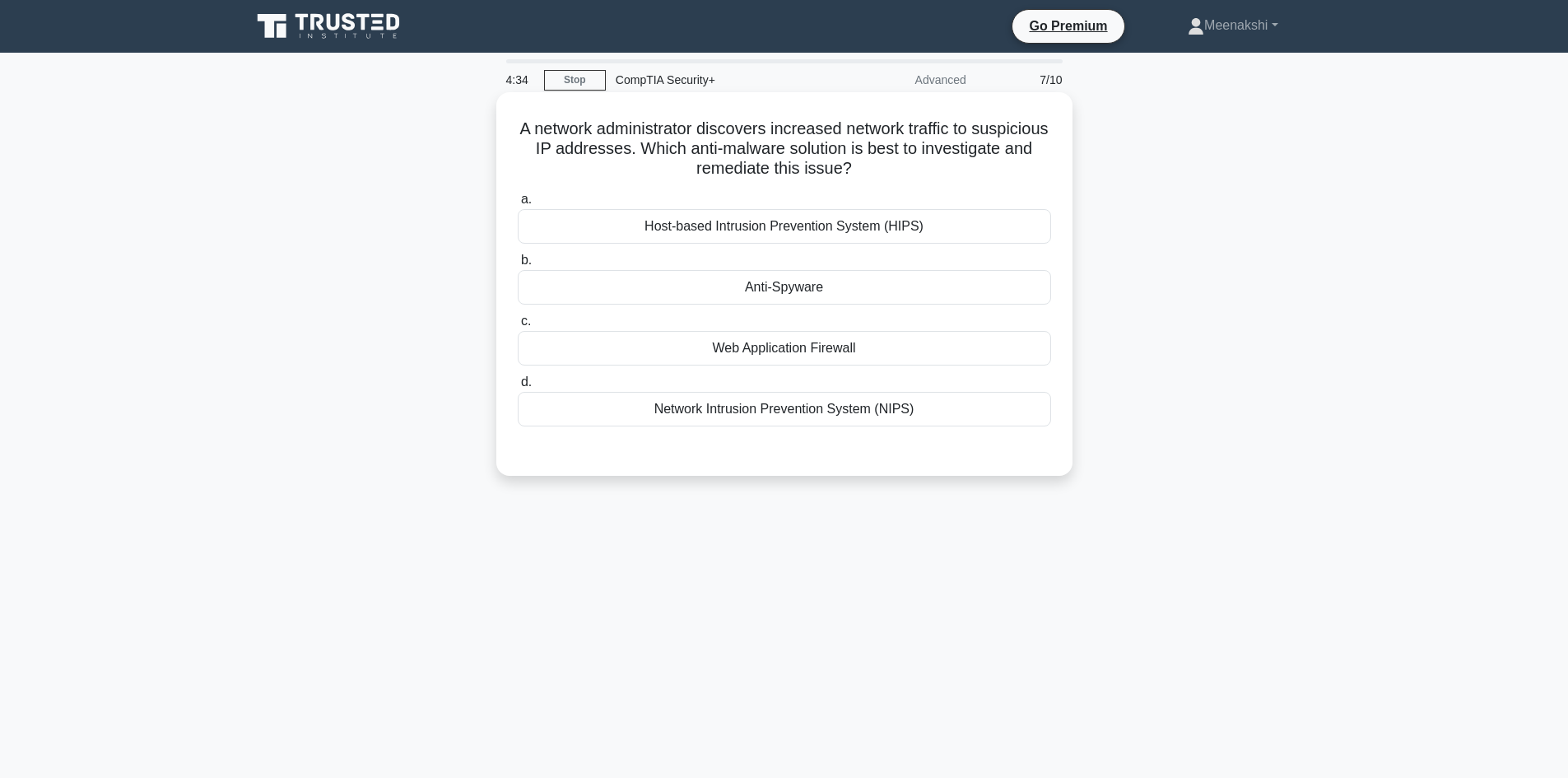
click at [812, 410] on div "Network Intrusion Prevention System (NIPS)" at bounding box center [784, 409] width 533 height 35
click at [518, 387] on input "d. Network Intrusion Prevention System (NIPS)" at bounding box center [518, 381] width 0 height 11
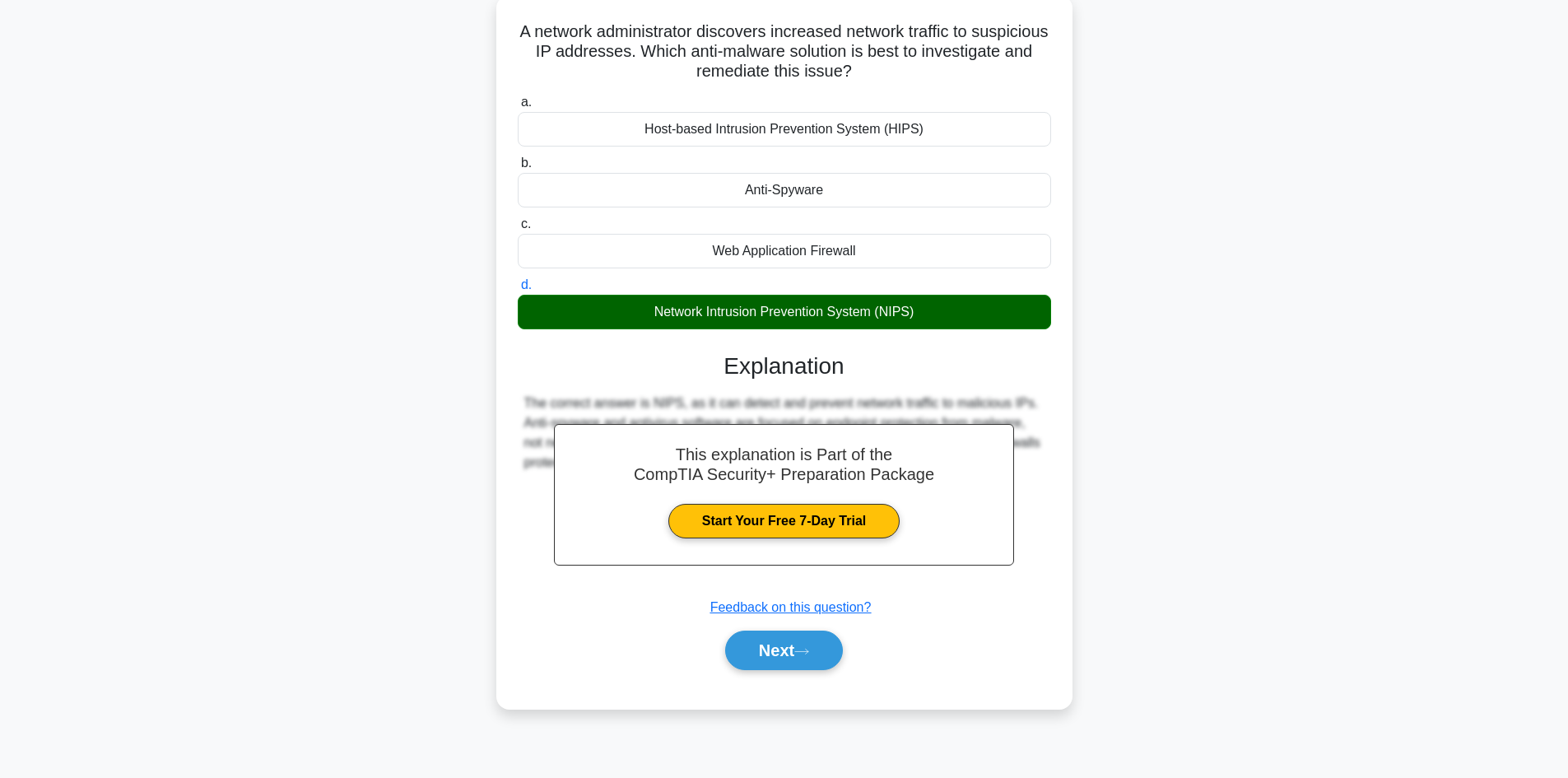
scroll to position [111, 0]
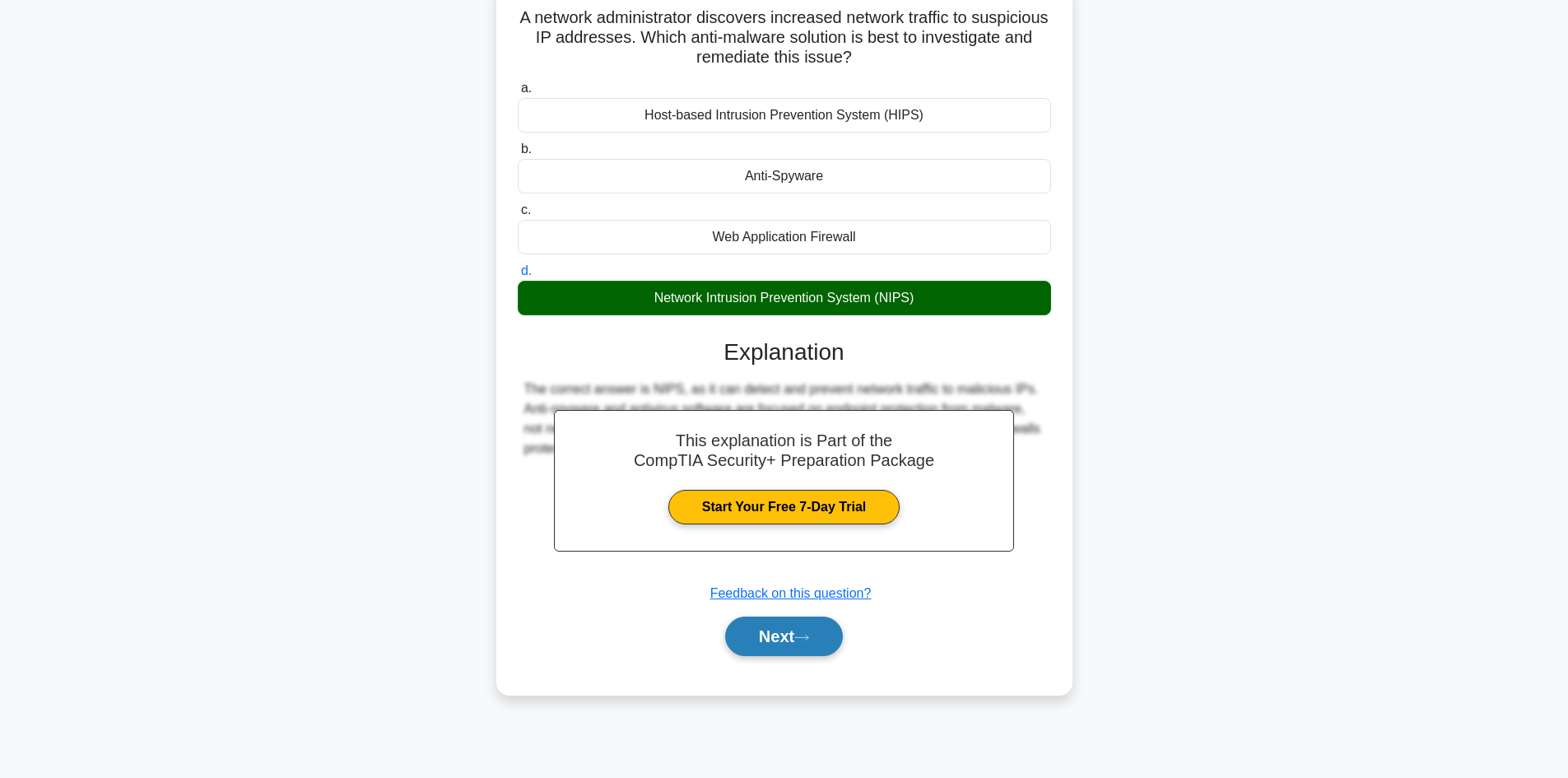
click at [775, 638] on button "Next" at bounding box center [784, 636] width 117 height 39
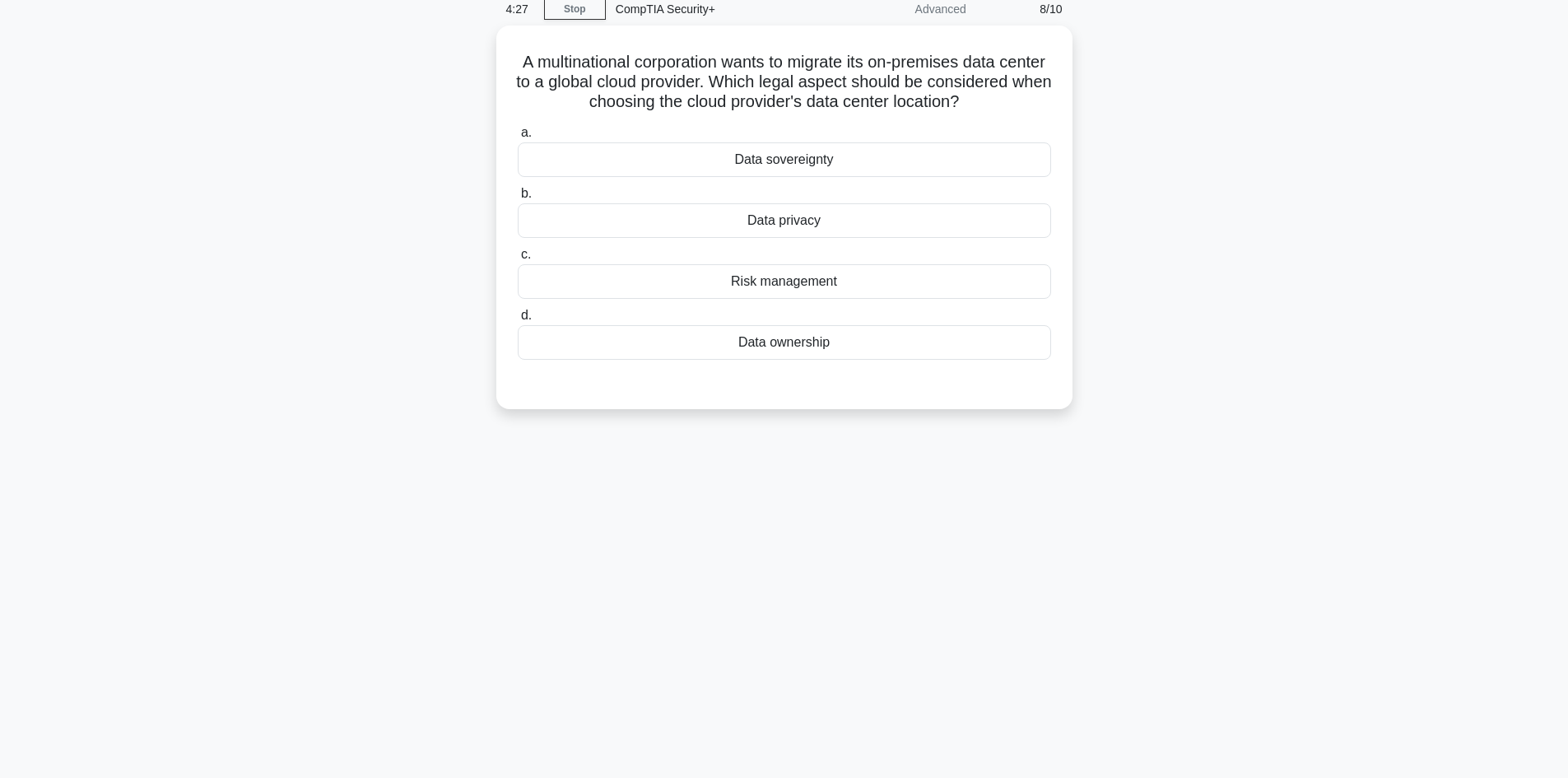
scroll to position [0, 0]
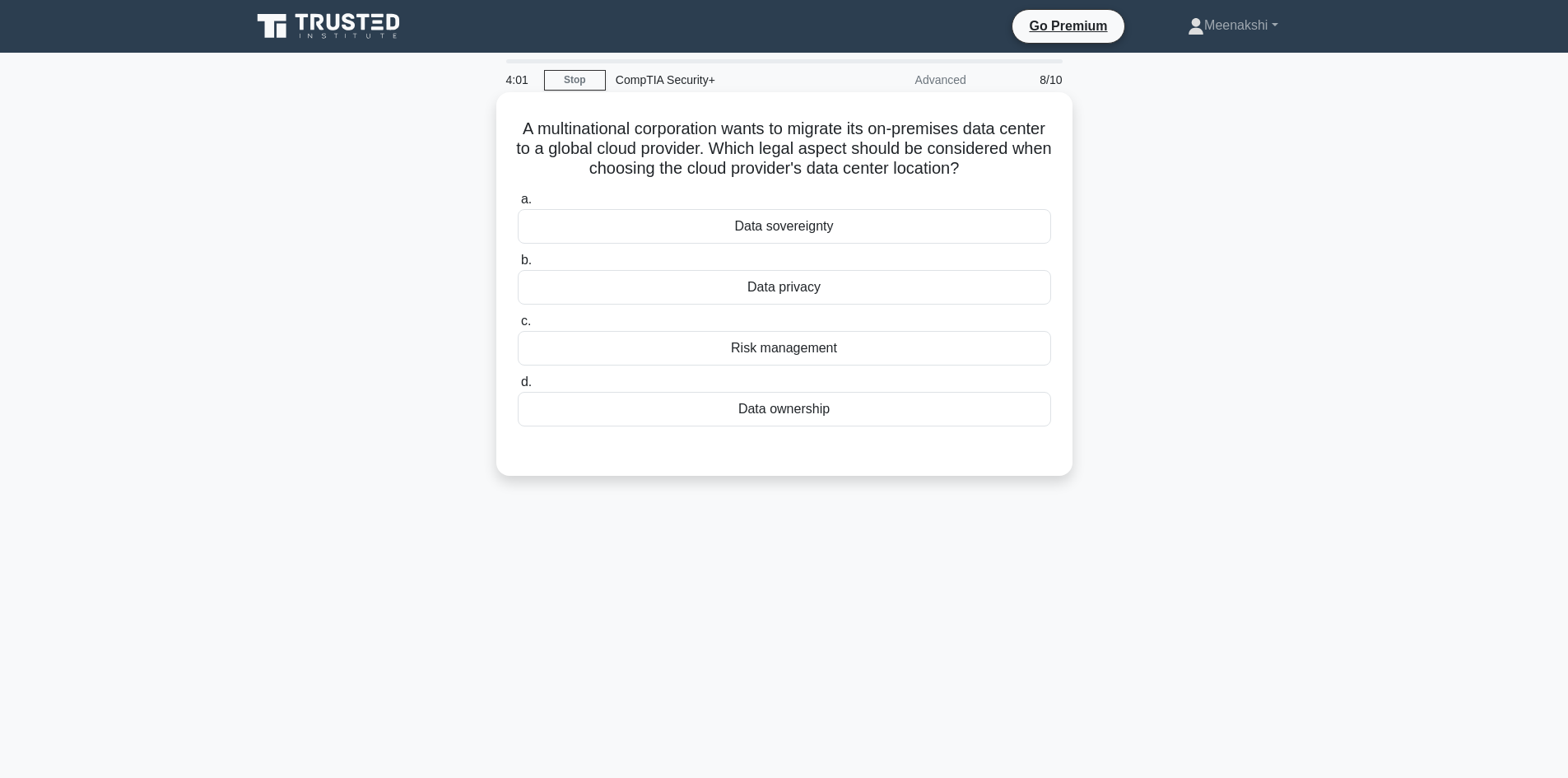
click at [771, 244] on div "Data sovereignty" at bounding box center [784, 227] width 533 height 35
click at [518, 205] on input "a. Data sovereignty" at bounding box center [518, 199] width 0 height 11
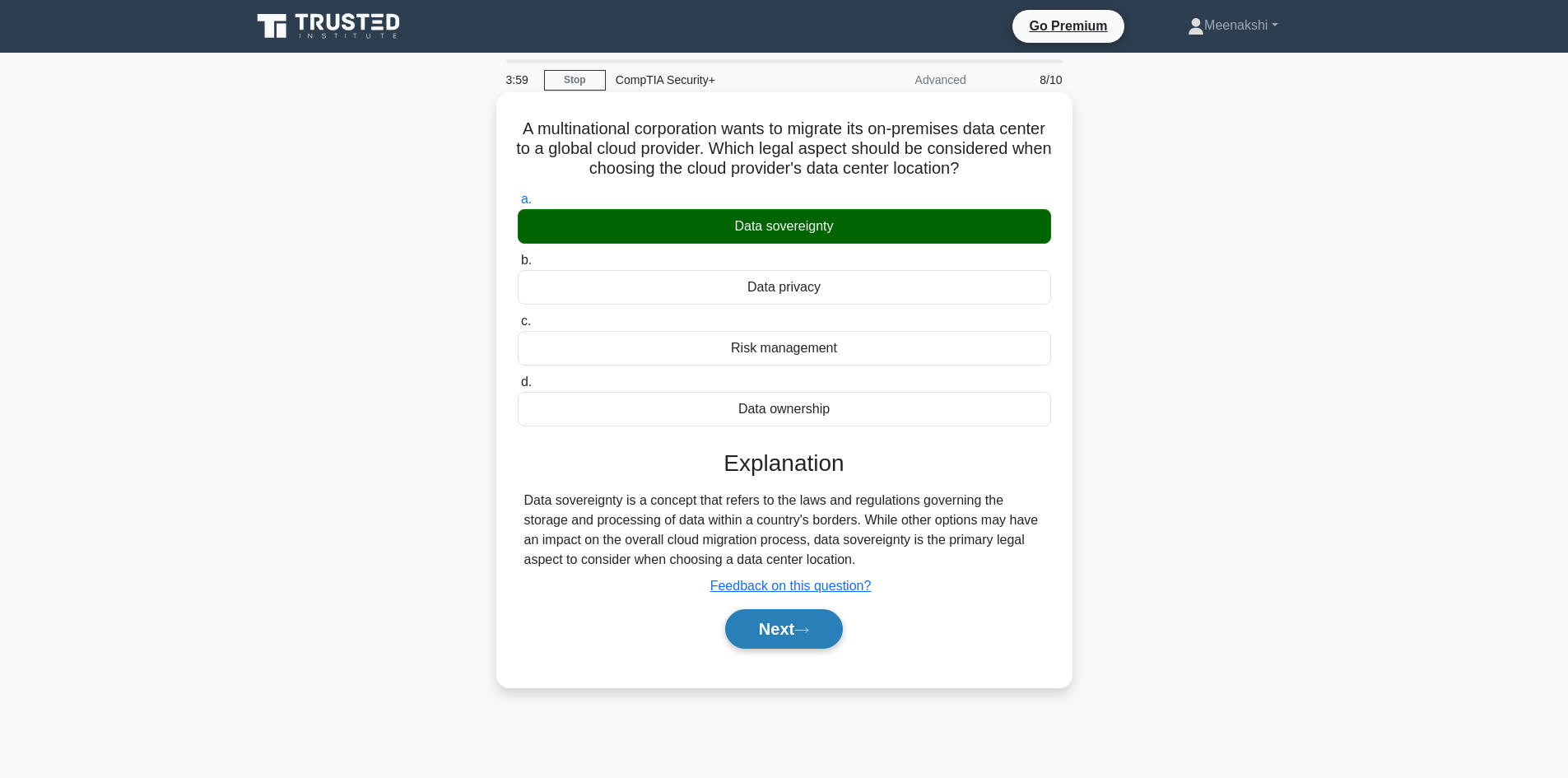
click at [801, 642] on button "Next" at bounding box center [784, 628] width 117 height 39
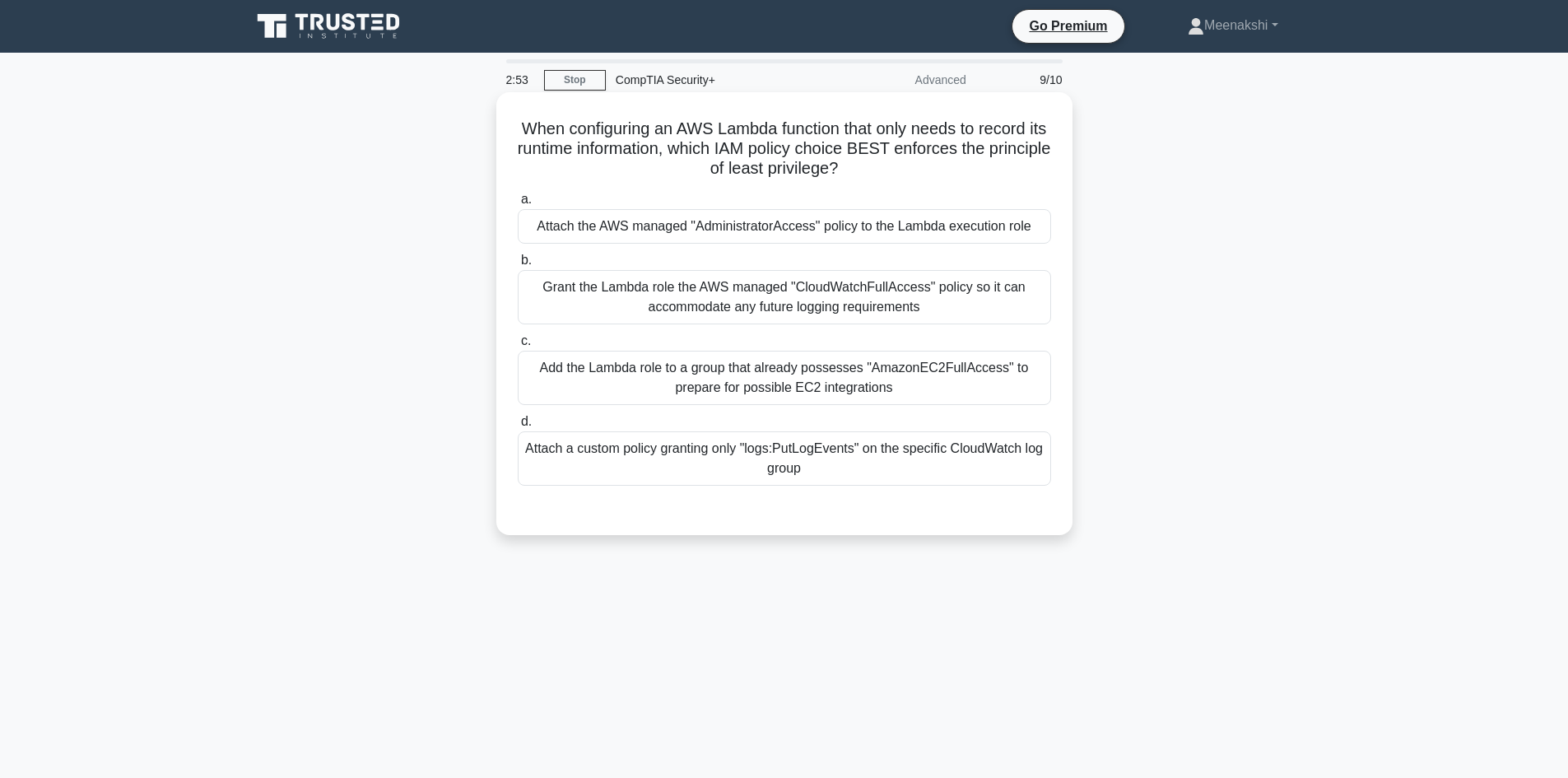
click at [903, 233] on div "Attach the AWS managed "AdministratorAccess" policy to the Lambda execution role" at bounding box center [784, 227] width 533 height 35
click at [518, 205] on input "a. Attach the AWS managed "AdministratorAccess" policy to the Lambda execution …" at bounding box center [518, 199] width 0 height 11
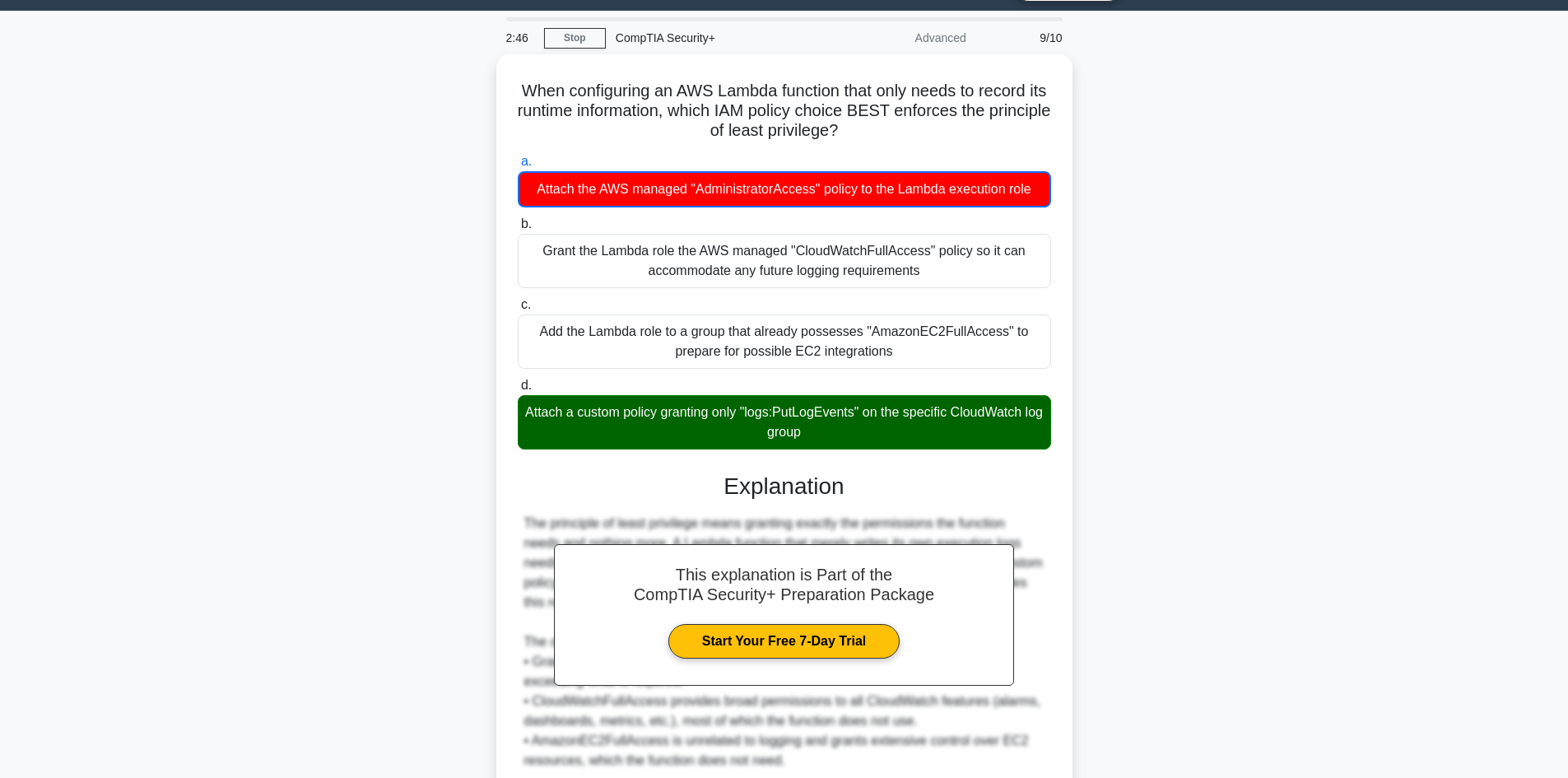
scroll to position [220, 0]
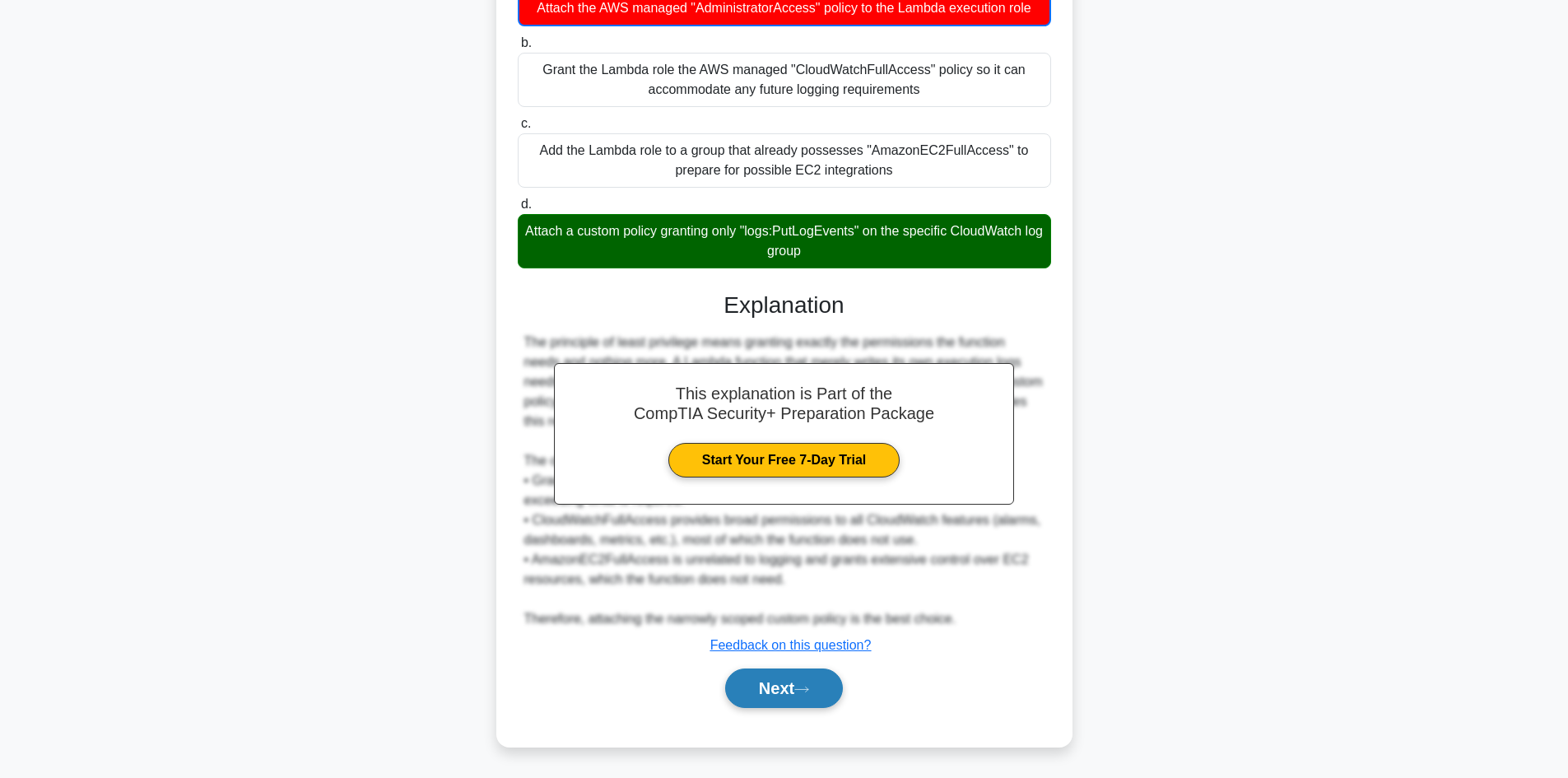
click at [779, 681] on button "Next" at bounding box center [784, 688] width 117 height 39
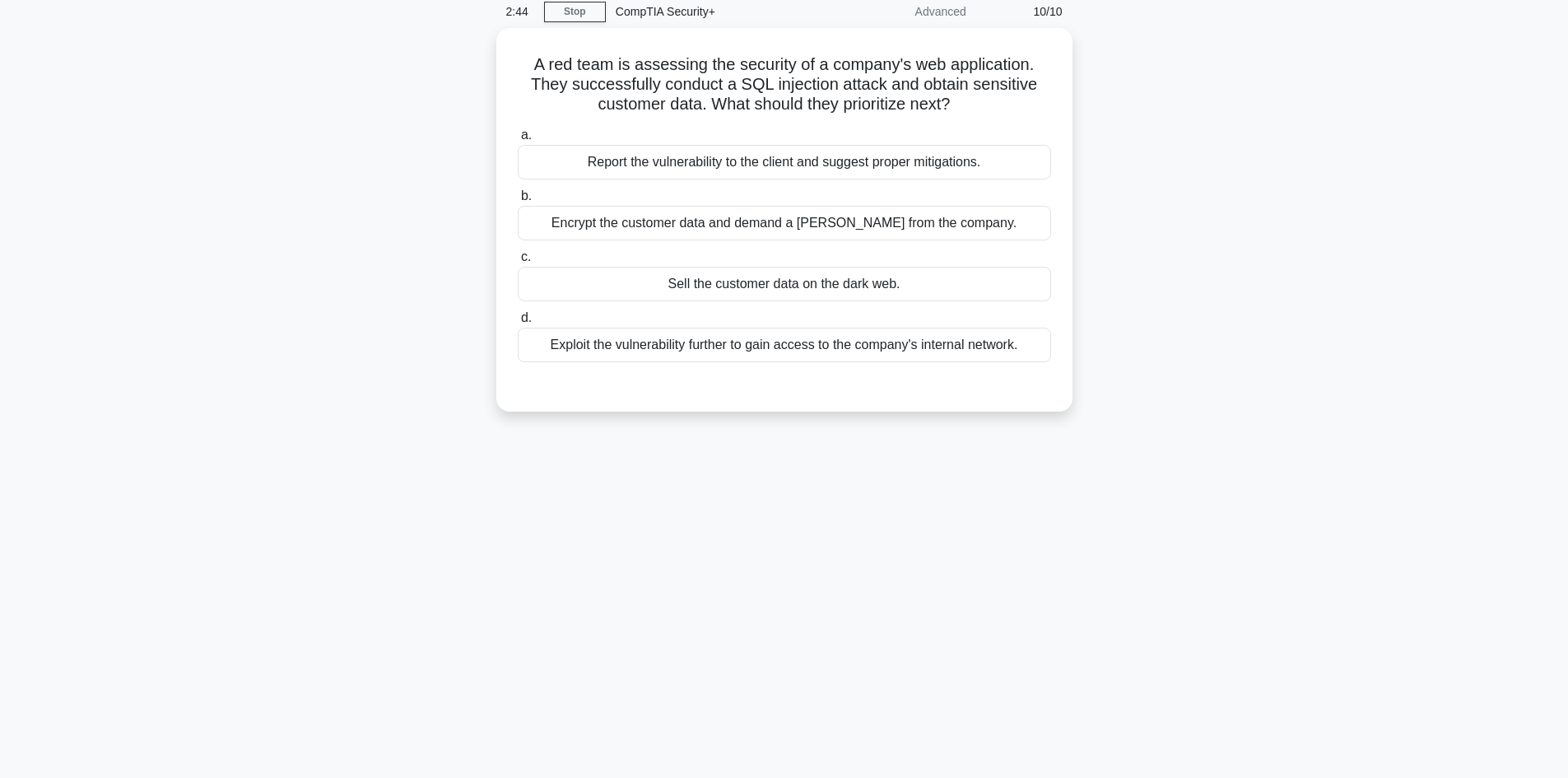
scroll to position [0, 0]
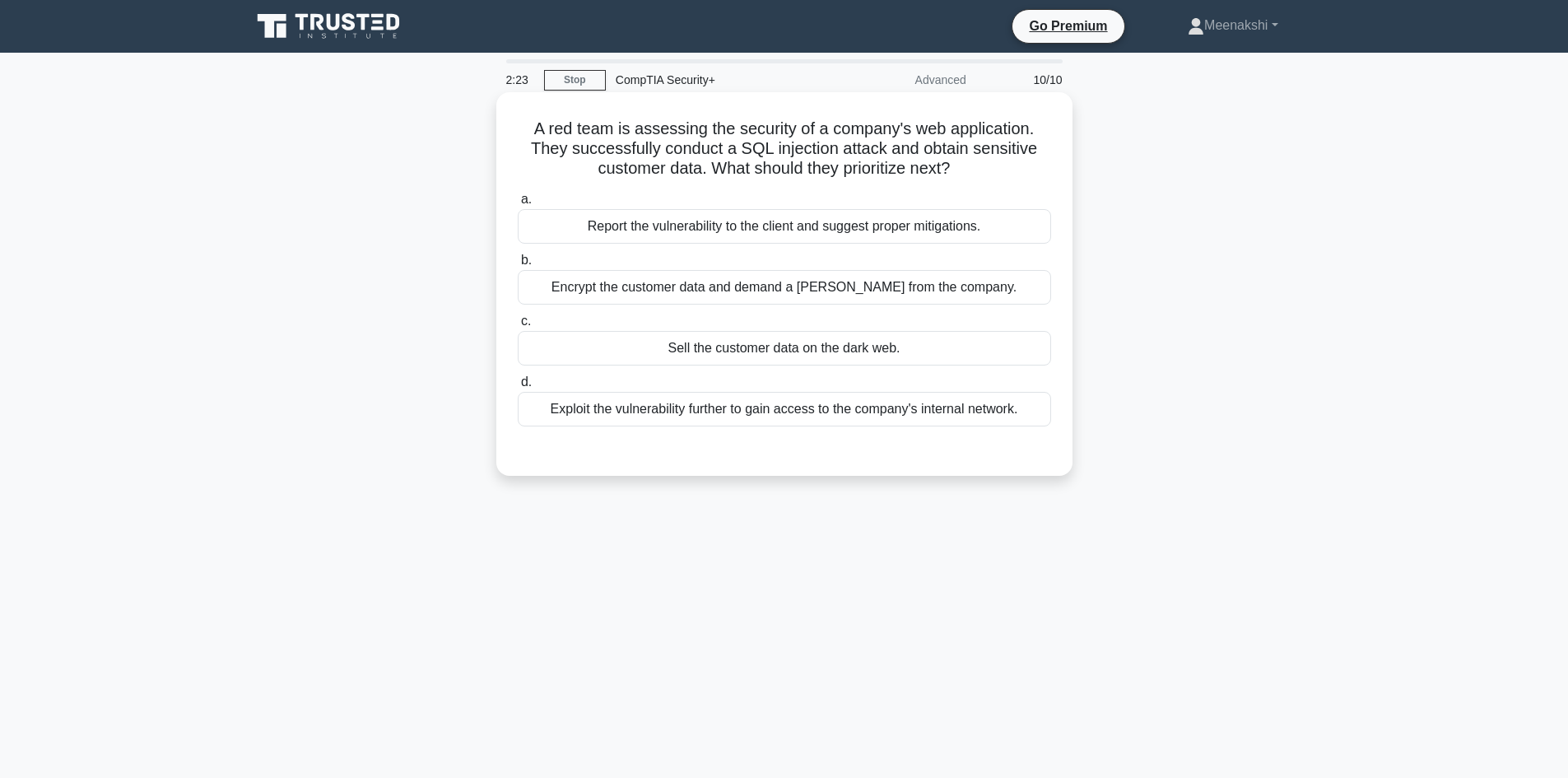
click at [801, 231] on div "Report the vulnerability to the client and suggest proper mitigations." at bounding box center [784, 227] width 533 height 35
click at [518, 205] on input "a. Report the vulnerability to the client and suggest proper mitigations." at bounding box center [518, 199] width 0 height 11
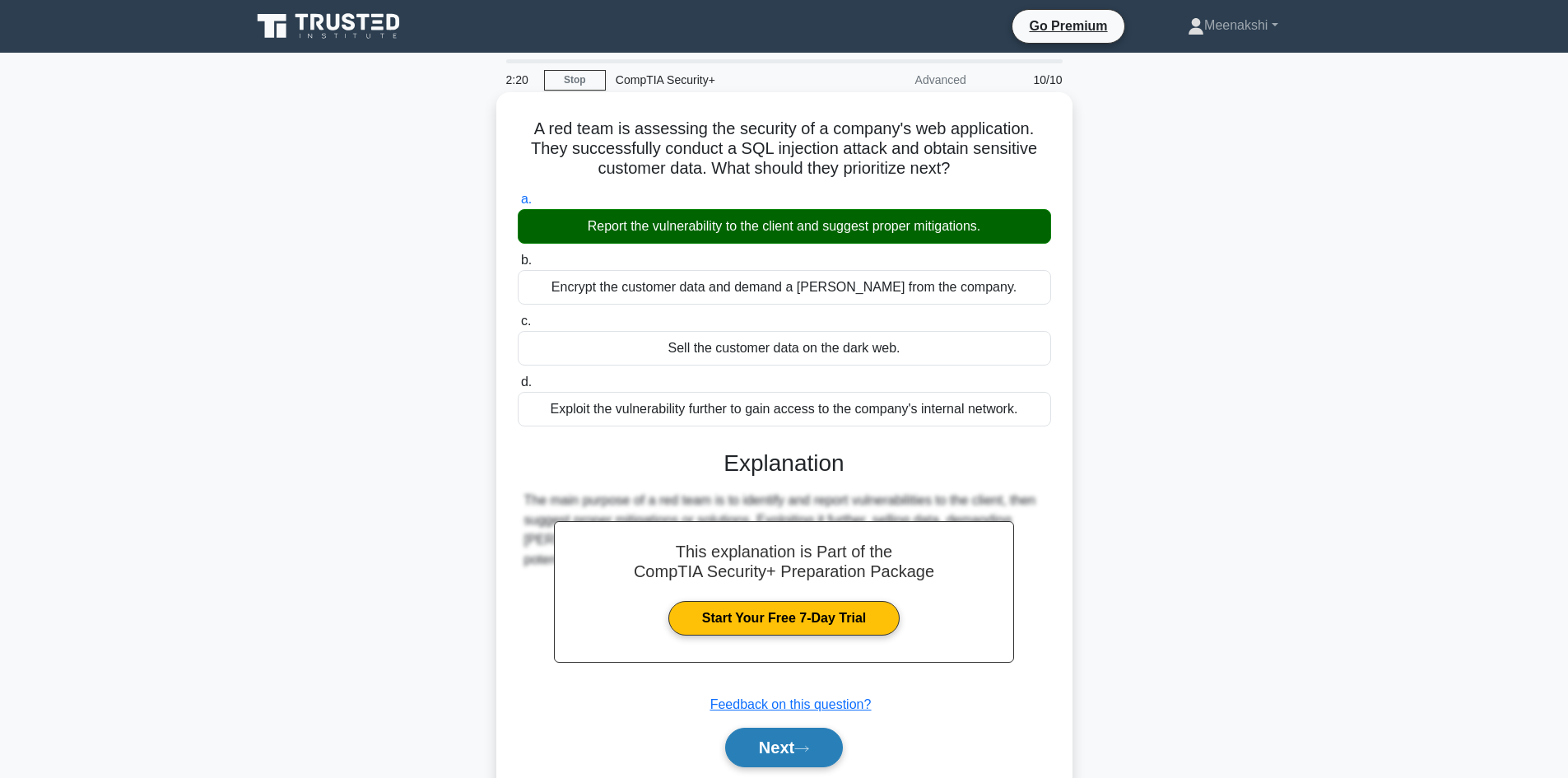
click at [808, 749] on icon at bounding box center [801, 747] width 13 height 5
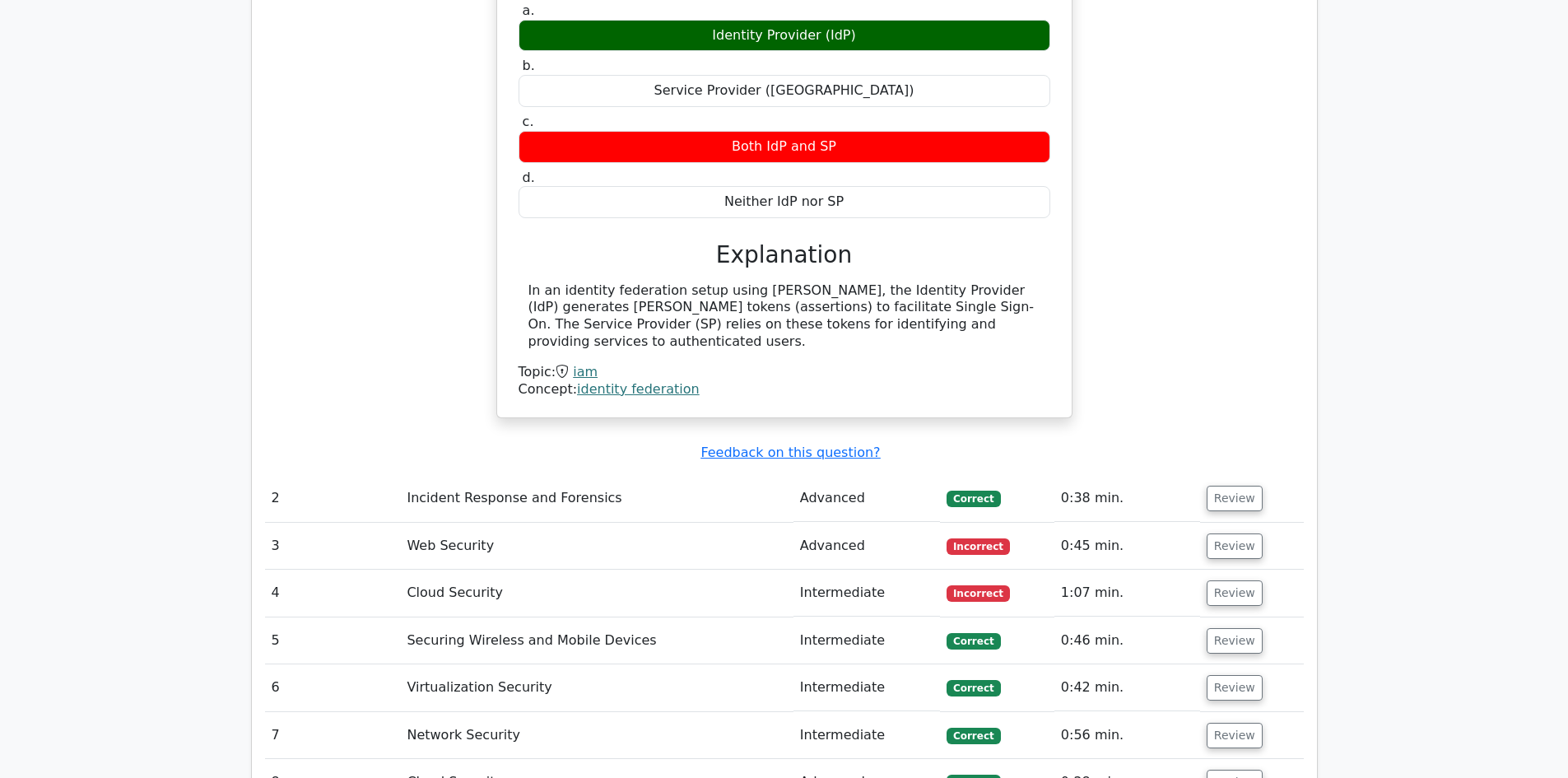
scroll to position [1645, 0]
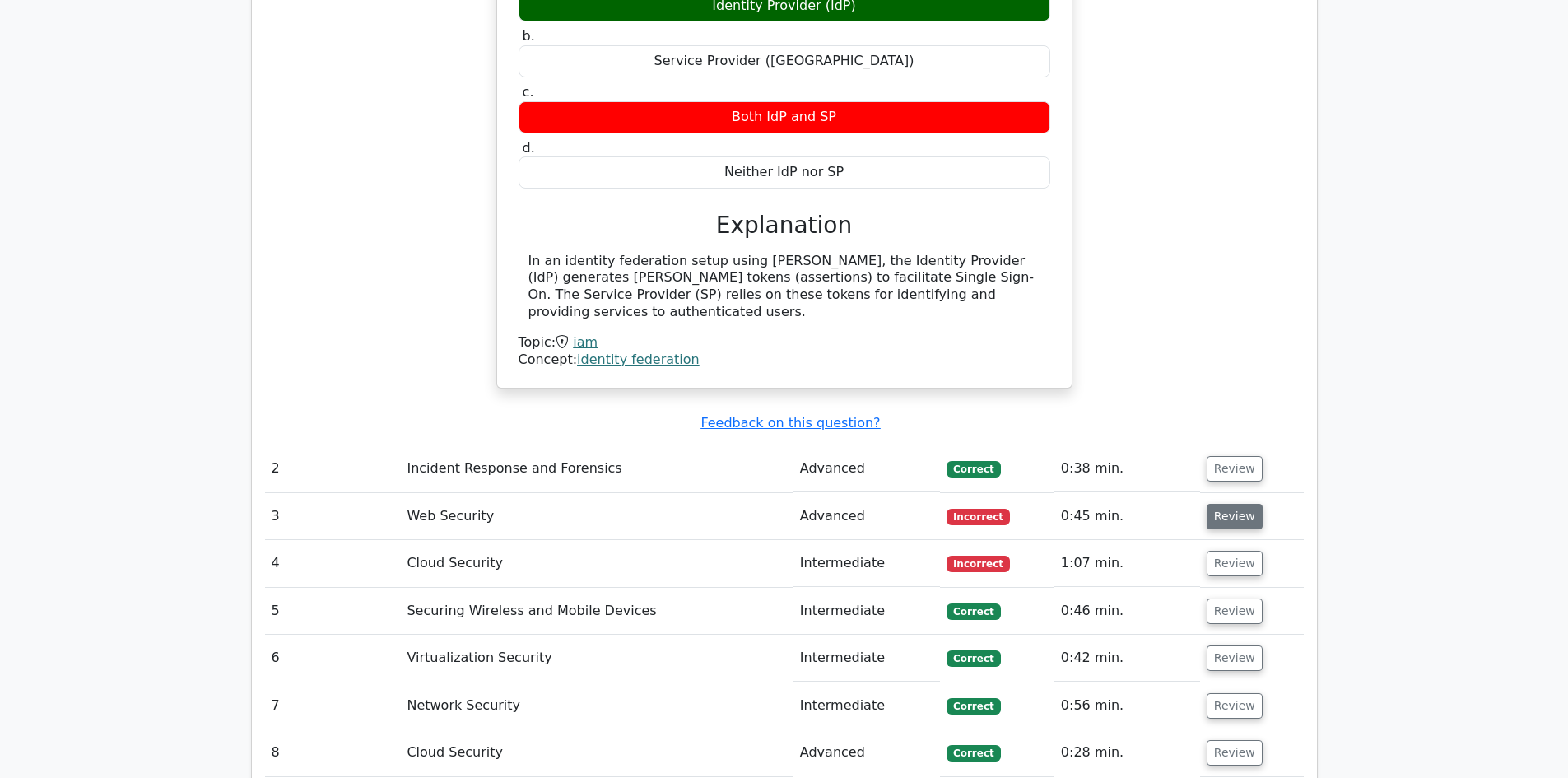
click at [1231, 503] on button "Review" at bounding box center [1235, 516] width 56 height 26
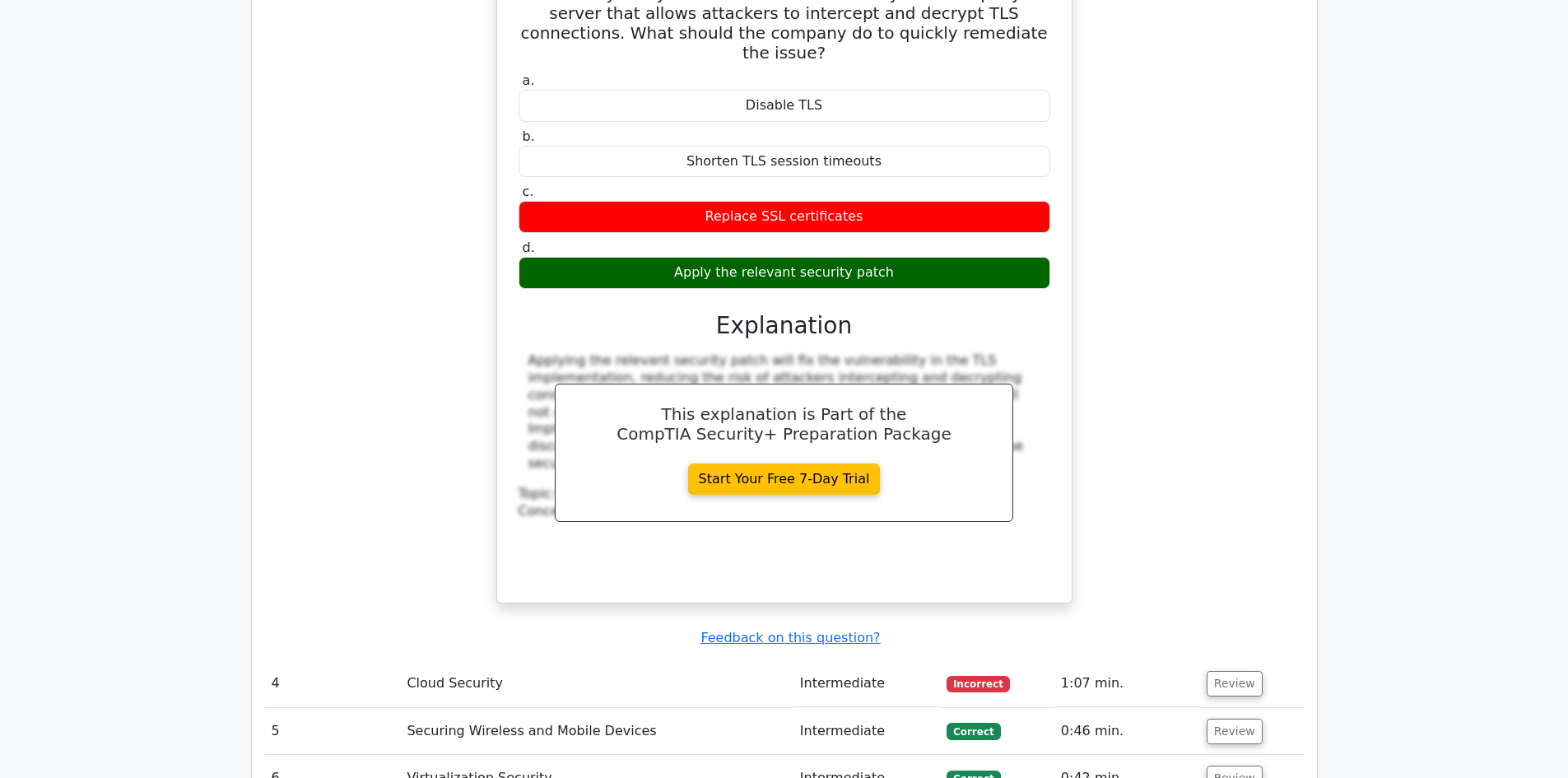
scroll to position [2304, 0]
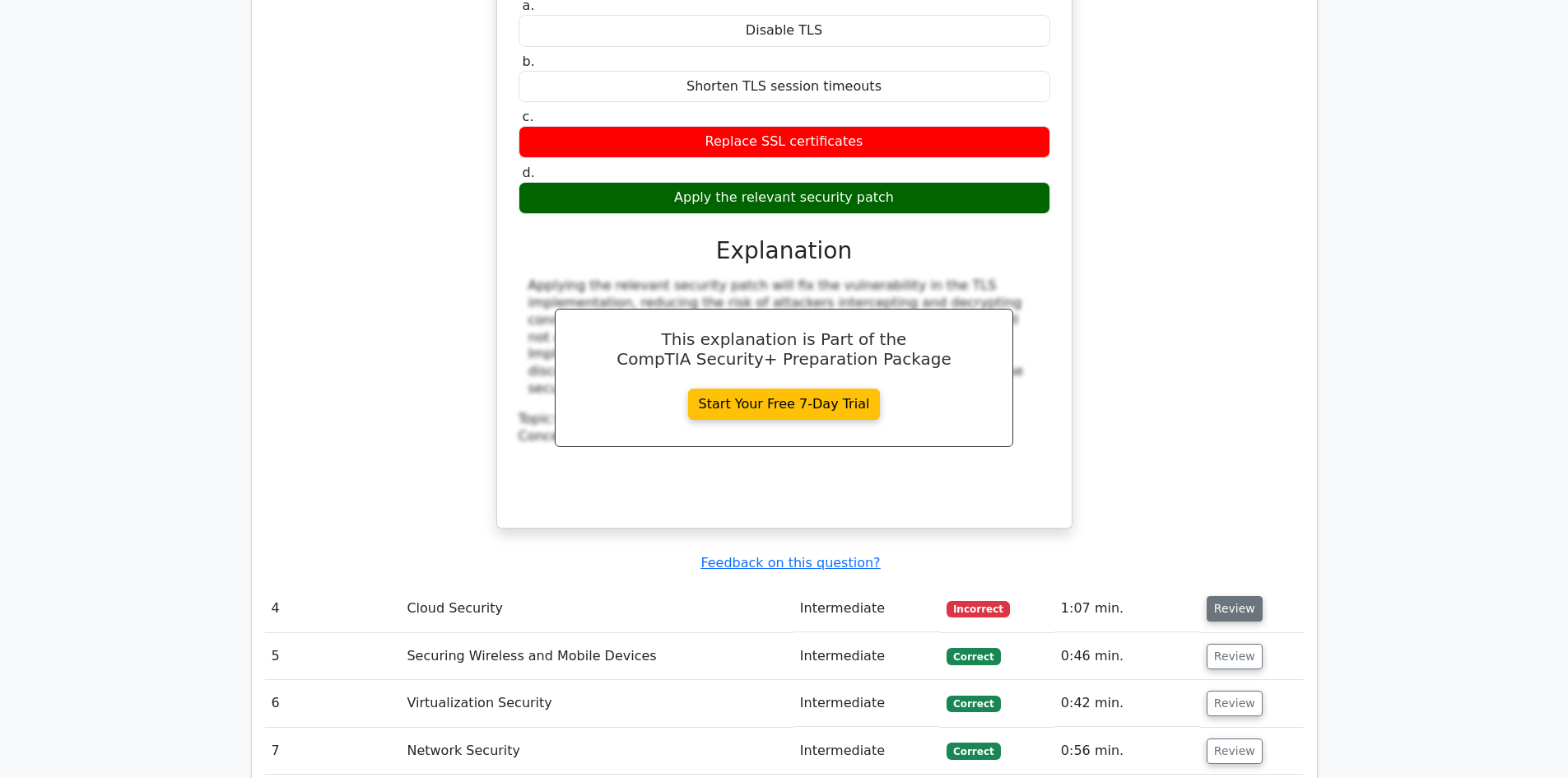
click at [1233, 596] on button "Review" at bounding box center [1235, 608] width 56 height 26
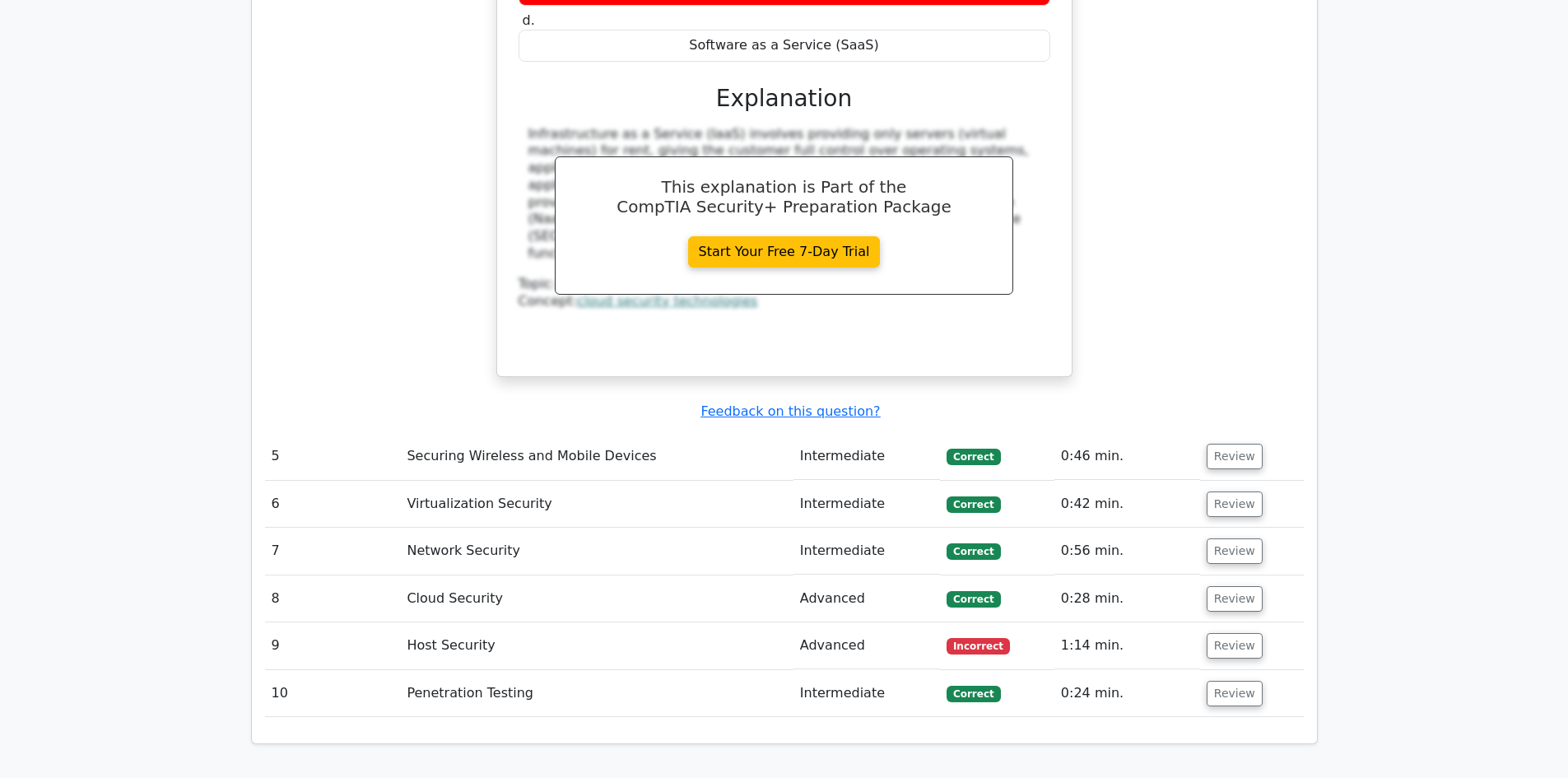
scroll to position [3209, 0]
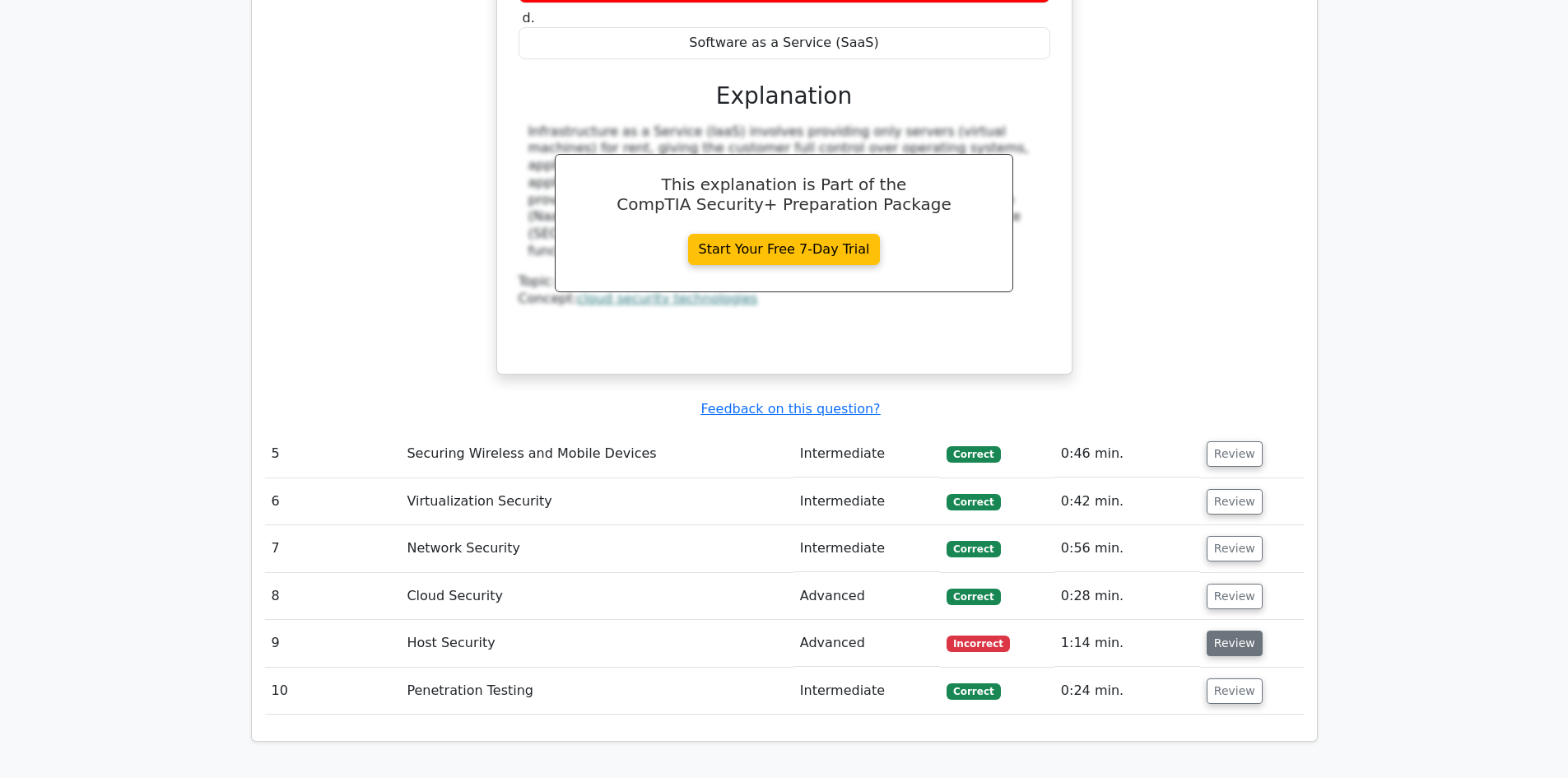
click at [1234, 630] on button "Review" at bounding box center [1235, 643] width 56 height 26
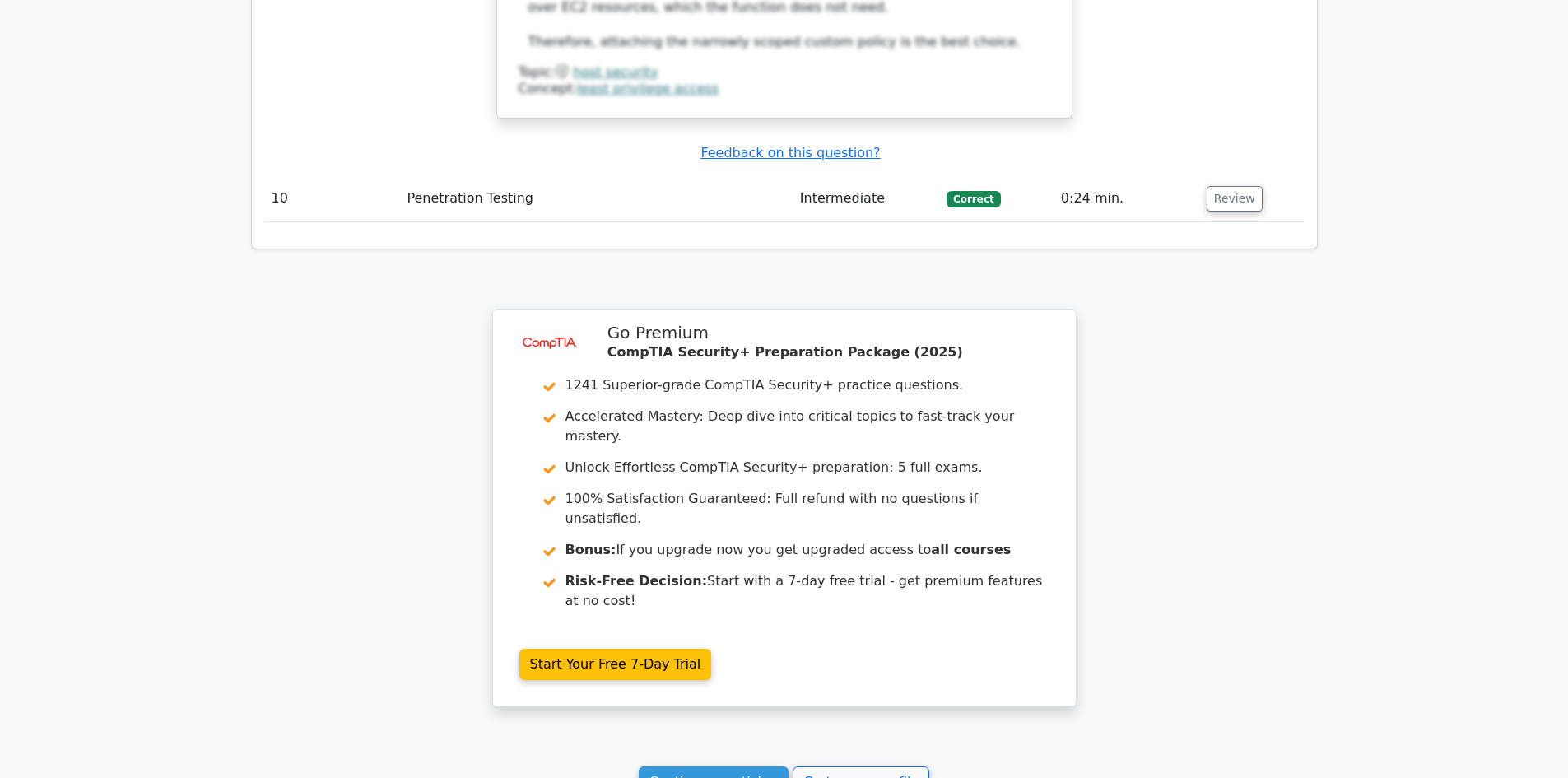
scroll to position [4607, 0]
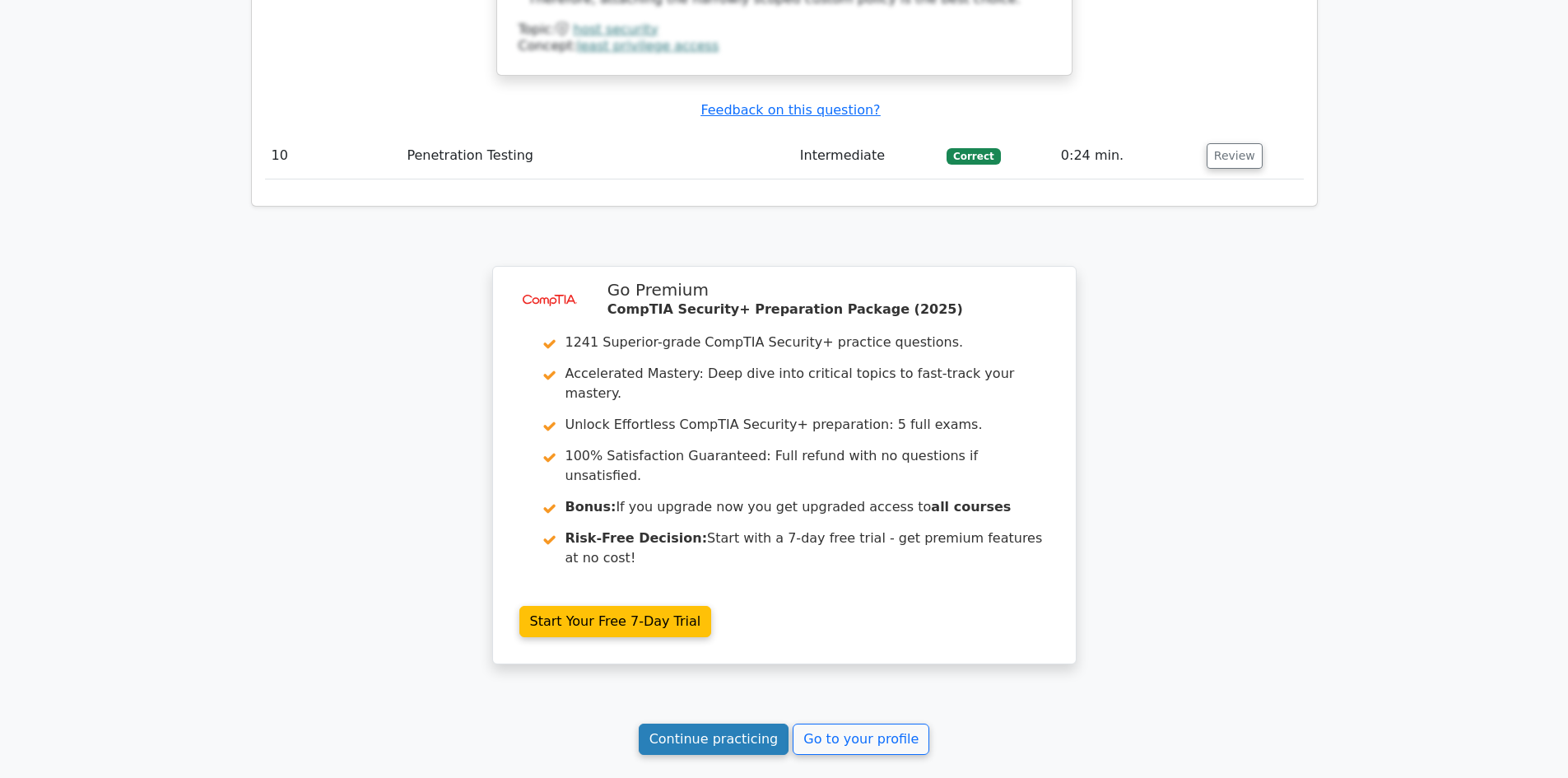
click at [726, 723] on link "Continue practicing" at bounding box center [714, 739] width 151 height 32
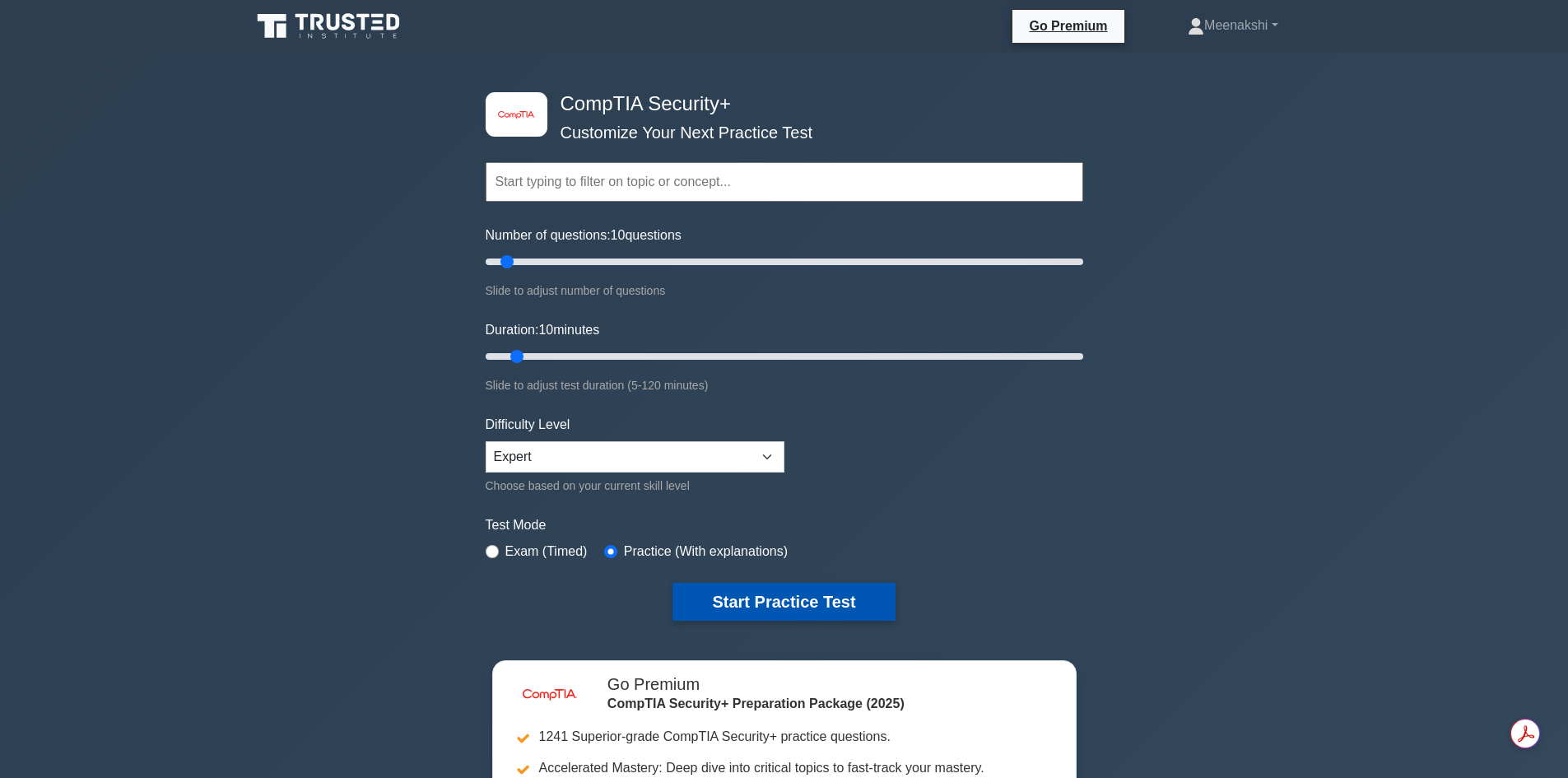
click at [821, 594] on button "Start Practice Test" at bounding box center [783, 600] width 222 height 37
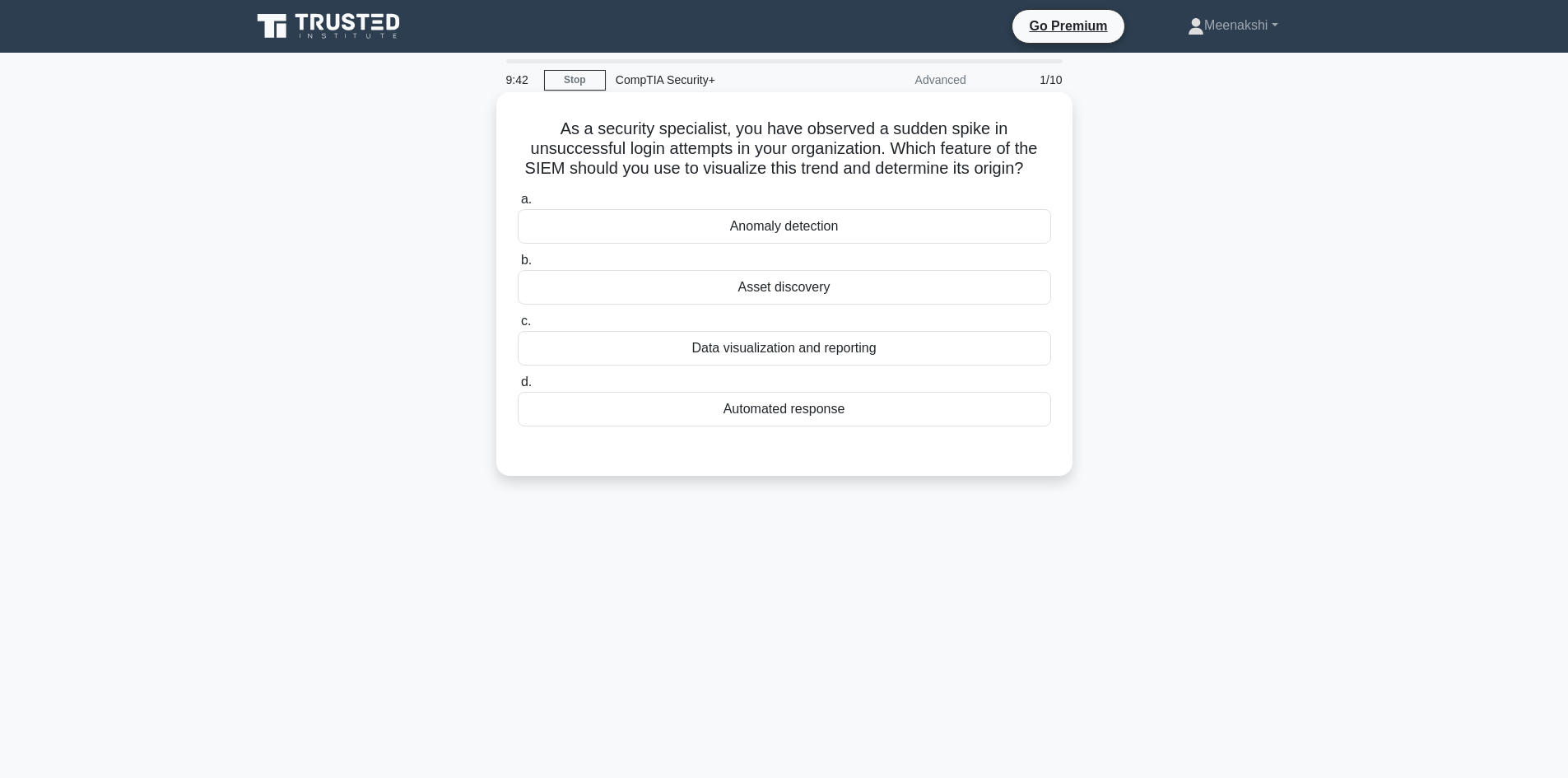
click at [772, 230] on div "Anomaly detection" at bounding box center [784, 227] width 533 height 35
click at [518, 205] on input "a. Anomaly detection" at bounding box center [518, 199] width 0 height 11
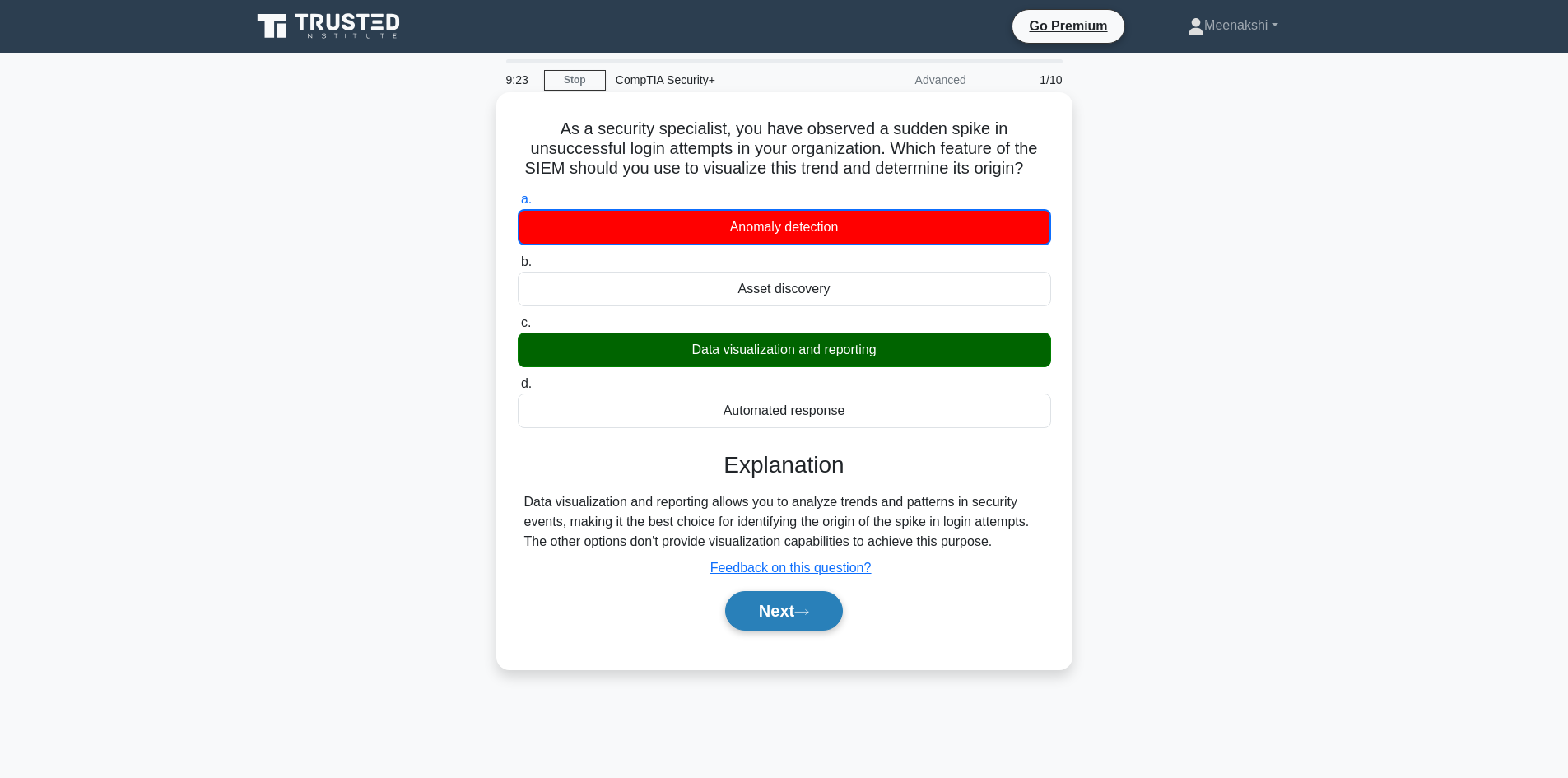
click at [774, 614] on button "Next" at bounding box center [784, 610] width 117 height 39
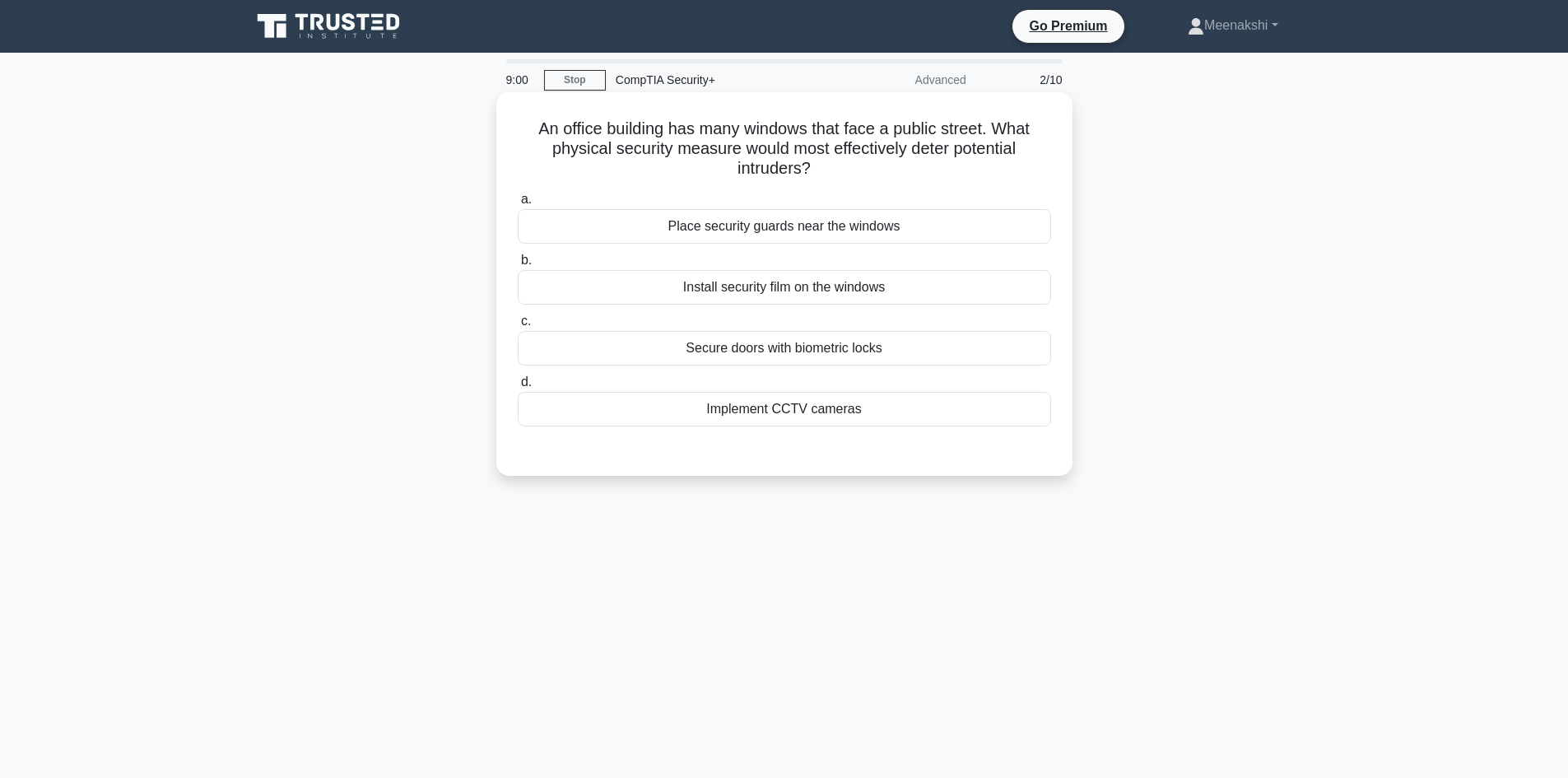
click at [745, 284] on div "Install security film on the windows" at bounding box center [784, 287] width 533 height 35
click at [518, 266] on input "b. Install security film on the windows" at bounding box center [518, 260] width 0 height 11
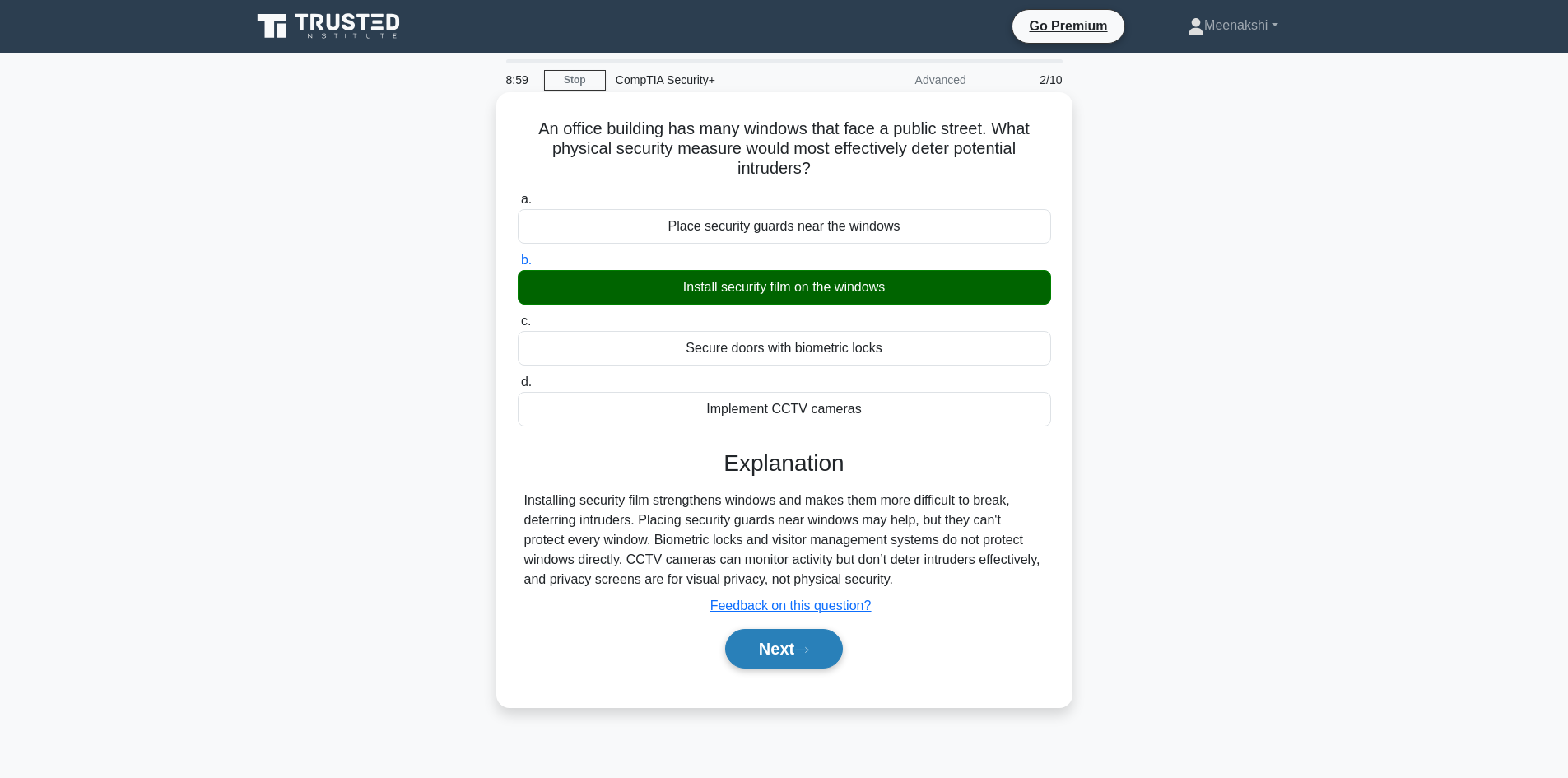
click at [744, 646] on button "Next" at bounding box center [784, 647] width 117 height 39
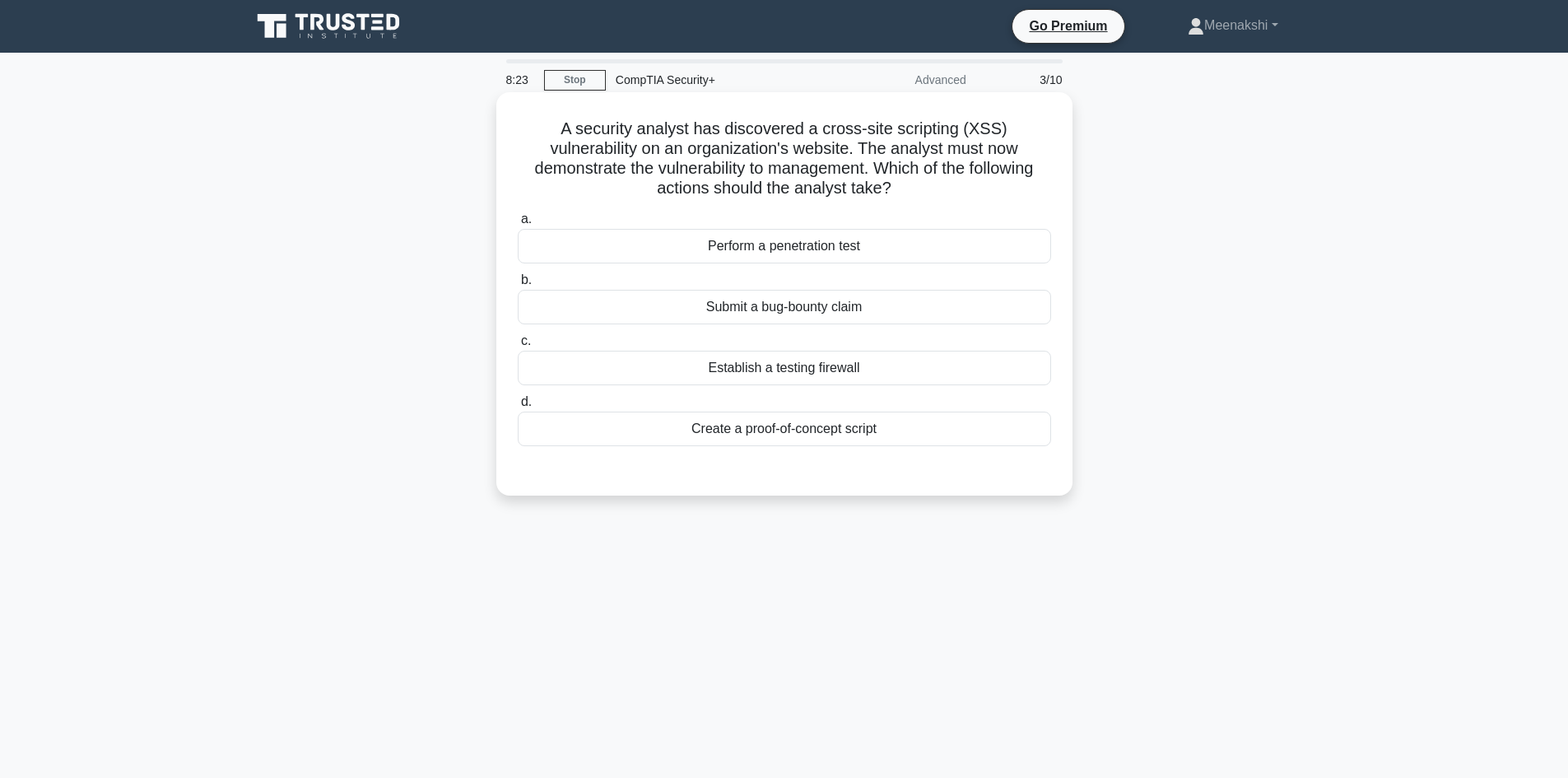
click at [796, 432] on div "Create a proof-of-concept script" at bounding box center [784, 428] width 533 height 35
click at [518, 407] on input "d. Create a proof-of-concept script" at bounding box center [518, 401] width 0 height 11
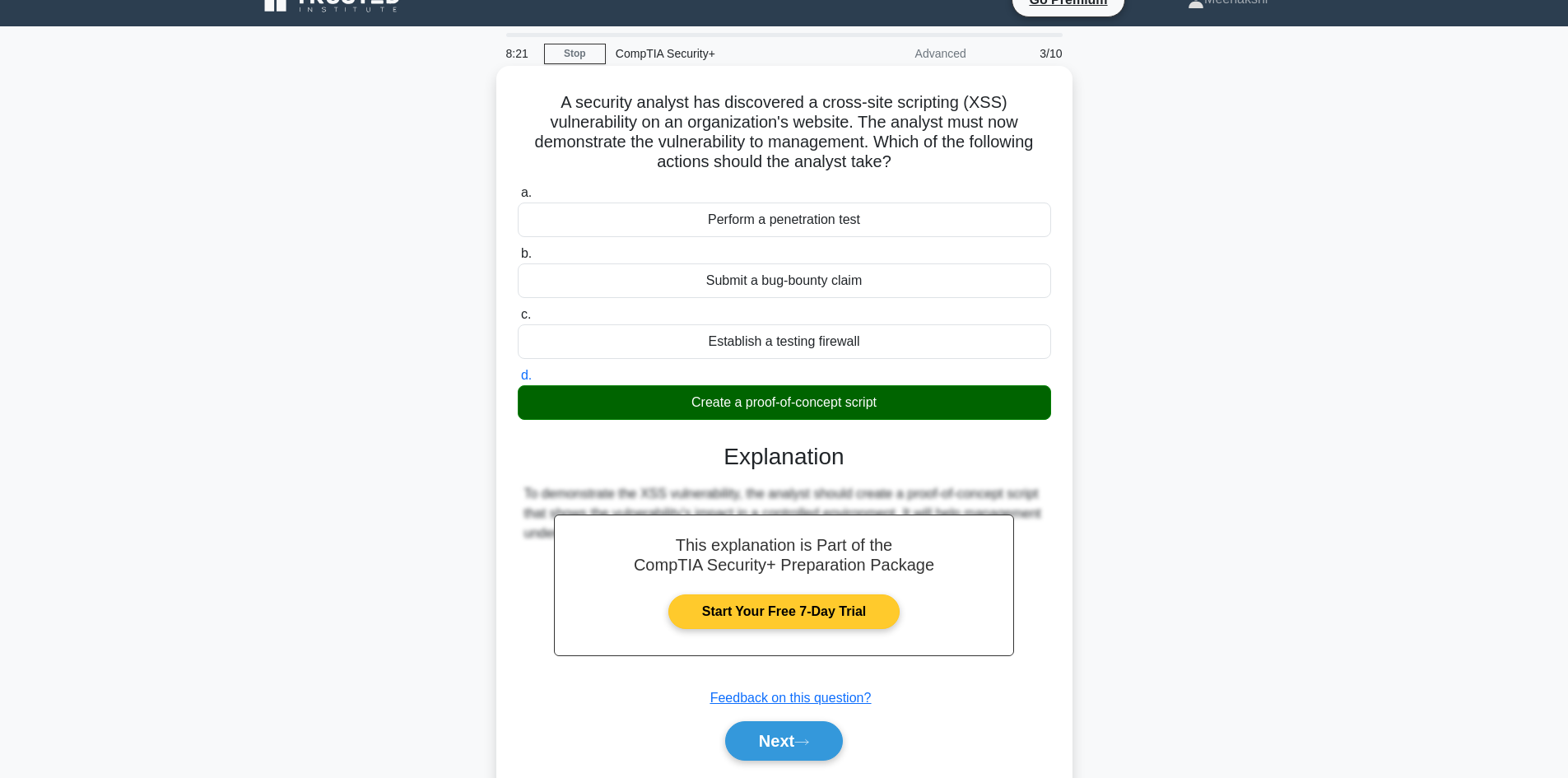
scroll to position [111, 0]
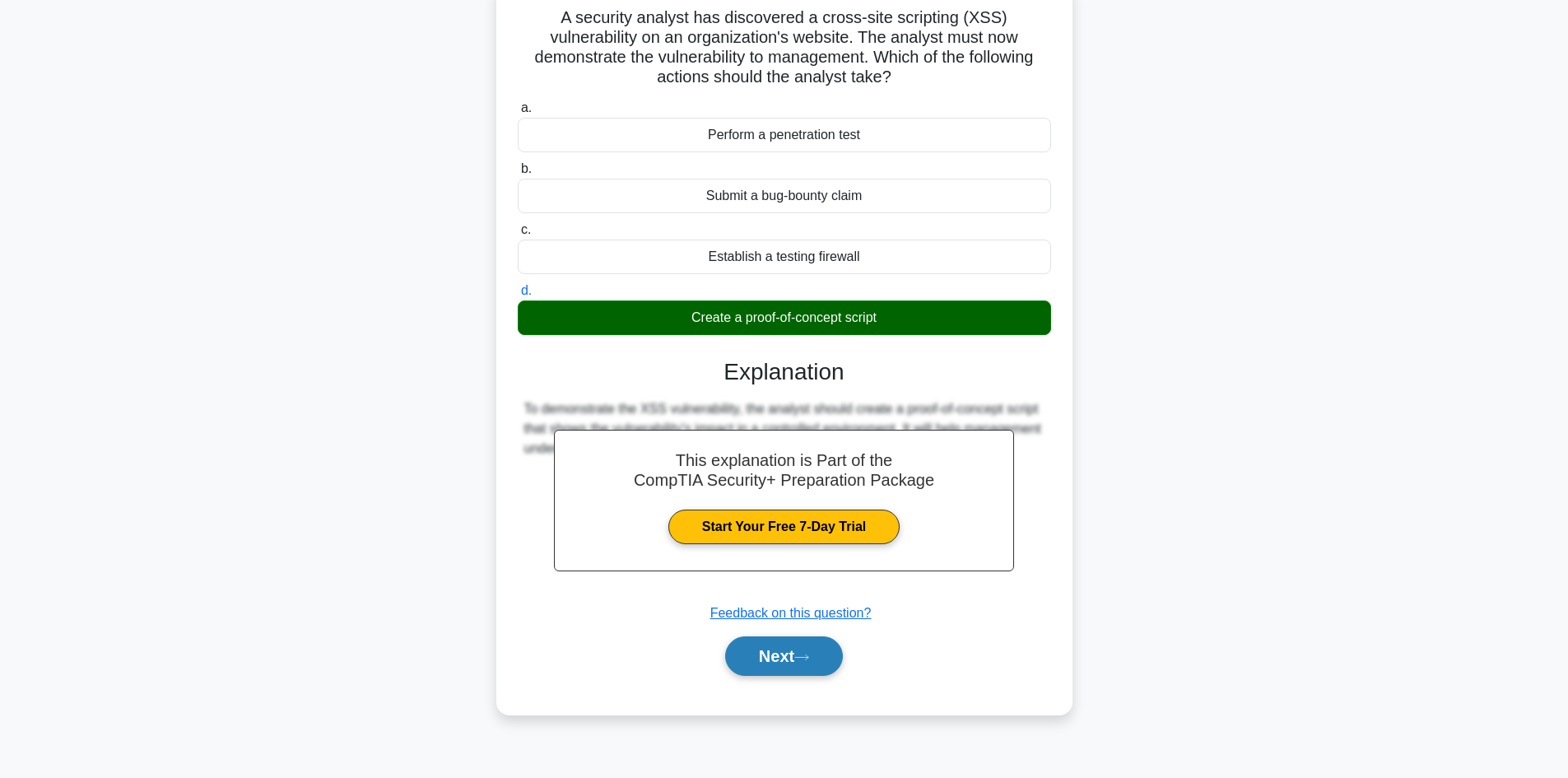
click at [795, 652] on button "Next" at bounding box center [784, 655] width 117 height 39
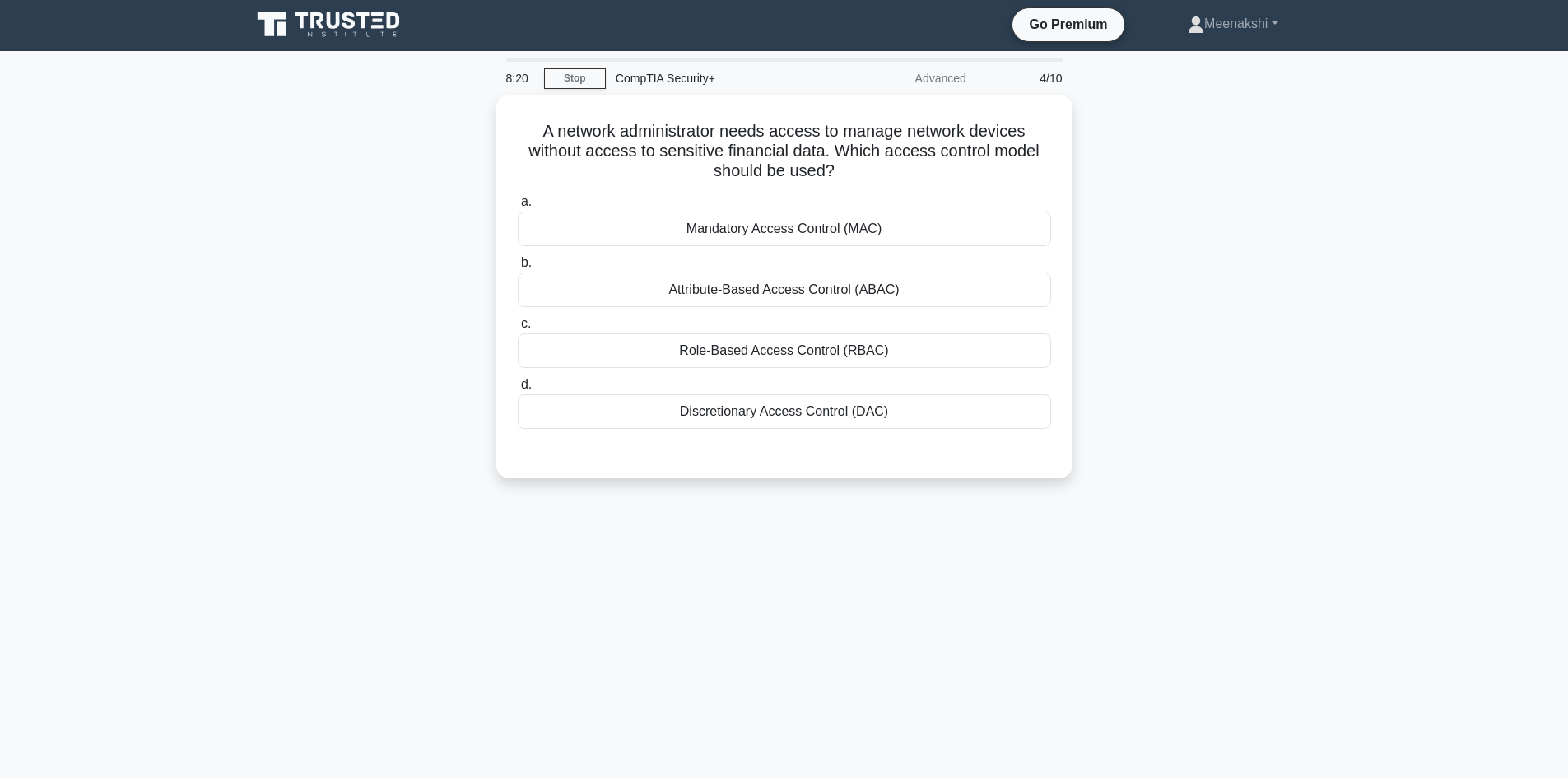
scroll to position [0, 0]
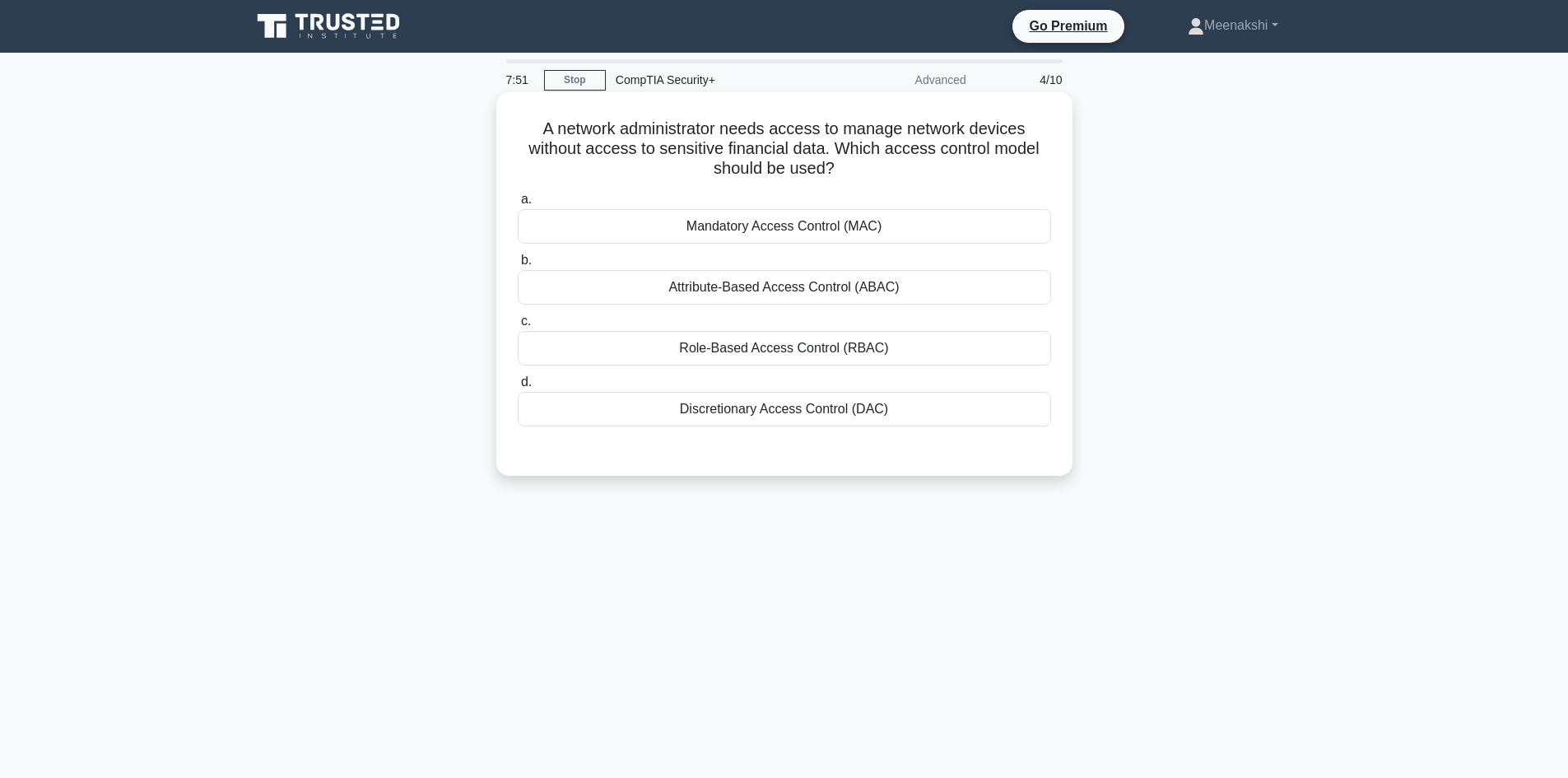
click at [794, 353] on div "Role-Based Access Control (RBAC)" at bounding box center [784, 348] width 533 height 35
click at [518, 327] on input "c. Role-Based Access Control (RBAC)" at bounding box center [518, 321] width 0 height 11
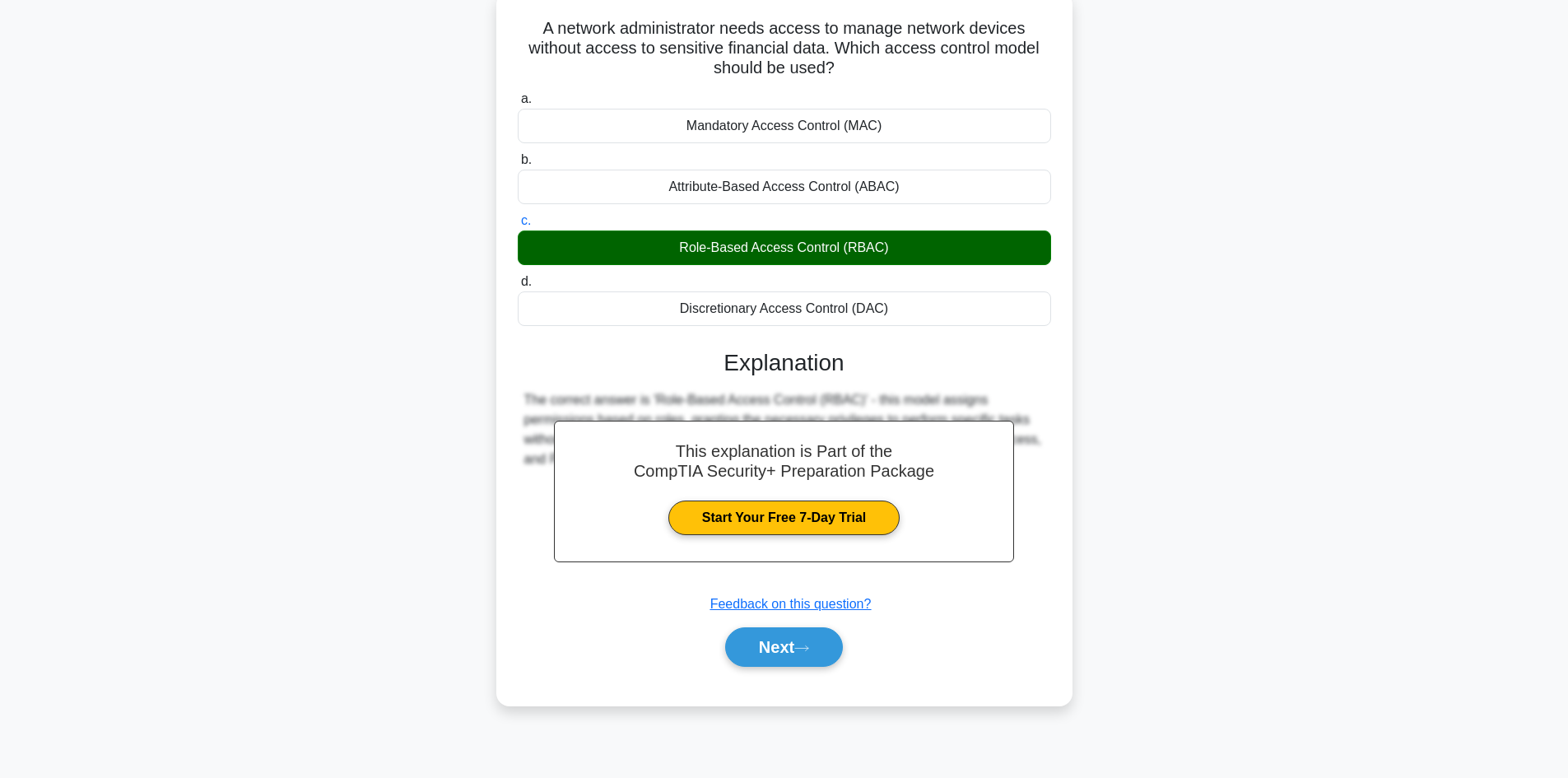
scroll to position [111, 0]
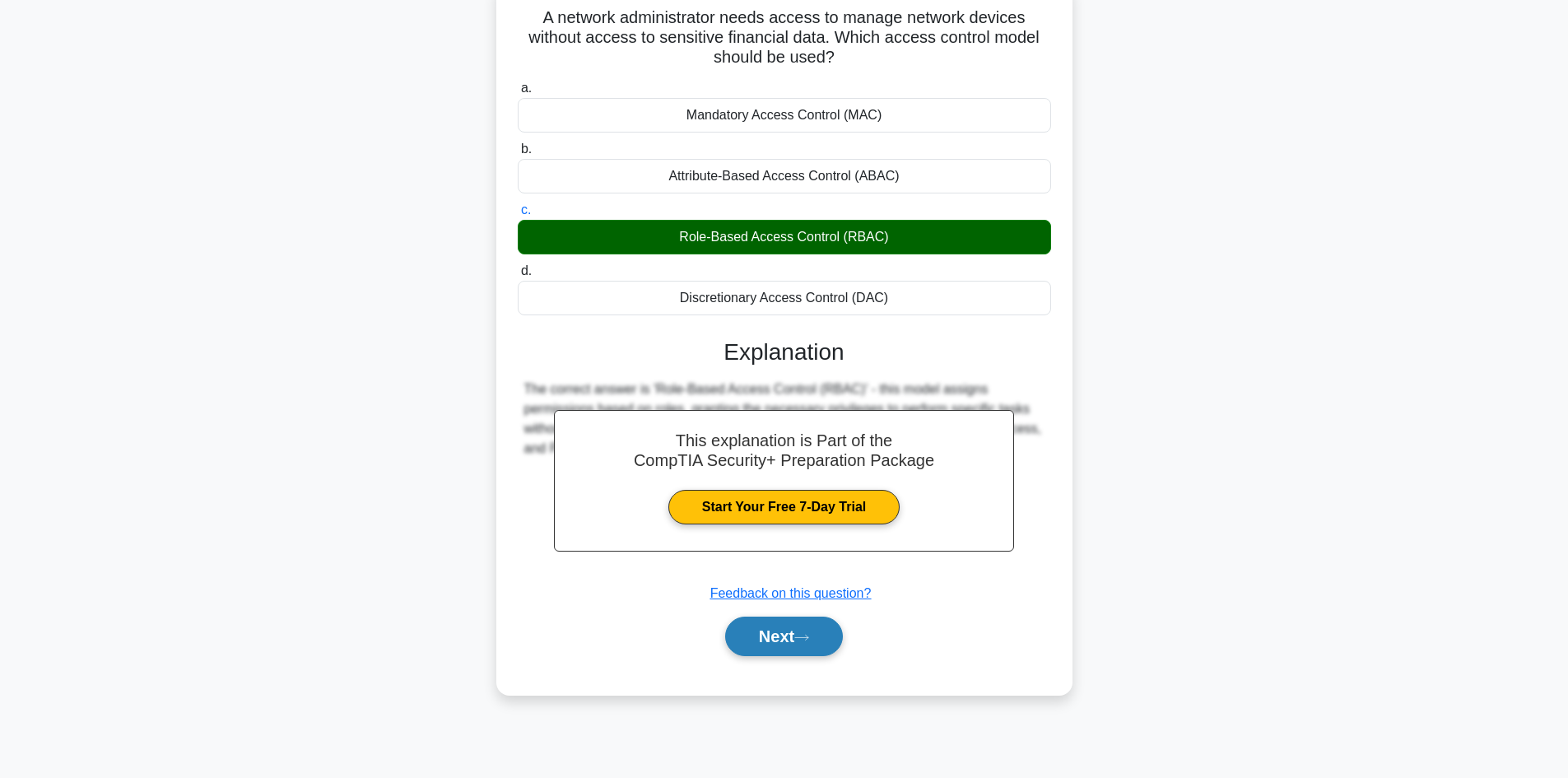
click at [779, 634] on button "Next" at bounding box center [784, 636] width 117 height 39
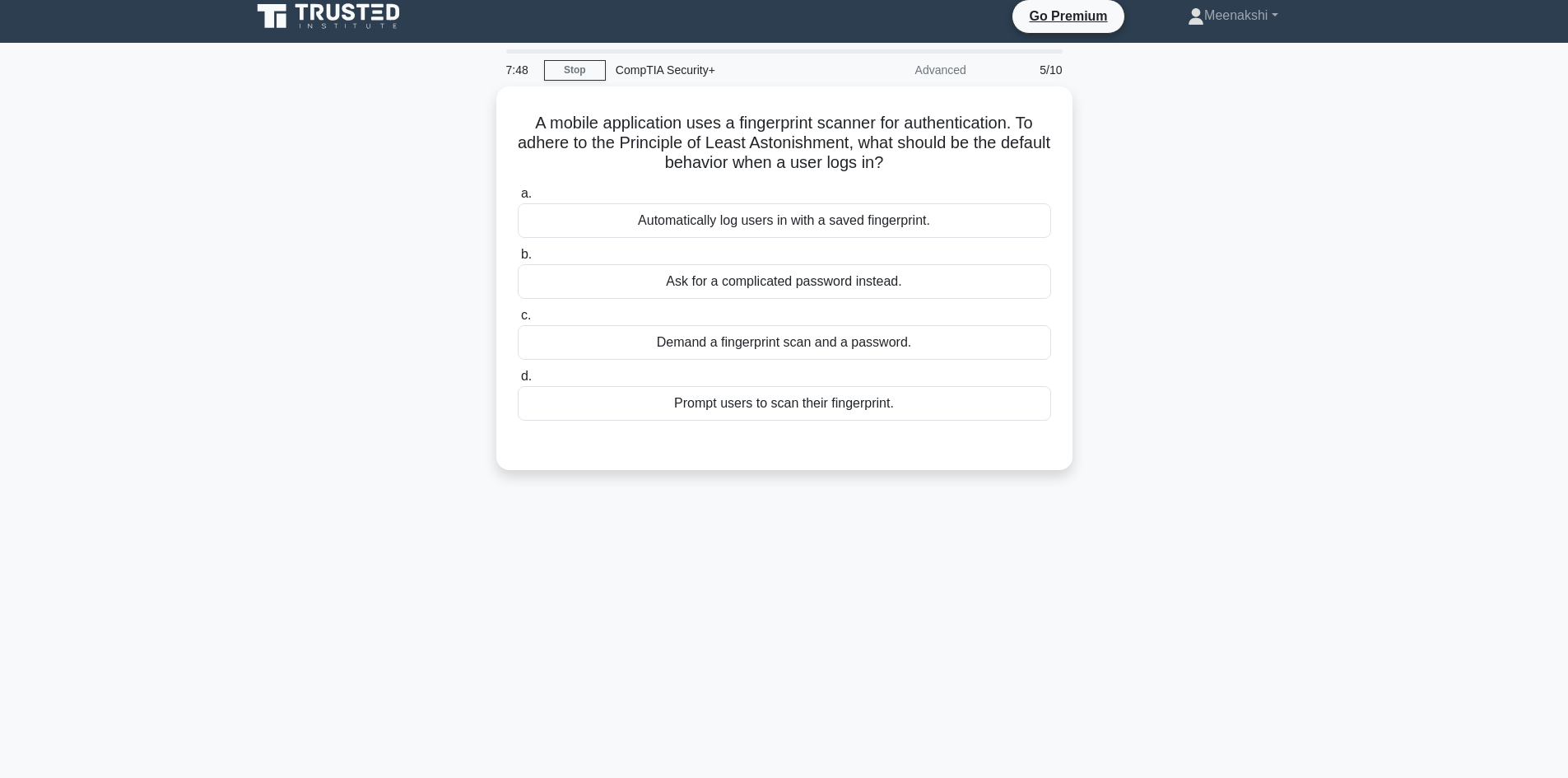
scroll to position [0, 0]
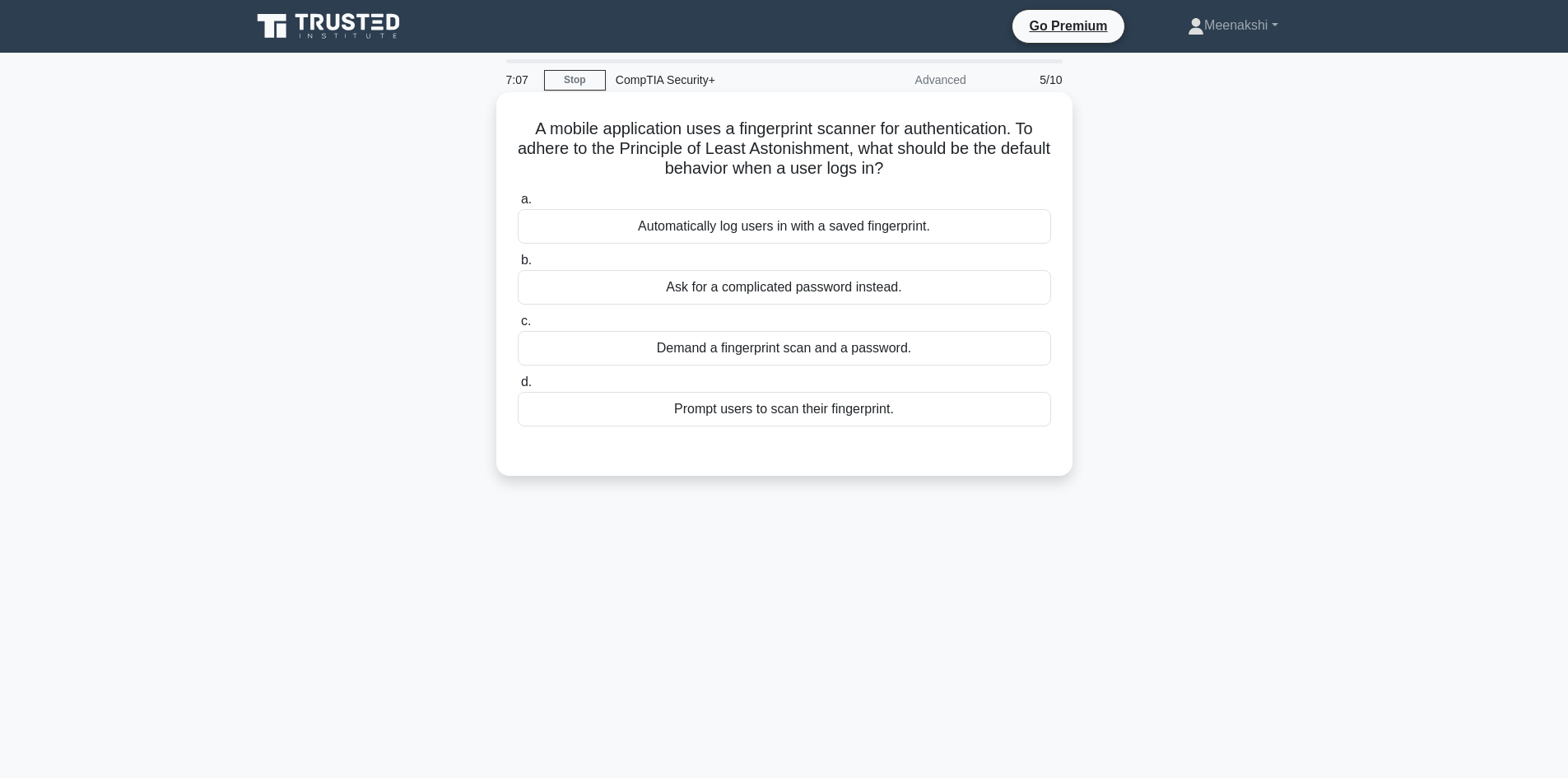
click at [819, 233] on div "Automatically log users in with a saved fingerprint." at bounding box center [784, 227] width 533 height 35
click at [518, 205] on input "a. Automatically log users in with a saved fingerprint." at bounding box center [518, 199] width 0 height 11
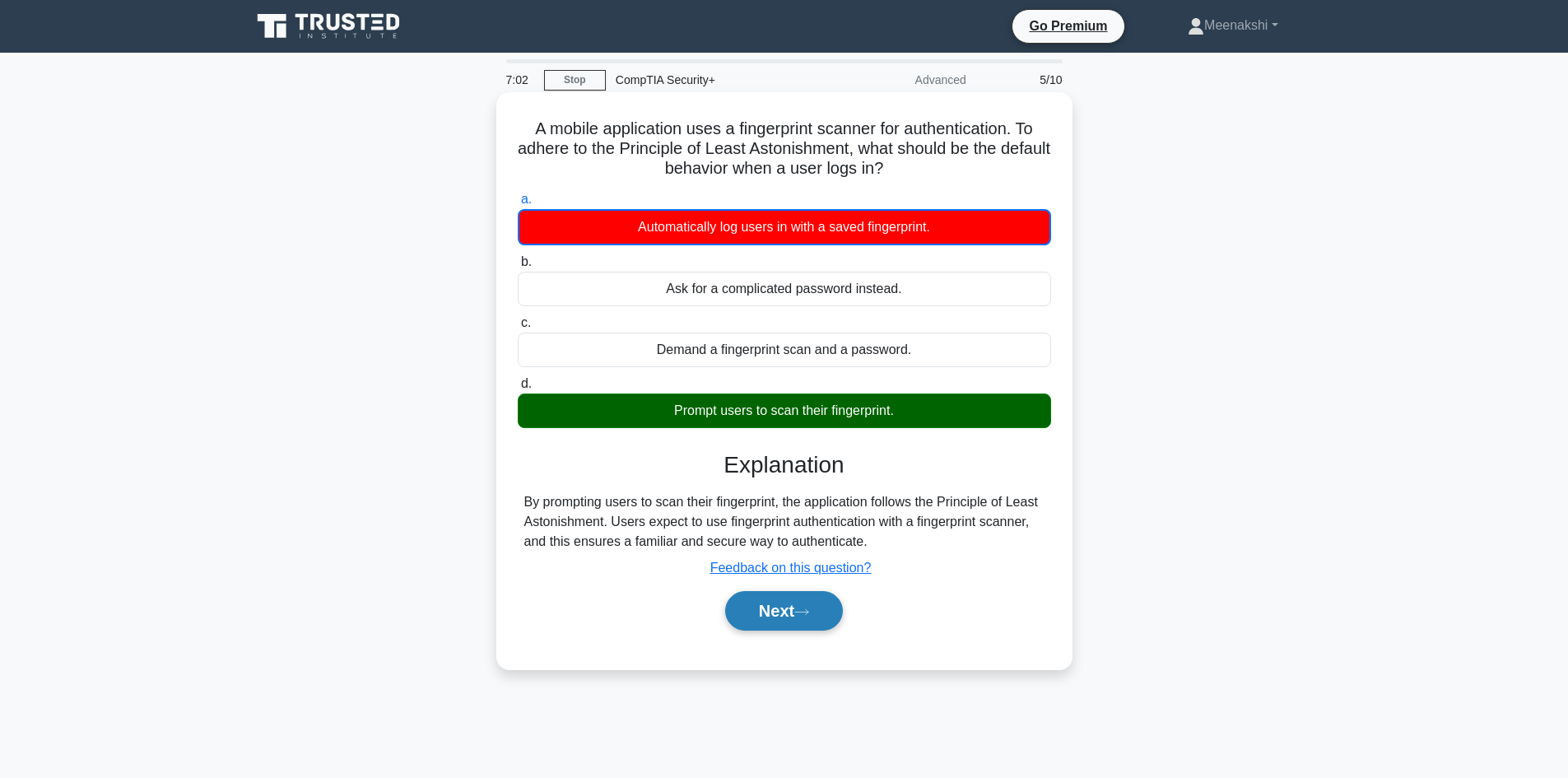
click at [803, 605] on button "Next" at bounding box center [784, 610] width 117 height 39
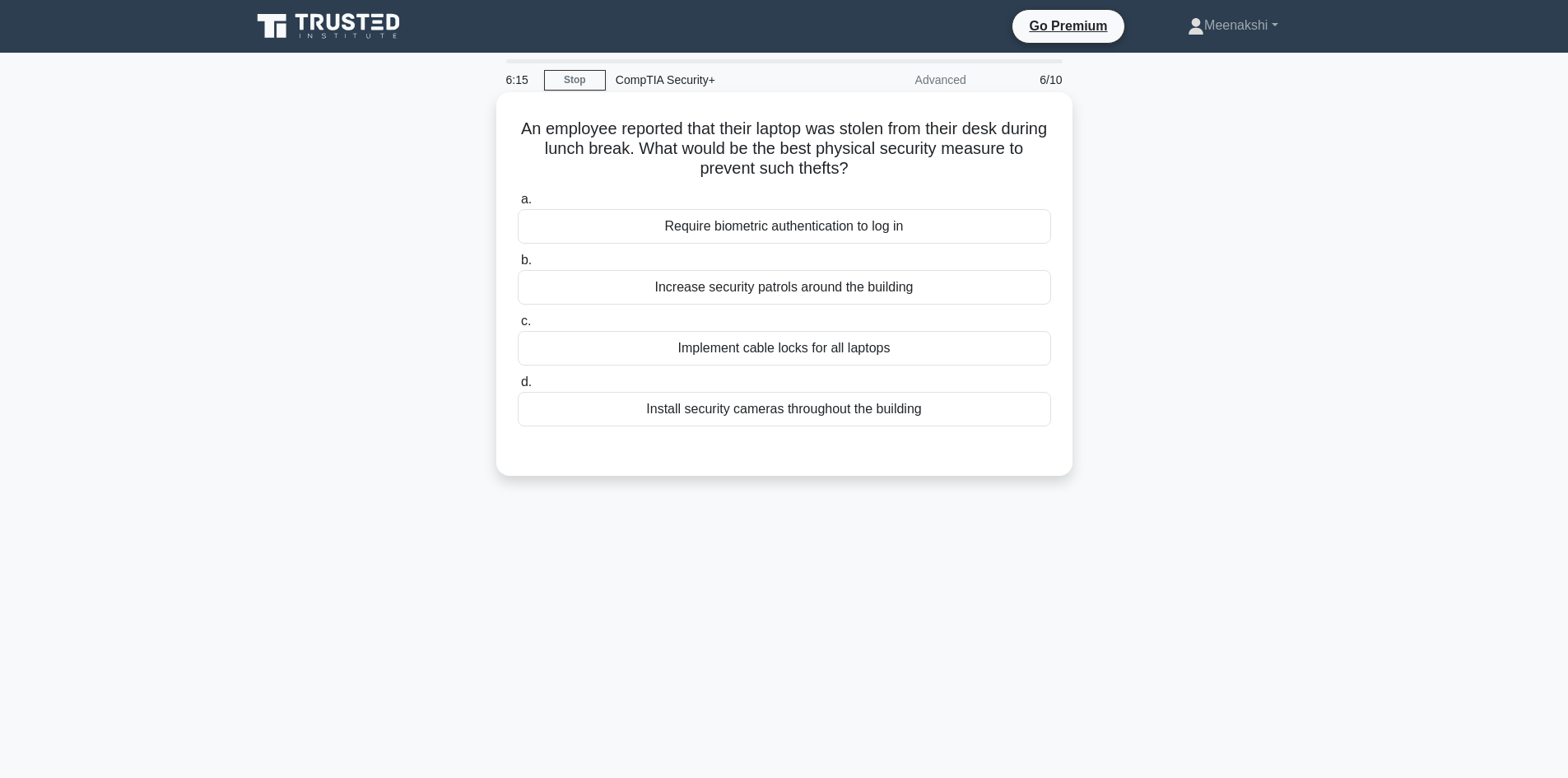
click at [845, 415] on div "Install security cameras throughout the building" at bounding box center [784, 409] width 533 height 35
click at [518, 387] on input "d. Install security cameras throughout the building" at bounding box center [518, 381] width 0 height 11
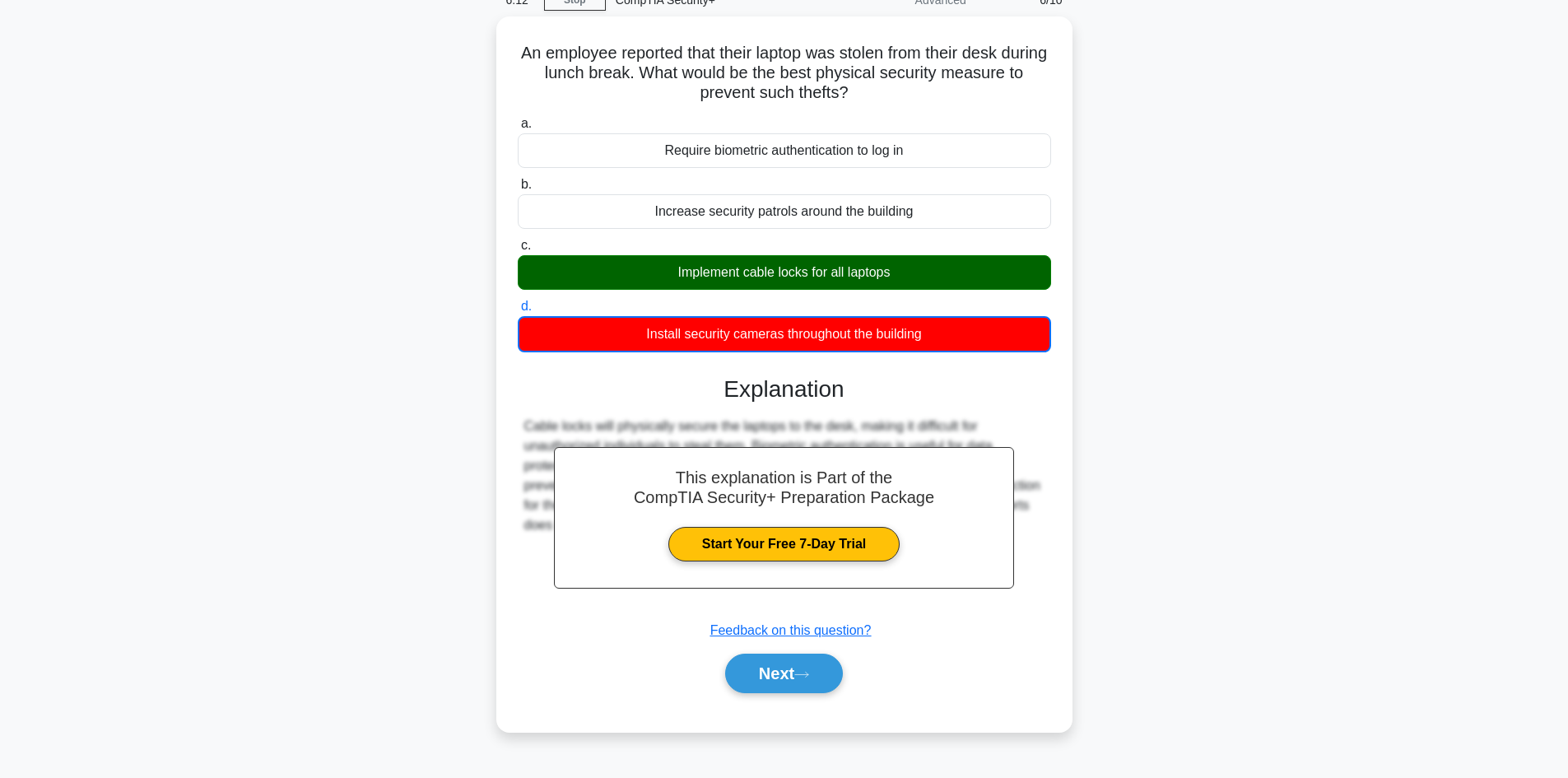
scroll to position [83, 0]
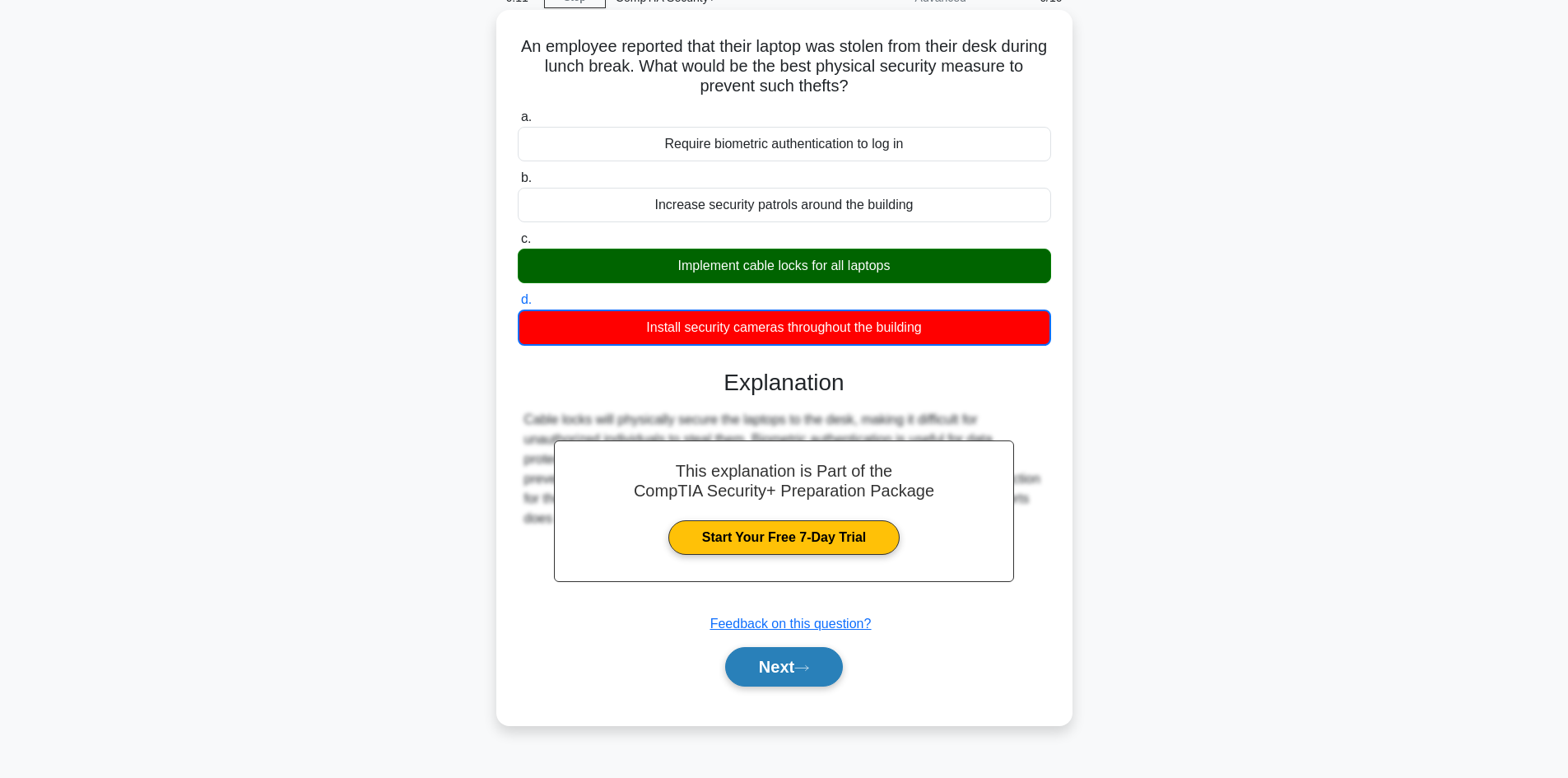
click at [767, 666] on button "Next" at bounding box center [784, 666] width 117 height 39
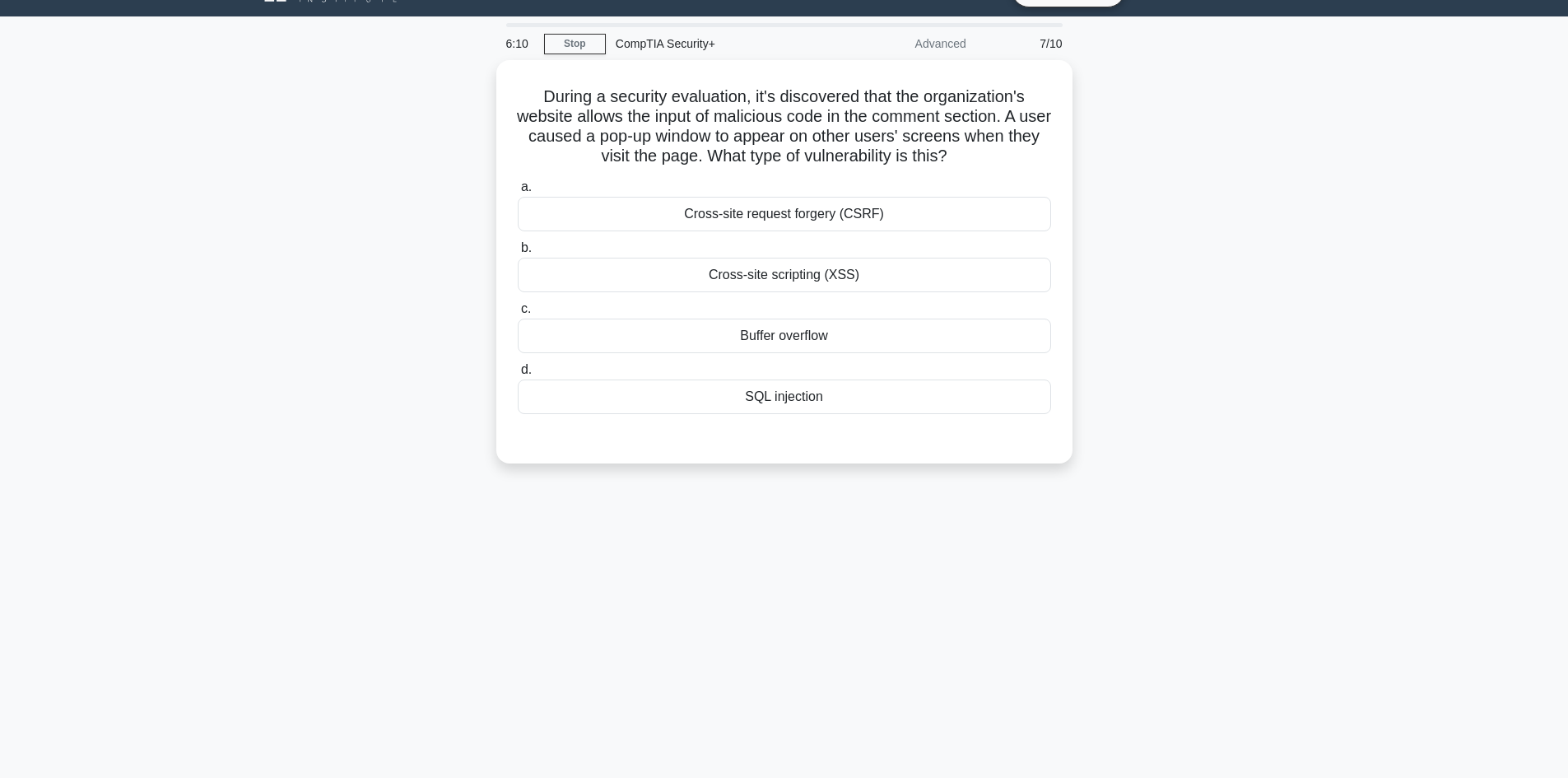
scroll to position [0, 0]
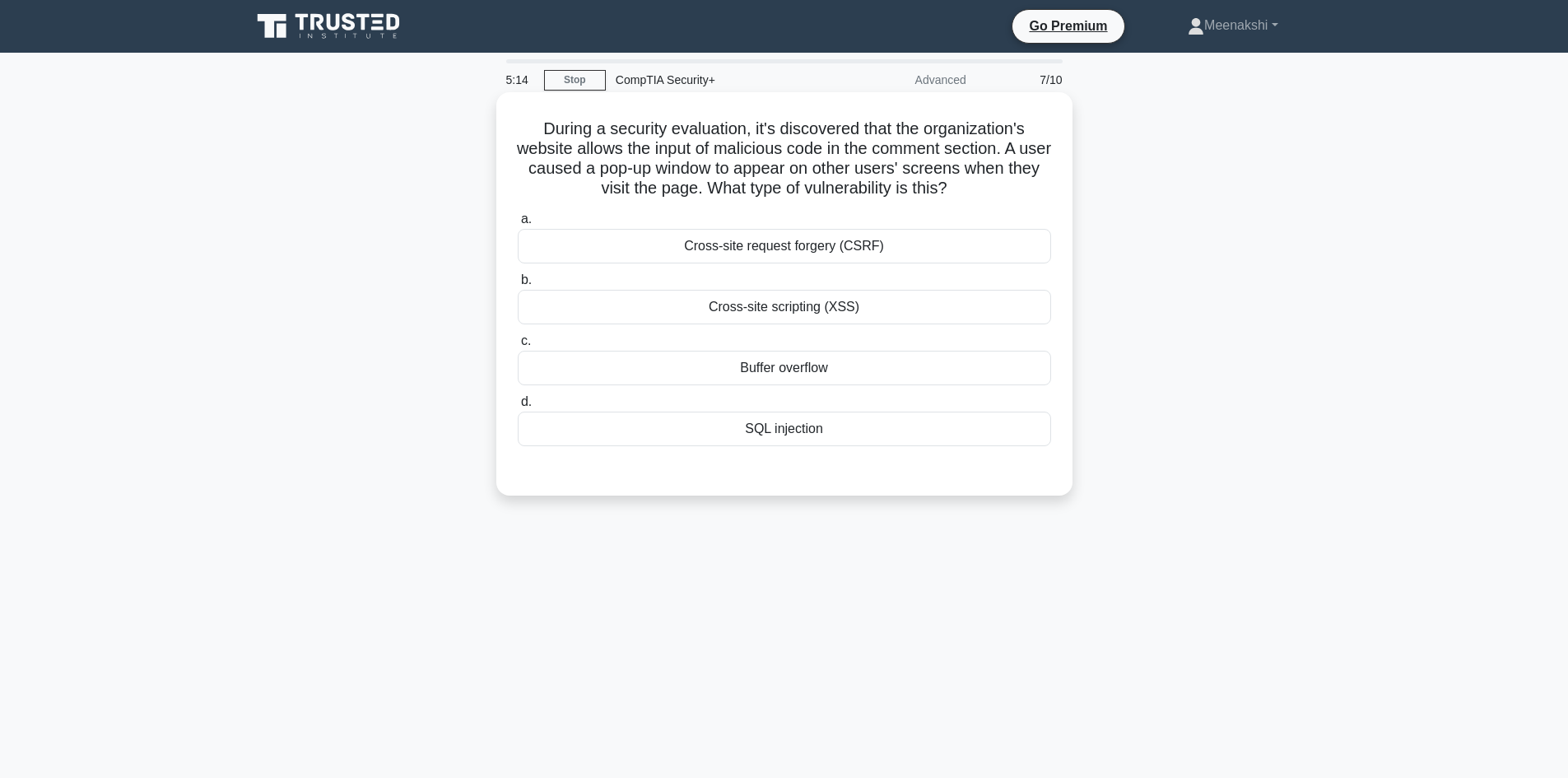
click at [771, 247] on div "Cross-site request forgery (CSRF)" at bounding box center [784, 246] width 533 height 35
click at [518, 225] on input "a. Cross-site request forgery (CSRF)" at bounding box center [518, 219] width 0 height 11
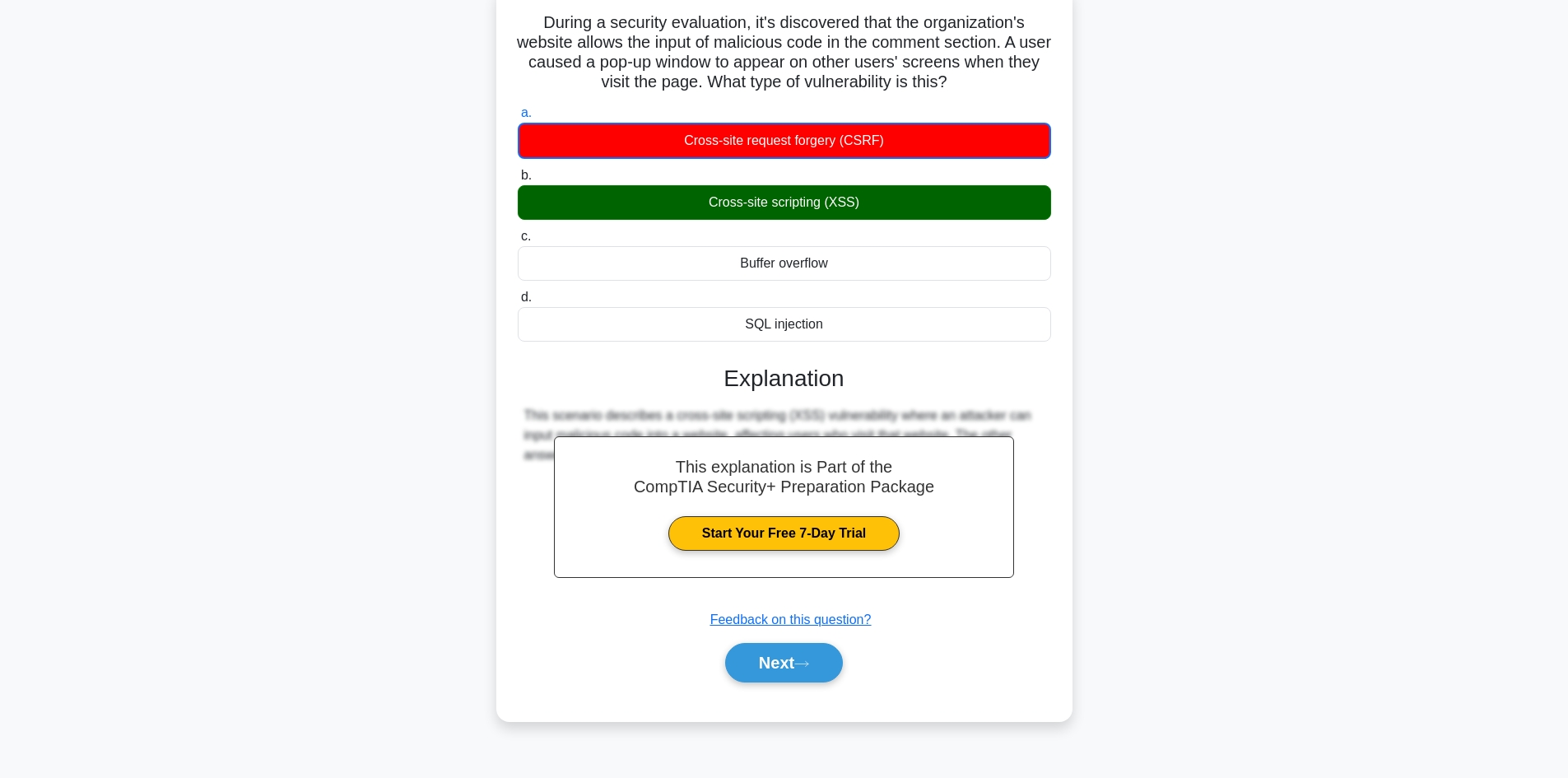
scroll to position [111, 0]
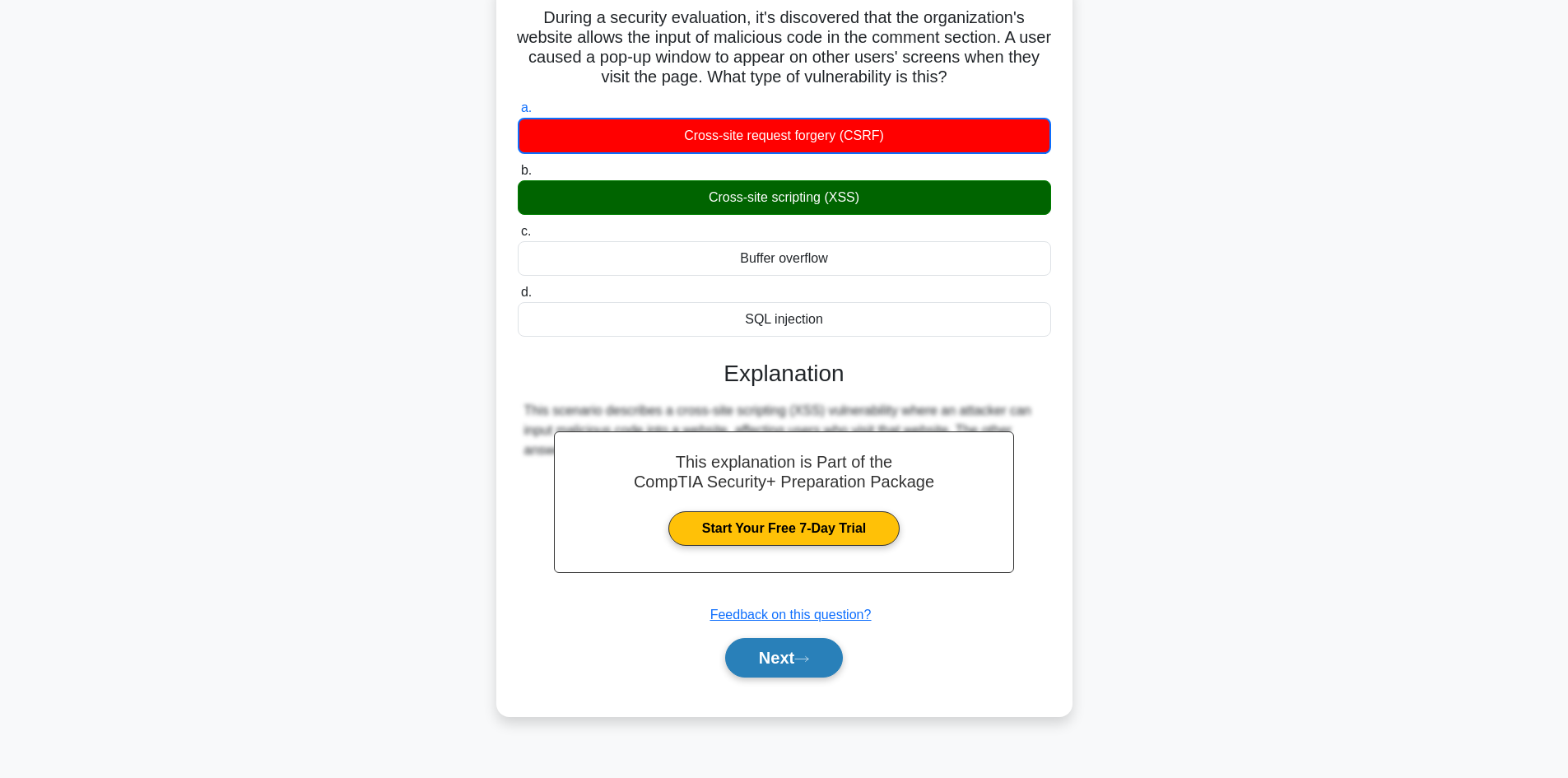
click at [799, 647] on button "Next" at bounding box center [784, 657] width 117 height 39
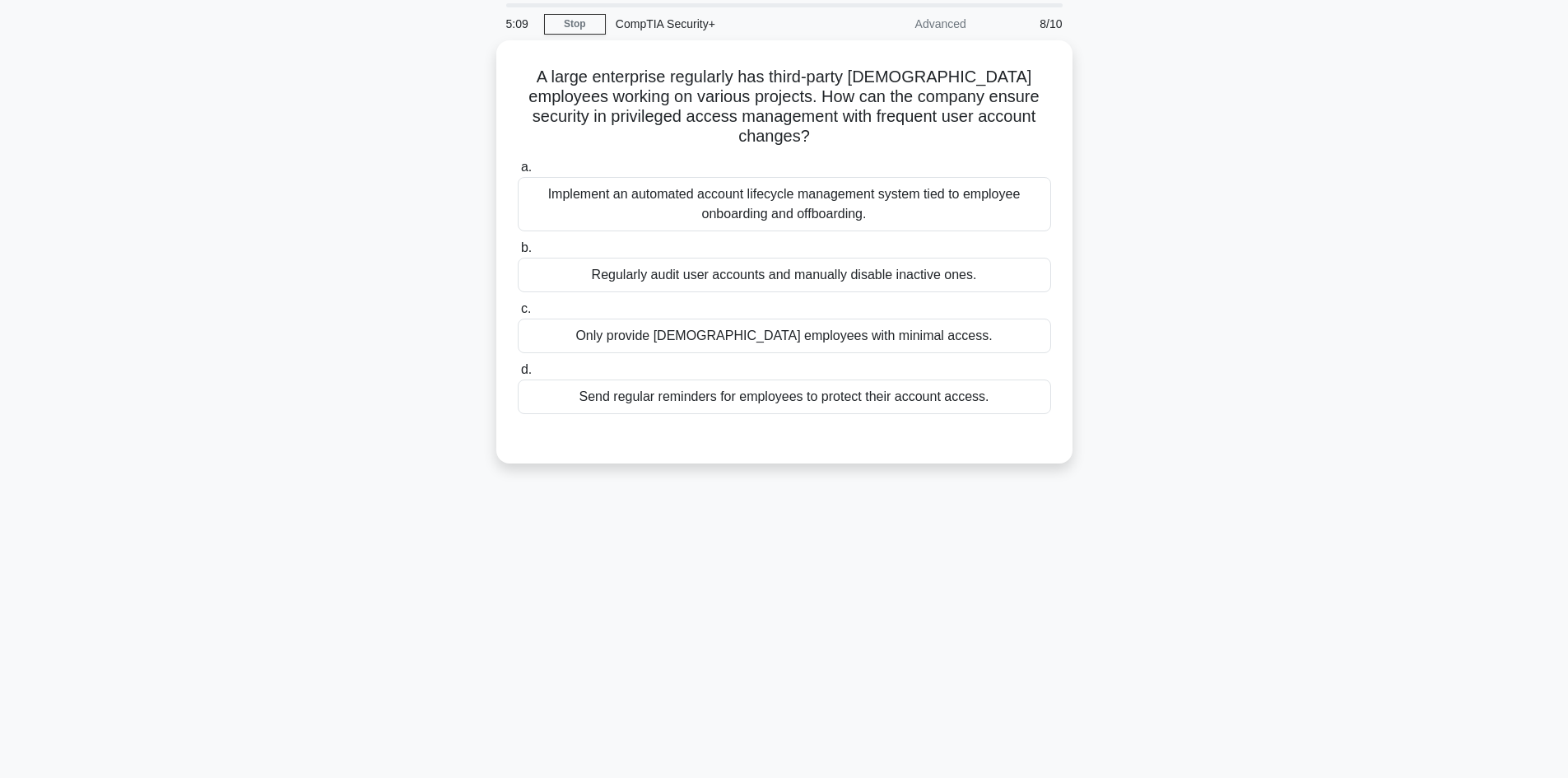
scroll to position [0, 0]
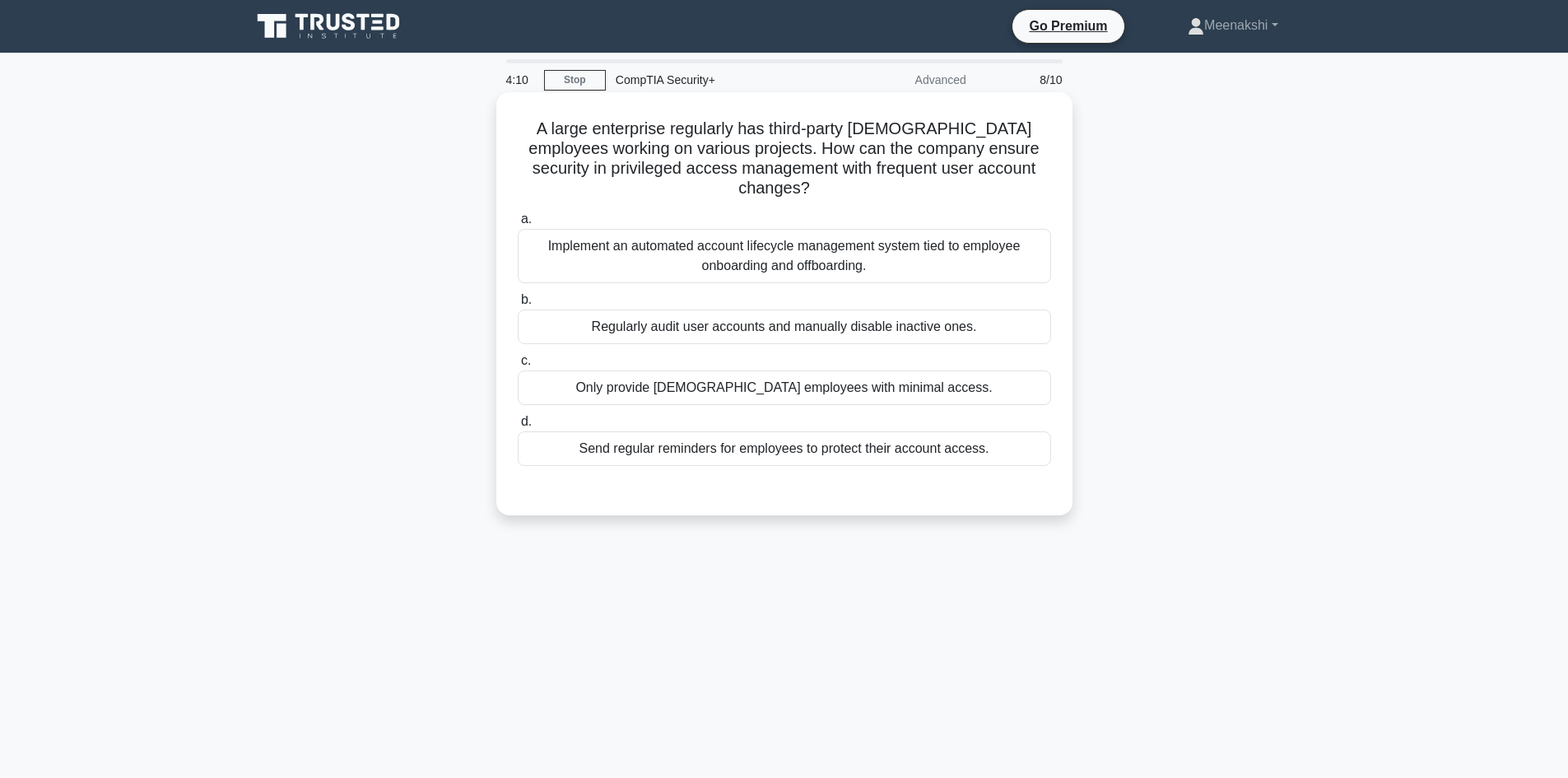
click at [846, 370] on div "Only provide contract employees with minimal access." at bounding box center [784, 387] width 533 height 35
click at [518, 366] on input "c. Only provide contract employees with minimal access." at bounding box center [518, 360] width 0 height 11
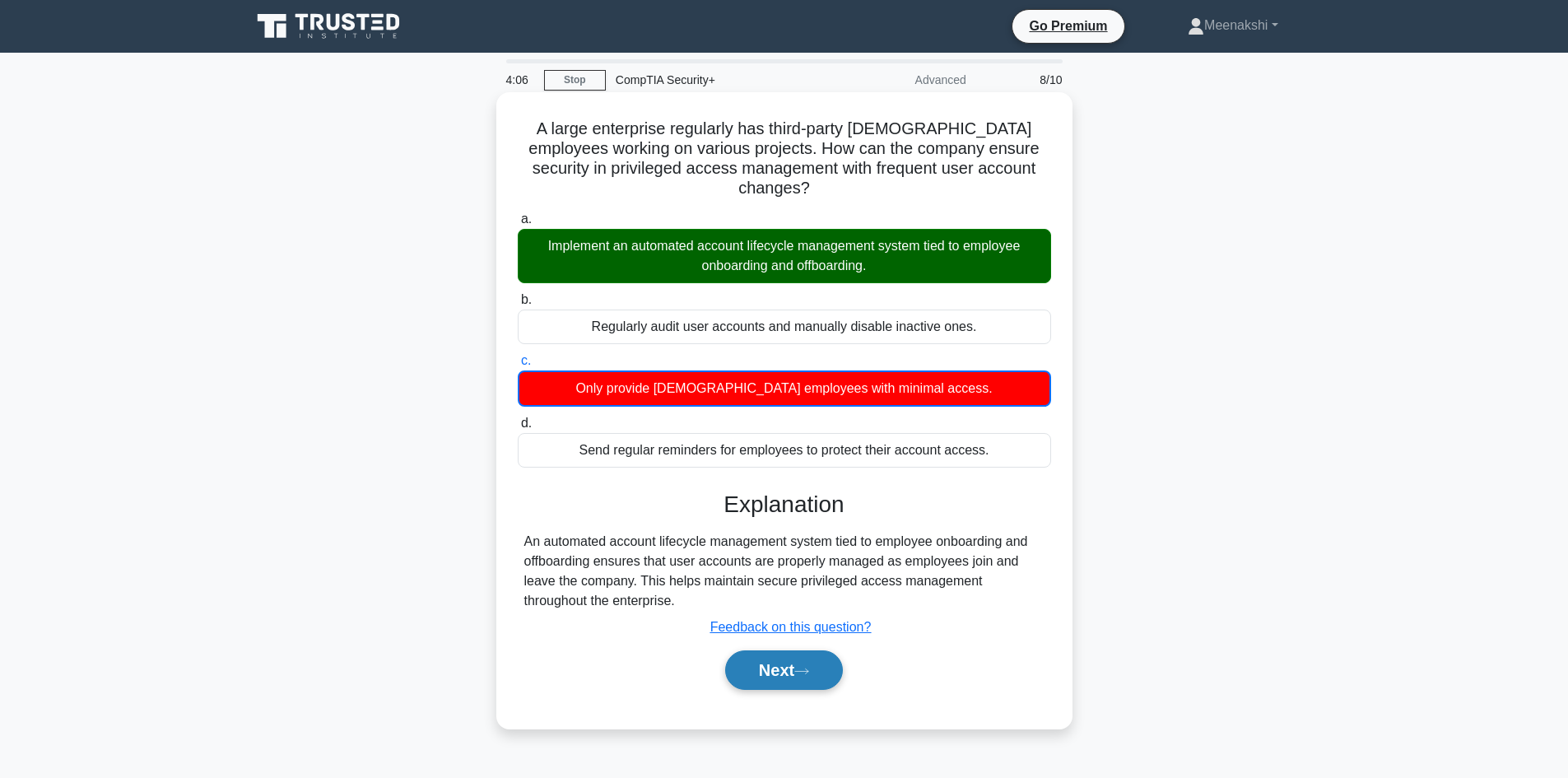
click at [787, 652] on button "Next" at bounding box center [784, 669] width 117 height 39
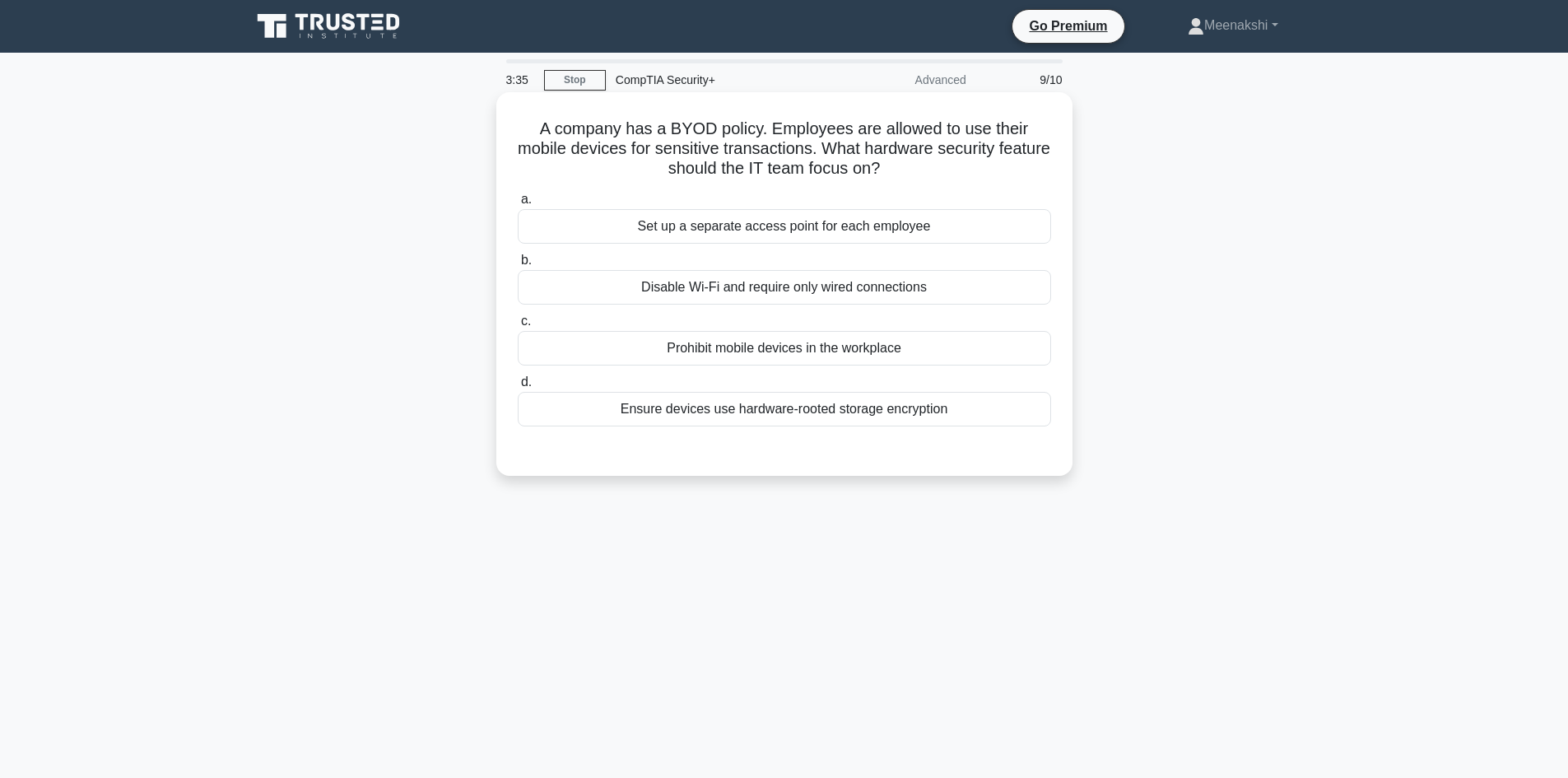
click at [826, 411] on div "Ensure devices use hardware-rooted storage encryption" at bounding box center [784, 409] width 533 height 35
click at [518, 387] on input "d. Ensure devices use hardware-rooted storage encryption" at bounding box center [518, 381] width 0 height 11
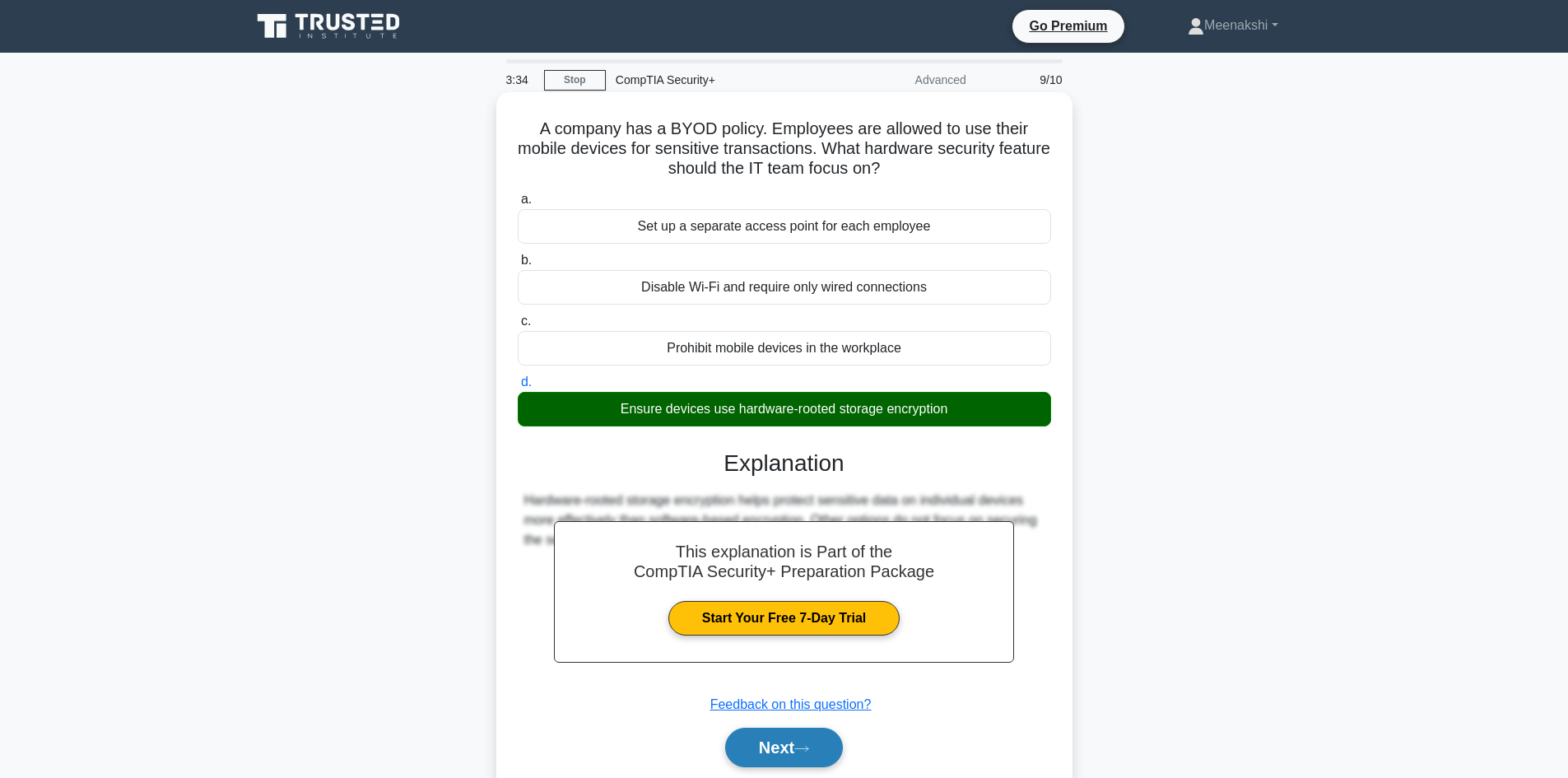
click at [786, 738] on button "Next" at bounding box center [784, 746] width 117 height 39
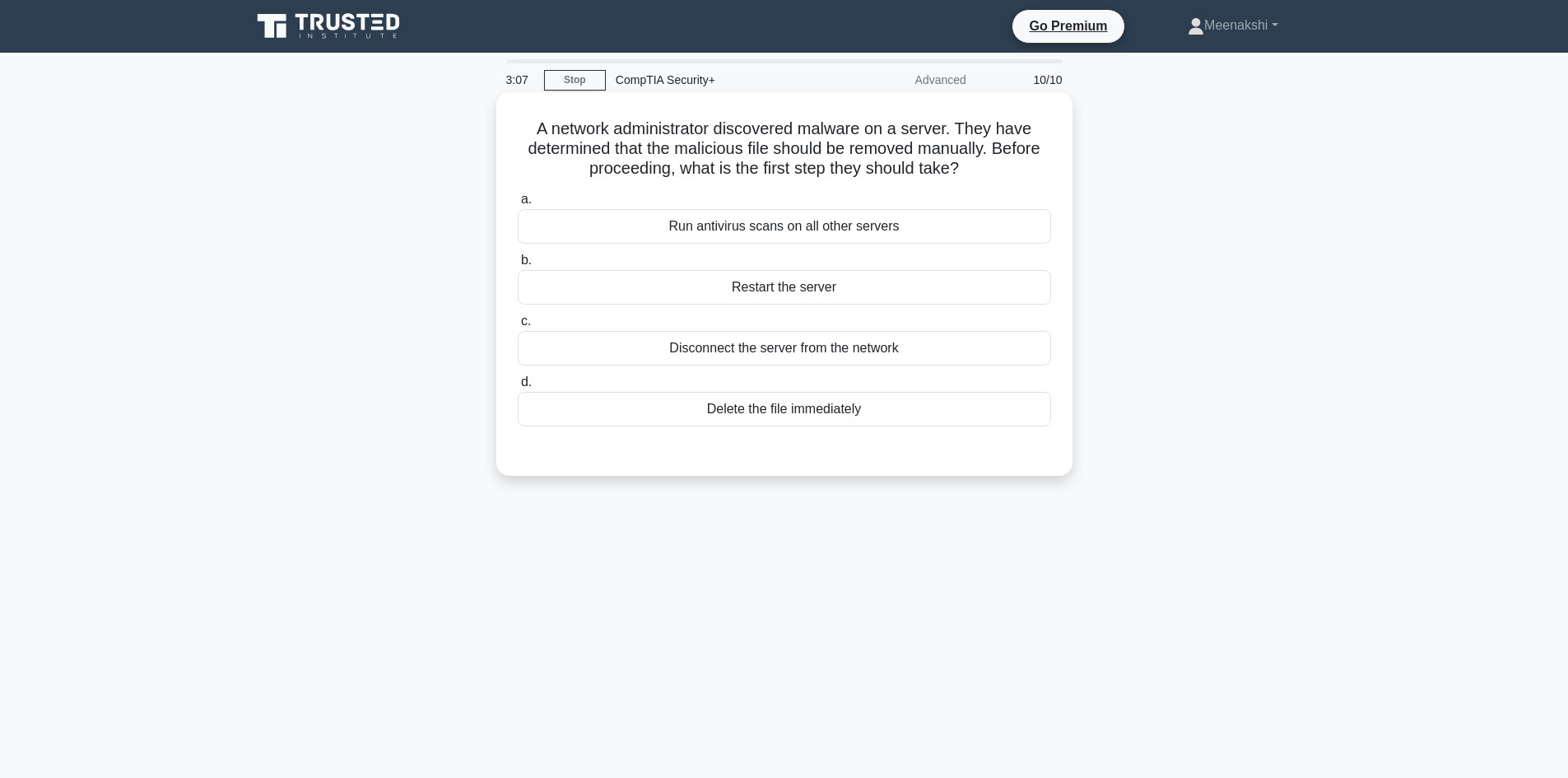
click at [790, 356] on div "Disconnect the server from the network" at bounding box center [784, 348] width 533 height 35
click at [518, 327] on input "c. Disconnect the server from the network" at bounding box center [518, 321] width 0 height 11
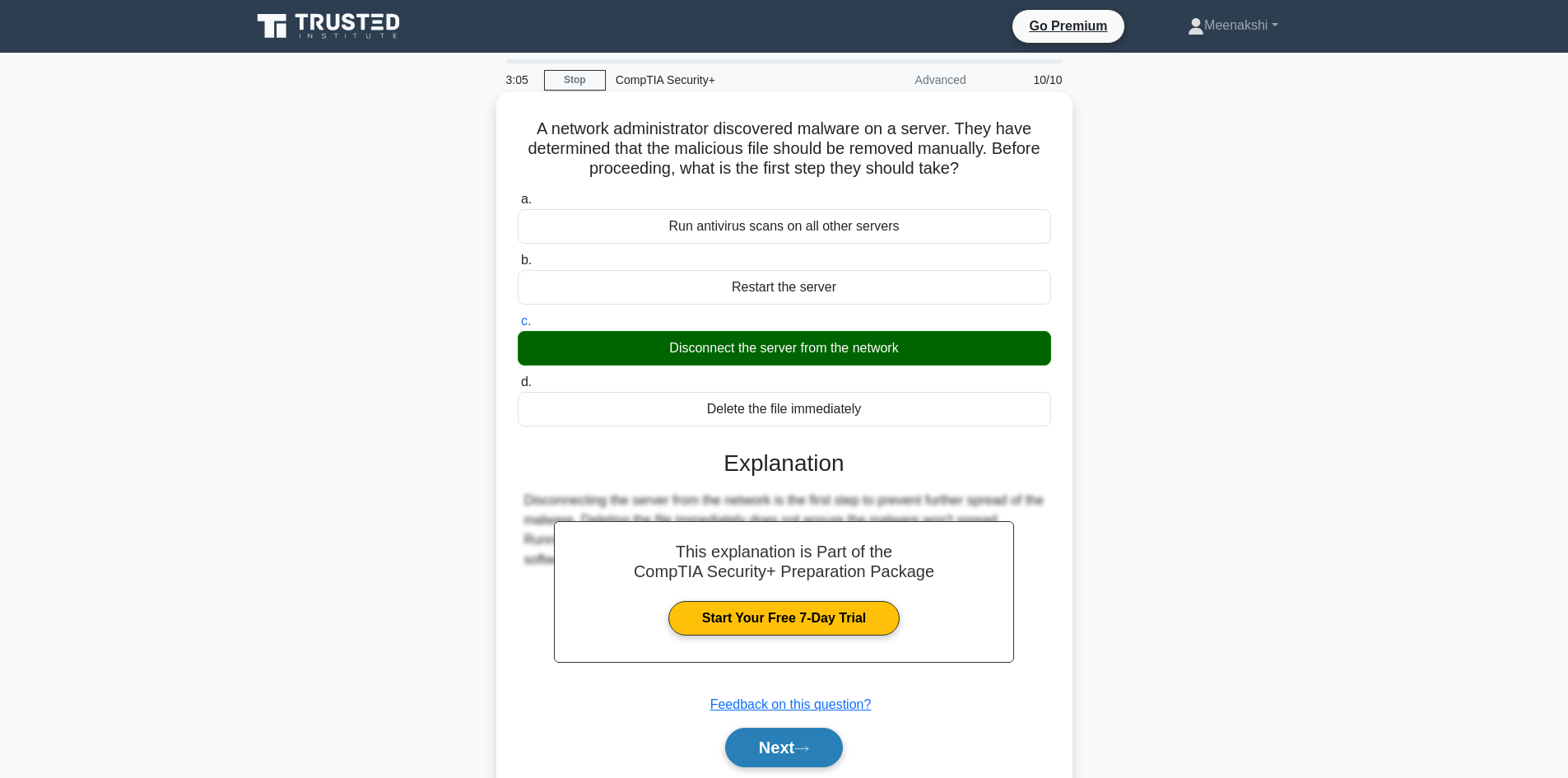
click at [772, 745] on button "Next" at bounding box center [784, 746] width 117 height 39
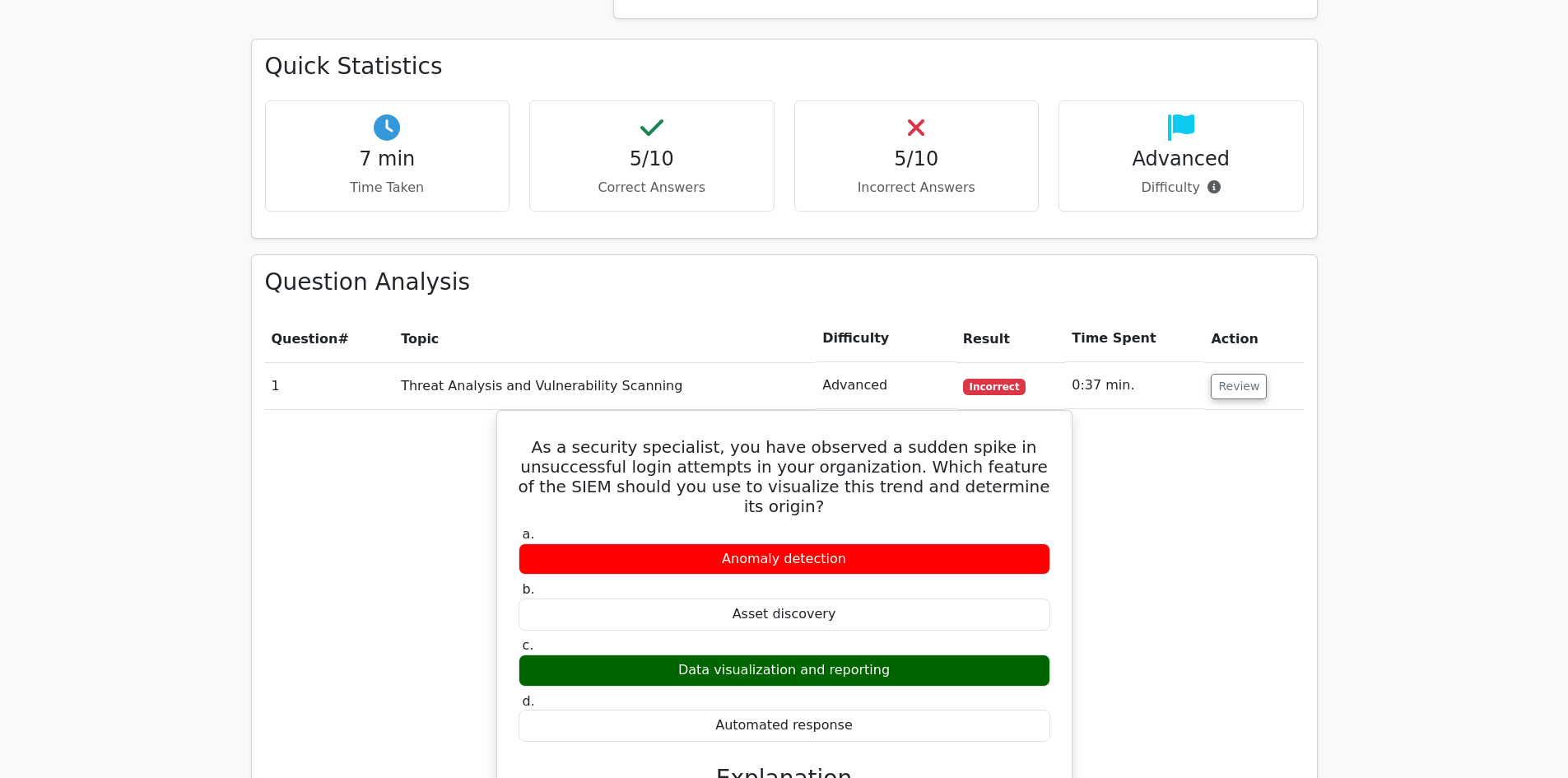
scroll to position [905, 0]
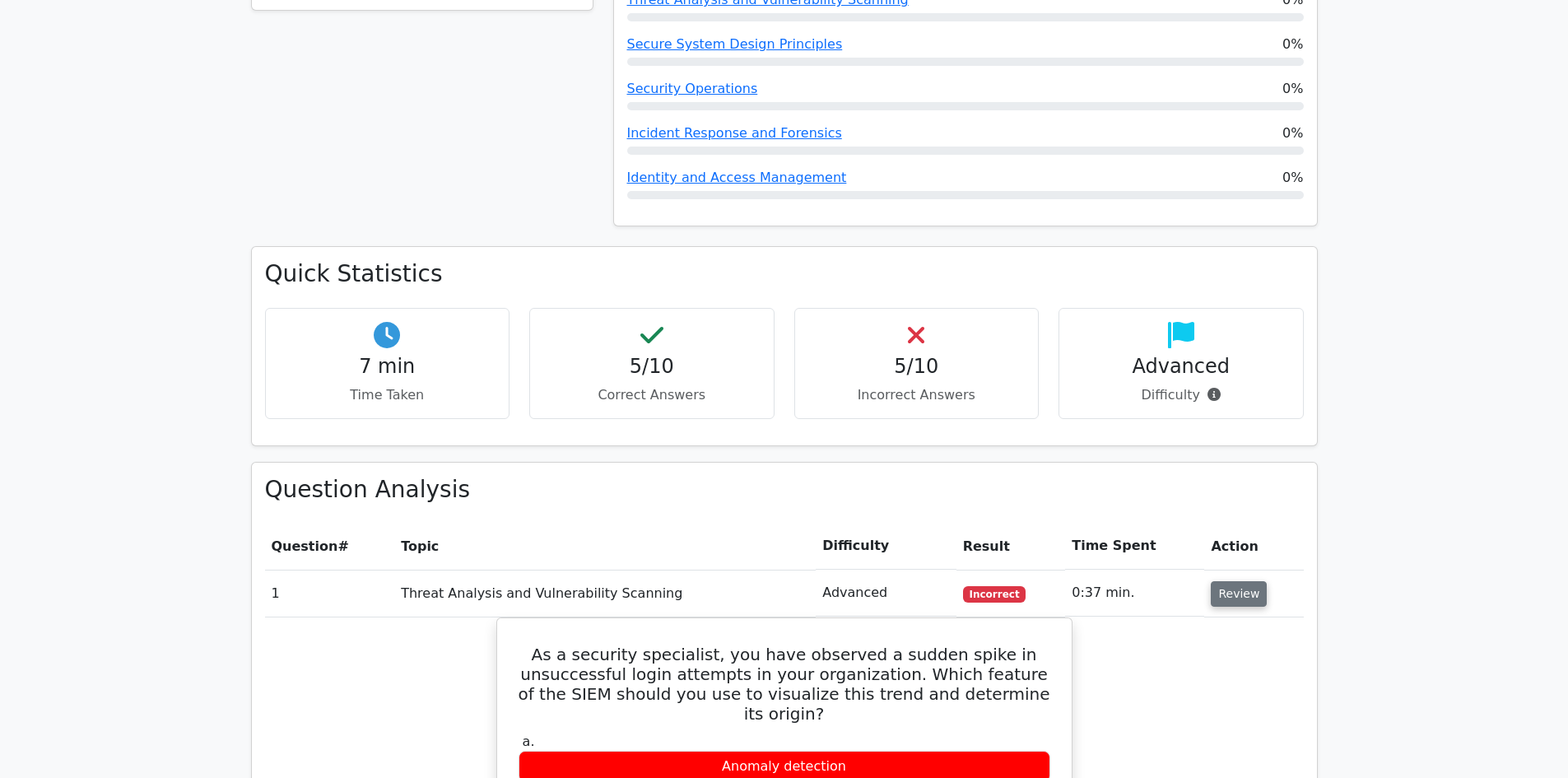
click at [1241, 581] on button "Review" at bounding box center [1238, 594] width 56 height 26
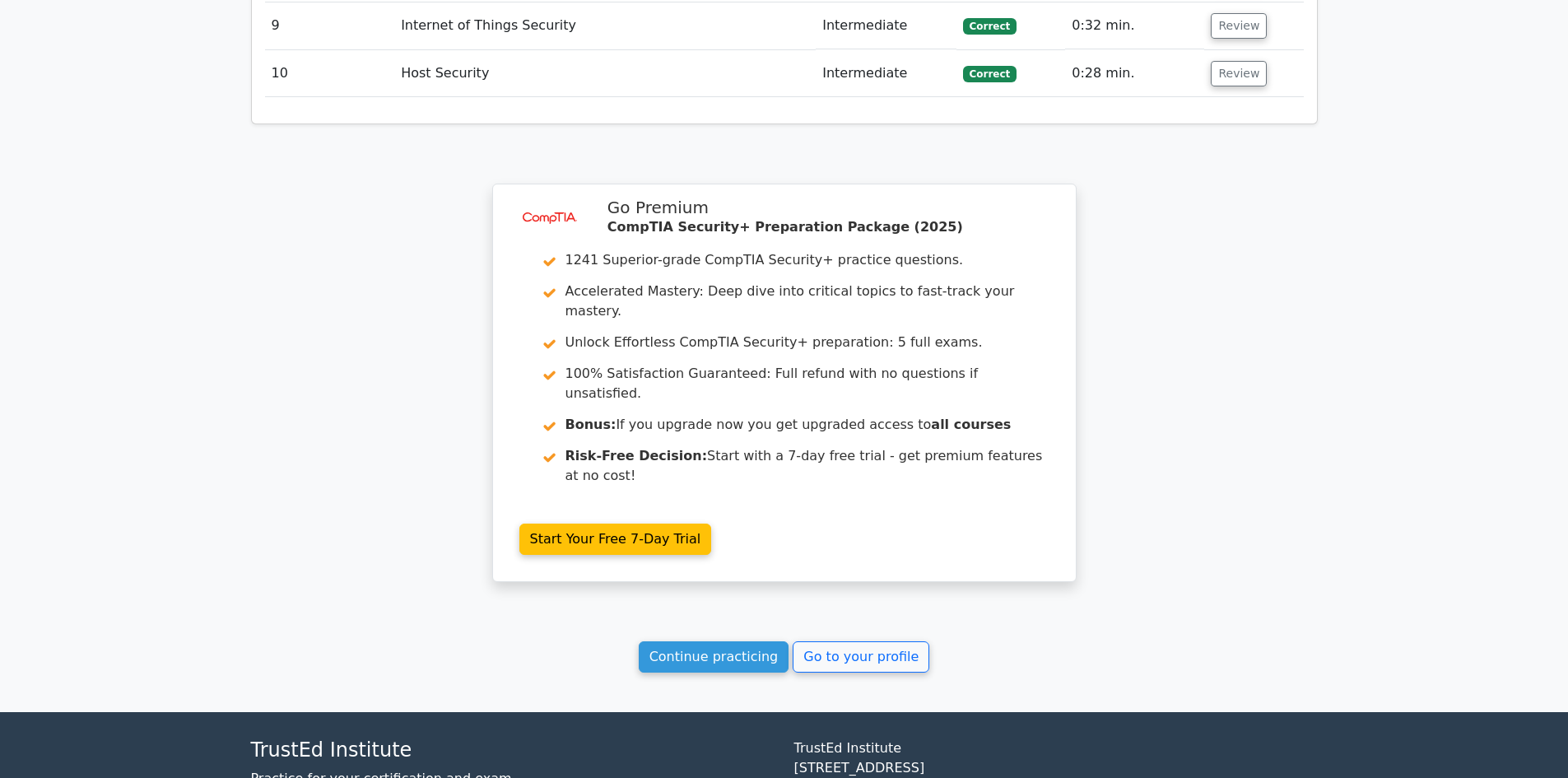
scroll to position [1865, 0]
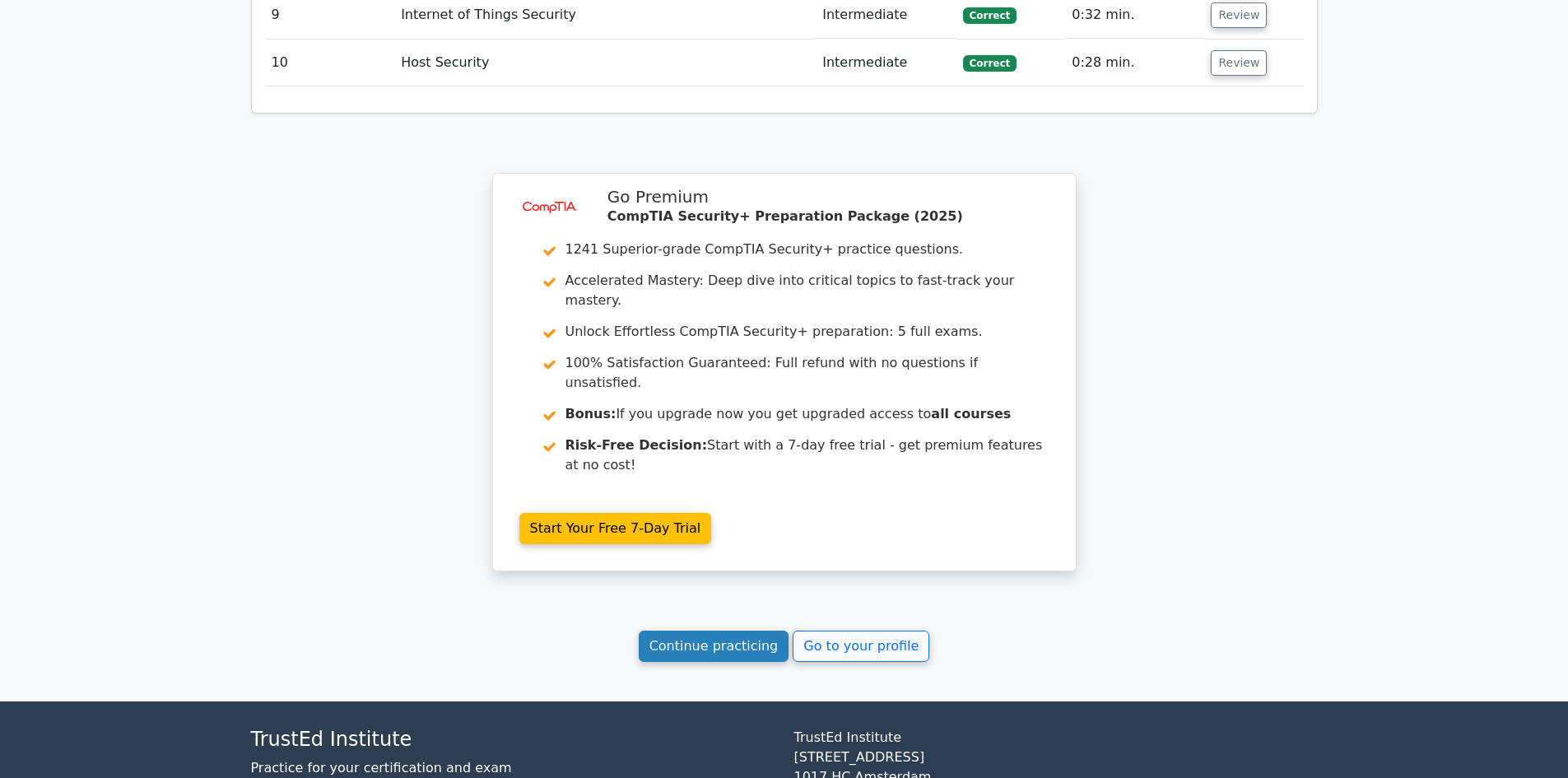
click at [754, 630] on link "Continue practicing" at bounding box center [714, 645] width 151 height 32
